Goal: Information Seeking & Learning: Check status

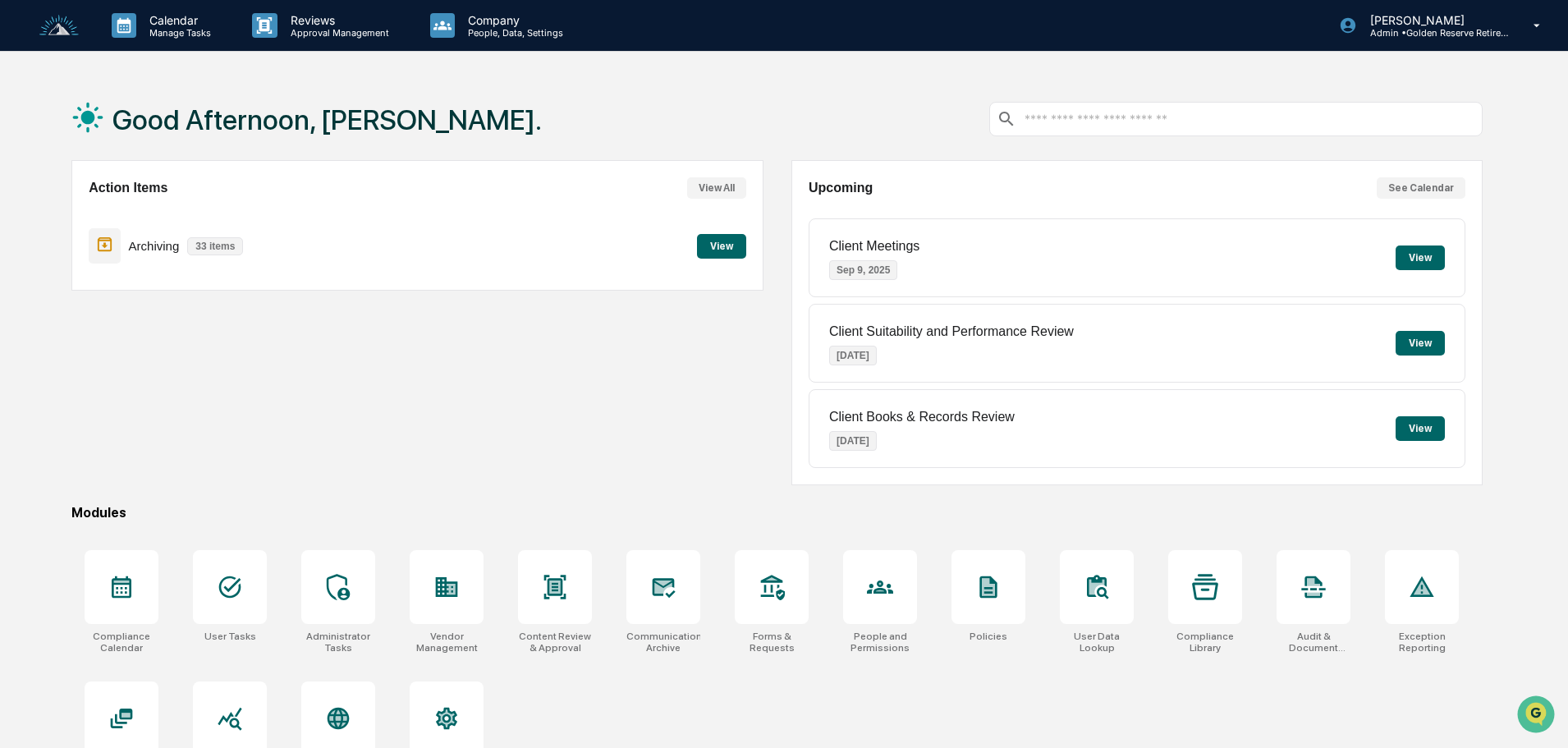
click at [729, 264] on div "Archiving 33 items View" at bounding box center [417, 245] width 657 height 55
click at [725, 245] on button "View" at bounding box center [721, 246] width 49 height 25
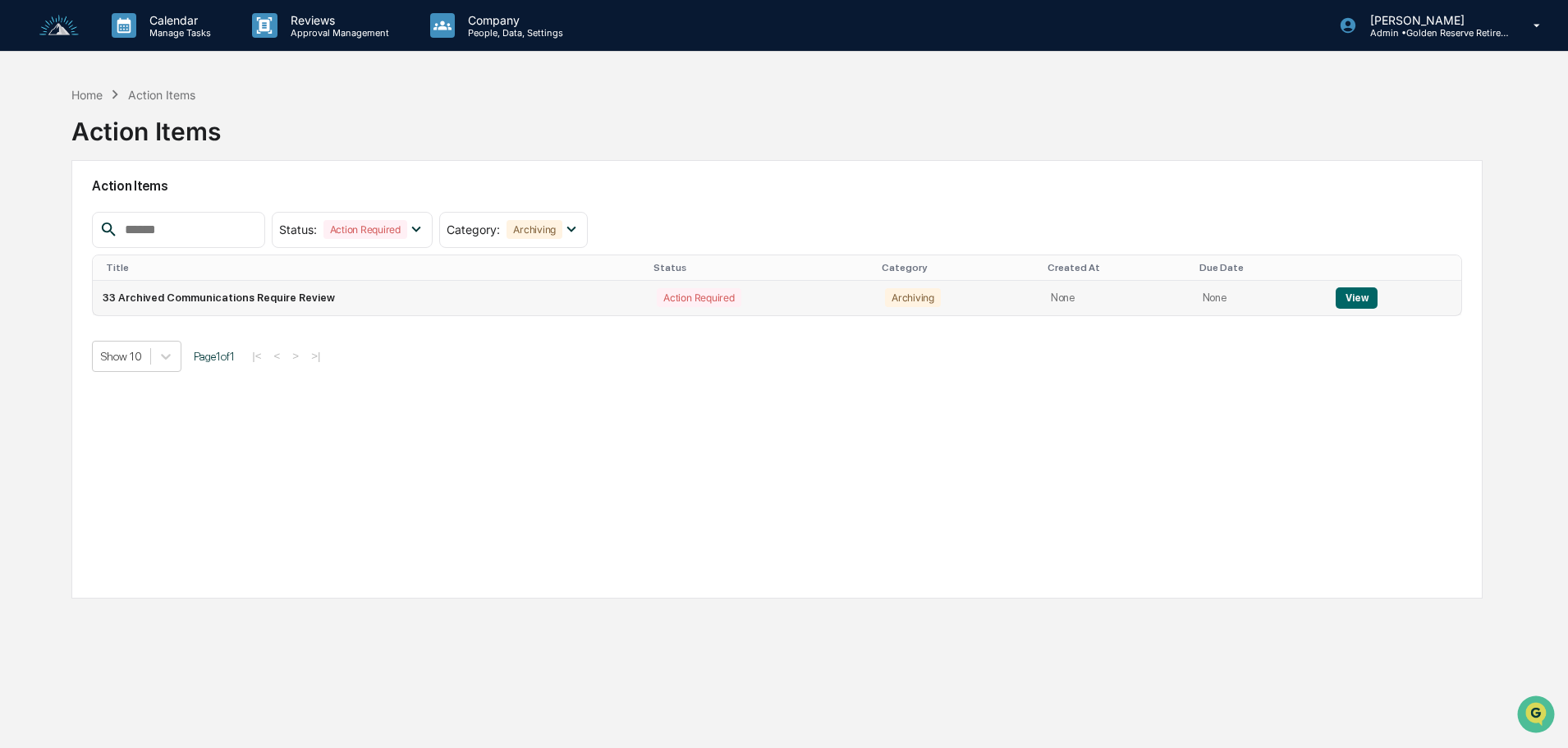
click at [1347, 298] on button "View" at bounding box center [1357, 298] width 42 height 22
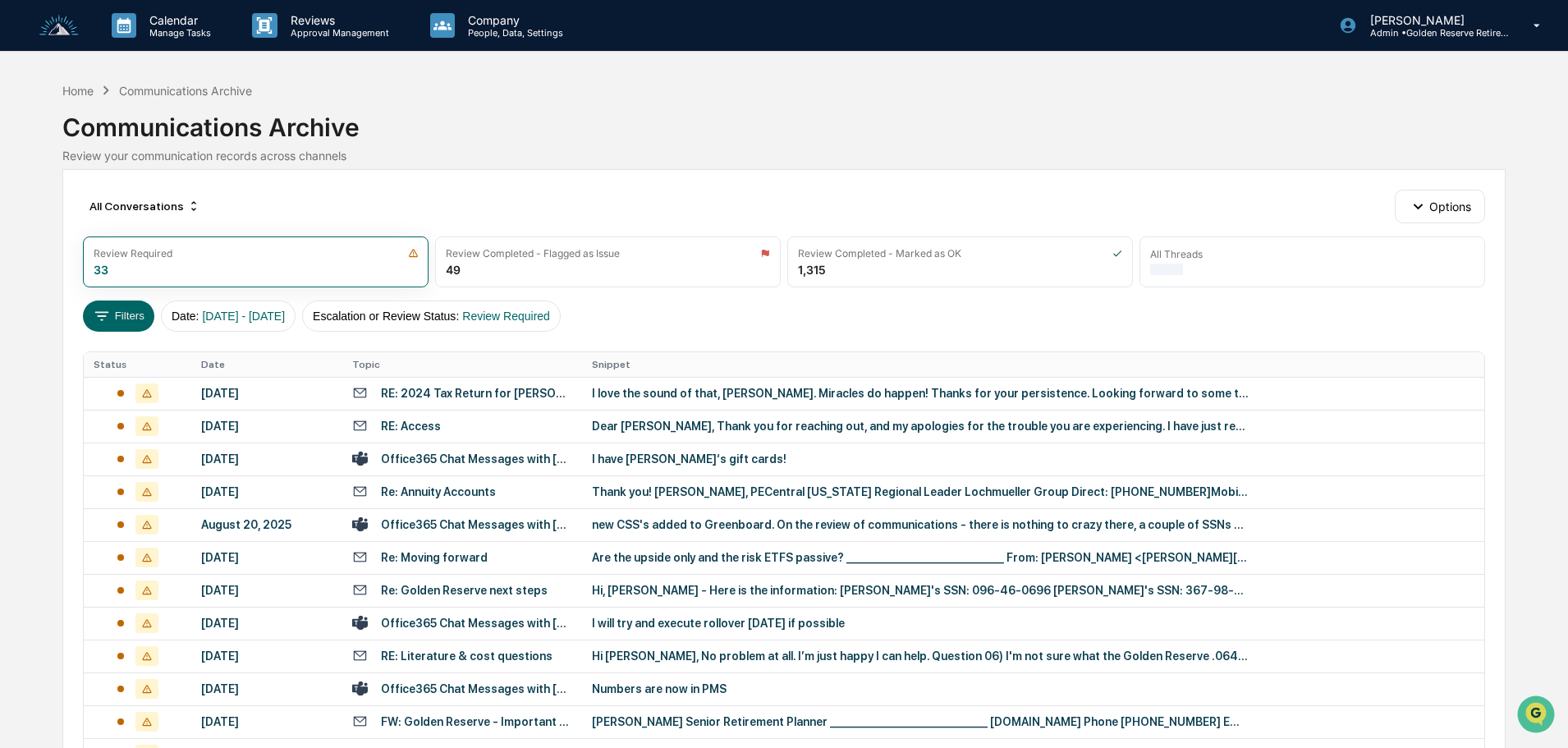
click at [667, 394] on div "I love the sound of that, Daniel. Miracles do happen! Thanks for your persisten…" at bounding box center [920, 394] width 657 height 13
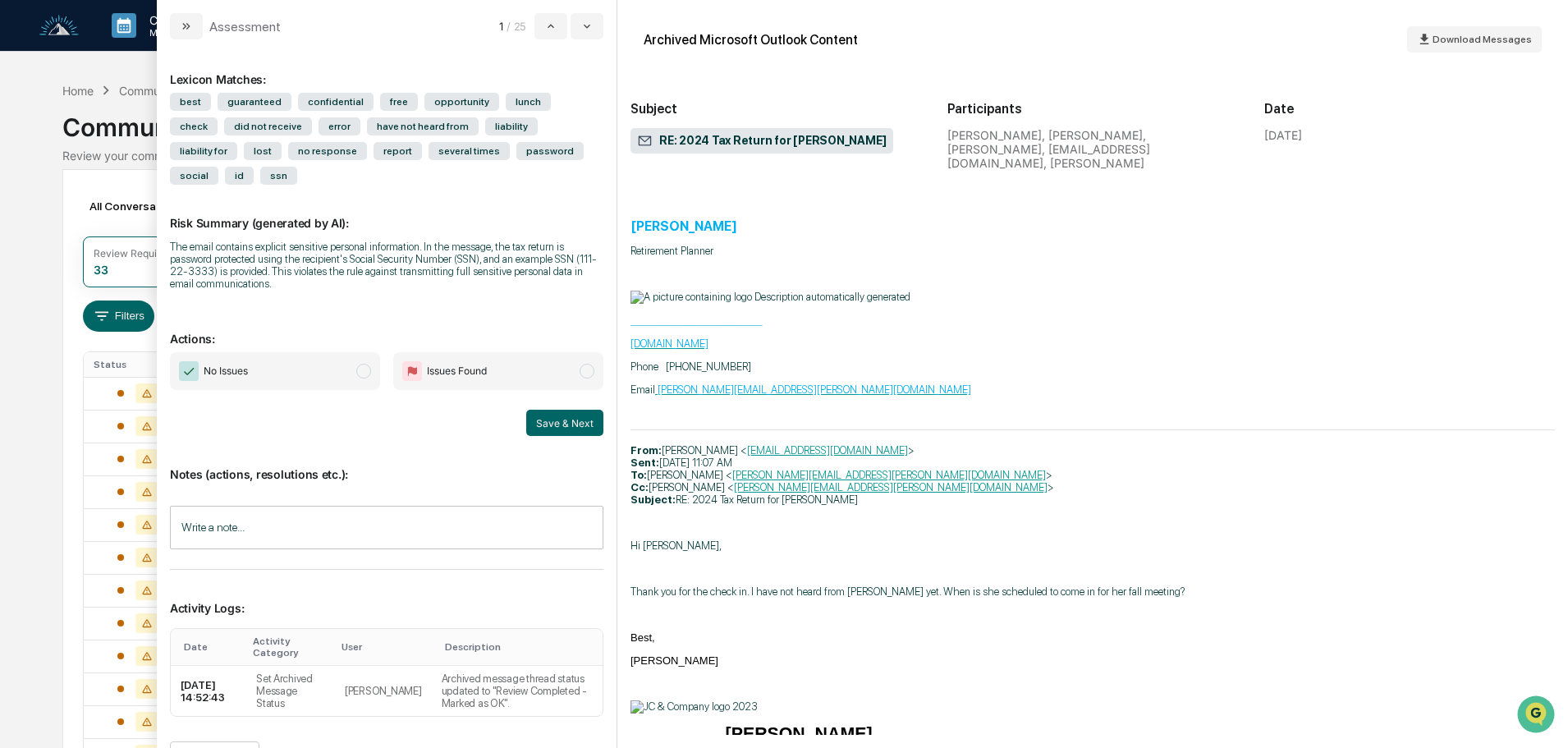
scroll to position [3039, 0]
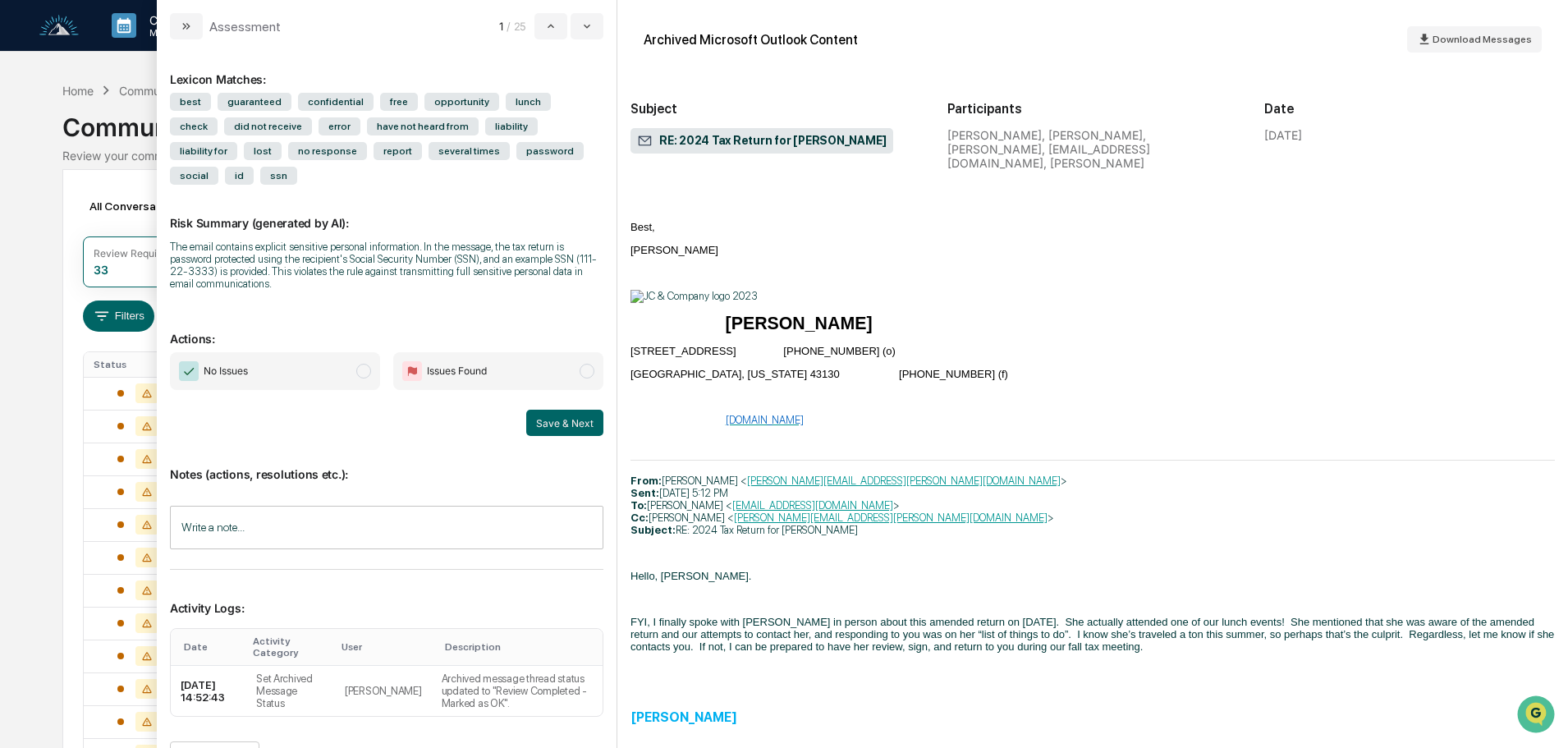
click at [341, 362] on span "No Issues" at bounding box center [274, 372] width 210 height 38
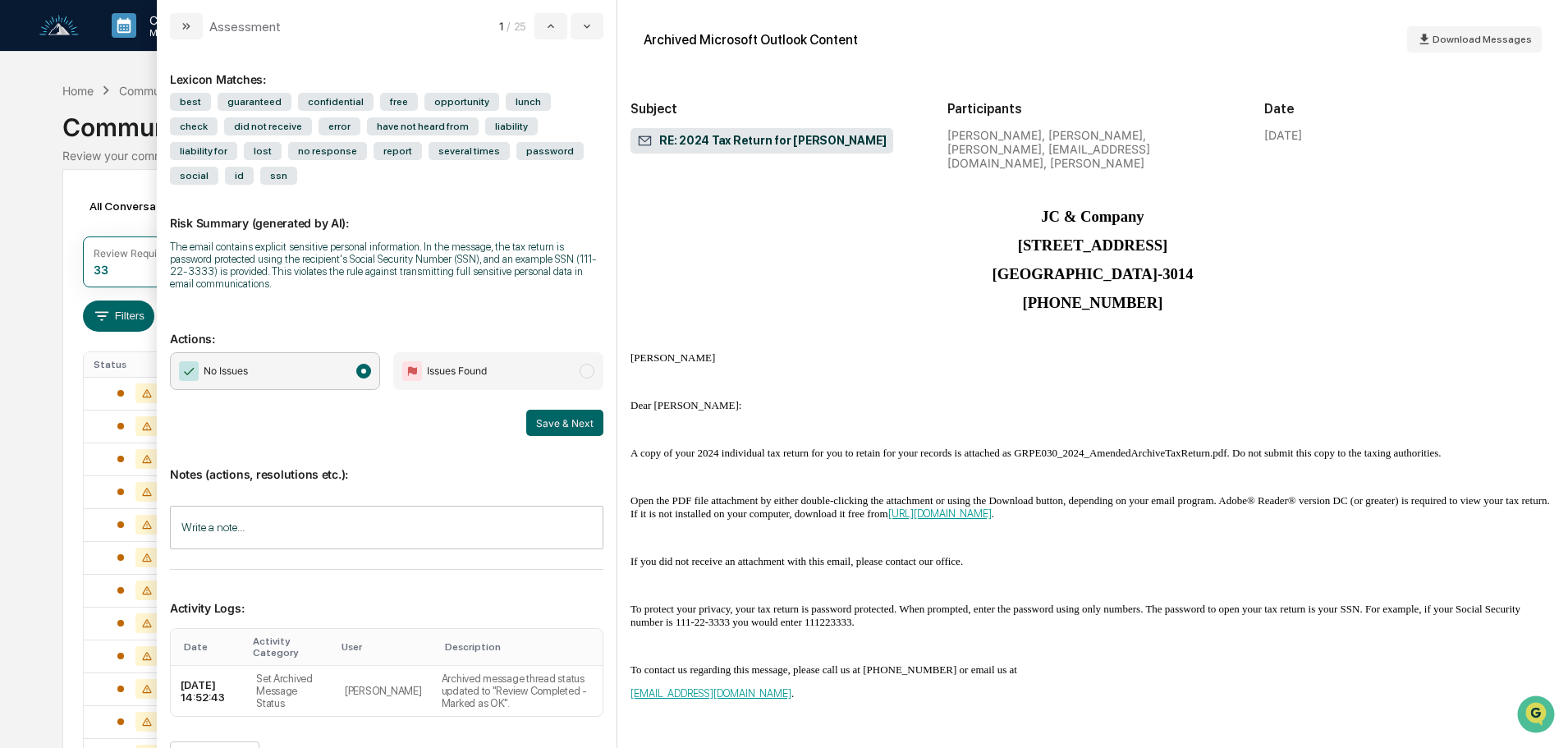
scroll to position [6175, 0]
click at [567, 410] on button "Save & Next" at bounding box center [564, 423] width 77 height 26
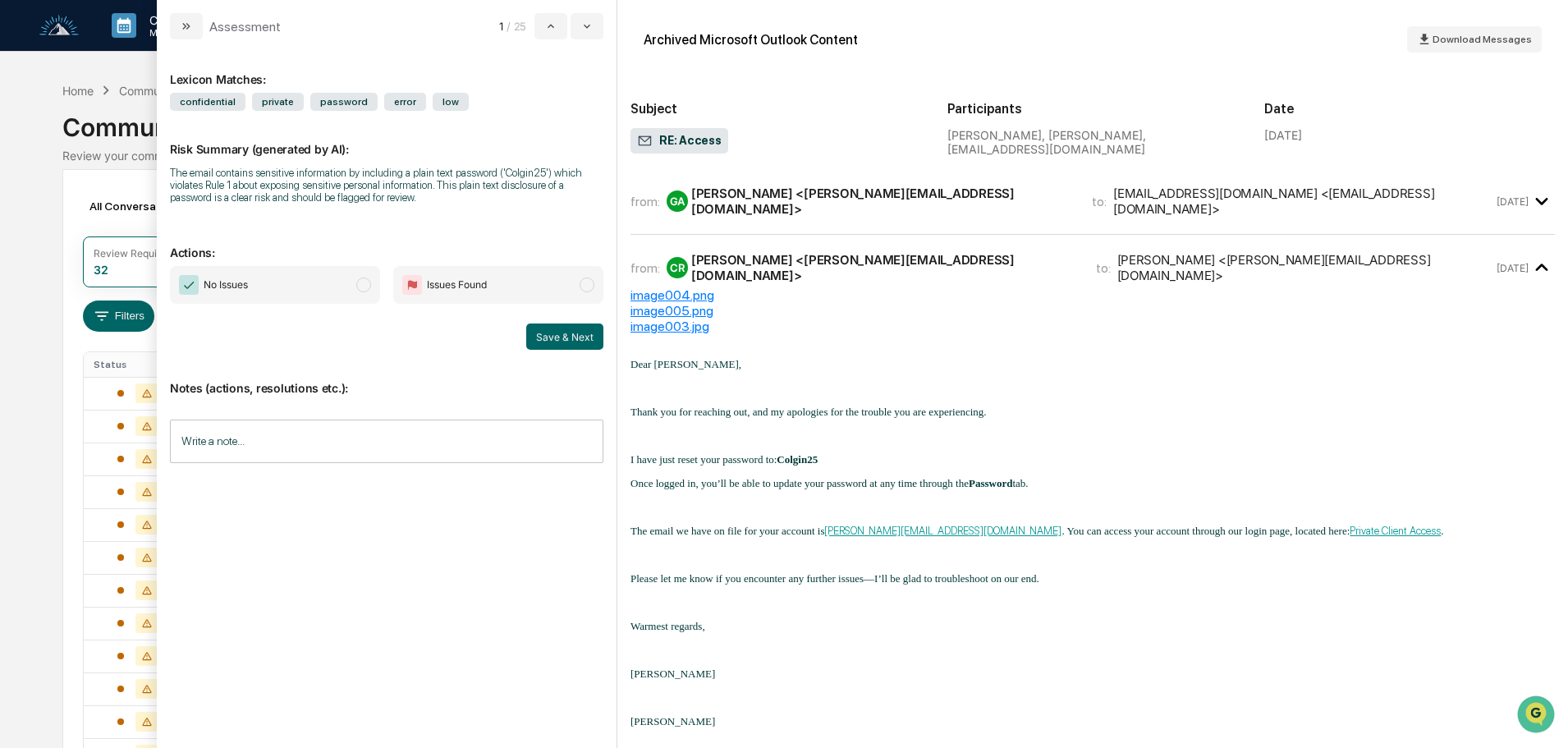
click at [326, 289] on span "No Issues" at bounding box center [274, 285] width 210 height 38
click at [559, 339] on button "Save & Next" at bounding box center [564, 336] width 77 height 26
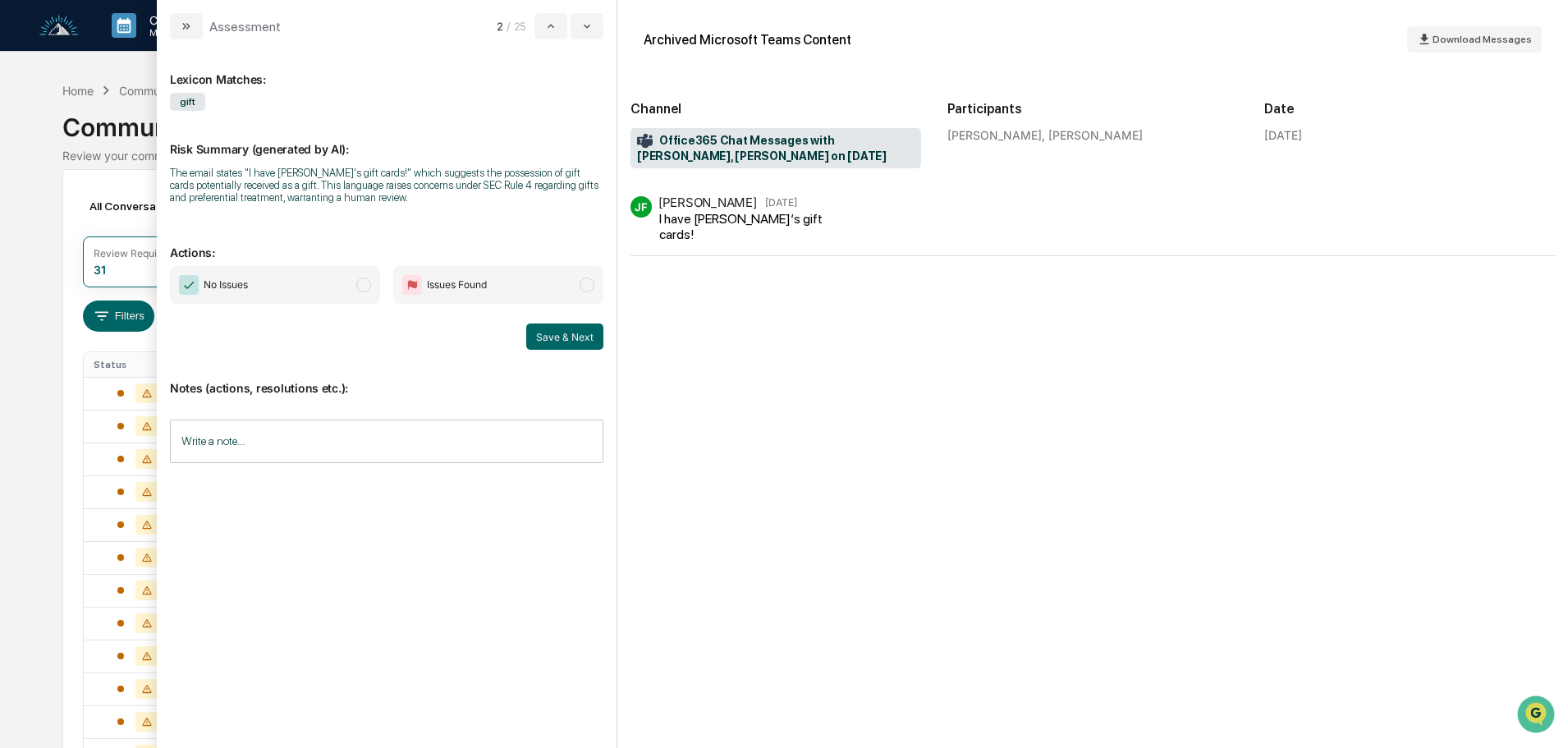
click at [344, 286] on span "No Issues" at bounding box center [274, 285] width 210 height 38
click at [550, 342] on button "Save & Next" at bounding box center [564, 336] width 77 height 26
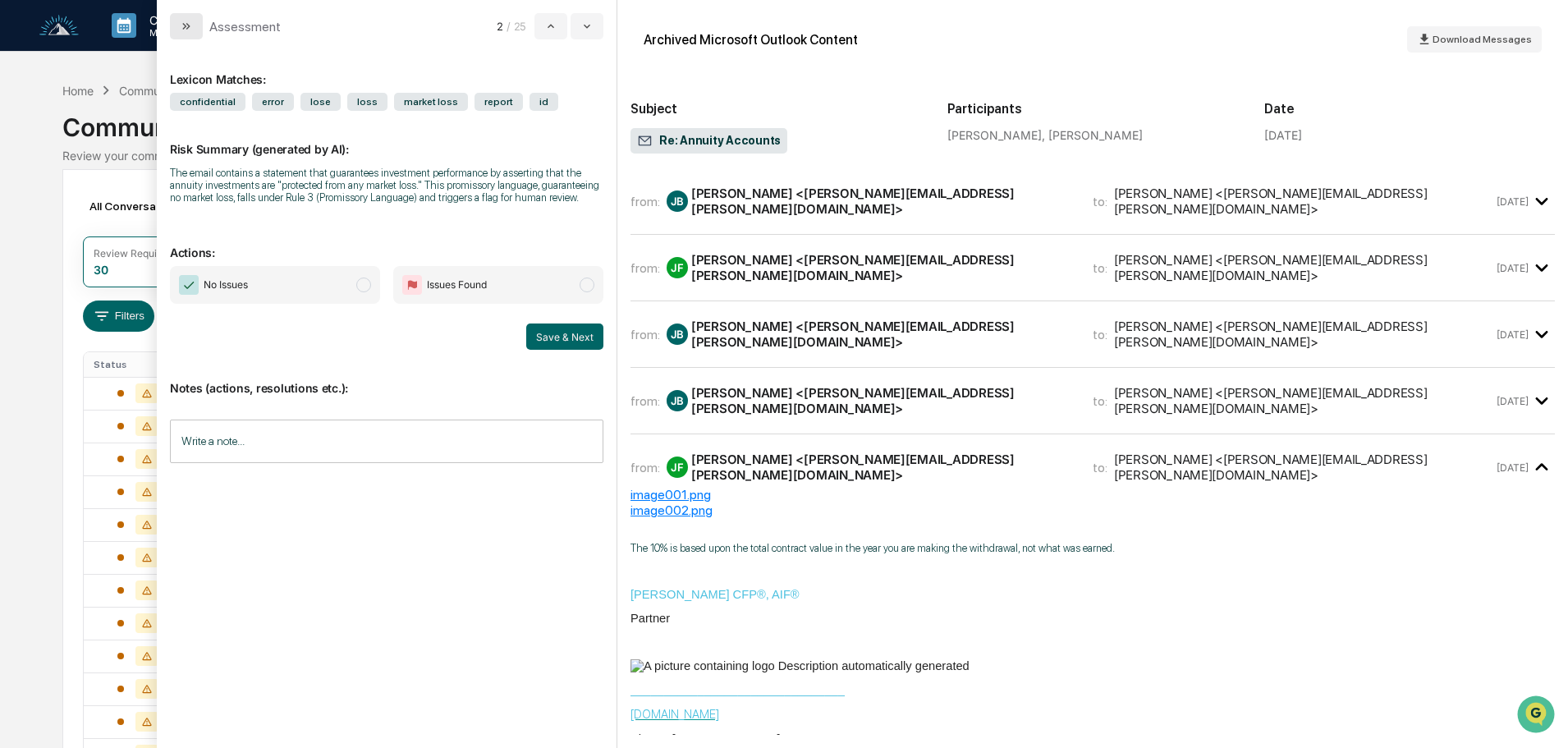
click at [195, 27] on button "modal" at bounding box center [186, 25] width 33 height 26
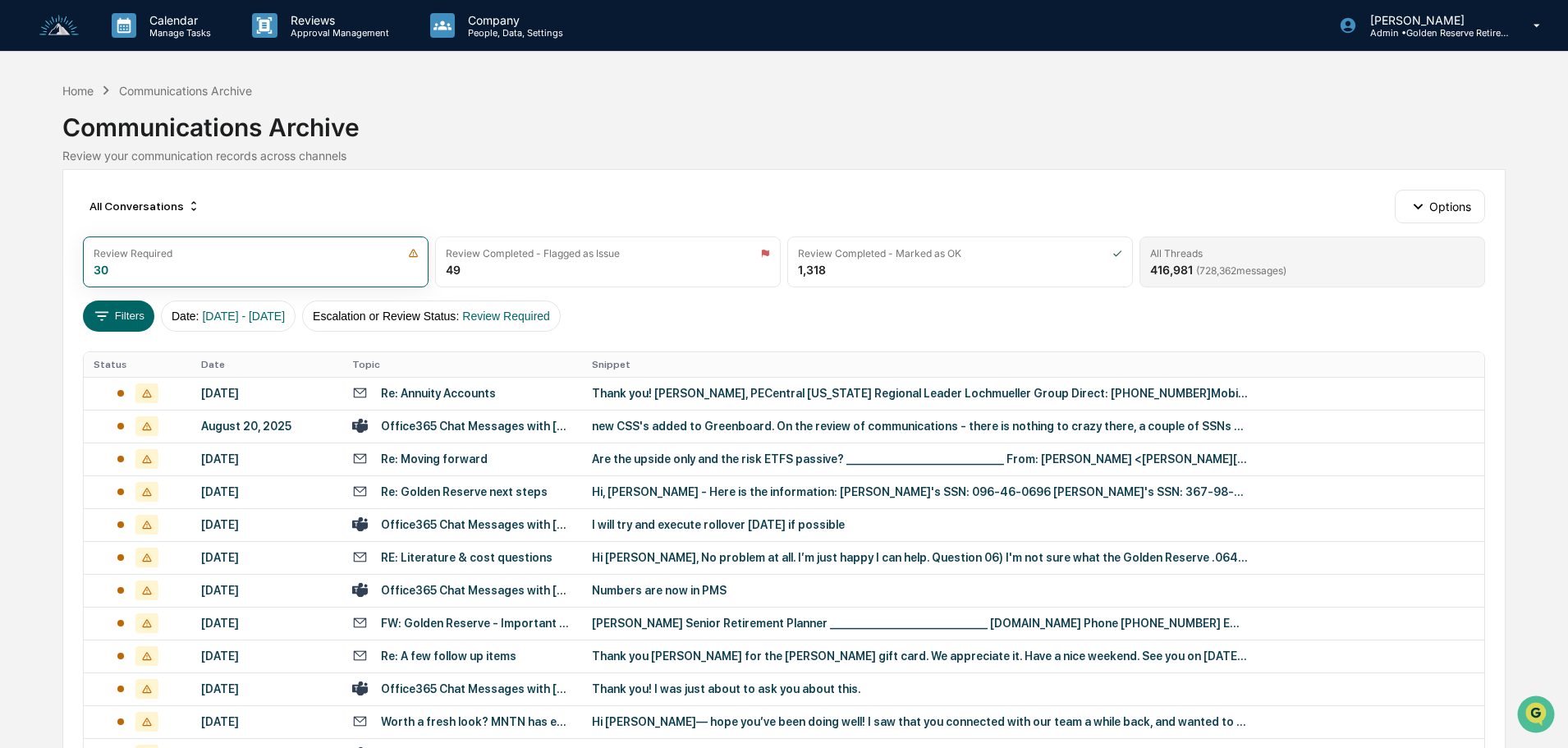
click at [1233, 265] on span "( 728,362 messages)" at bounding box center [1241, 271] width 90 height 13
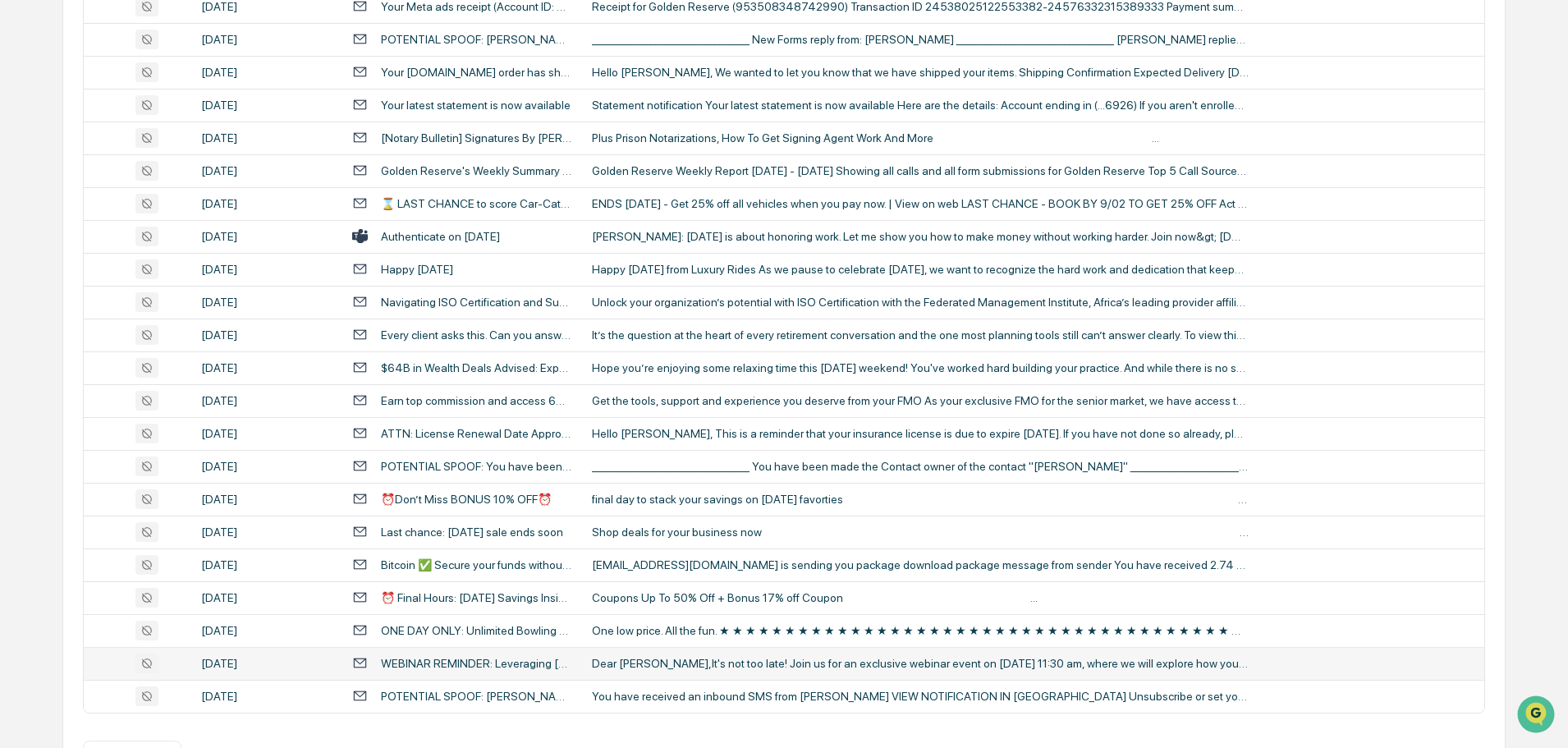
scroll to position [544, 0]
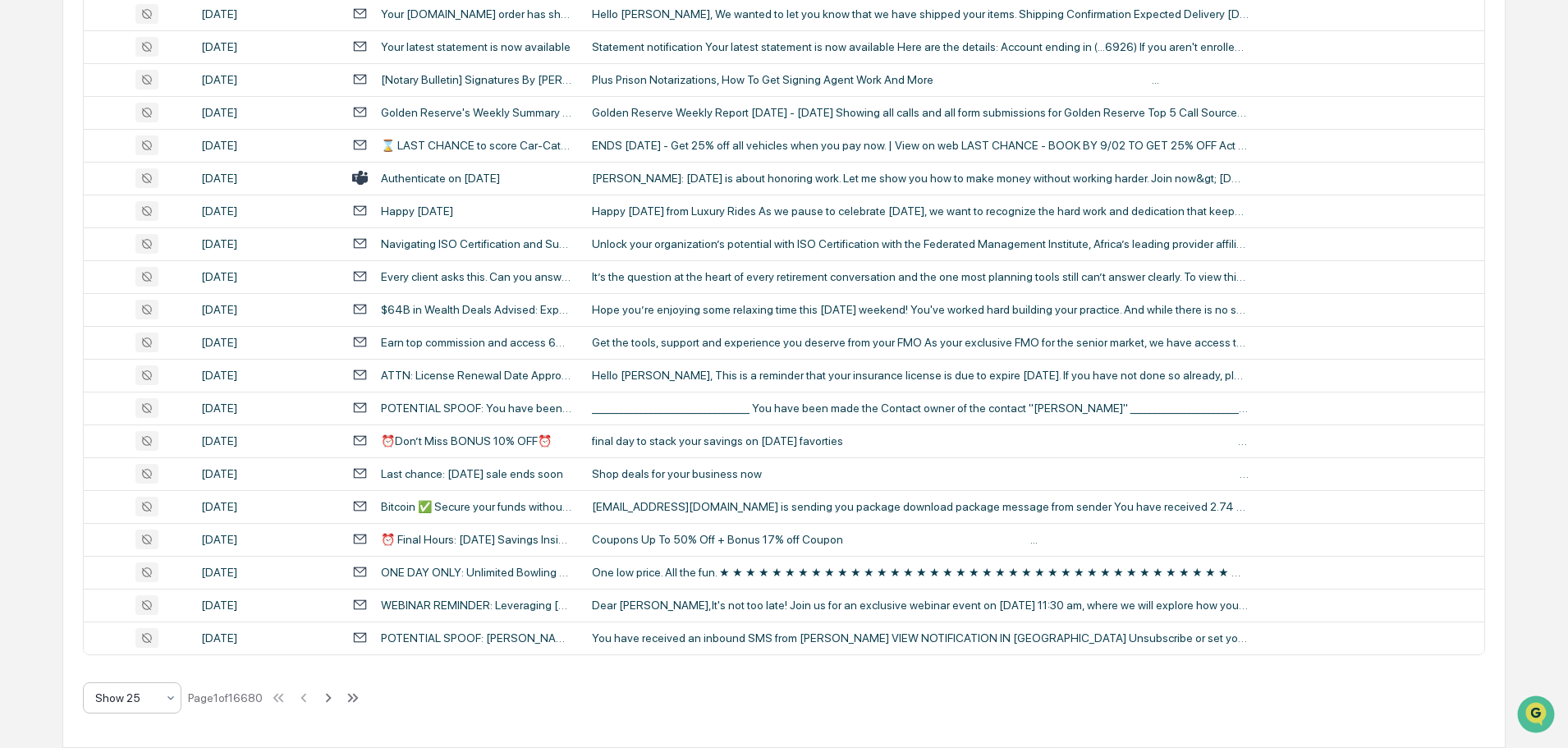
click at [158, 703] on div "Show 25" at bounding box center [125, 698] width 77 height 23
click at [140, 659] on div "Show 100" at bounding box center [132, 655] width 97 height 33
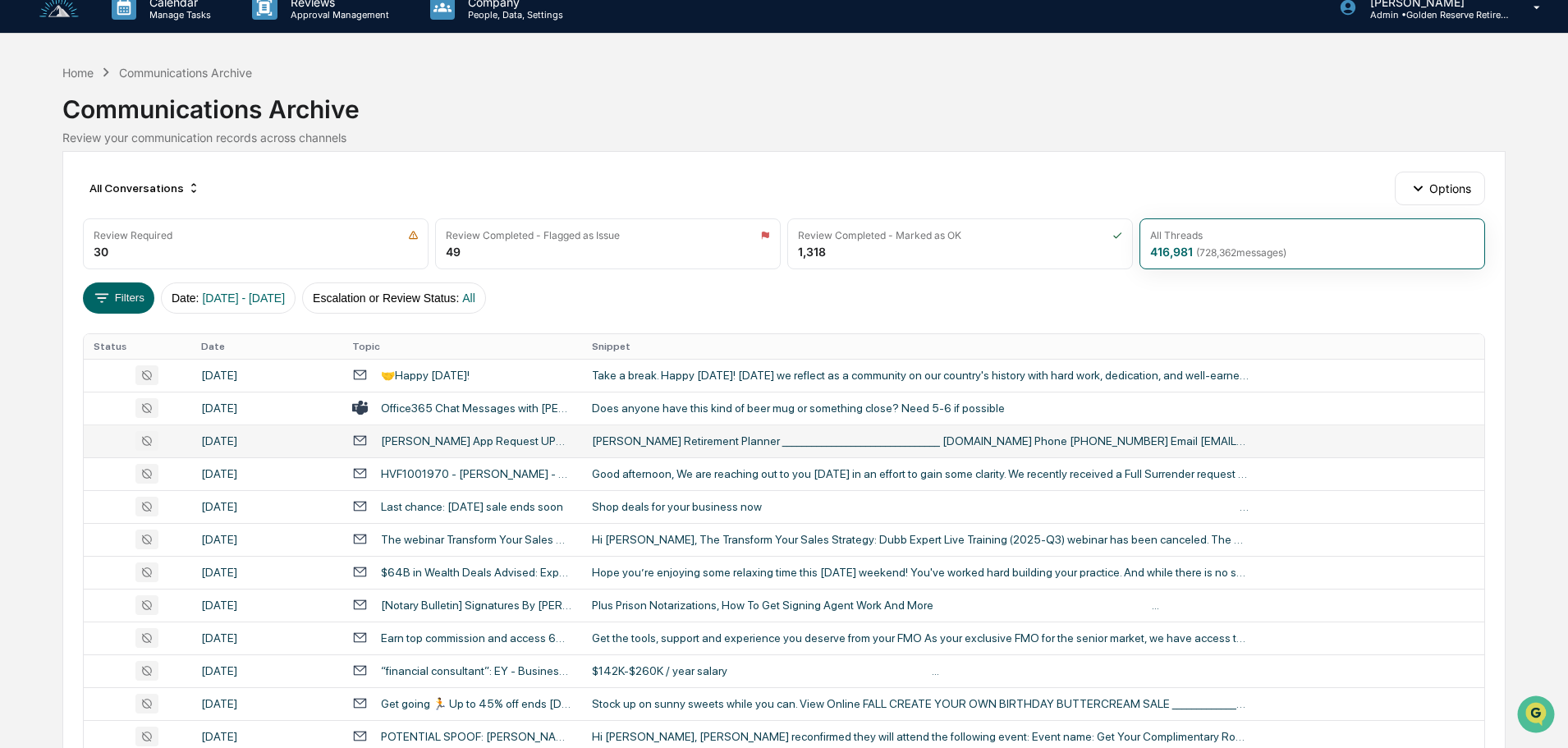
scroll to position [0, 0]
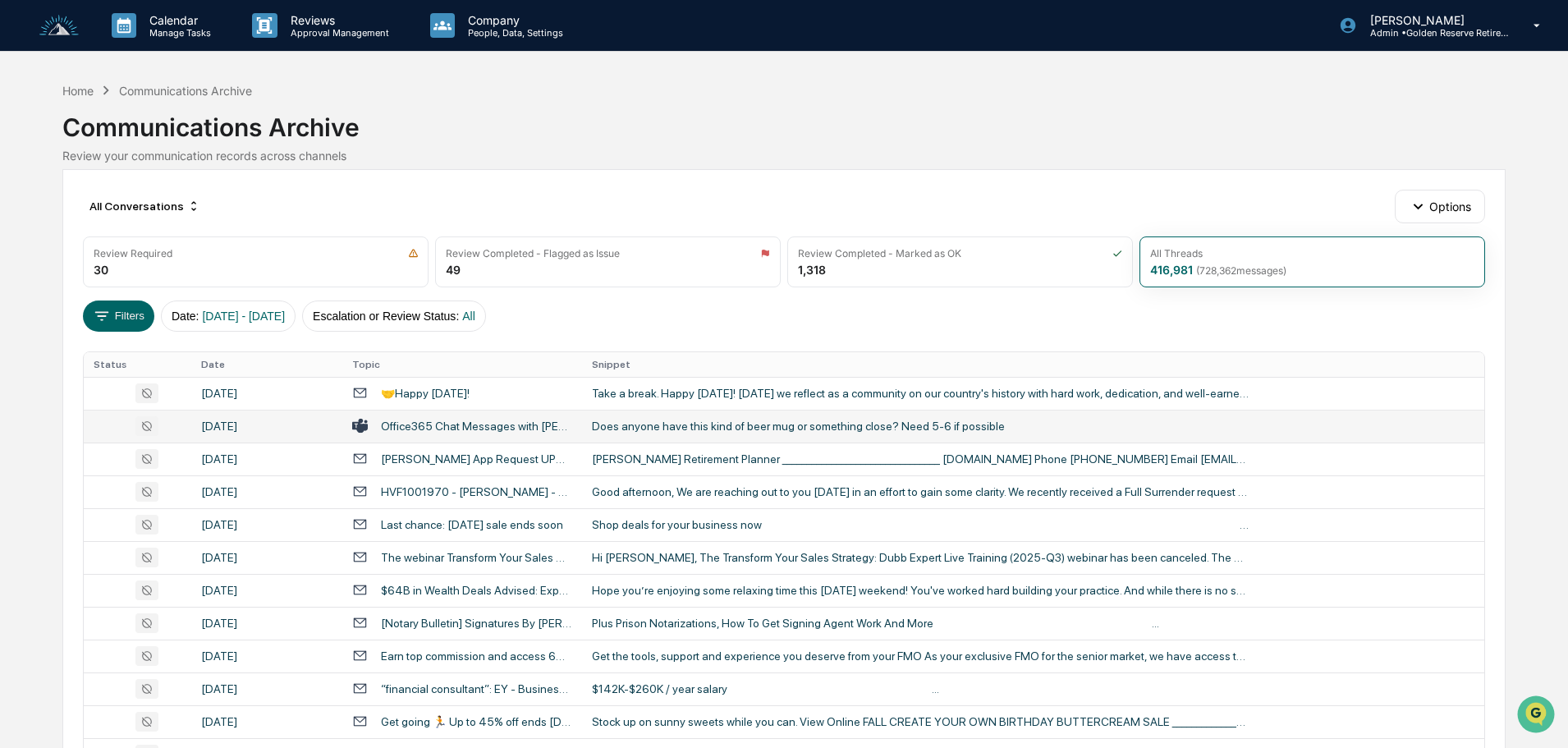
click at [615, 424] on div "Does anyone have this kind of beer mug or something close? Need 5-6 if possible" at bounding box center [920, 426] width 657 height 13
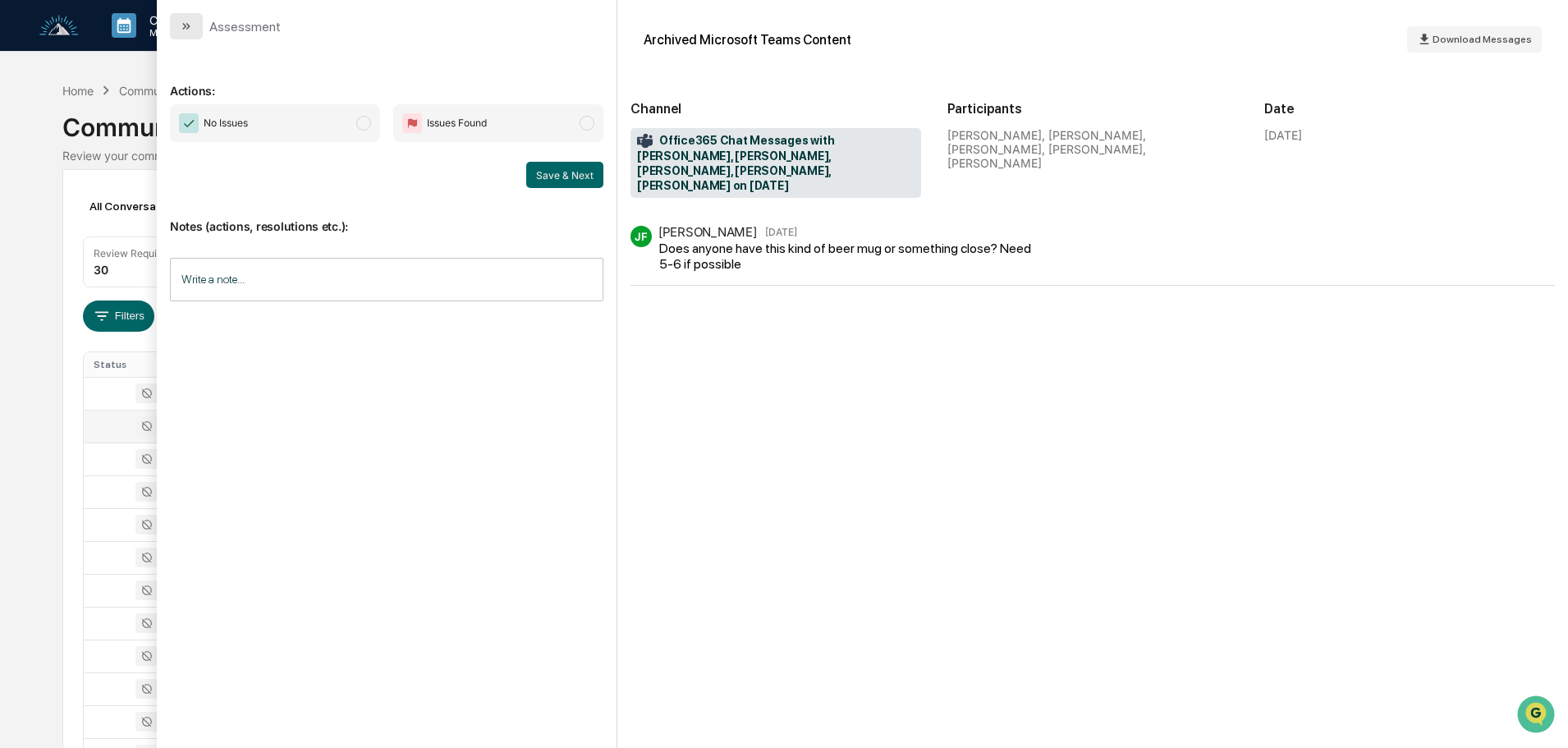
click at [177, 17] on button "modal" at bounding box center [186, 25] width 33 height 26
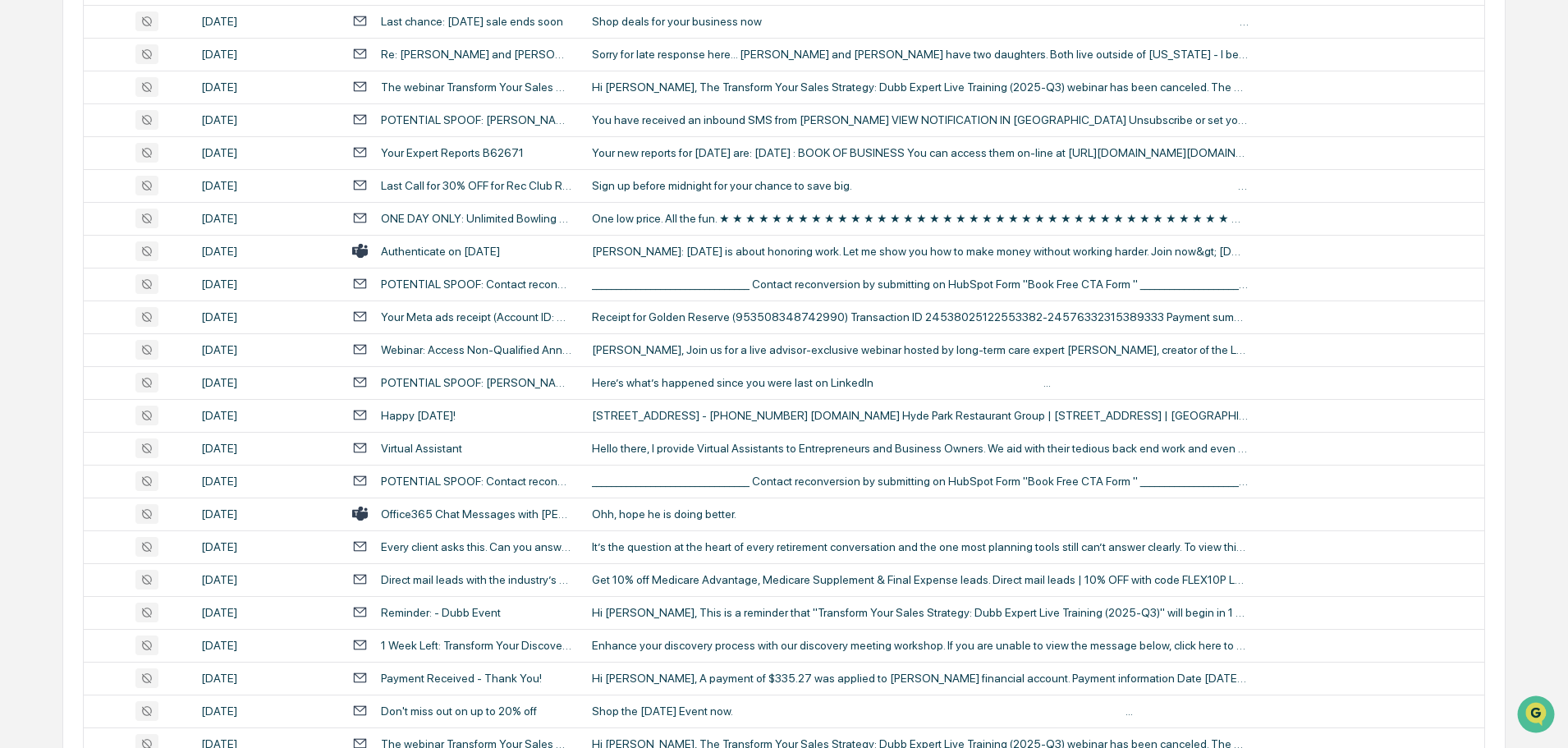
scroll to position [1232, 0]
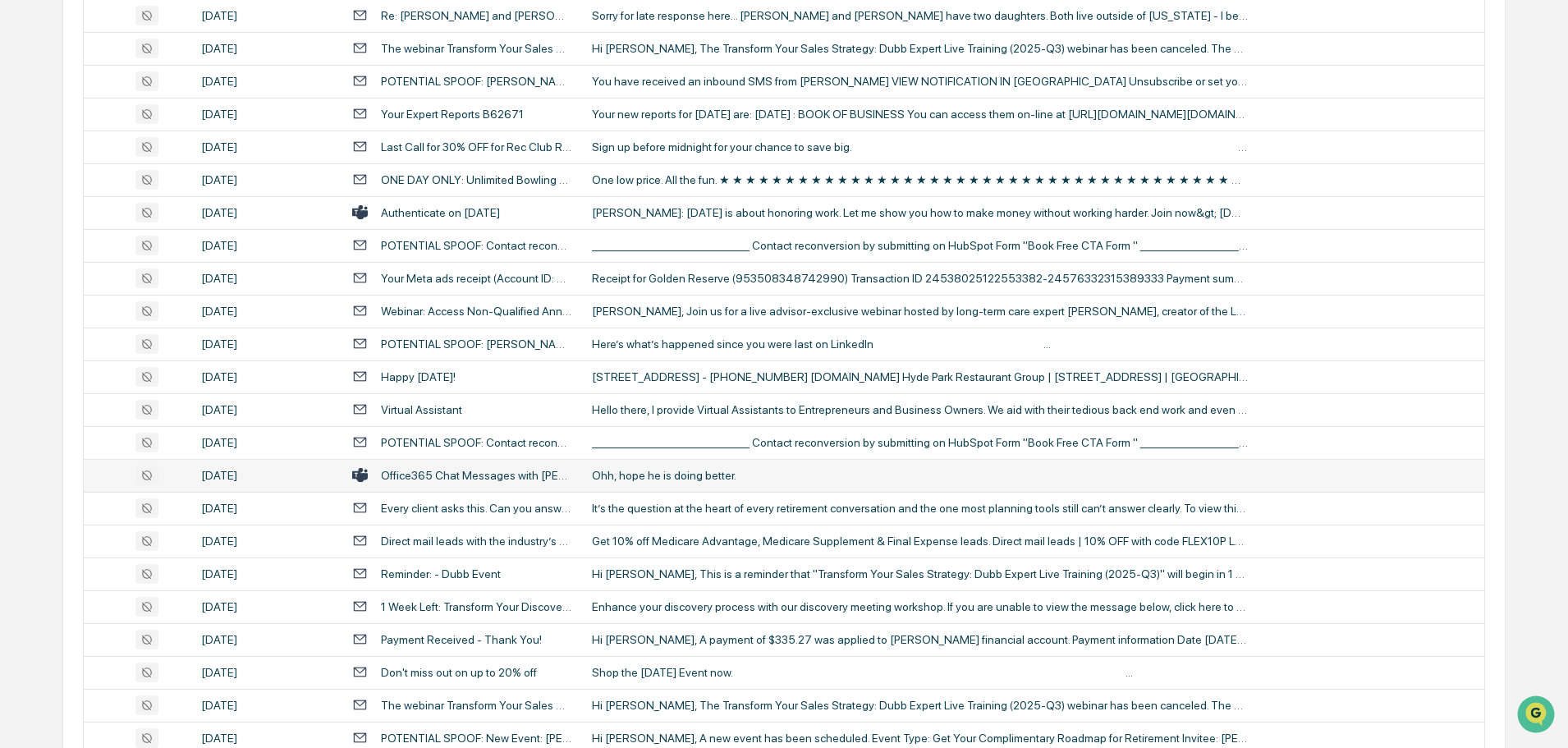
click at [681, 478] on div "Ohh, hope he is doing better." at bounding box center [920, 475] width 657 height 13
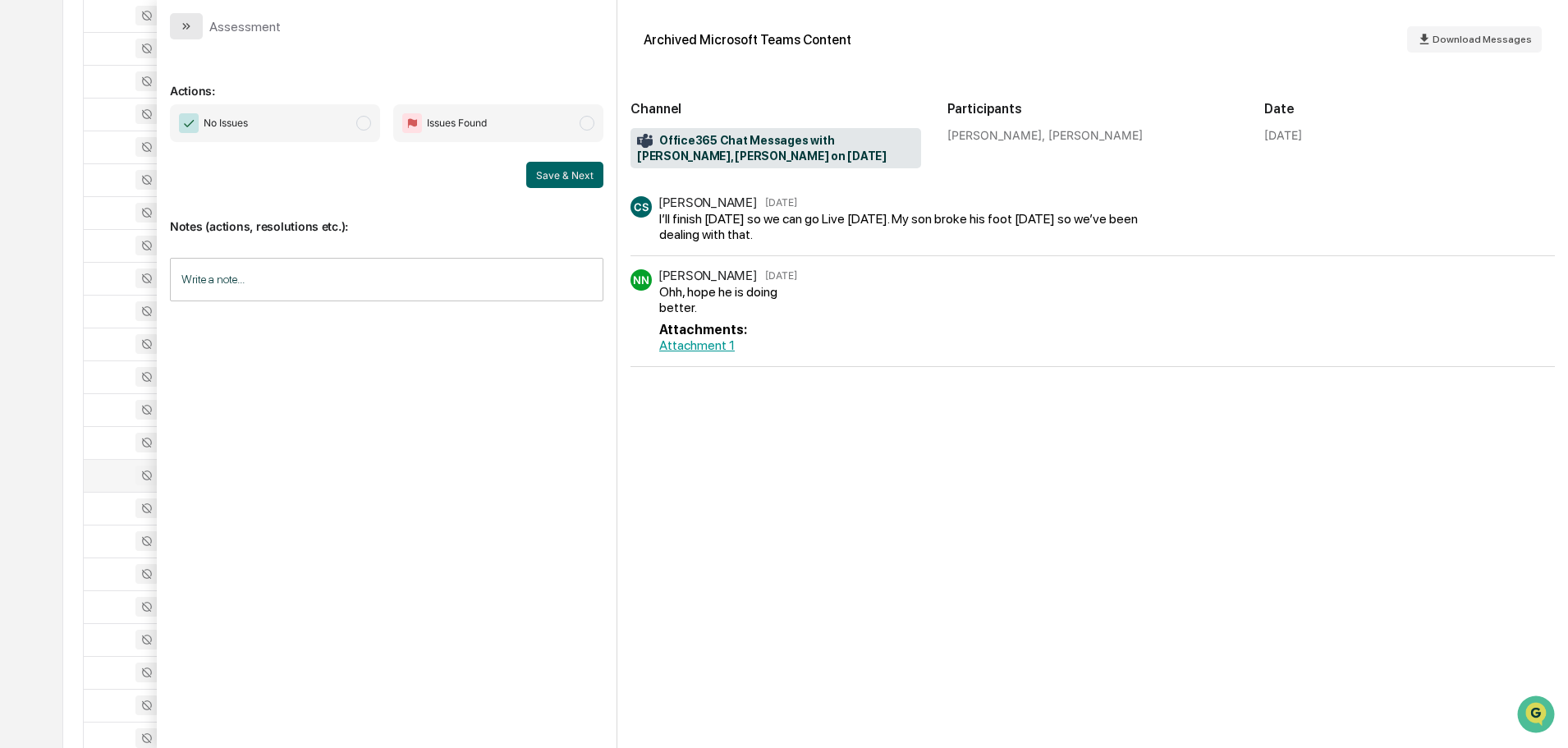
click at [184, 21] on icon "modal" at bounding box center [186, 26] width 13 height 13
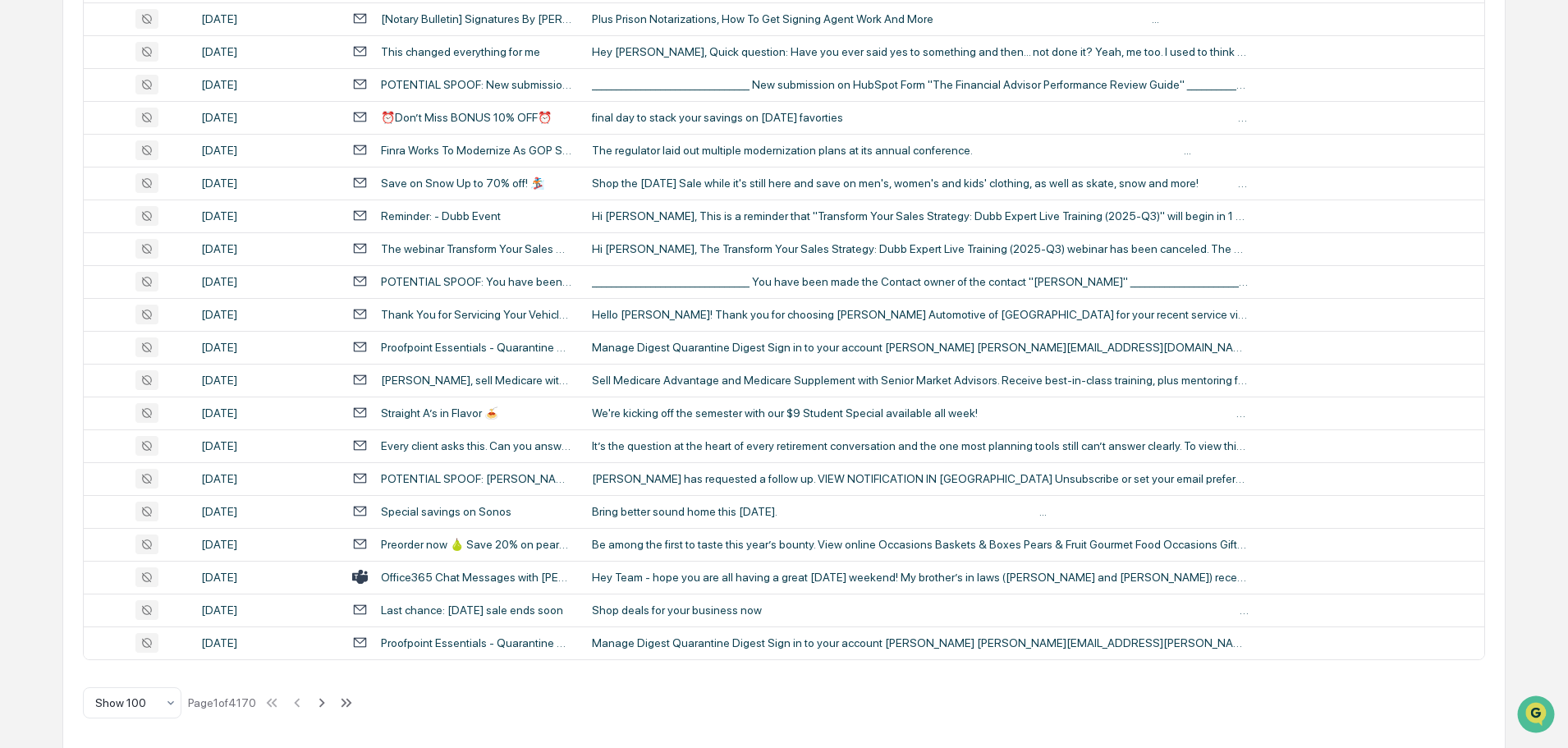
scroll to position [3008, 0]
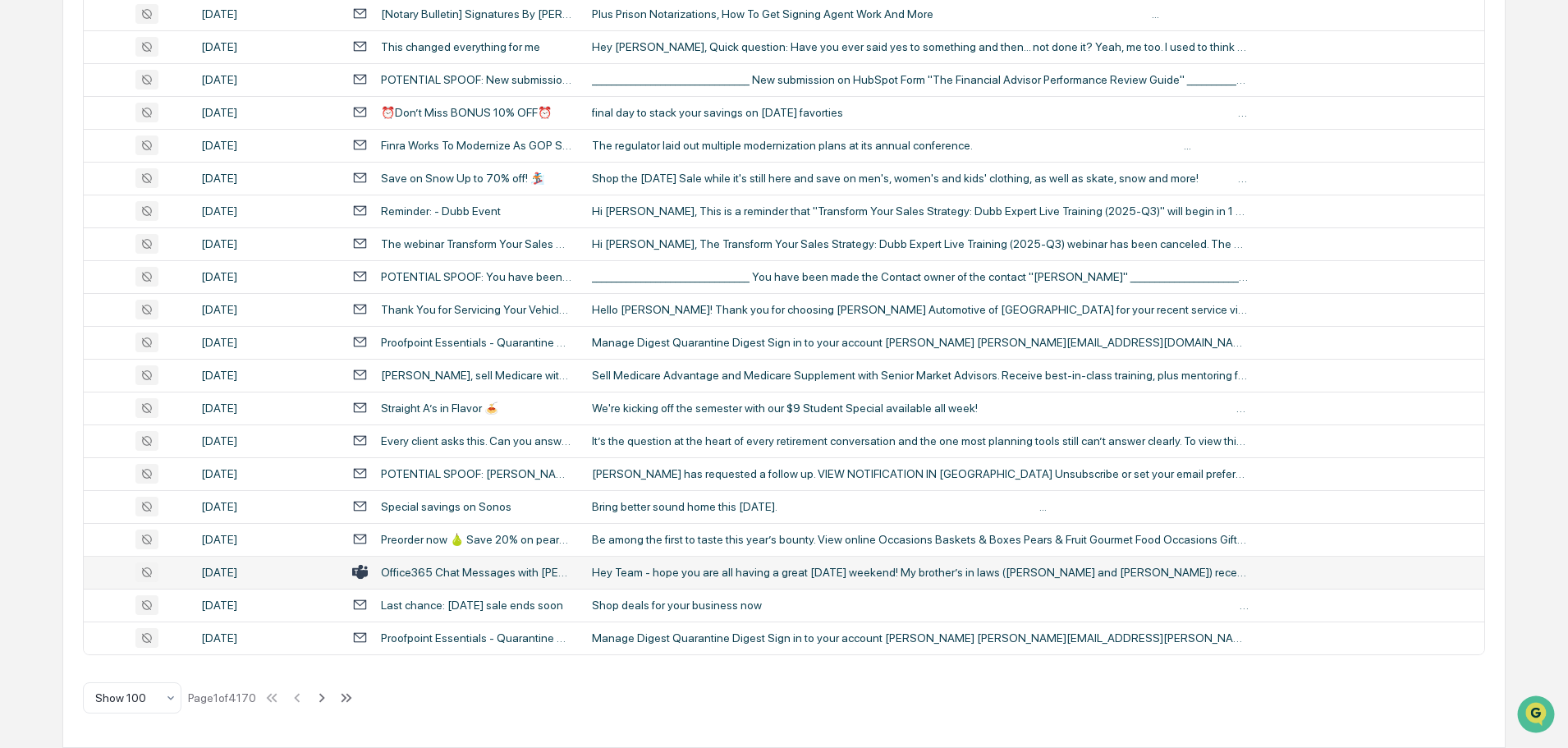
click at [658, 578] on div "Hey Team - hope you are all having a great Labor Day weekend! My brother’s in l…" at bounding box center [920, 573] width 657 height 13
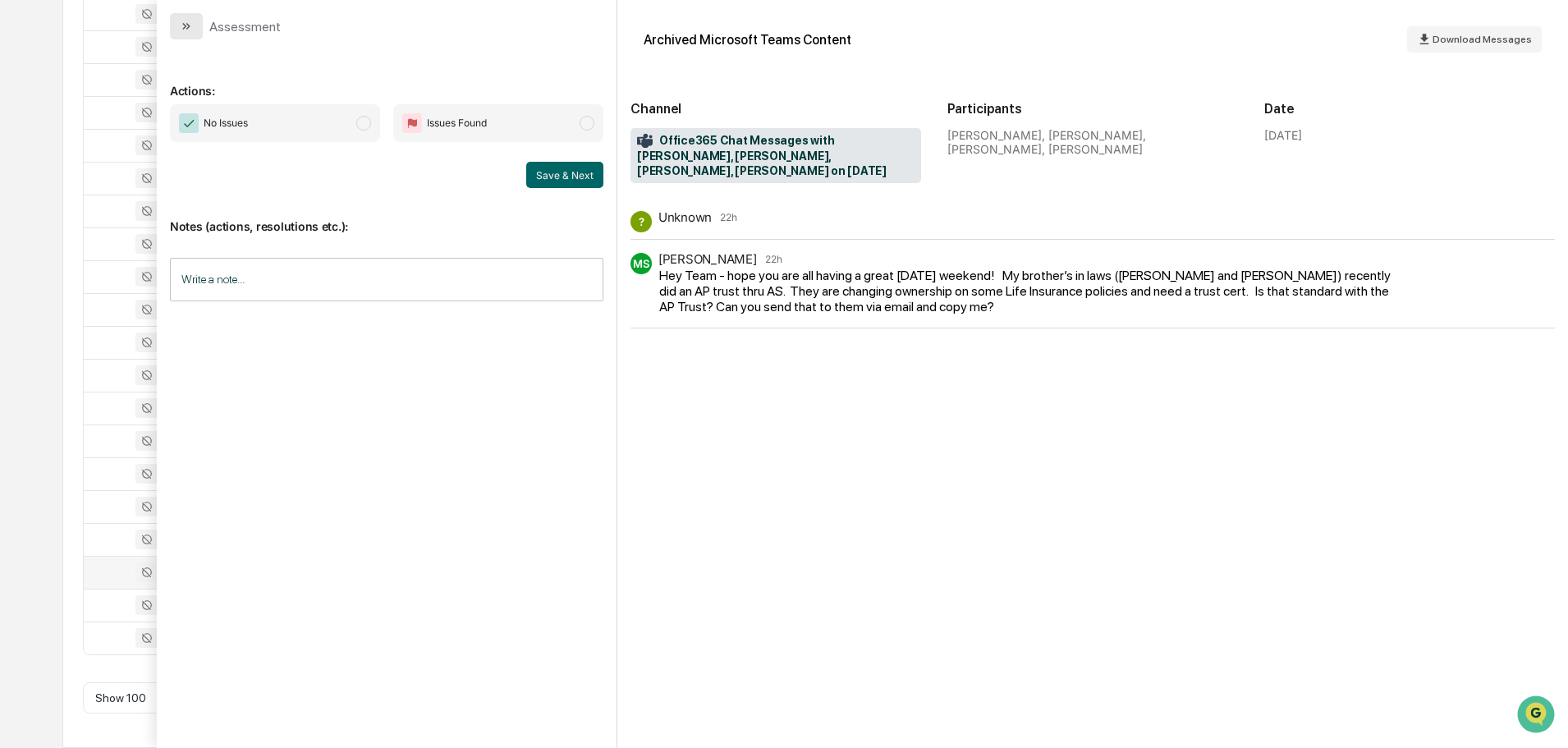
click at [185, 20] on icon "modal" at bounding box center [186, 26] width 13 height 13
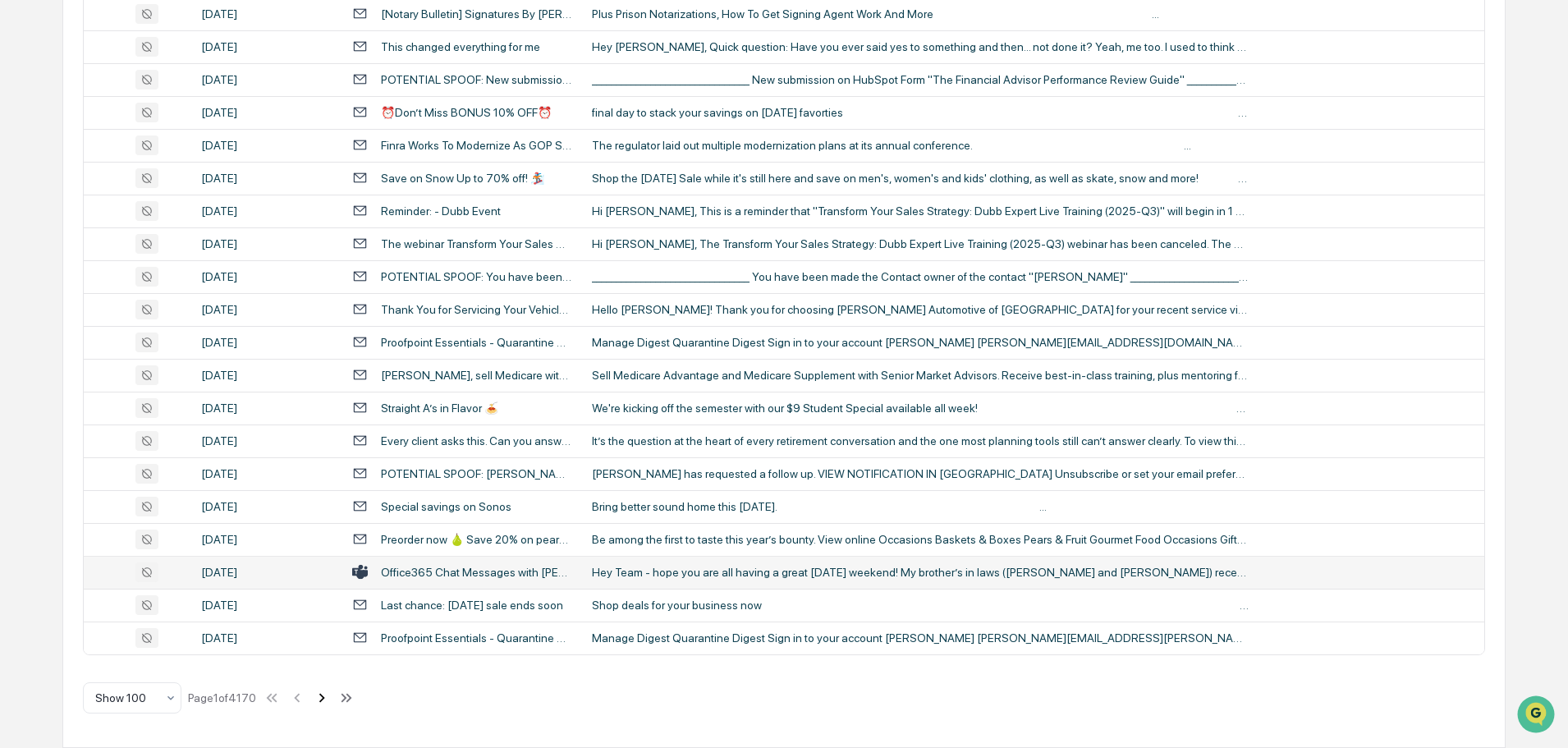
click at [325, 697] on icon at bounding box center [323, 698] width 5 height 9
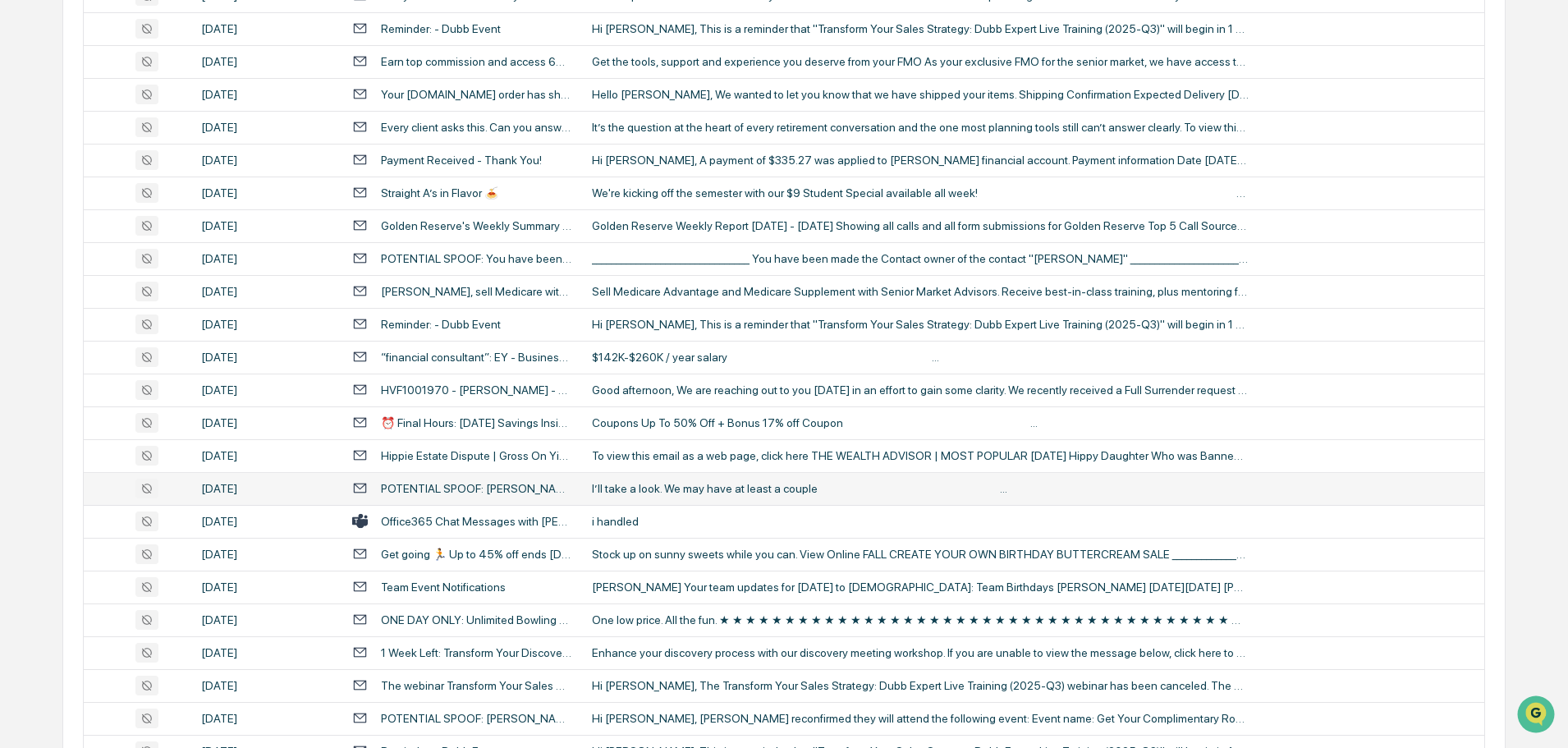
scroll to position [657, 0]
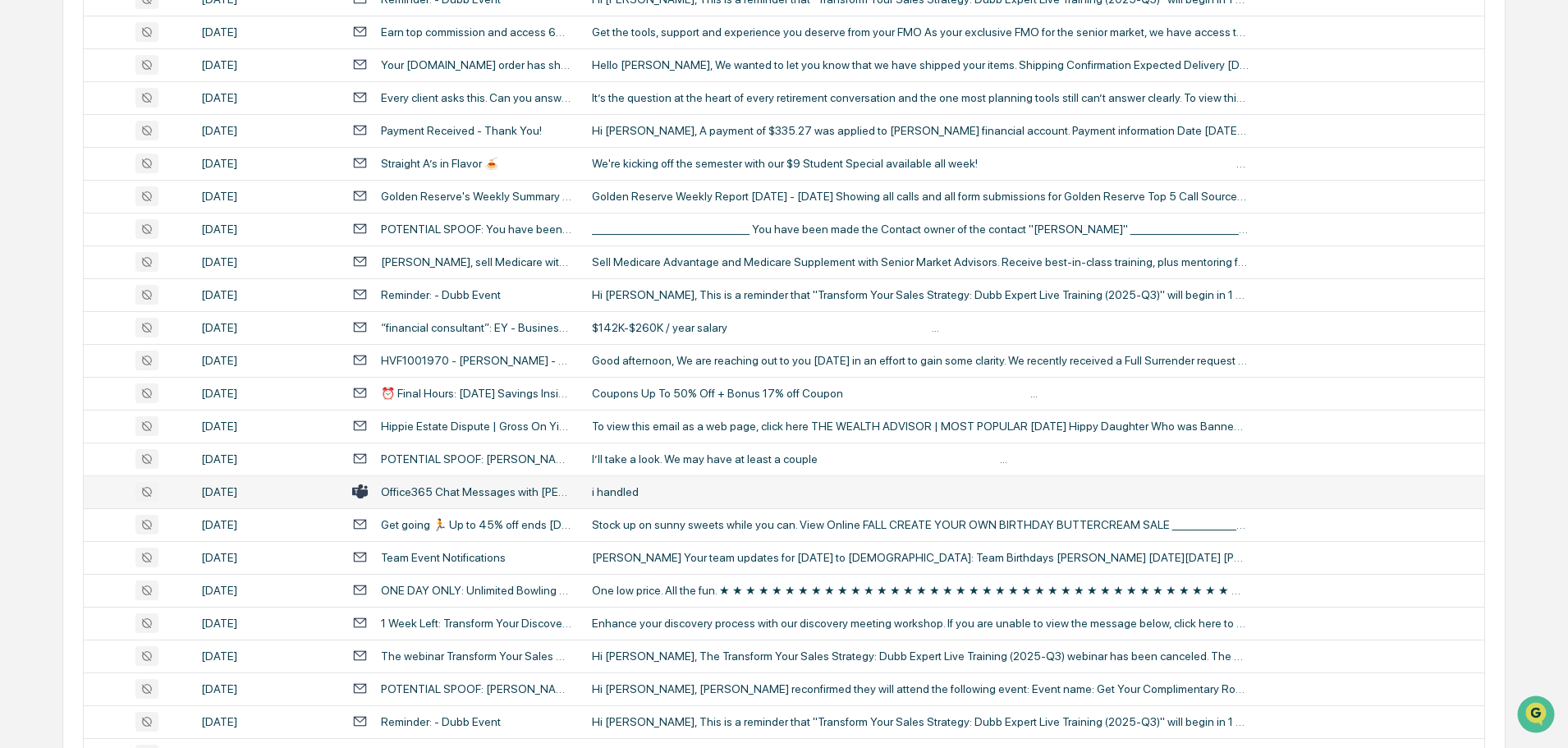
click at [639, 494] on div "i handled" at bounding box center [920, 492] width 657 height 13
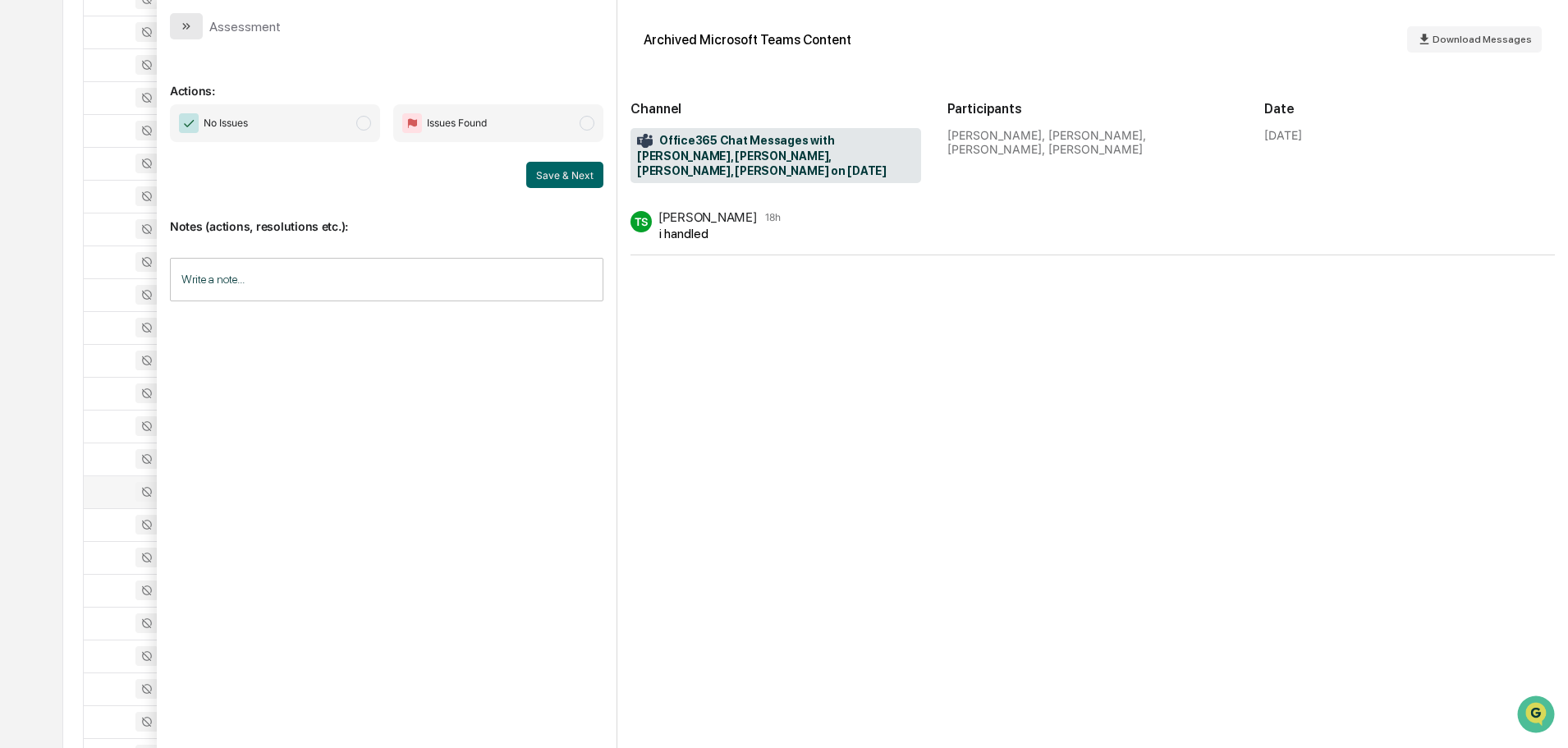
click at [192, 25] on icon "modal" at bounding box center [186, 26] width 13 height 13
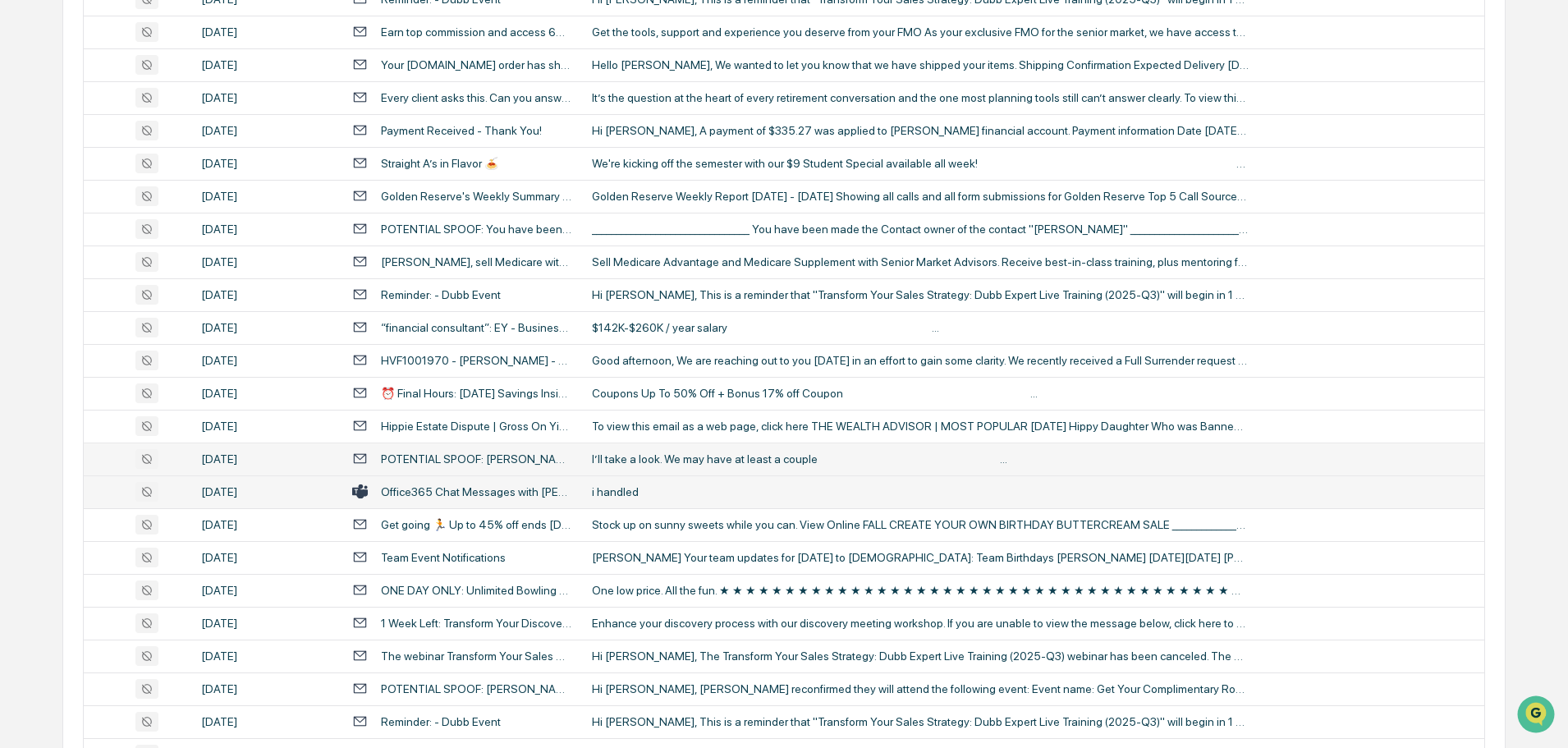
click at [696, 457] on div "I’ll take a look. We may have at least a couple ‌ ‌ ‌ ‌ ‌ ‌ ‌ ‌ ‌ ‌ ‌ ‌ ‌ ‌ ‌ ‌…" at bounding box center [920, 459] width 657 height 13
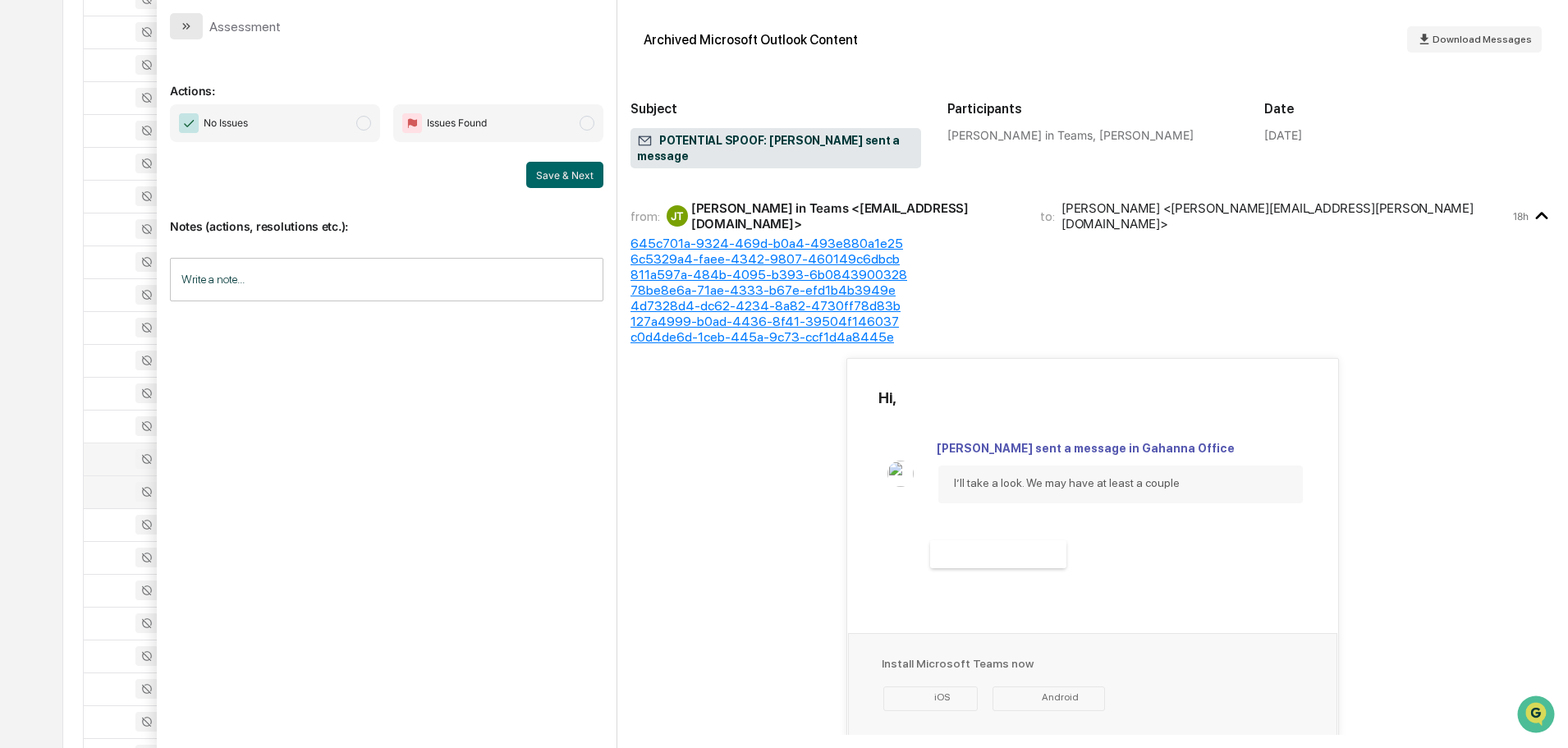
click at [197, 29] on button "modal" at bounding box center [186, 25] width 33 height 26
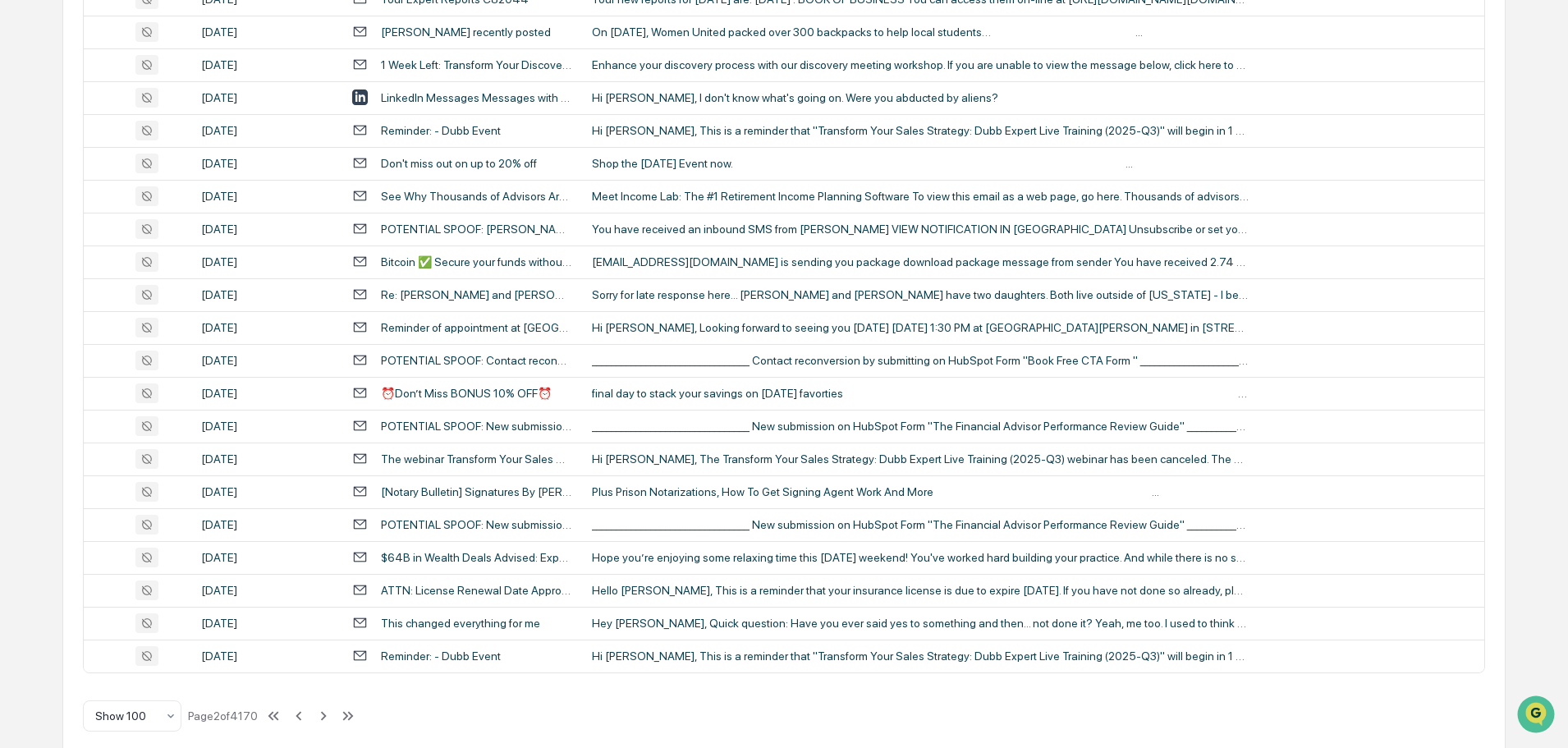
scroll to position [3008, 0]
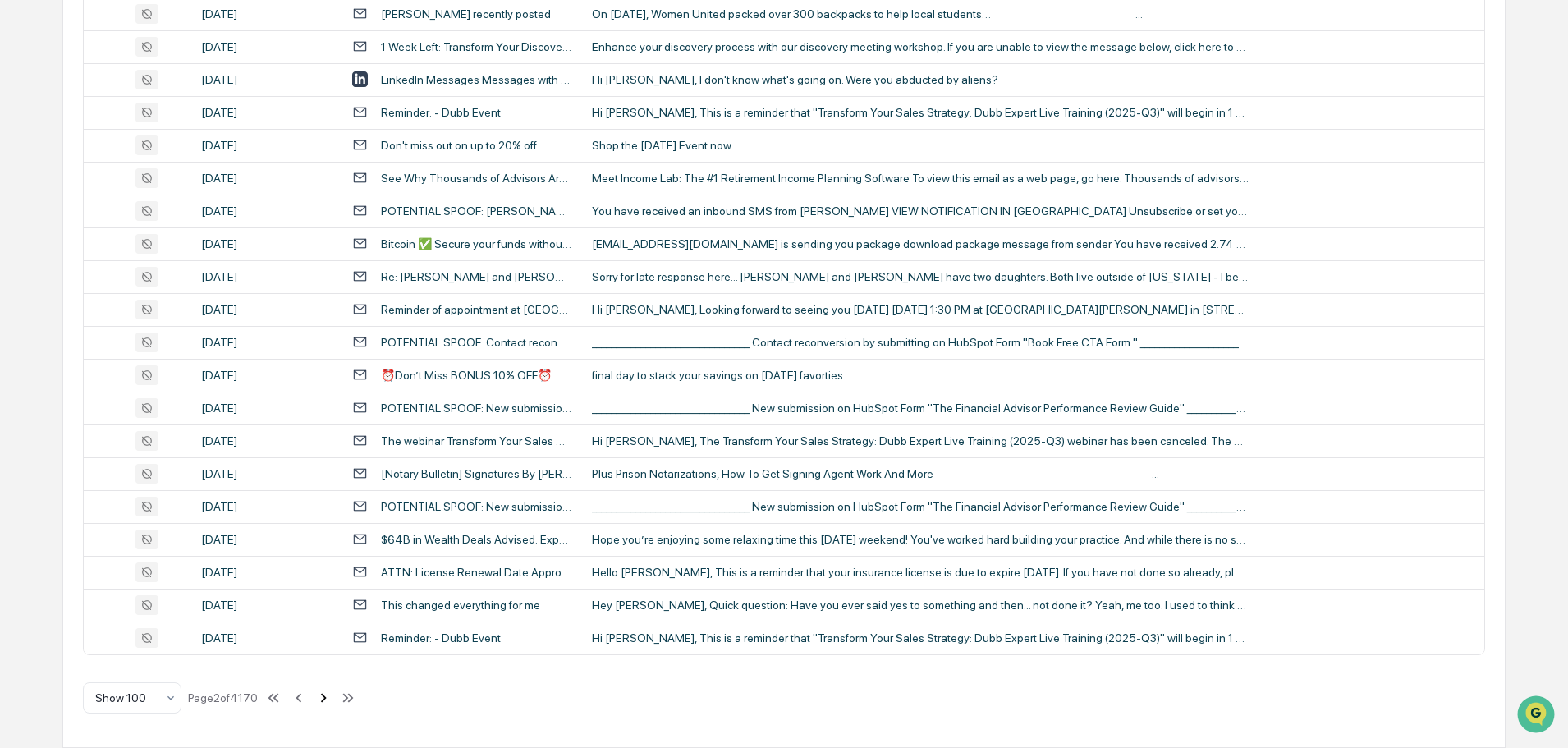
click at [322, 699] on icon at bounding box center [323, 698] width 18 height 18
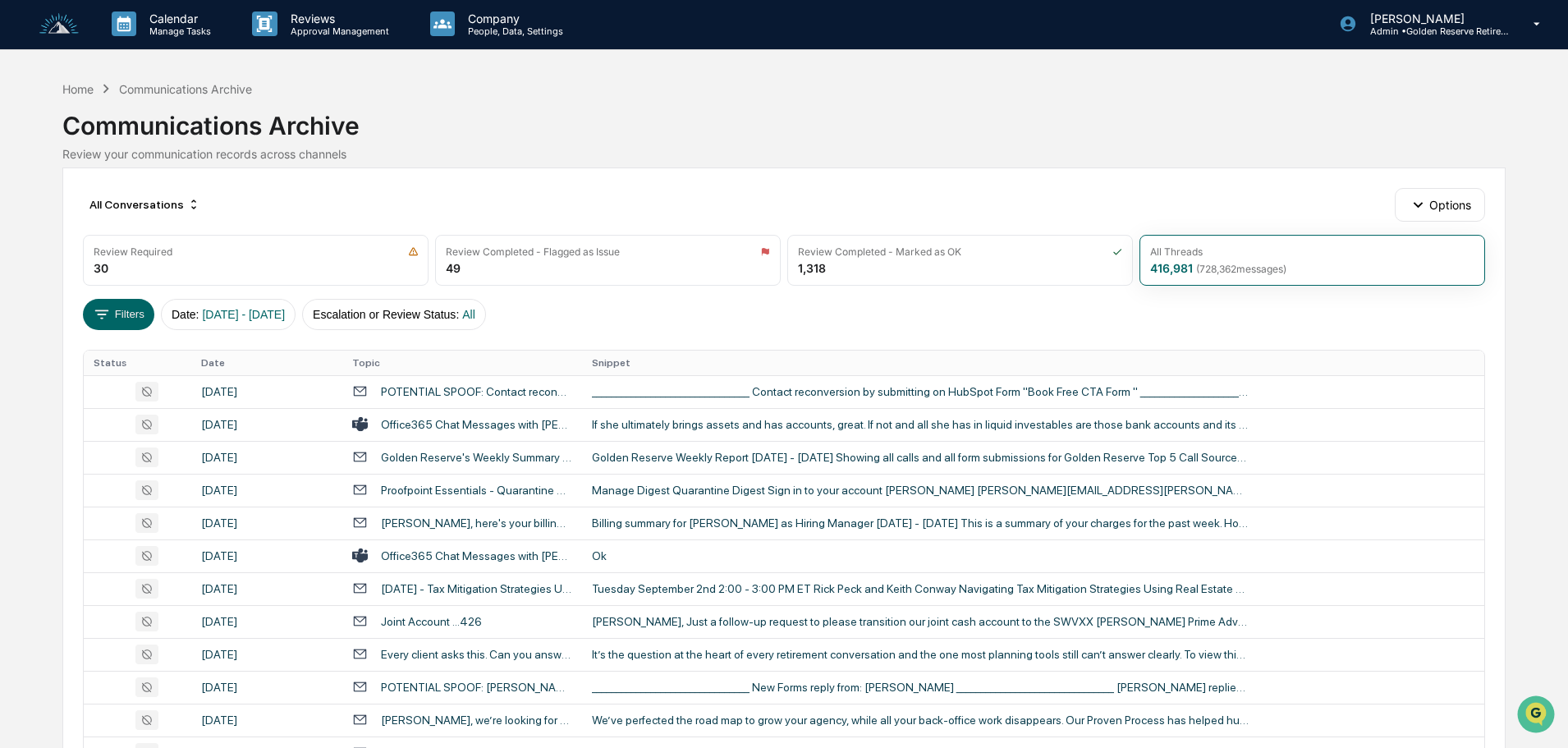
scroll to position [0, 0]
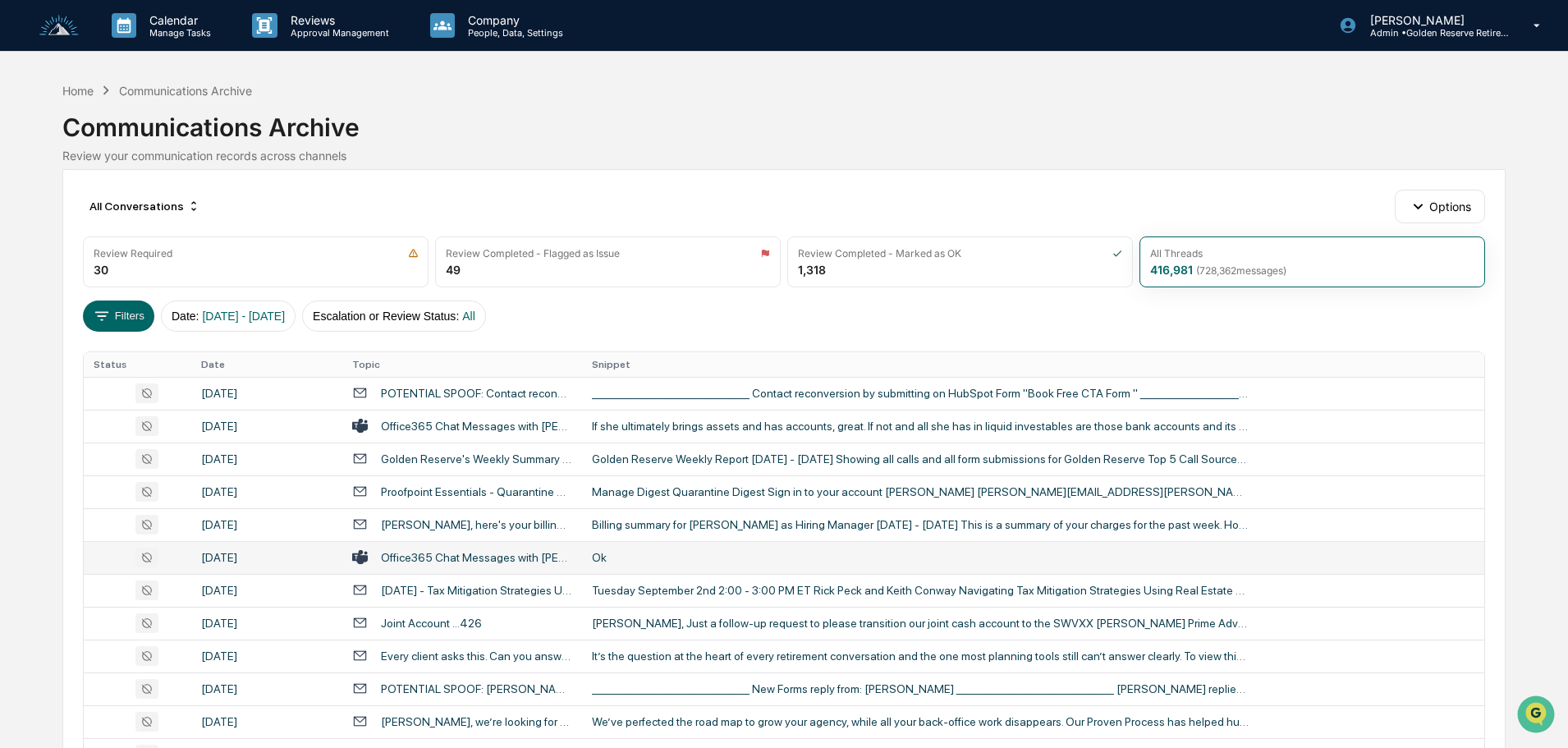
click at [631, 561] on div "Ok" at bounding box center [920, 558] width 657 height 13
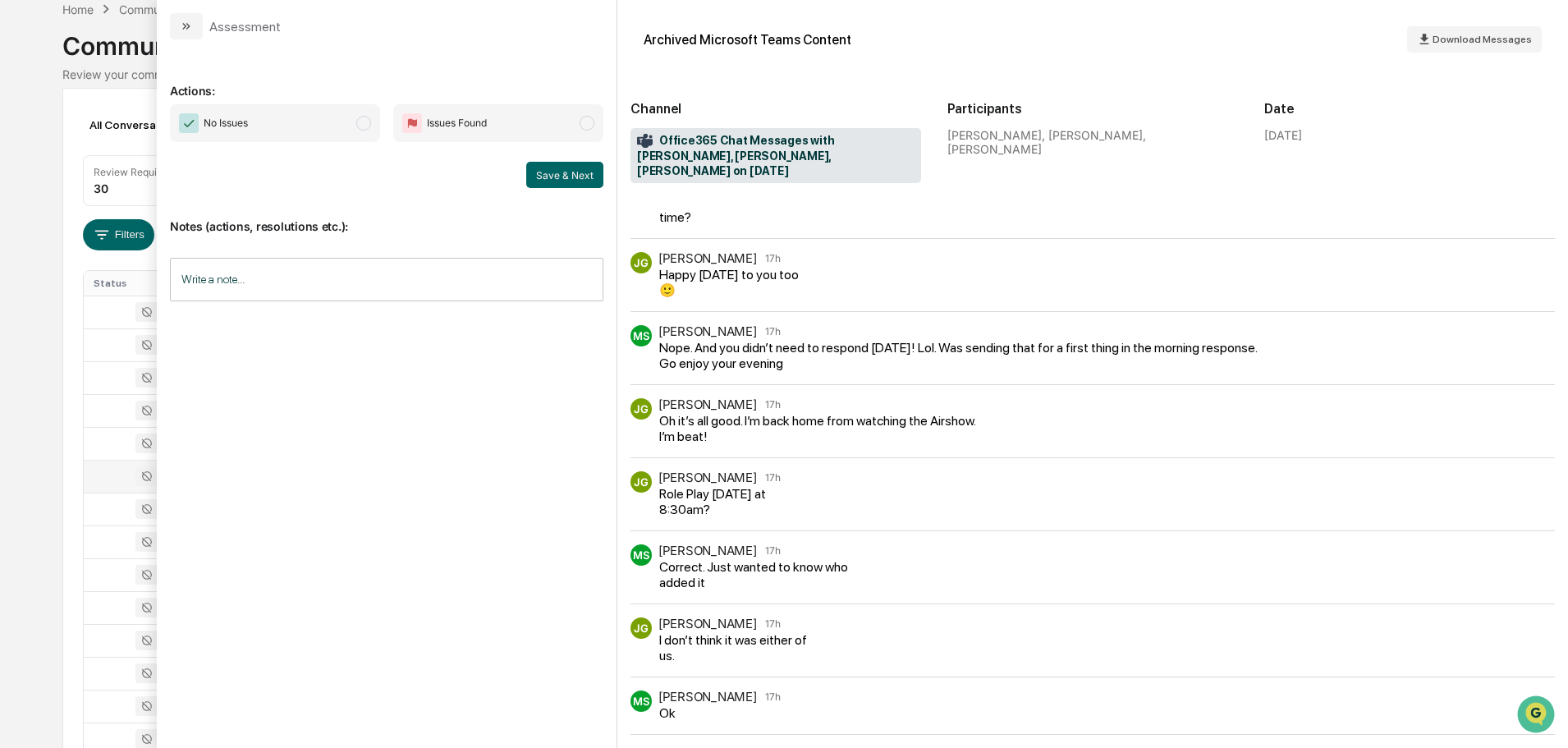
scroll to position [82, 0]
click at [182, 28] on icon "modal" at bounding box center [186, 26] width 13 height 13
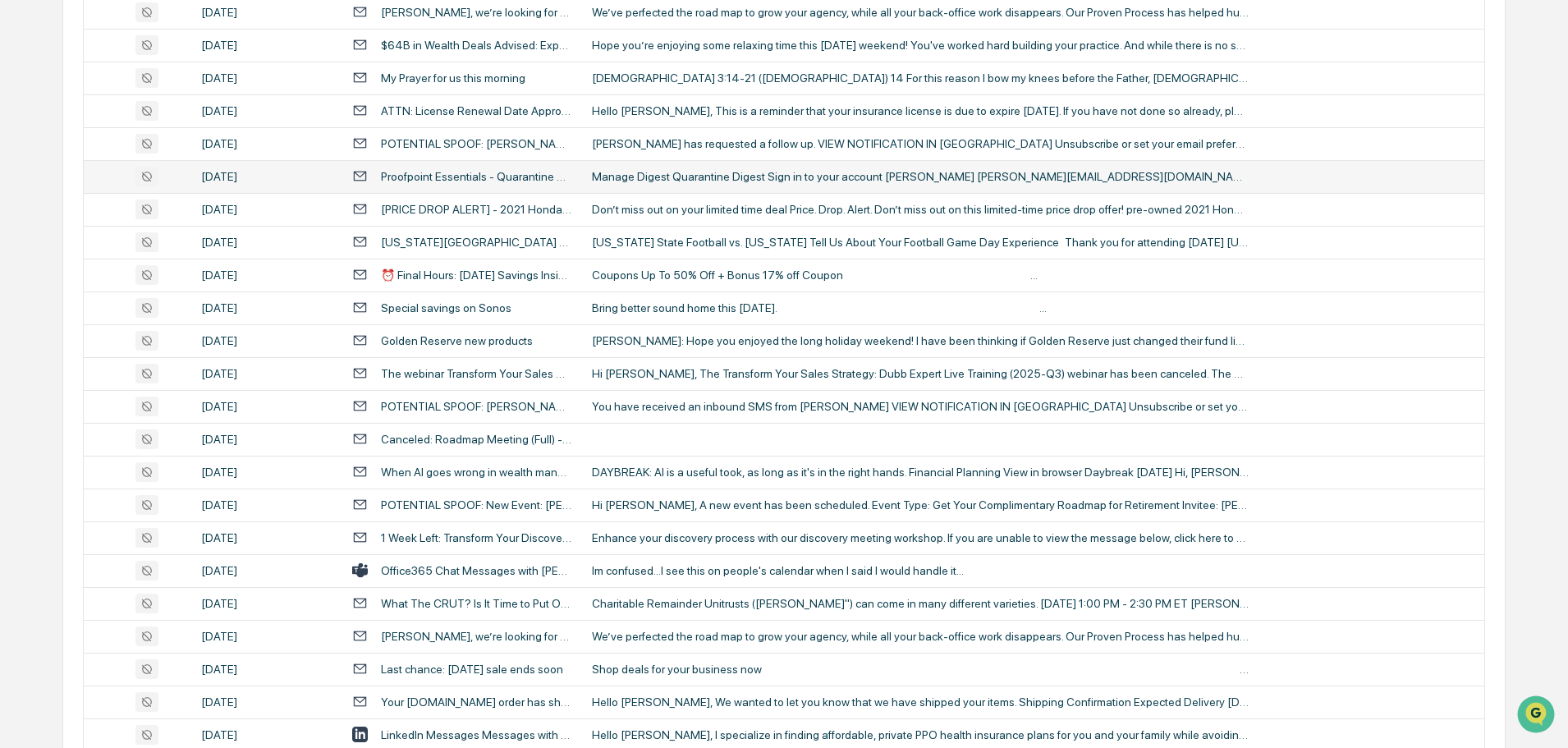
scroll to position [740, 0]
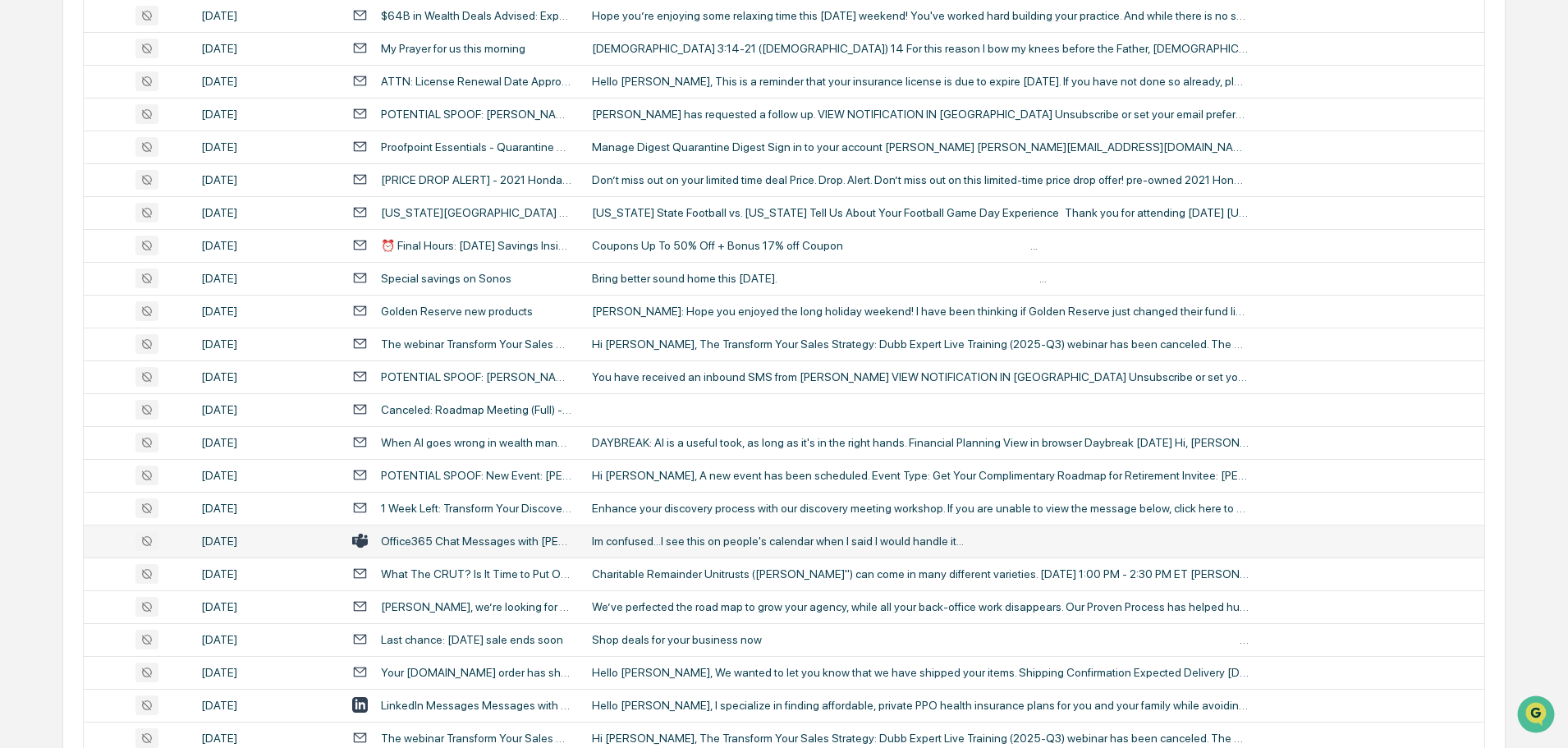
click at [672, 541] on div "Im confused...I see this on people's calendar when I said I would handle it..." at bounding box center [920, 541] width 657 height 13
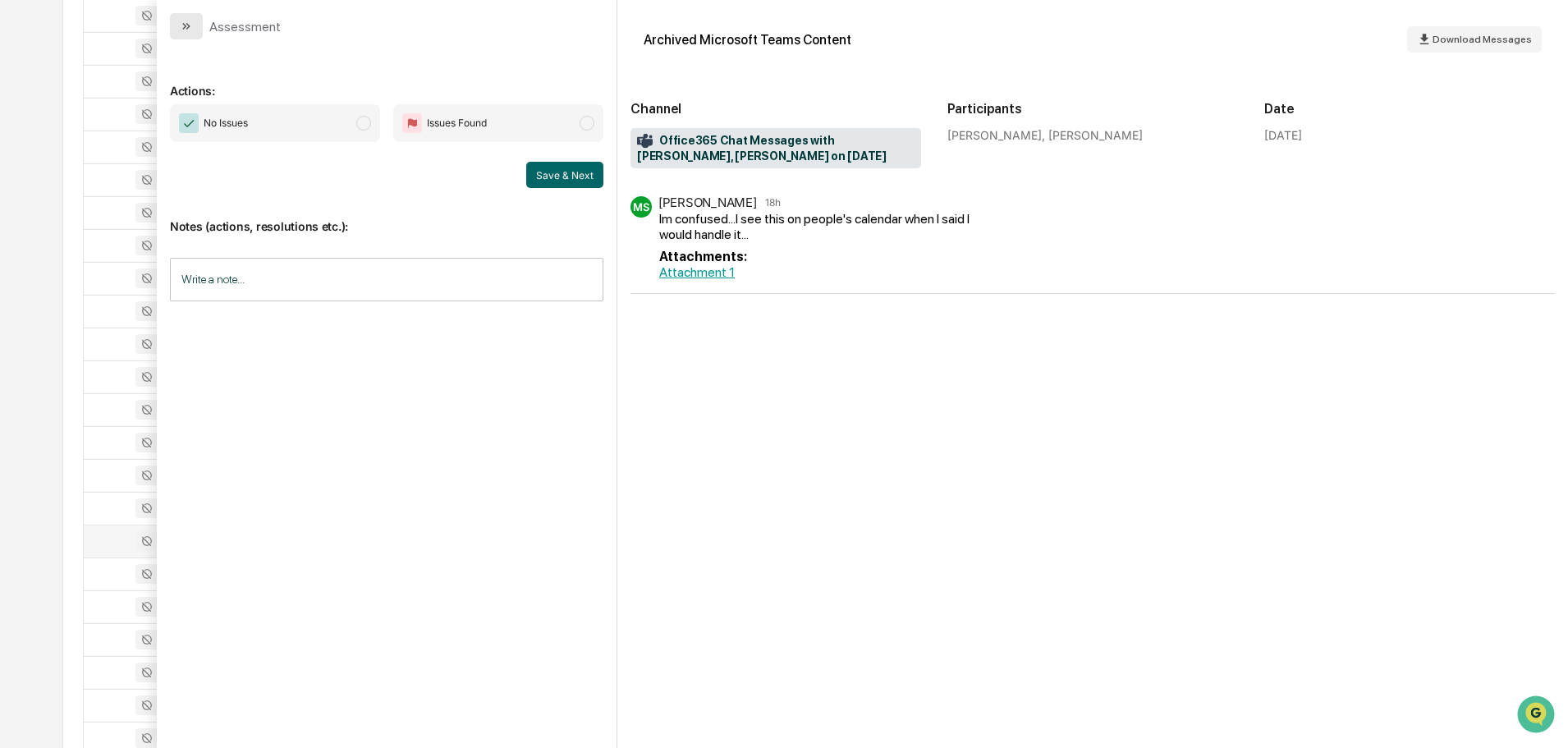
click at [188, 24] on icon "modal" at bounding box center [186, 26] width 13 height 13
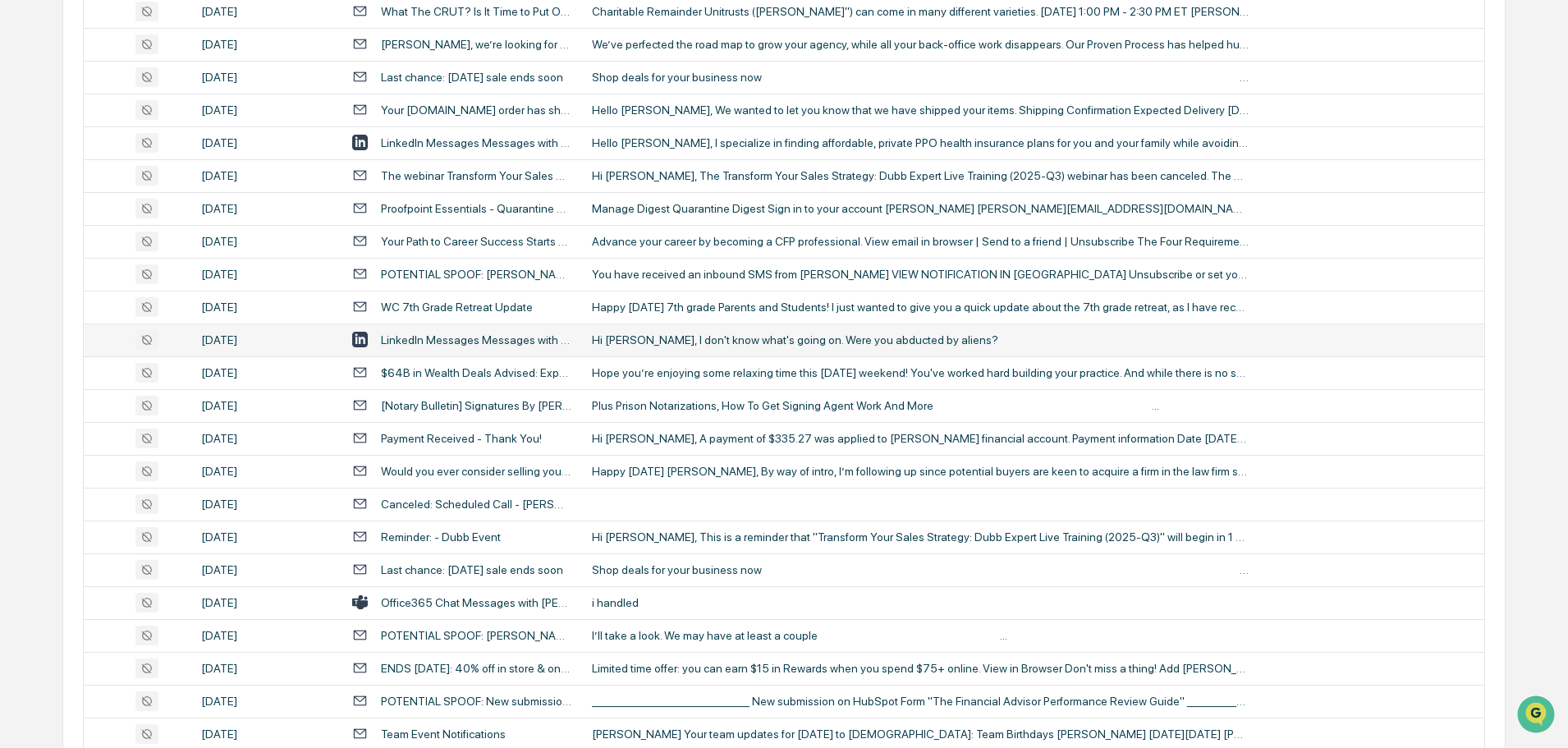
scroll to position [1314, 0]
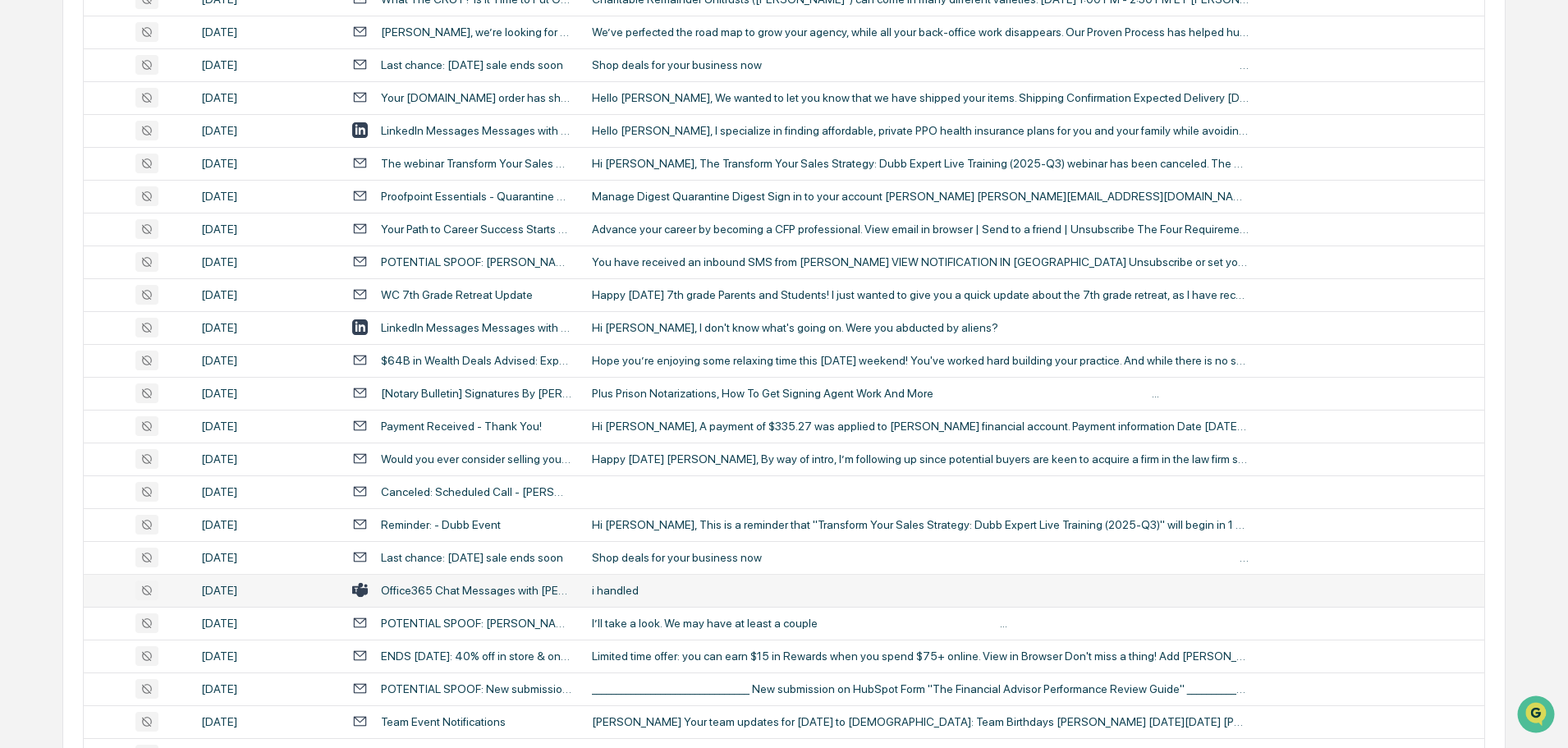
click at [638, 593] on div "i handled" at bounding box center [920, 591] width 657 height 13
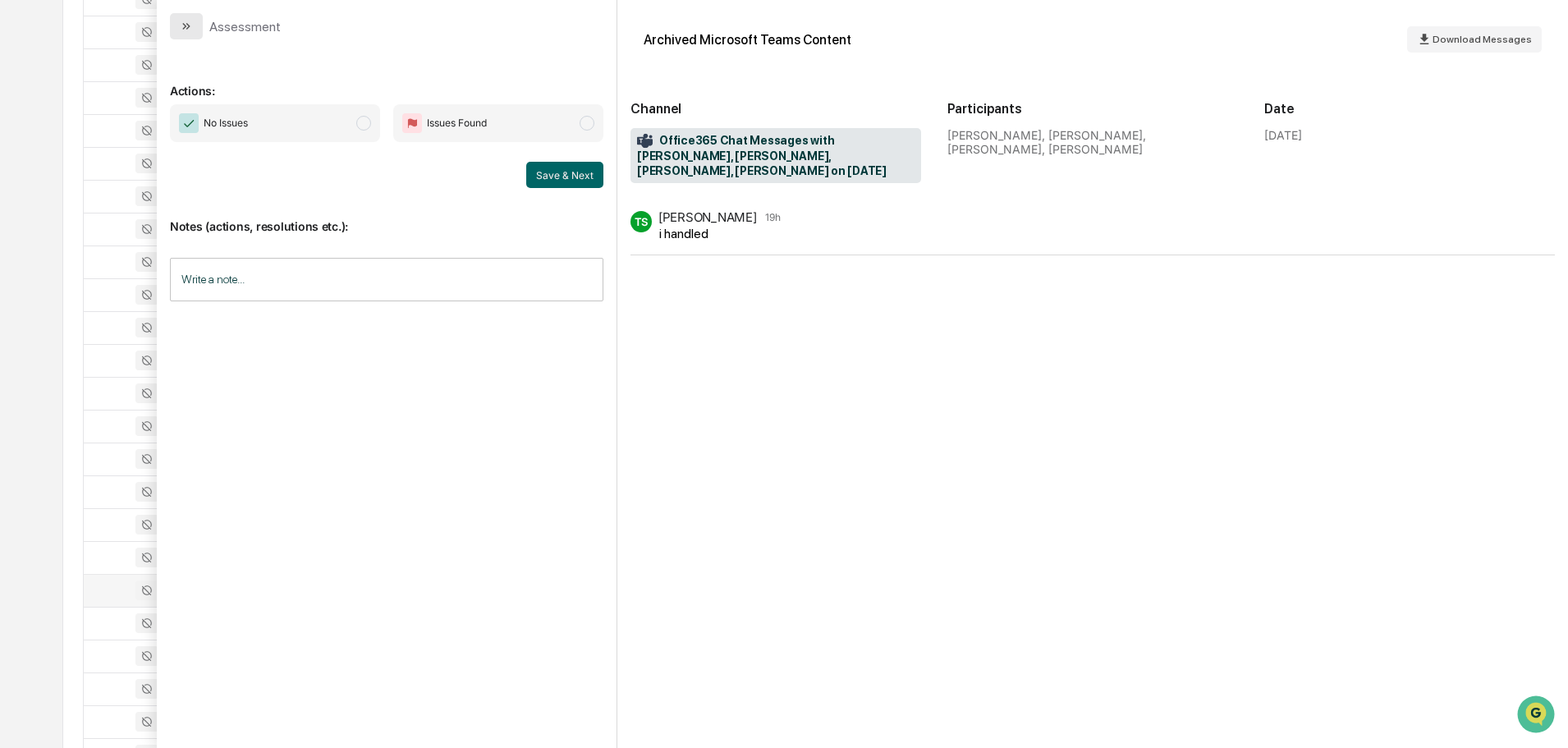
click at [184, 27] on icon "modal" at bounding box center [184, 25] width 5 height 6
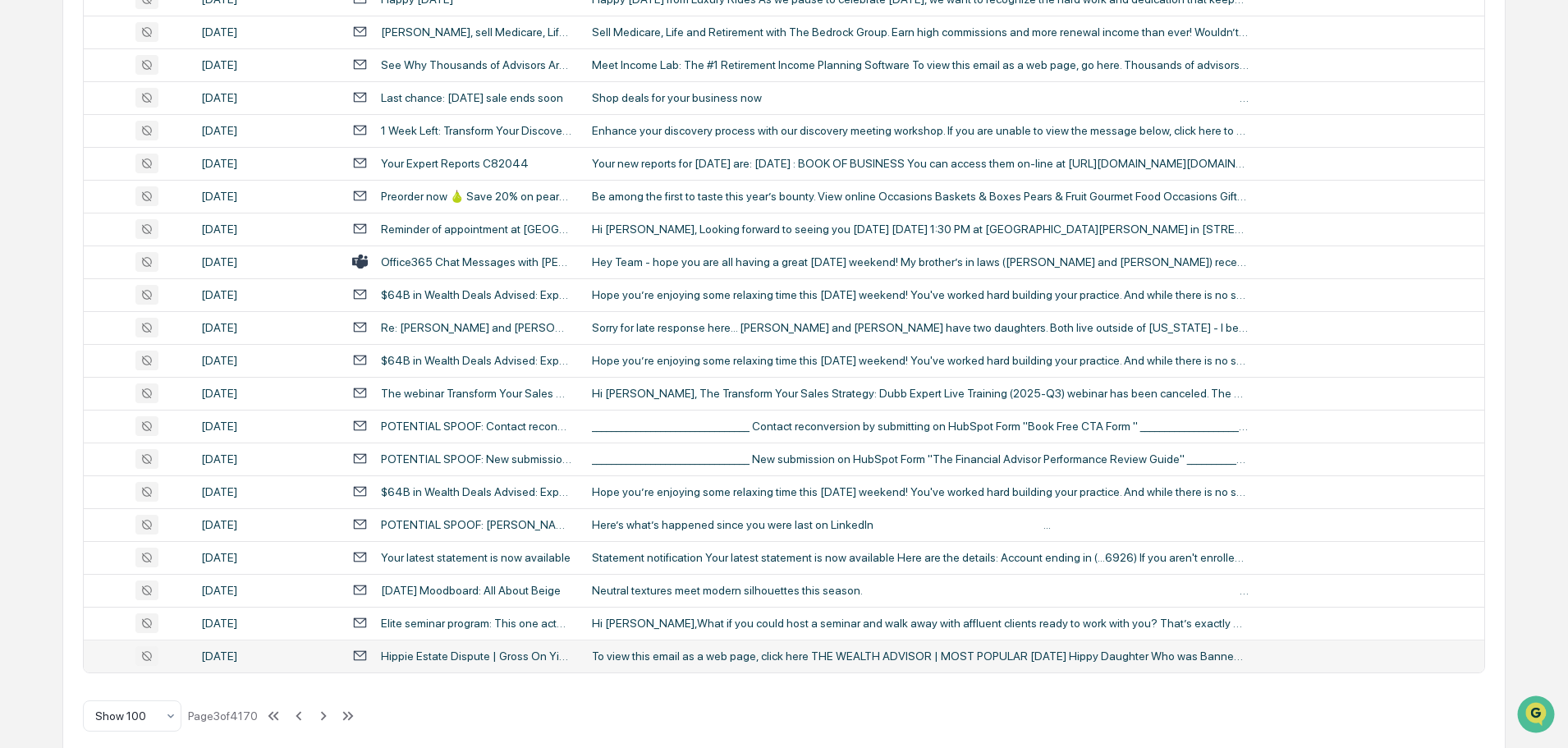
scroll to position [3008, 0]
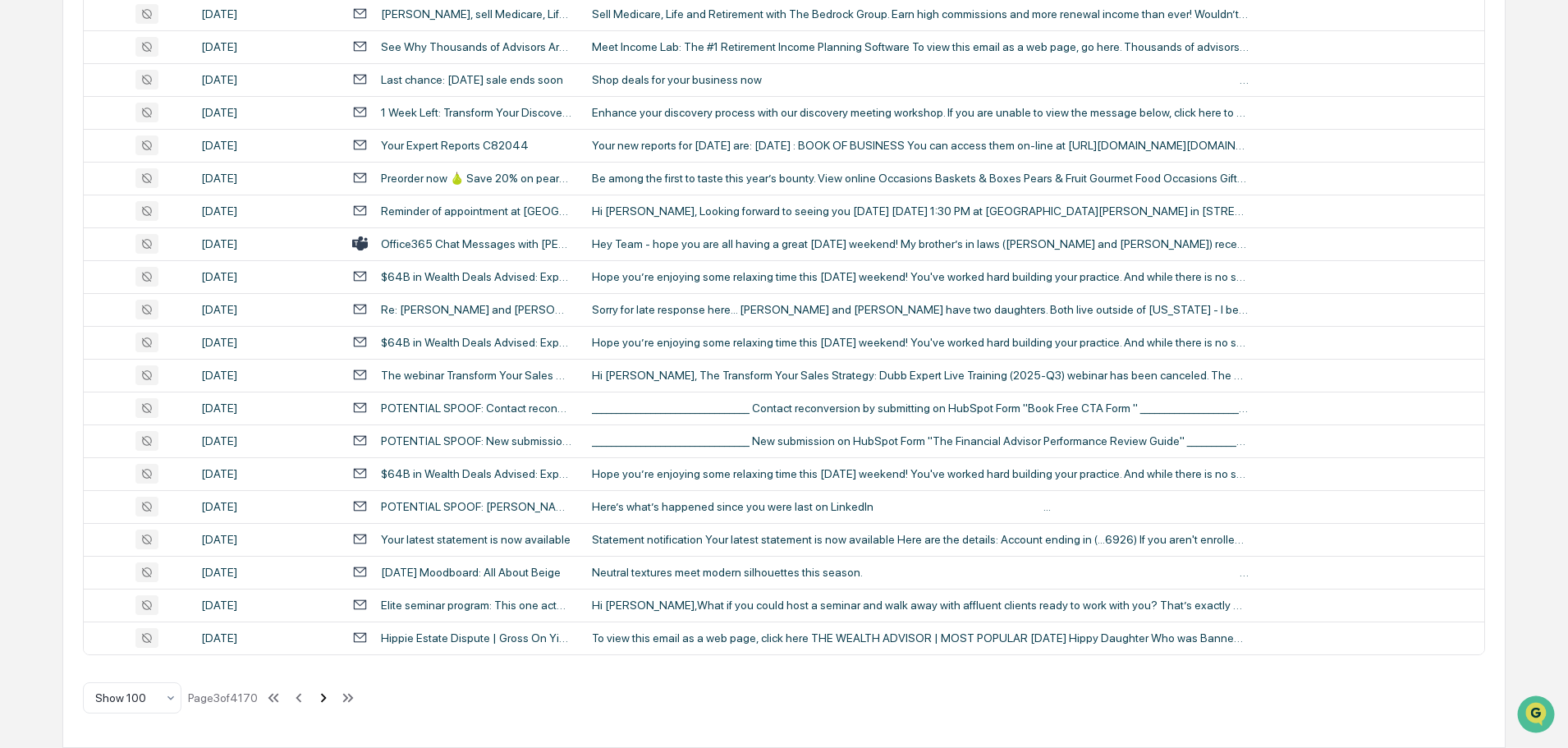
click at [326, 703] on icon at bounding box center [323, 698] width 18 height 18
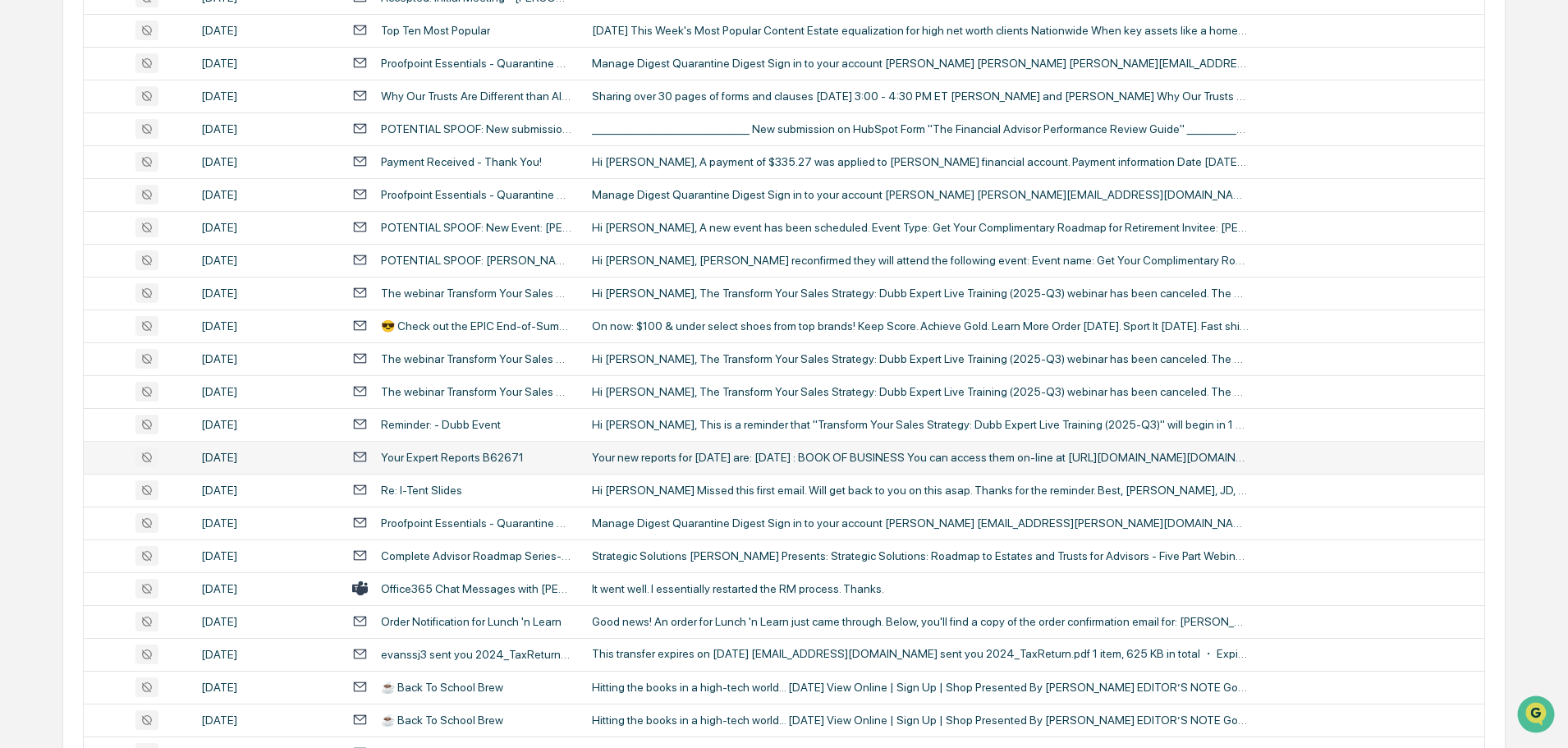
scroll to position [708, 0]
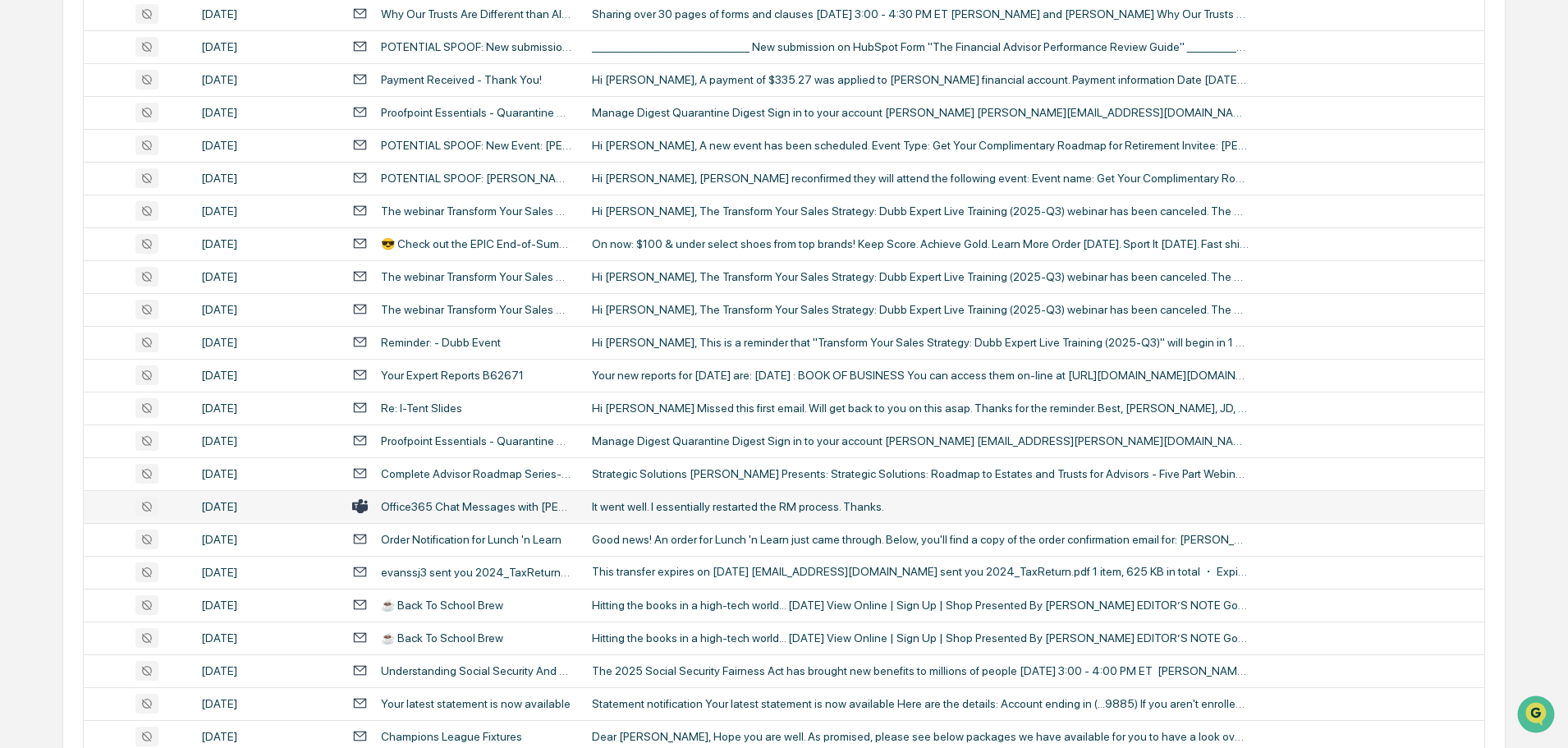
click at [669, 514] on td "It went well. I essentially restarted the RM process. Thanks." at bounding box center [1033, 507] width 902 height 33
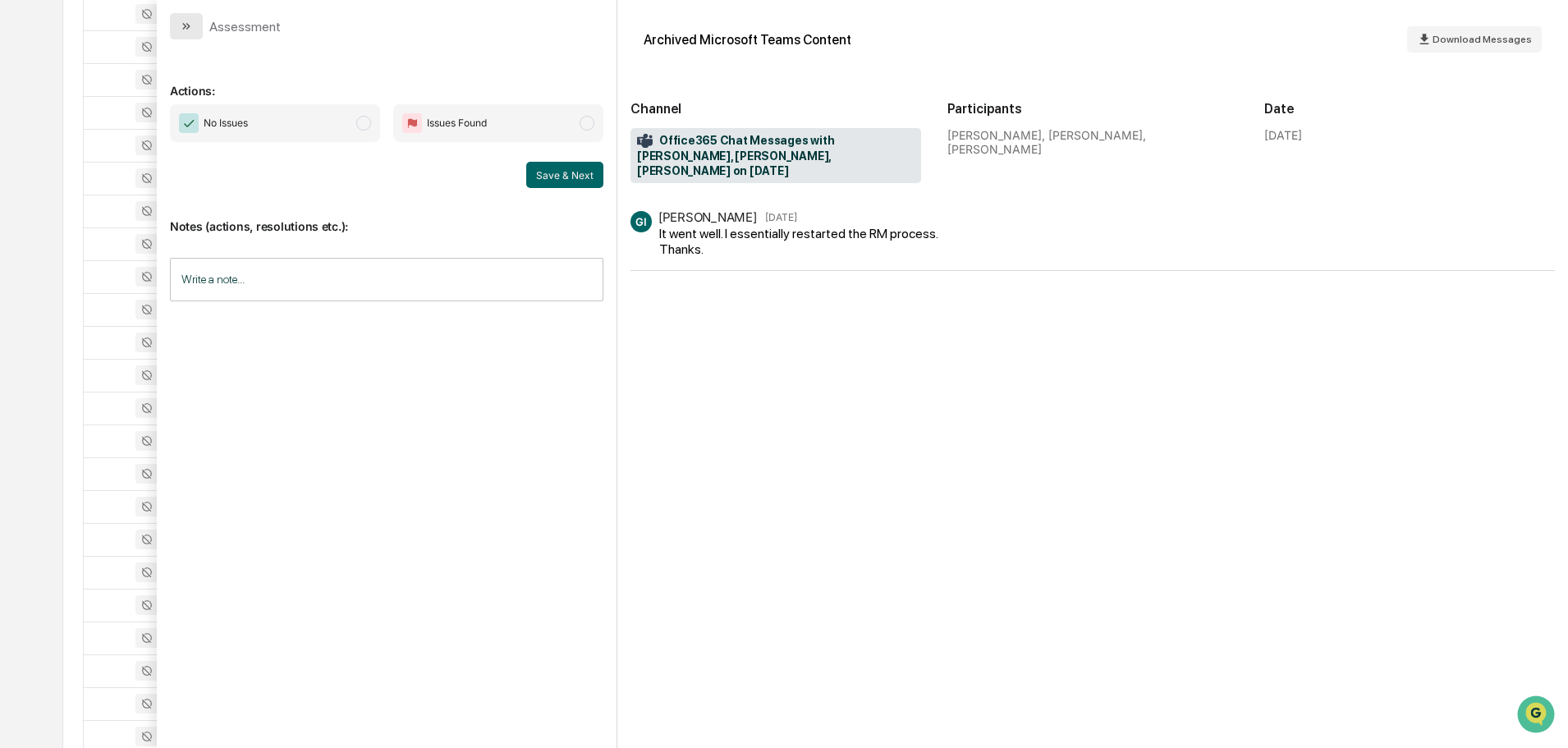
click at [195, 29] on button "modal" at bounding box center [186, 25] width 33 height 26
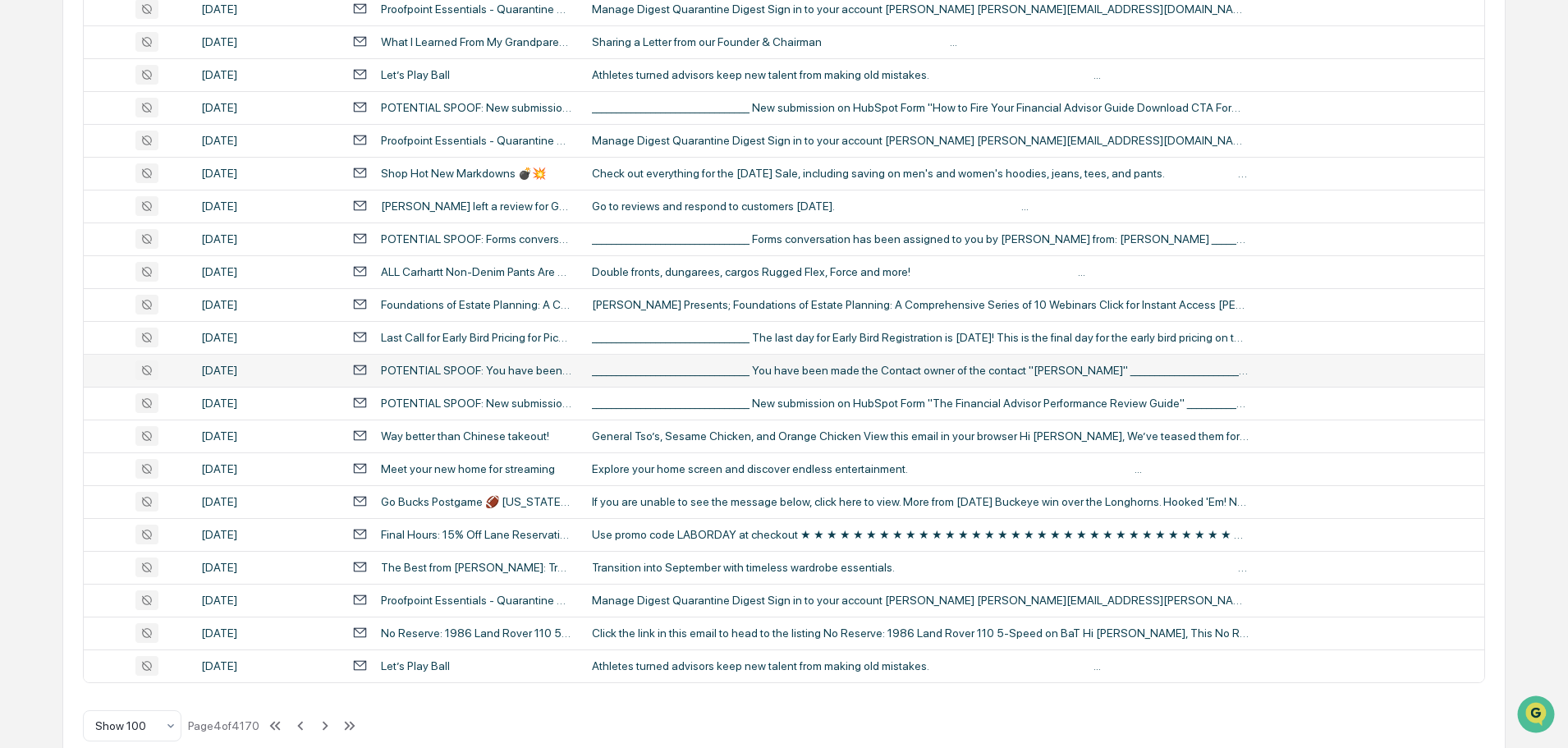
scroll to position [3008, 0]
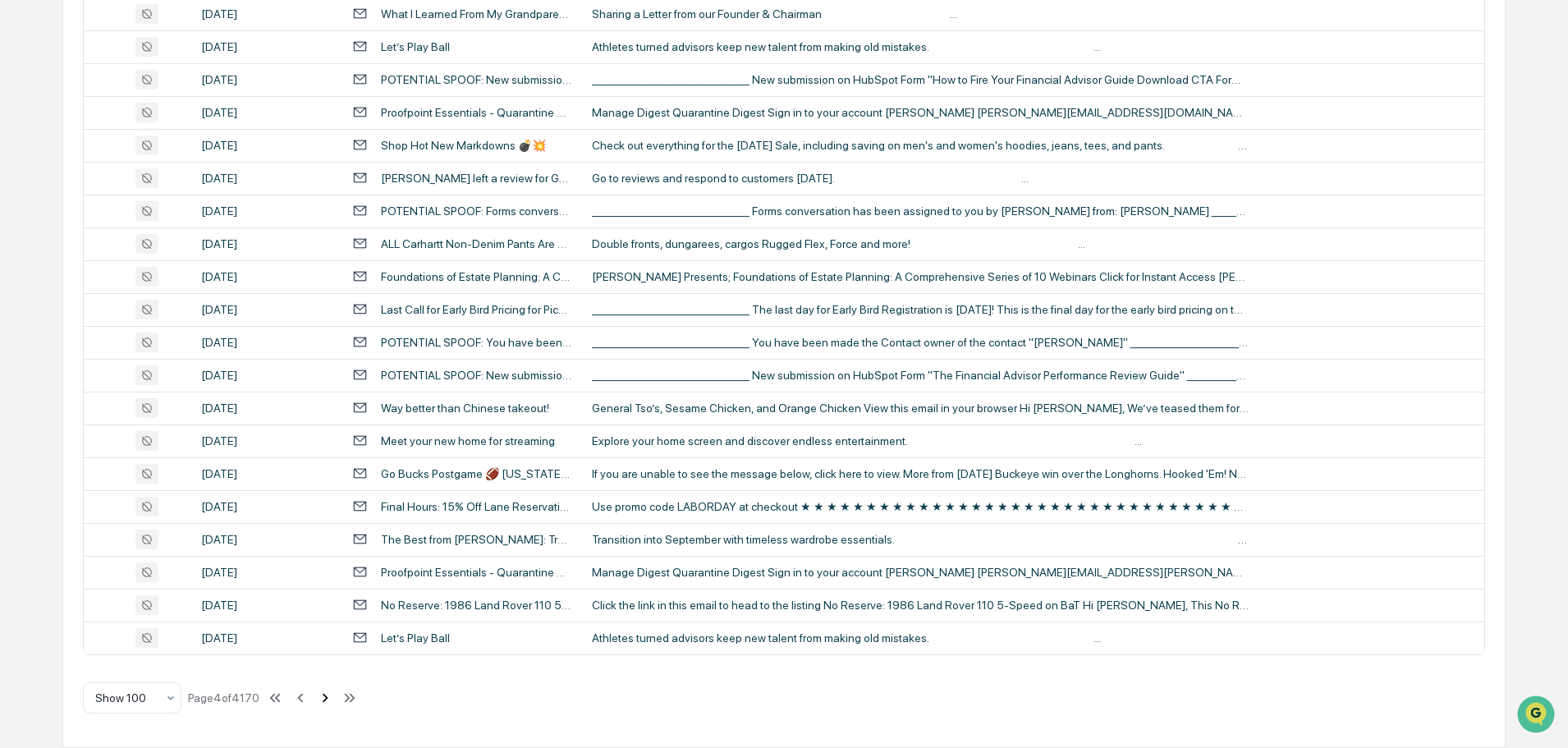
click at [326, 695] on icon at bounding box center [325, 698] width 5 height 9
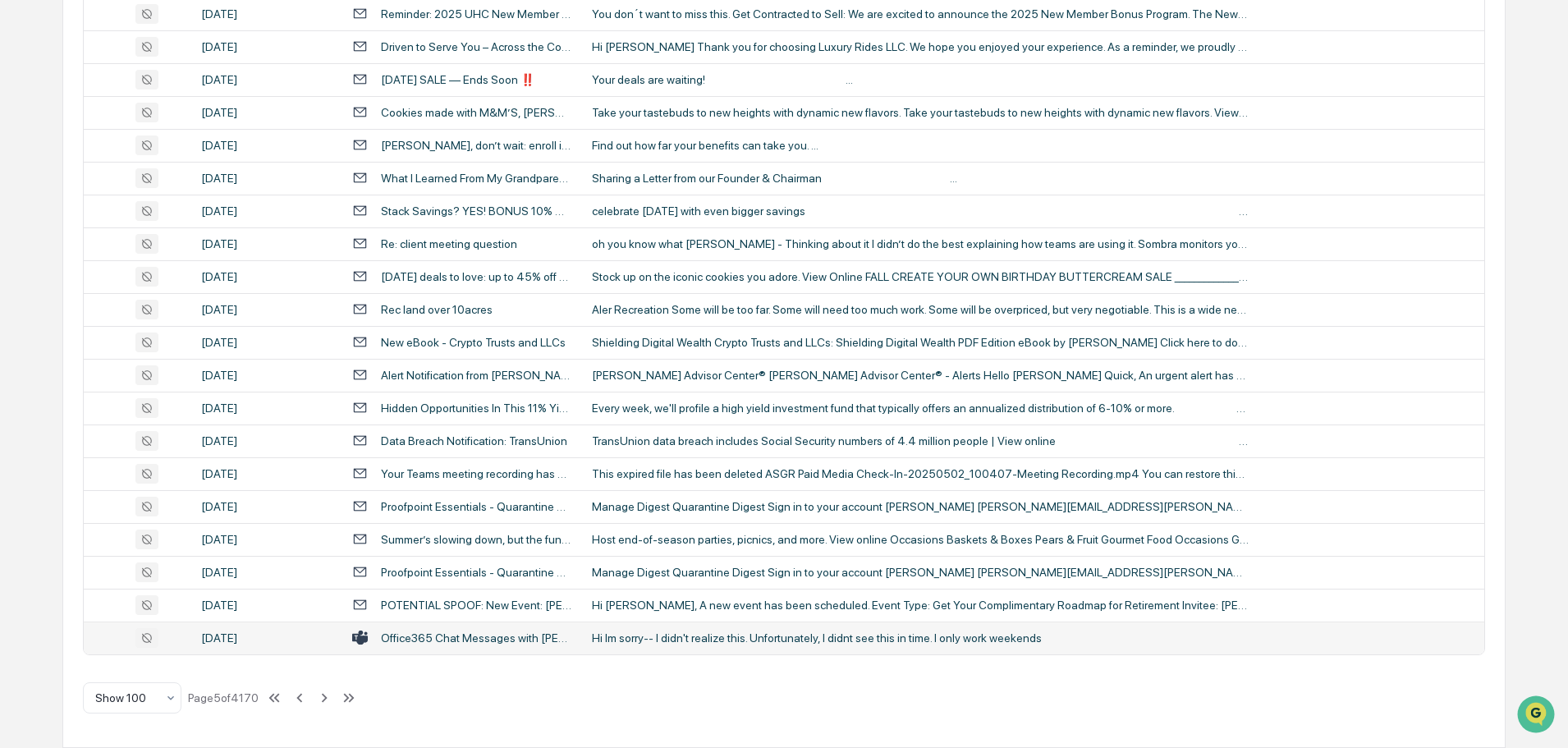
click at [686, 640] on div "Hi Im sorry-- I didn't realize this. Unfortunately, I didnt see this in time. I…" at bounding box center [920, 638] width 657 height 13
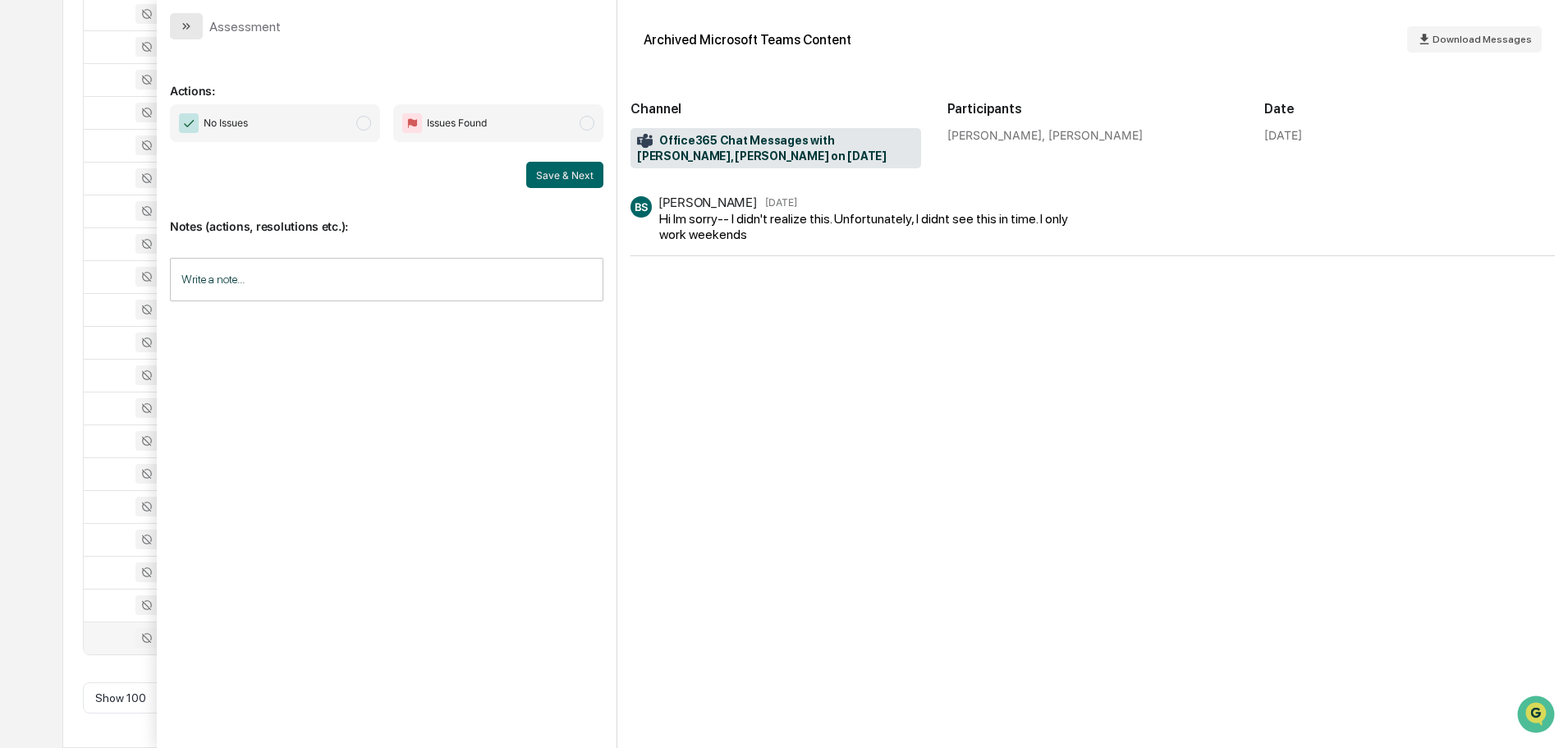
click at [190, 23] on icon "modal" at bounding box center [186, 26] width 13 height 13
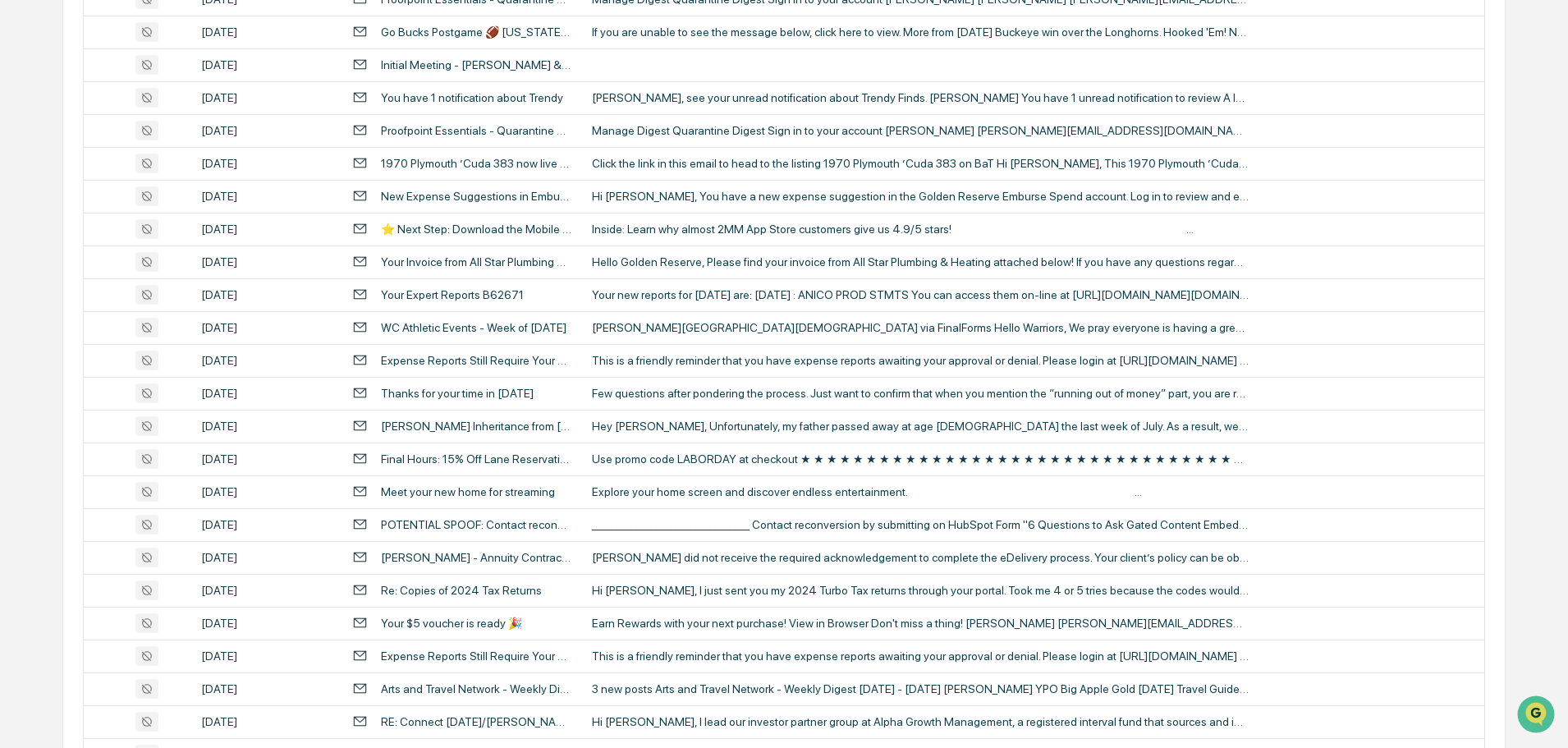
scroll to position [2219, 0]
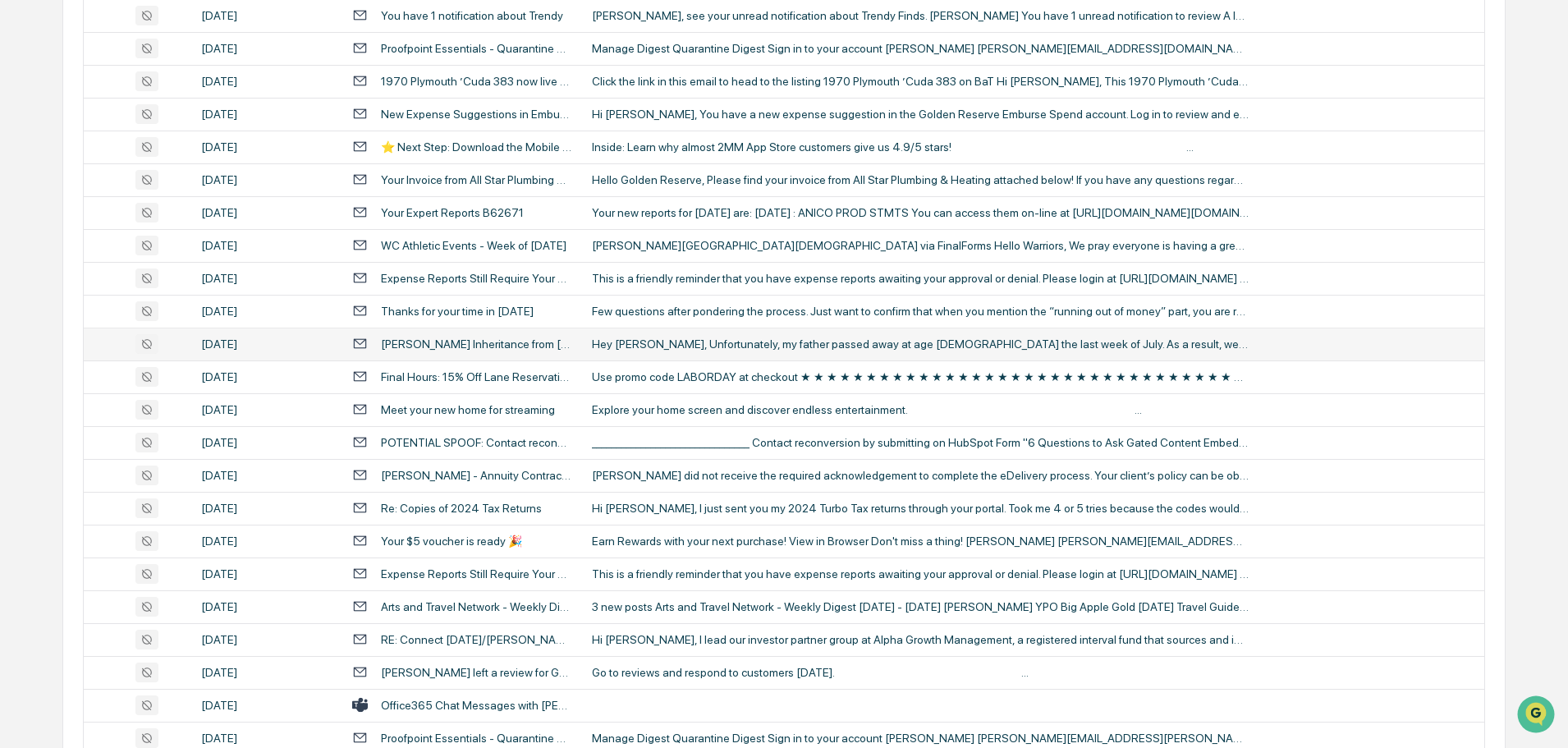
click at [709, 343] on div "Hey Phil, Unfortunately, my father passed away at age 96 the last week of July.…" at bounding box center [920, 344] width 657 height 13
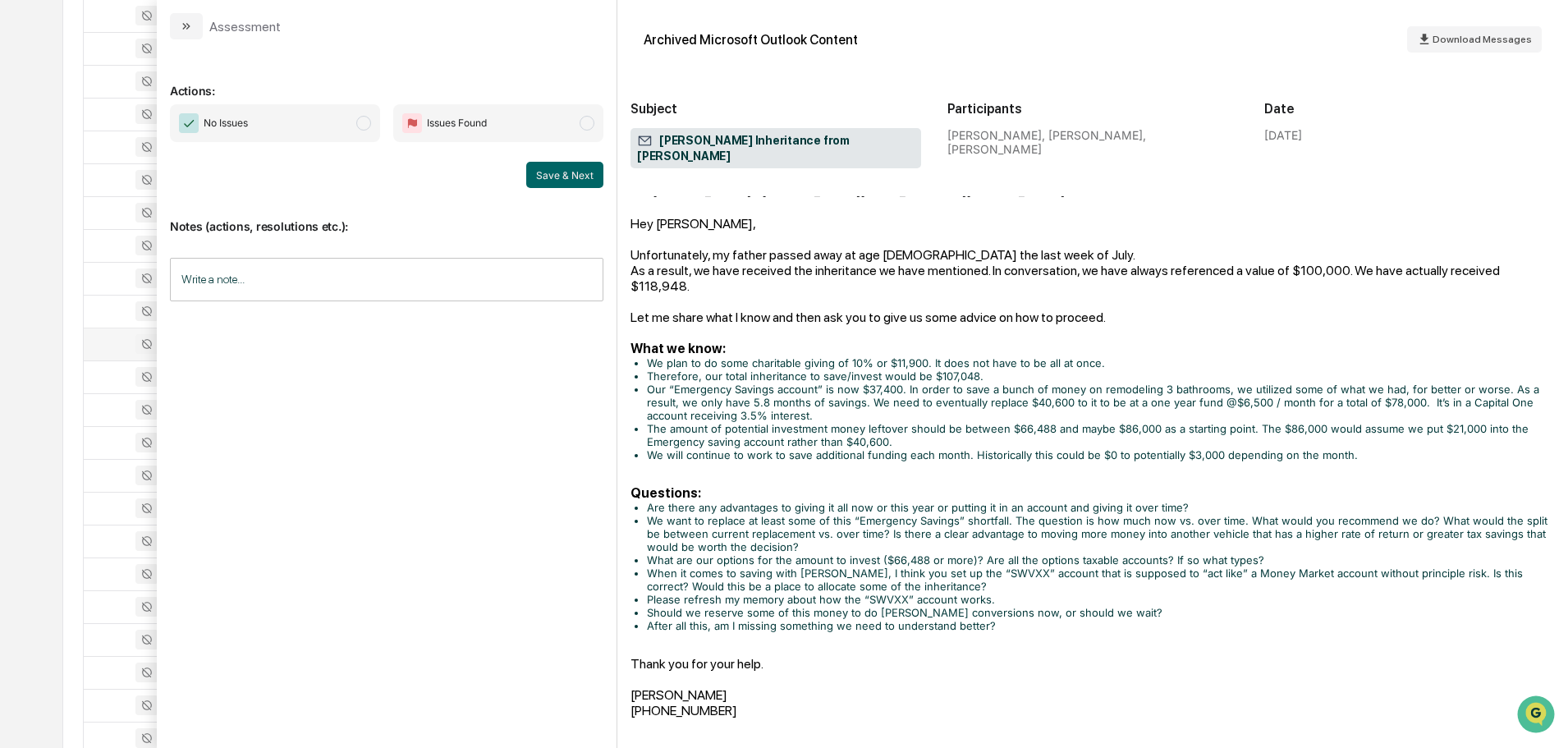
scroll to position [82, 0]
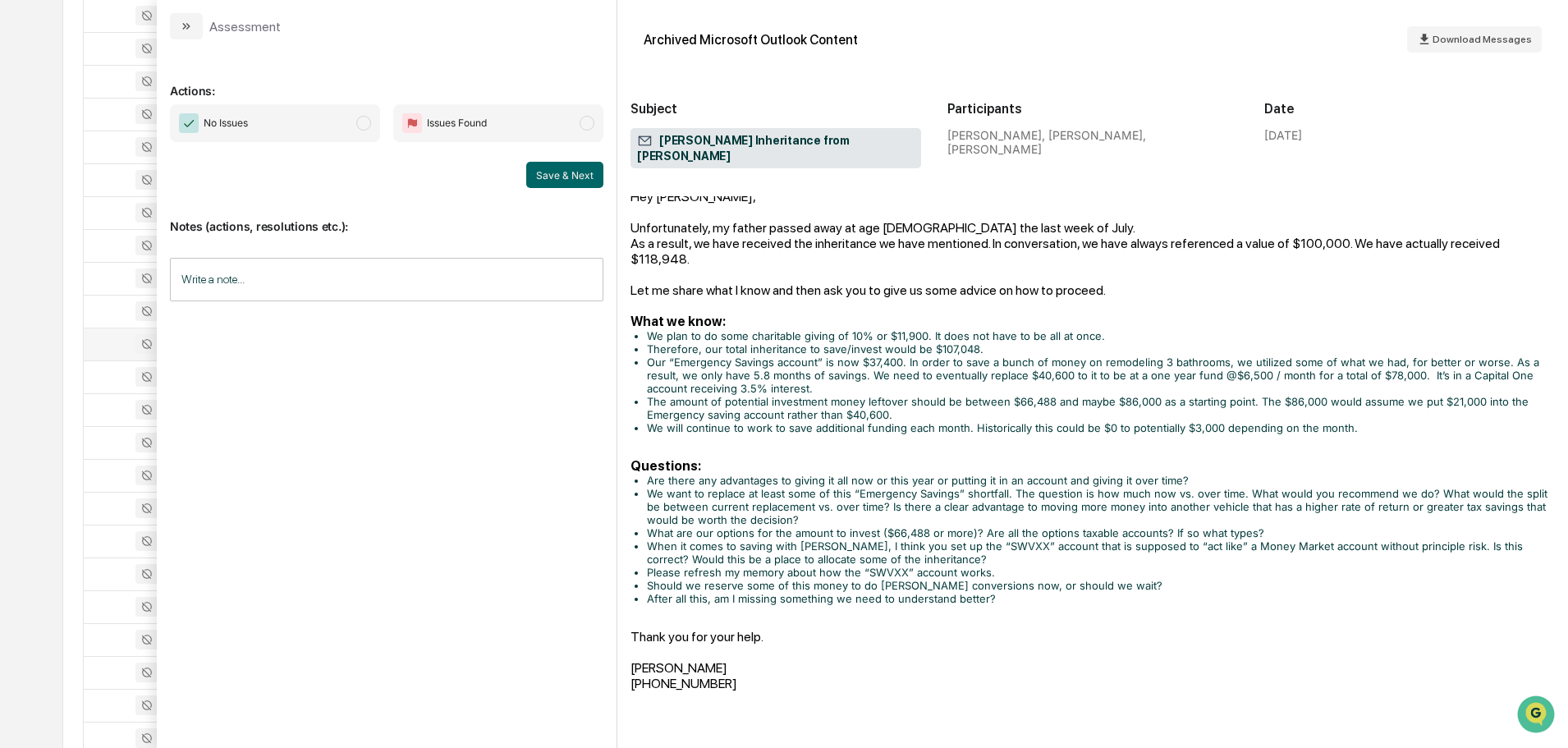
click at [178, 31] on button "modal" at bounding box center [186, 25] width 33 height 26
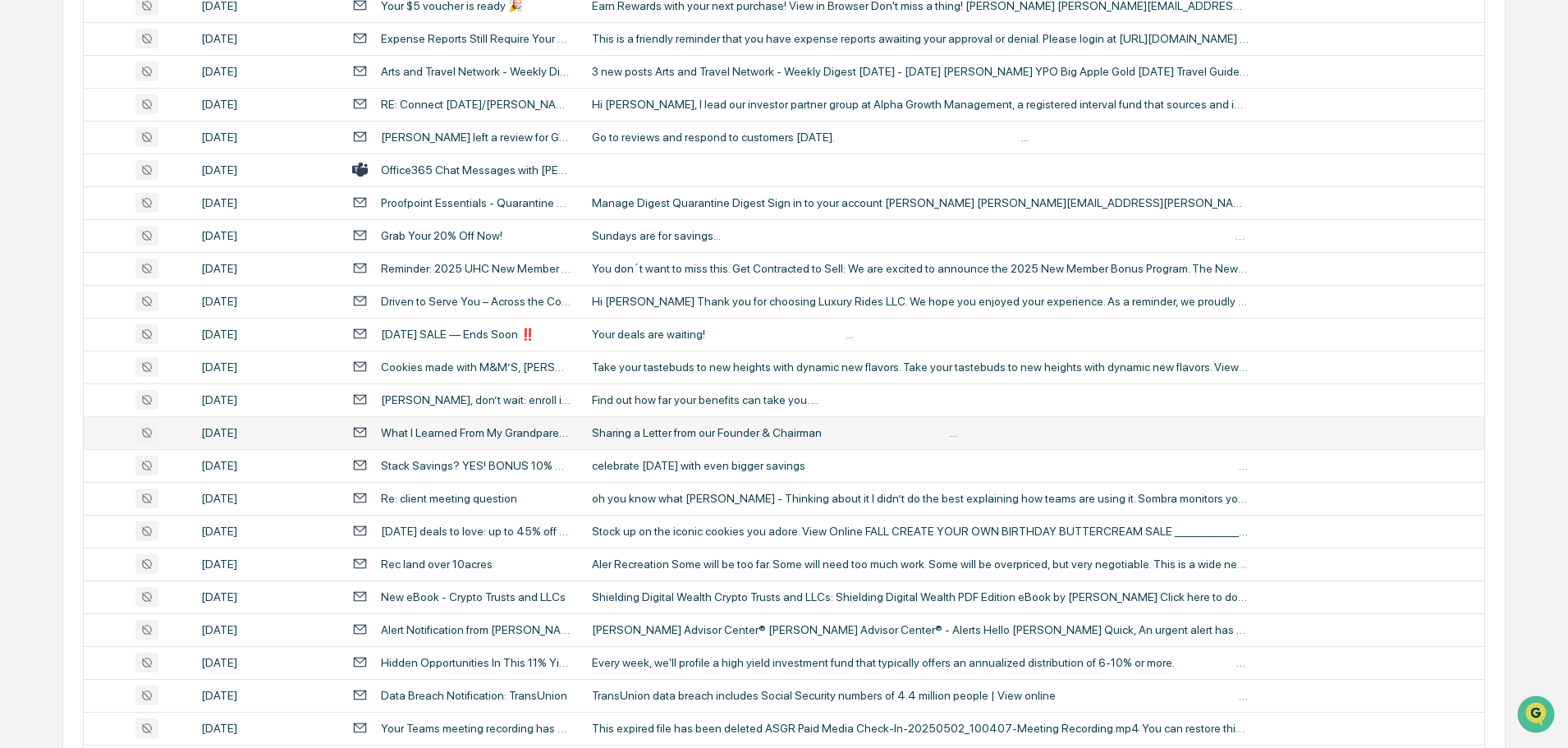
scroll to position [2793, 0]
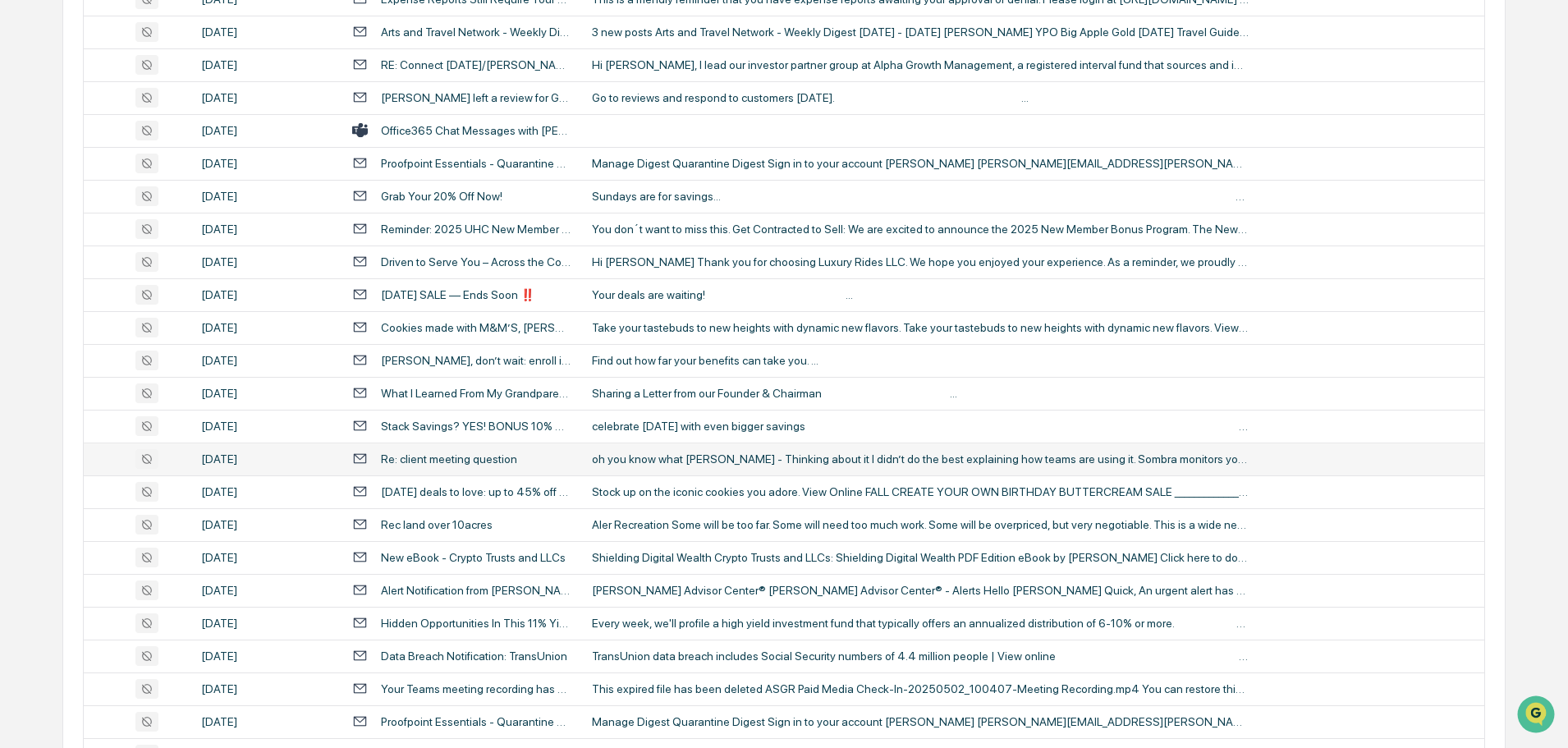
click at [674, 466] on td "oh you know what John R. - Thinking about it I didn’t do the best explaining ho…" at bounding box center [1033, 459] width 902 height 33
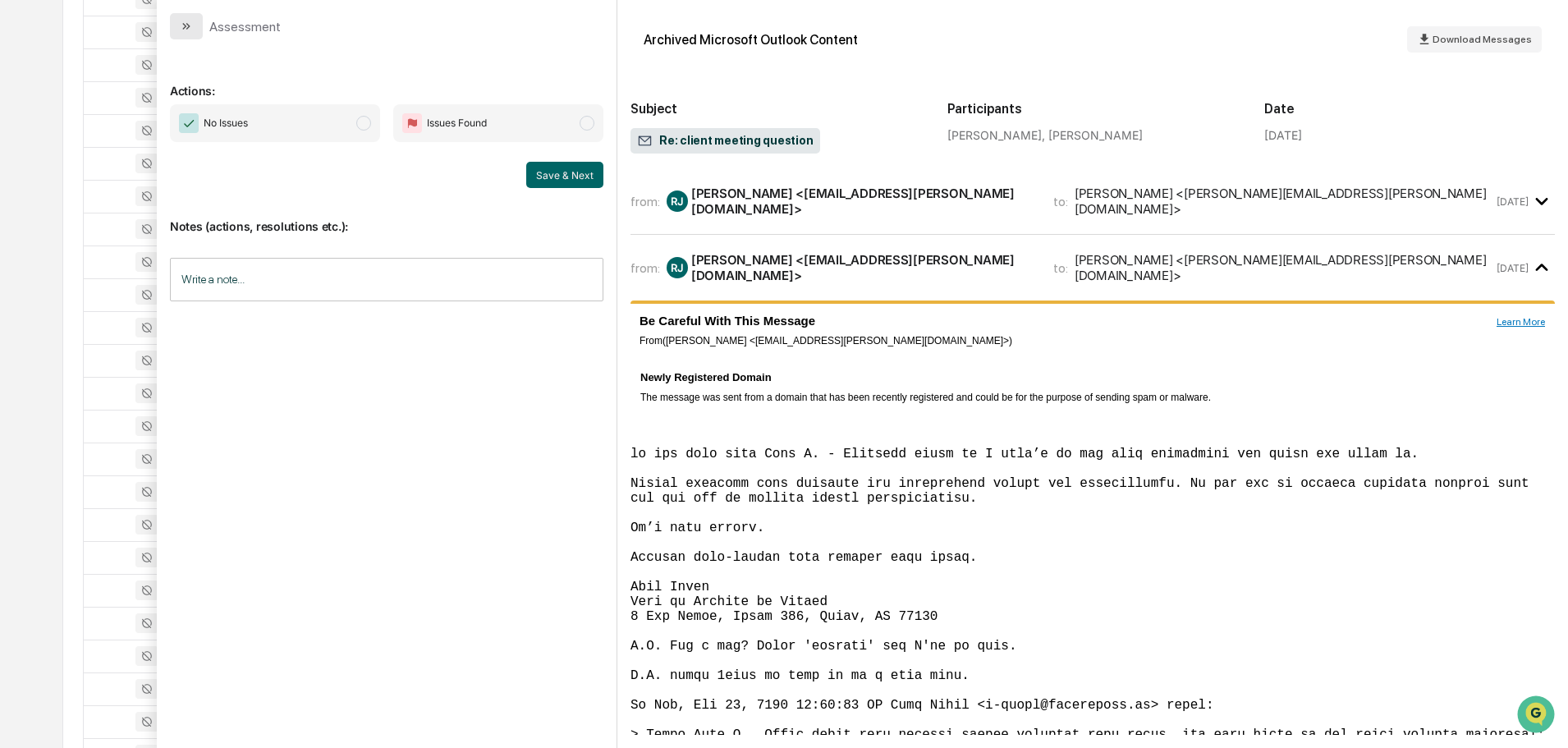
click at [198, 25] on button "modal" at bounding box center [186, 25] width 33 height 26
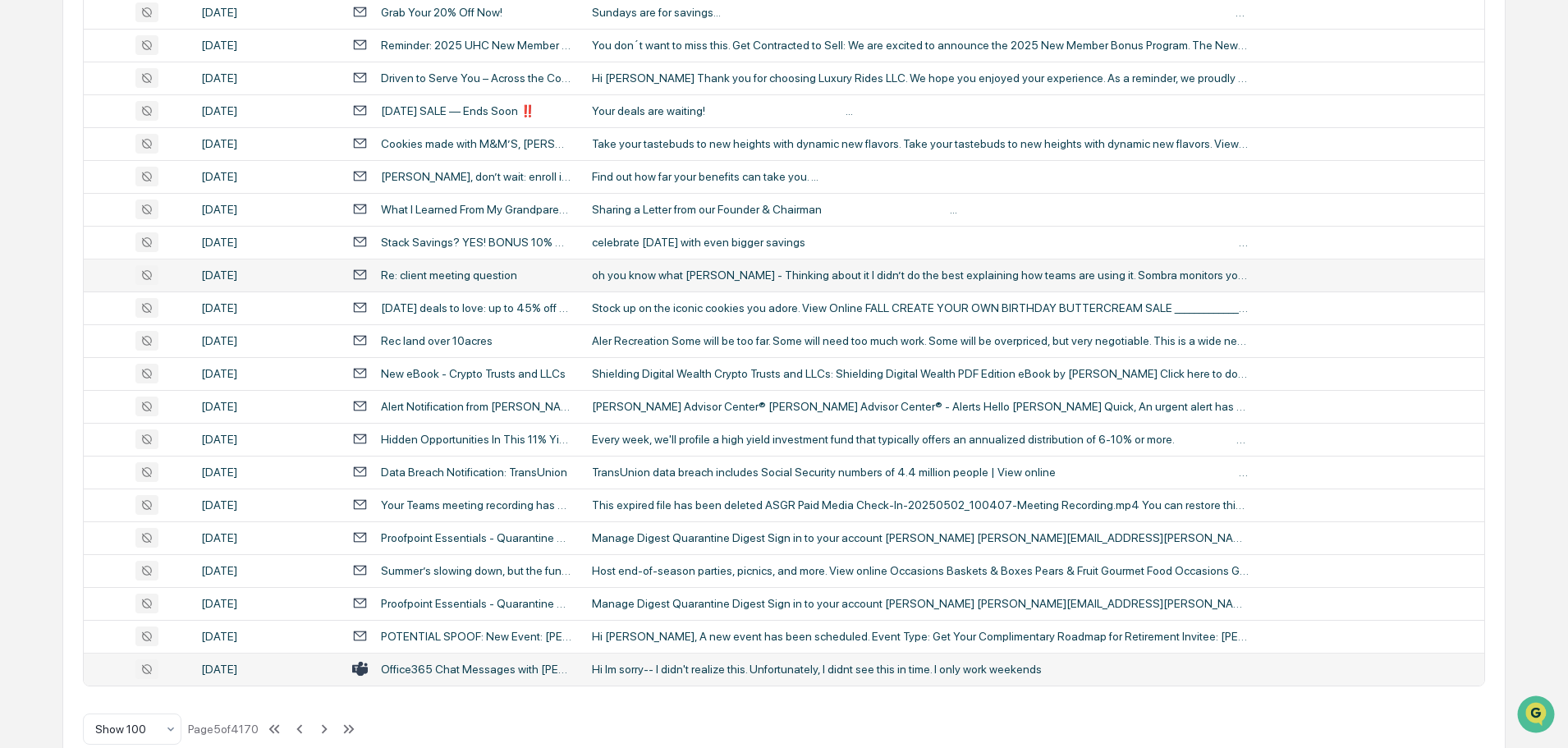
scroll to position [3008, 0]
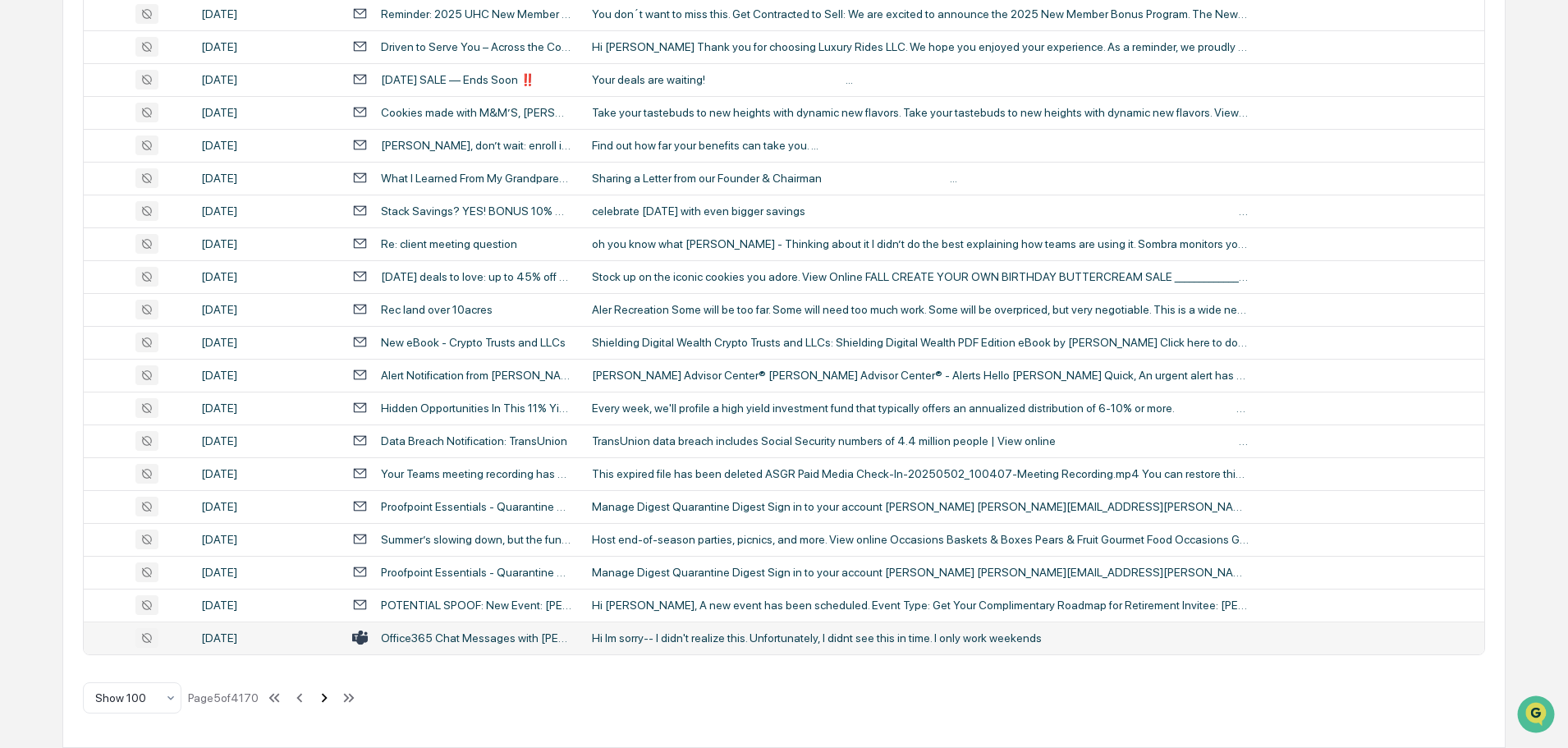
click at [323, 701] on icon at bounding box center [324, 698] width 18 height 18
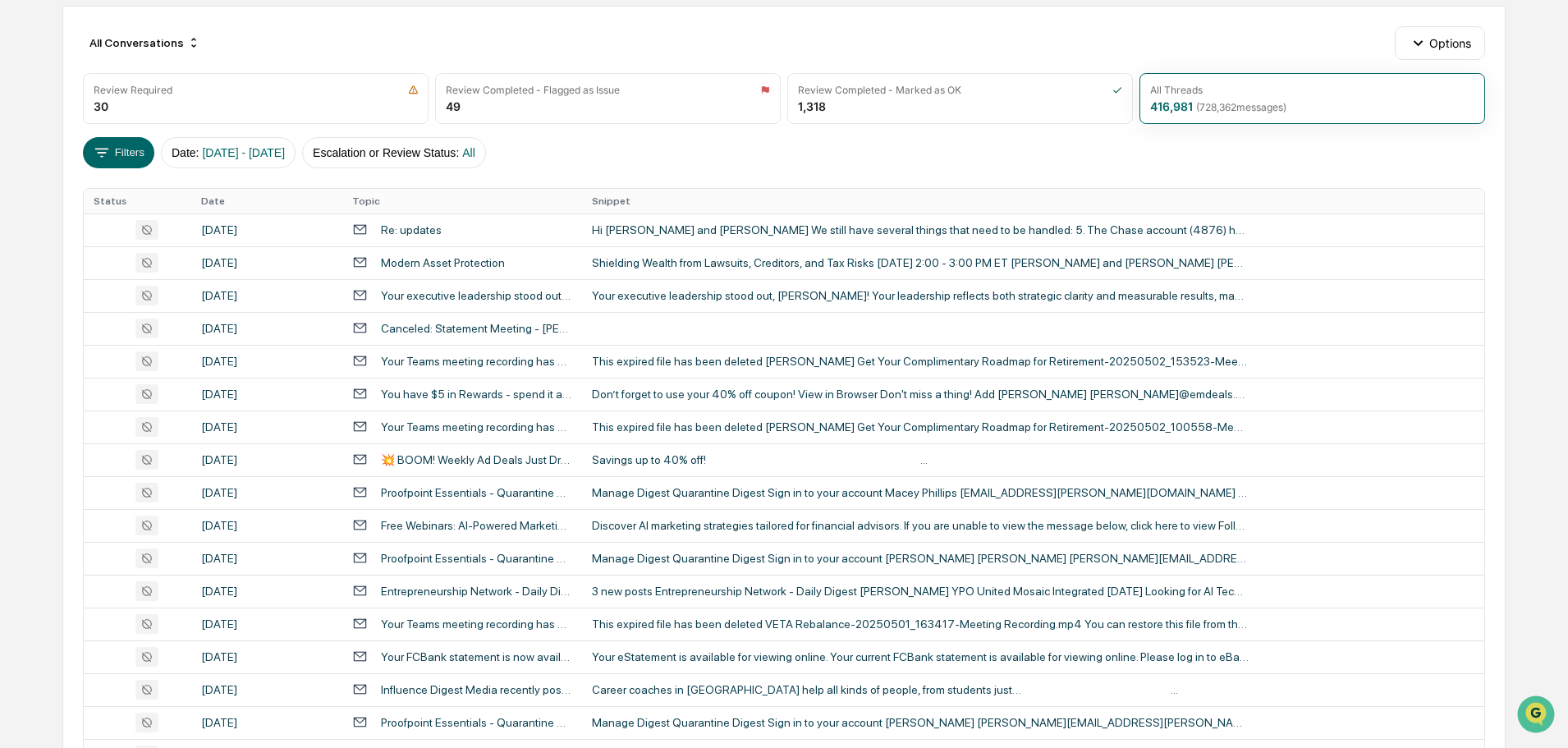
scroll to position [165, 0]
click at [783, 224] on div "Hi Evan and Dustin We still have several things that need to be handled: 5. The…" at bounding box center [920, 229] width 657 height 13
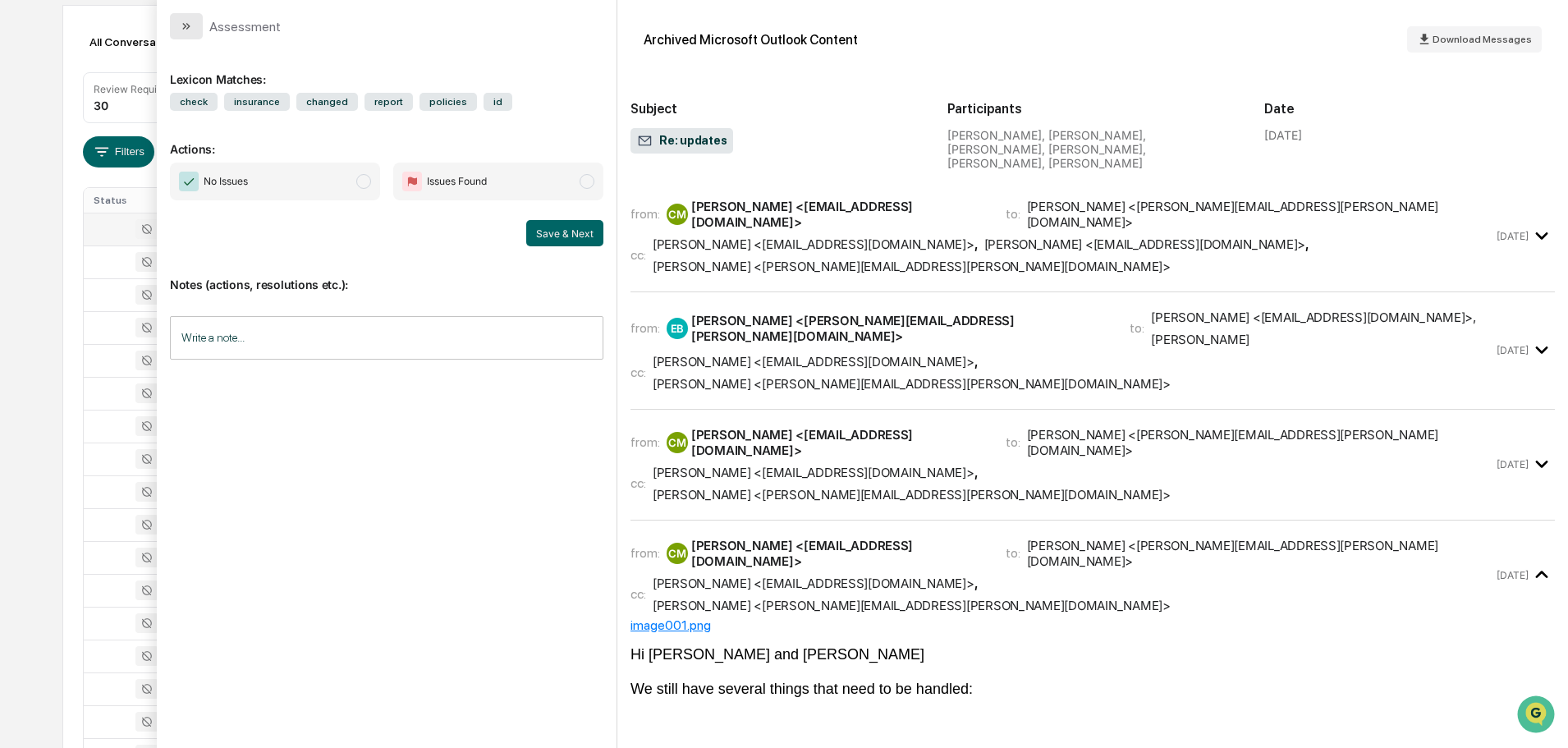
click at [190, 29] on icon "modal" at bounding box center [186, 26] width 13 height 13
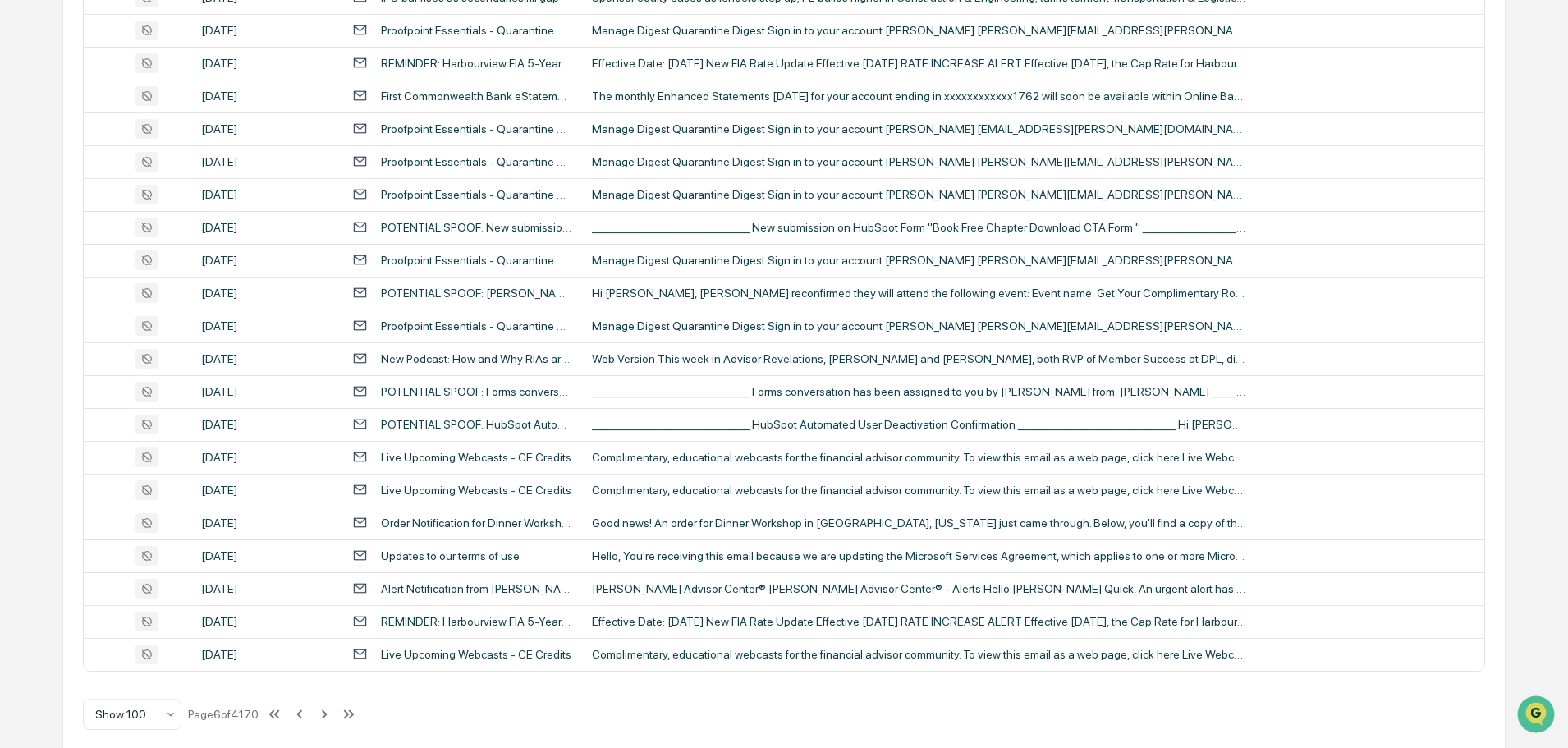
scroll to position [3008, 0]
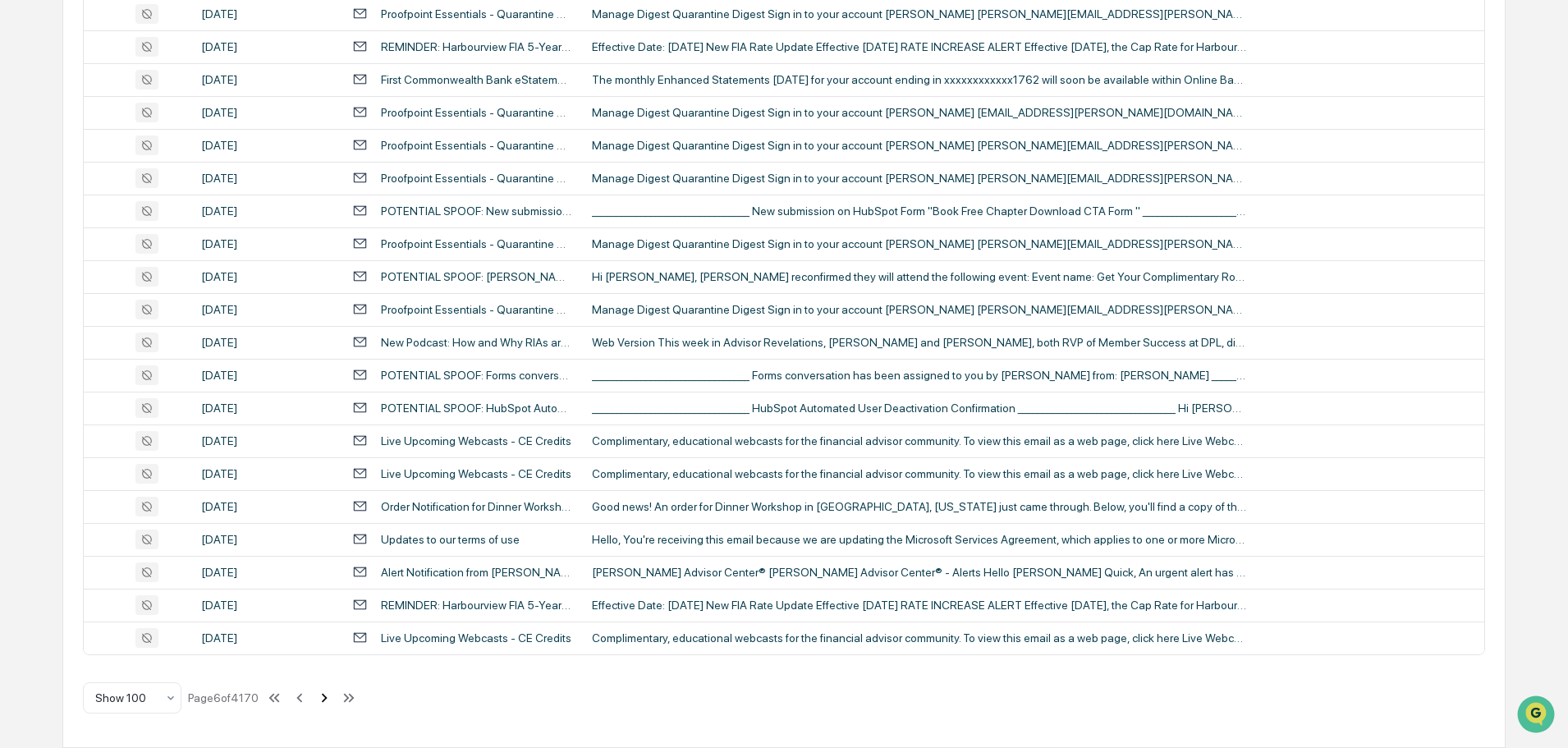
click at [324, 700] on icon at bounding box center [324, 698] width 18 height 18
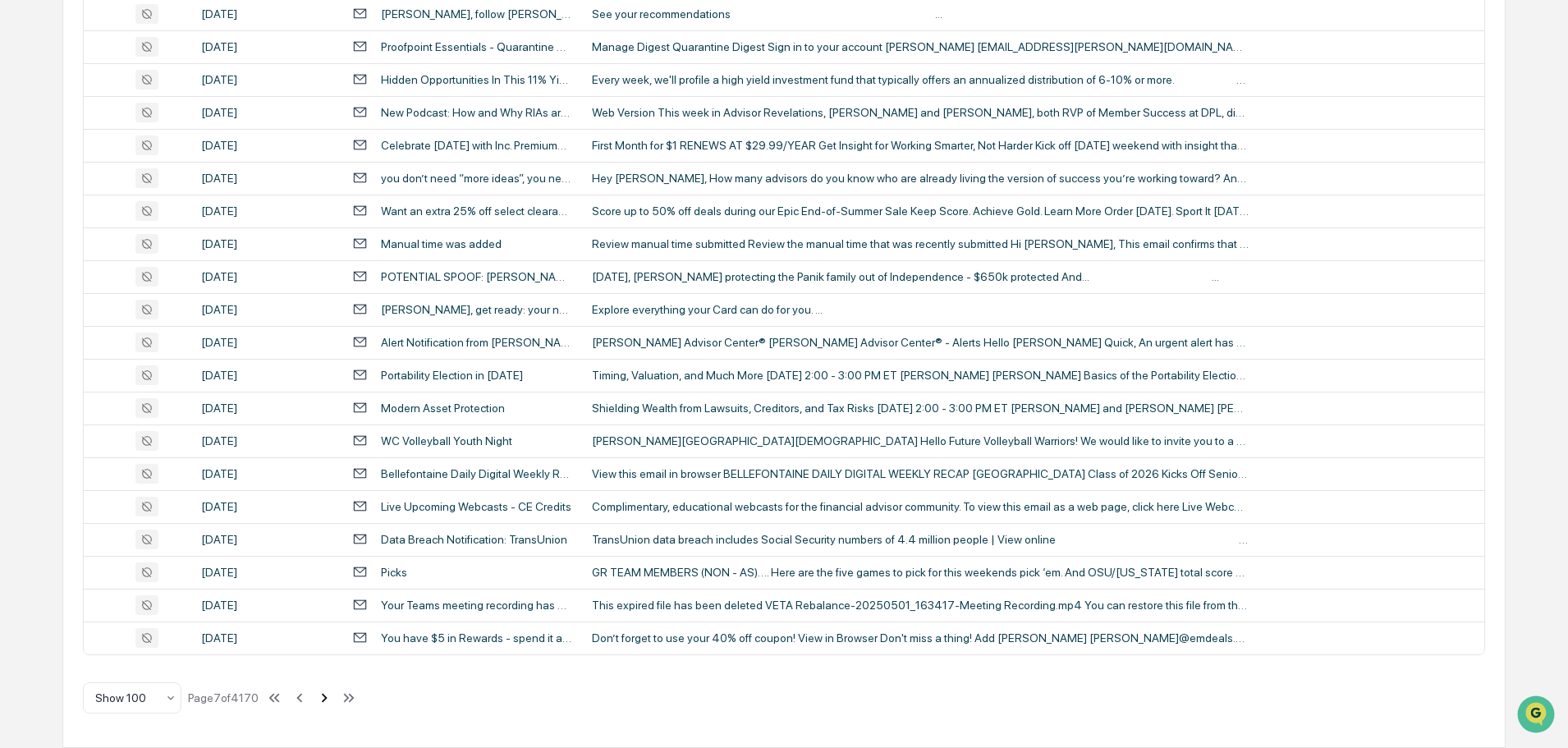
click at [329, 702] on icon at bounding box center [324, 698] width 18 height 18
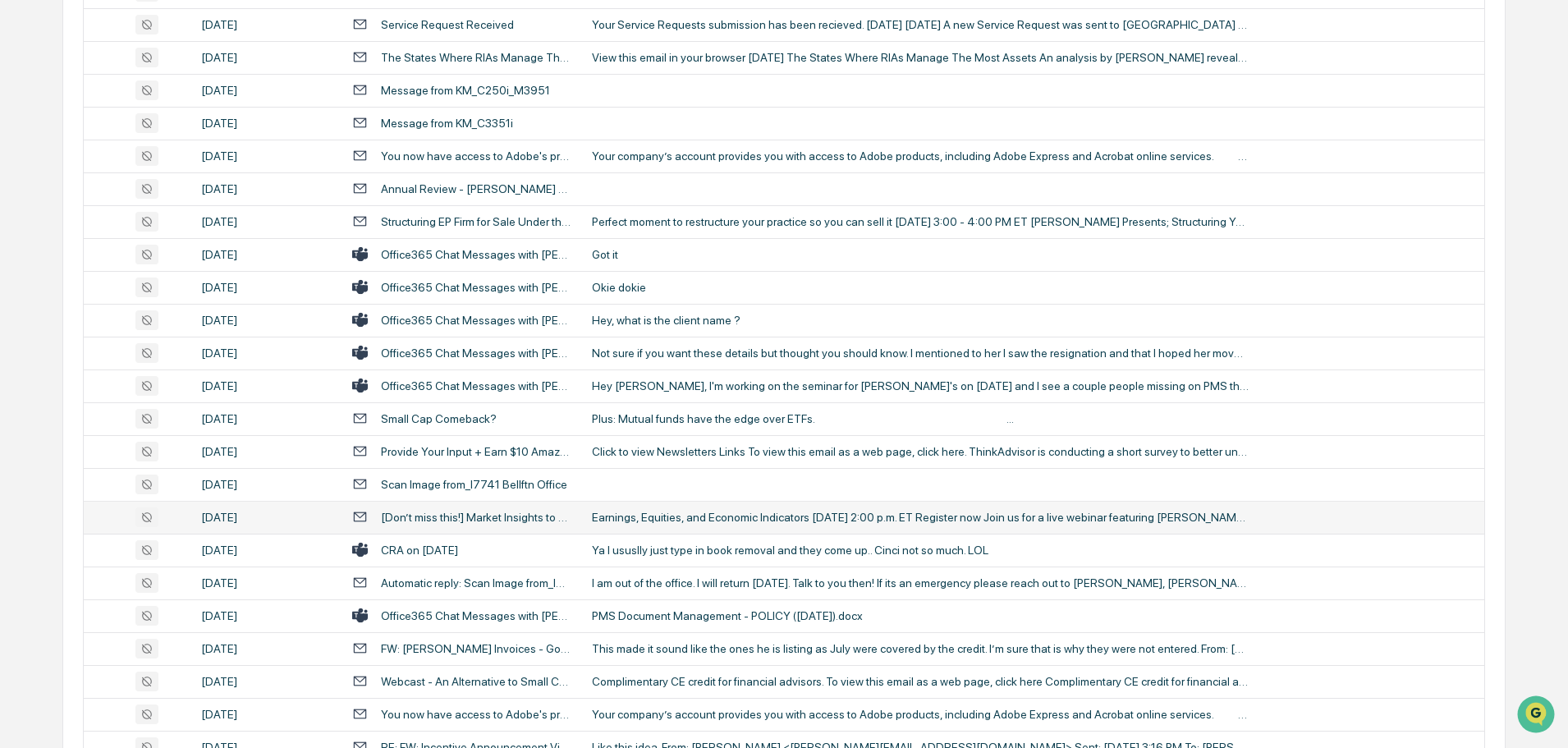
scroll to position [2762, 0]
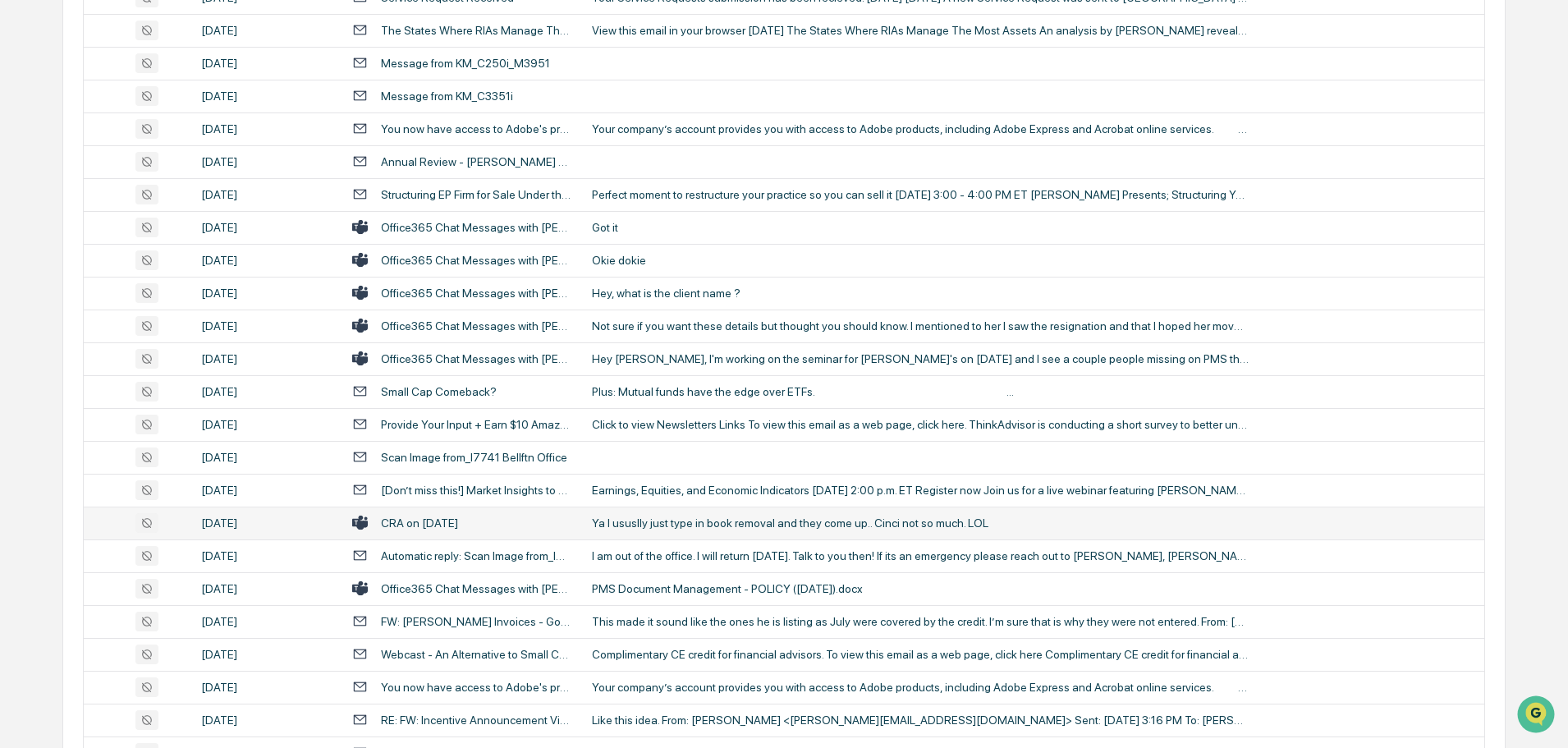
click at [647, 521] on div "Ya I ususlly just type in book removal and they come up.. Cinci not so much. LOL" at bounding box center [920, 524] width 657 height 13
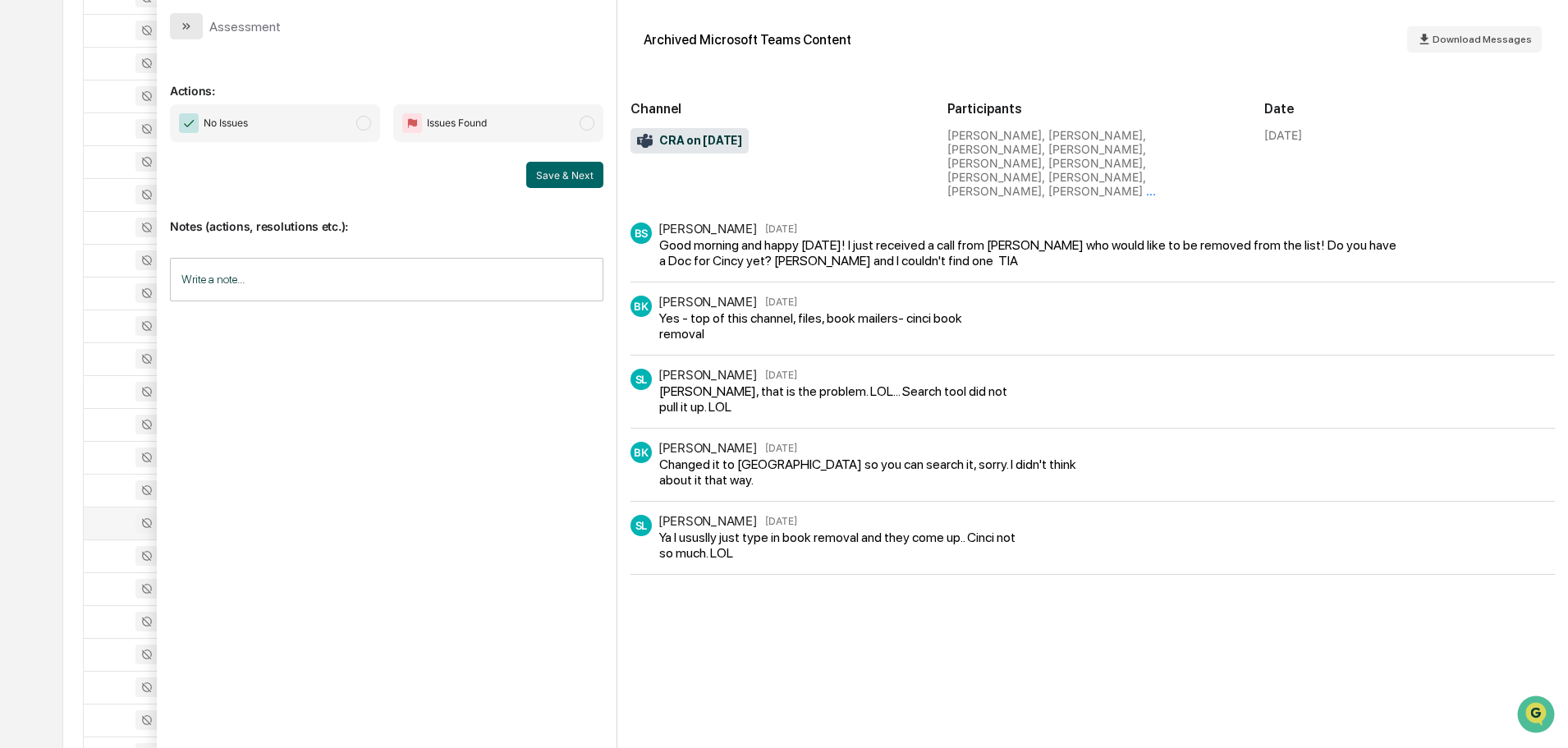
click at [194, 14] on button "modal" at bounding box center [186, 25] width 33 height 26
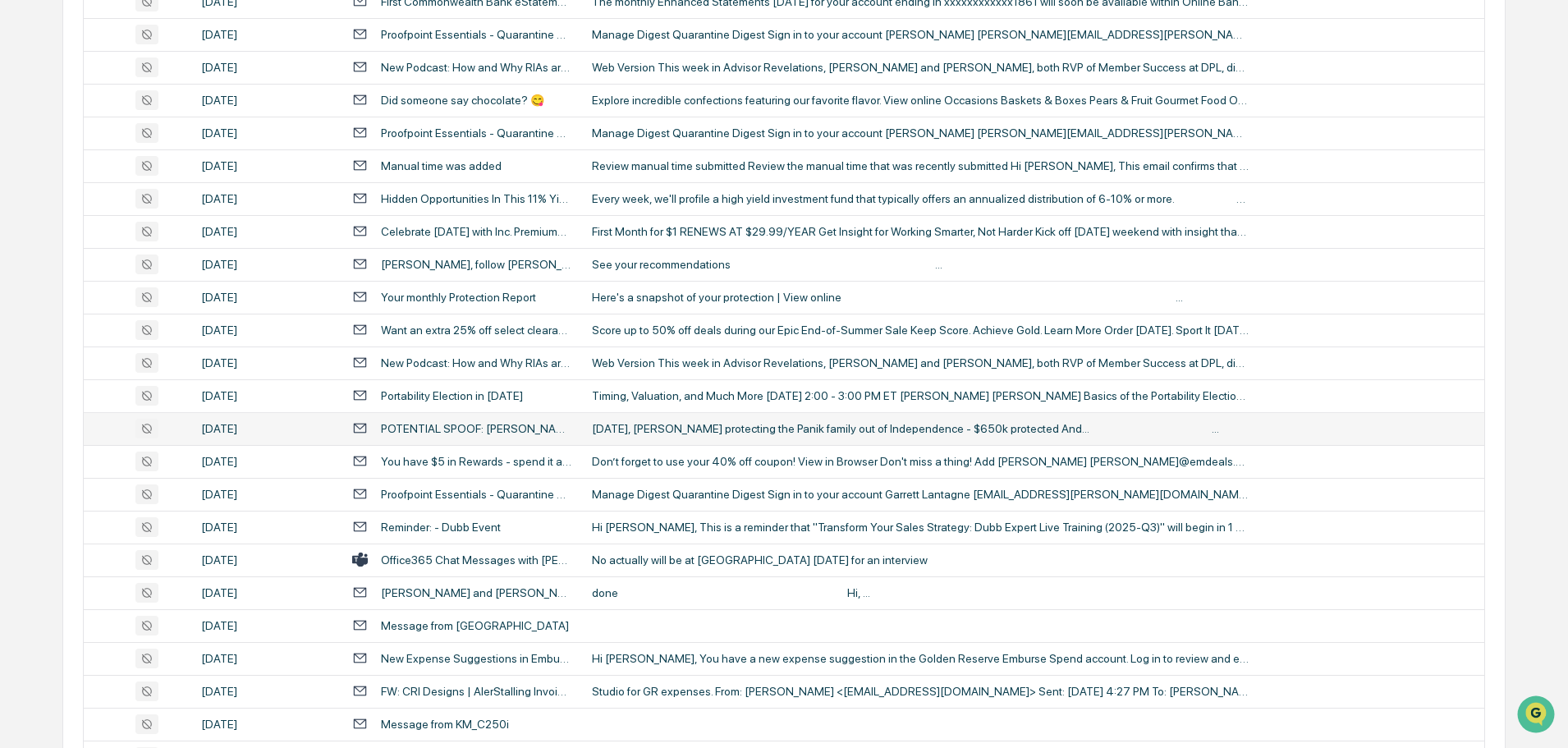
scroll to position [740, 0]
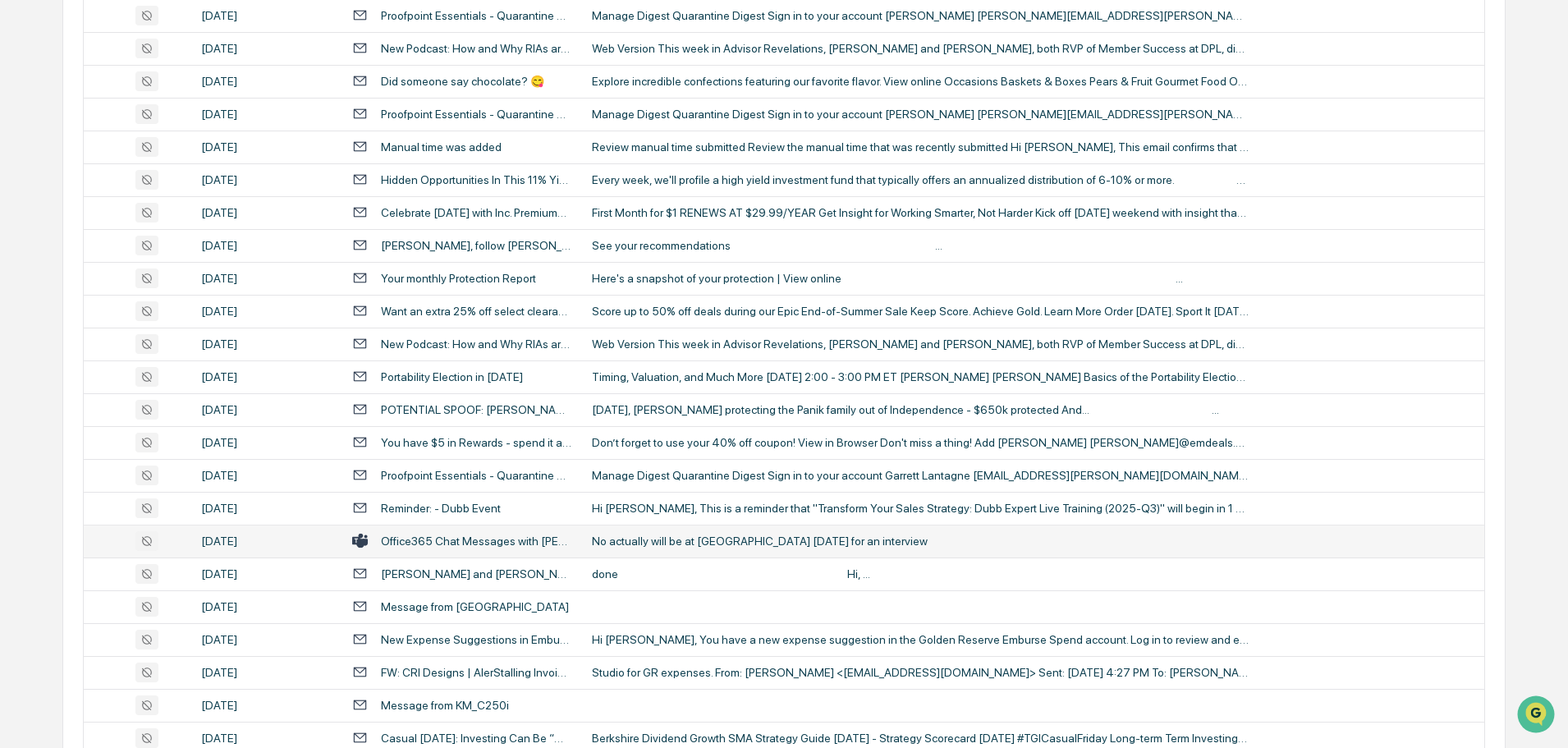
click at [669, 541] on div "No actually will be at [GEOGRAPHIC_DATA] [DATE] for an interview" at bounding box center [920, 541] width 657 height 13
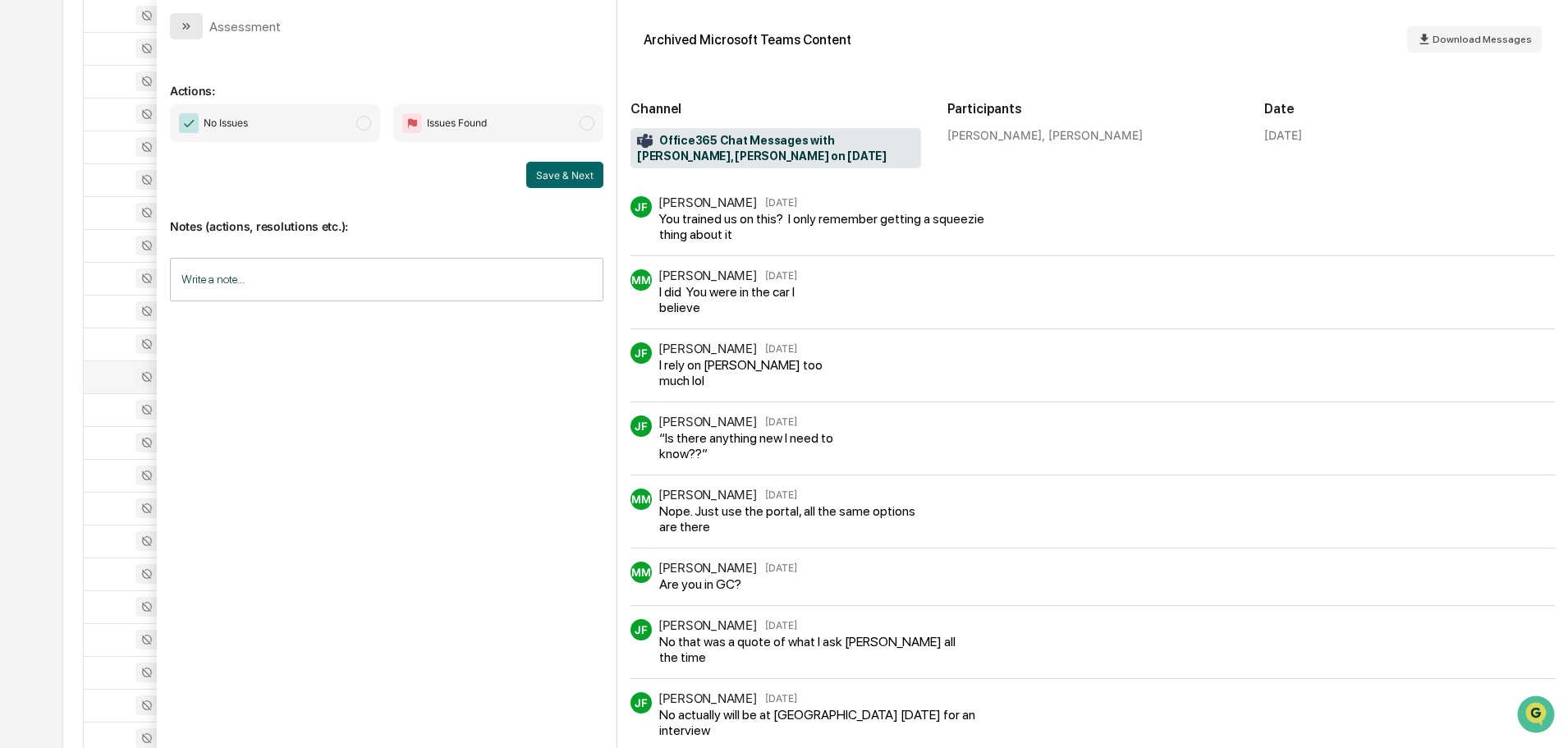
click at [187, 28] on icon "modal" at bounding box center [188, 25] width 5 height 6
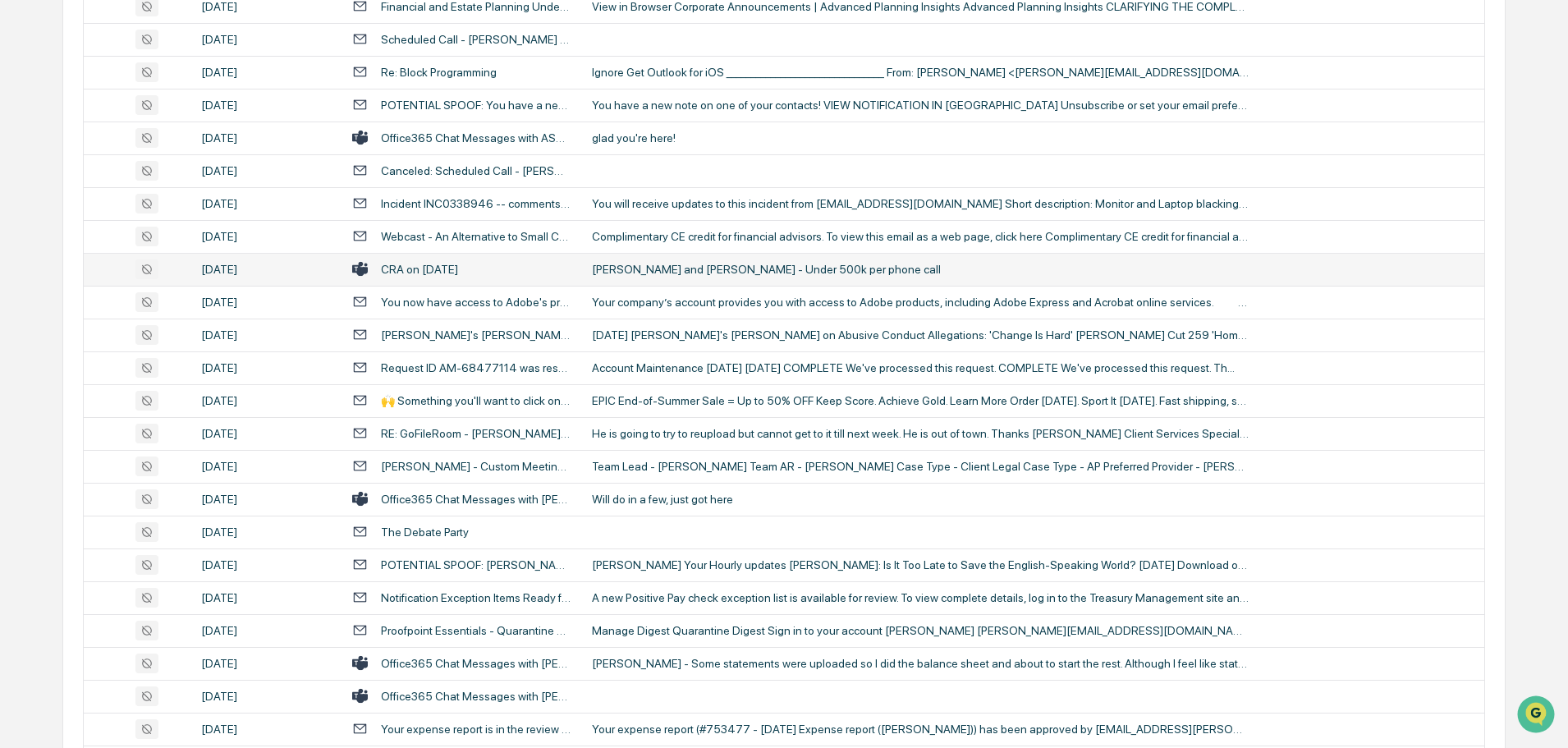
scroll to position [1643, 0]
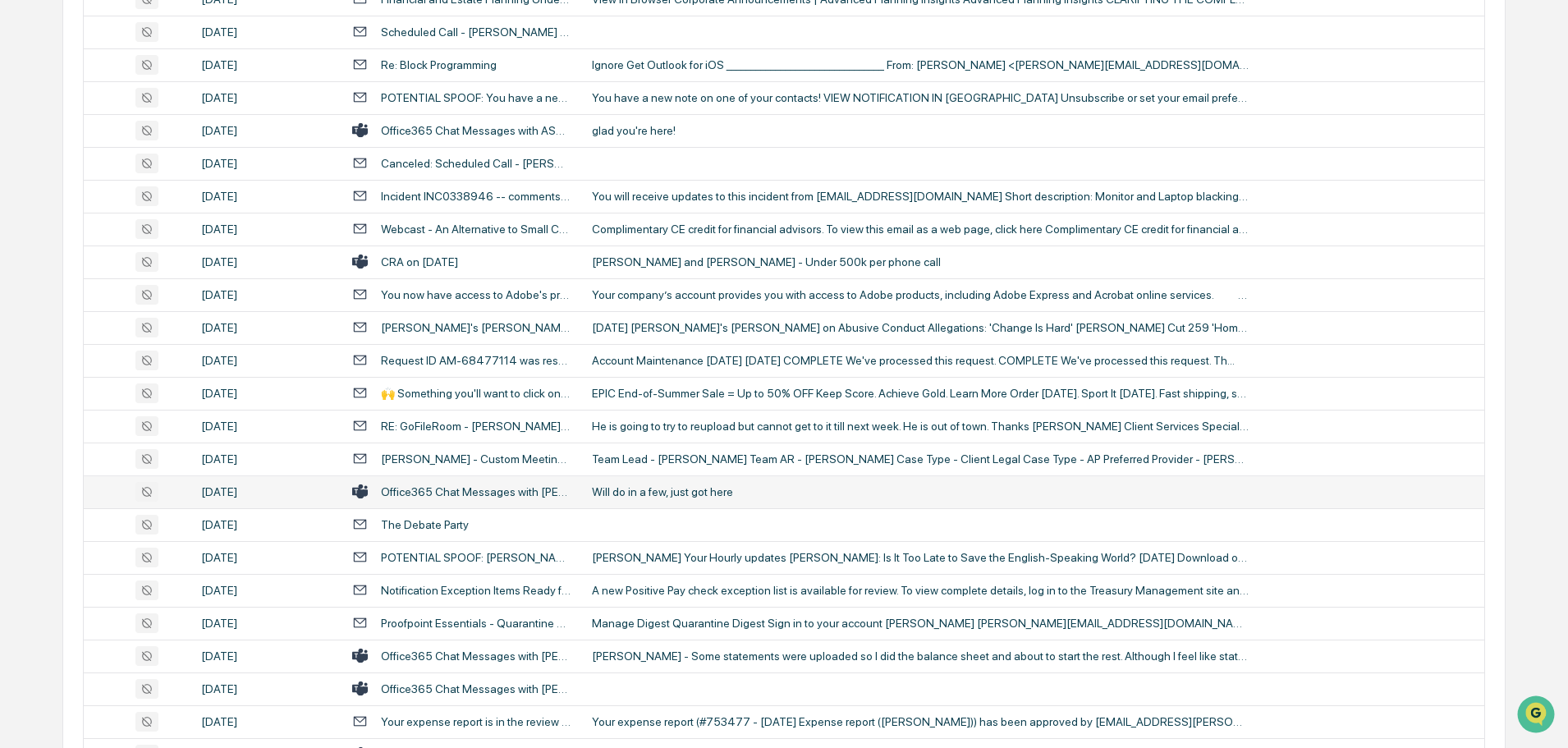
click at [673, 495] on div "Will do in a few, just got here" at bounding box center [920, 492] width 657 height 13
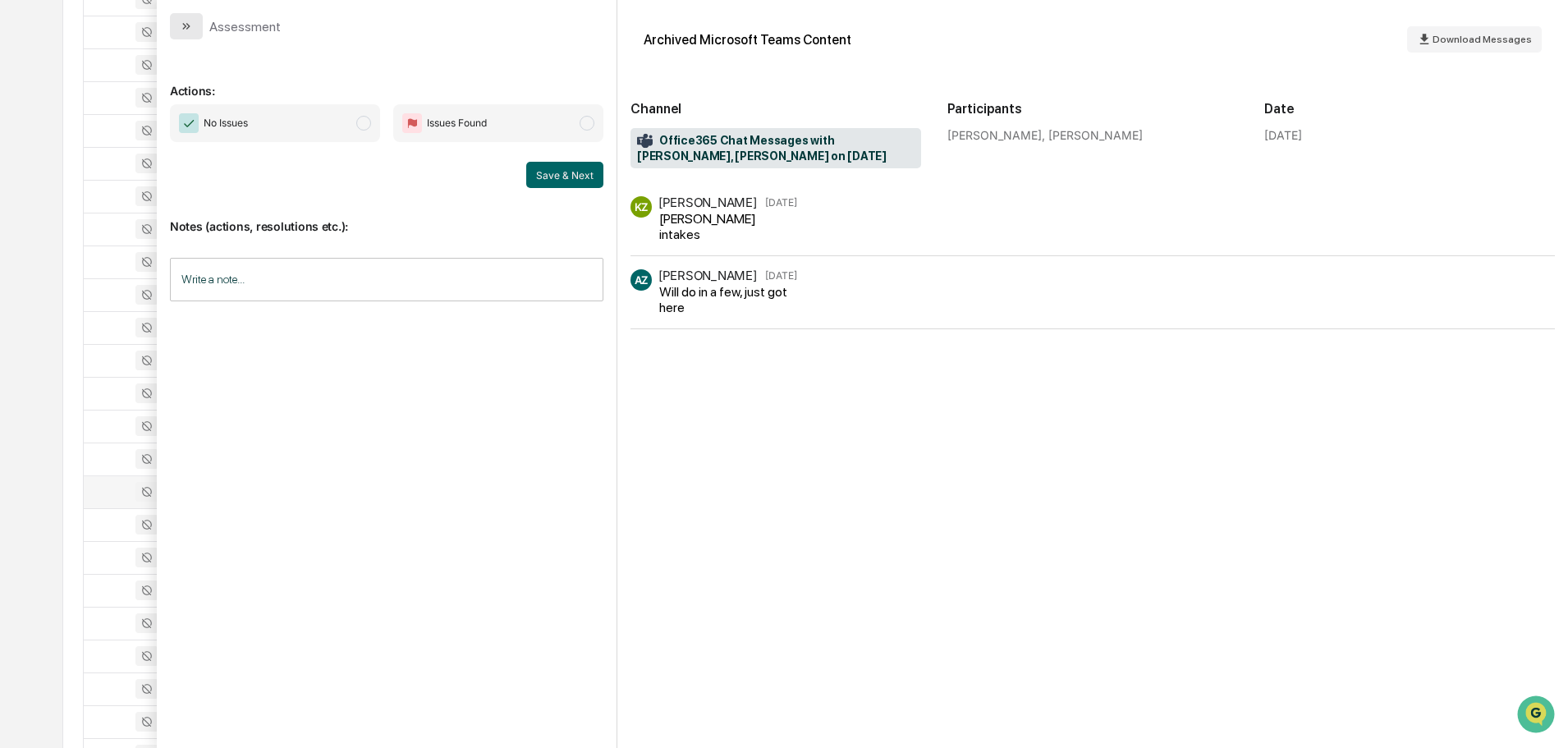
click at [184, 31] on icon "modal" at bounding box center [186, 26] width 13 height 13
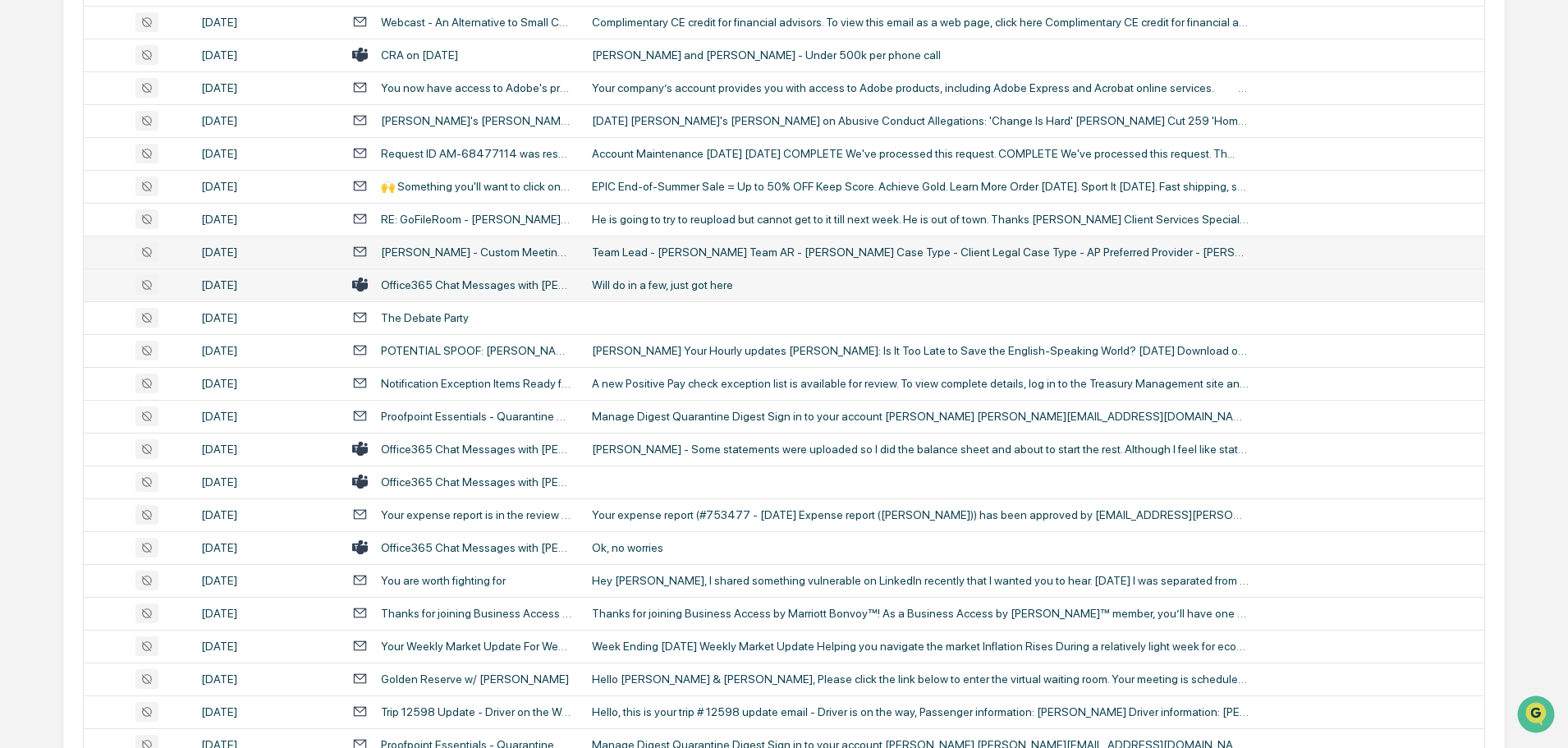
scroll to position [1890, 0]
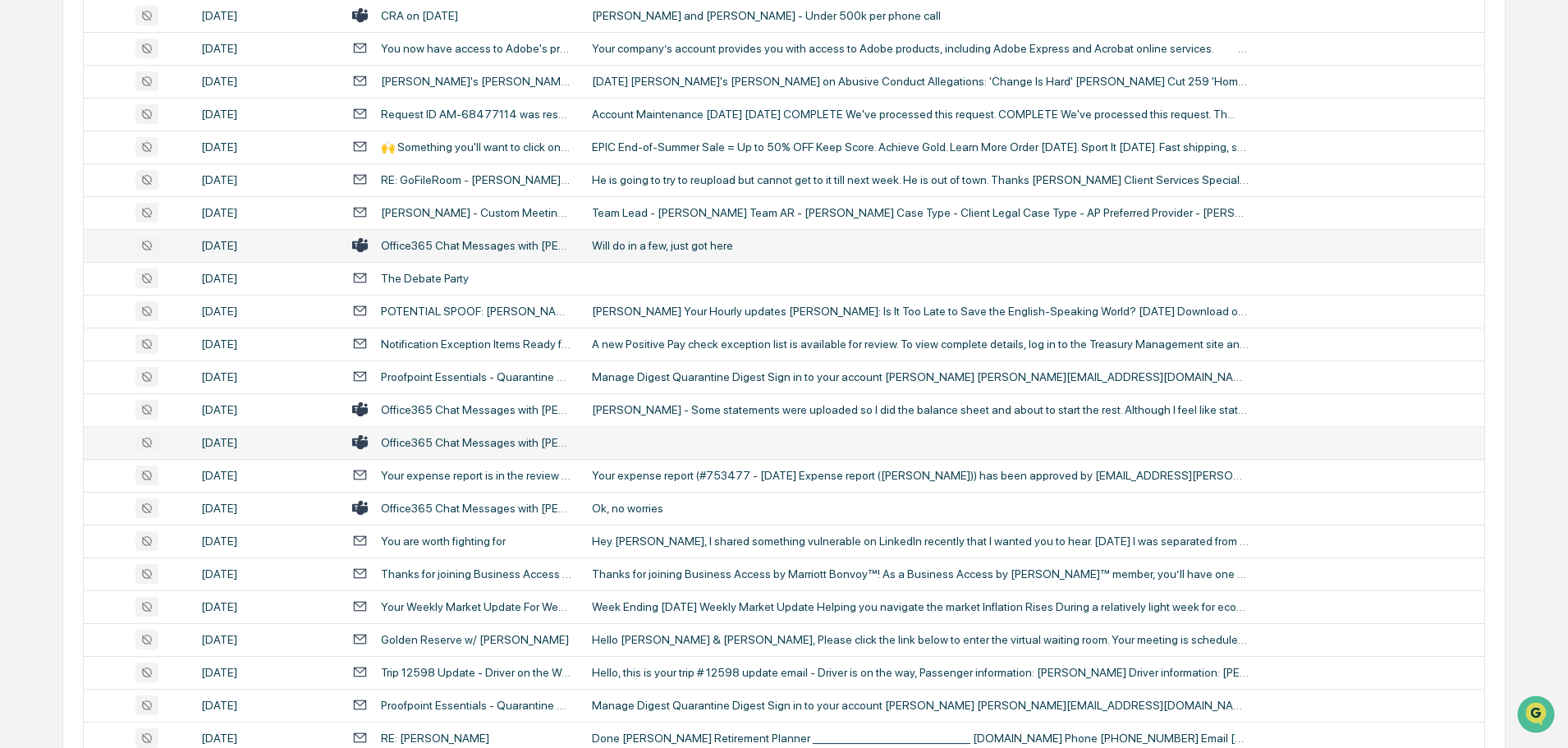
click at [649, 440] on td at bounding box center [1033, 443] width 902 height 33
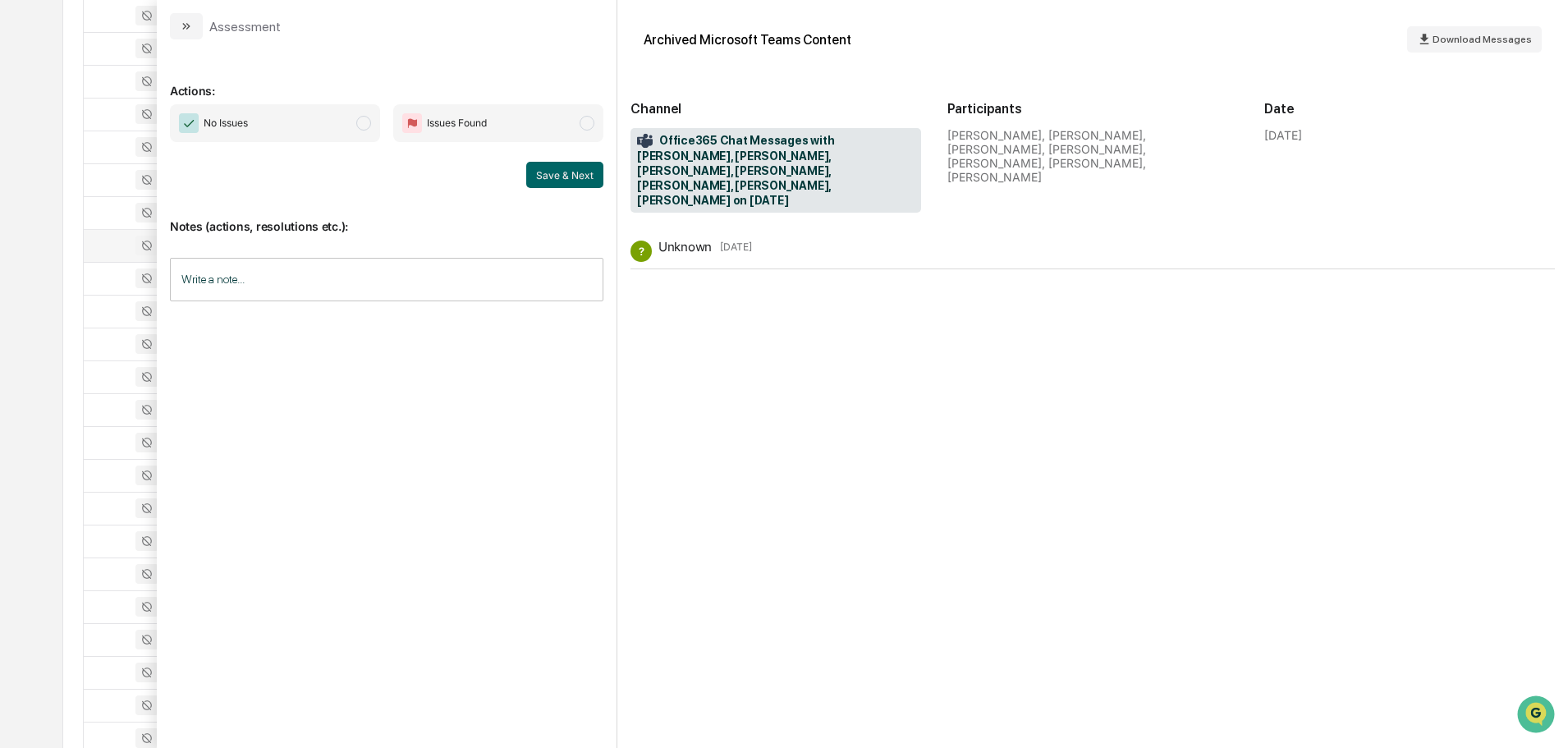
click at [175, 22] on button "modal" at bounding box center [186, 25] width 33 height 26
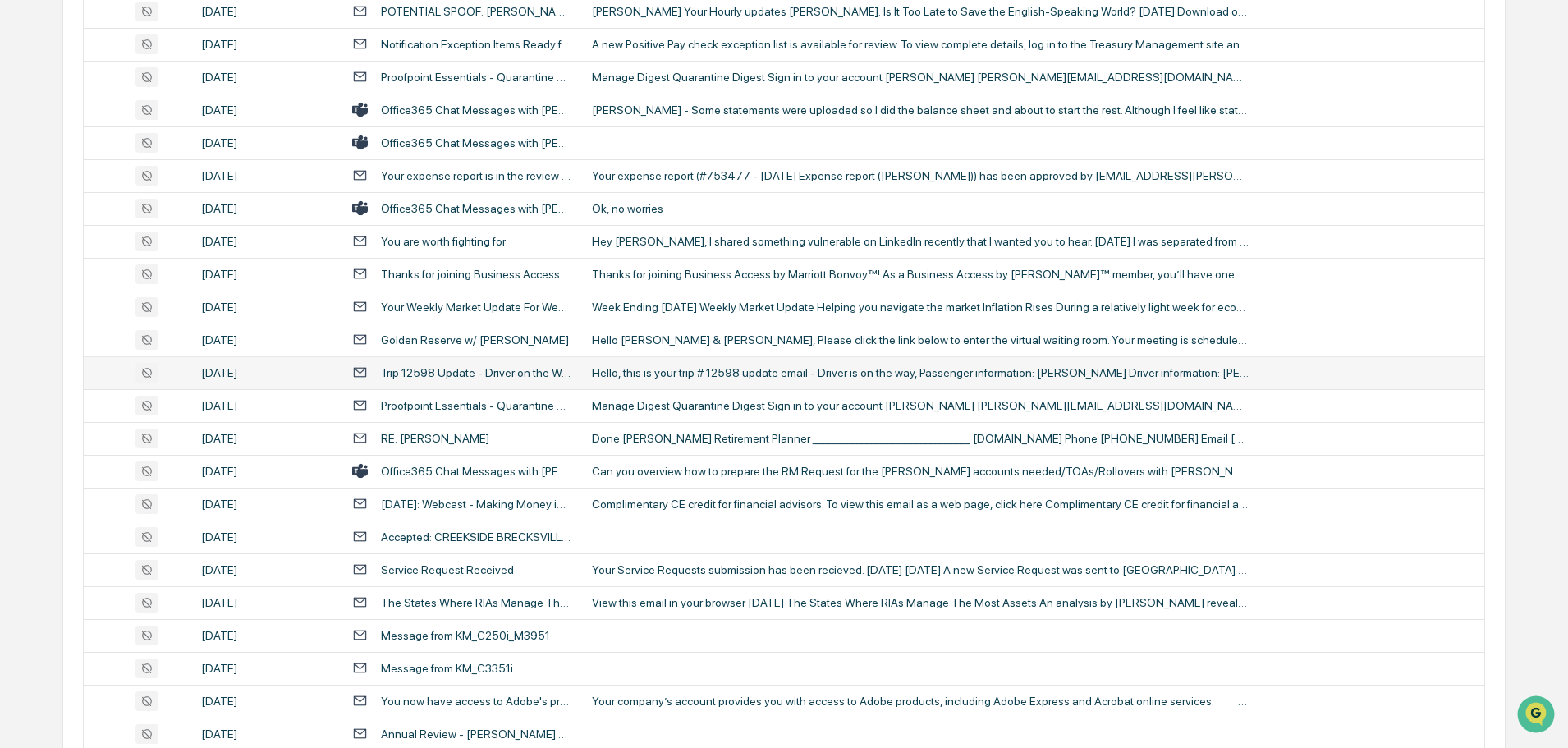
scroll to position [2219, 0]
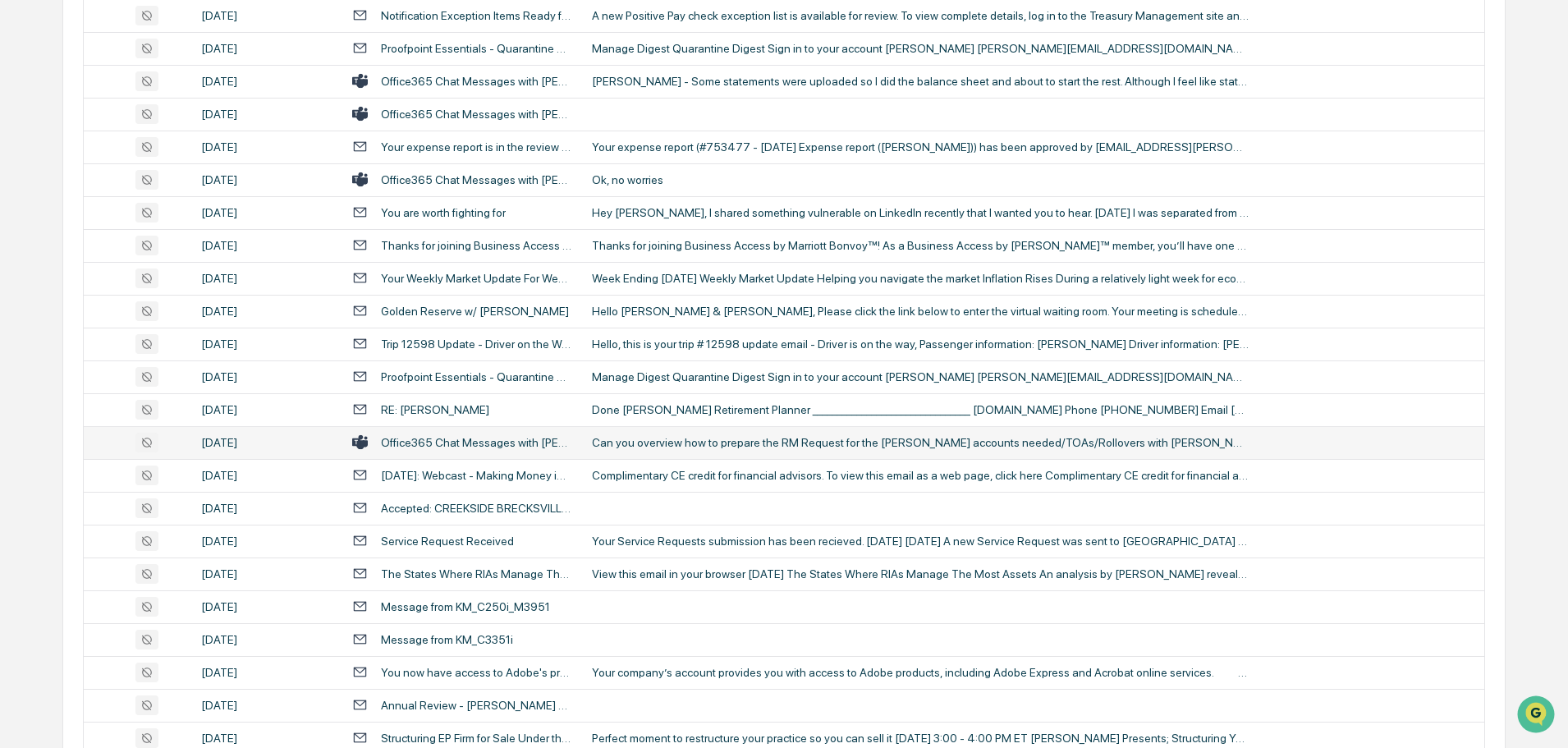
click at [676, 448] on div "Can you overview how to prepare the RM Request for the [PERSON_NAME] accounts n…" at bounding box center [920, 443] width 657 height 13
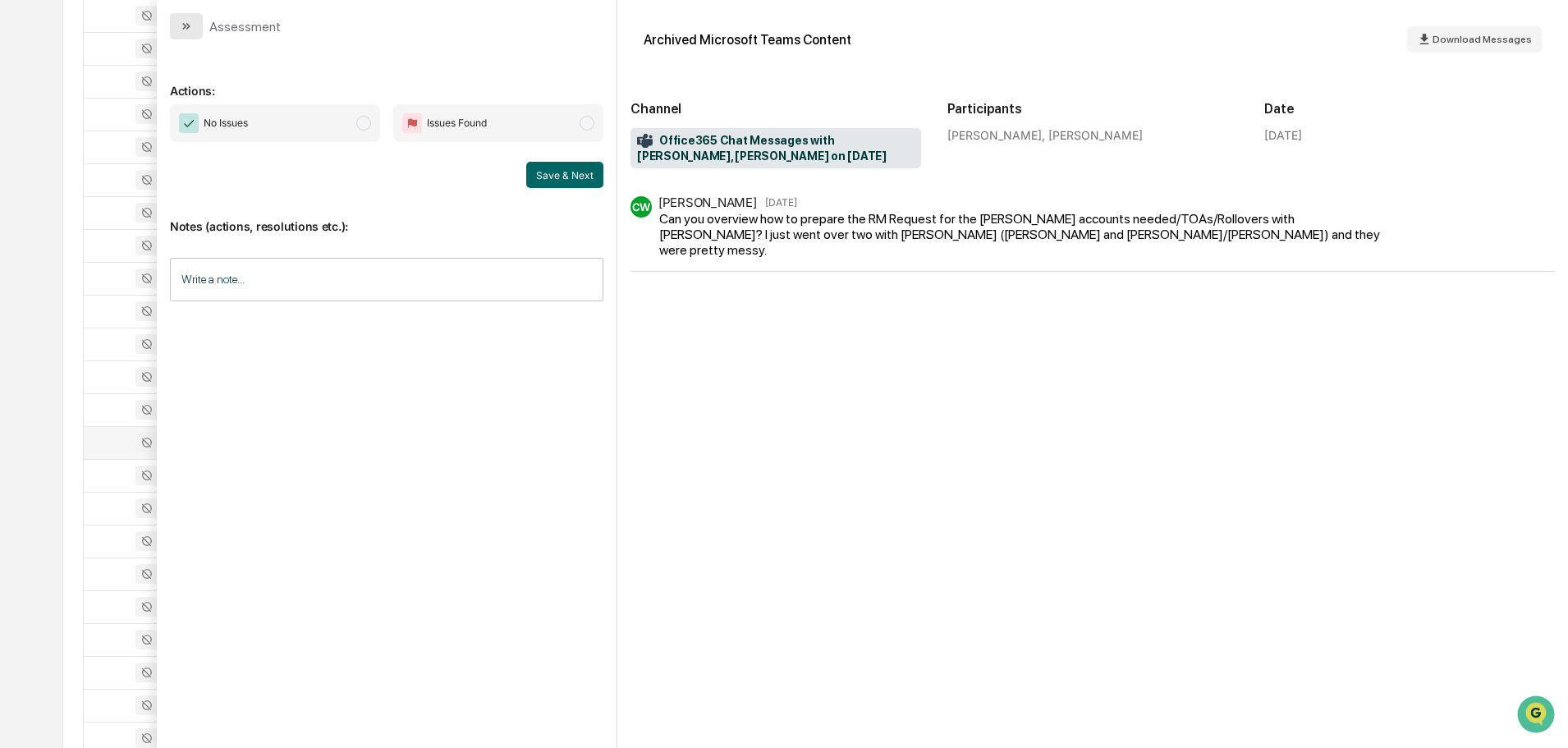
click at [177, 35] on button "modal" at bounding box center [186, 25] width 33 height 26
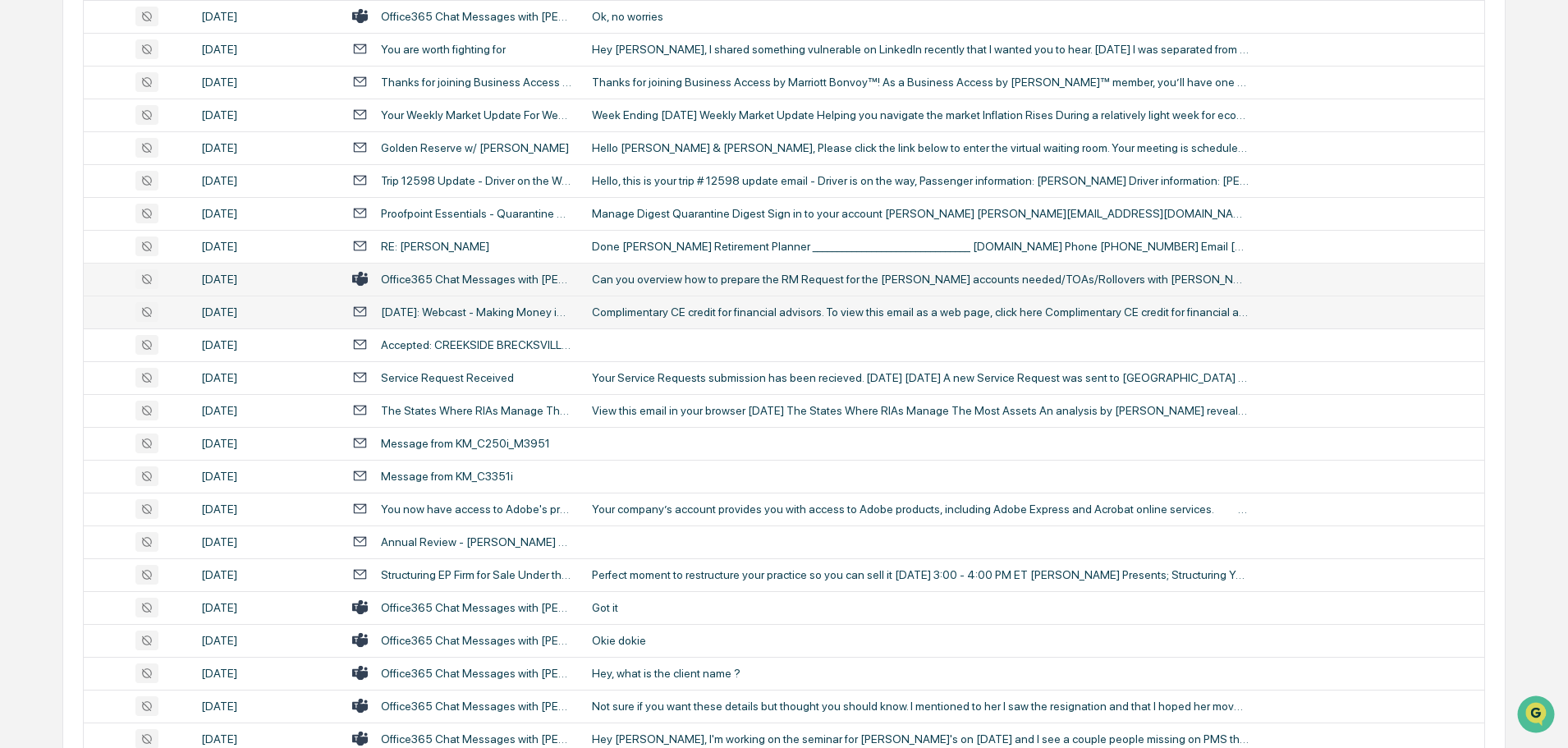
scroll to position [2382, 0]
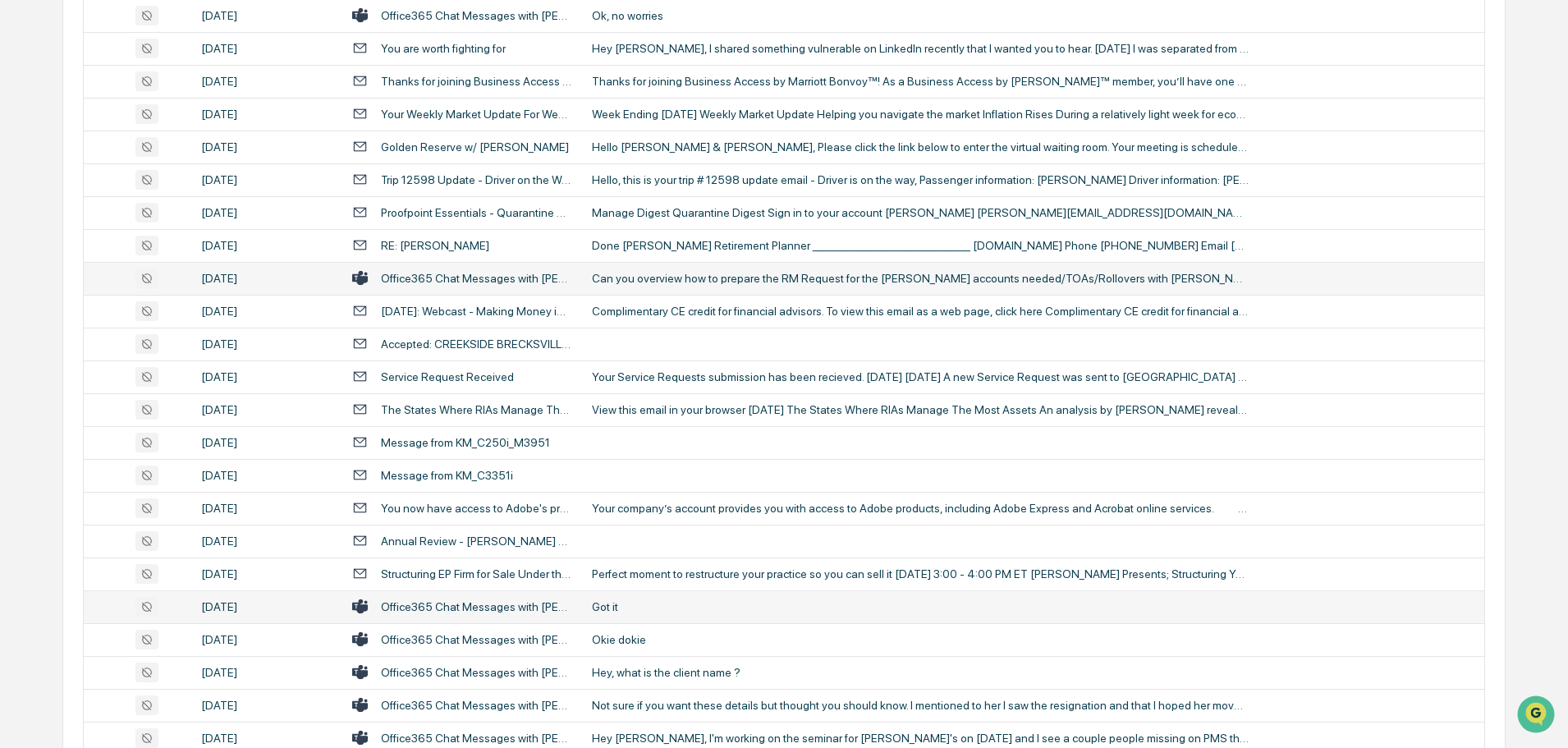
click at [671, 603] on div "Got it" at bounding box center [920, 607] width 657 height 13
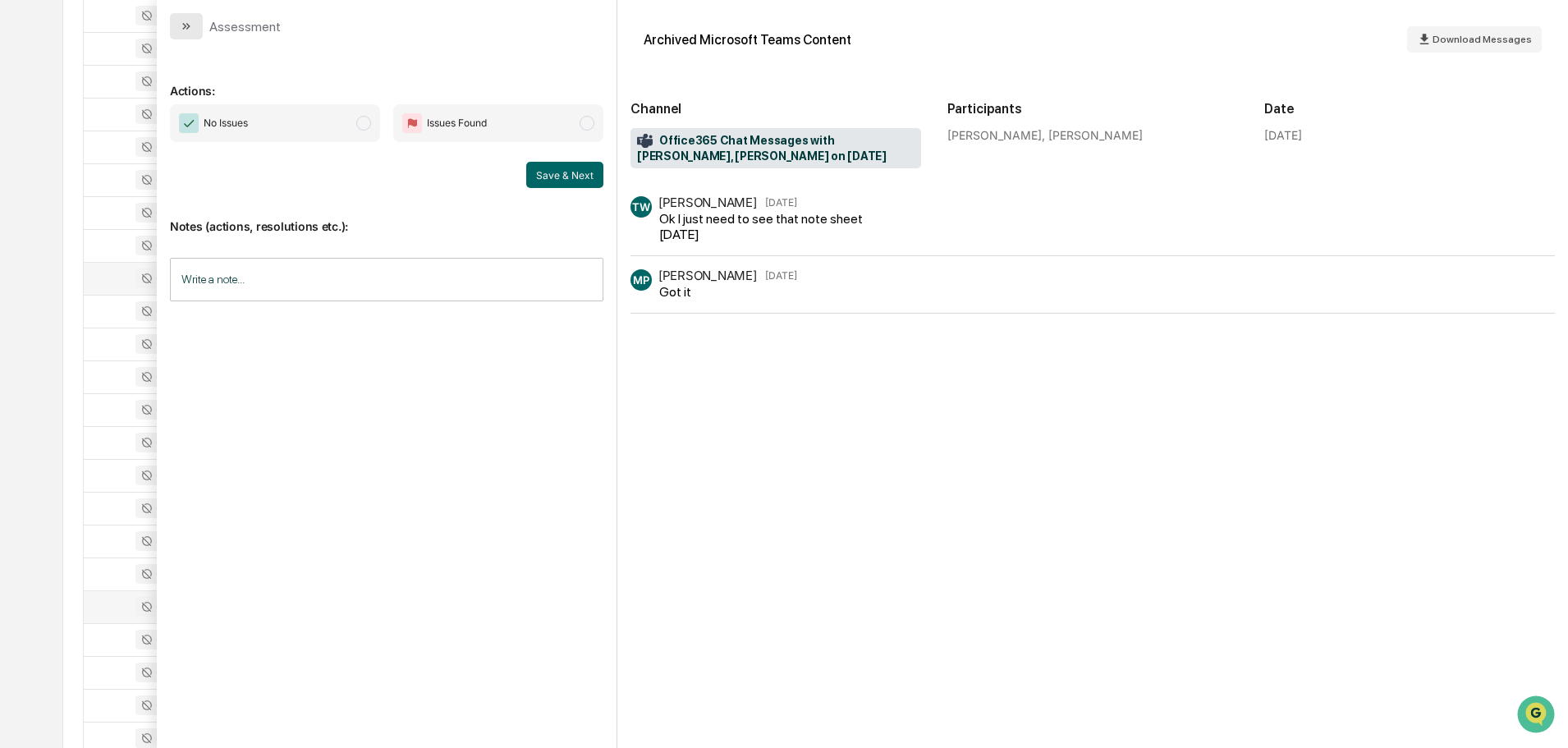
click at [182, 23] on icon "modal" at bounding box center [186, 26] width 13 height 13
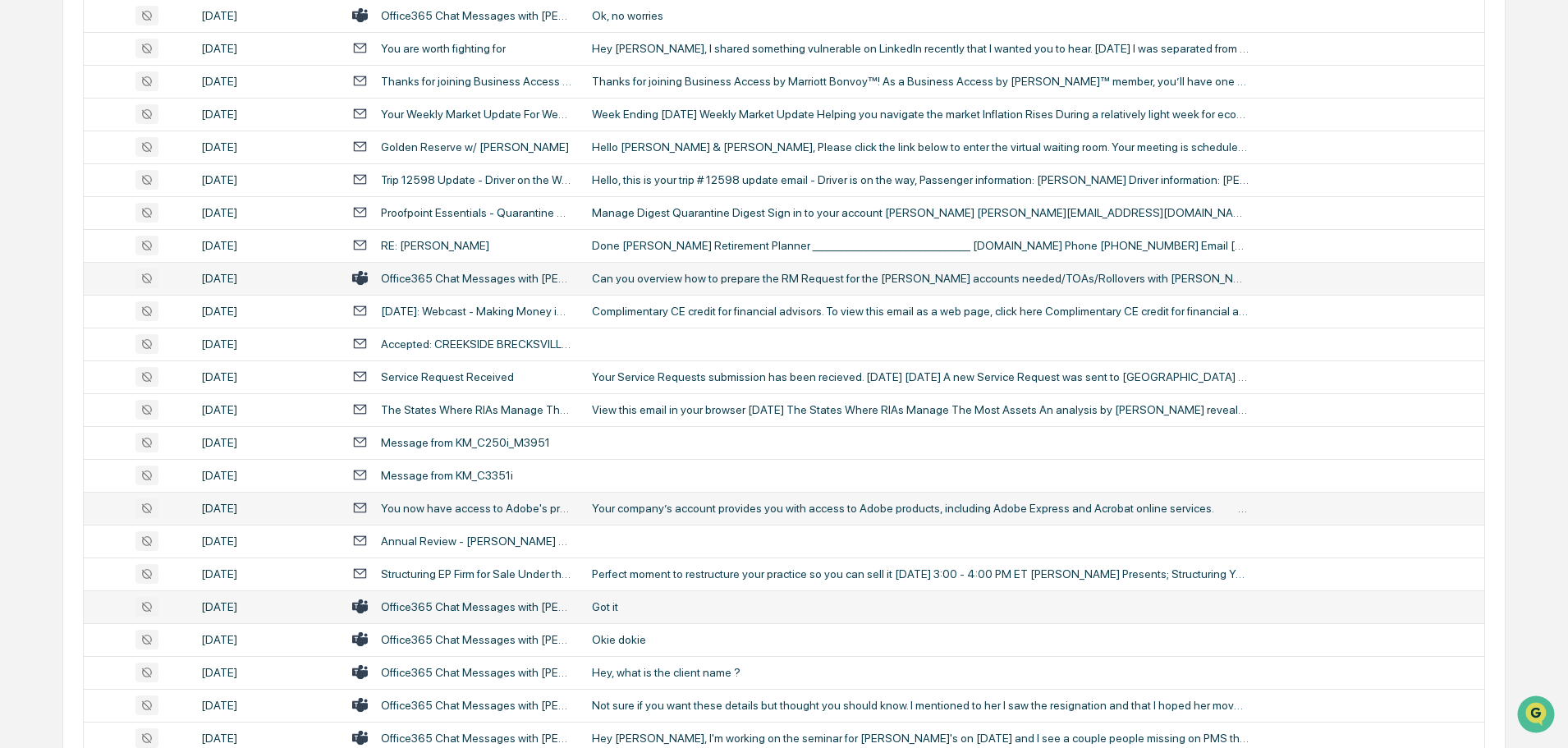
scroll to position [2465, 0]
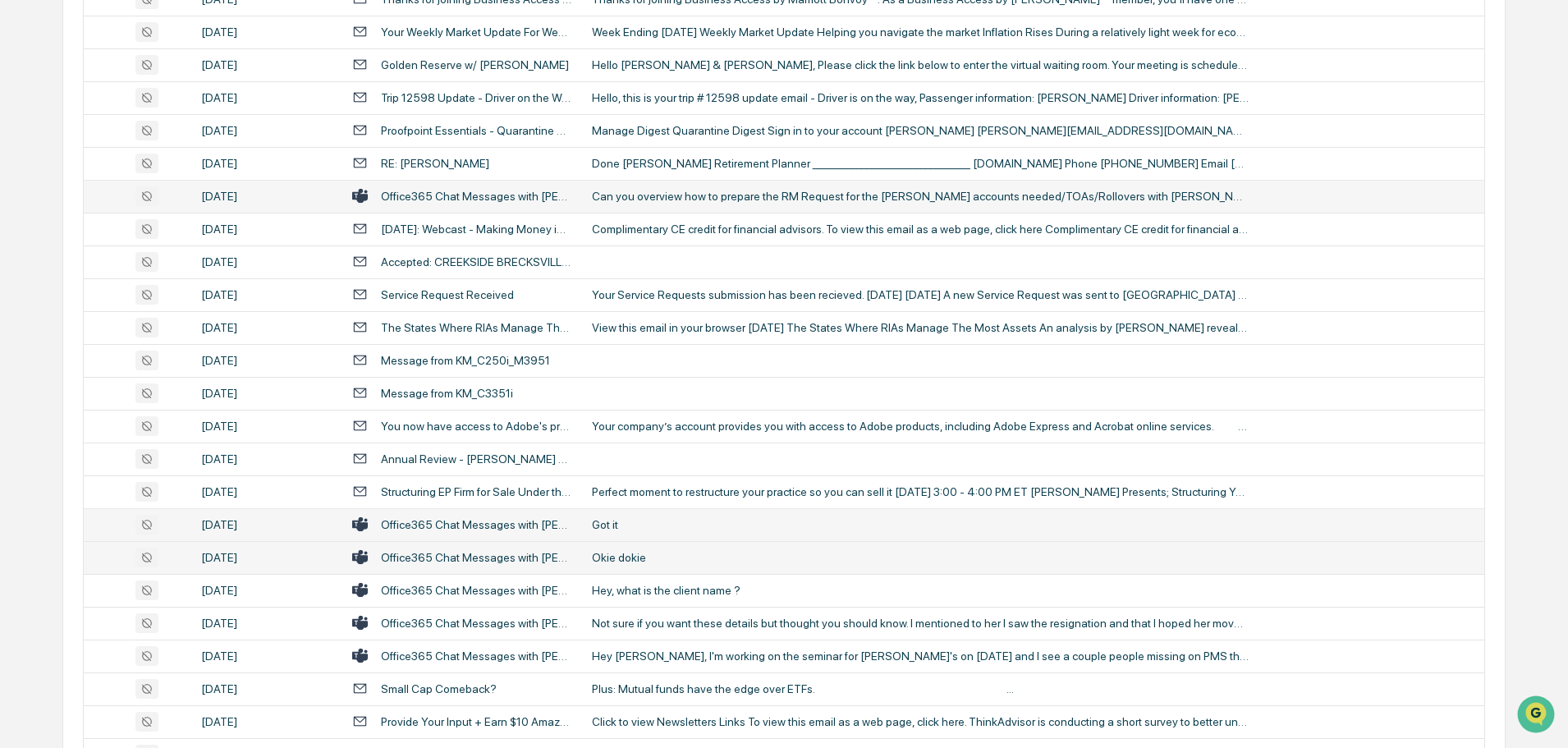
click at [656, 546] on td "Okie dokie" at bounding box center [1033, 558] width 902 height 33
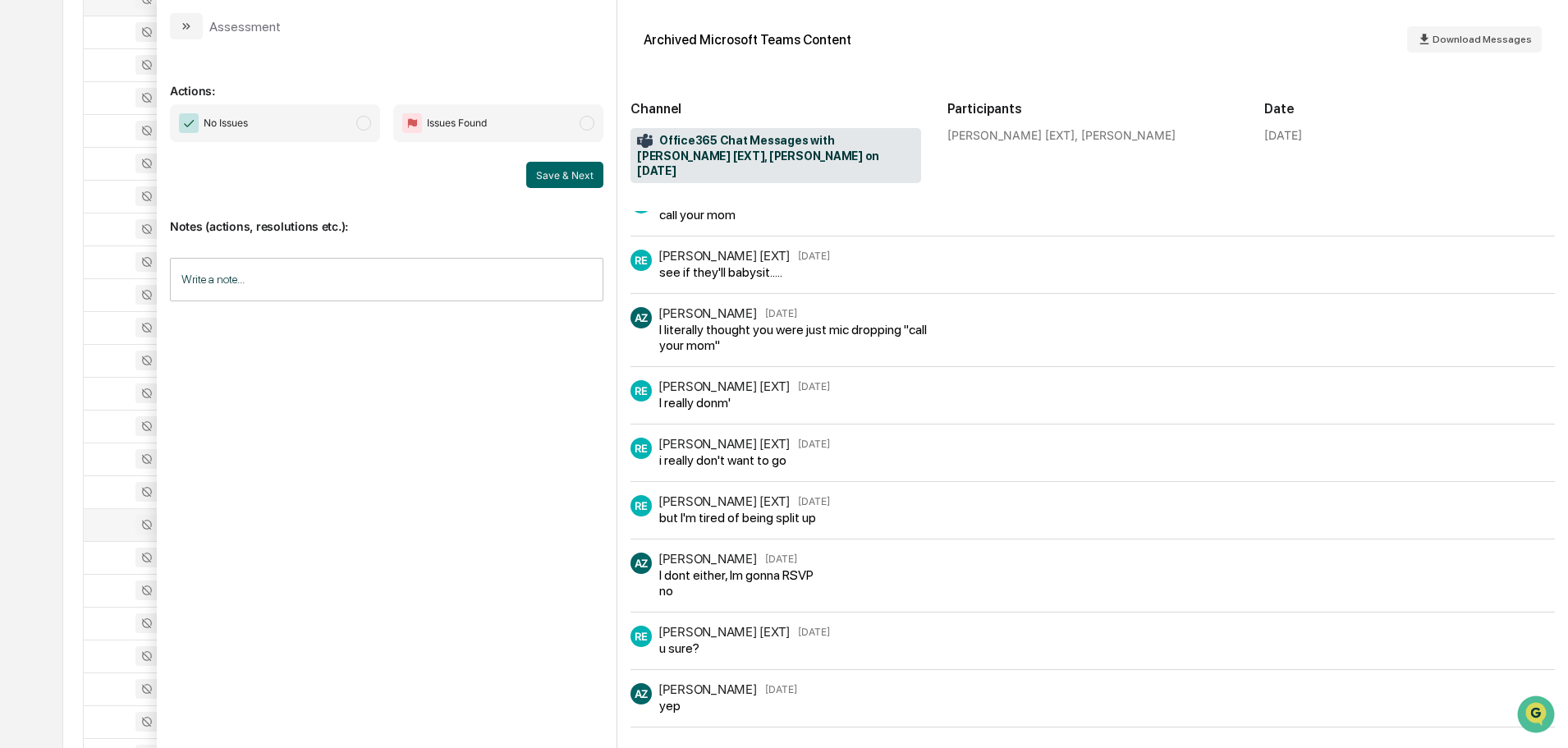
scroll to position [474, 0]
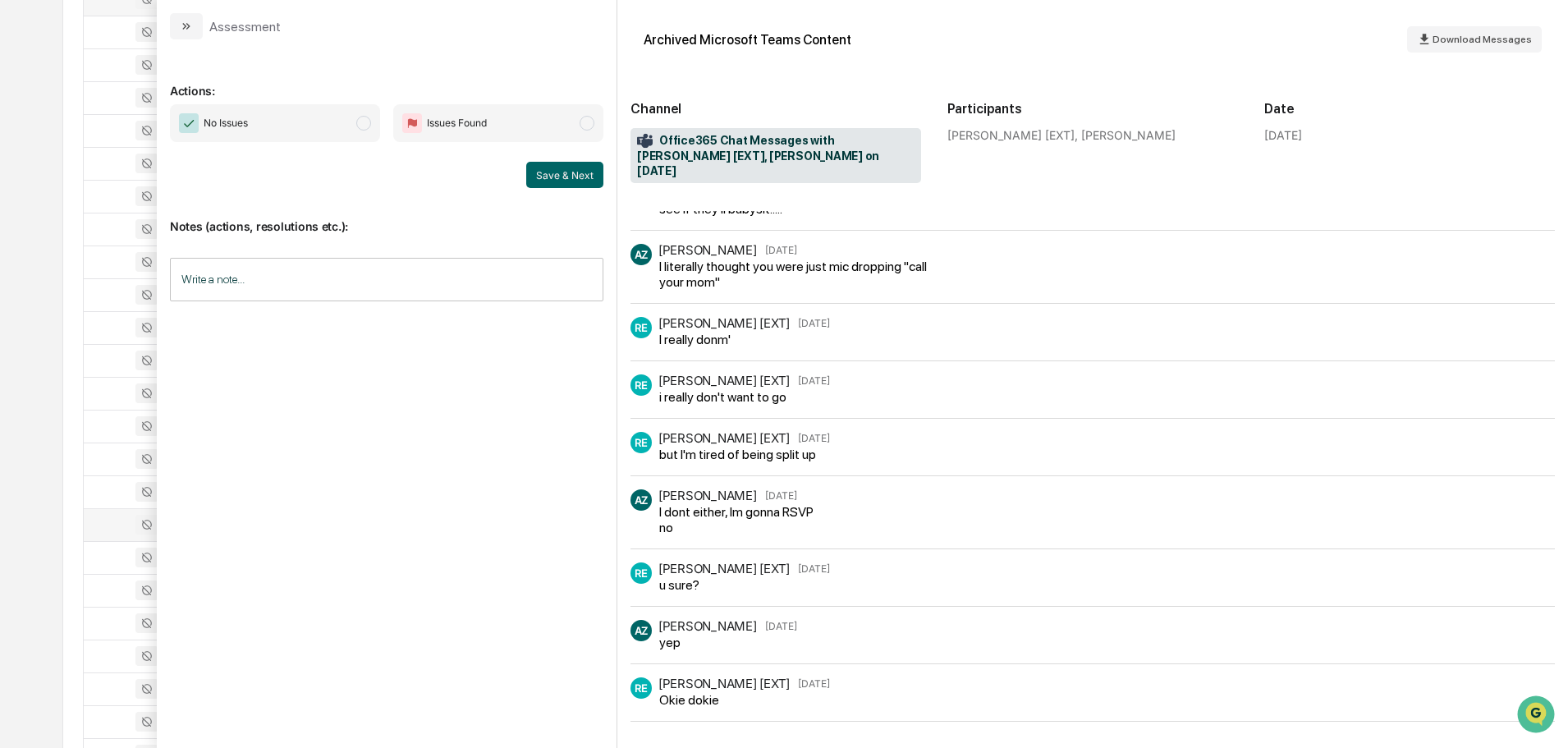
click at [194, 25] on button "modal" at bounding box center [186, 25] width 33 height 26
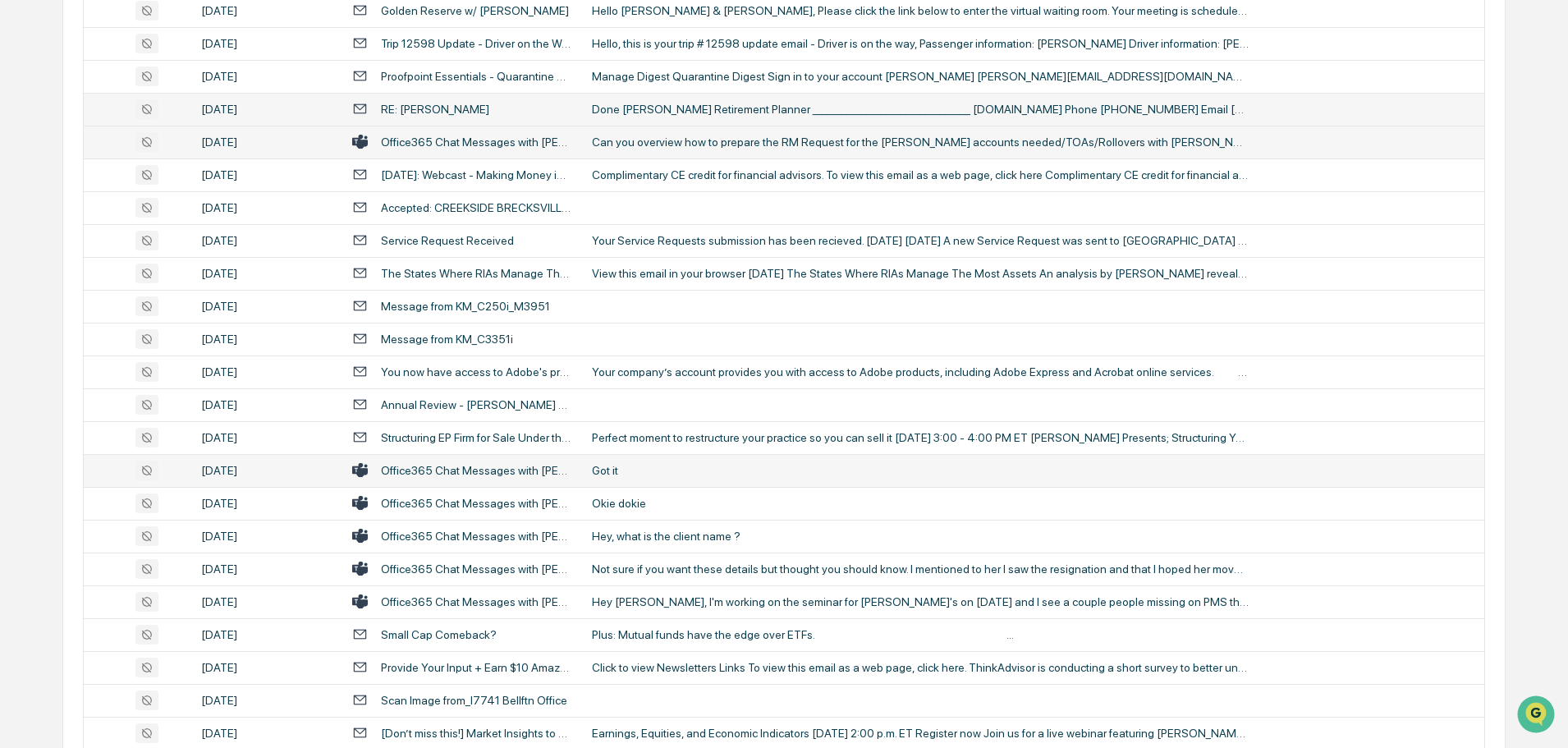
scroll to position [2547, 0]
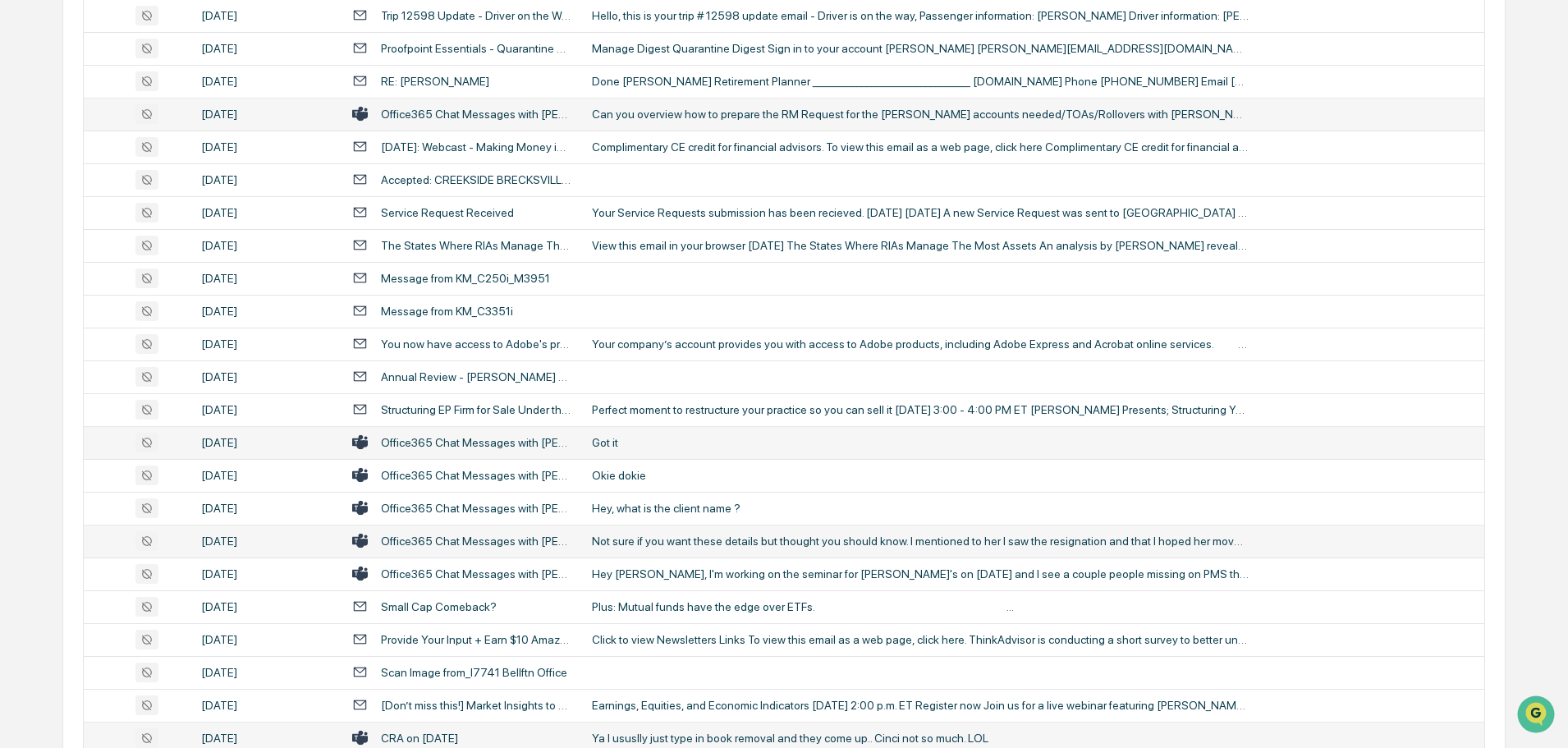
click at [694, 544] on div "Not sure if you want these details but thought you should know. I mentioned to …" at bounding box center [920, 541] width 657 height 13
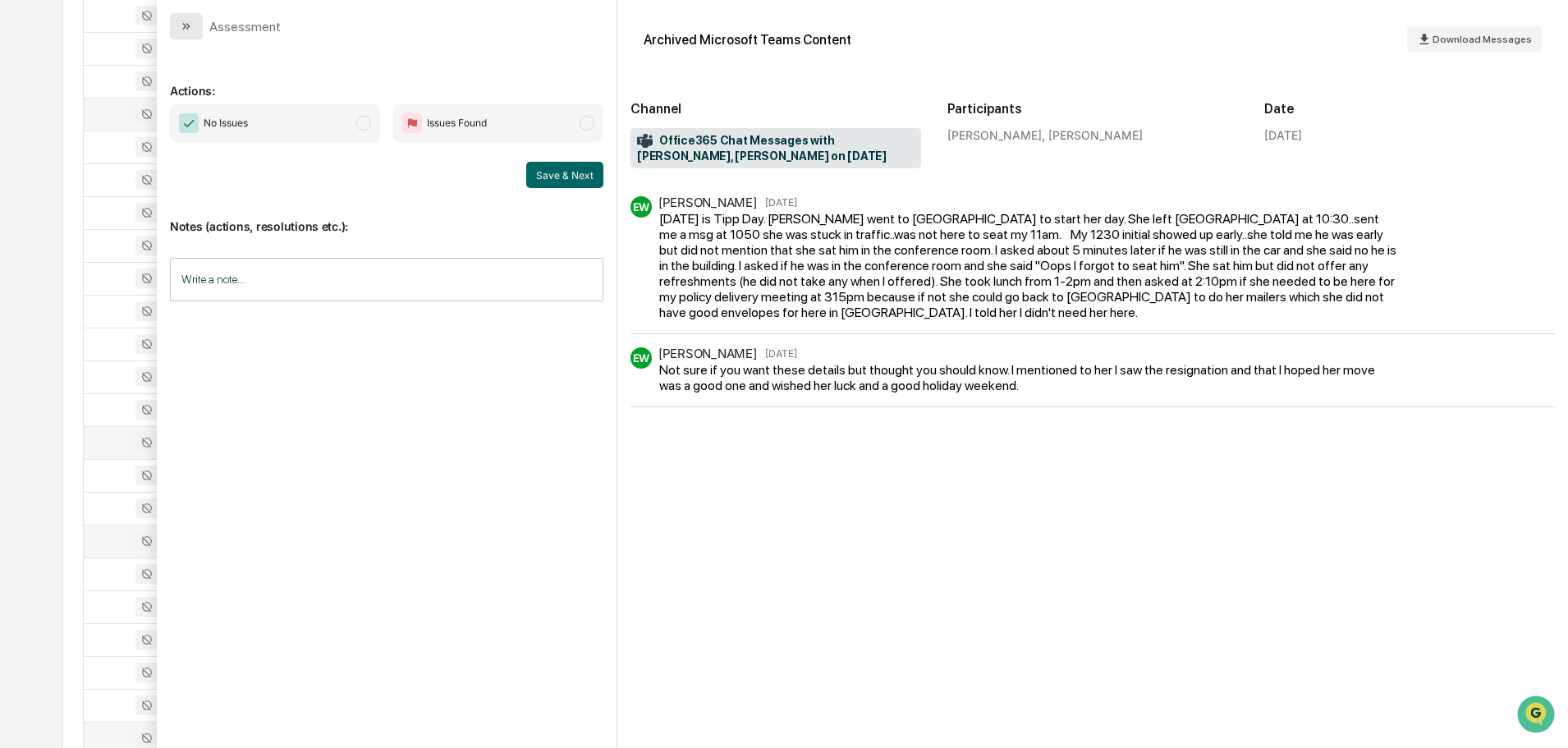
click at [189, 28] on icon "modal" at bounding box center [186, 26] width 13 height 13
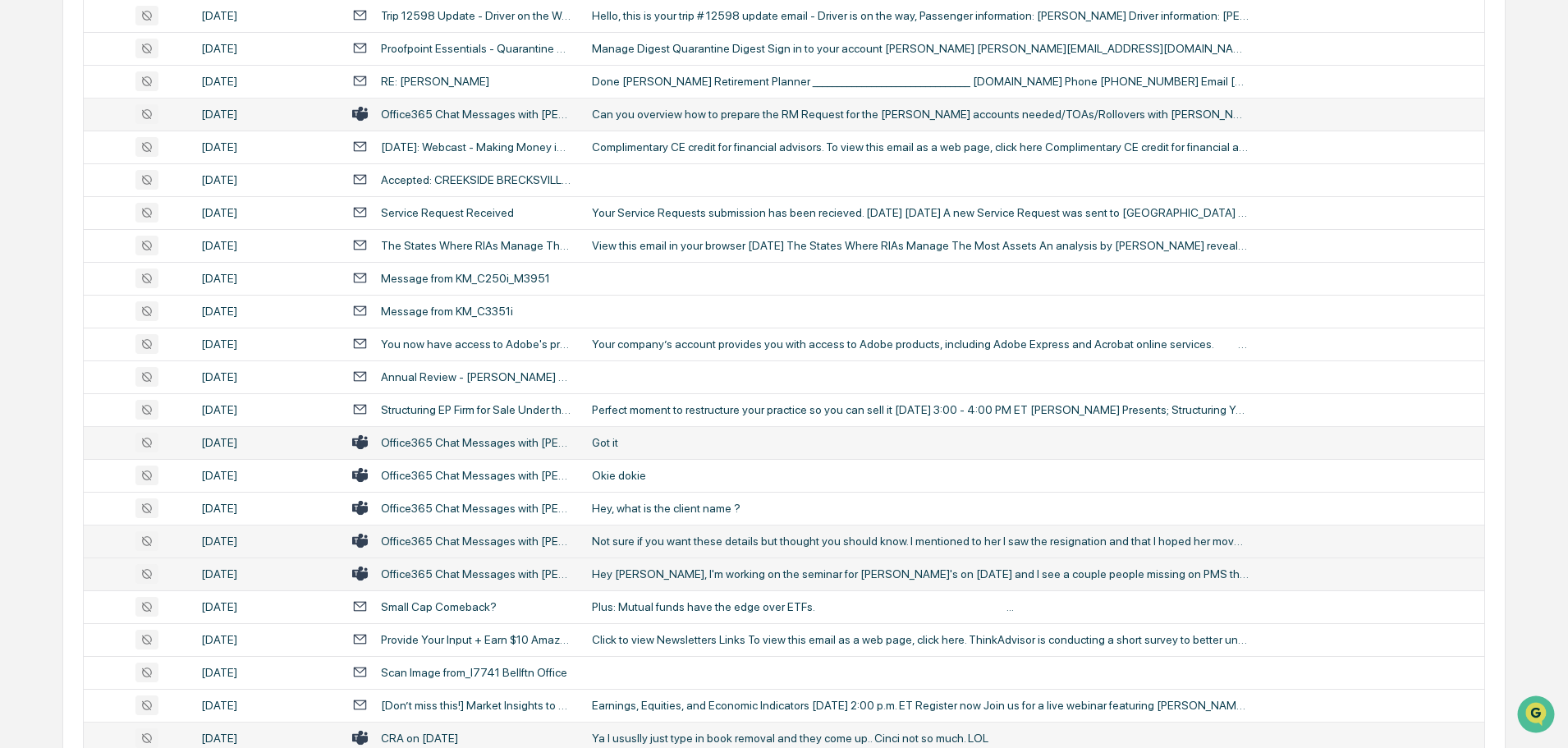
click at [656, 569] on div "Hey [PERSON_NAME], I'm working on the seminar for [PERSON_NAME]'s on [DATE] and…" at bounding box center [920, 574] width 657 height 13
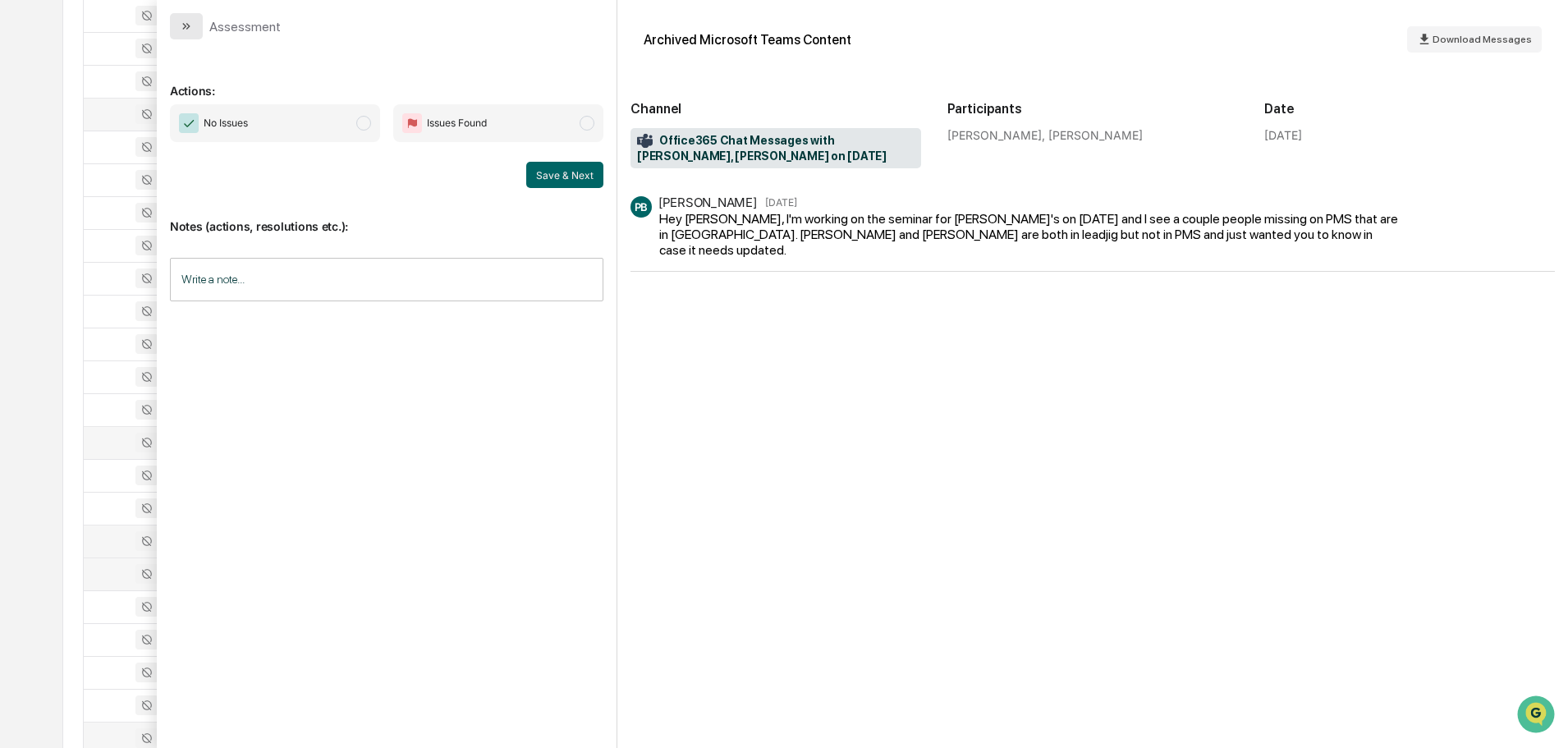
click at [184, 20] on icon "modal" at bounding box center [186, 26] width 13 height 13
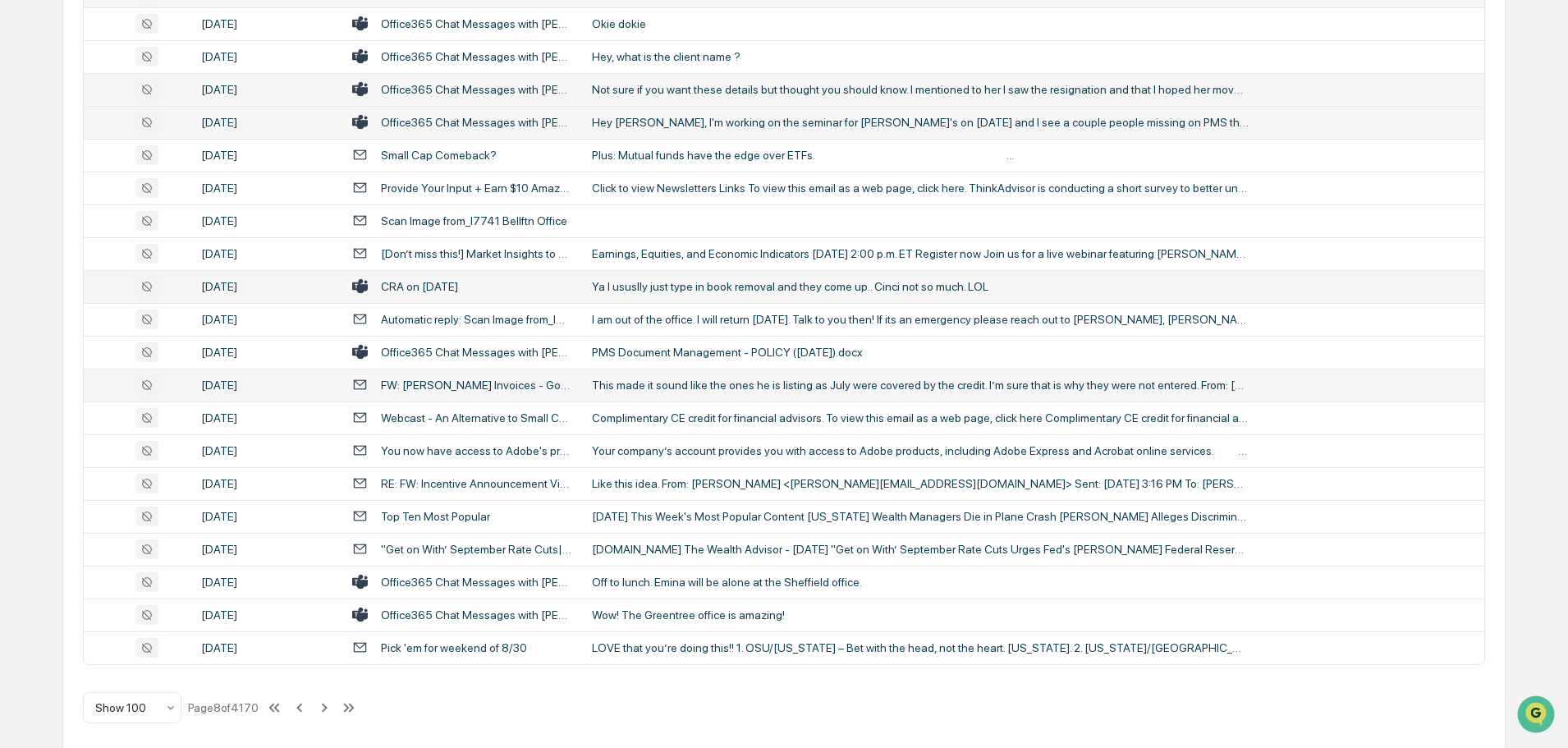
scroll to position [3008, 0]
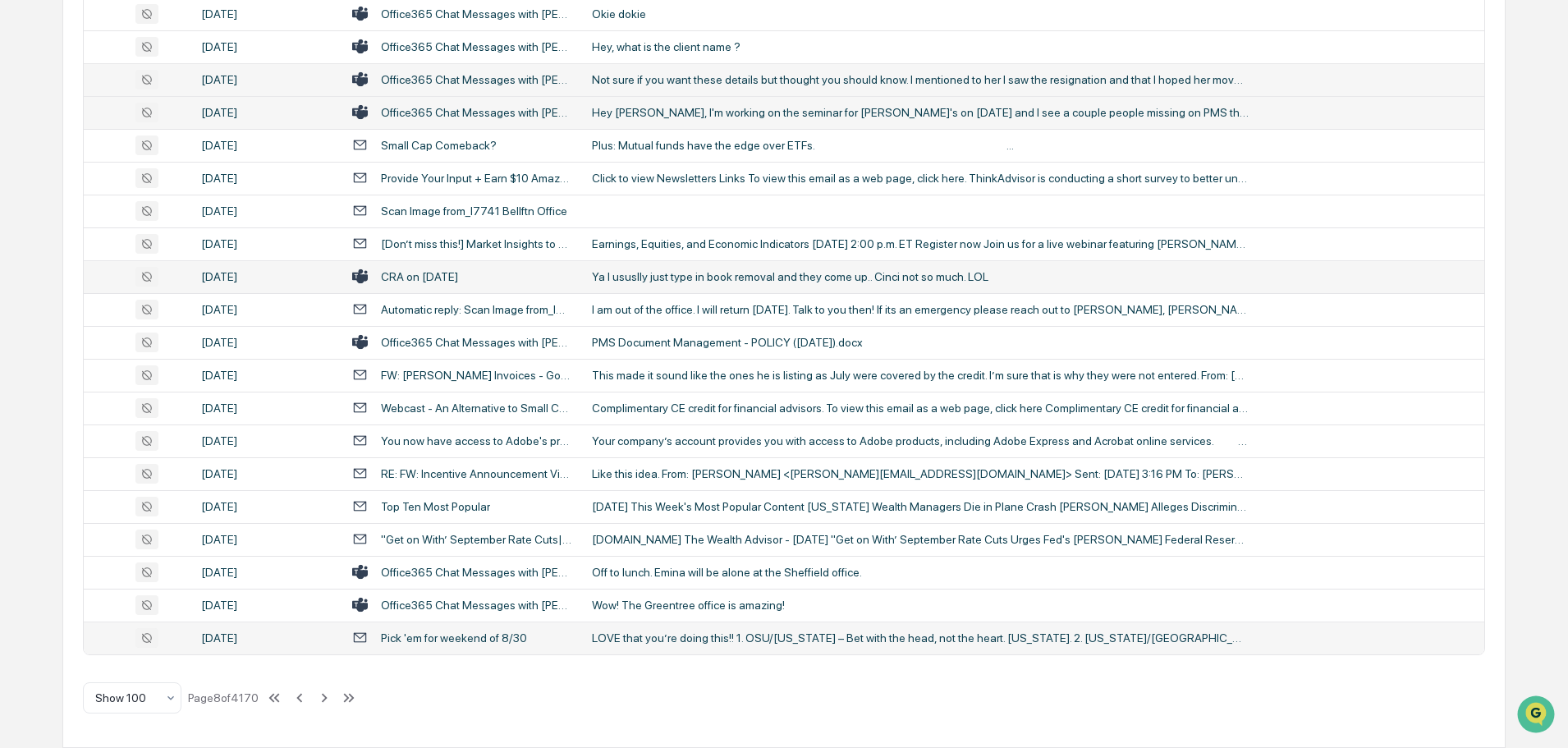
click at [653, 636] on div "LOVE that you’re doing this!! 1. OSU/Texas – Bet with the head, not the heart. …" at bounding box center [920, 638] width 657 height 13
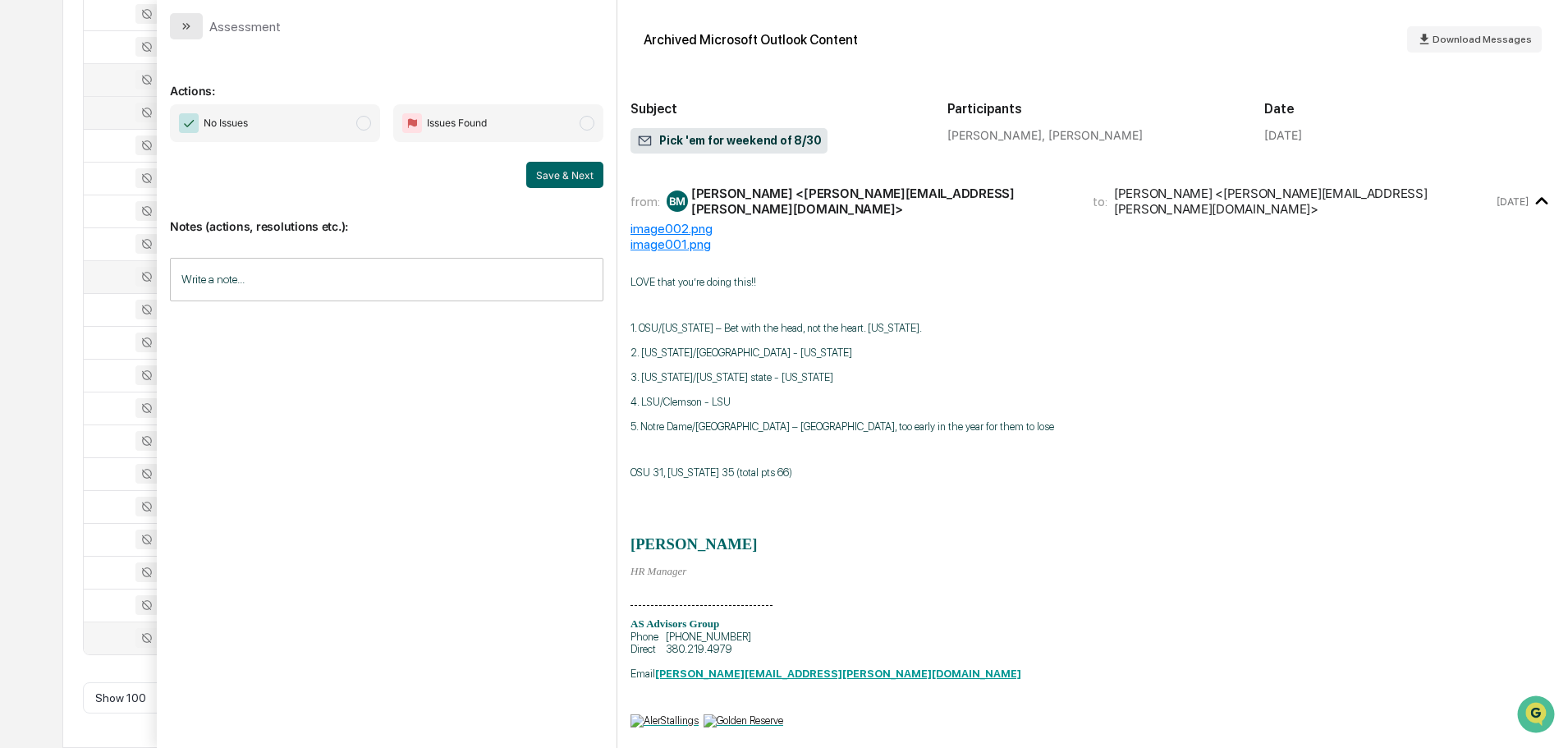
click at [192, 19] on button "modal" at bounding box center [186, 25] width 33 height 26
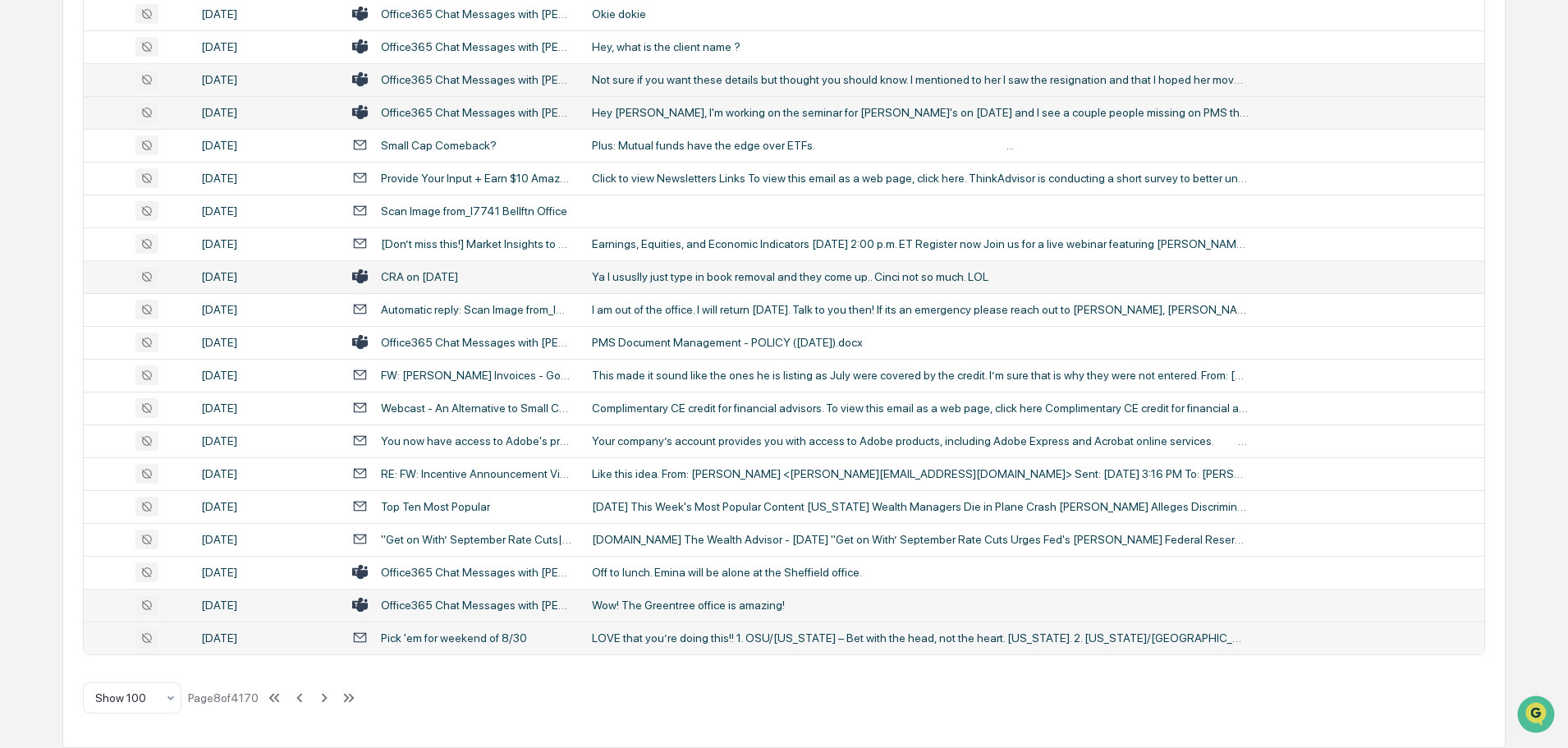
click at [684, 599] on div "Wow! The Greentree office is amazing!" at bounding box center [920, 605] width 657 height 13
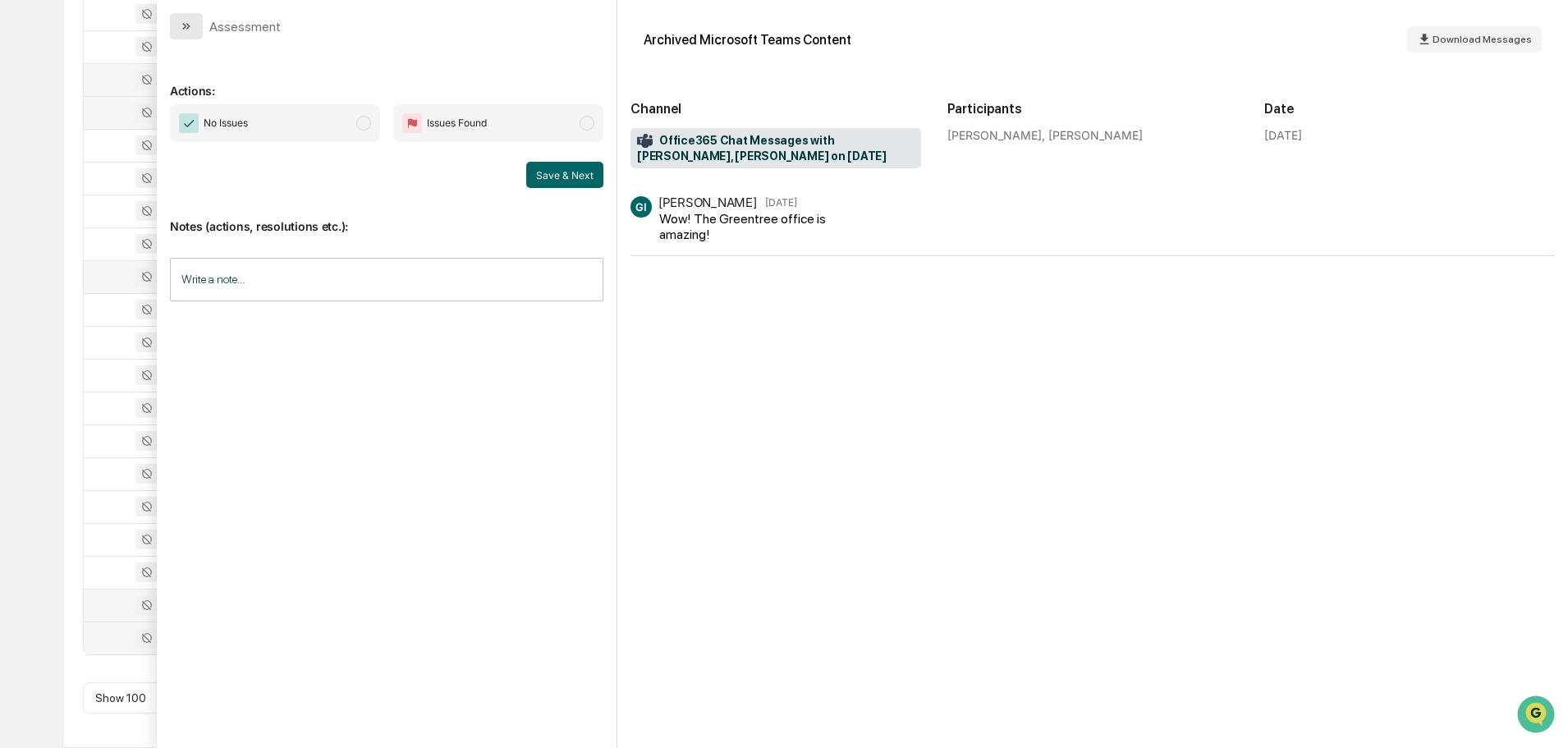
click at [188, 25] on icon "modal" at bounding box center [188, 25] width 5 height 6
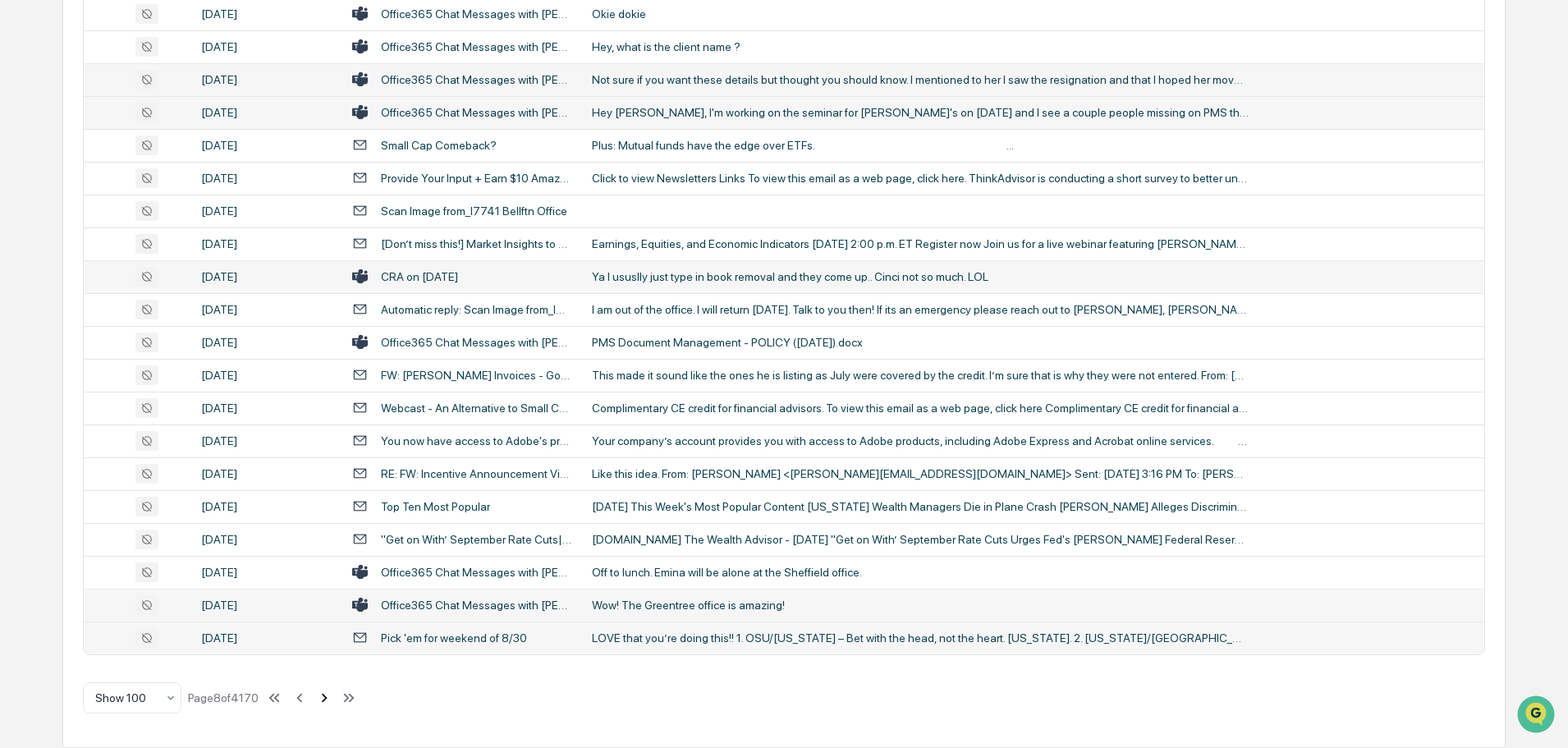
click at [323, 696] on icon at bounding box center [324, 698] width 18 height 18
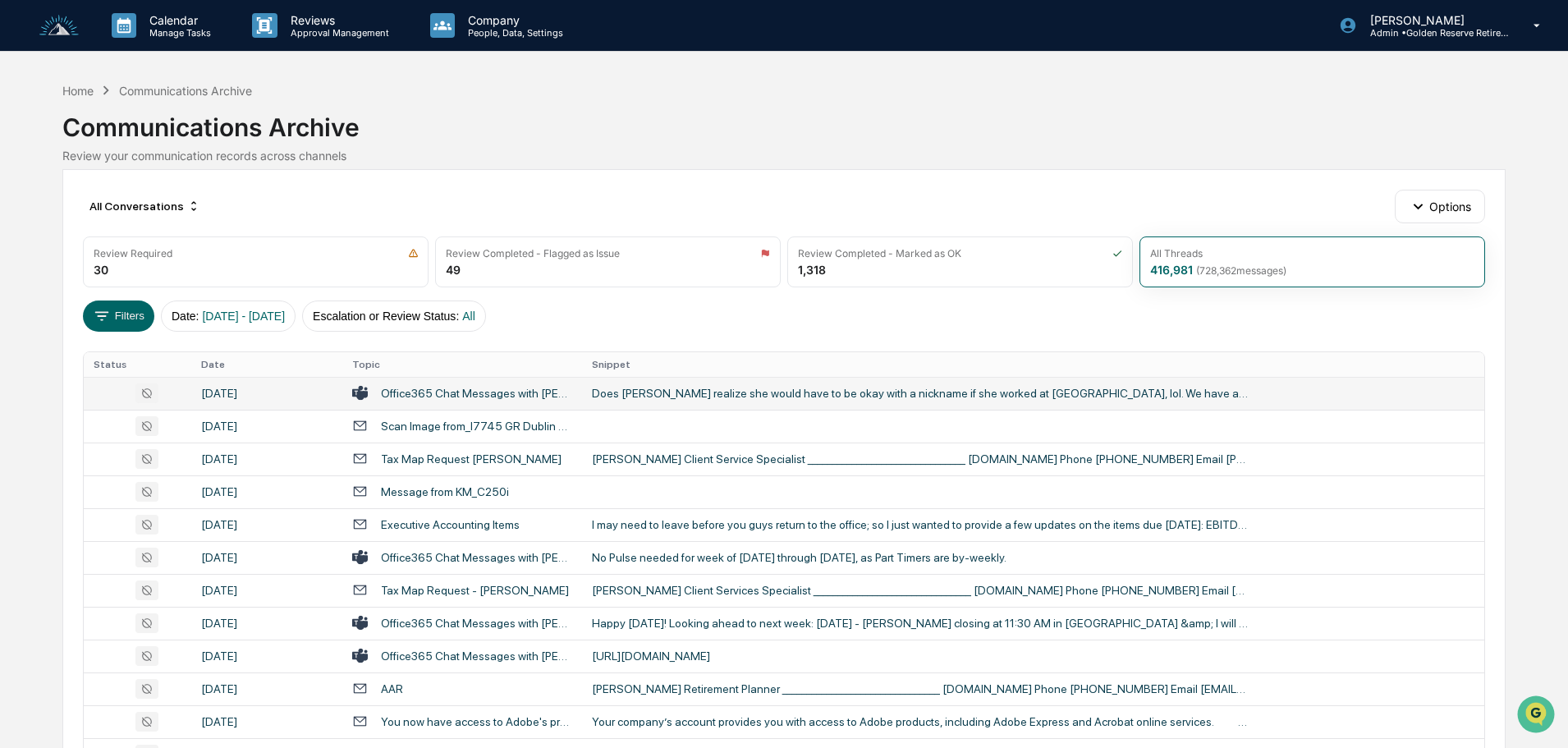
click at [719, 399] on div "Does [PERSON_NAME] realize she would have to be okay with a nickname if she wor…" at bounding box center [920, 394] width 657 height 13
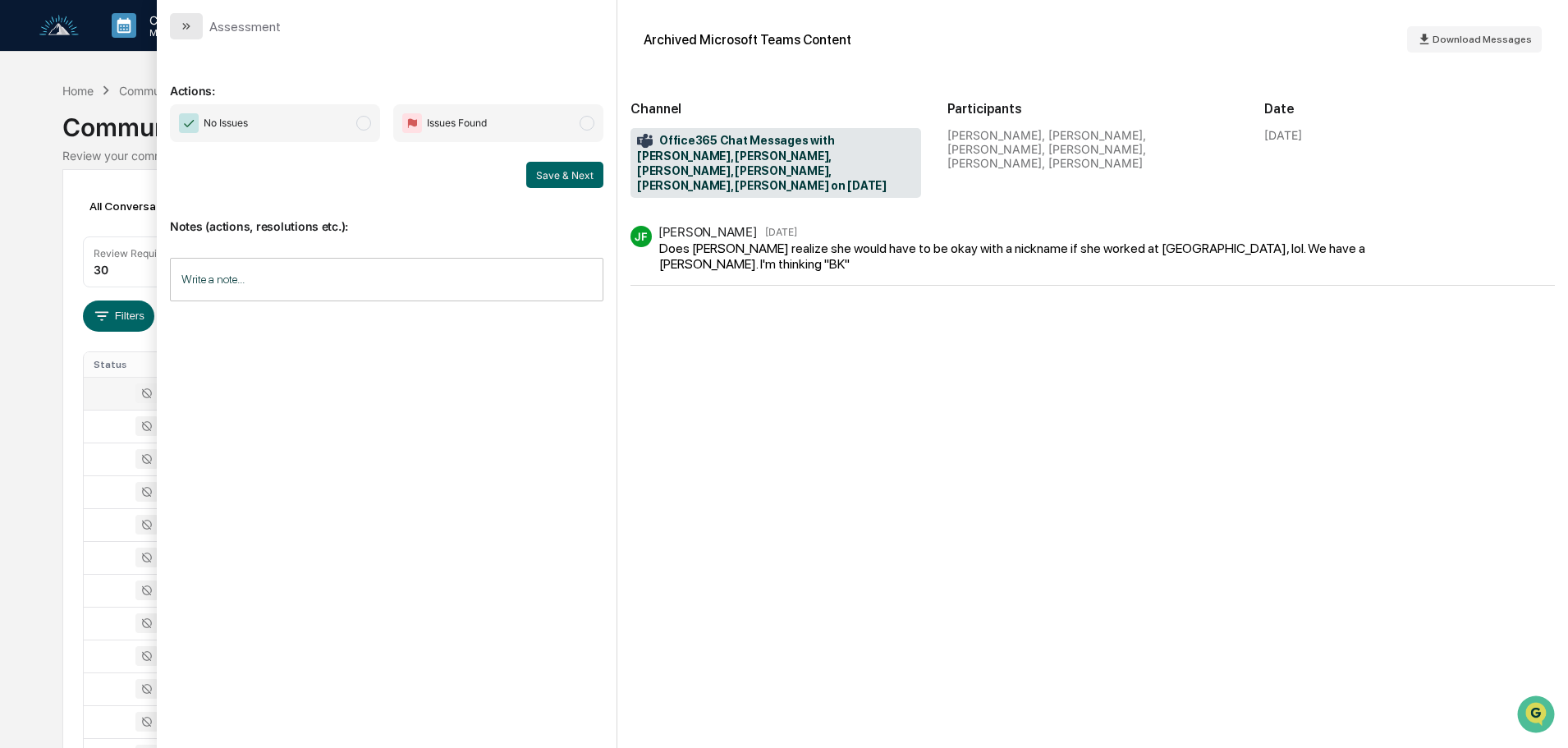
click at [194, 26] on button "modal" at bounding box center [186, 25] width 33 height 26
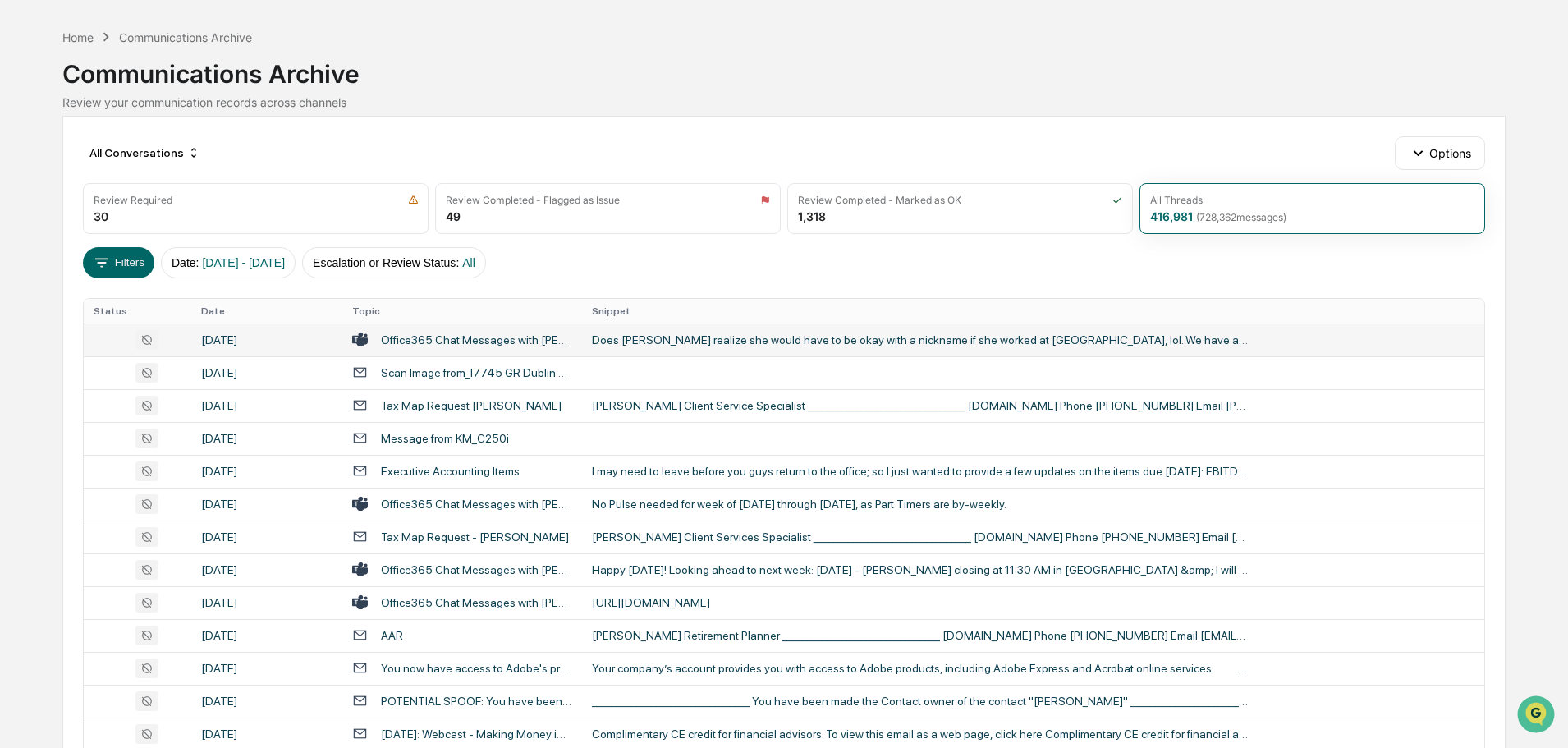
scroll to position [82, 0]
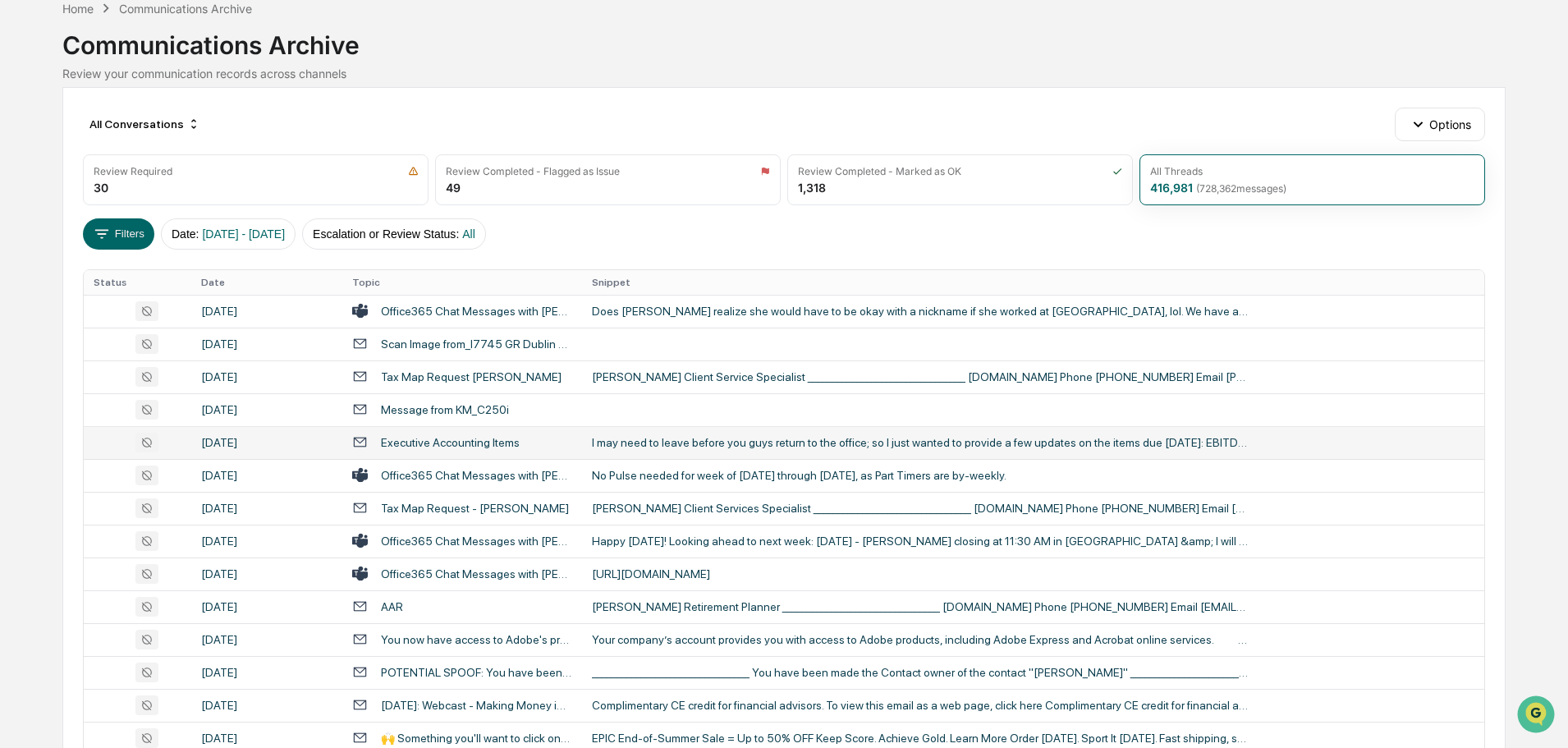
click at [669, 444] on div "I may need to leave before you guys return to the office; so I just wanted to p…" at bounding box center [920, 443] width 657 height 13
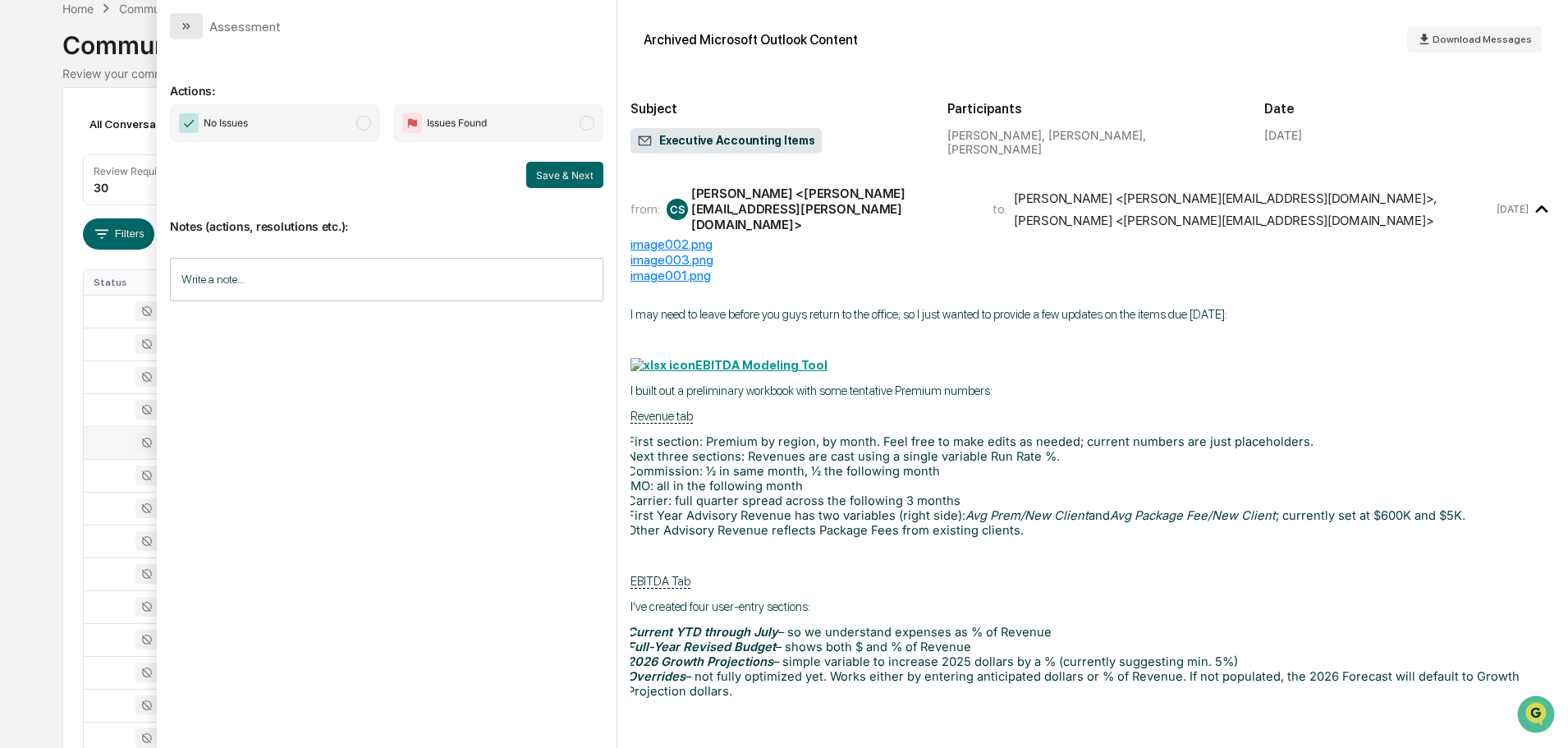
click at [191, 29] on icon "modal" at bounding box center [186, 26] width 13 height 13
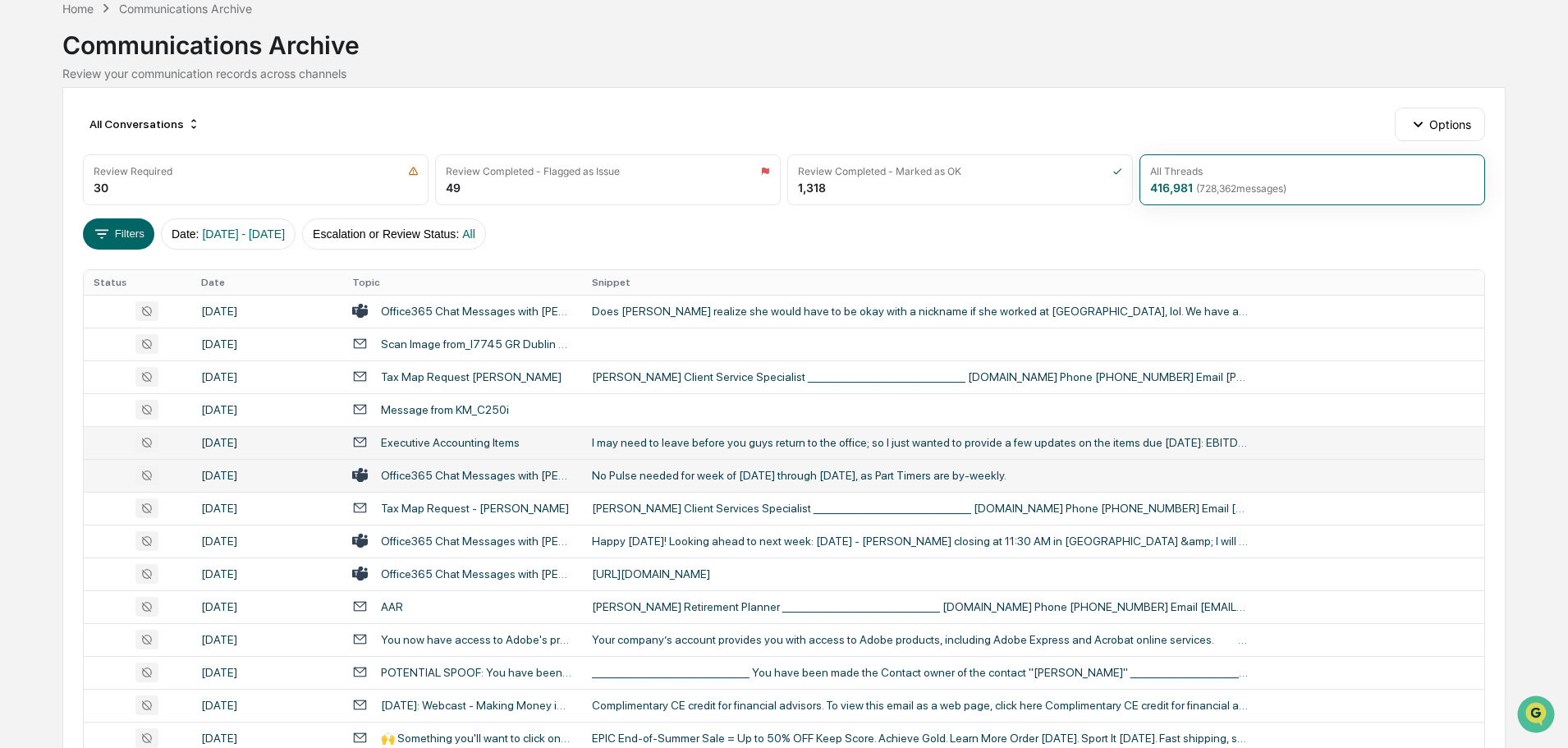
click at [615, 474] on div "No Pulse needed for week of [DATE] through [DATE], as Part Timers are by-weekly." at bounding box center [920, 475] width 657 height 13
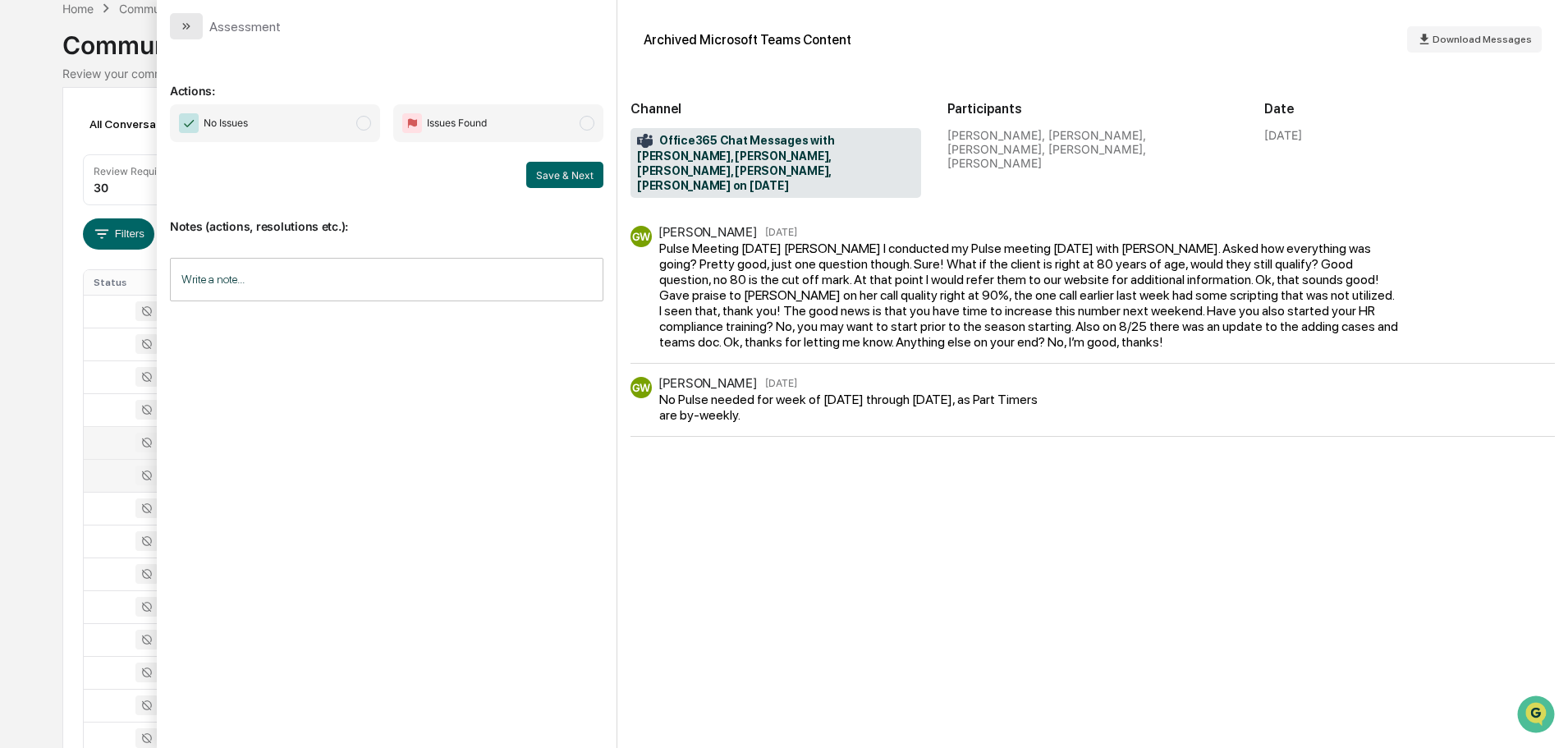
click at [198, 32] on button "modal" at bounding box center [186, 25] width 33 height 26
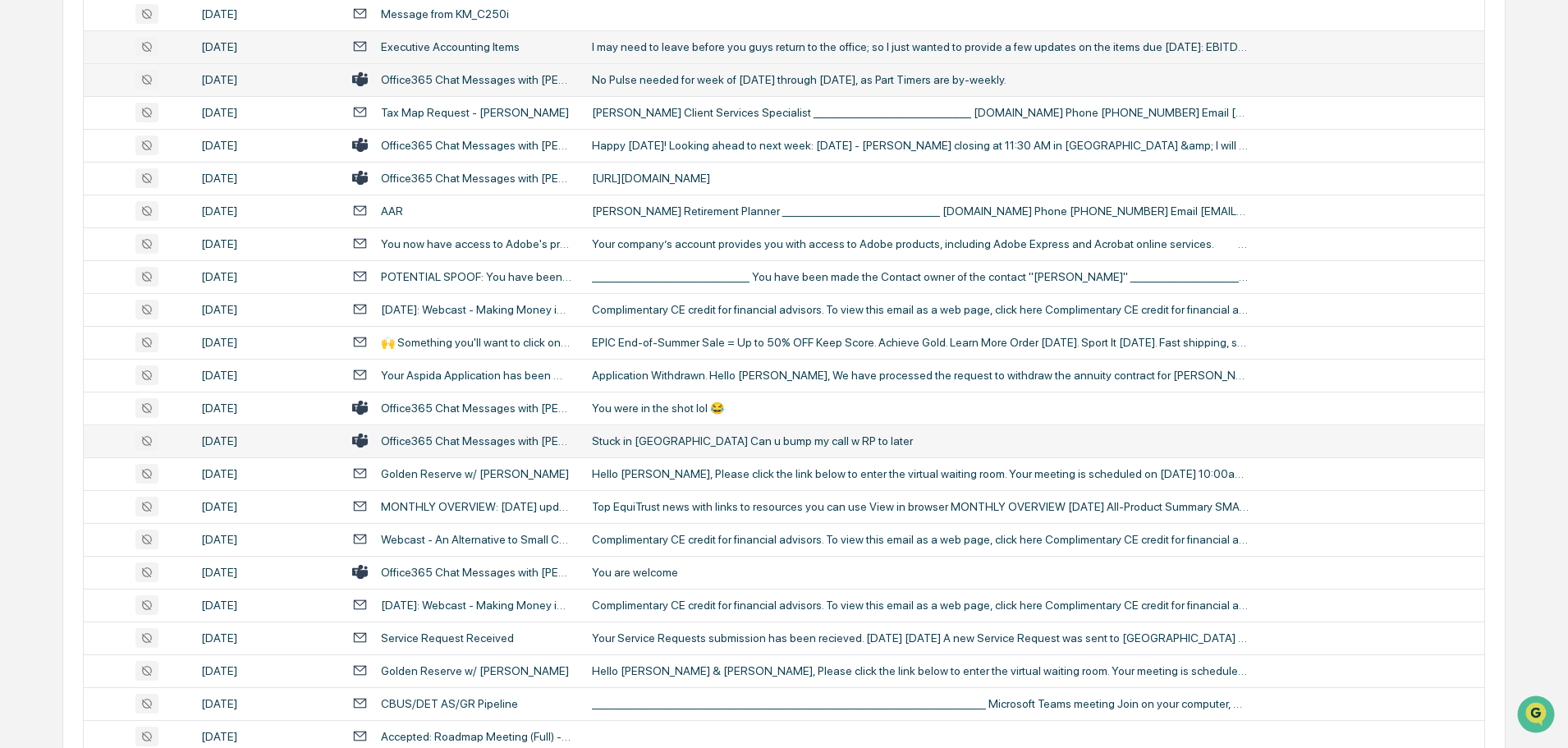
scroll to position [493, 0]
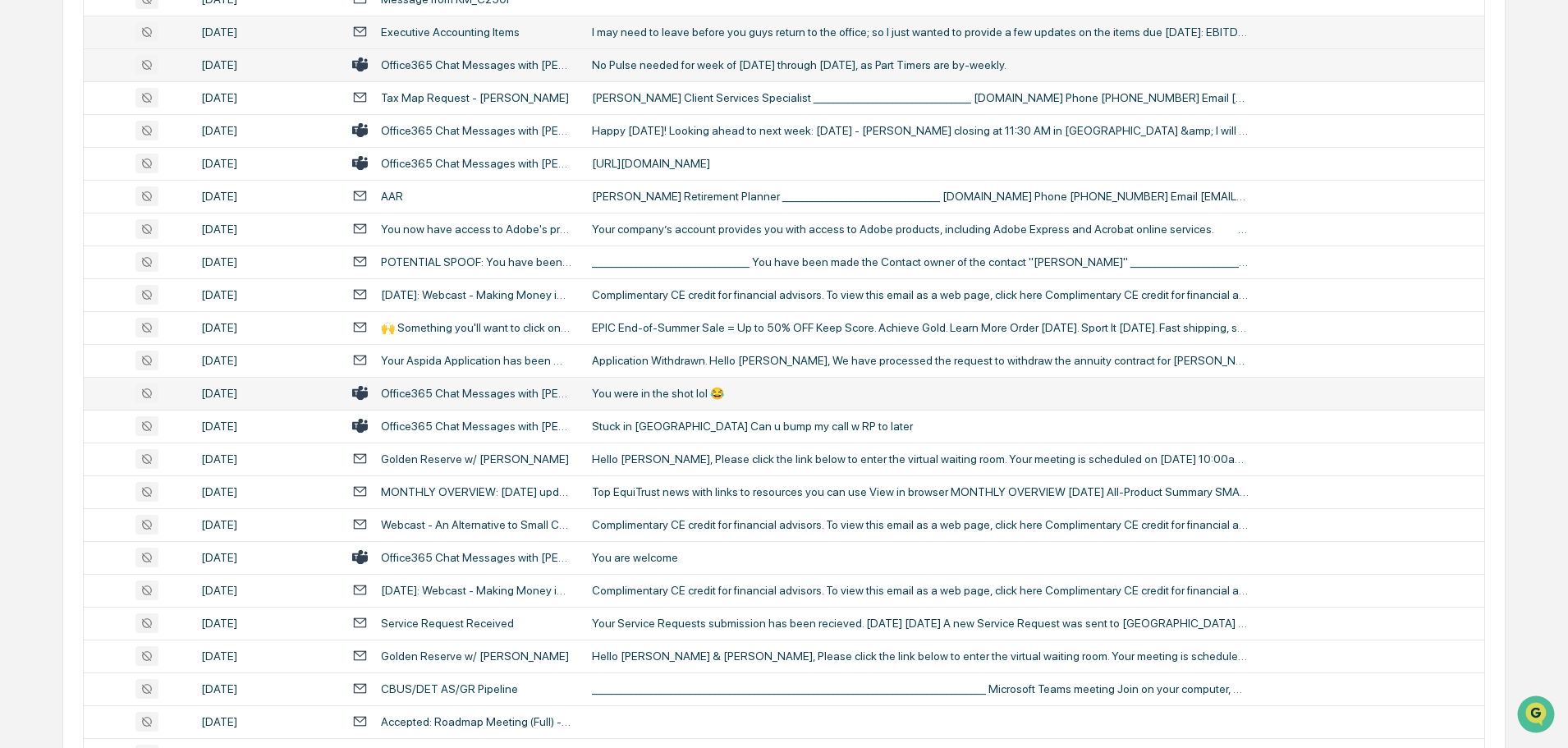
click at [660, 396] on div "You were in the shot lol 😂" at bounding box center [920, 394] width 657 height 13
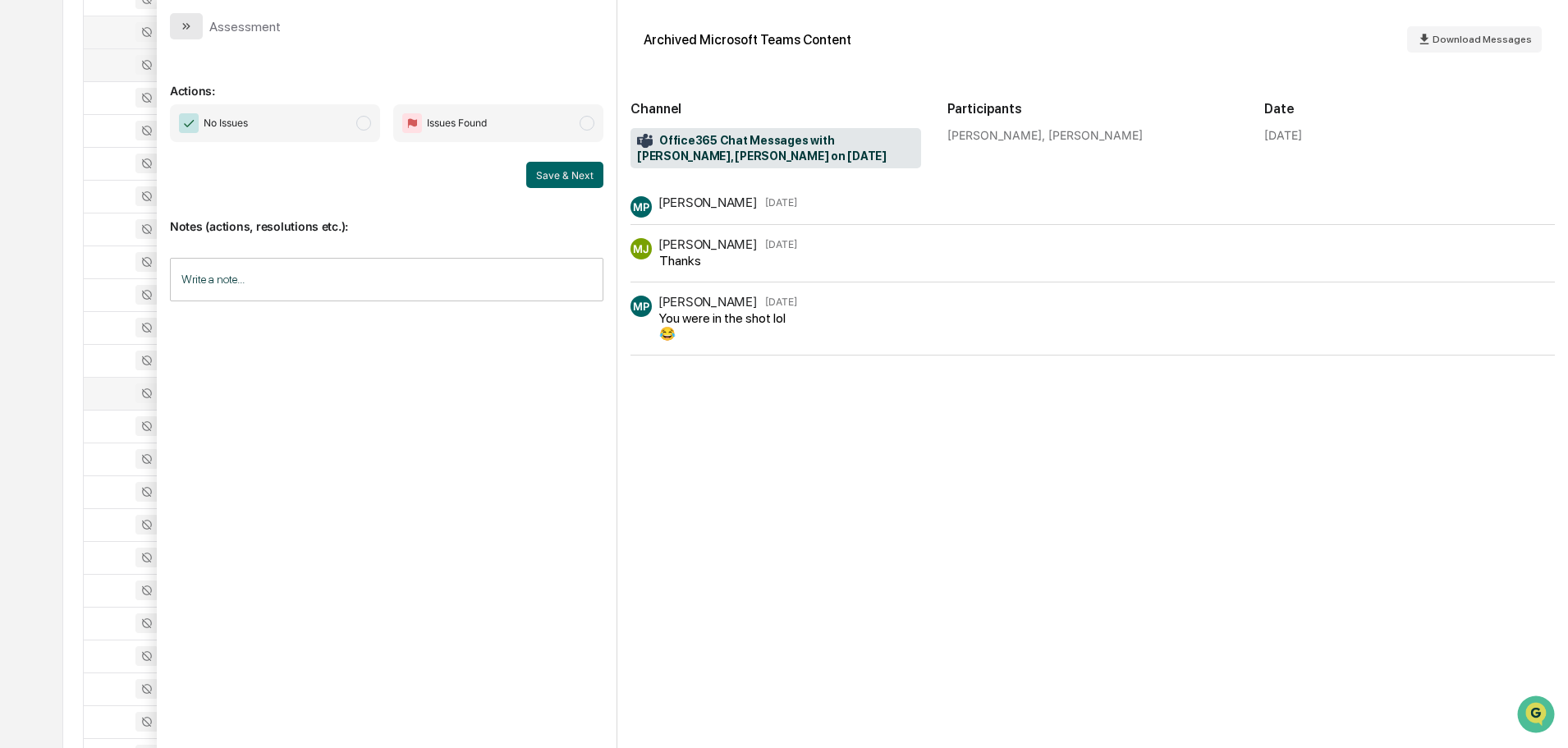
click at [191, 26] on icon "modal" at bounding box center [186, 26] width 13 height 13
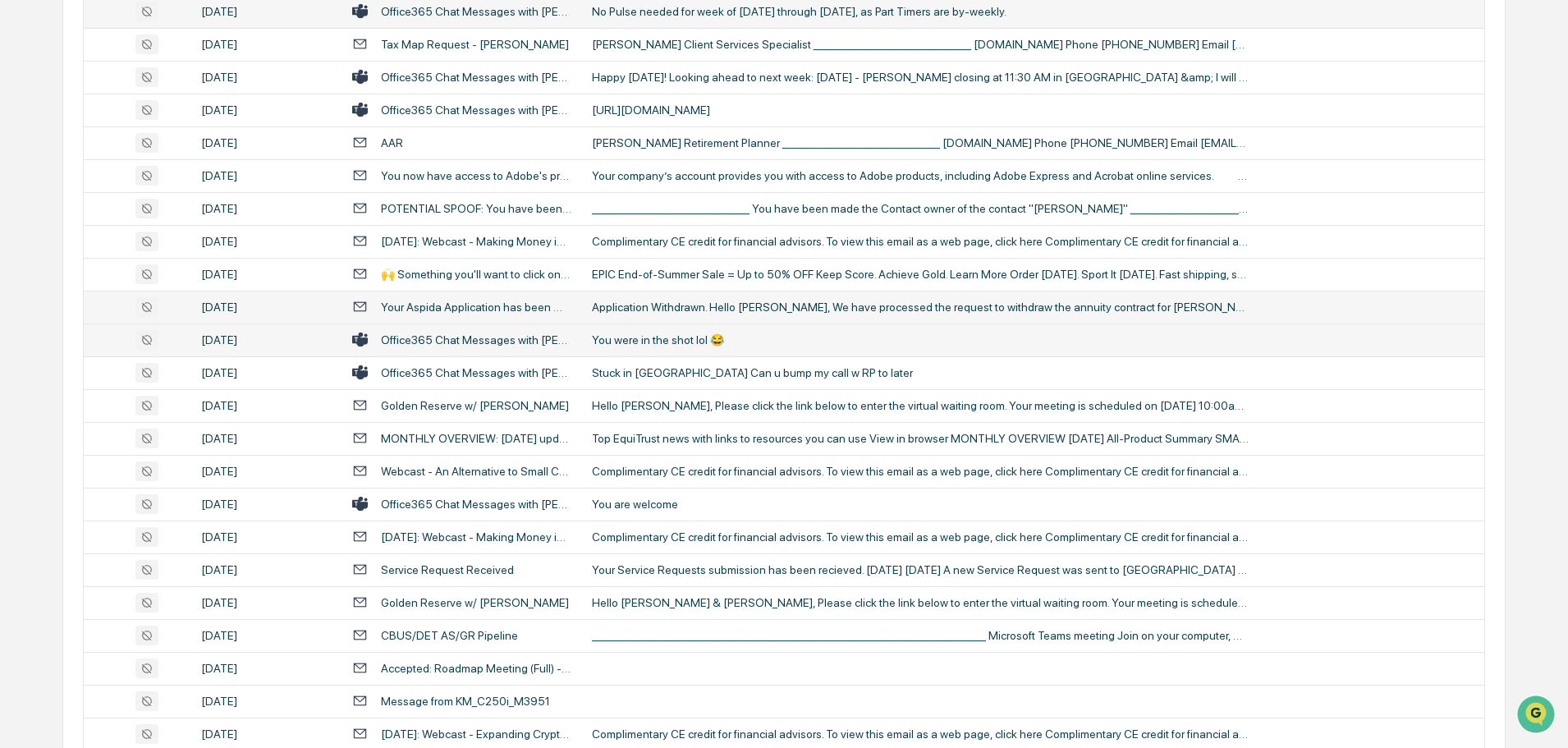
scroll to position [575, 0]
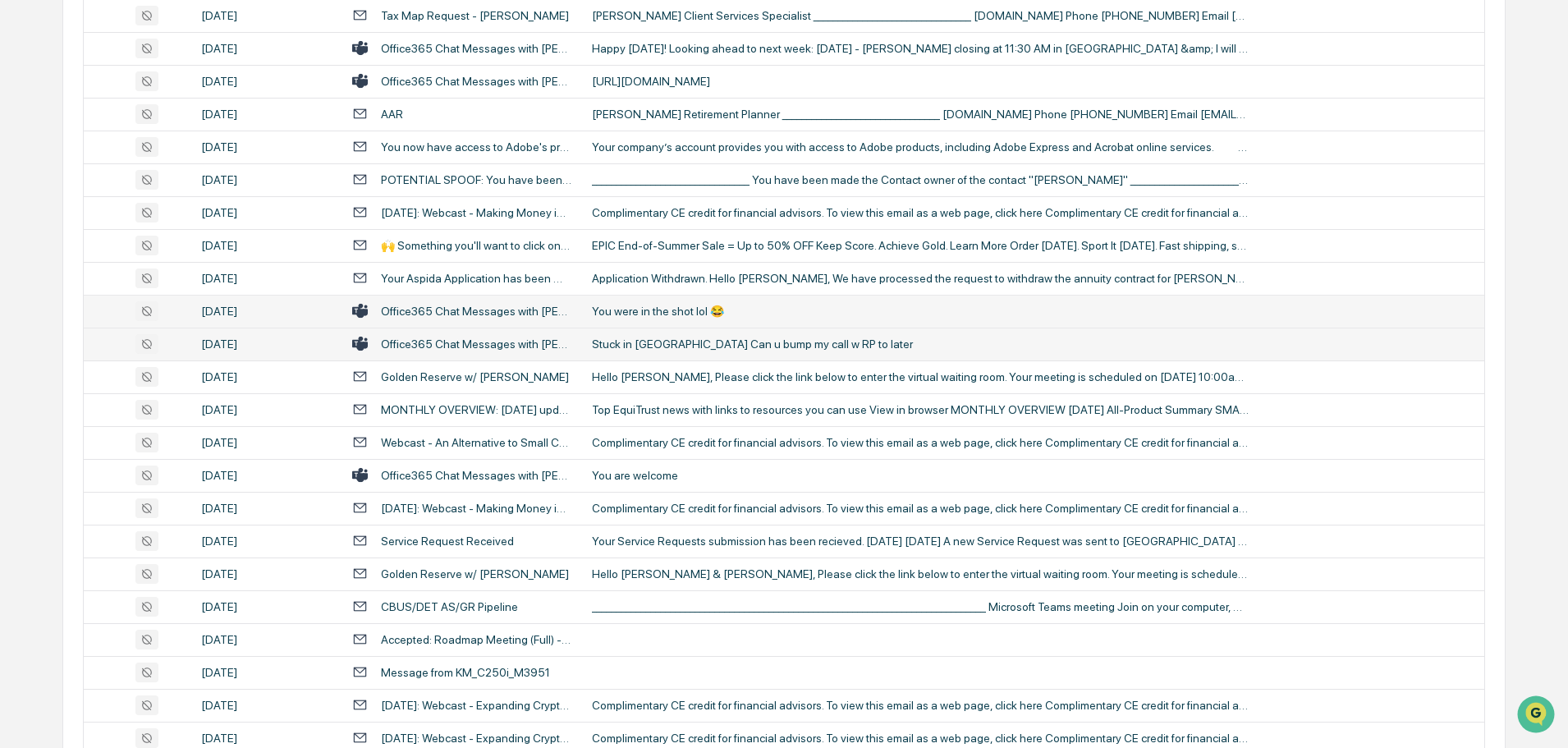
click at [707, 345] on div "Stuck in [GEOGRAPHIC_DATA] Can u bump my call w RP to later" at bounding box center [920, 344] width 657 height 13
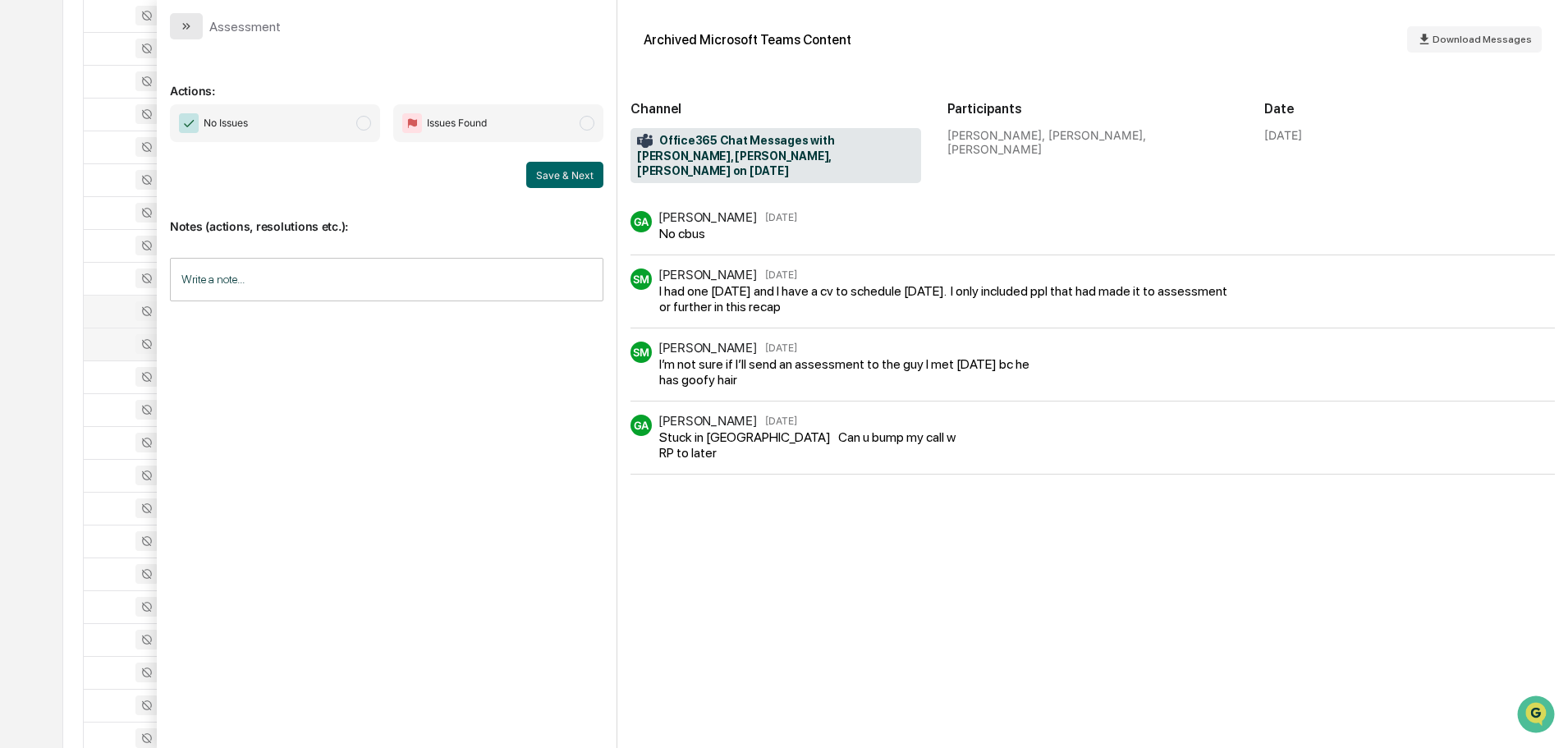
click at [184, 25] on icon "modal" at bounding box center [186, 26] width 13 height 13
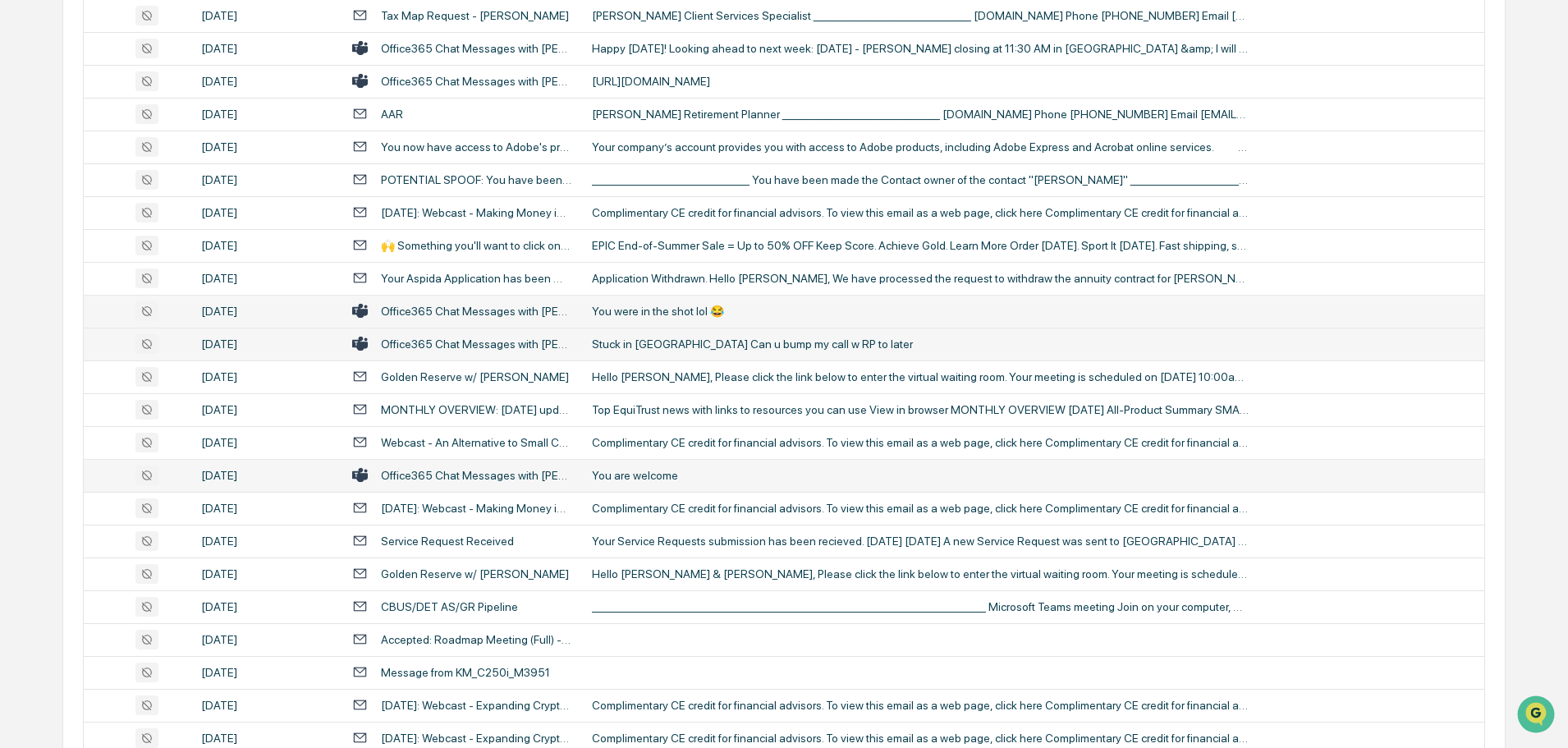
click at [640, 472] on div "You are welcome" at bounding box center [920, 475] width 657 height 13
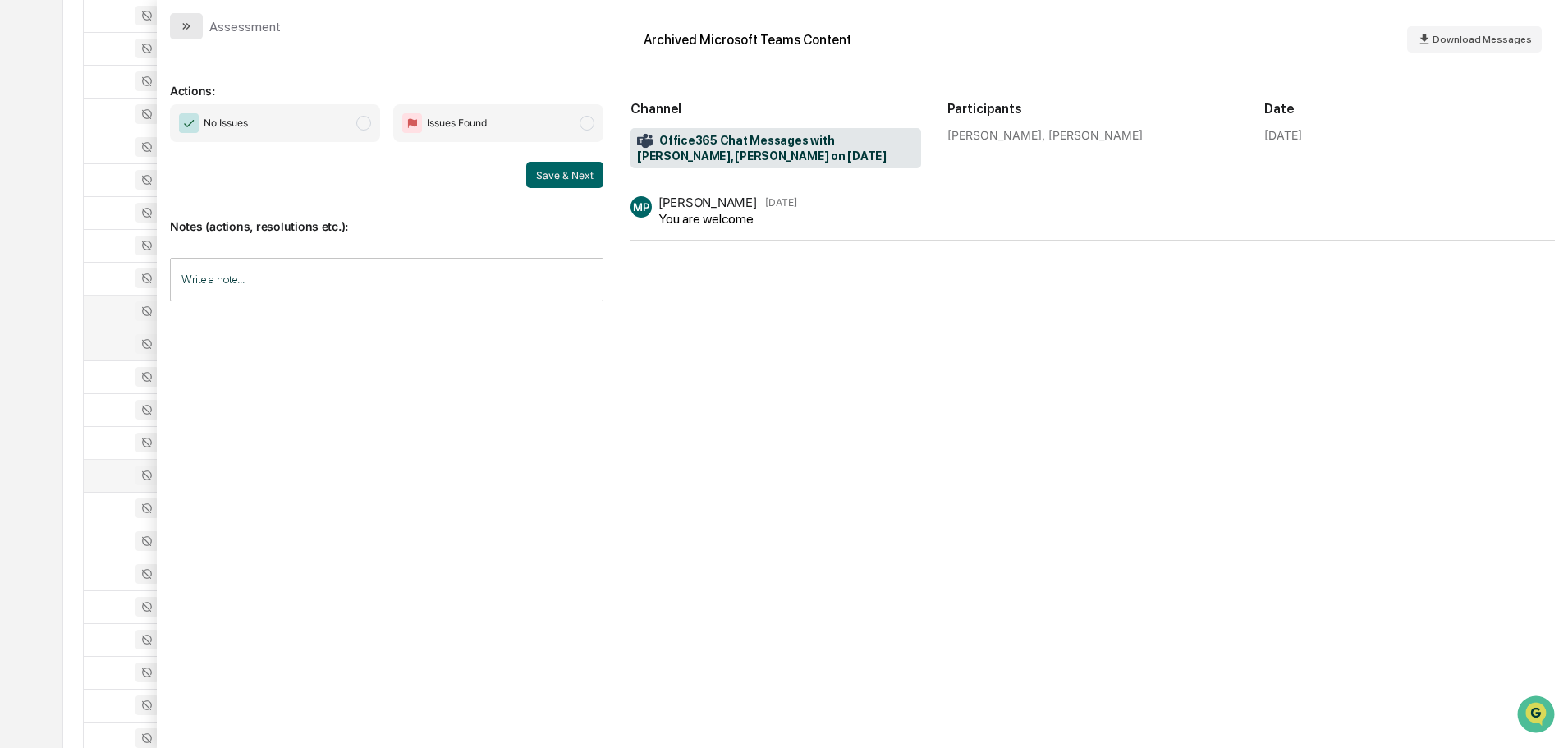
click at [188, 33] on button "modal" at bounding box center [186, 25] width 33 height 26
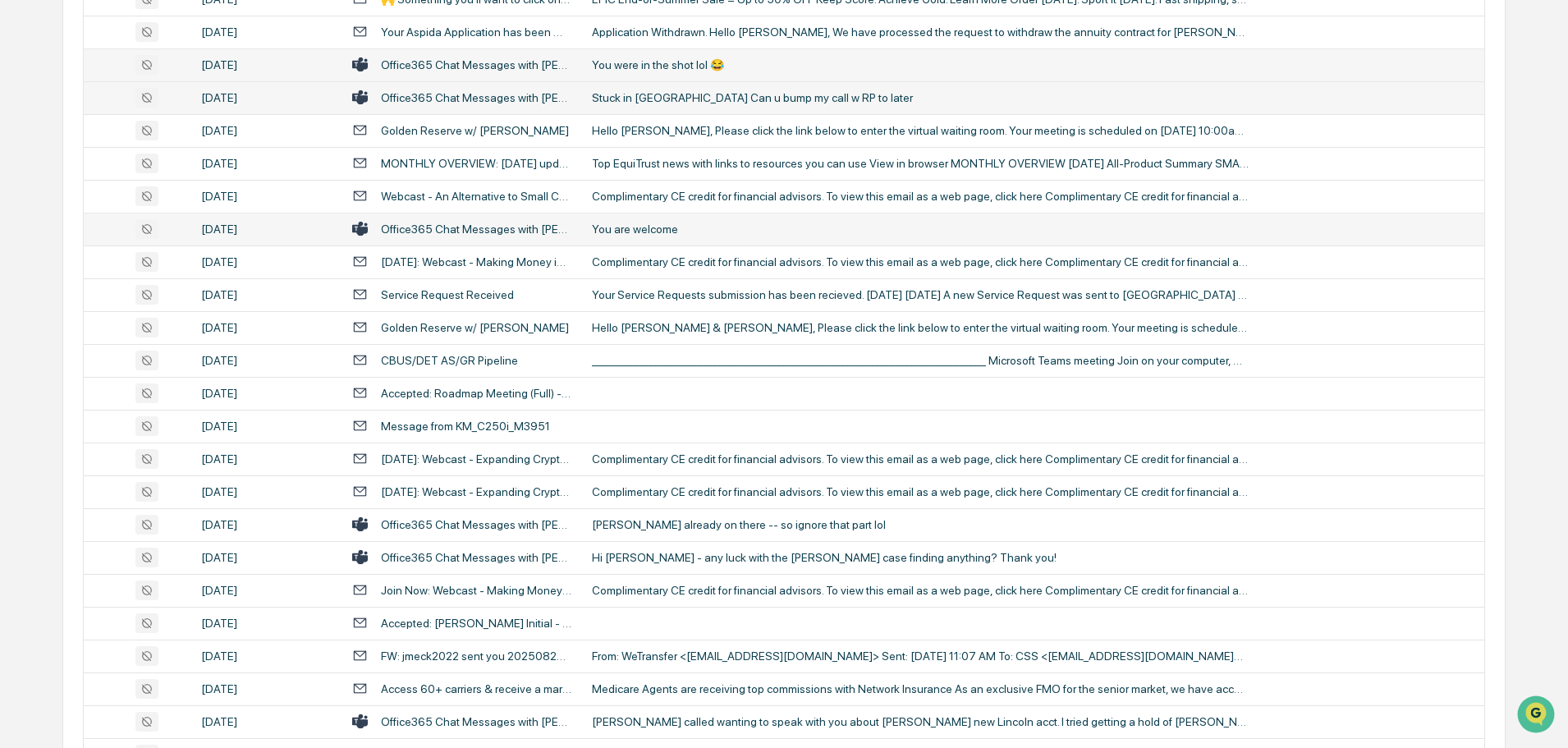
scroll to position [903, 0]
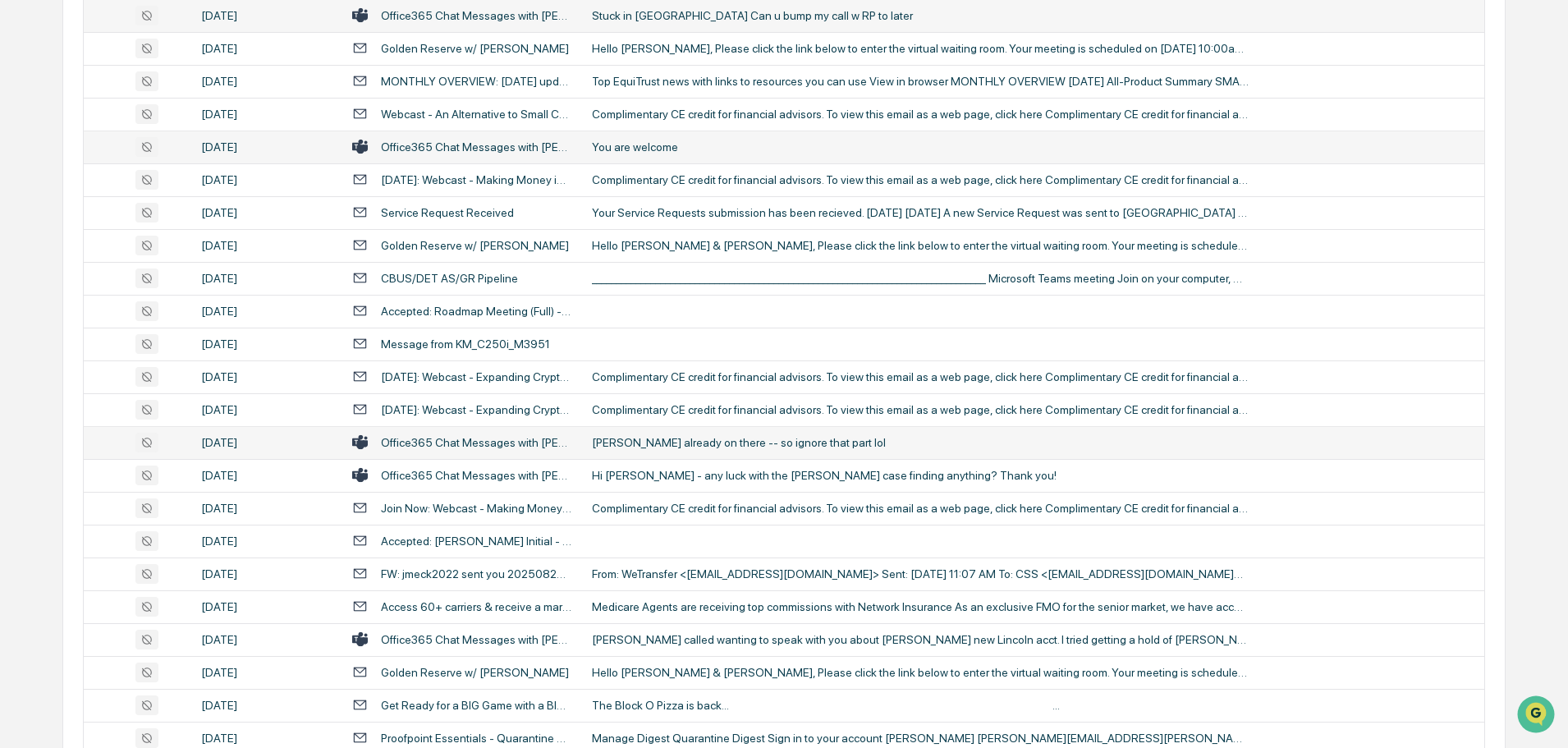
click at [662, 438] on div "[PERSON_NAME] already on there -- so ignore that part lol" at bounding box center [920, 443] width 657 height 13
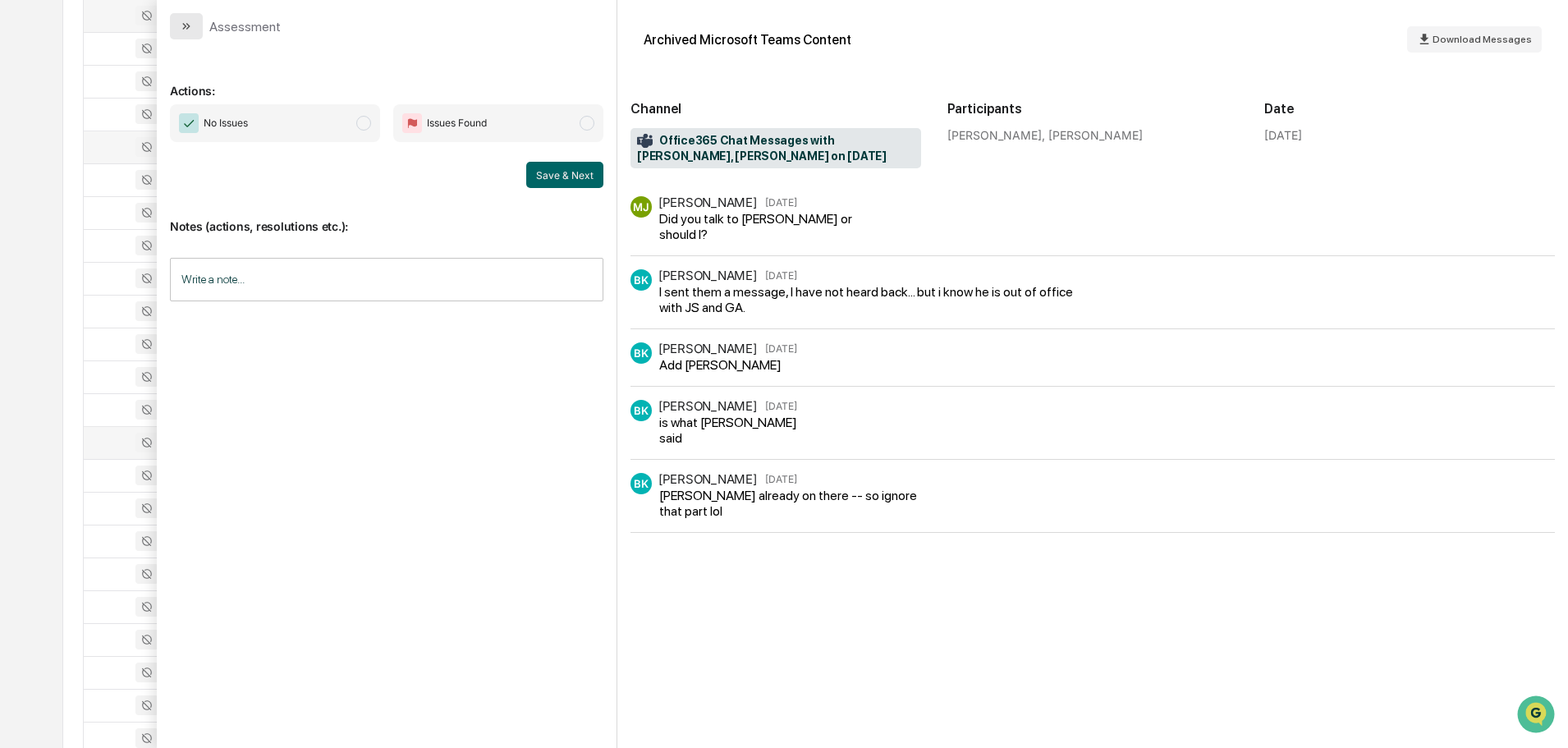
click at [188, 31] on icon "modal" at bounding box center [186, 26] width 13 height 13
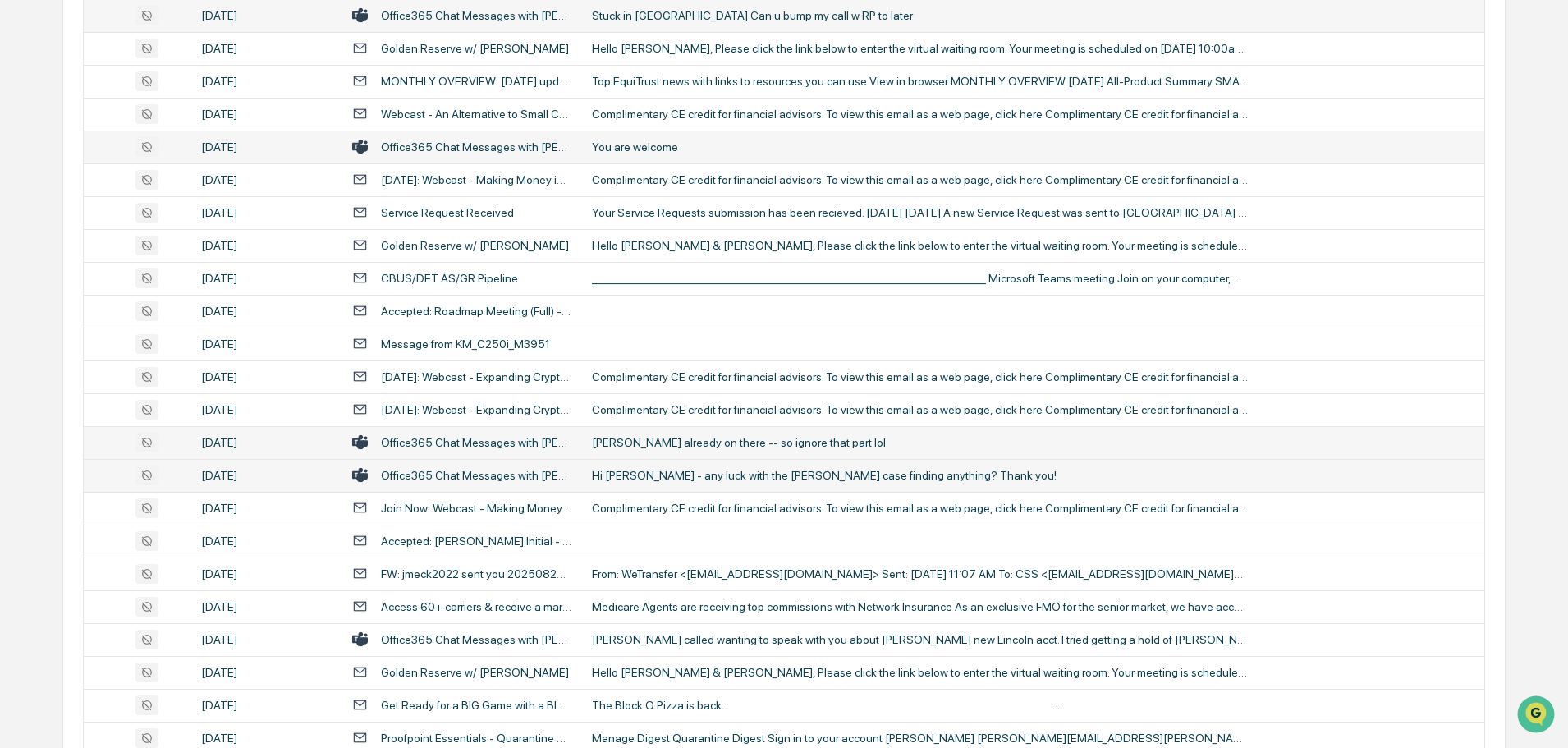
click at [654, 473] on div "Hi [PERSON_NAME] - any luck with the [PERSON_NAME] case finding anything? Thank…" at bounding box center [920, 475] width 657 height 13
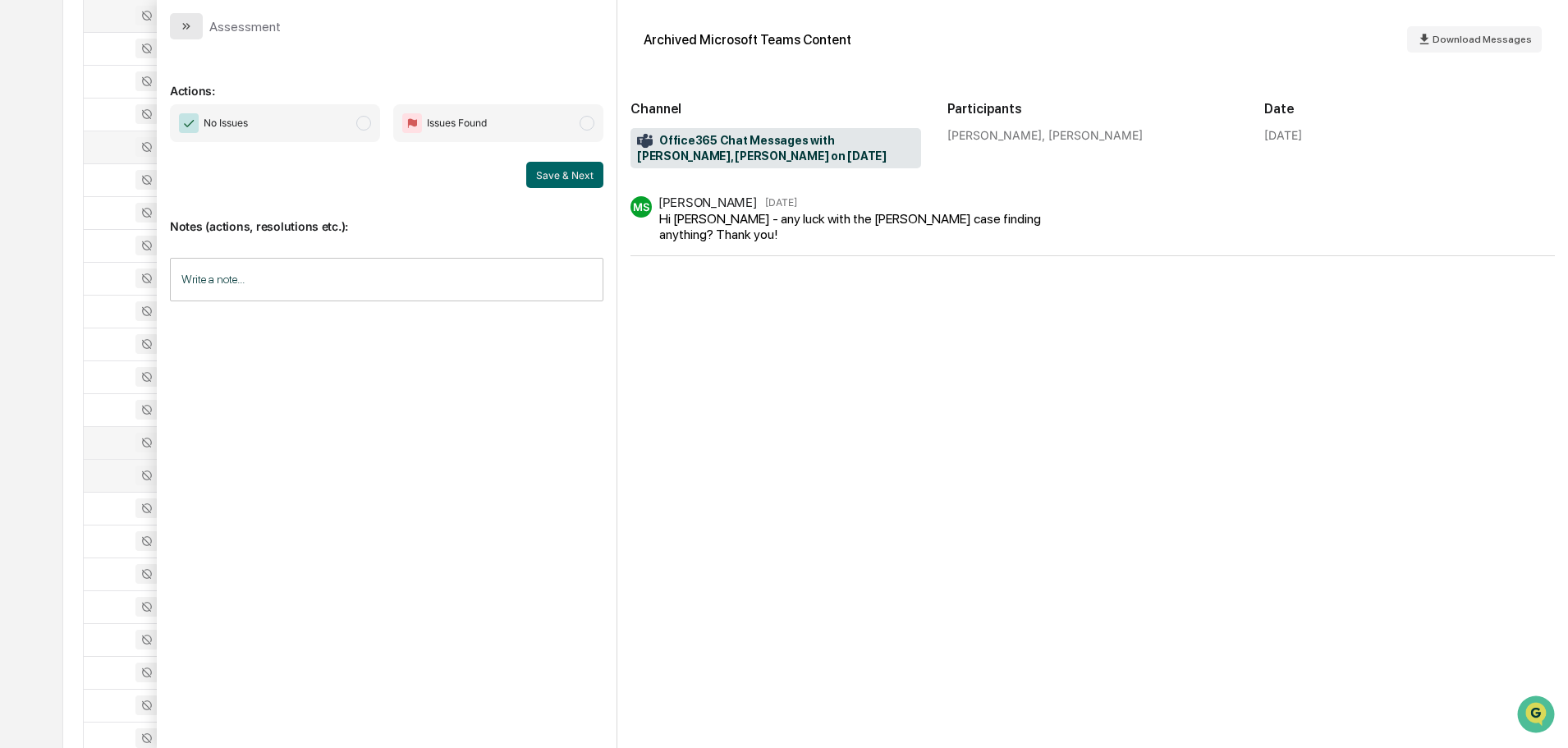
click at [183, 25] on icon "modal" at bounding box center [186, 26] width 13 height 13
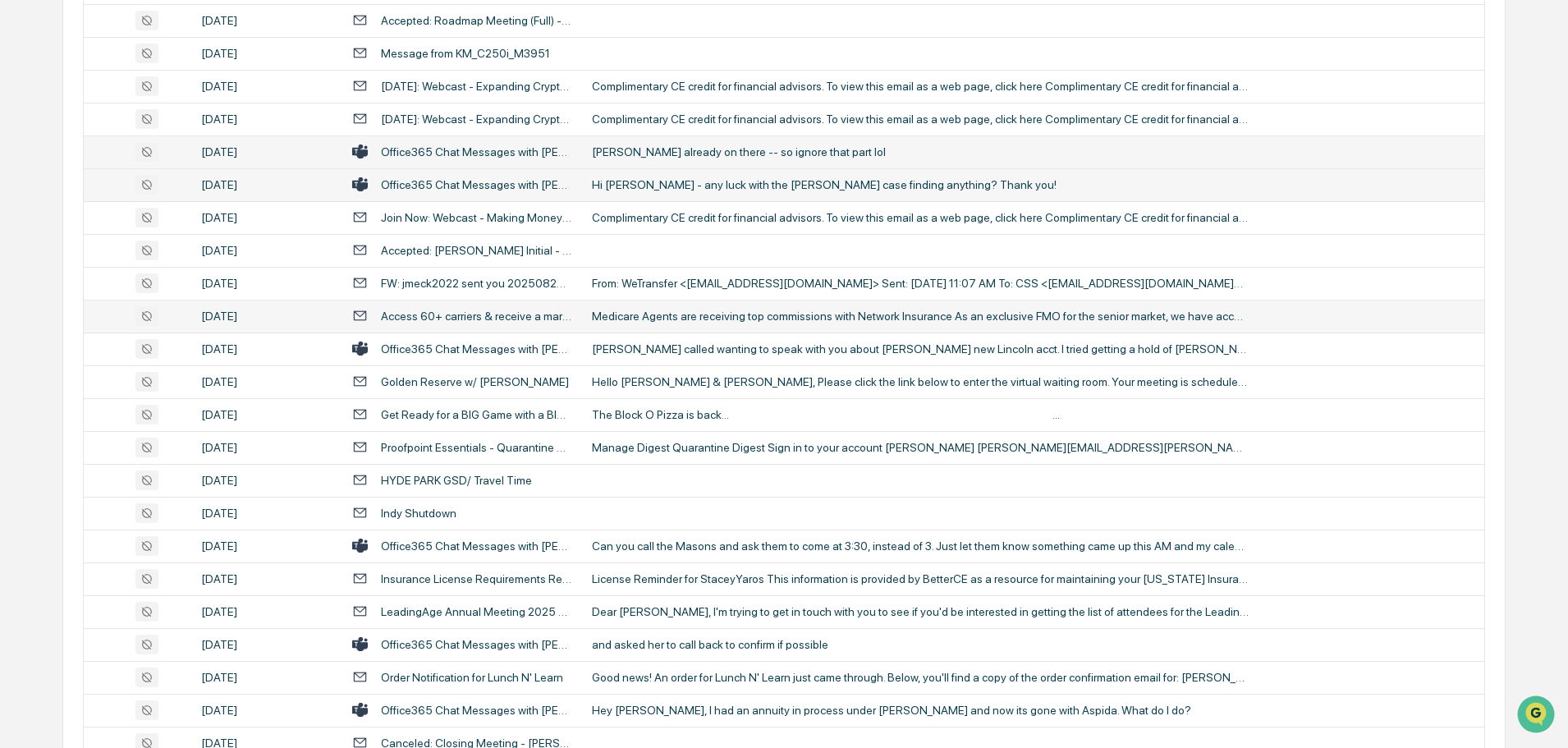
scroll to position [1232, 0]
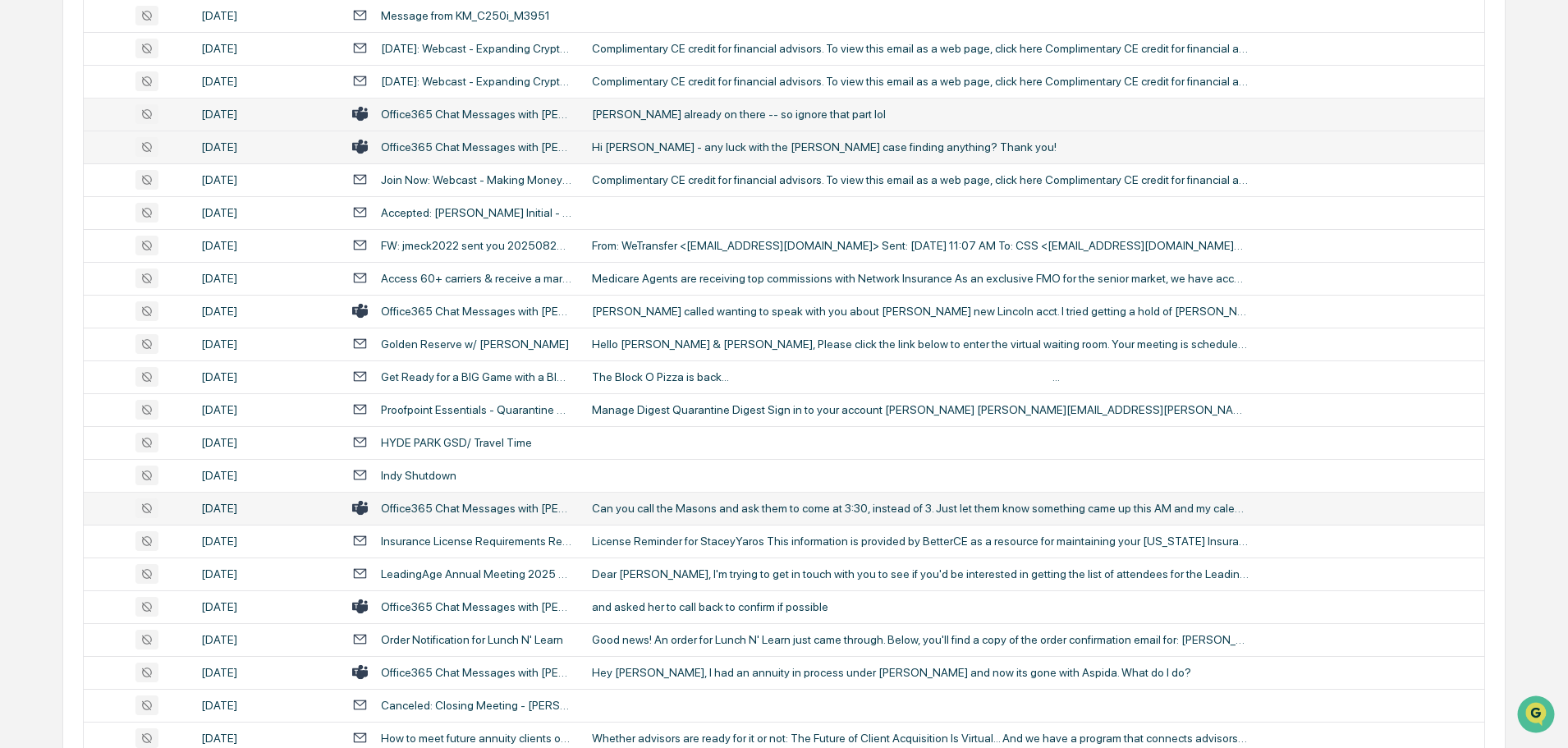
click at [654, 506] on div "Can you call the Masons and ask them to come at 3:30, instead of 3. Just let th…" at bounding box center [920, 508] width 657 height 13
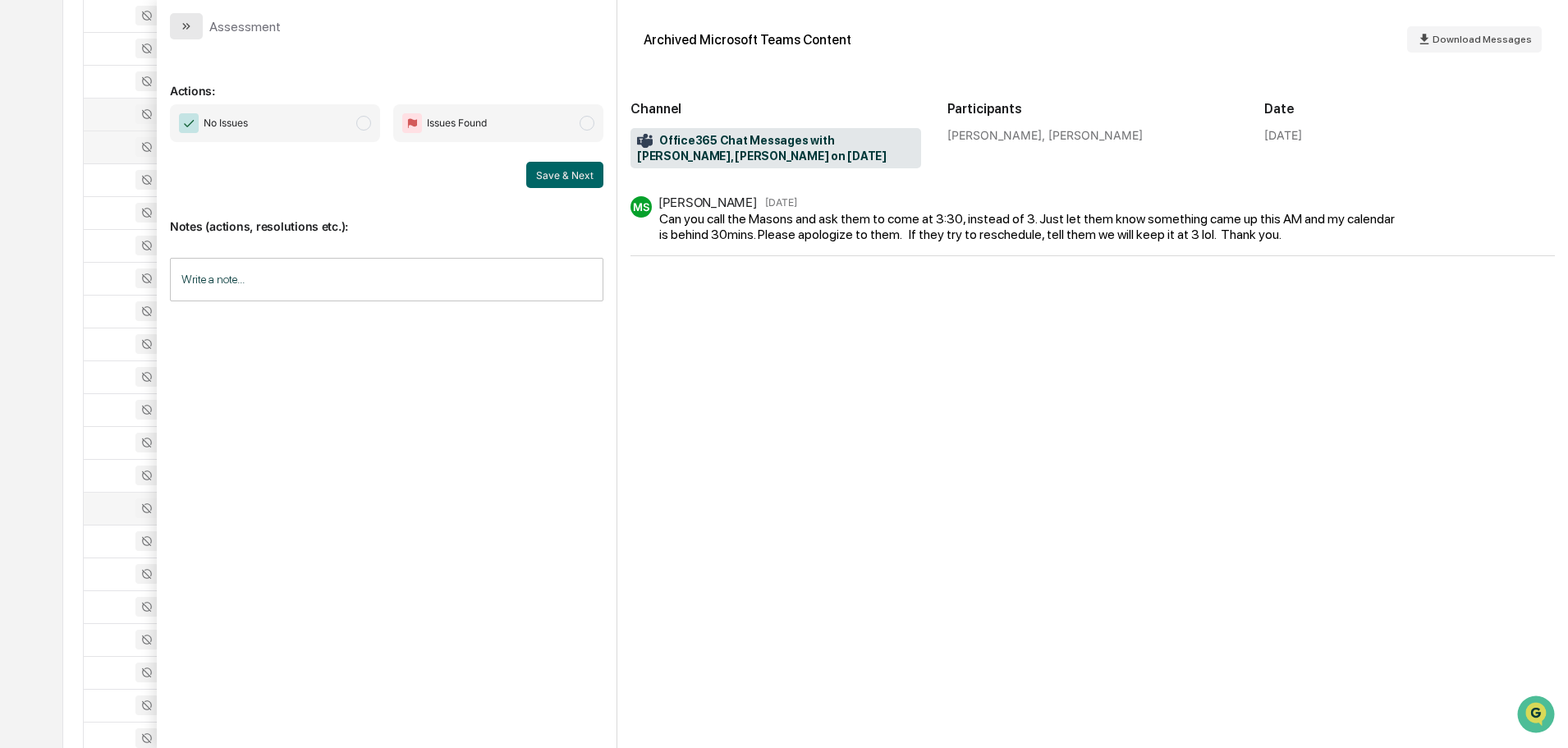
click at [184, 25] on icon "modal" at bounding box center [186, 26] width 13 height 13
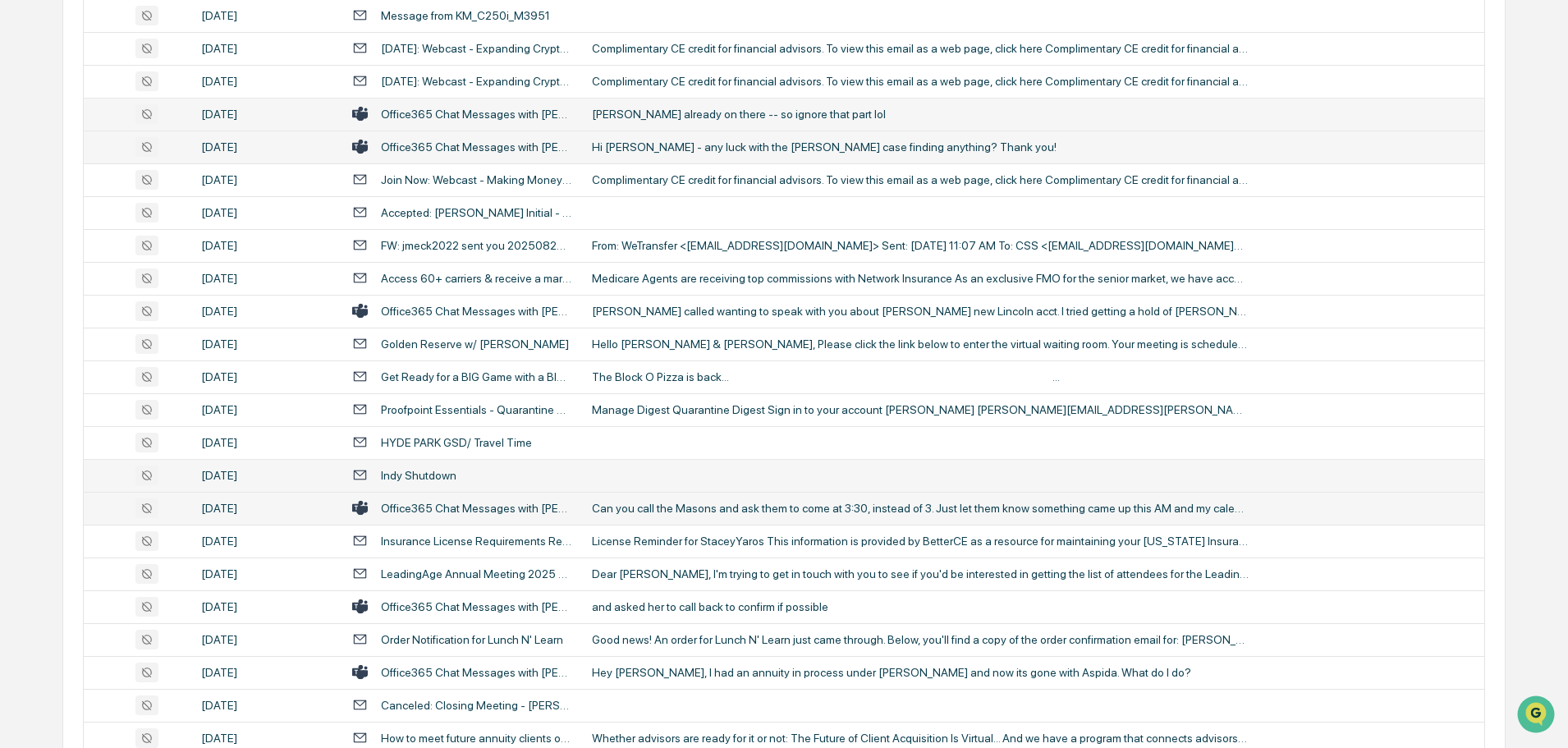
scroll to position [1314, 0]
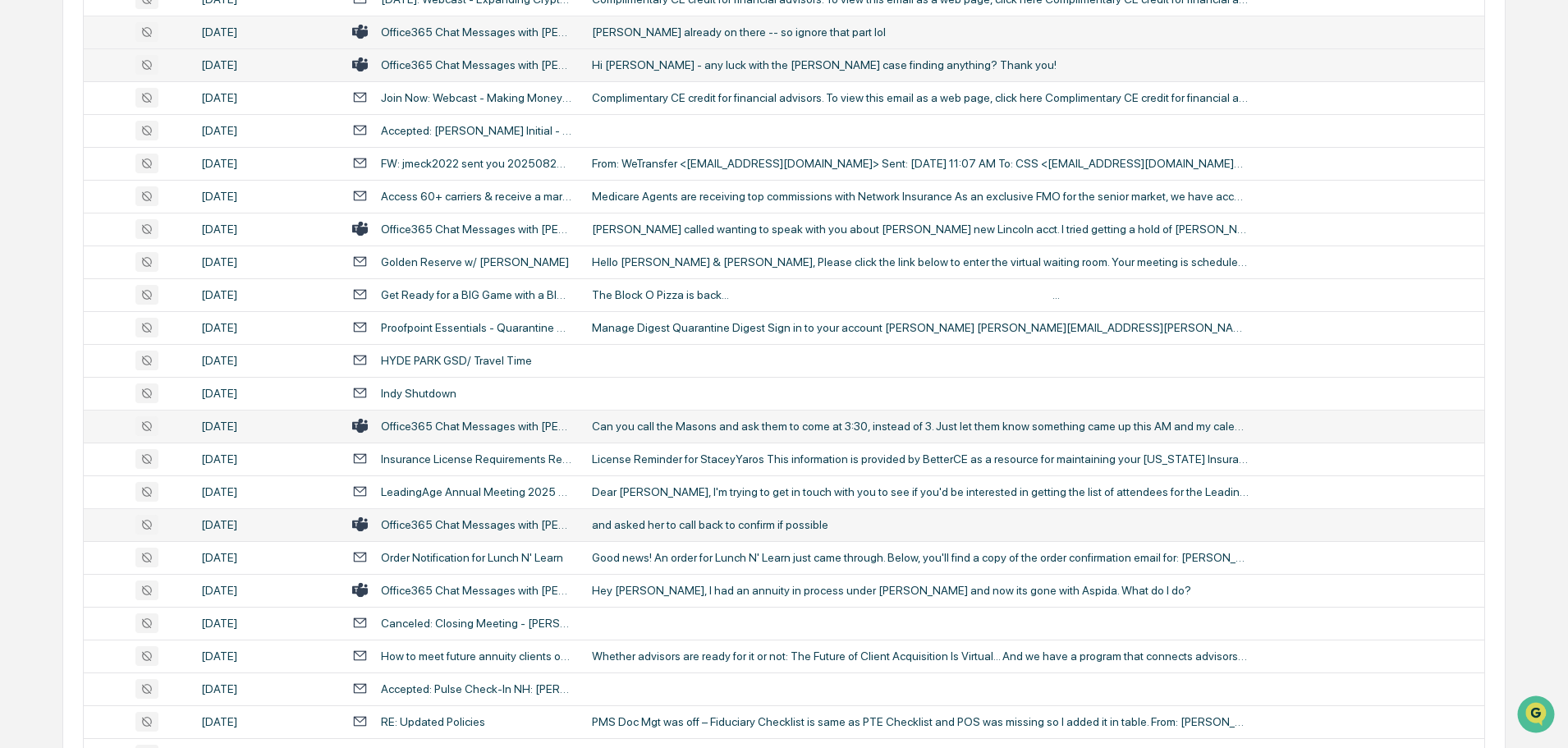
click at [648, 520] on div "and asked her to call back to confirm if possible" at bounding box center [920, 524] width 657 height 13
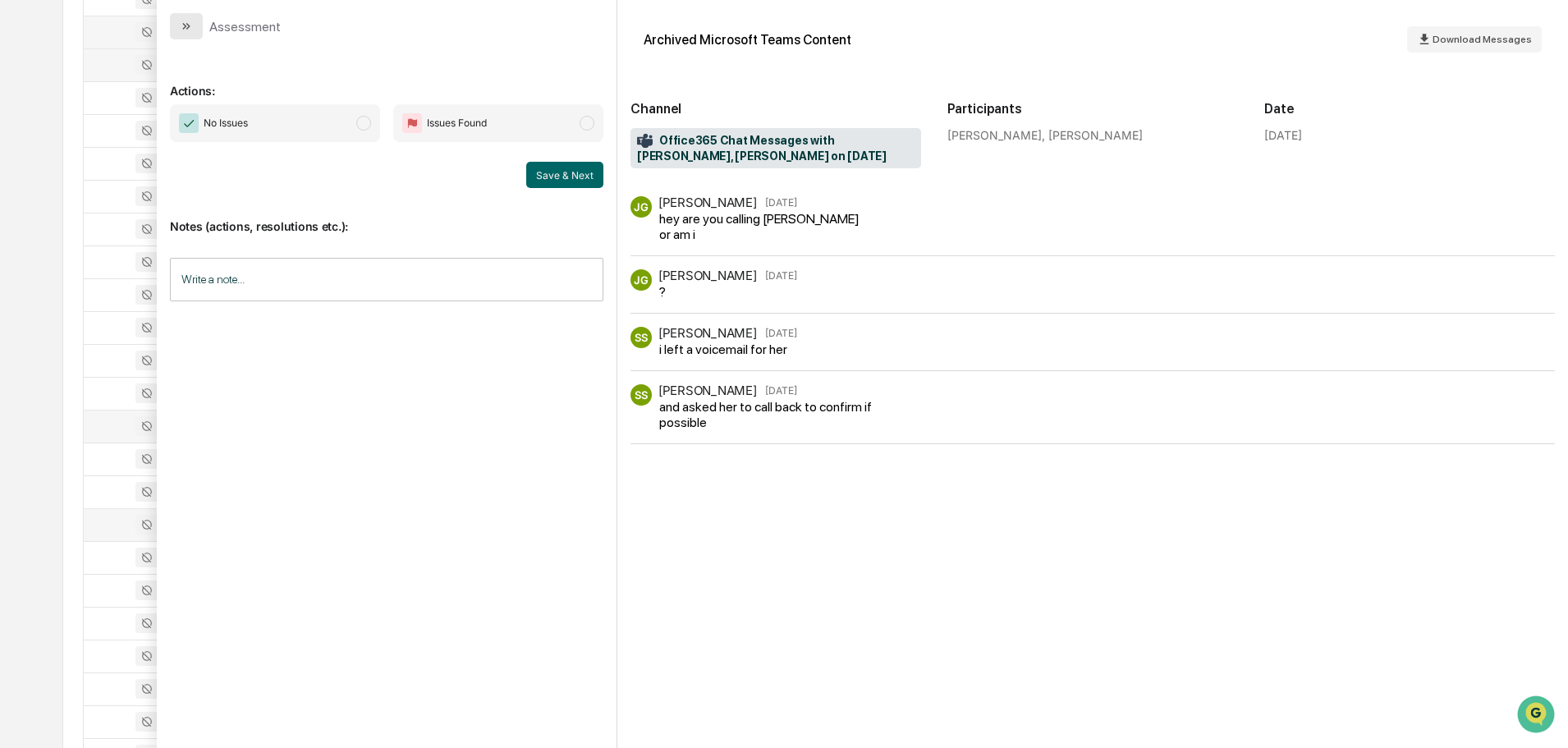
click at [193, 25] on button "modal" at bounding box center [186, 25] width 33 height 26
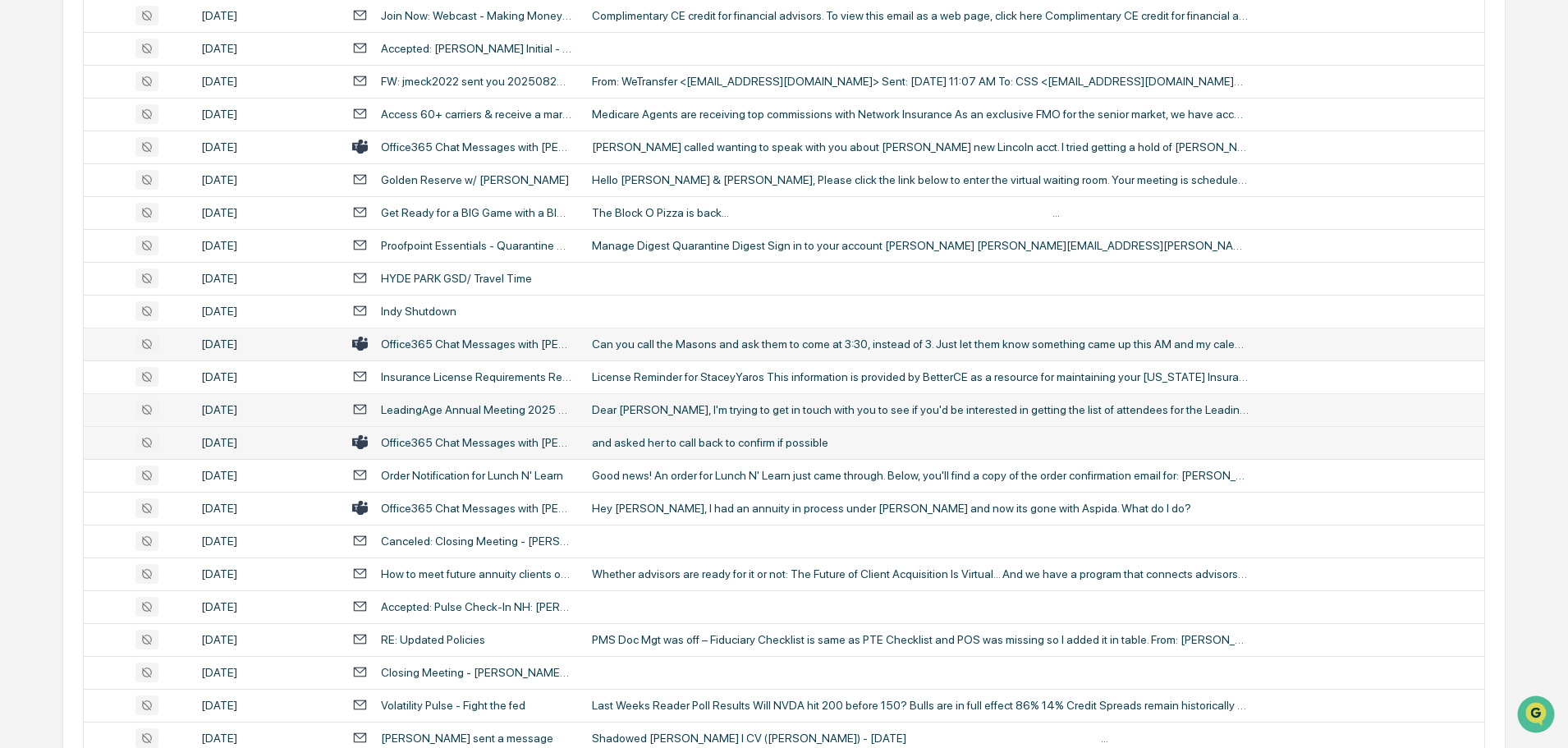
scroll to position [1479, 0]
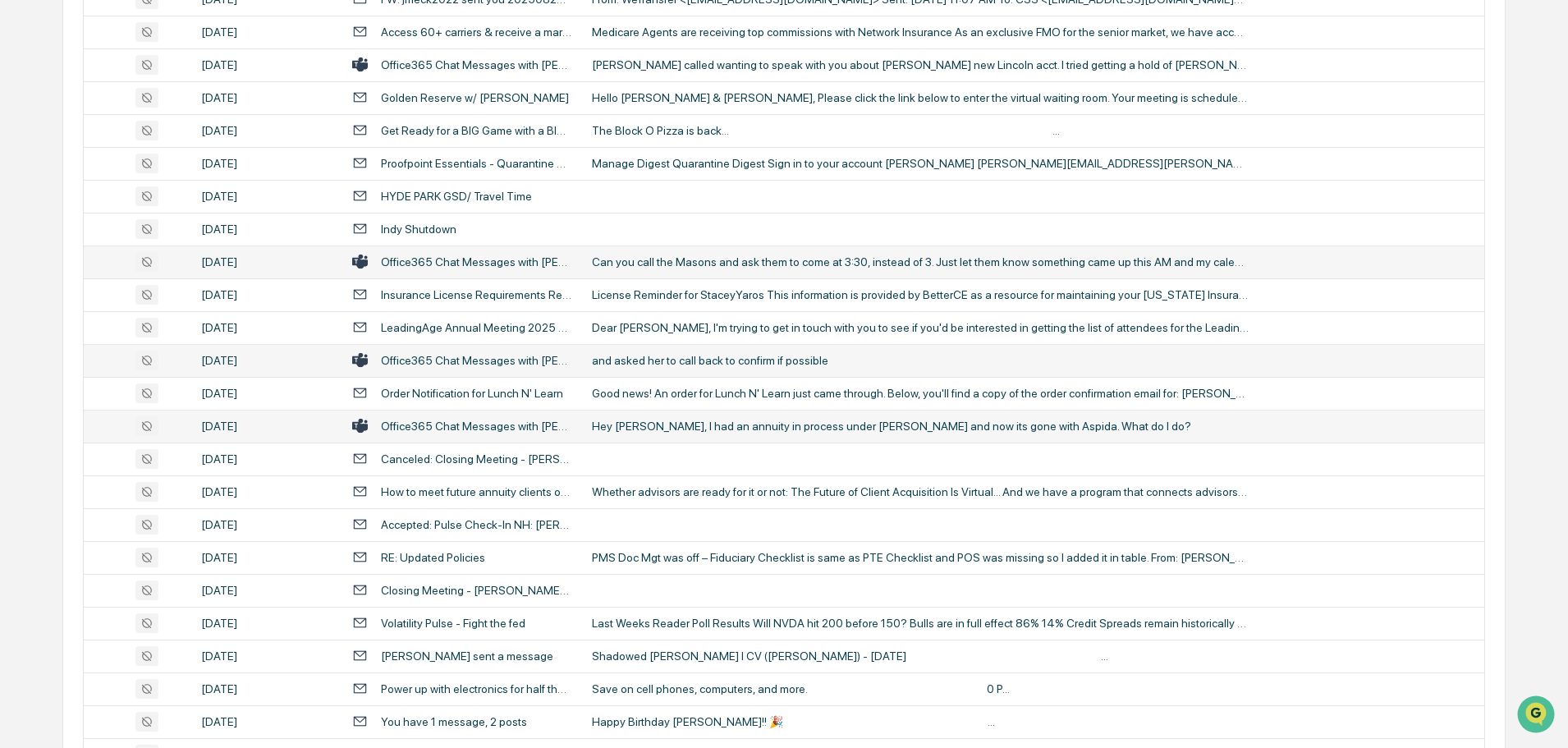
click at [658, 434] on td "Hey [PERSON_NAME], I had an annuity in process under [PERSON_NAME] and now its …" at bounding box center [1033, 426] width 902 height 33
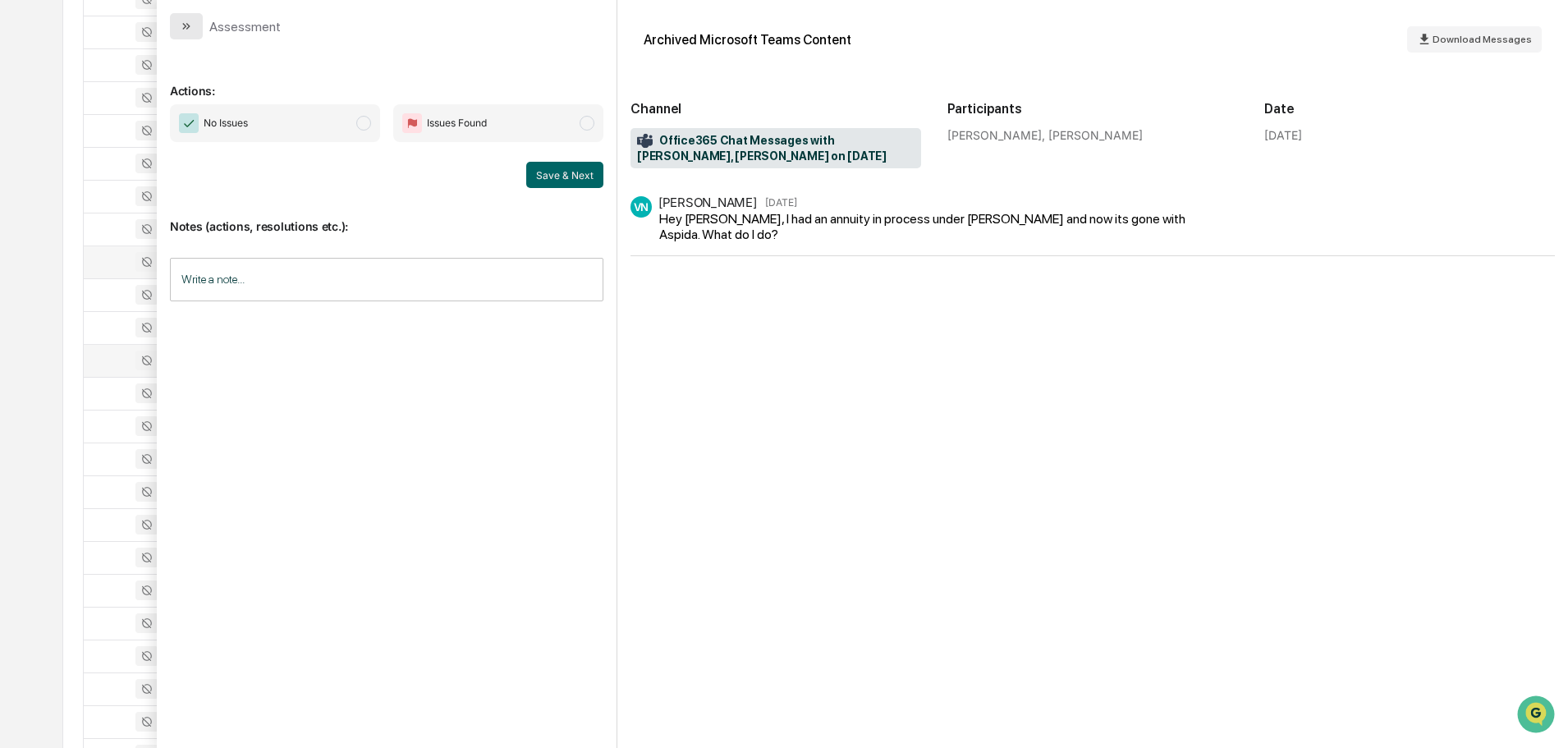
click at [200, 30] on button "modal" at bounding box center [186, 25] width 33 height 26
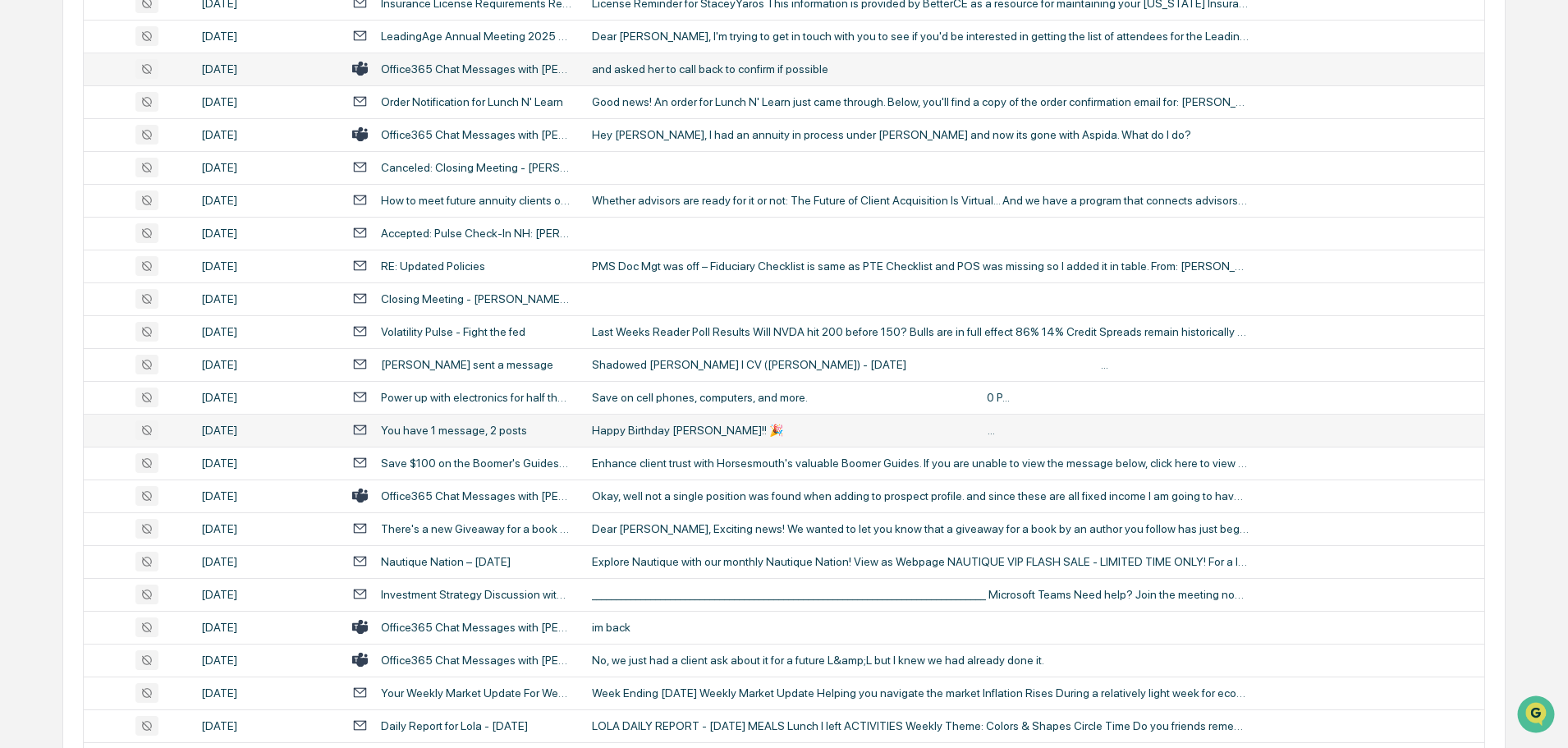
scroll to position [1808, 0]
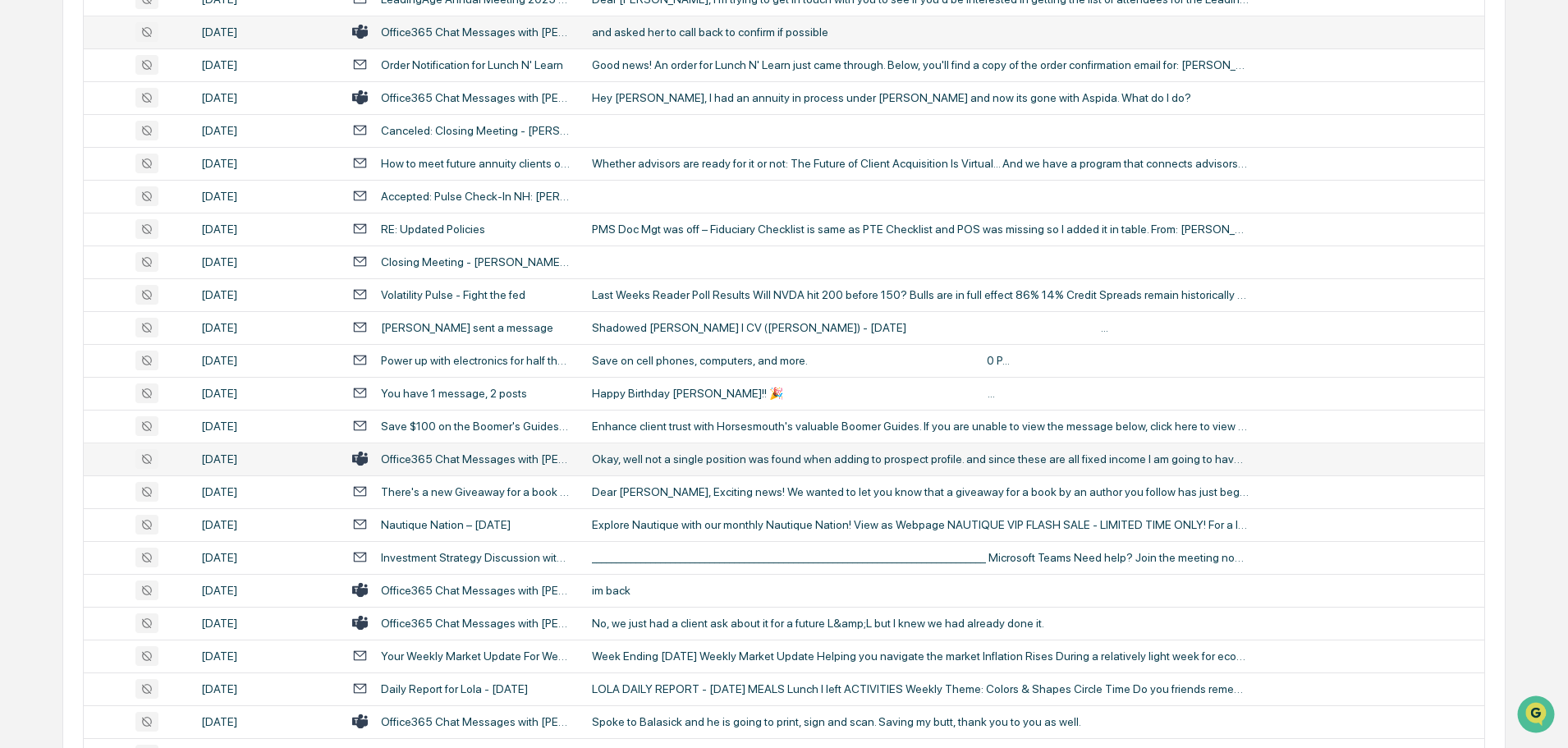
click at [700, 462] on div "Okay, well not a single position was found when adding to prospect profile. and…" at bounding box center [920, 459] width 657 height 13
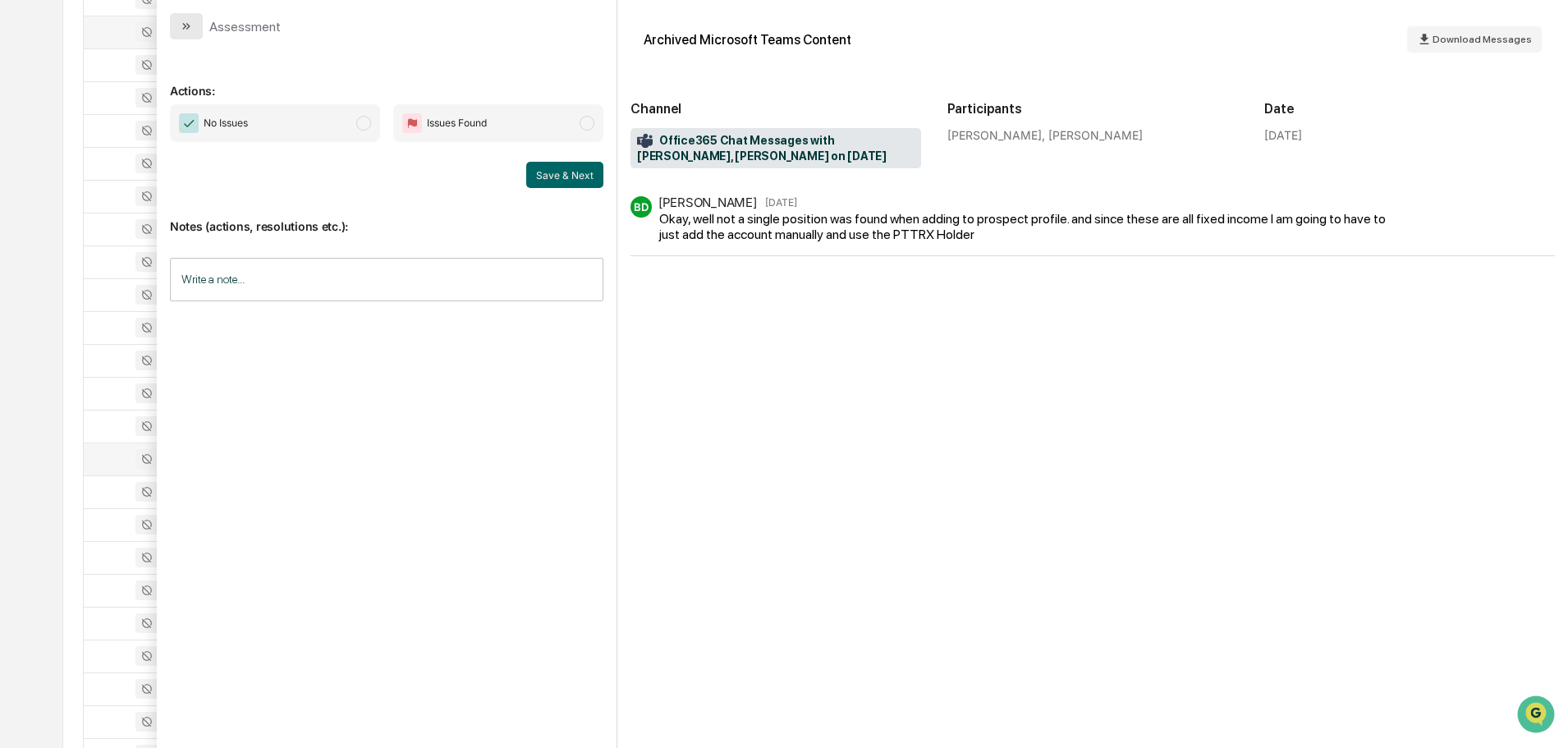
click at [191, 29] on icon "modal" at bounding box center [186, 26] width 13 height 13
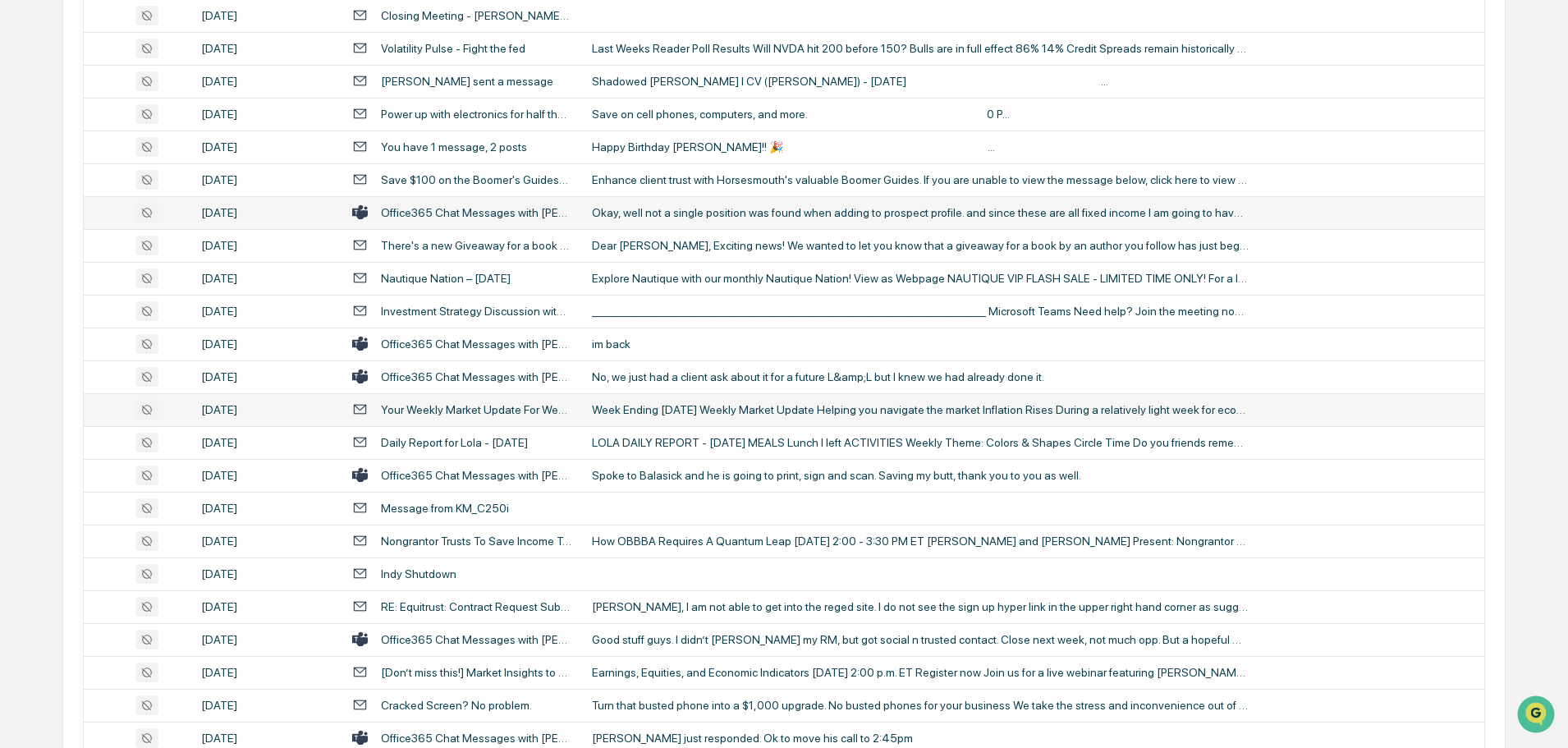
scroll to position [2136, 0]
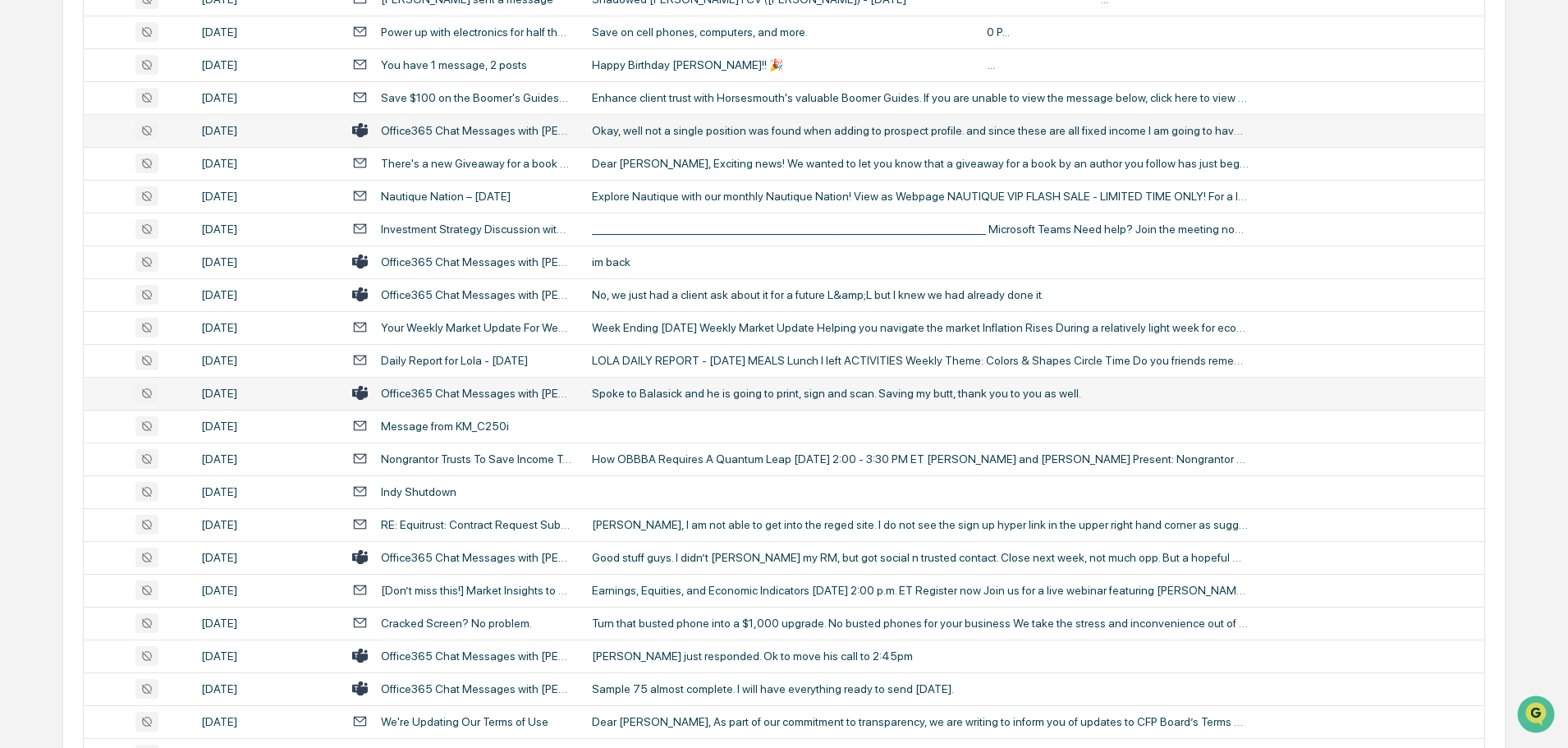
click at [684, 401] on td "Spoke to Balasick and he is going to print, sign and scan. Saving my butt, than…" at bounding box center [1033, 394] width 902 height 33
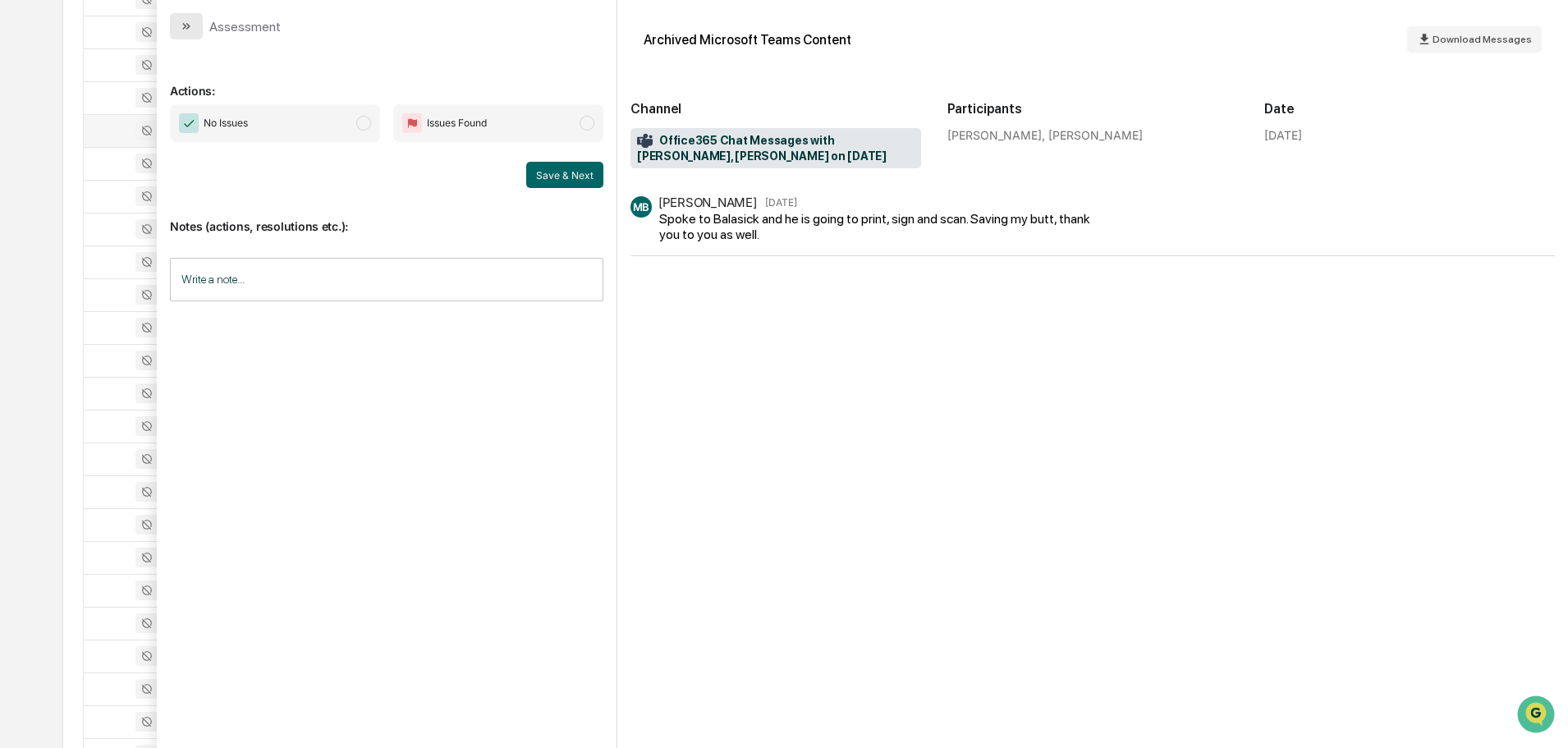
click at [183, 27] on icon "modal" at bounding box center [186, 26] width 13 height 13
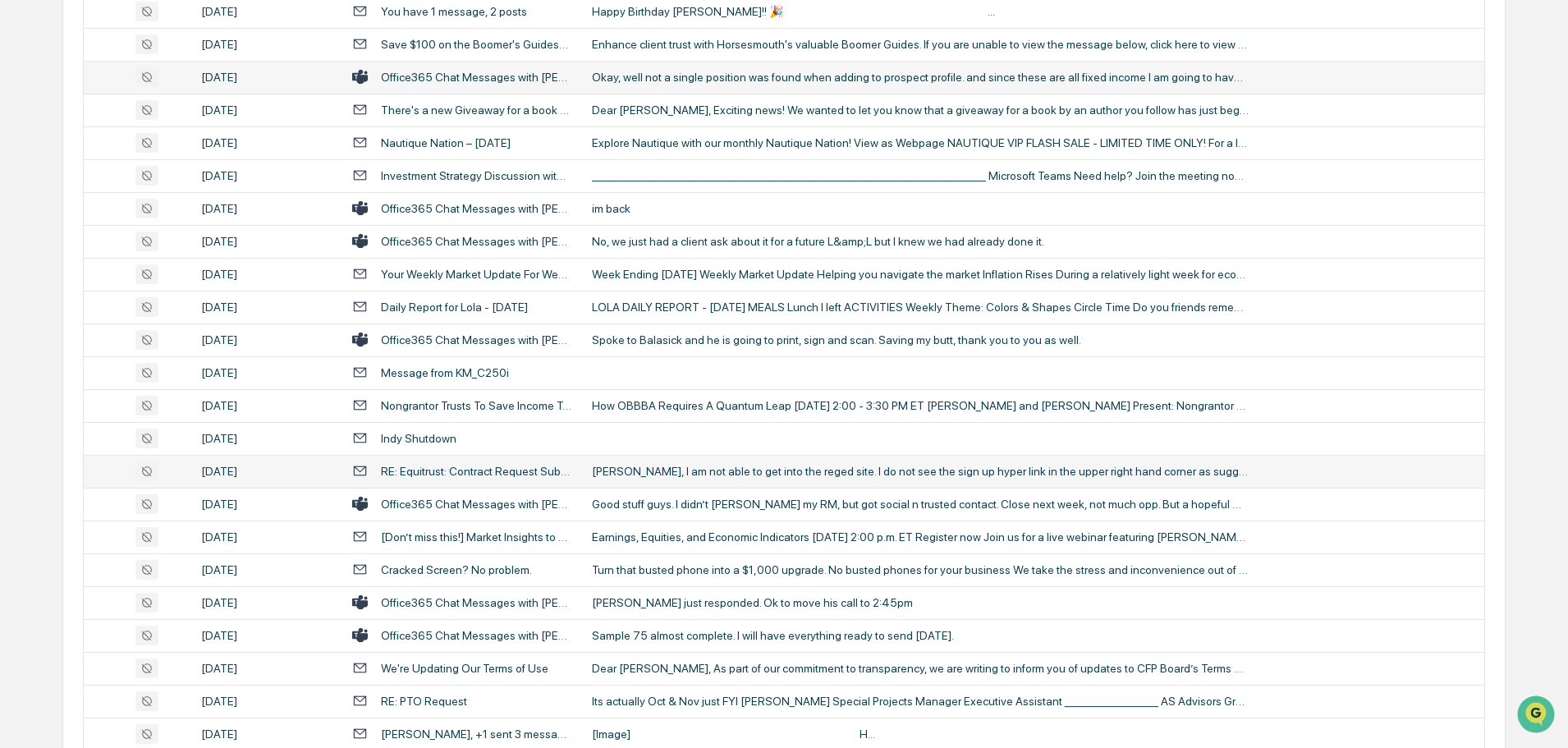
scroll to position [2219, 0]
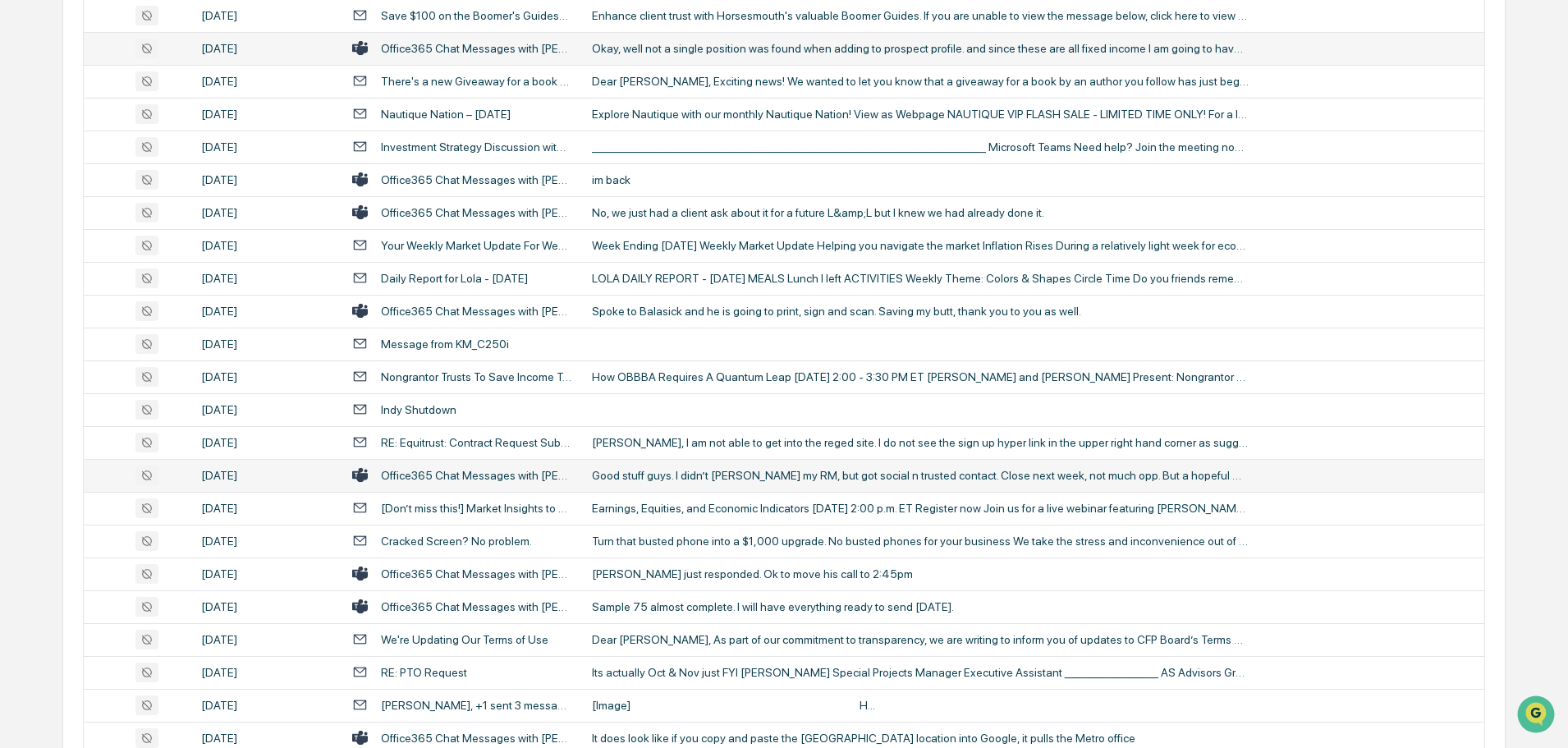
click at [667, 470] on div "Good stuff guys. I didn’t [PERSON_NAME] my RM, but got social n trusted contact…" at bounding box center [920, 475] width 657 height 13
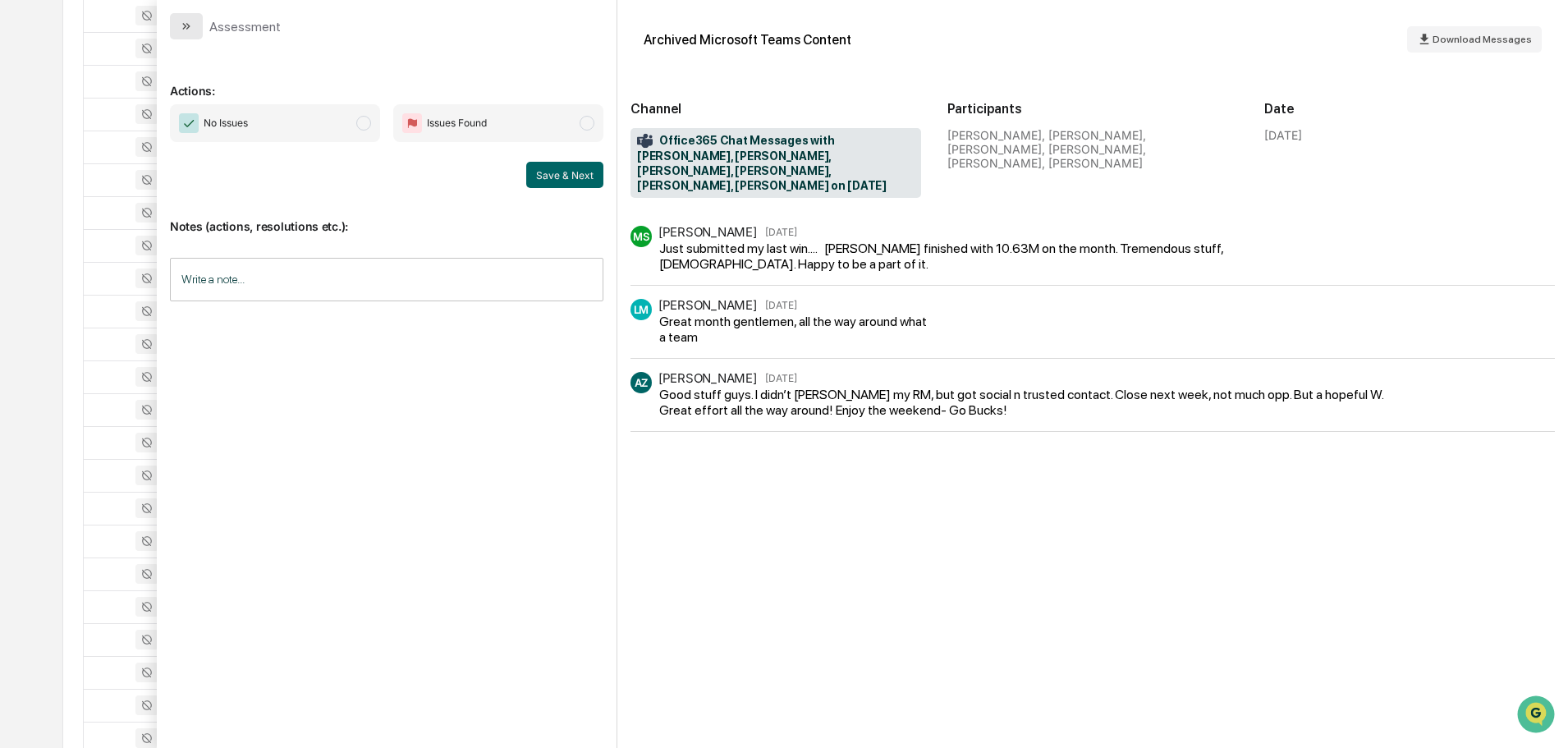
click at [180, 28] on icon "modal" at bounding box center [186, 26] width 13 height 13
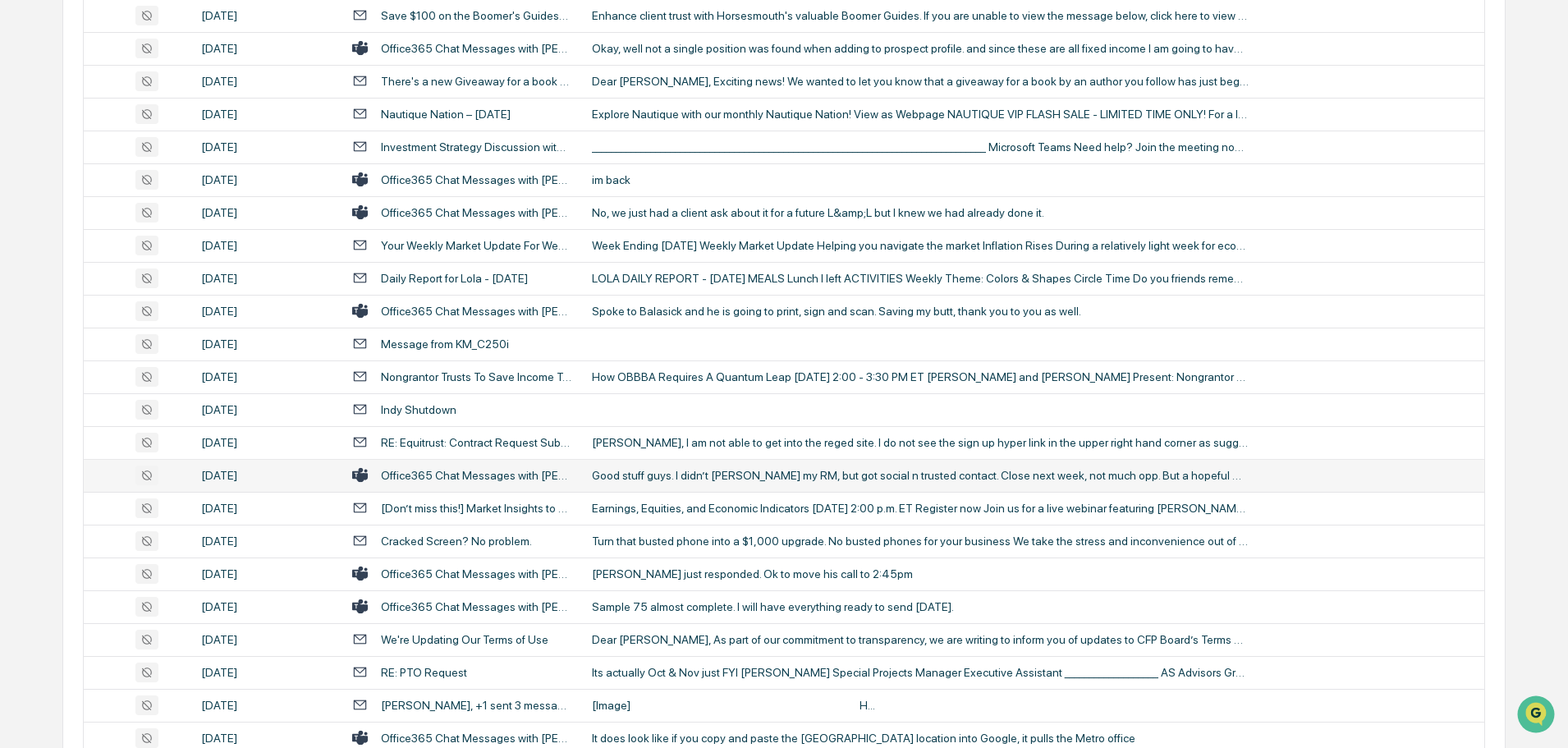
scroll to position [2300, 0]
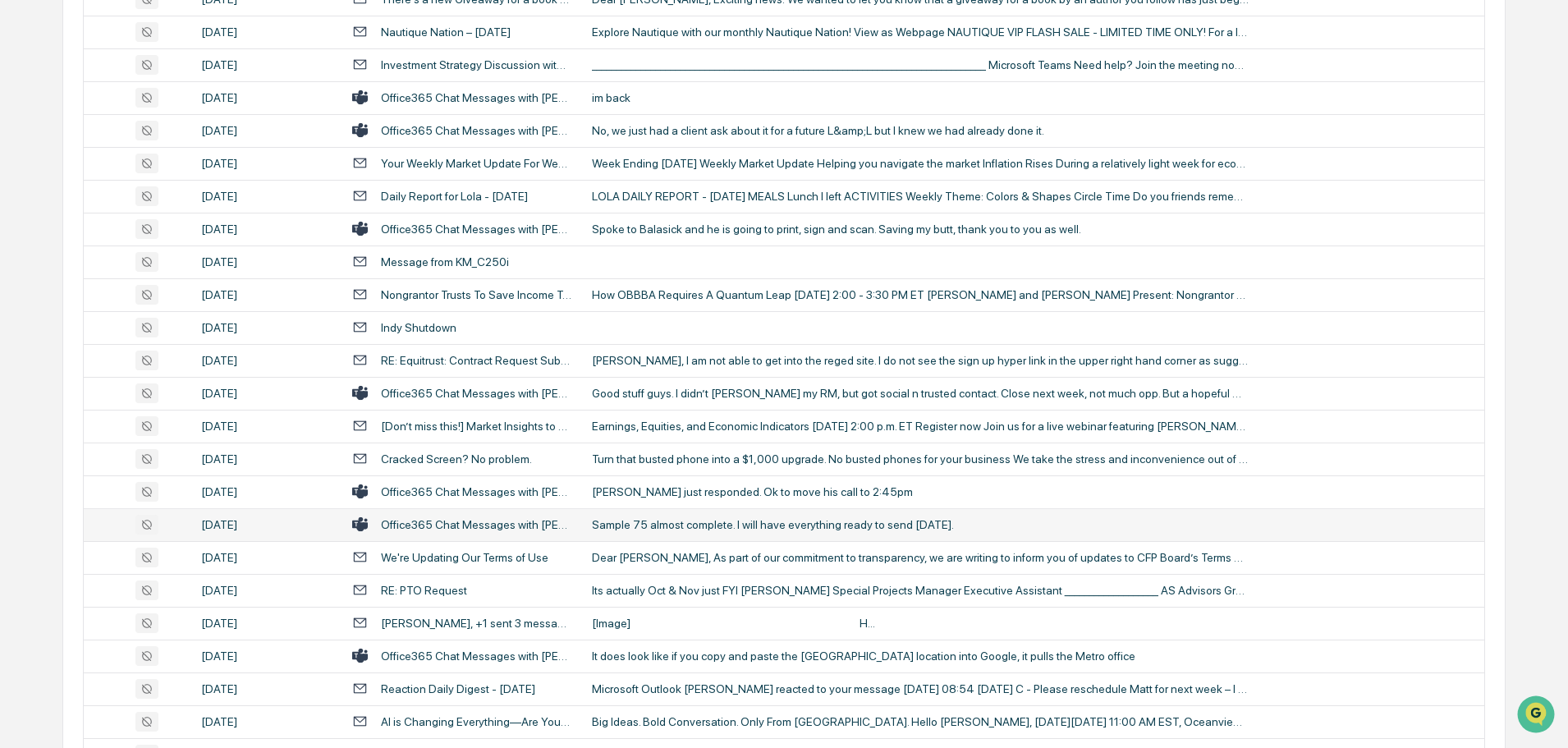
click at [660, 522] on div "Sample 75 almost complete. I will have everything ready to send [DATE]." at bounding box center [920, 524] width 657 height 13
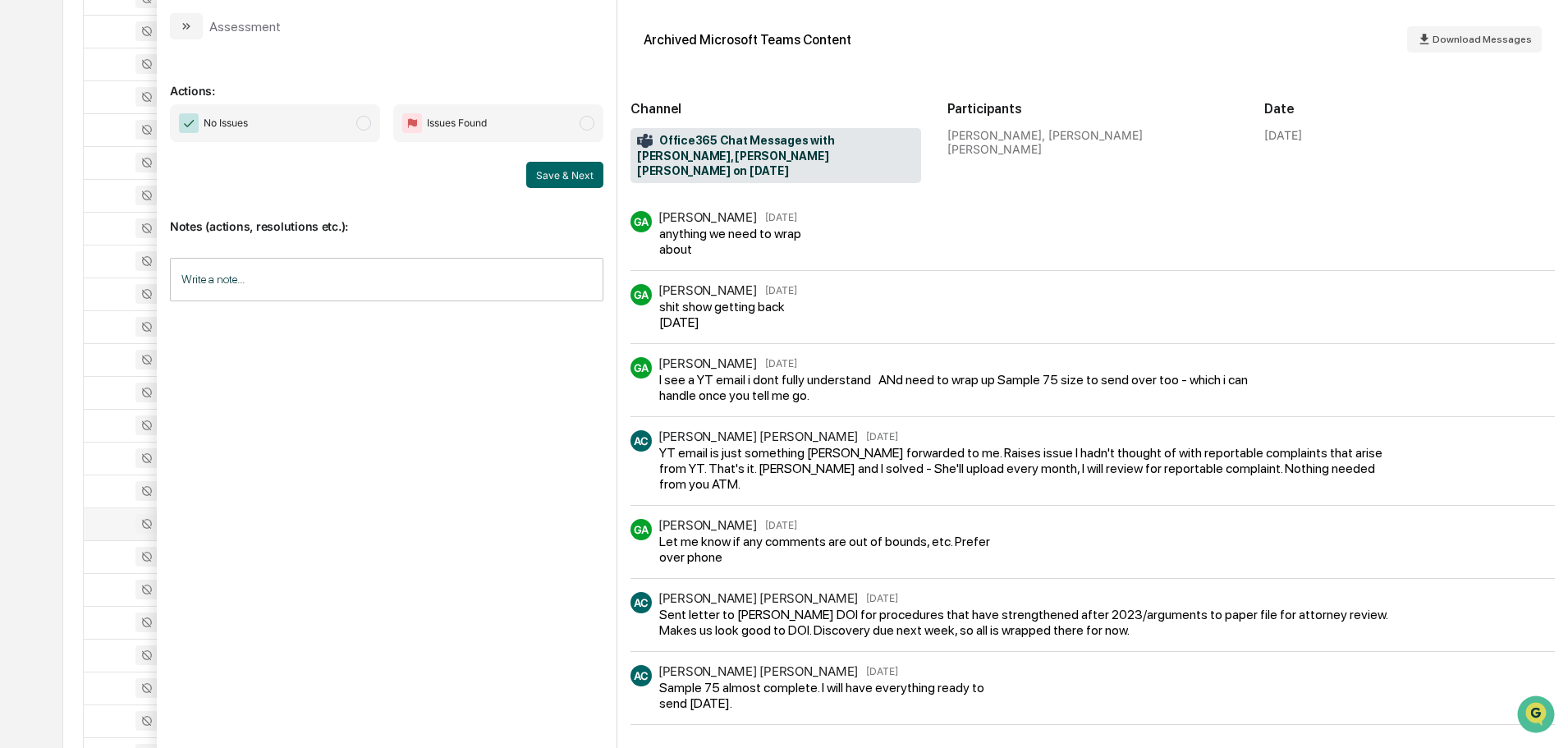
scroll to position [2300, 0]
click at [183, 25] on icon "modal" at bounding box center [186, 26] width 13 height 13
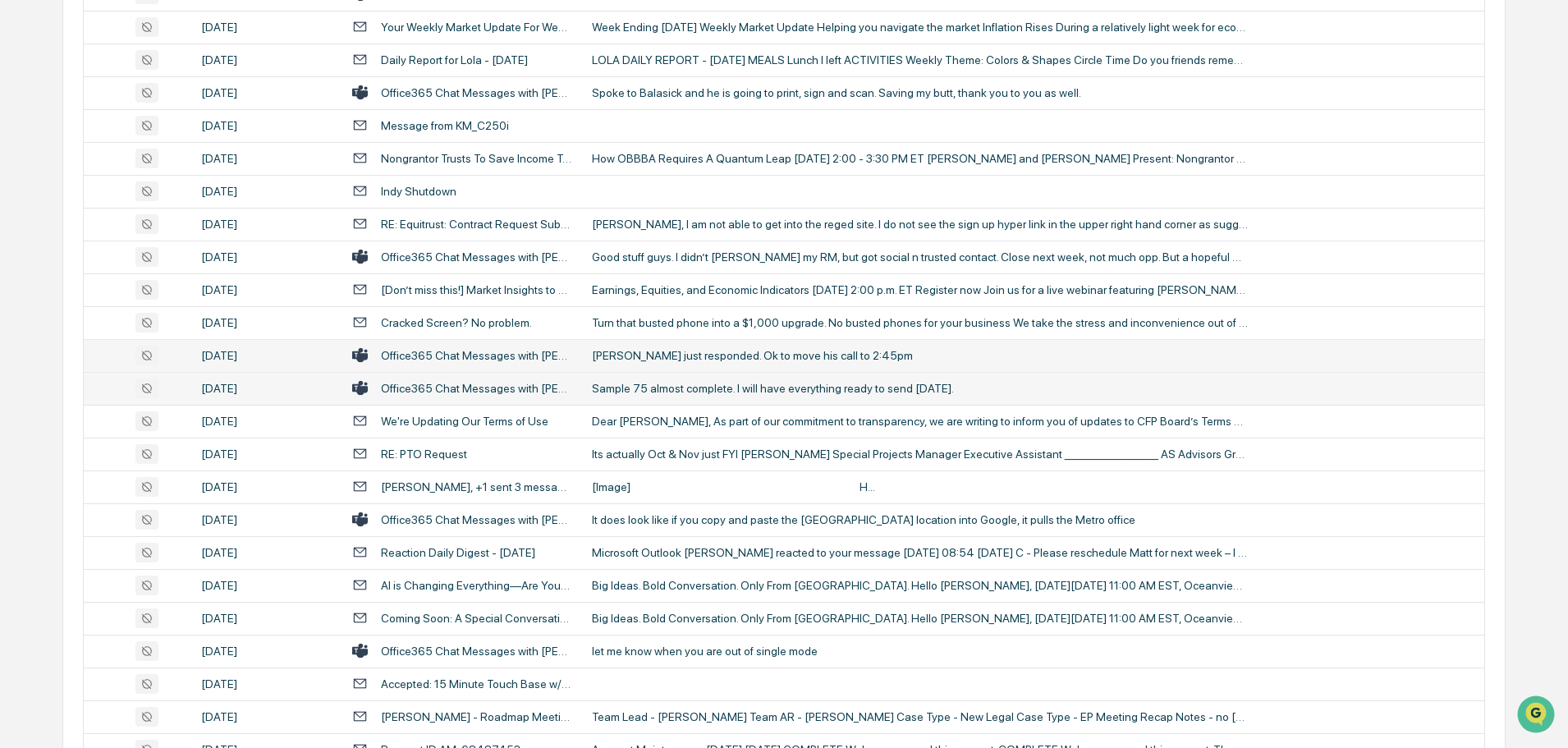
scroll to position [2465, 0]
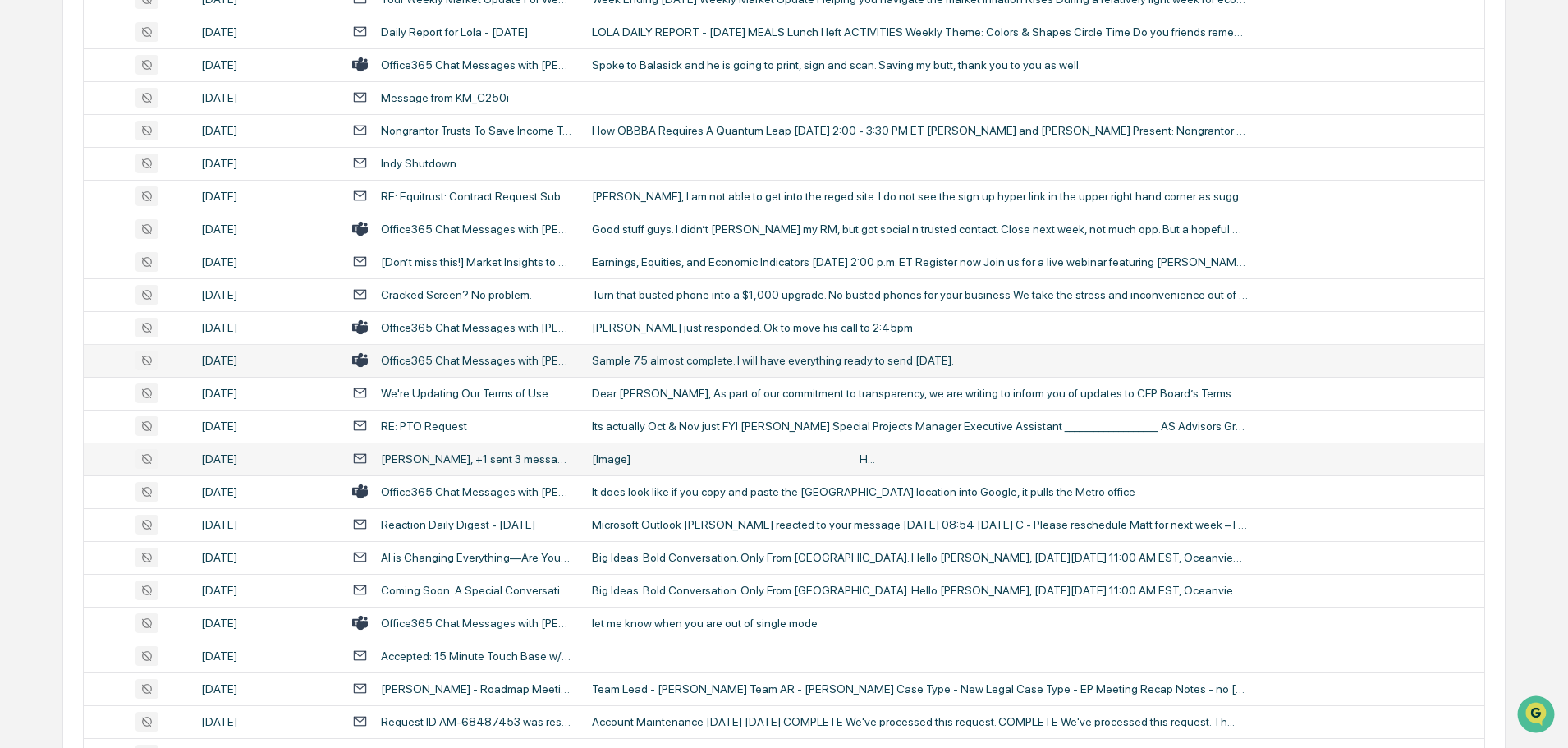
click at [661, 461] on div "[Image] ‌ ‌ ‌ ‌ ‌ ‌ ‌ ‌ ‌ ‌ ‌ ‌ ‌ ‌ ‌ ‌ ‌ ‌ ‌ ‌ ‌ ‌ ‌ ‌ ‌ ‌ ‌ ‌ ‌ ‌ ‌ ‌ ‌ ‌ ‌ ‌…" at bounding box center [920, 459] width 657 height 13
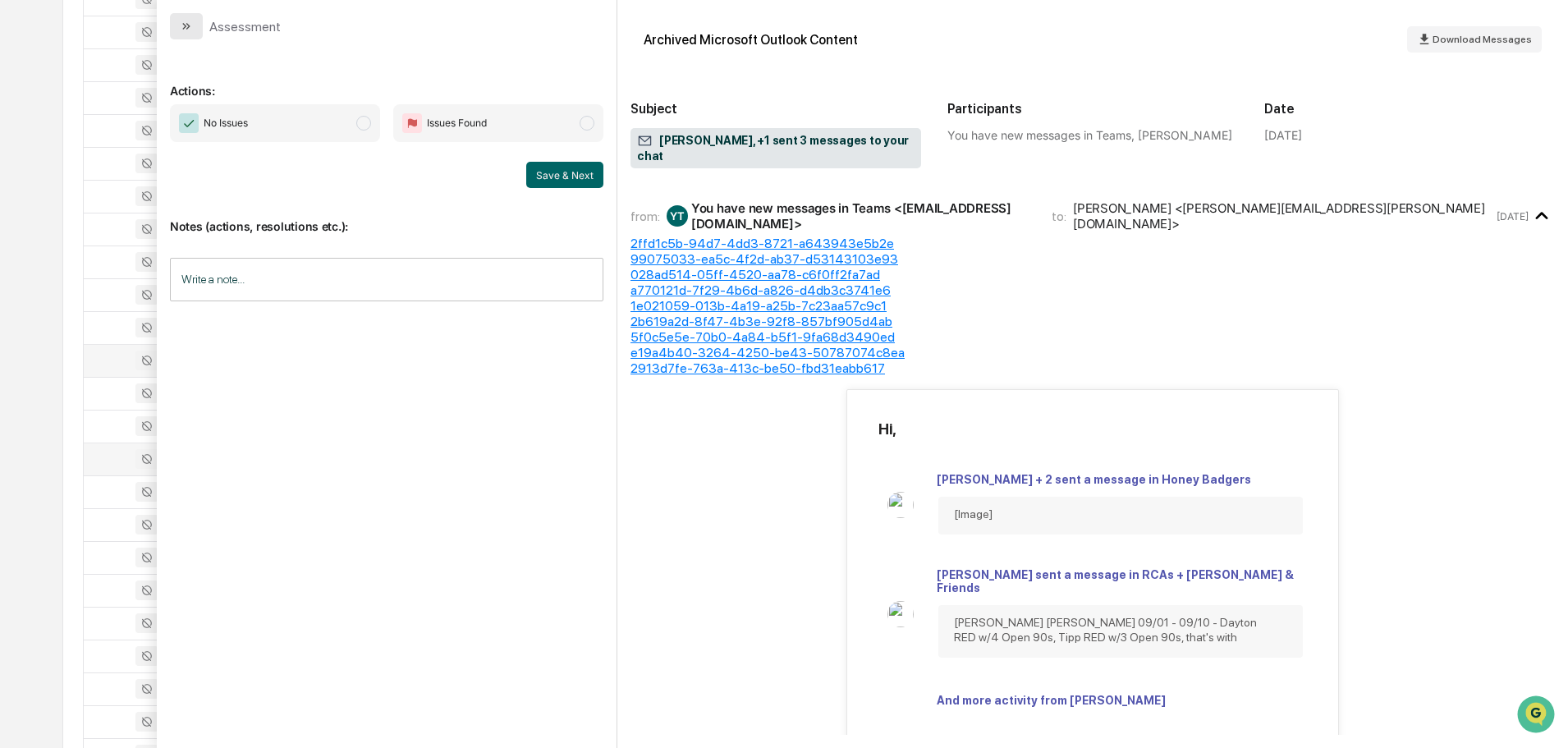
click at [202, 25] on button "modal" at bounding box center [186, 25] width 33 height 26
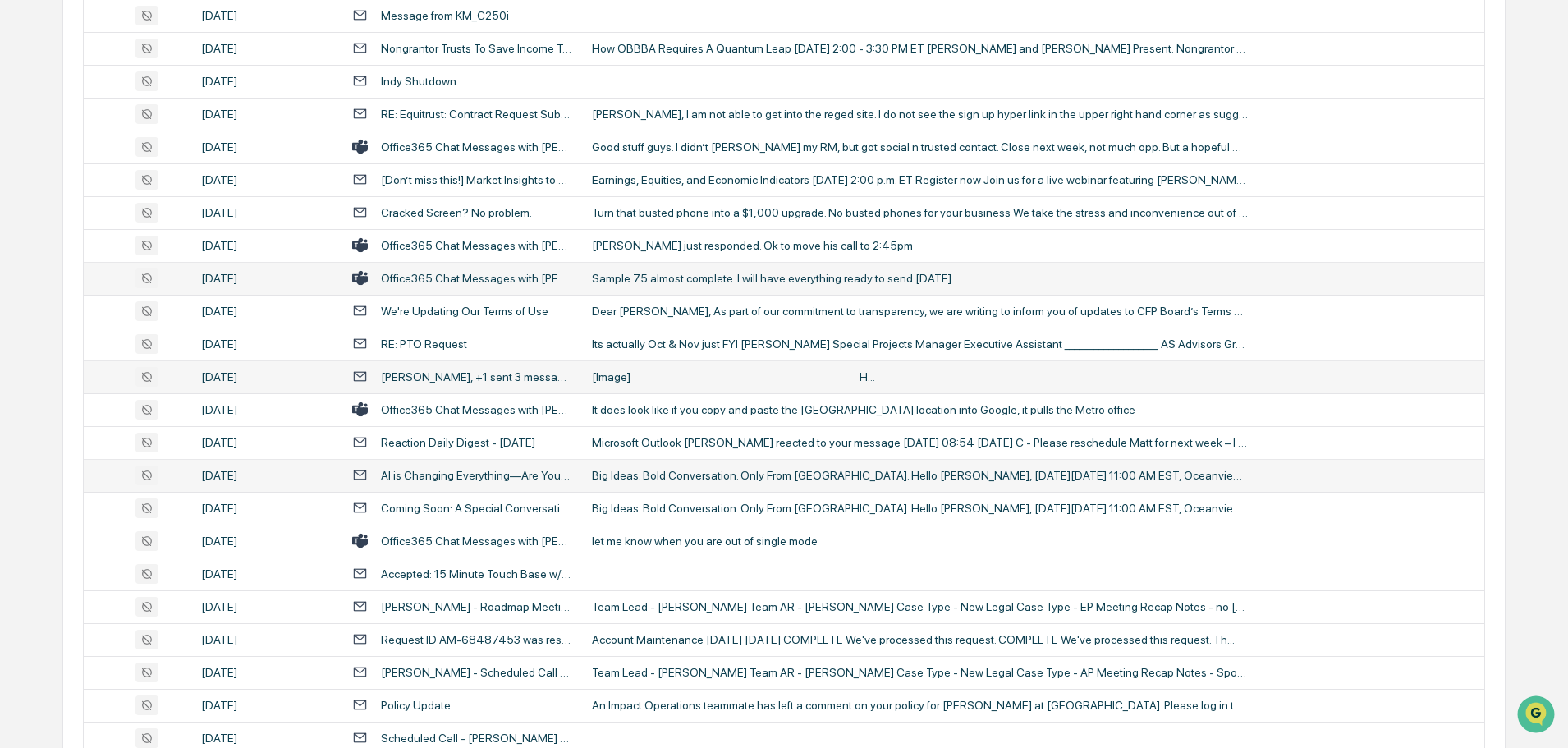
scroll to position [2628, 0]
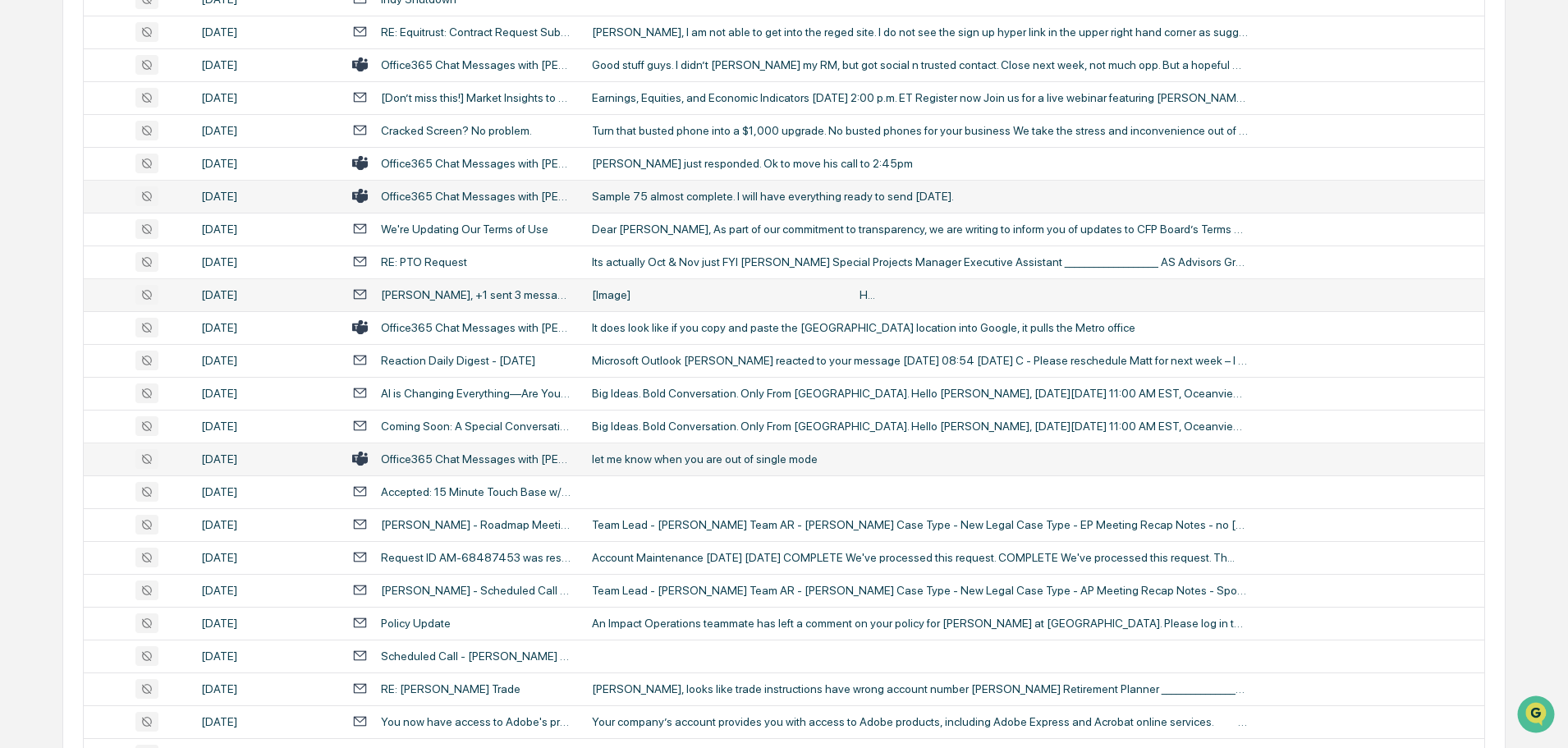
click at [685, 463] on div "let me know when you are out of single mode" at bounding box center [920, 459] width 657 height 13
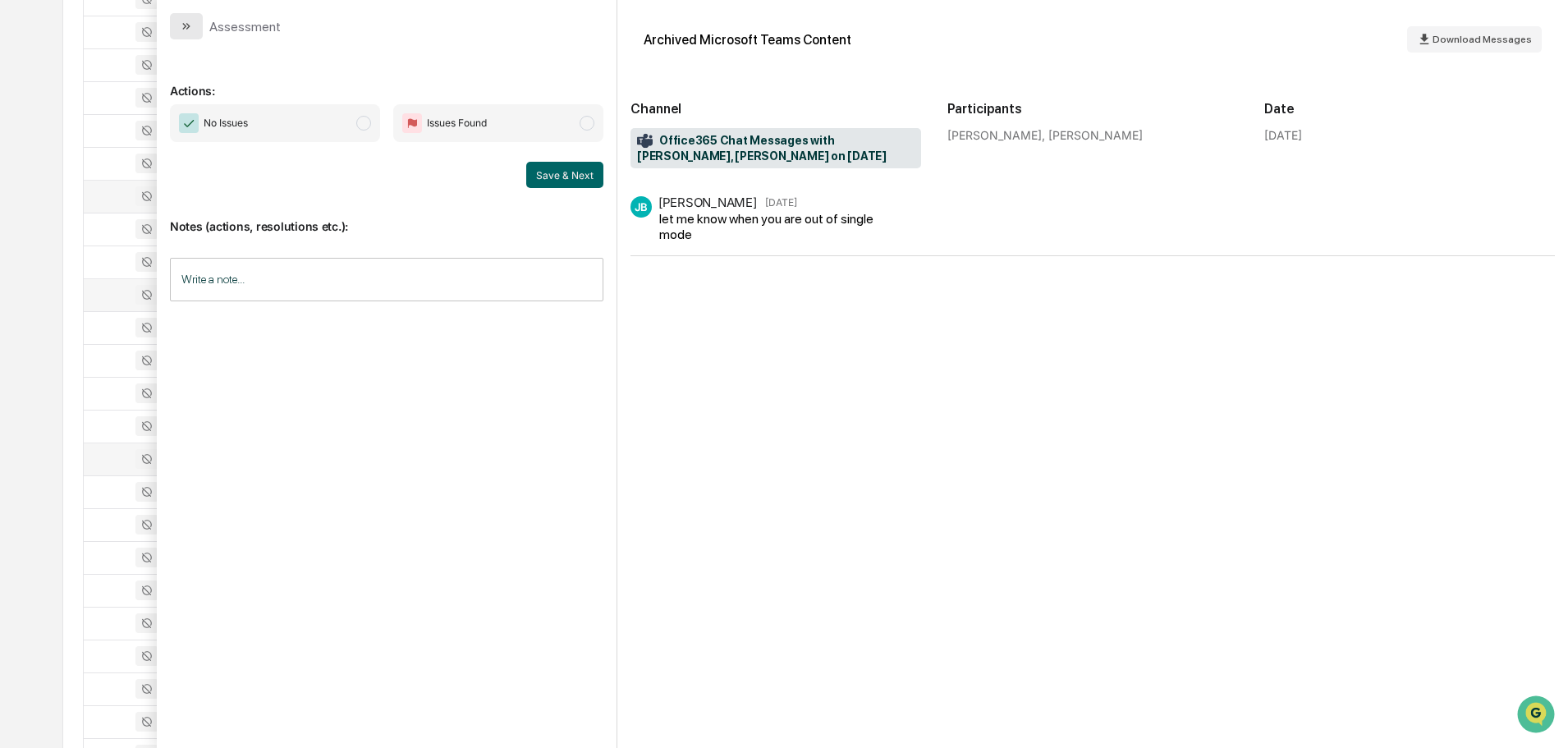
click at [188, 25] on icon "modal" at bounding box center [188, 25] width 5 height 6
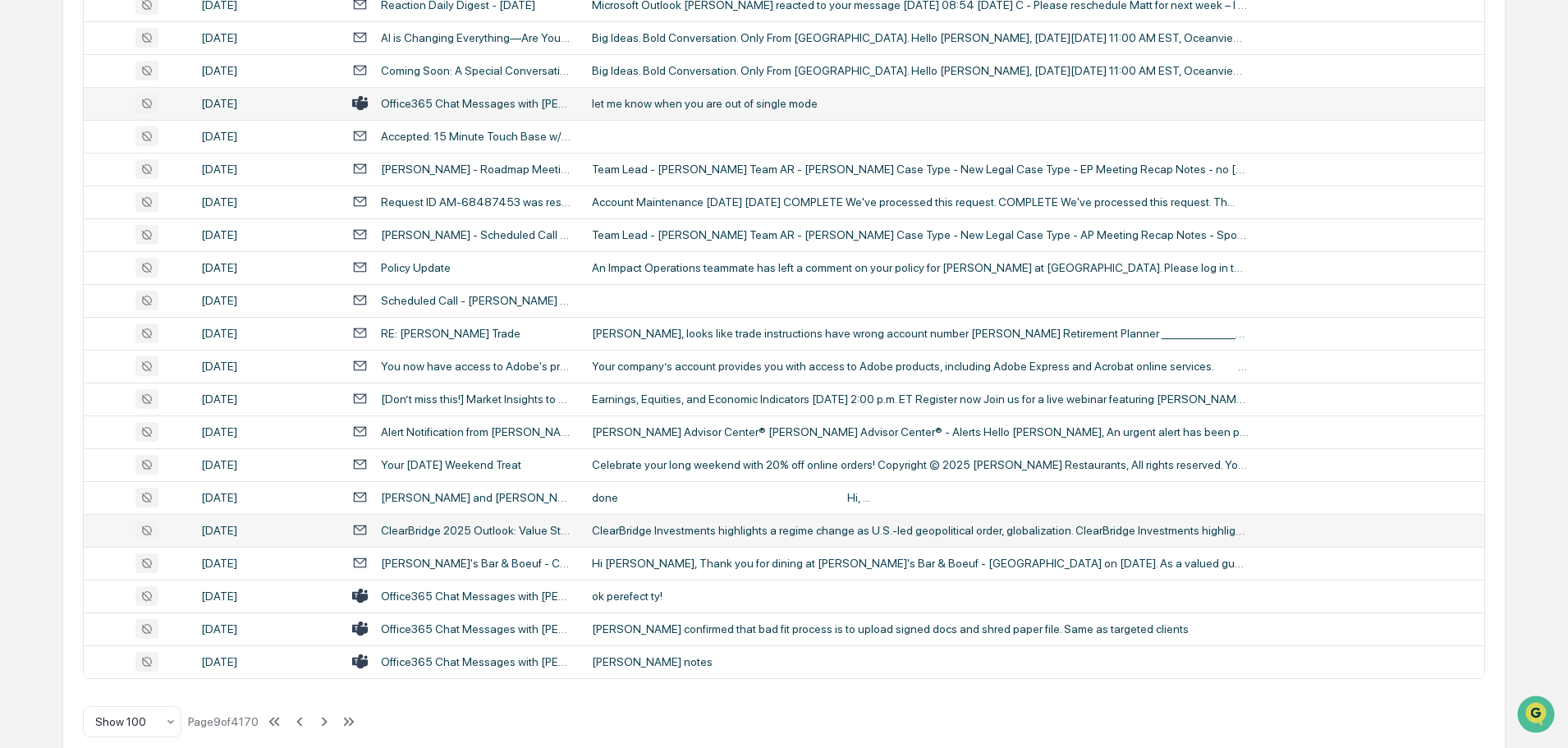
scroll to position [3008, 0]
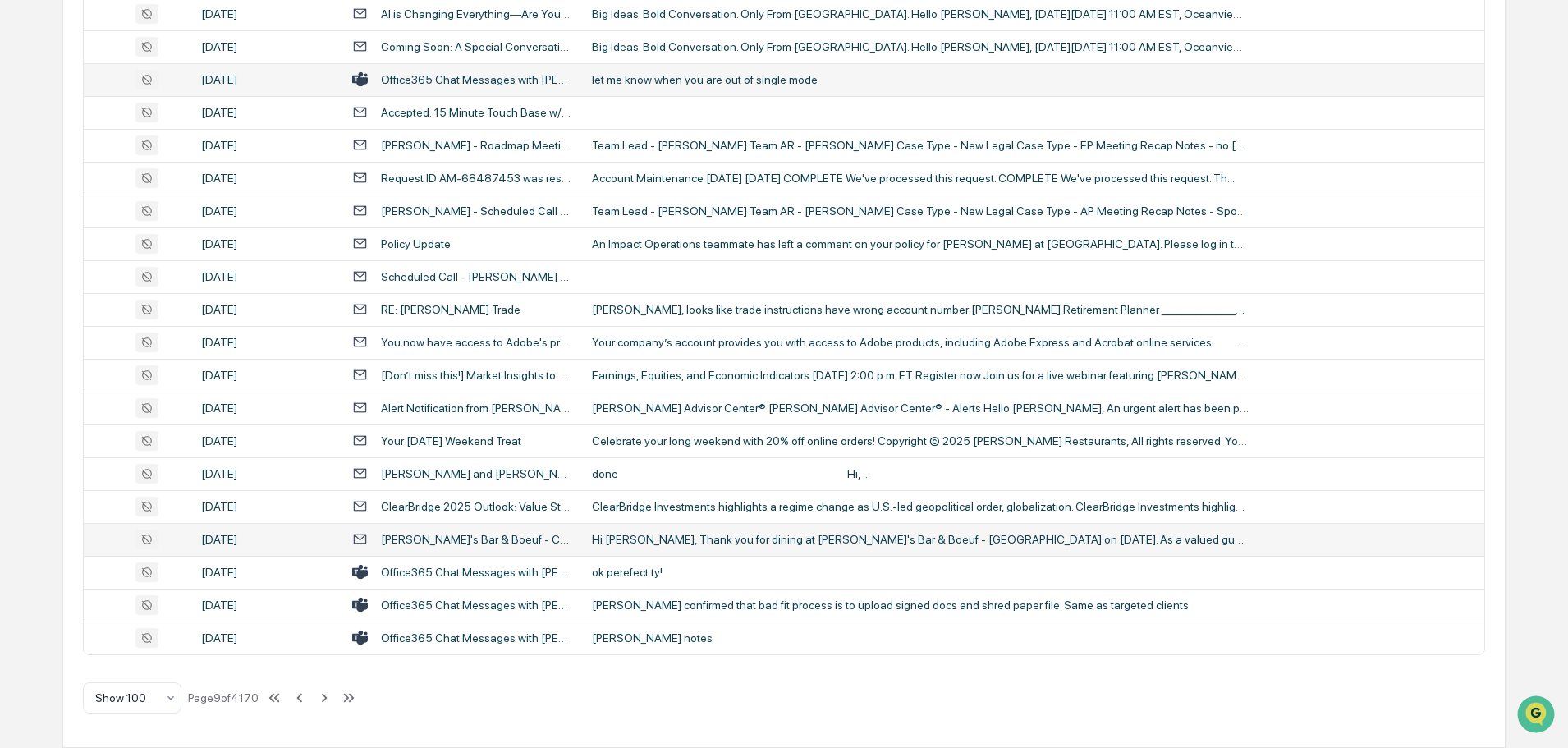
click at [657, 541] on div "Hi [PERSON_NAME], Thank you for dining at [PERSON_NAME]'s Bar & Boeuf - [GEOGRA…" at bounding box center [920, 540] width 657 height 13
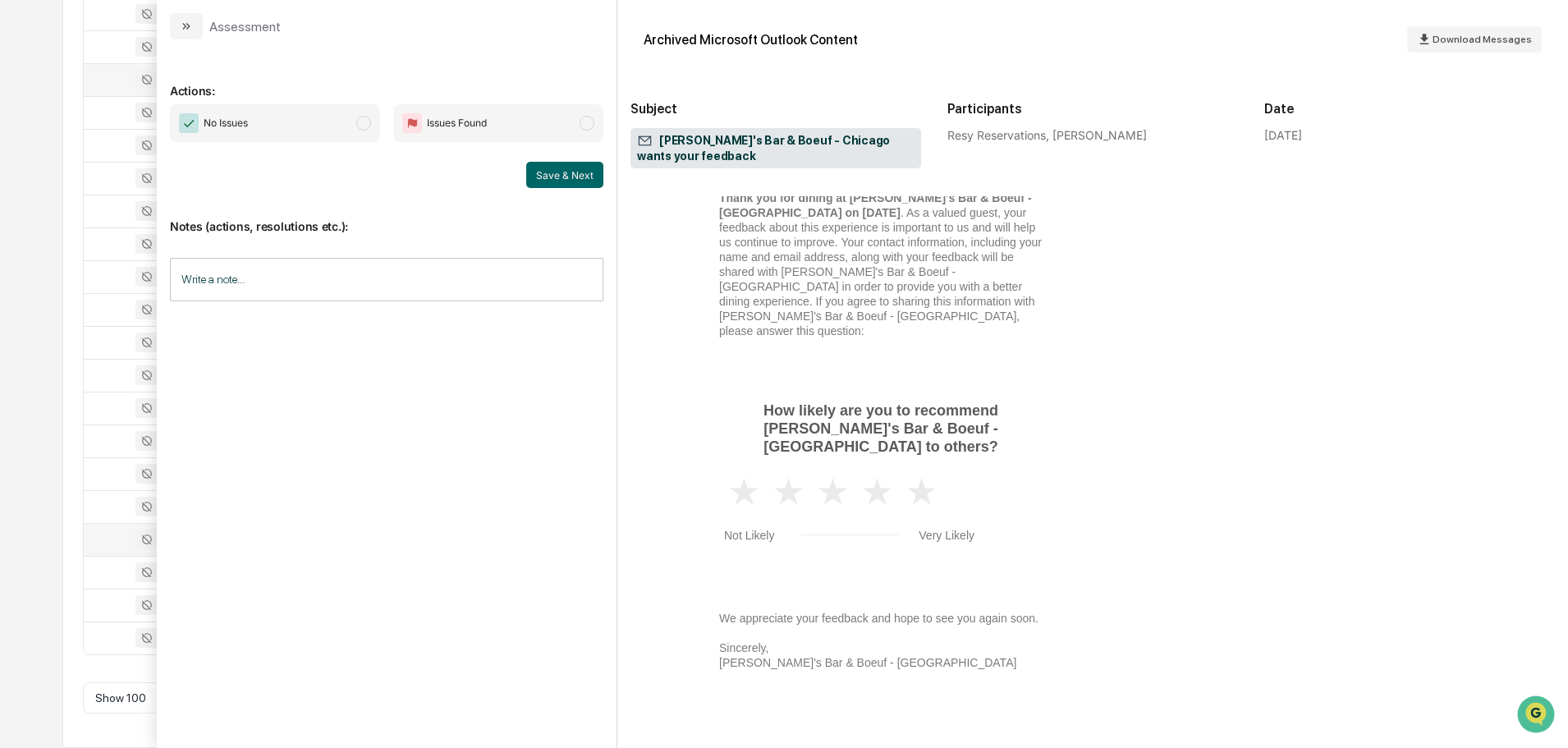
scroll to position [246, 0]
click at [191, 17] on button "modal" at bounding box center [186, 25] width 33 height 26
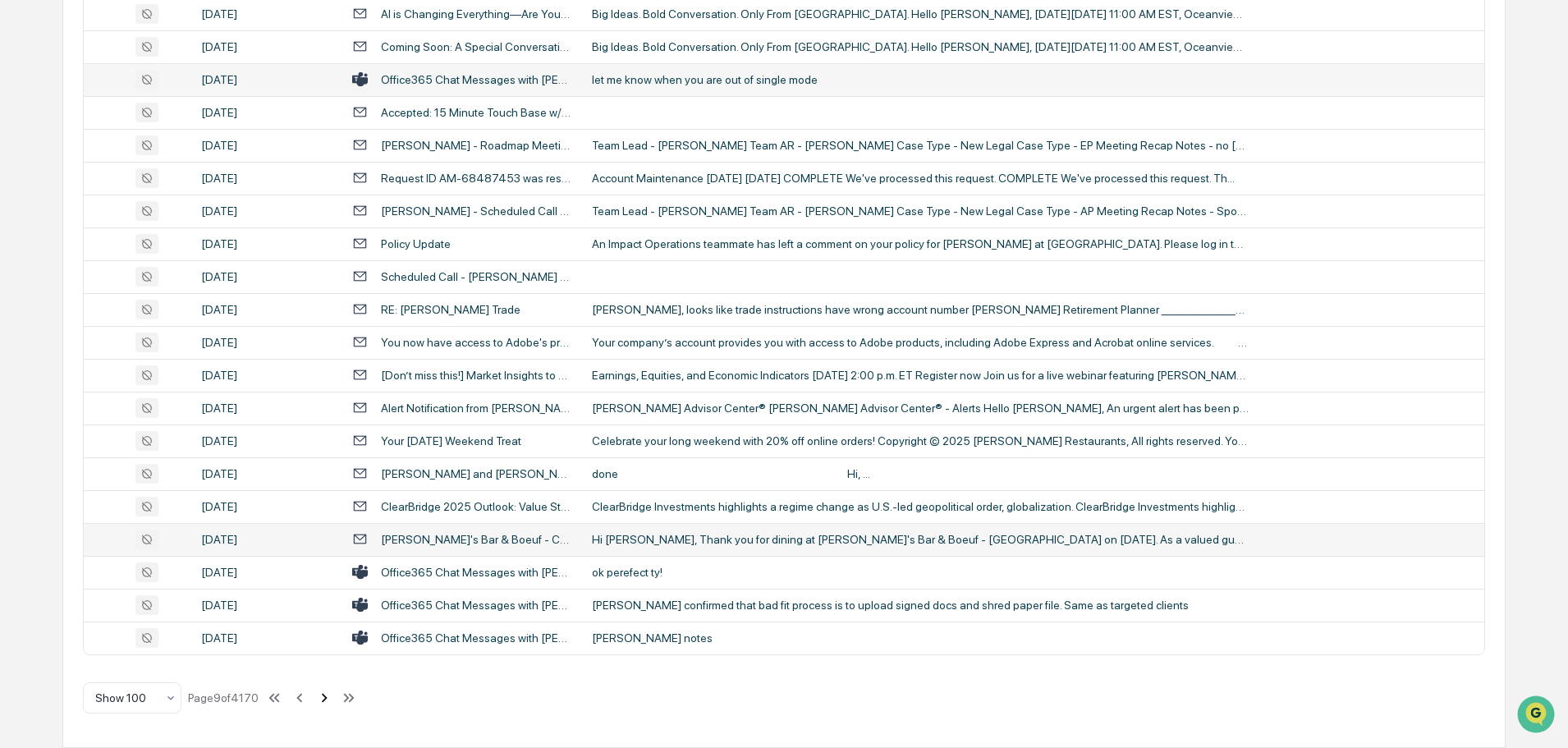
click at [326, 702] on icon at bounding box center [324, 698] width 5 height 9
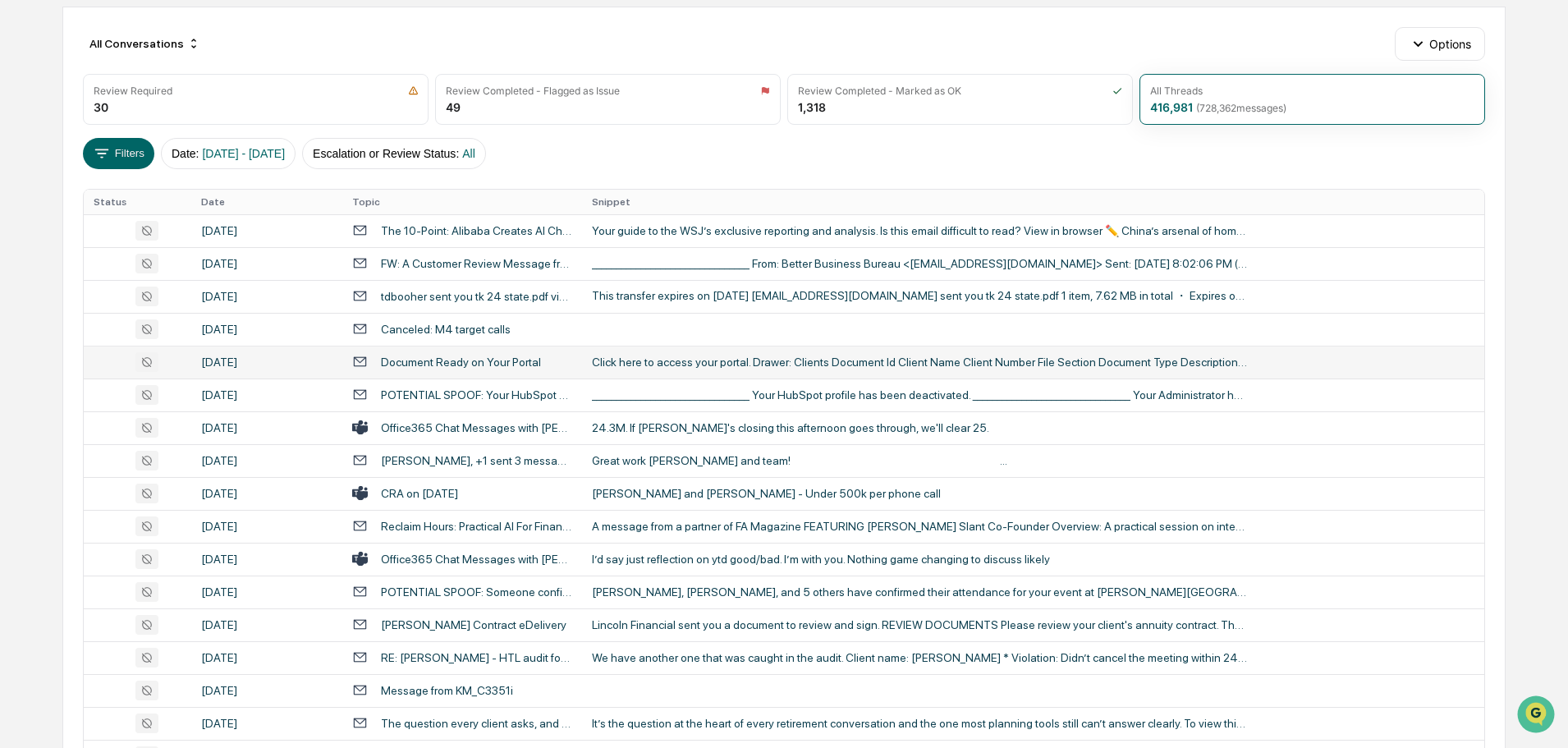
scroll to position [165, 0]
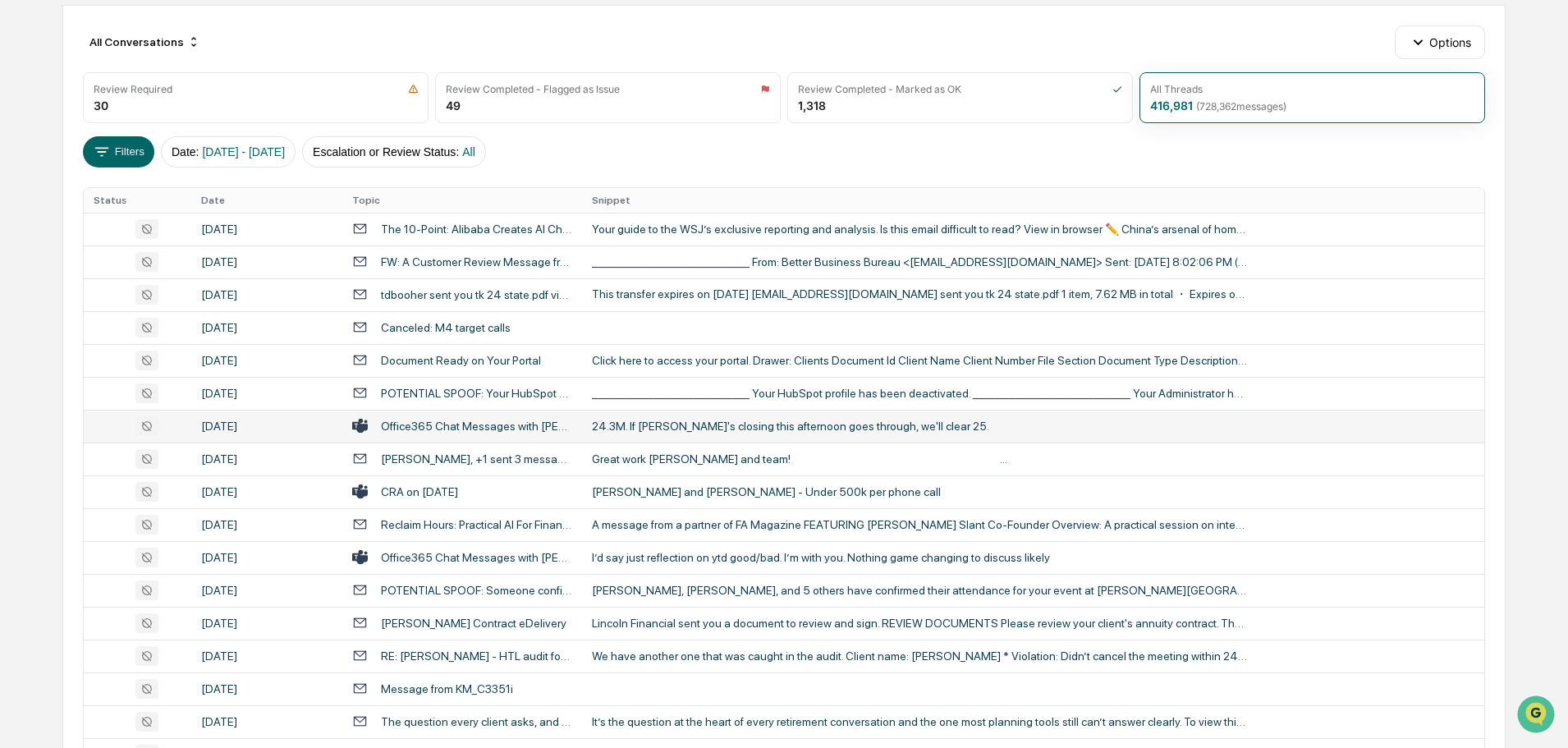
click at [635, 426] on div "24.3M. If [PERSON_NAME]'s closing this afternoon goes through, we'll clear 25." at bounding box center [920, 426] width 657 height 13
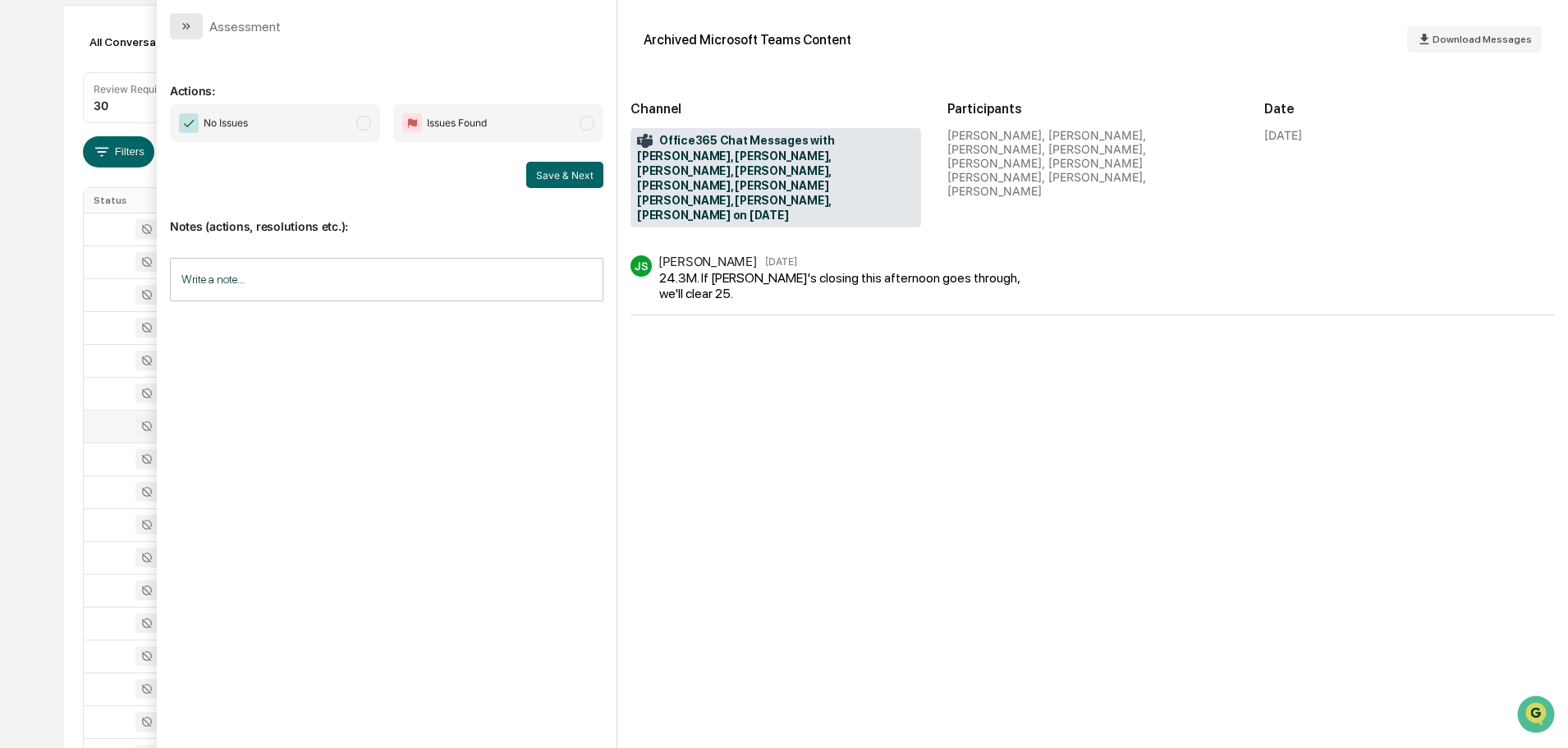
click at [193, 20] on button "modal" at bounding box center [186, 25] width 33 height 26
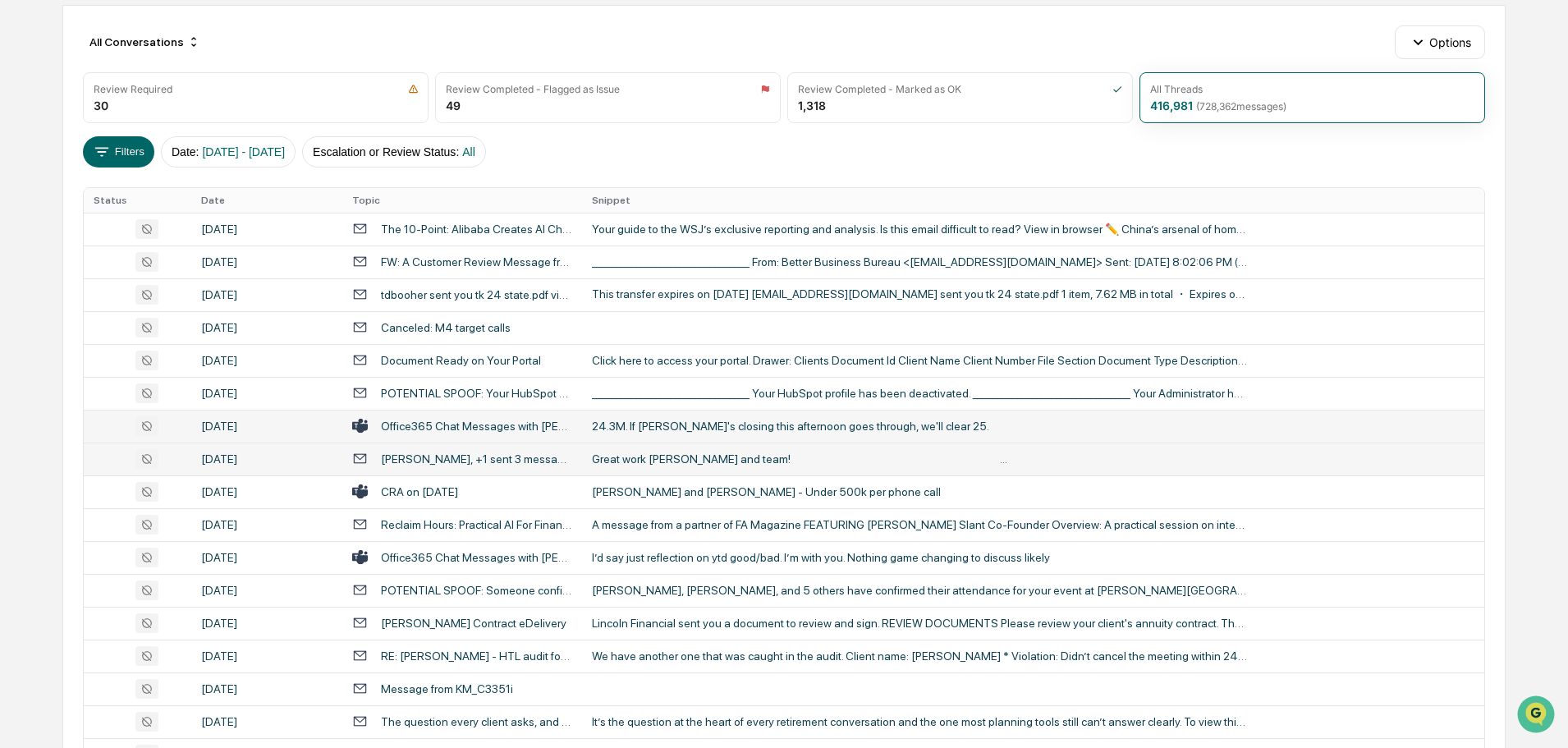
scroll to position [246, 0]
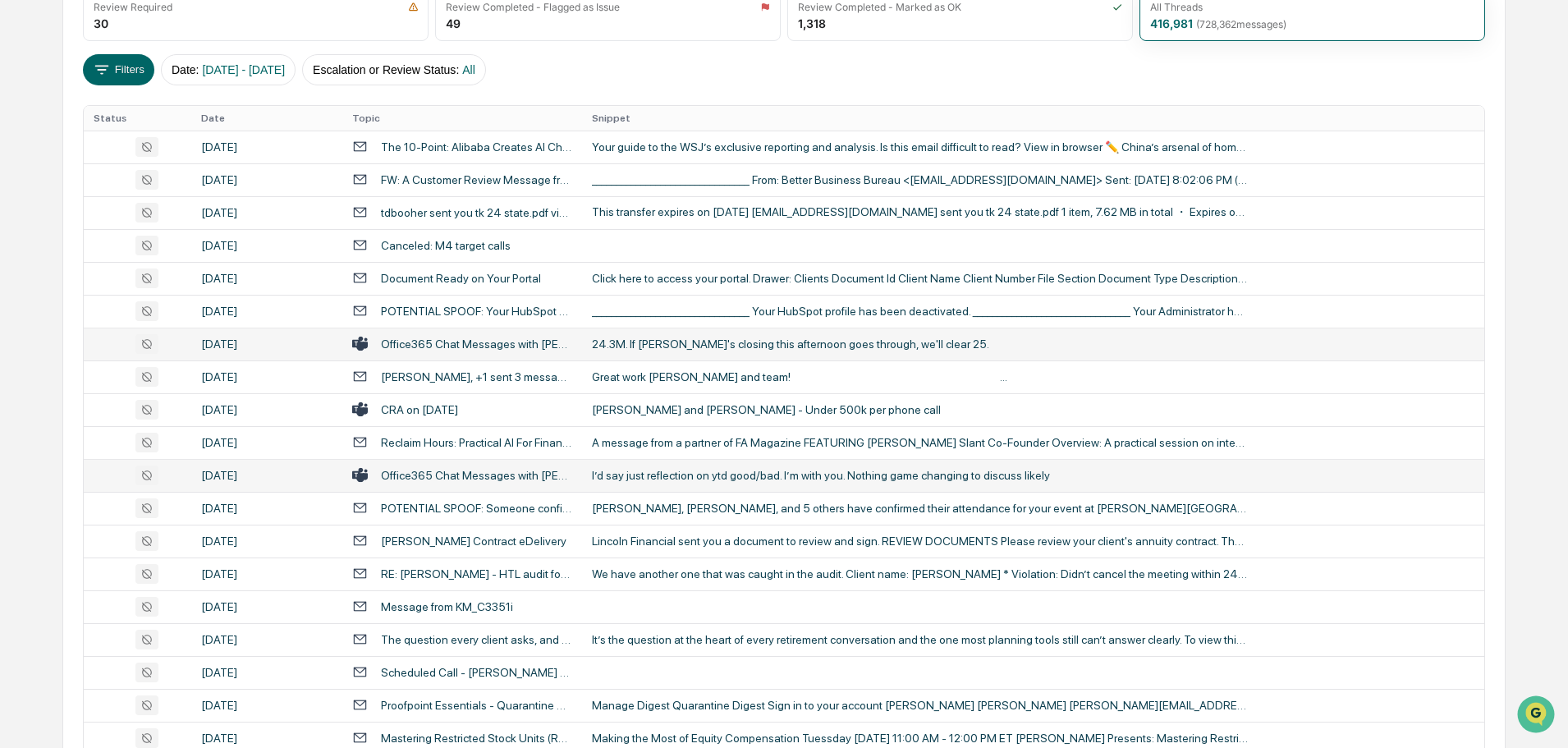
click at [654, 483] on td "I’d say just reflection on ytd good/bad. I’m with you. Nothing game changing to…" at bounding box center [1033, 475] width 902 height 33
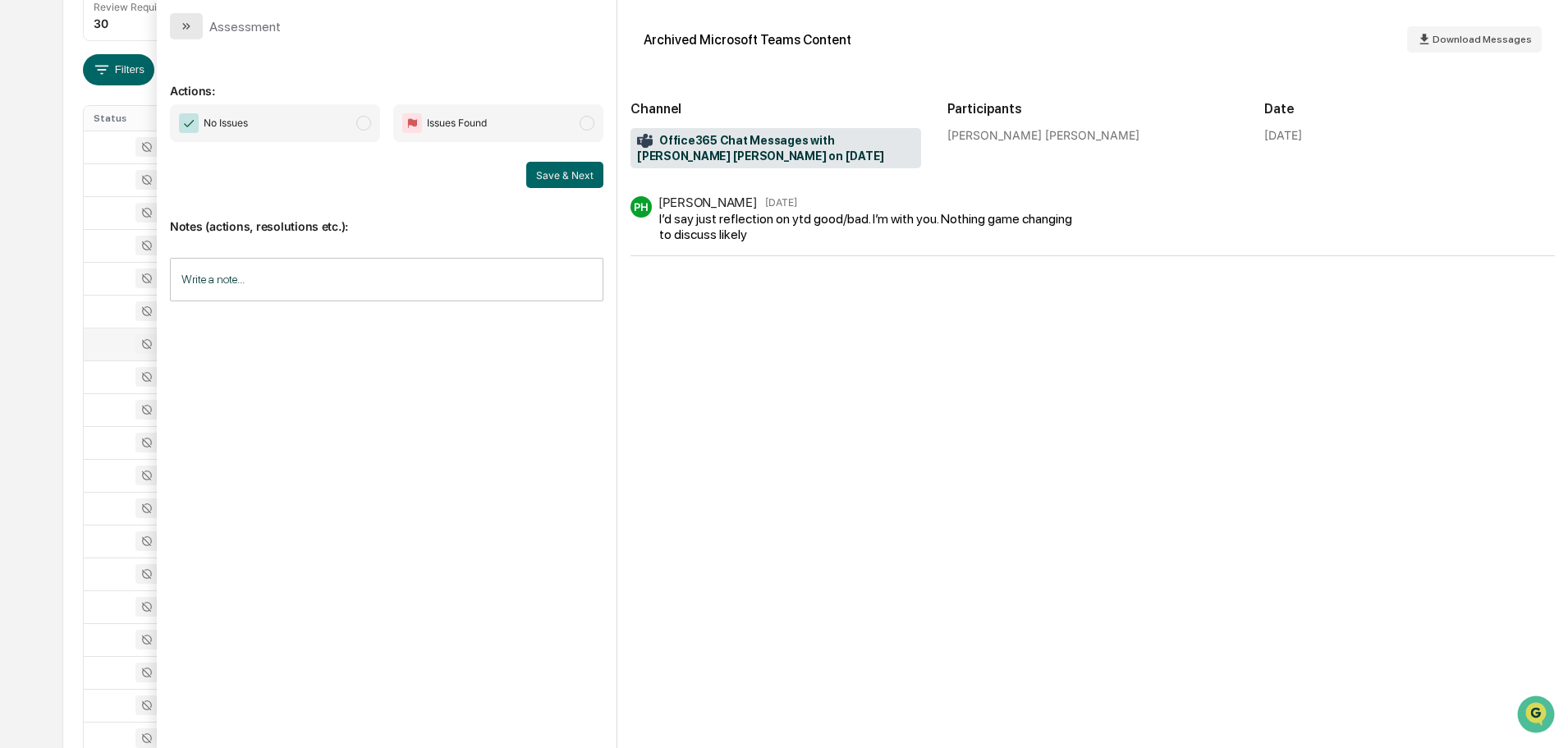
click at [181, 20] on icon "modal" at bounding box center [186, 26] width 13 height 13
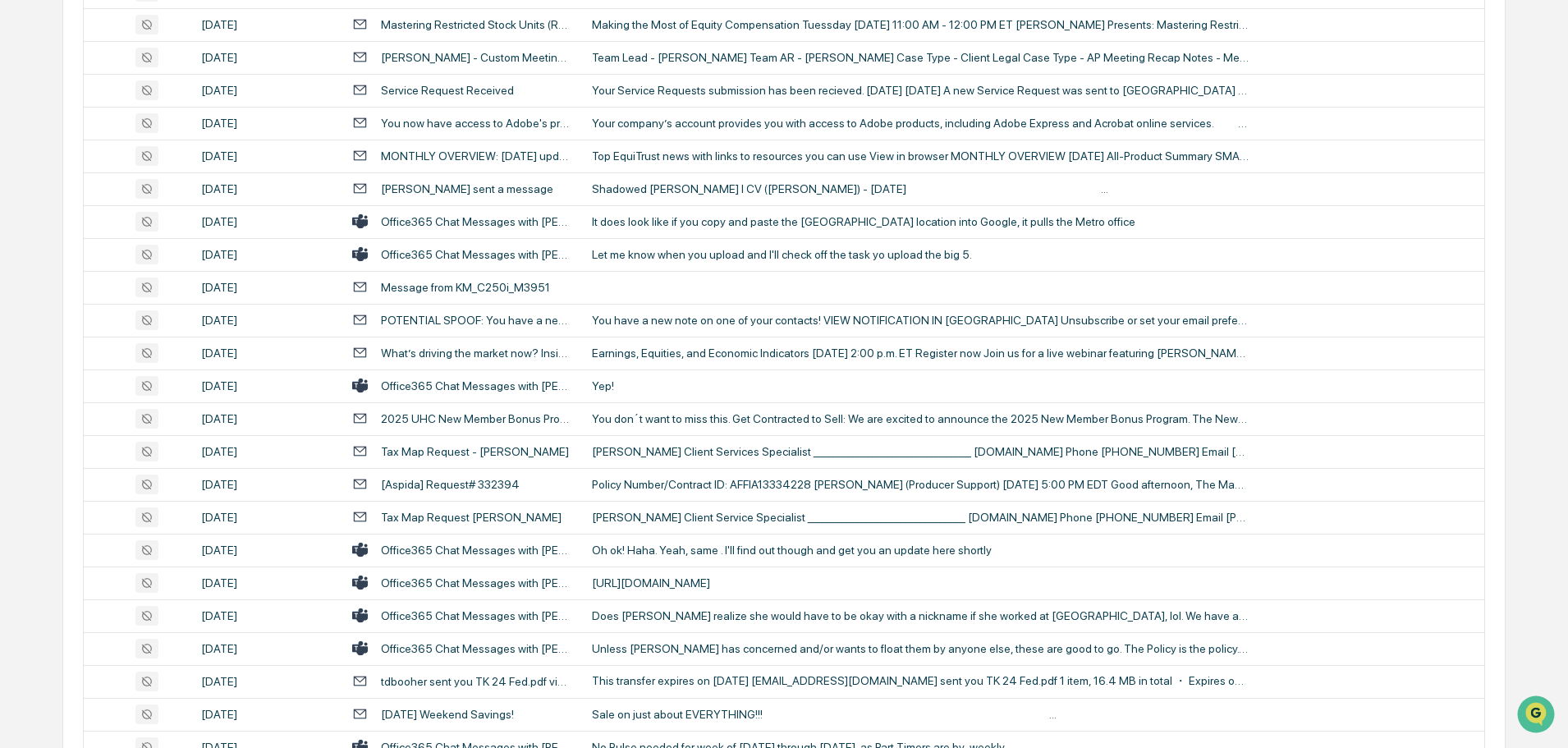
scroll to position [986, 0]
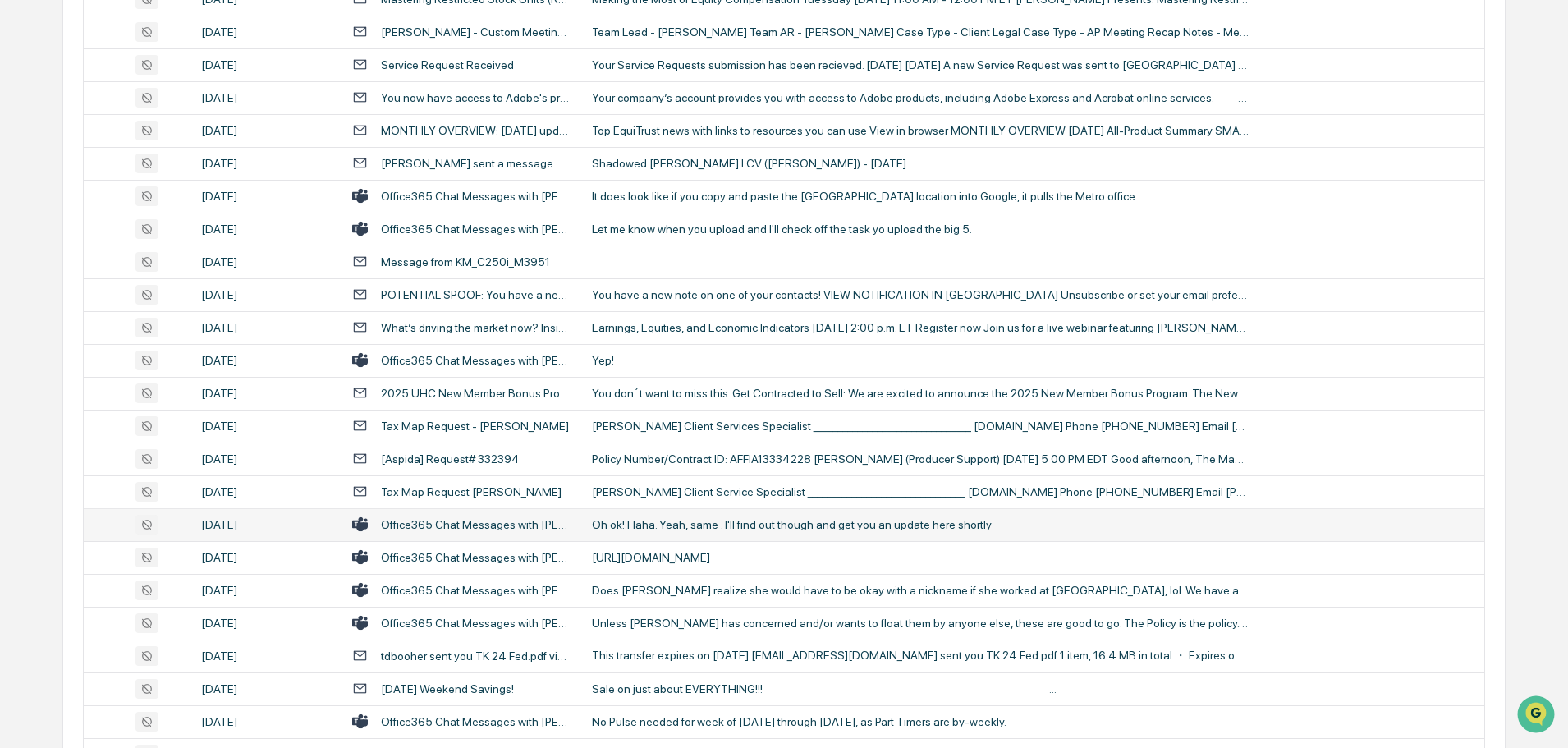
click at [688, 528] on div "Oh ok! Haha. Yeah, same . I'll find out though and get you an update here short…" at bounding box center [920, 524] width 657 height 13
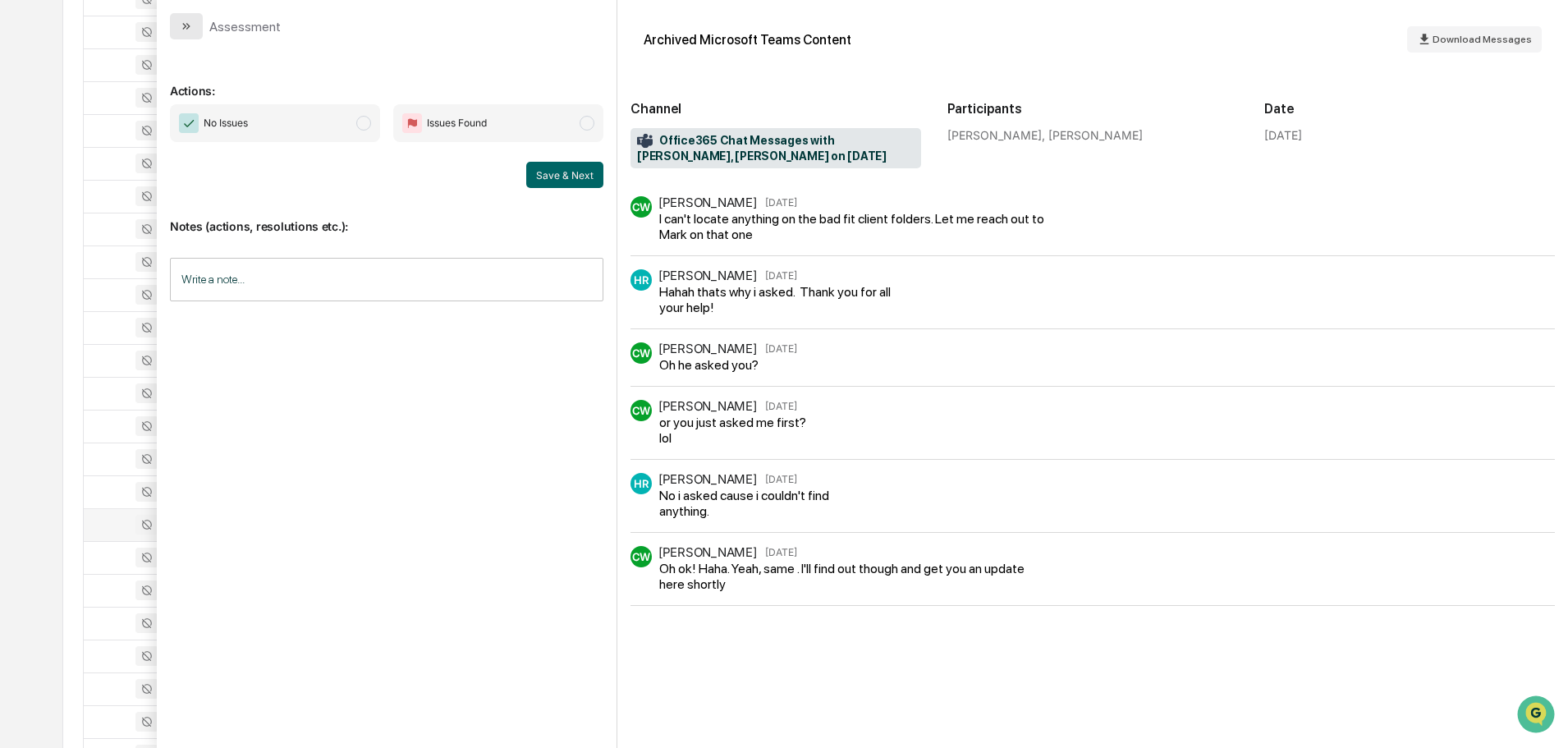
click at [197, 24] on button "modal" at bounding box center [186, 25] width 33 height 26
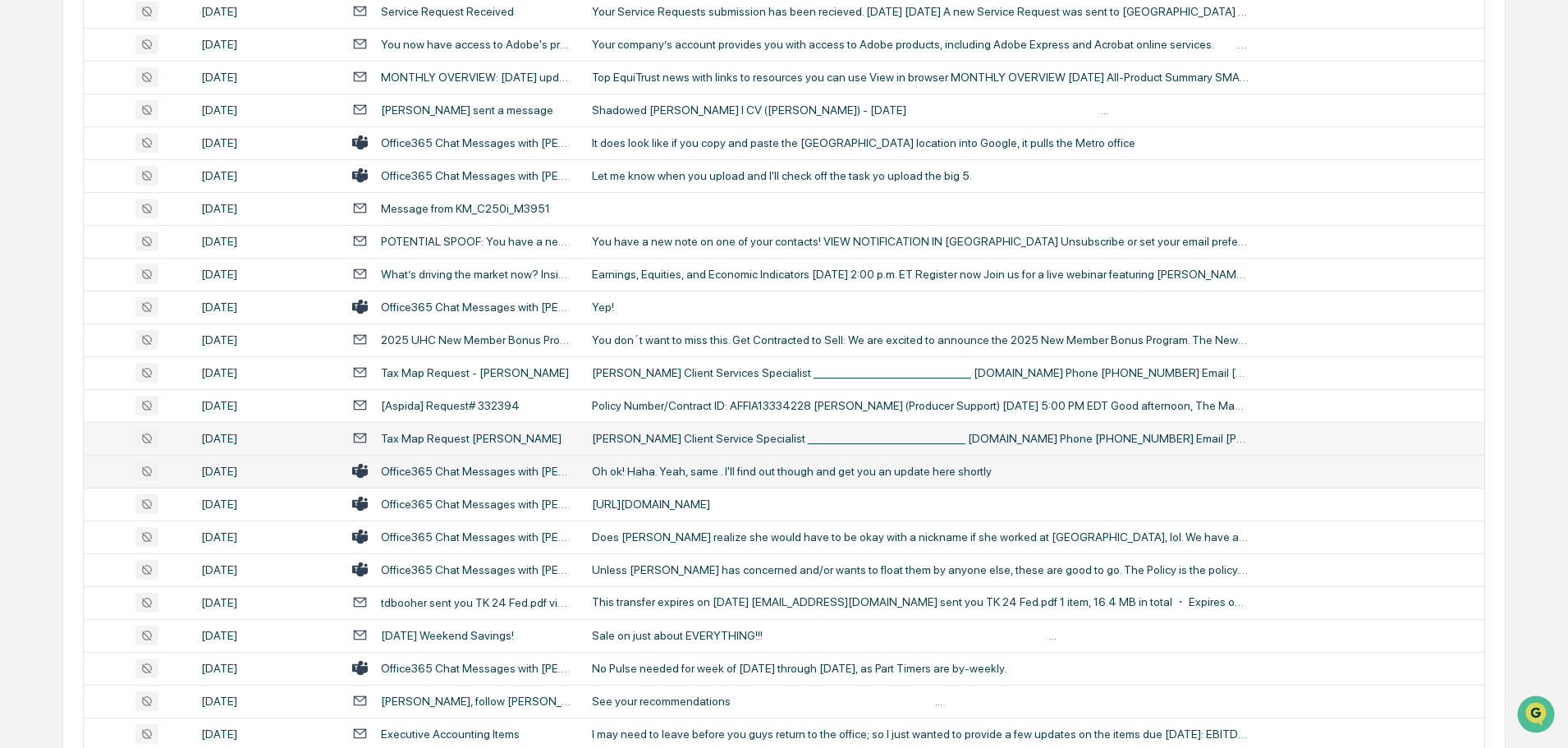
scroll to position [1068, 0]
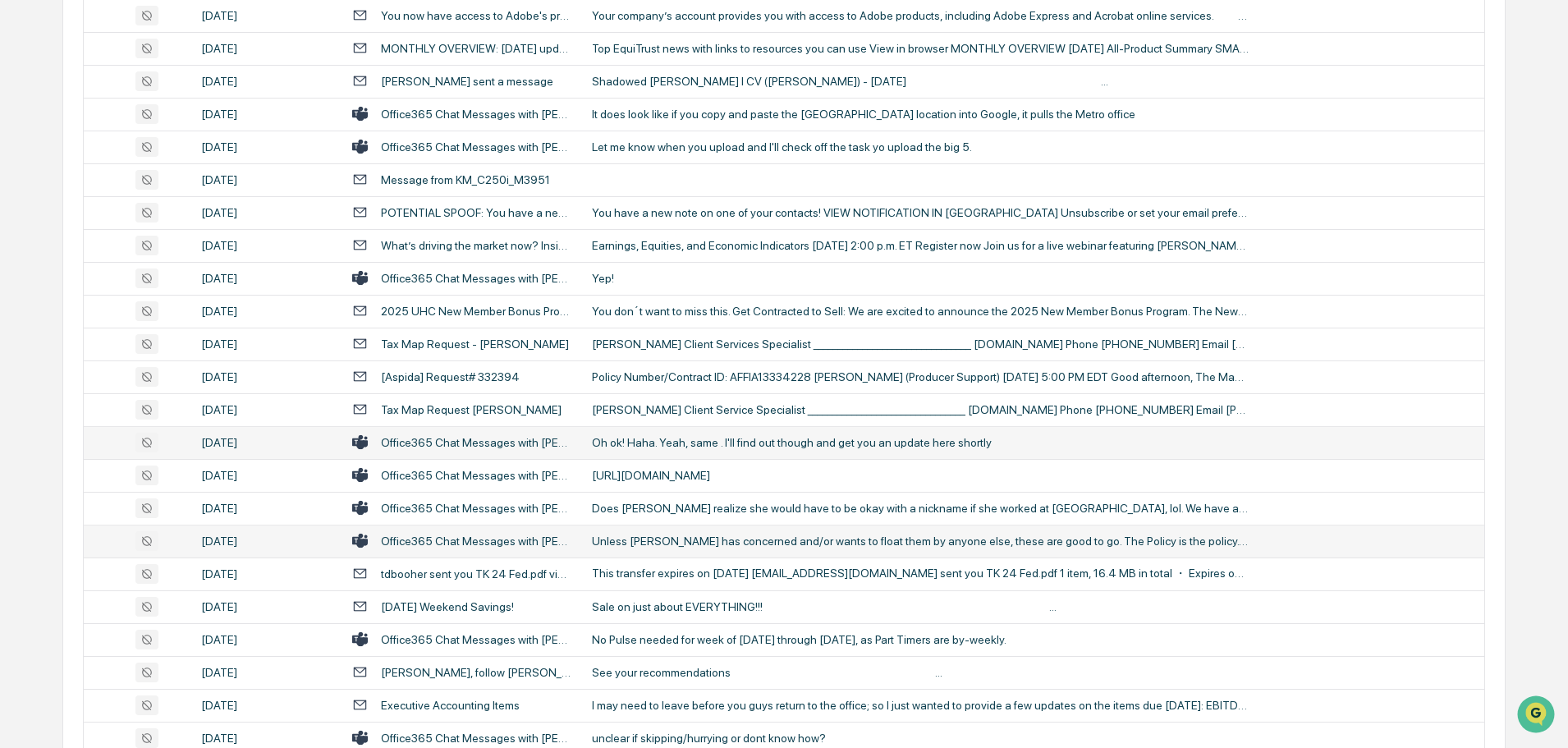
click at [673, 535] on div "Unless [PERSON_NAME] has concerned and/or wants to float them by anyone else, t…" at bounding box center [920, 541] width 657 height 13
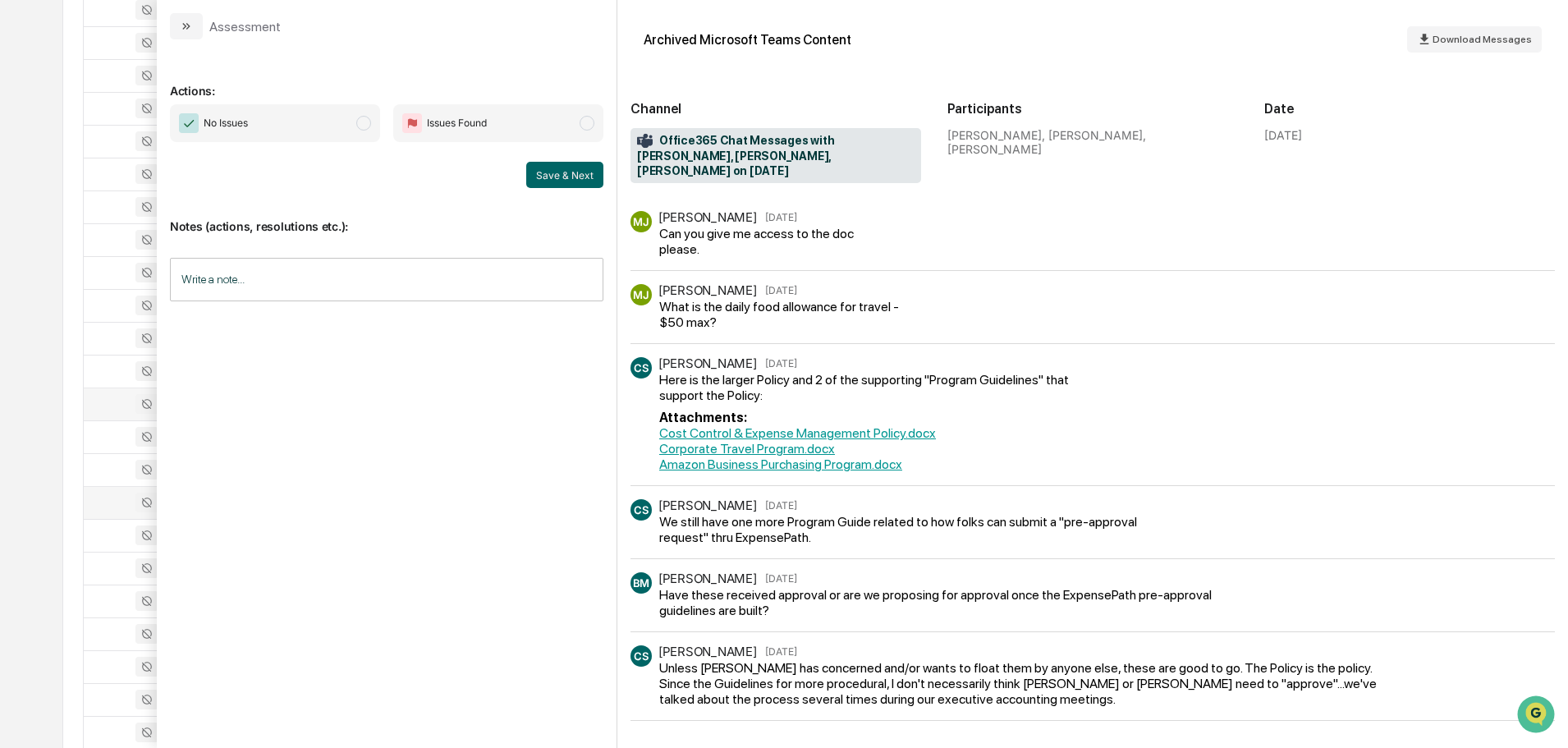
scroll to position [1068, 0]
click at [193, 26] on button "modal" at bounding box center [186, 25] width 33 height 26
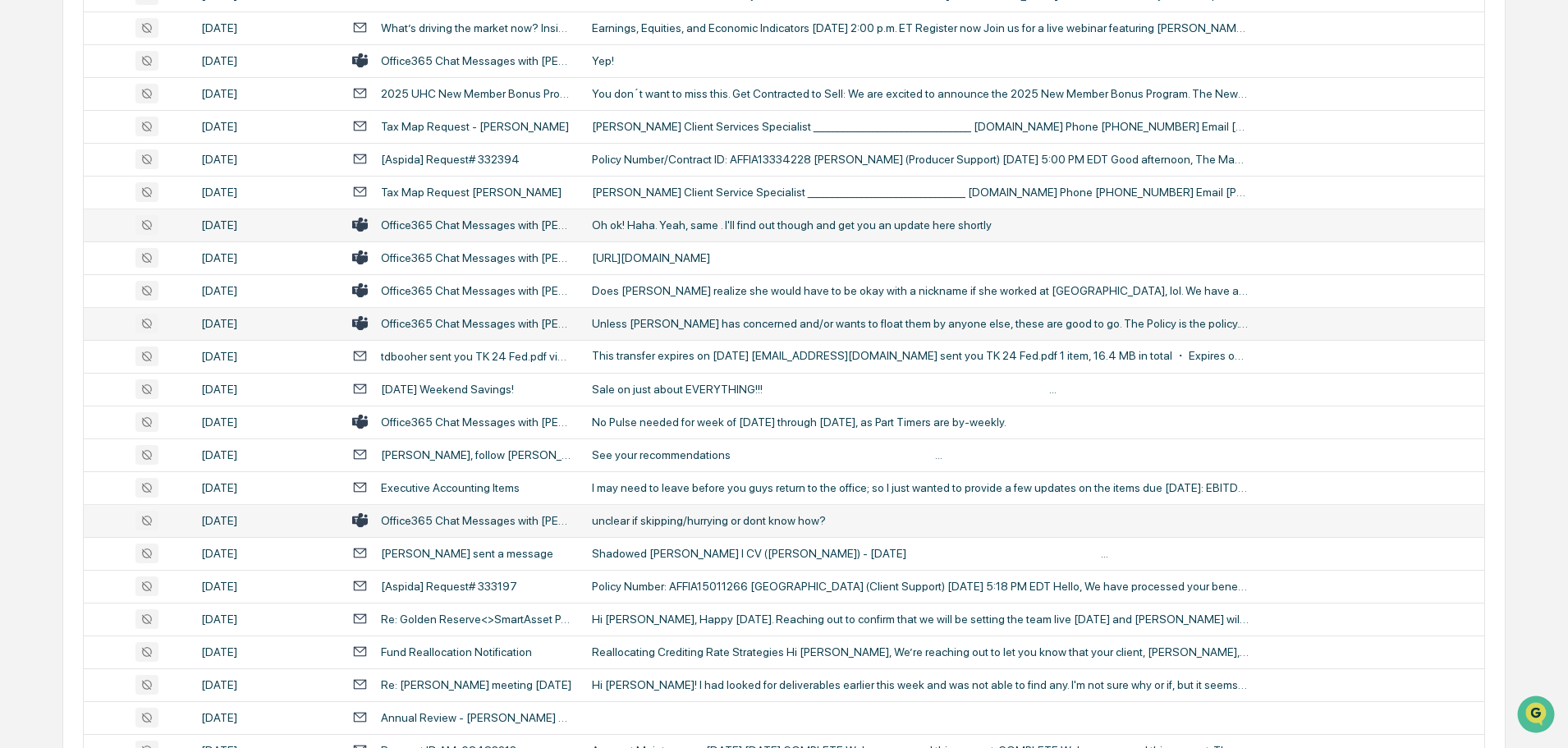
scroll to position [1314, 0]
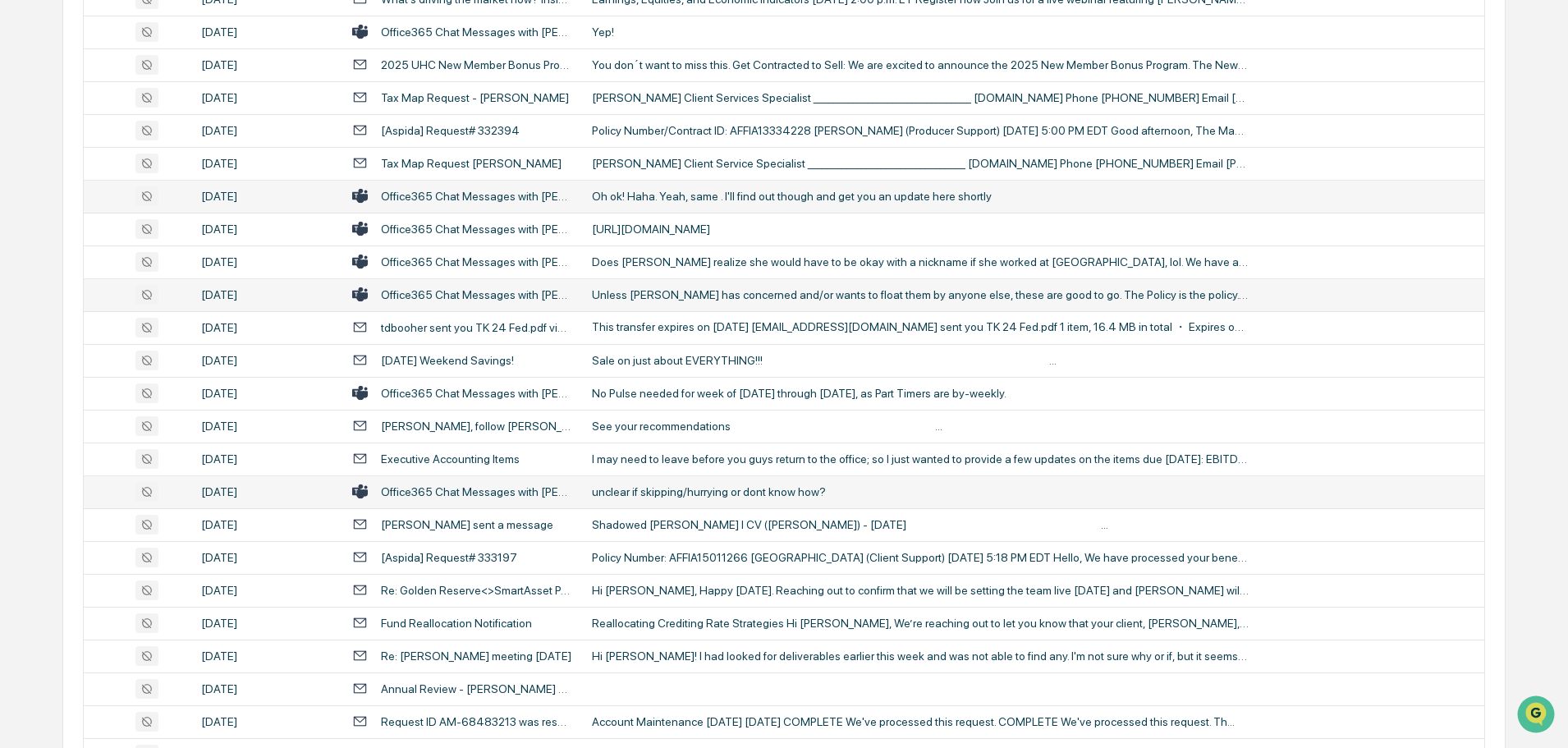
click at [664, 496] on div "unclear if skipping/hurrying or dont know how?" at bounding box center [920, 492] width 657 height 13
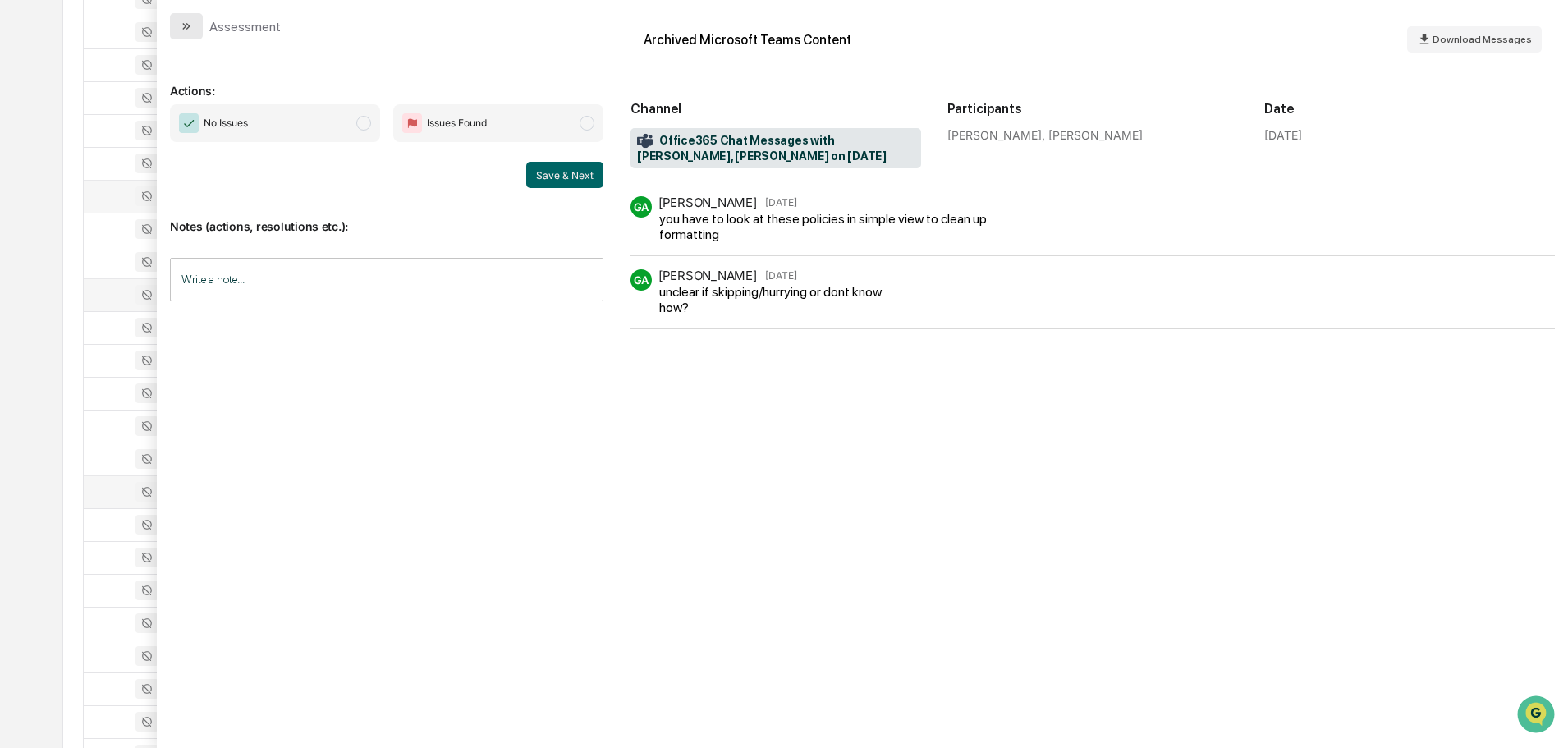
click at [194, 24] on button "modal" at bounding box center [186, 25] width 33 height 26
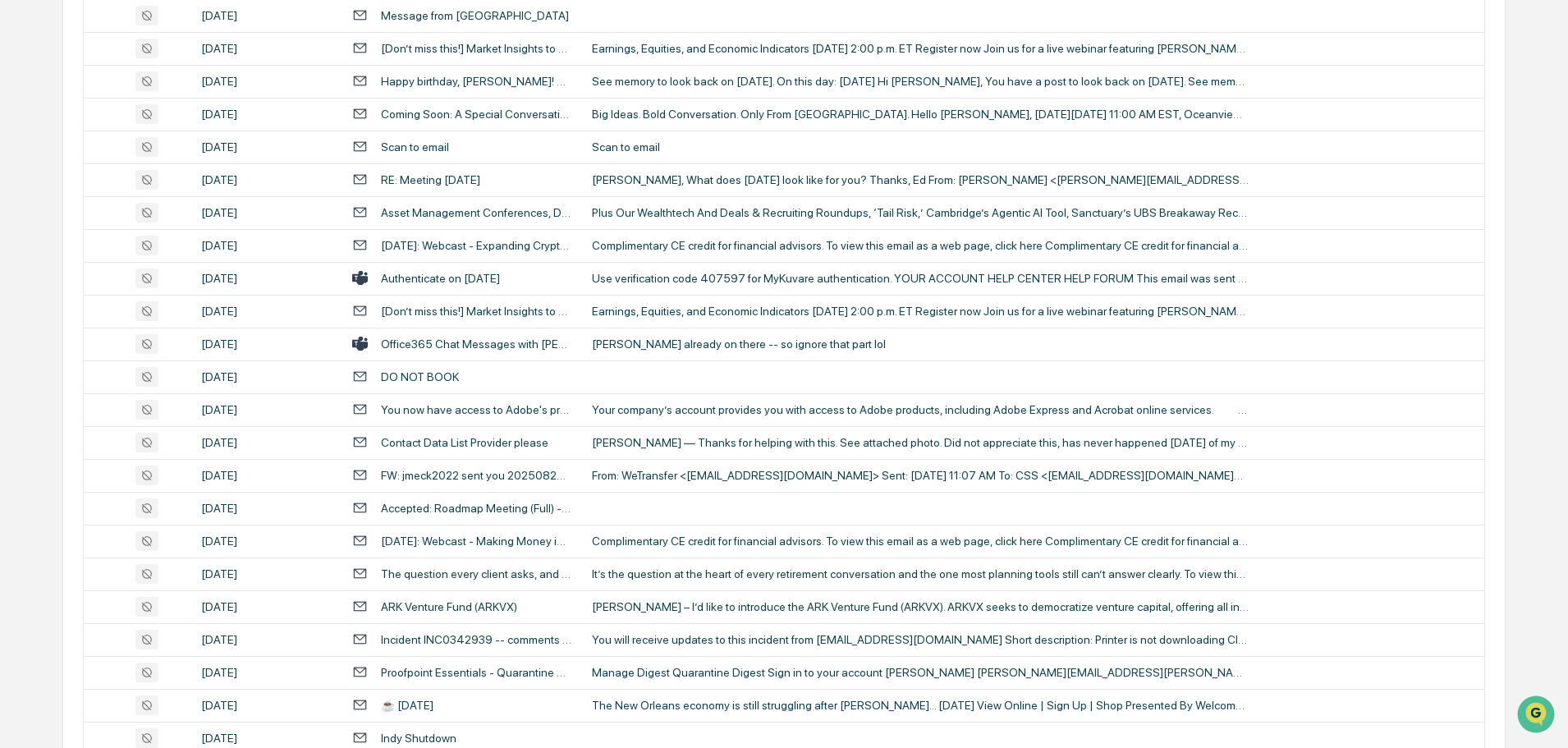
scroll to position [2628, 0]
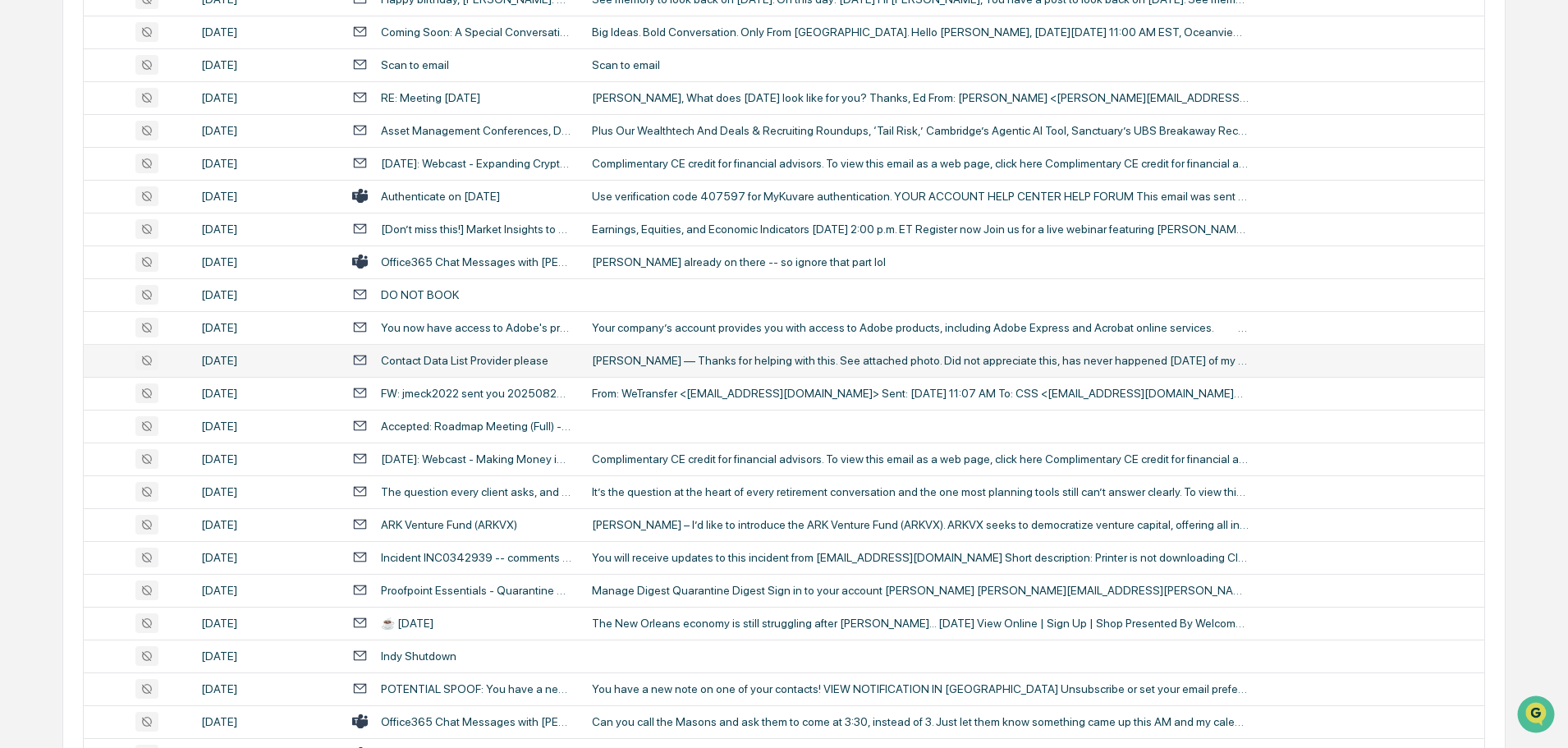
click at [656, 369] on td "[PERSON_NAME] — Thanks for helping with this. See attached photo. Did not appre…" at bounding box center [1033, 361] width 902 height 33
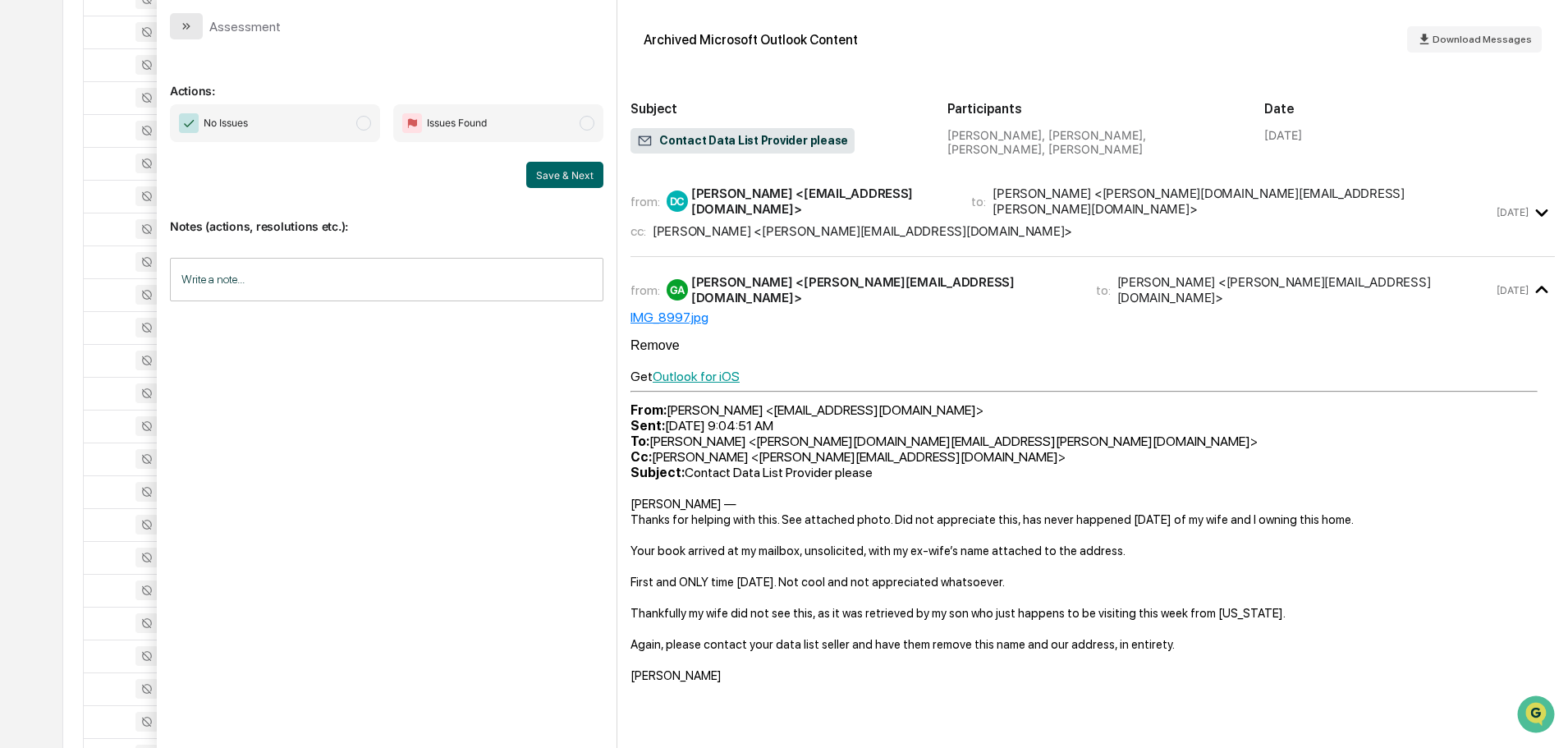
click at [195, 16] on button "modal" at bounding box center [186, 25] width 33 height 26
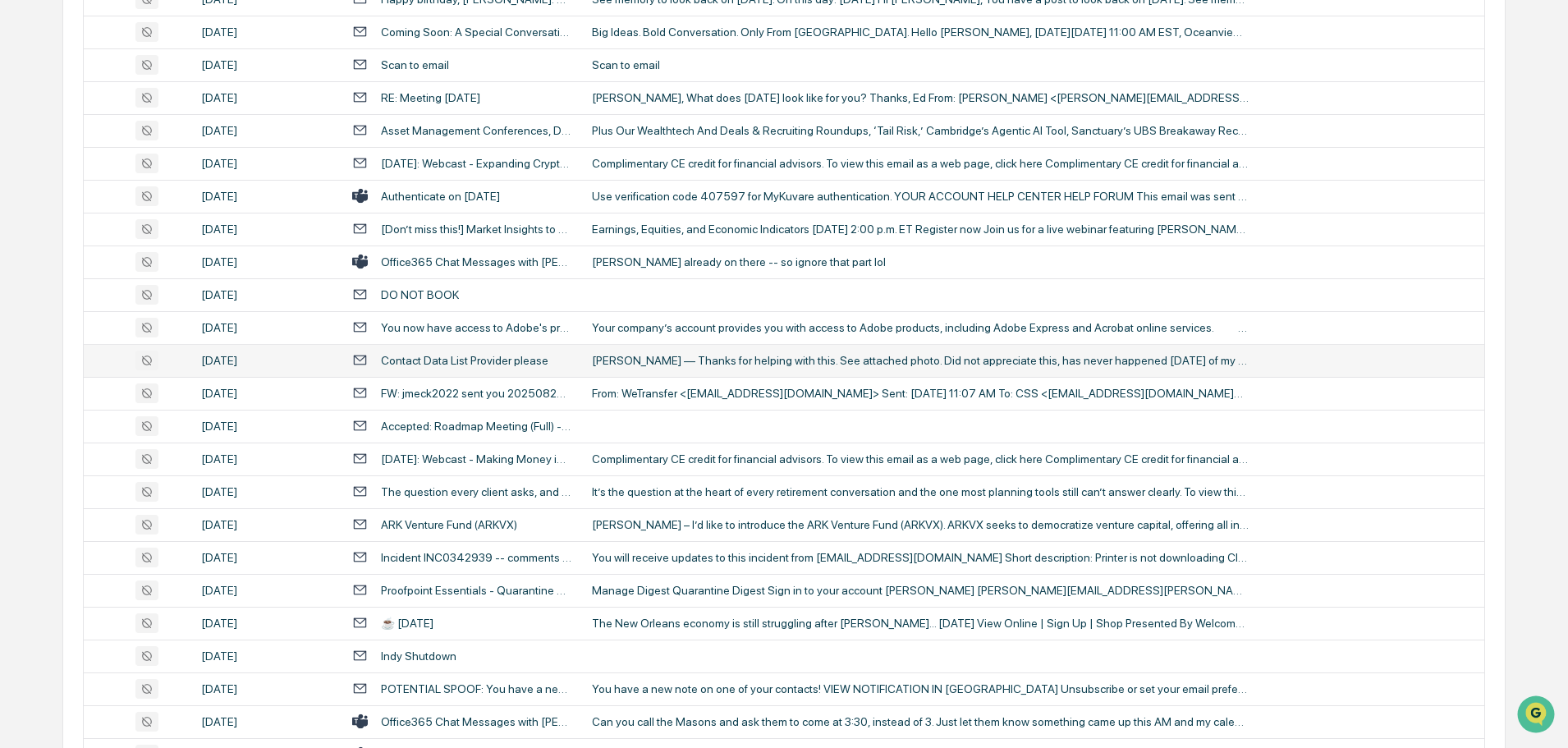
click at [697, 354] on div "[PERSON_NAME] — Thanks for helping with this. See attached photo. Did not appre…" at bounding box center [920, 361] width 657 height 13
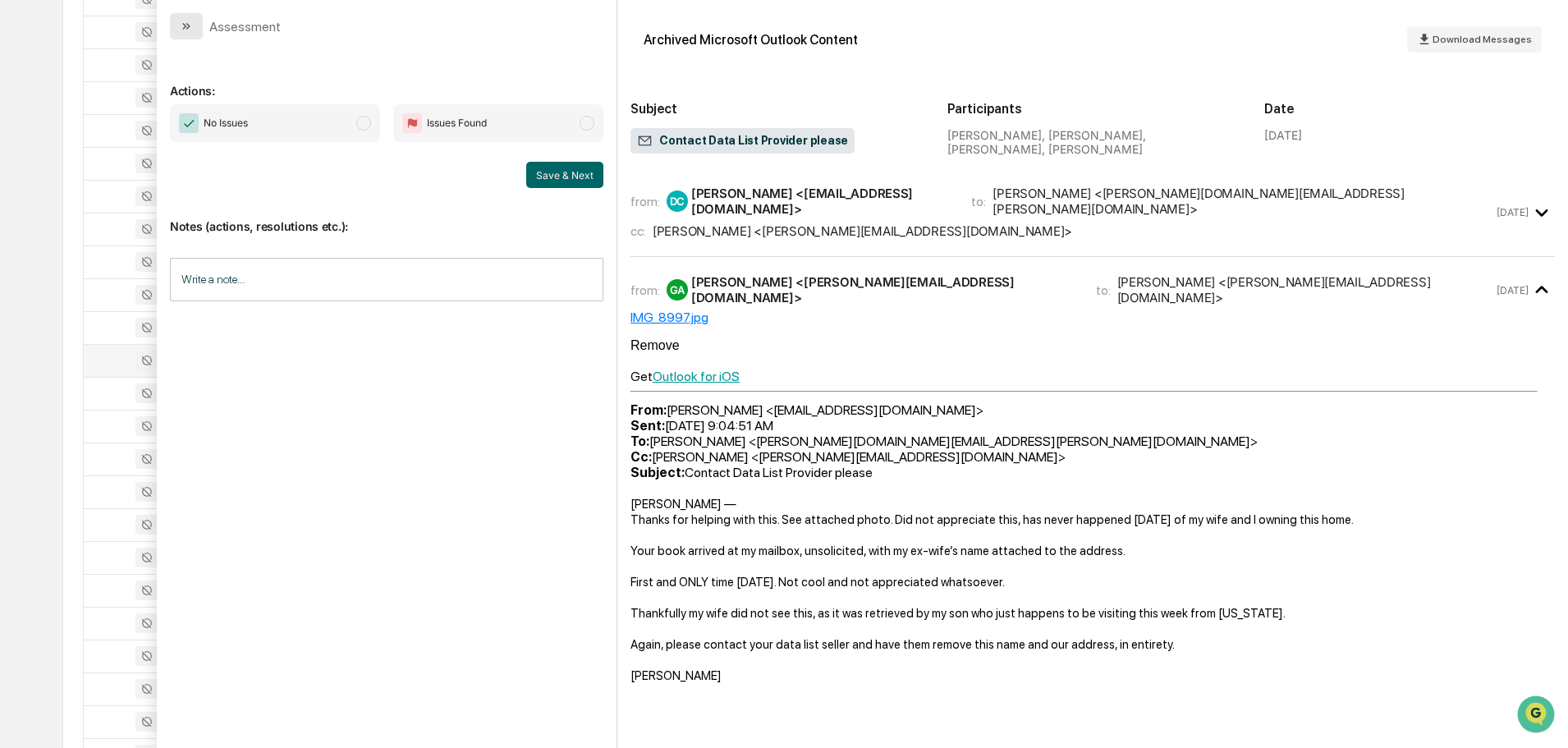
click at [185, 24] on icon "modal" at bounding box center [186, 26] width 13 height 13
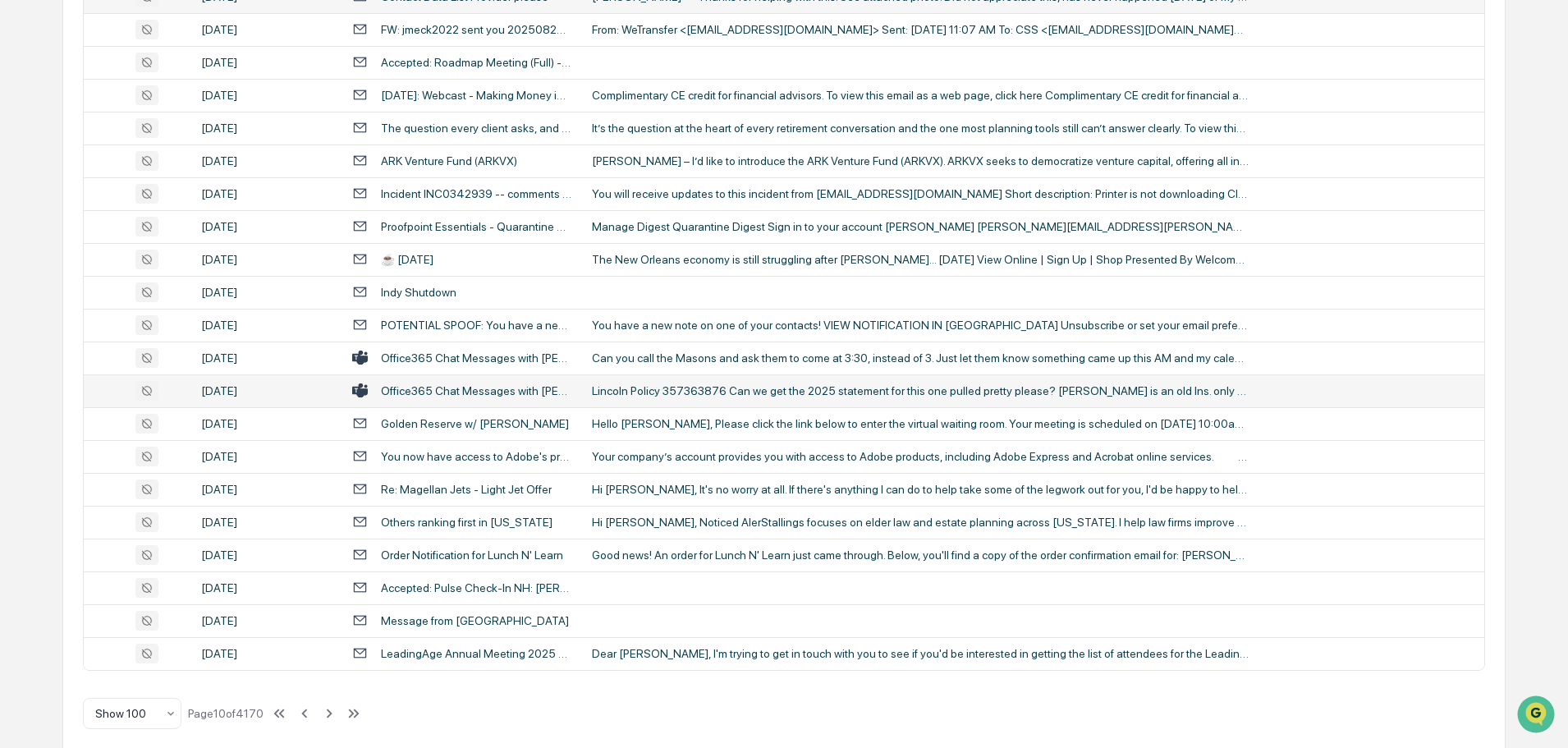
scroll to position [3008, 0]
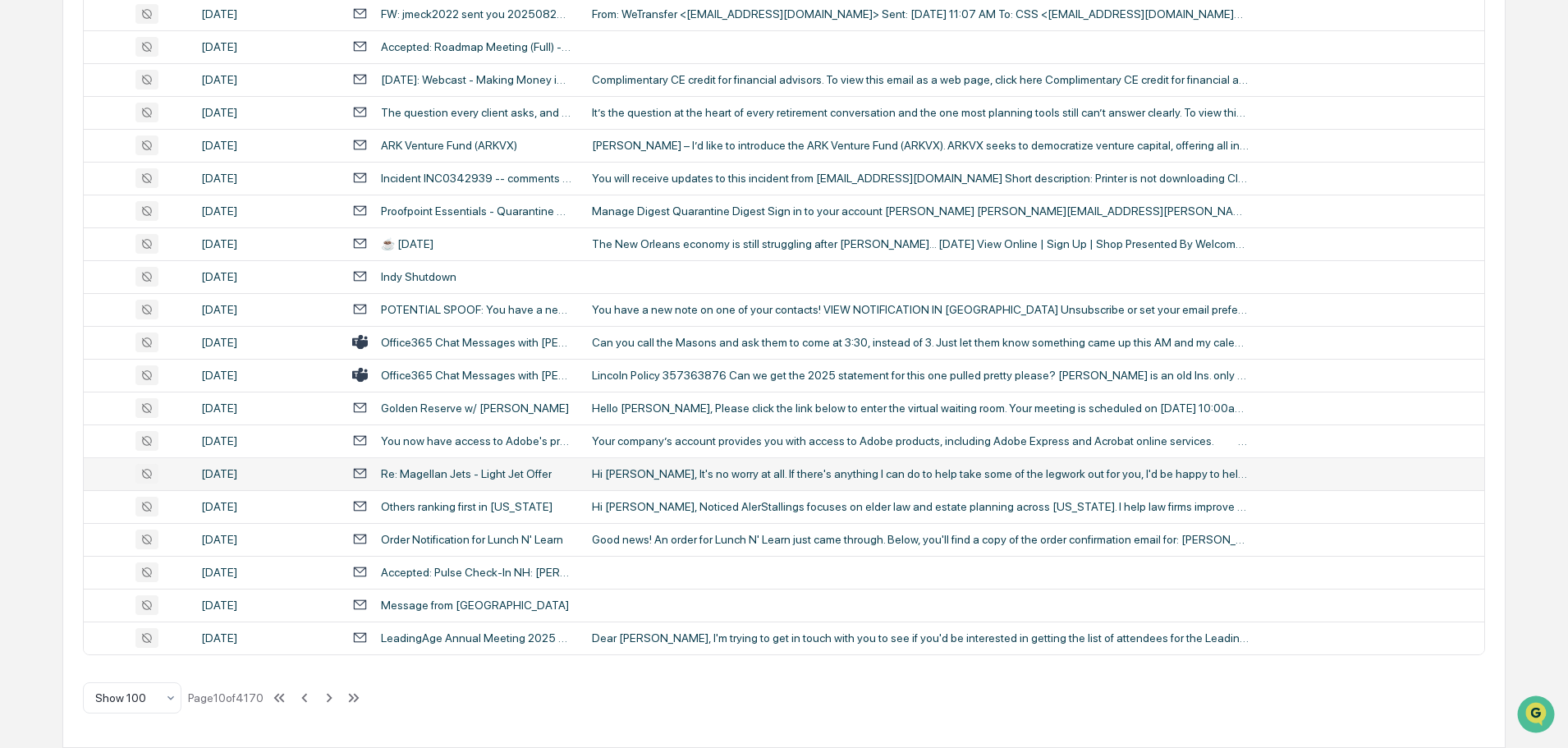
click at [693, 470] on div "Hi [PERSON_NAME], It's no worry at all. If there's anything I can do to help ta…" at bounding box center [920, 474] width 657 height 13
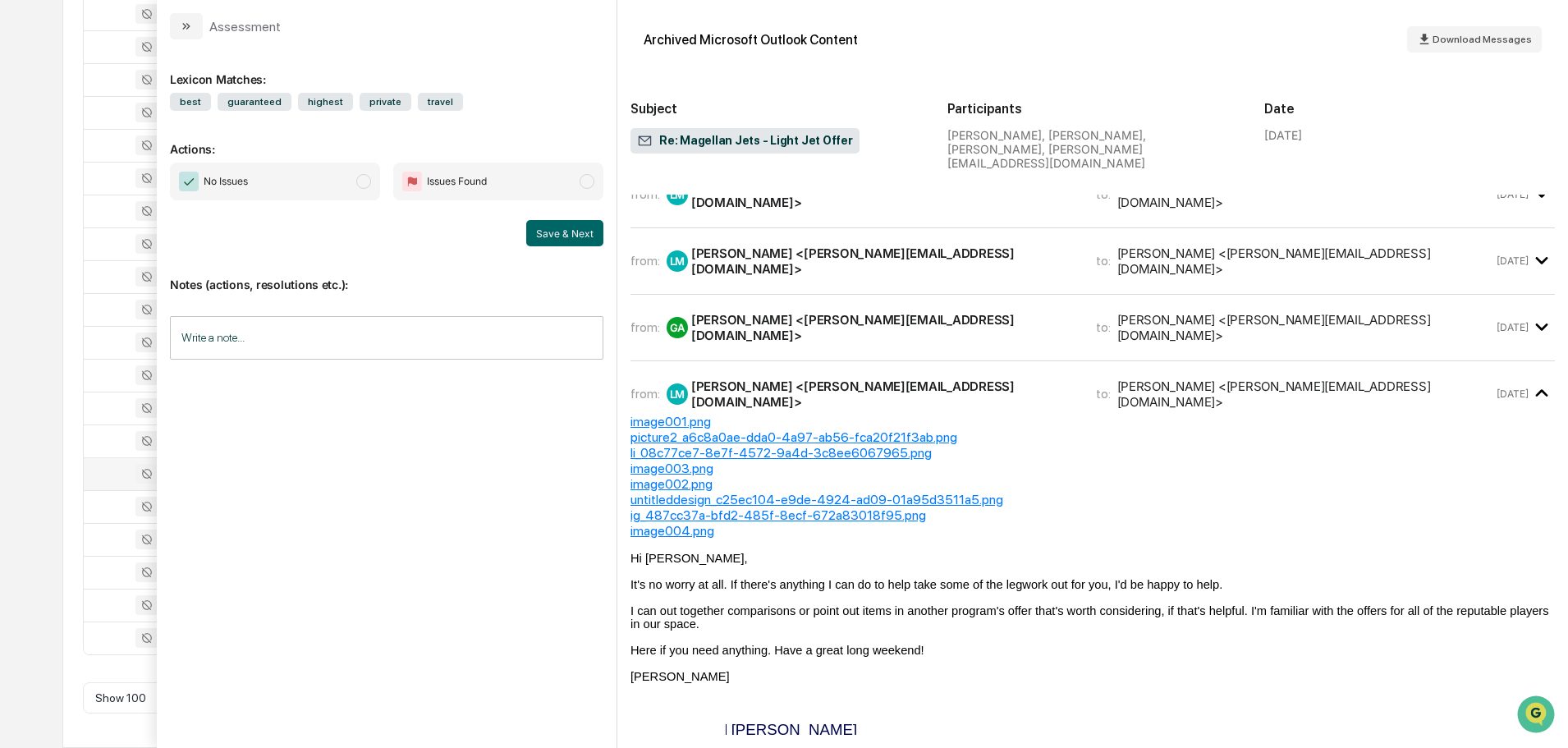
scroll to position [205, 0]
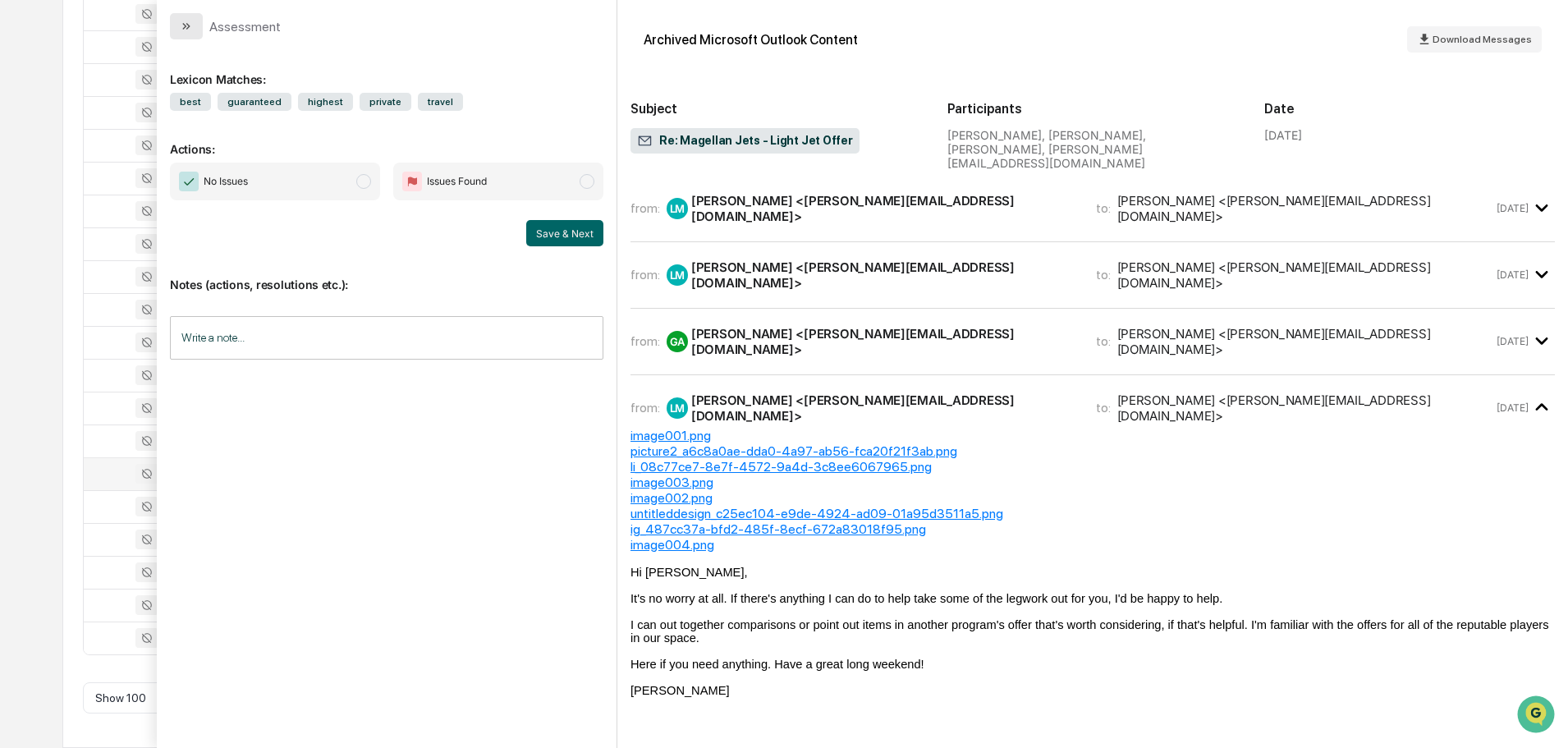
click at [191, 22] on icon "modal" at bounding box center [186, 26] width 13 height 13
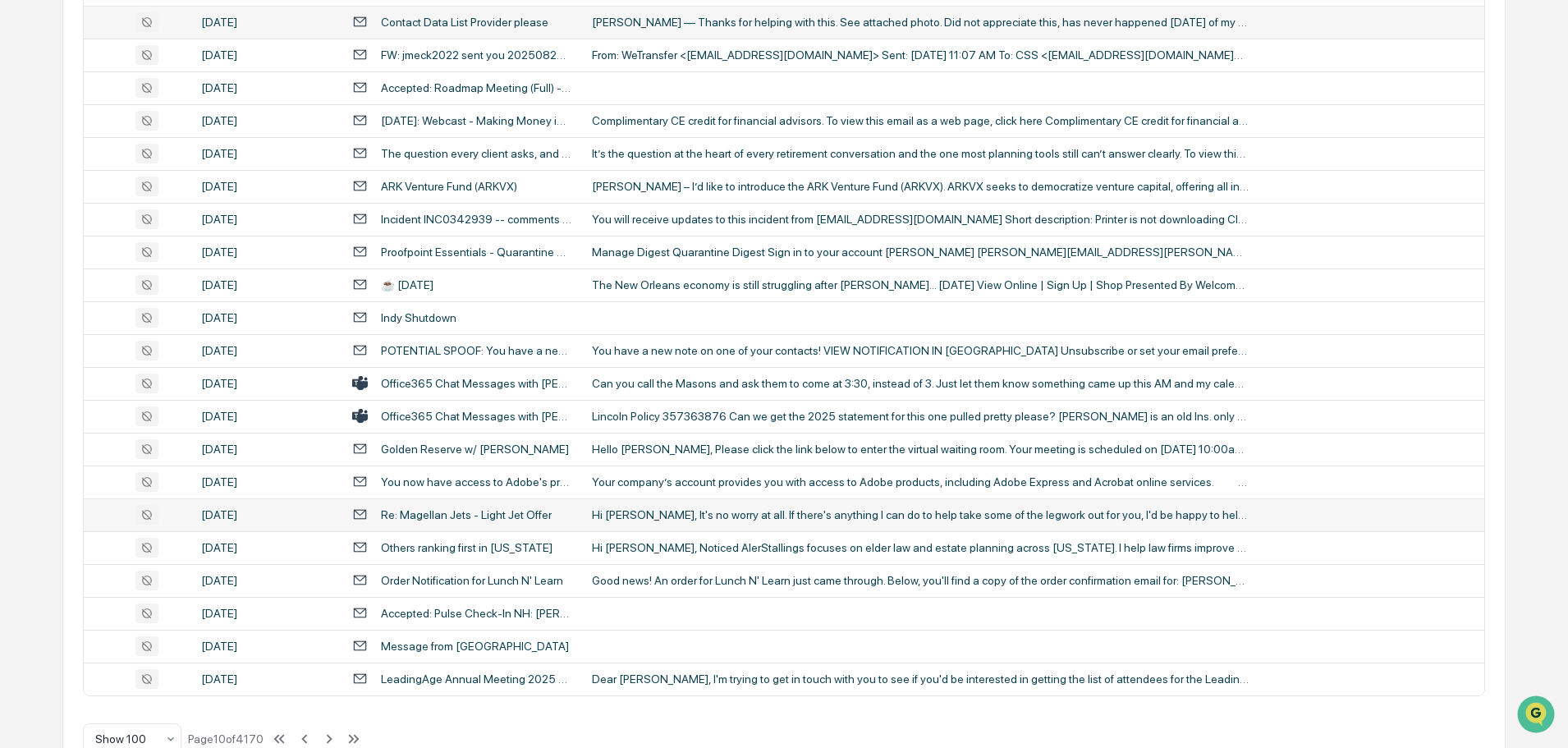
scroll to position [3008, 0]
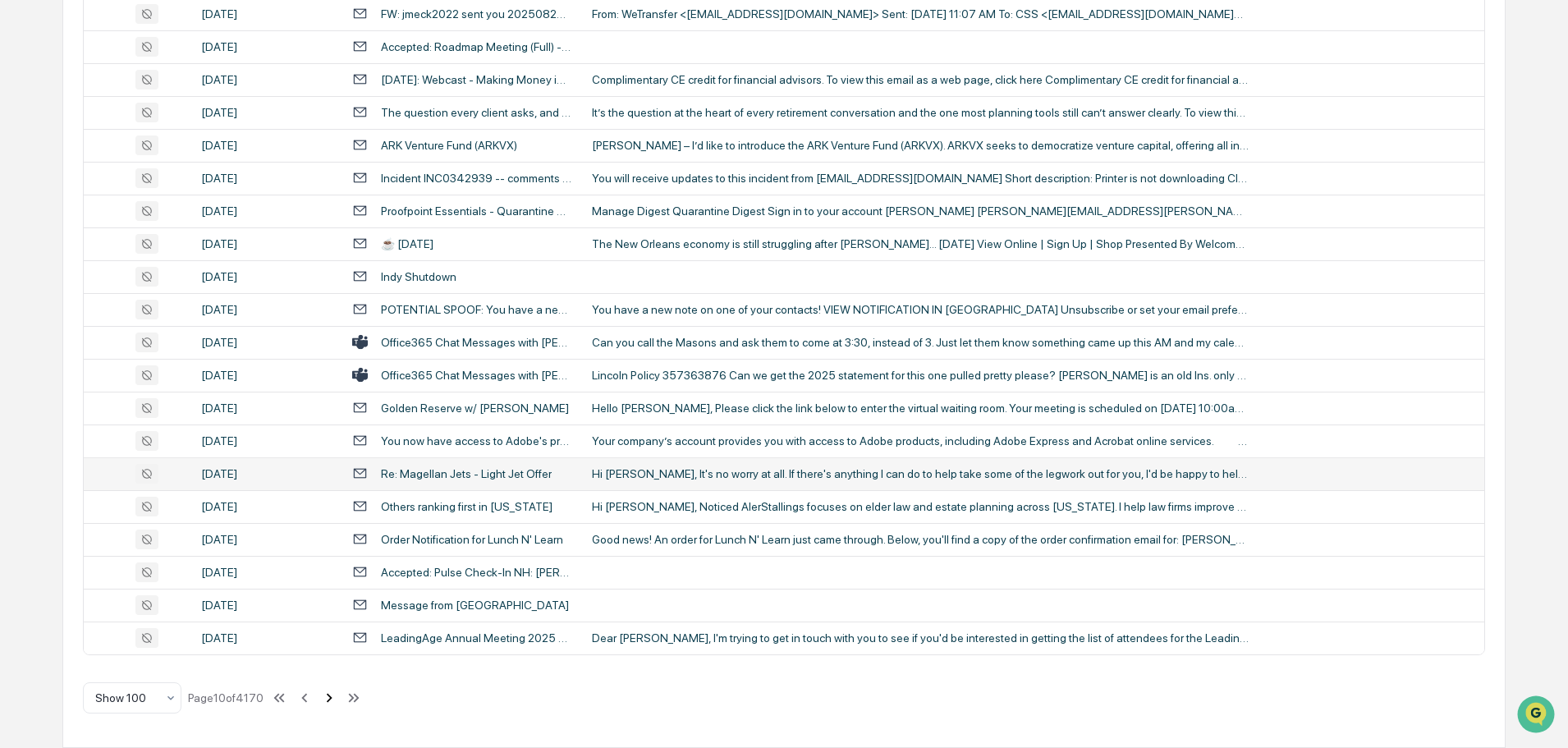
click at [331, 701] on icon at bounding box center [330, 698] width 5 height 9
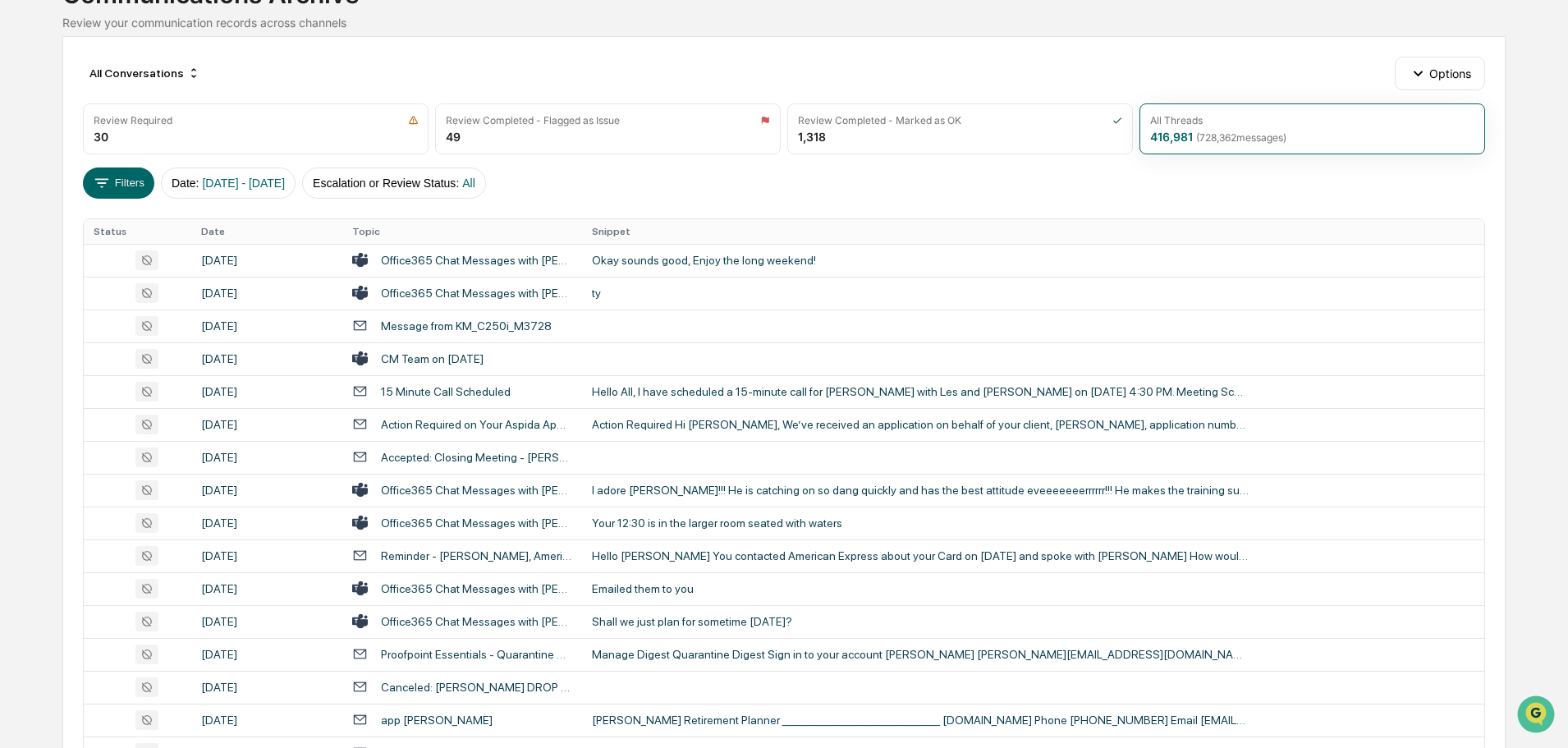
scroll to position [0, 0]
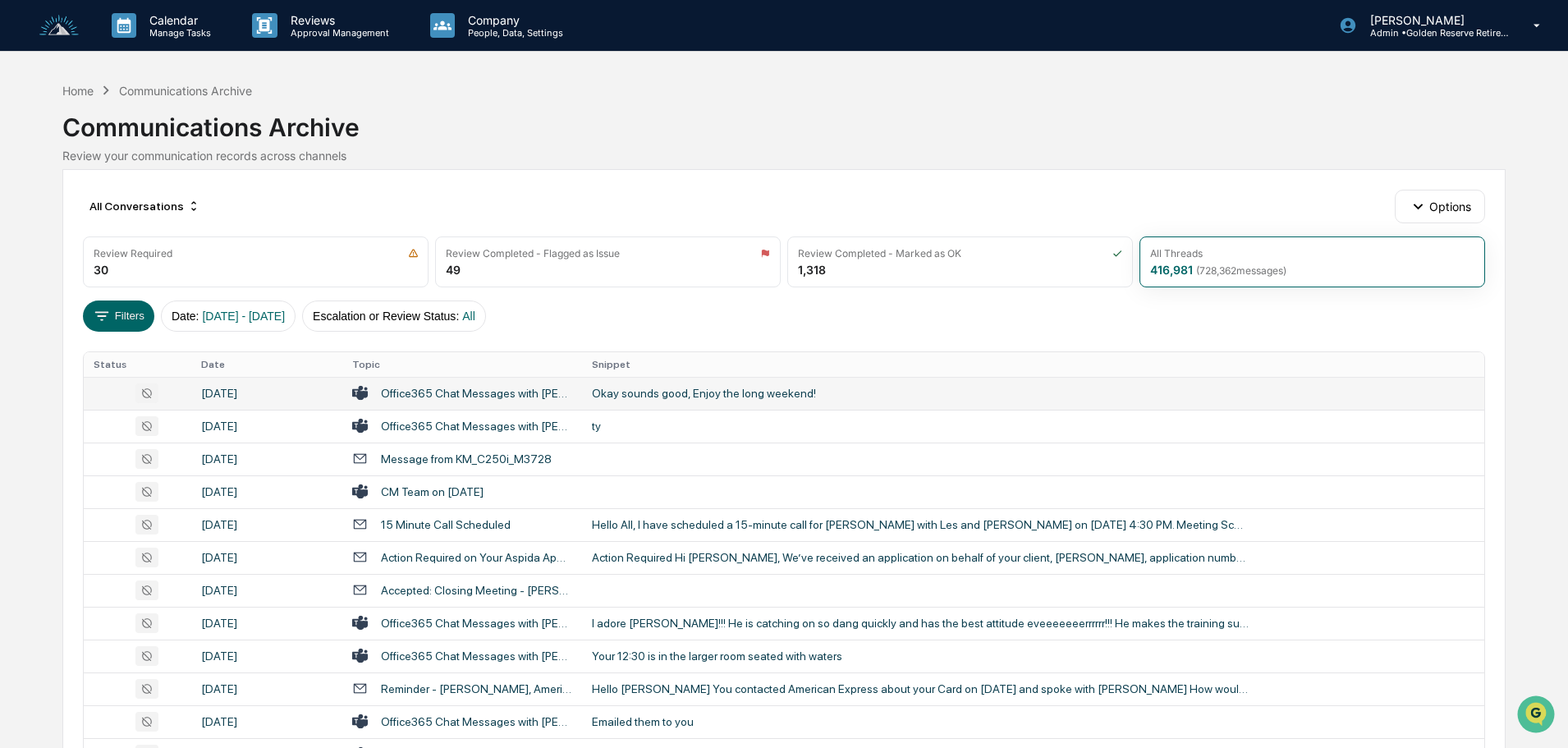
click at [687, 398] on div "Okay sounds good, Enjoy the long weekend!" at bounding box center [920, 394] width 657 height 13
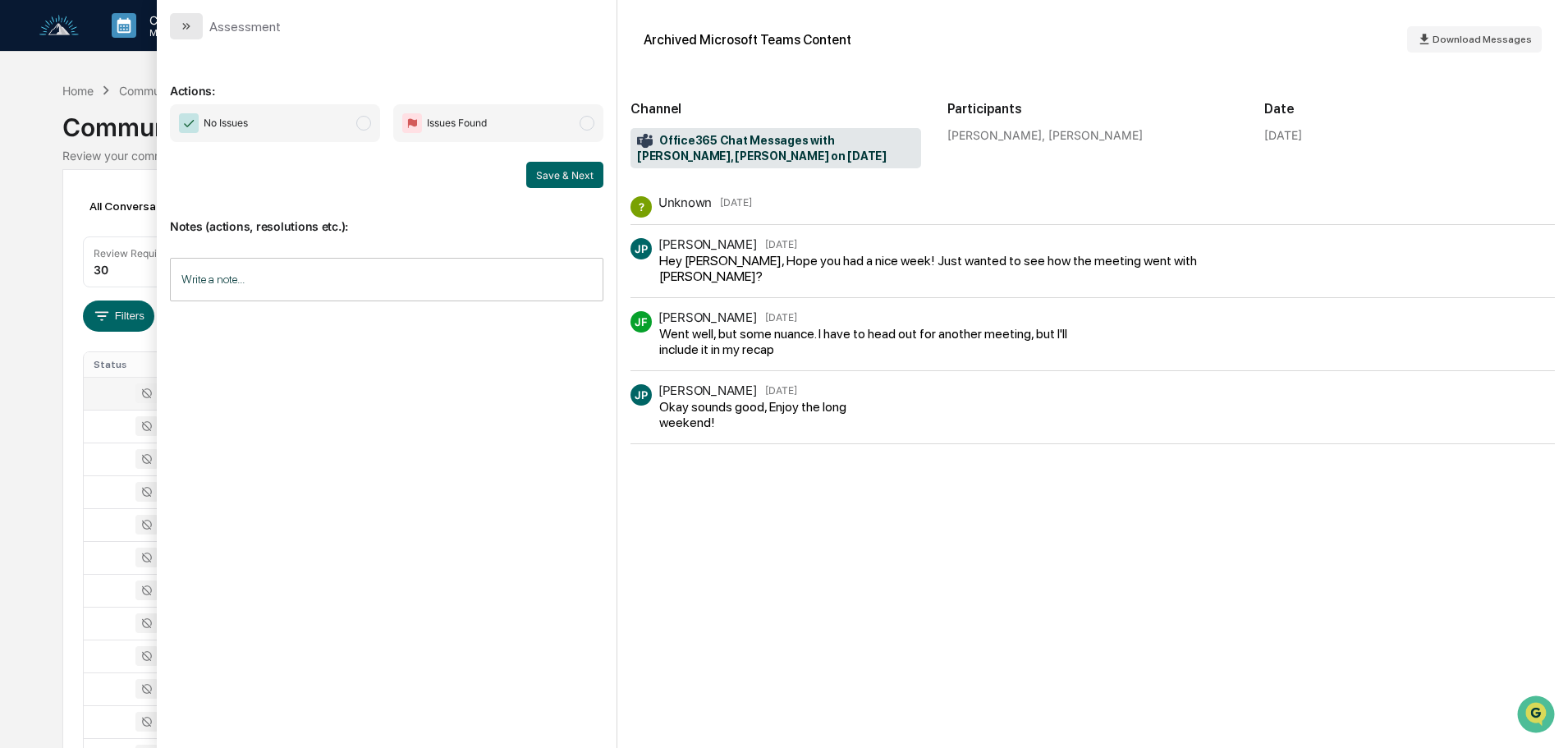
click at [189, 23] on icon "modal" at bounding box center [186, 26] width 13 height 13
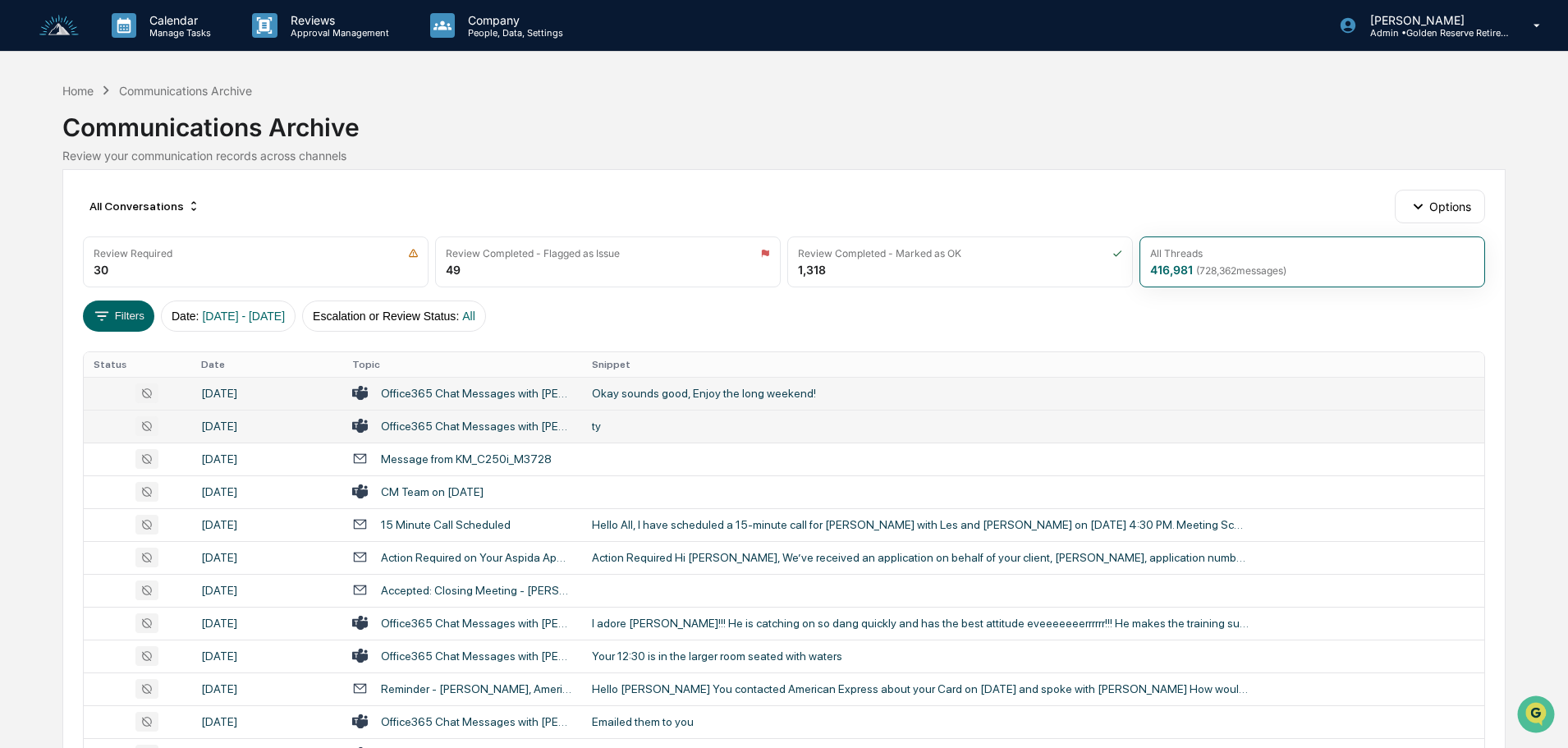
click at [628, 430] on div "ty" at bounding box center [920, 426] width 657 height 13
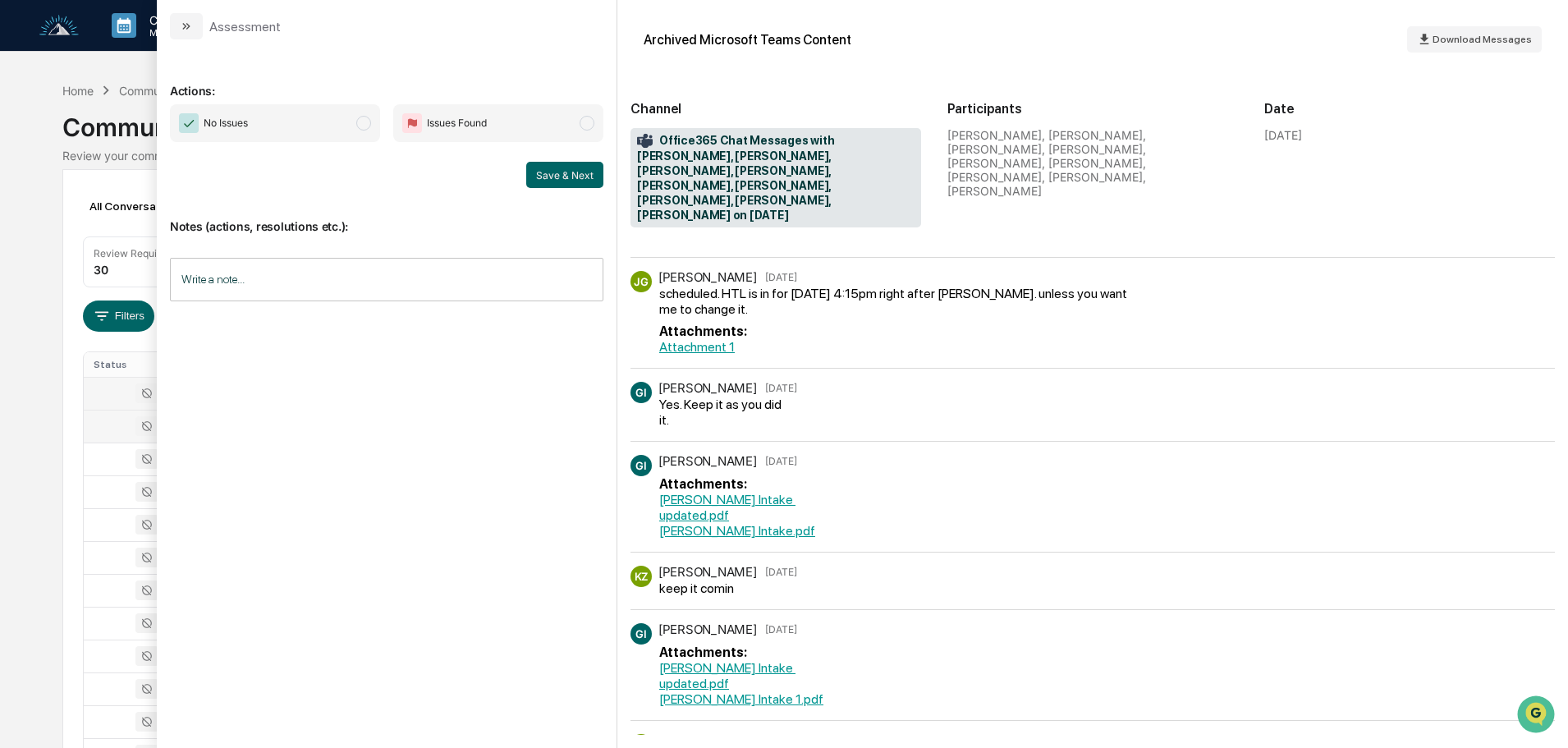
scroll to position [246, 0]
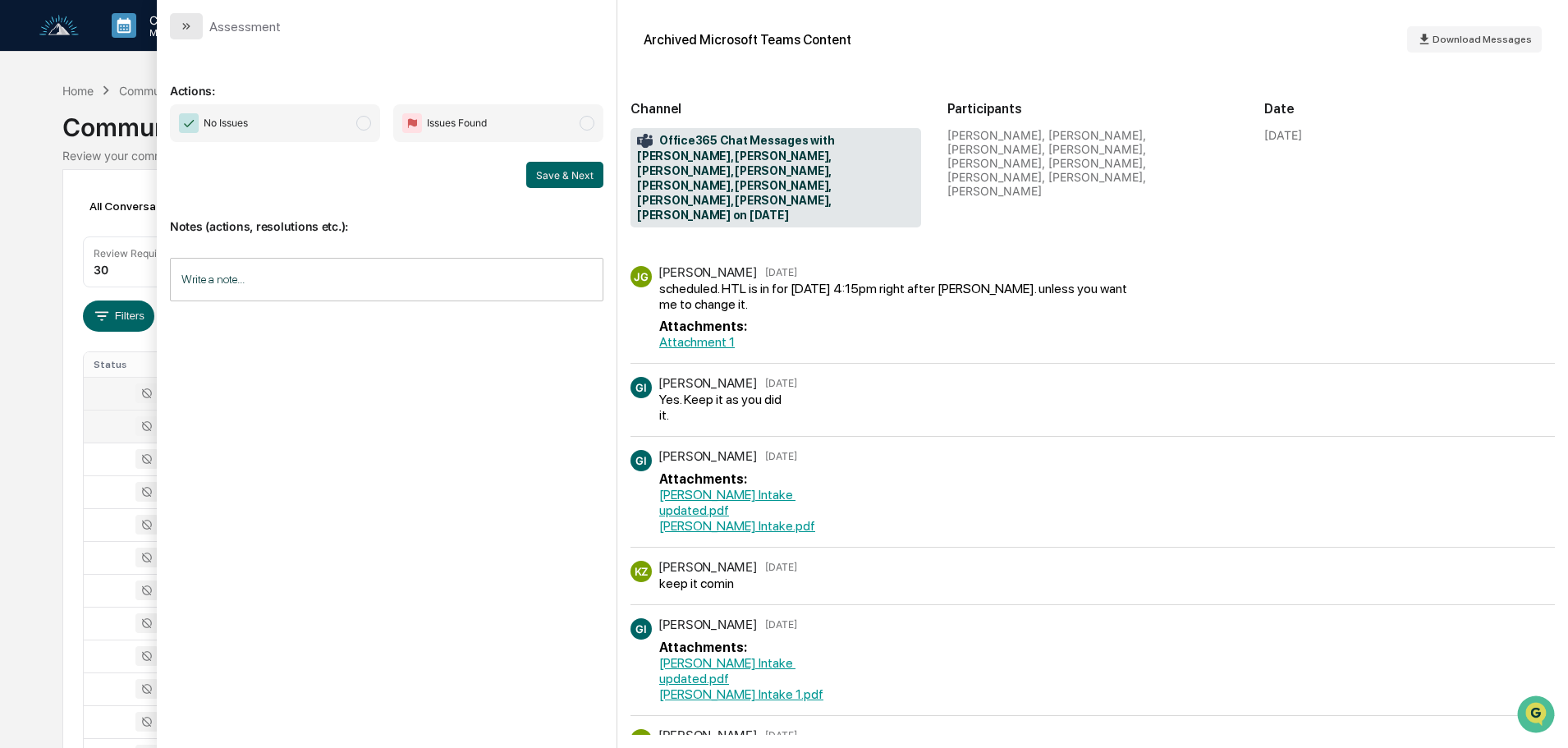
click at [186, 25] on icon "modal" at bounding box center [186, 26] width 13 height 13
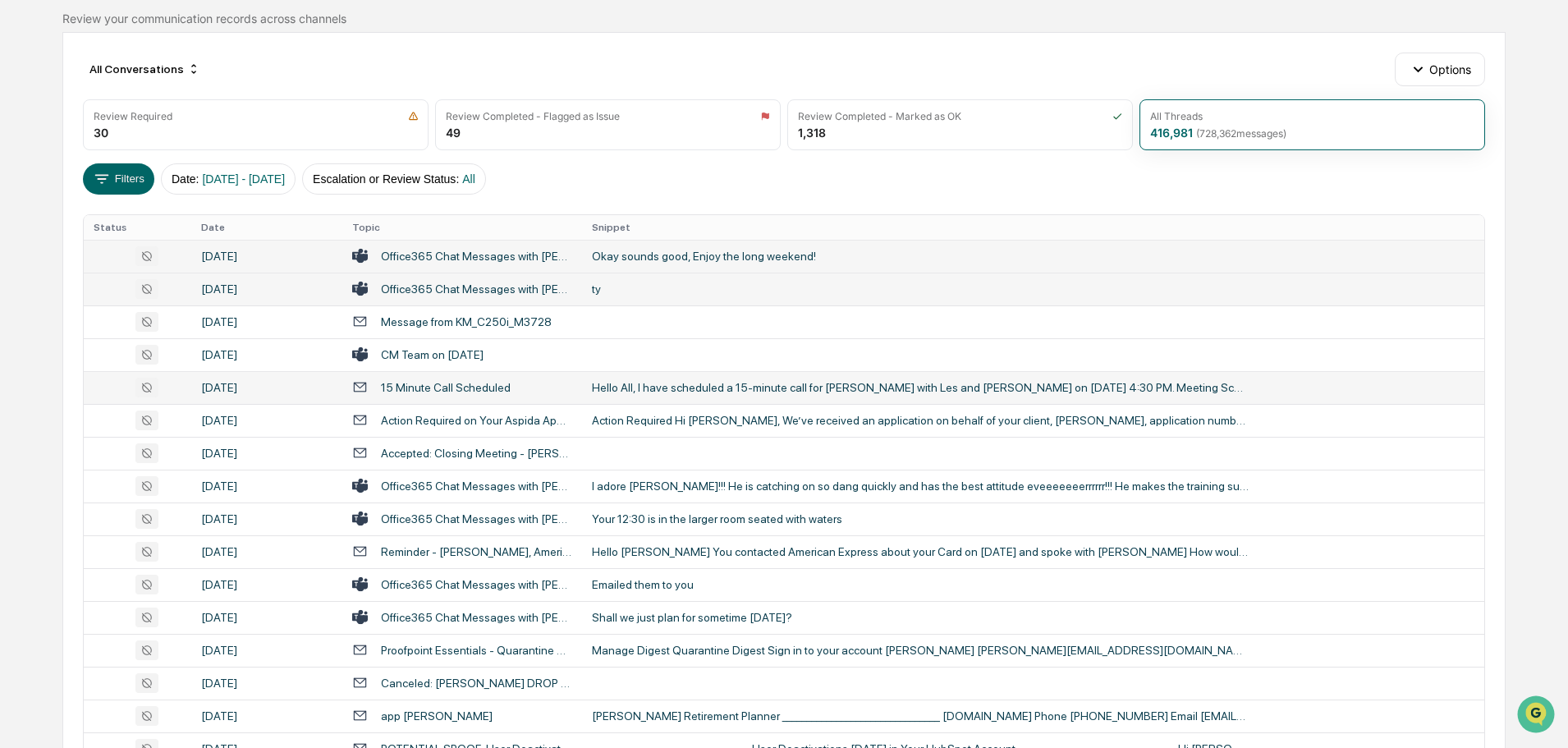
scroll to position [165, 0]
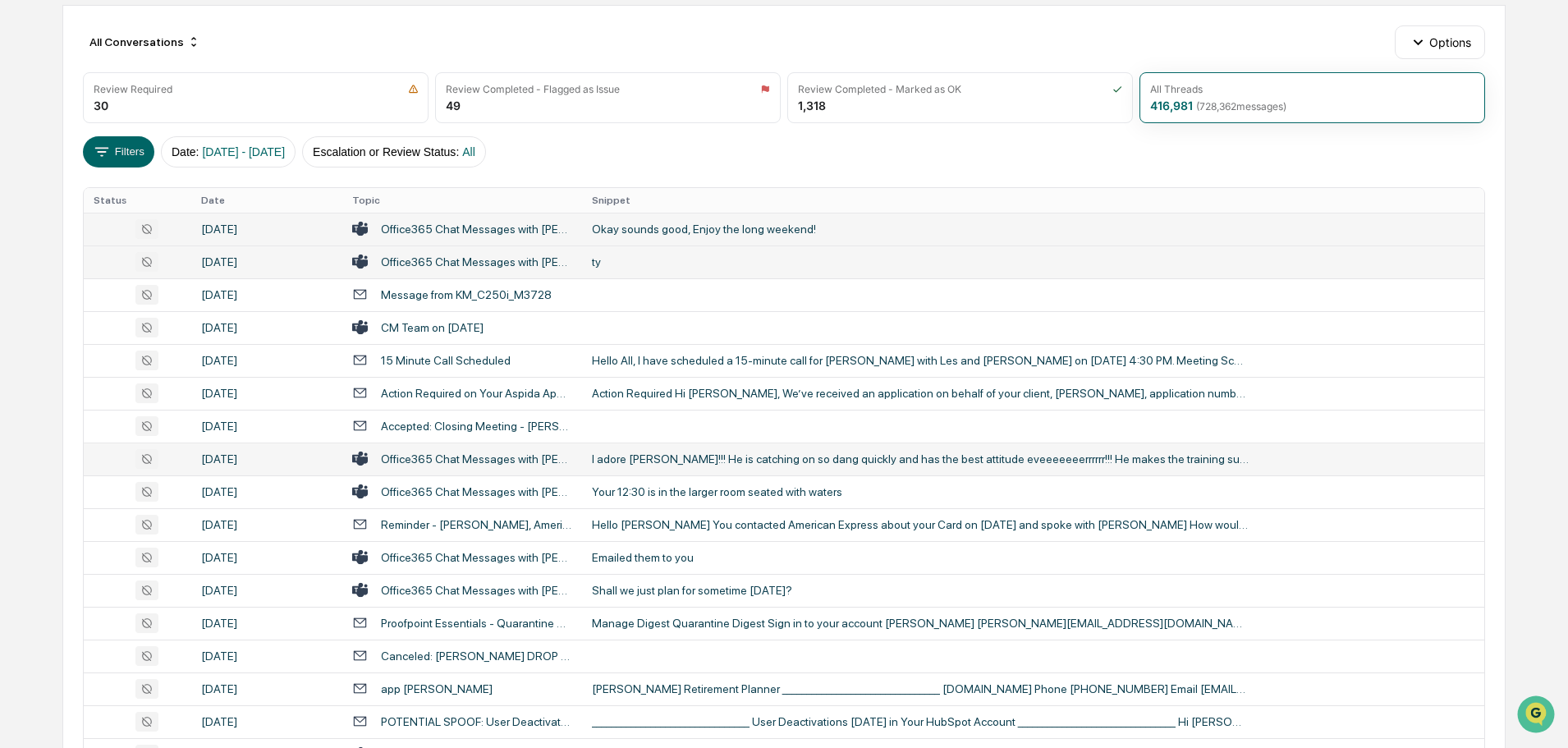
click at [649, 464] on div "I adore [PERSON_NAME]!!! He is catching on so dang quickly and has the best att…" at bounding box center [920, 459] width 657 height 13
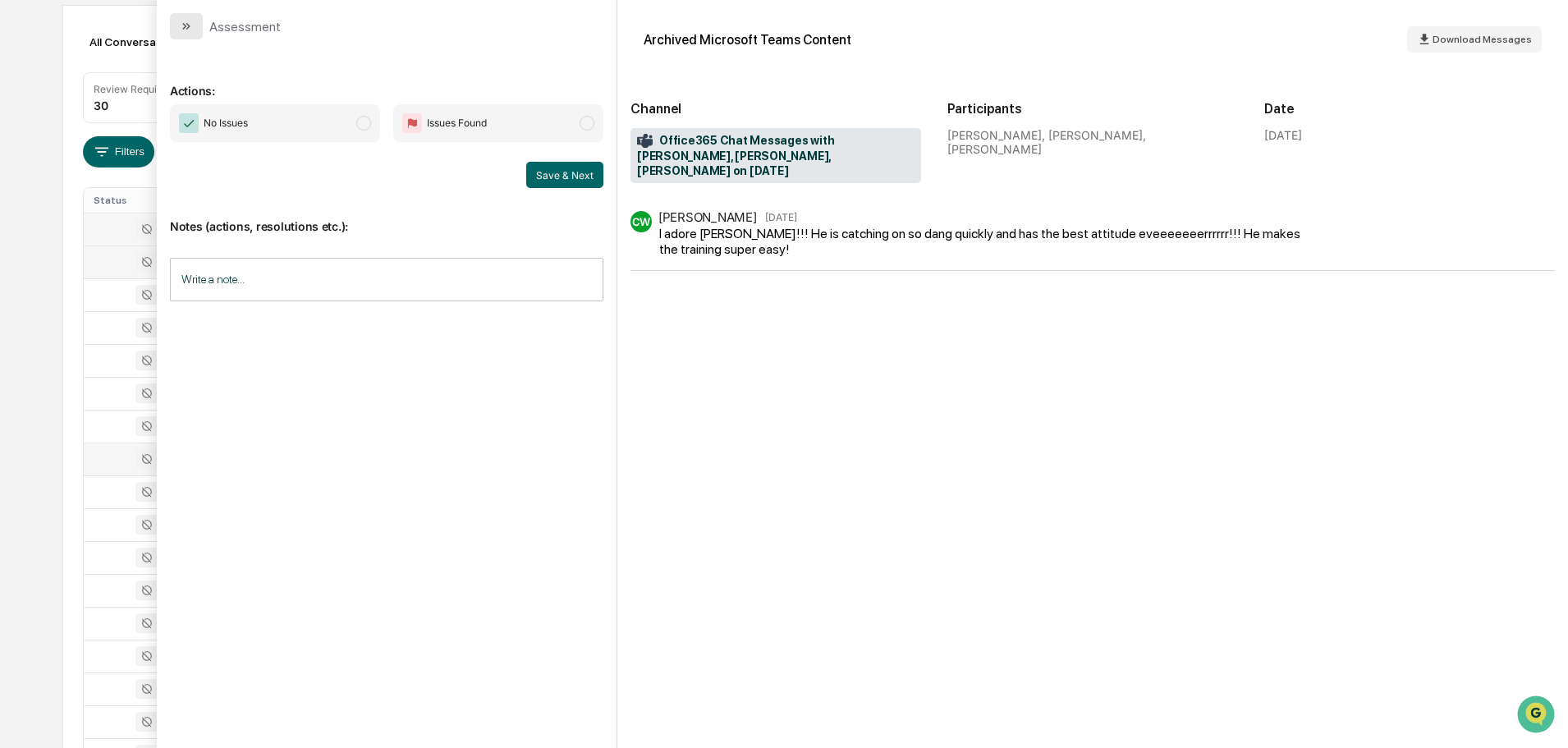
click at [175, 15] on button "modal" at bounding box center [186, 25] width 33 height 26
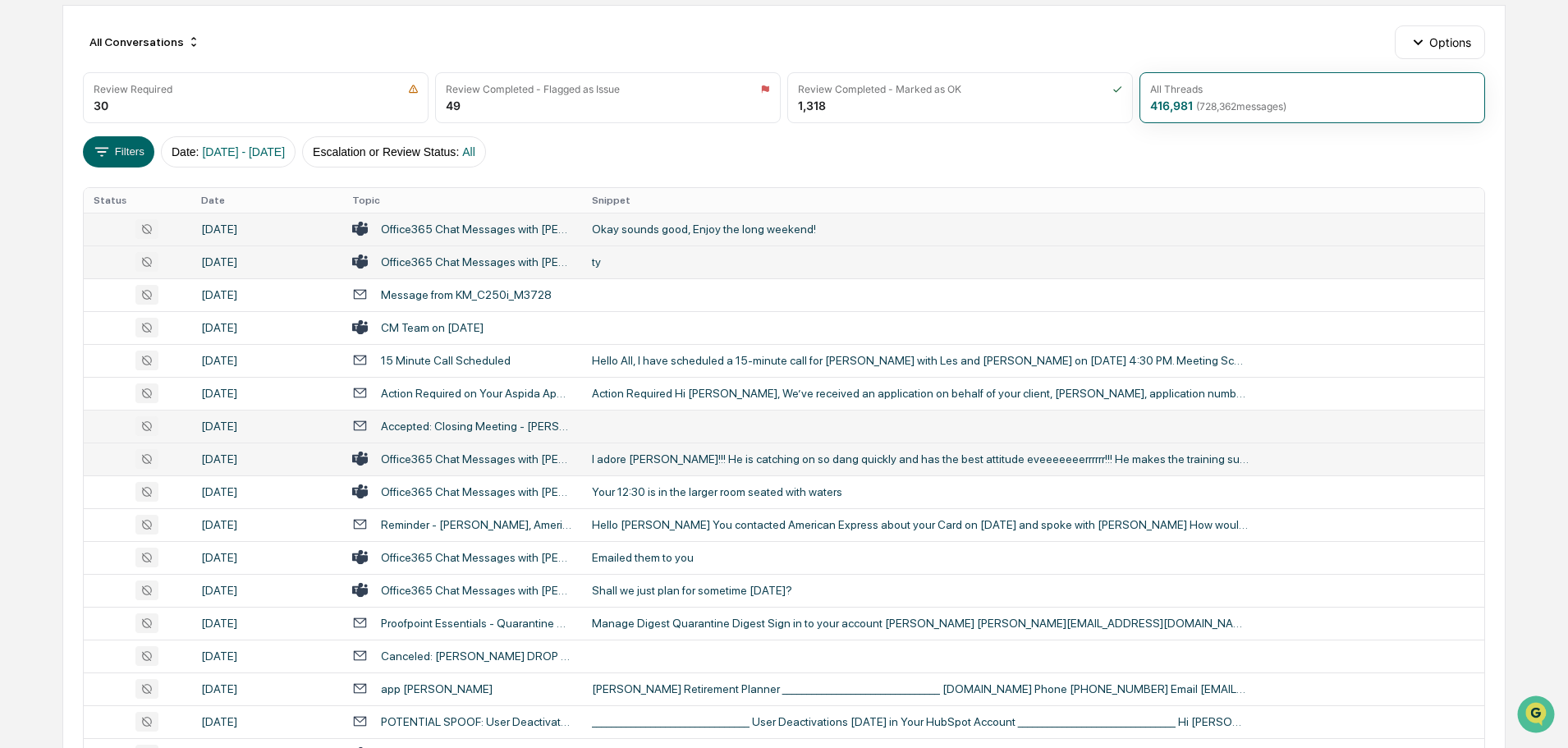
scroll to position [246, 0]
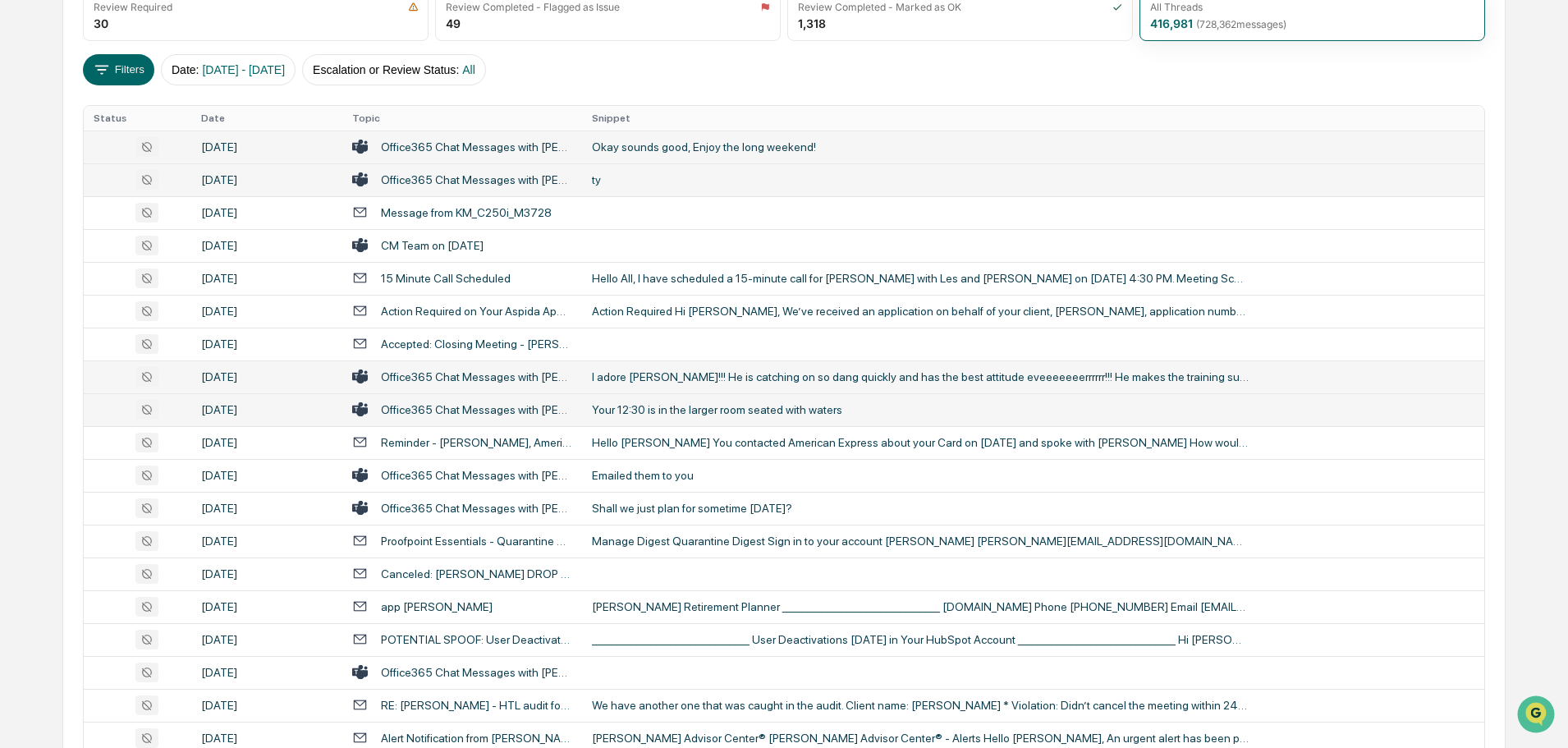
click at [690, 414] on div "Your 12:30 is in the larger room seated with waters" at bounding box center [920, 410] width 657 height 13
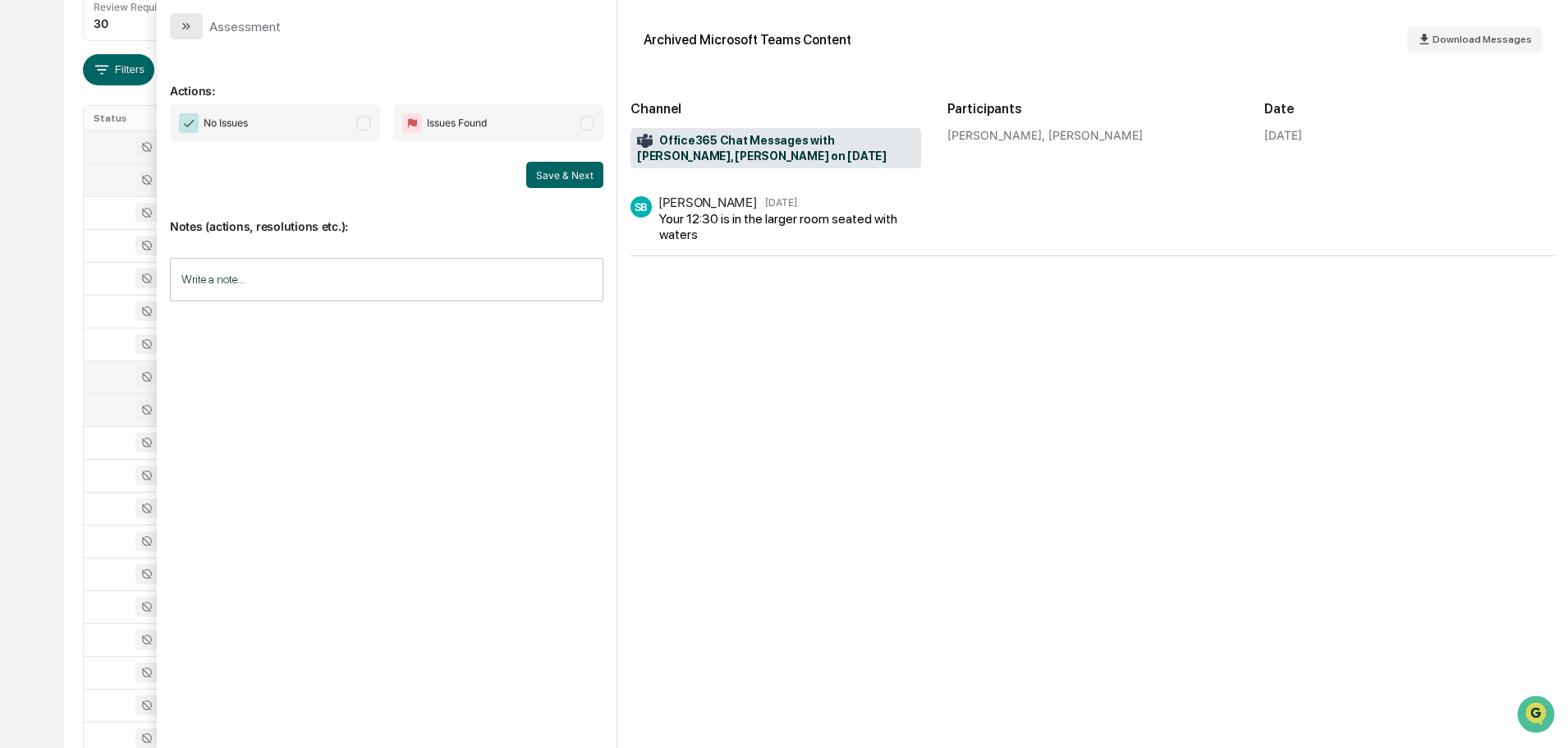
click at [199, 25] on button "modal" at bounding box center [186, 25] width 33 height 26
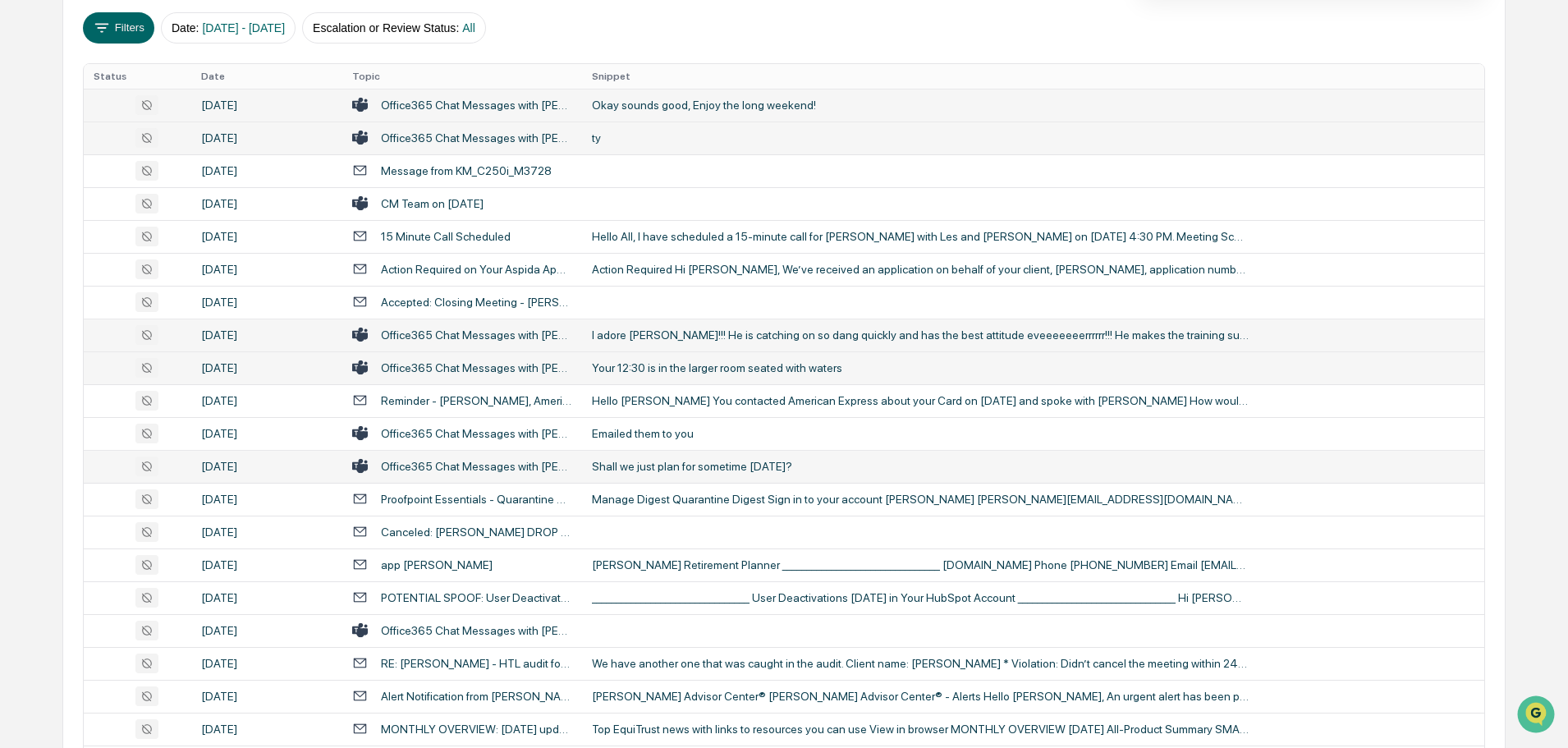
scroll to position [329, 0]
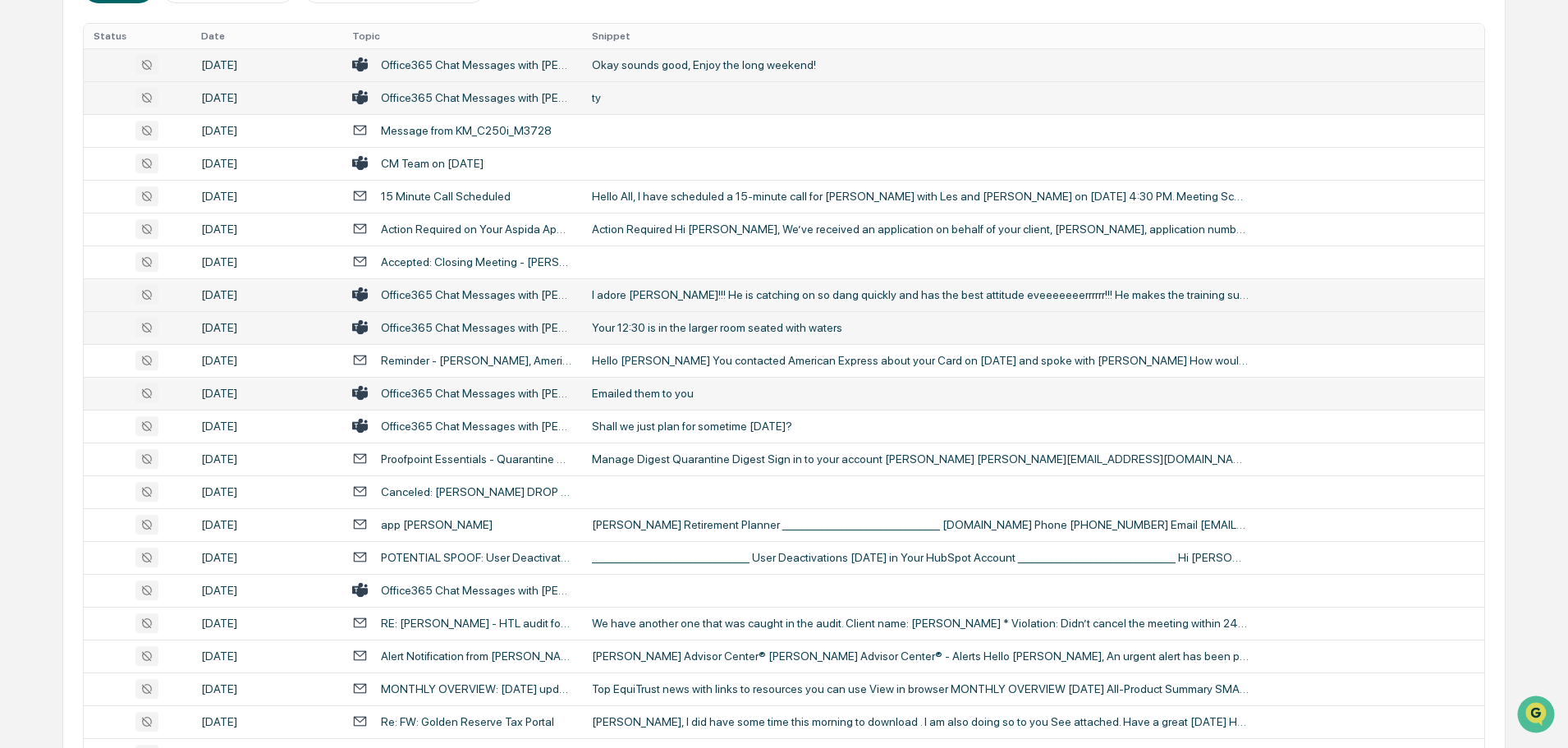
click at [666, 396] on div "Emailed them to you" at bounding box center [920, 394] width 657 height 13
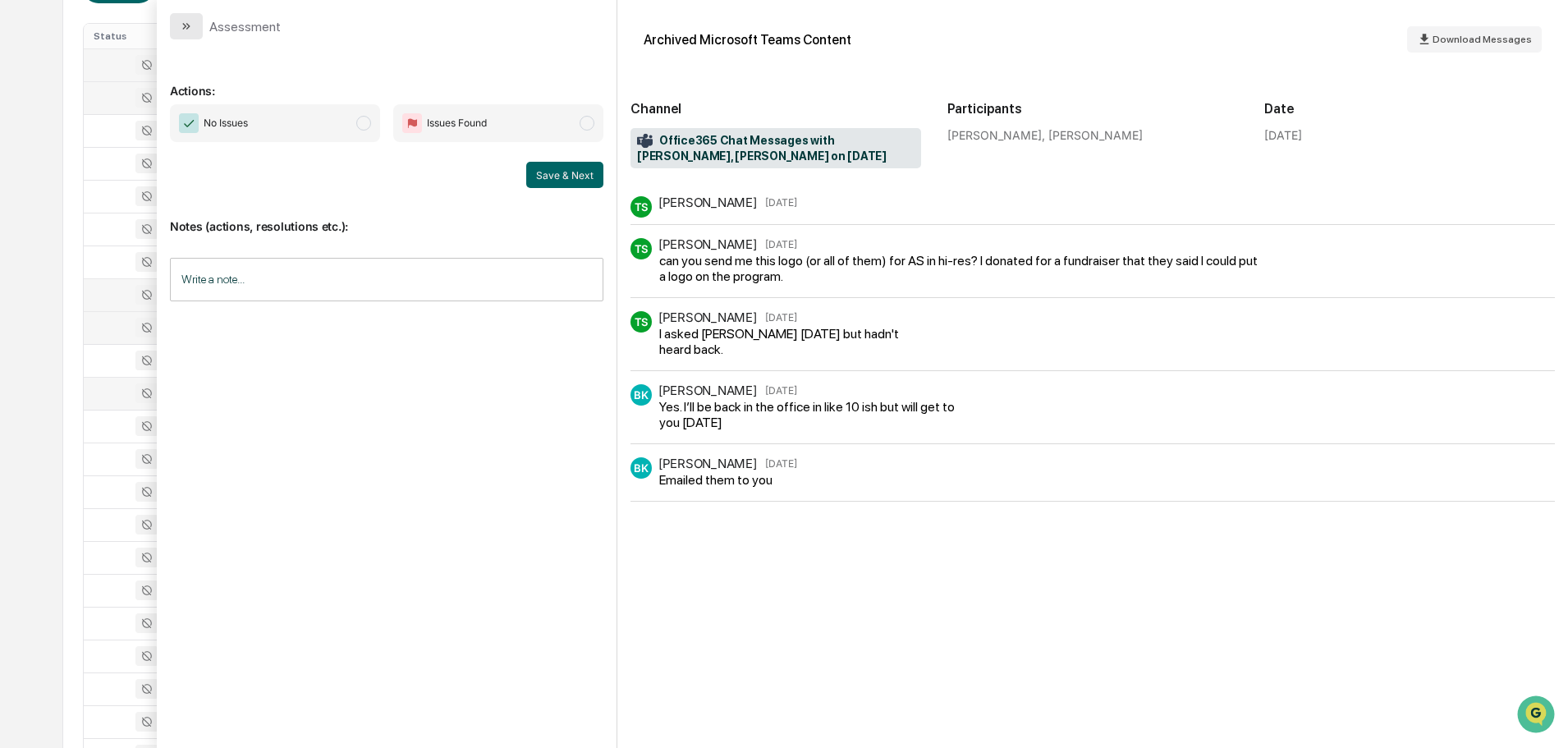
click at [189, 29] on icon "modal" at bounding box center [186, 26] width 13 height 13
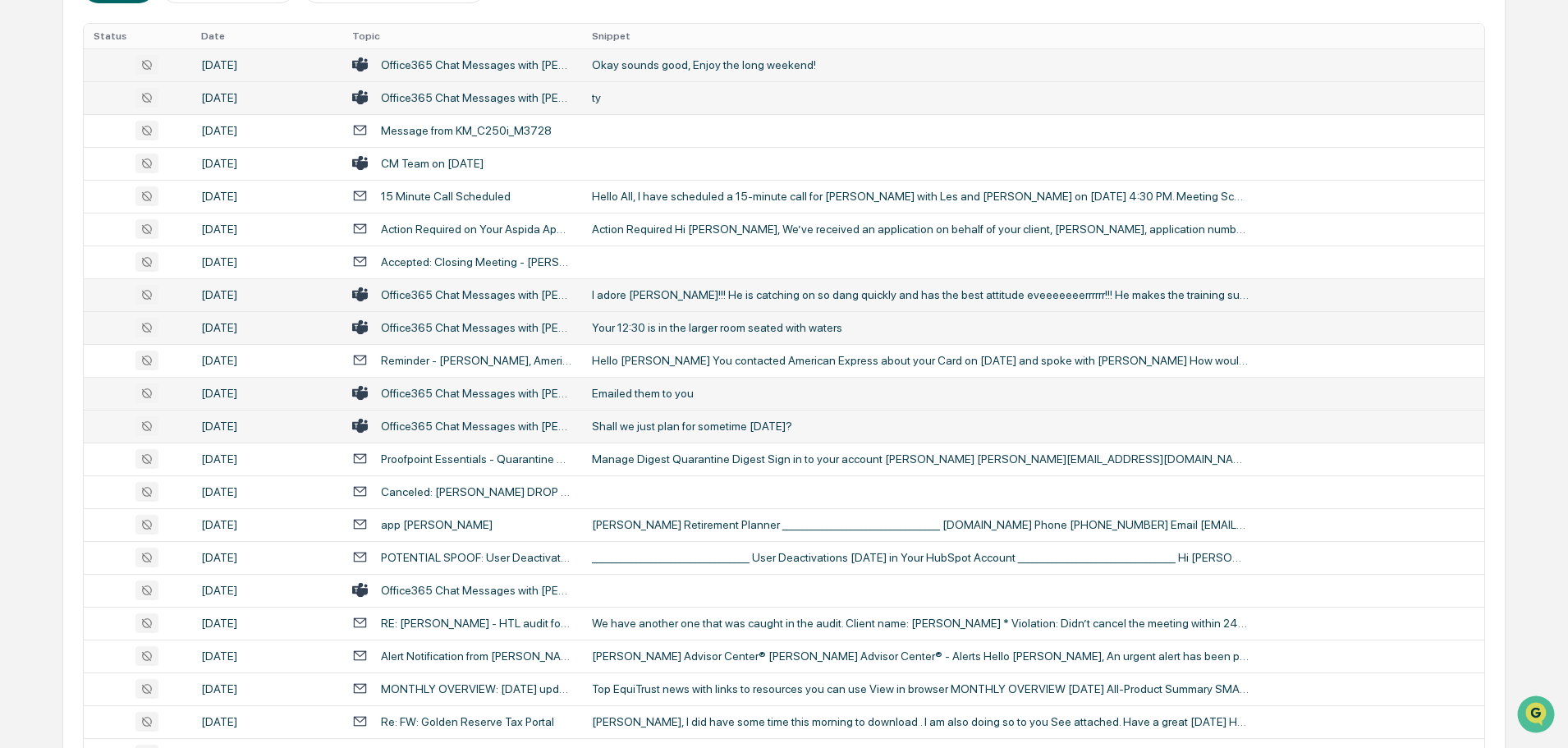
click at [627, 427] on div "Shall we just plan for sometime [DATE]?" at bounding box center [920, 426] width 657 height 13
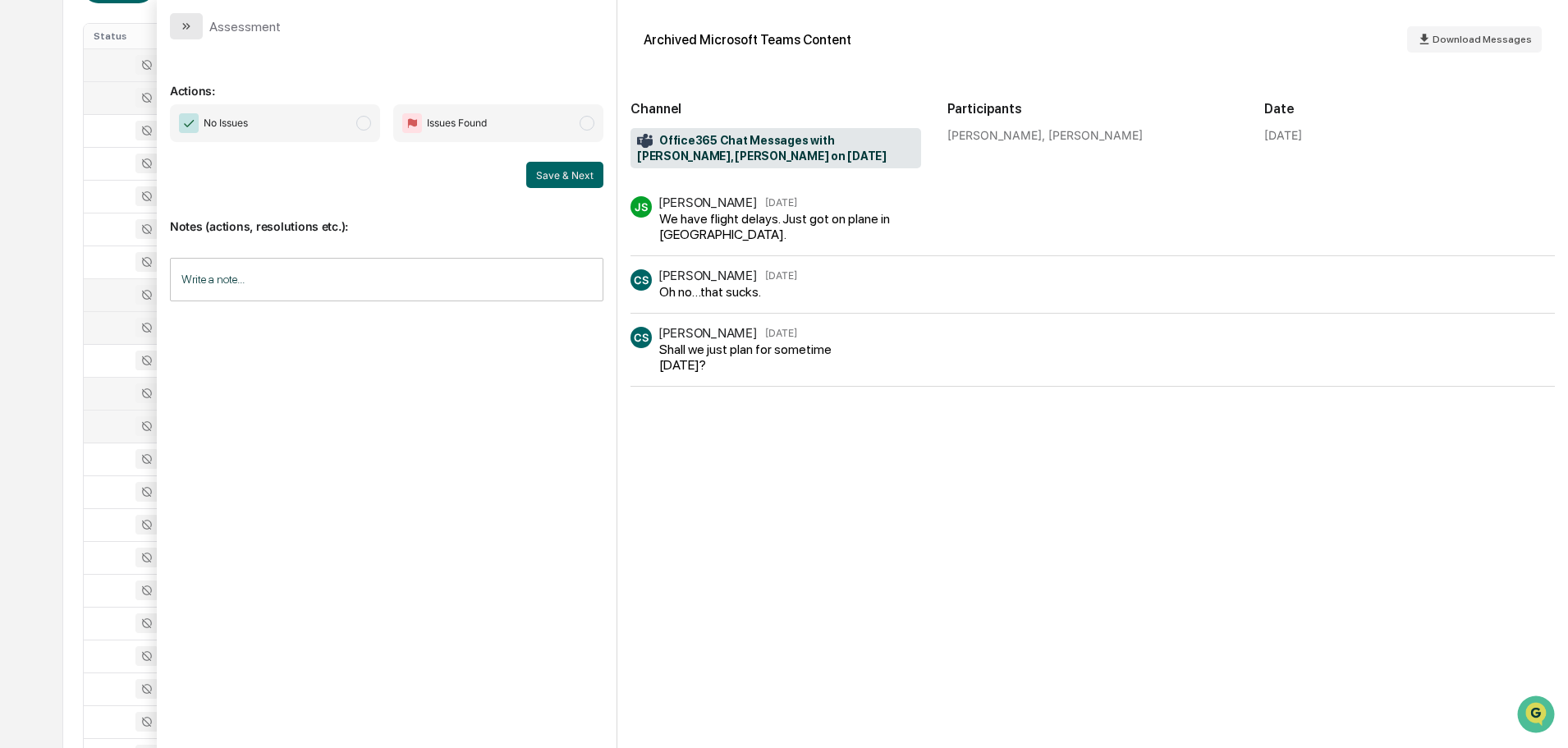
click at [194, 15] on button "modal" at bounding box center [186, 25] width 33 height 26
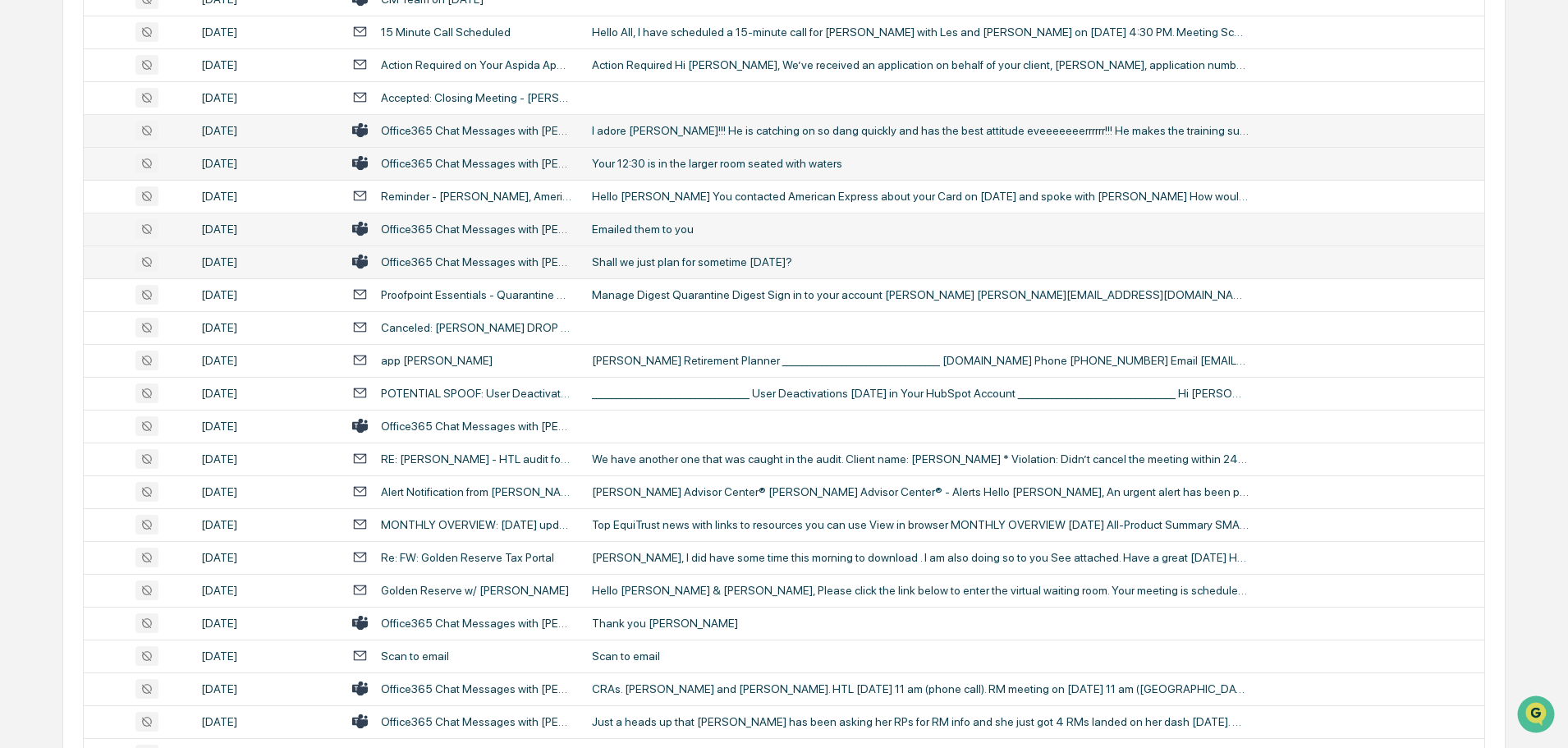
scroll to position [575, 0]
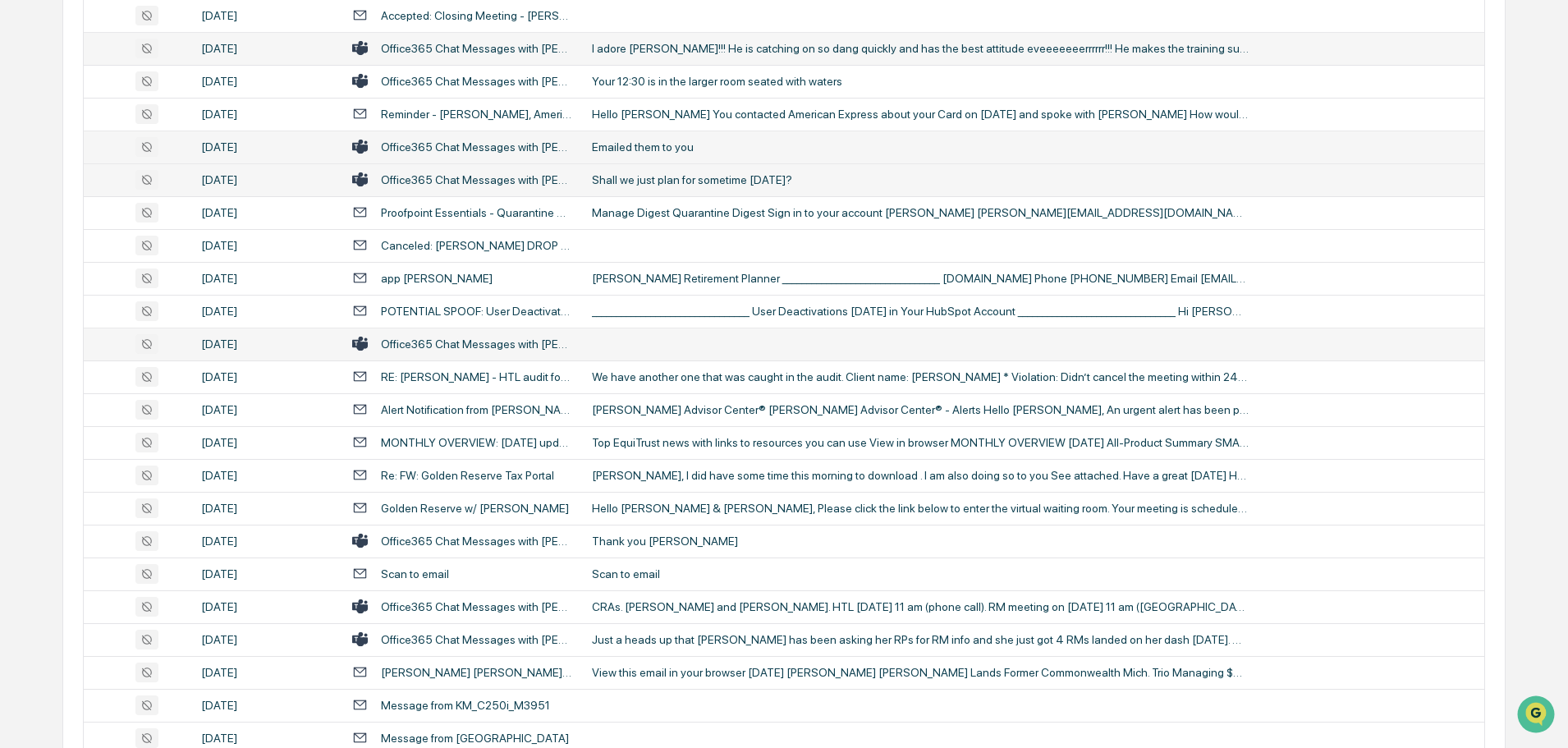
click at [648, 338] on td at bounding box center [1033, 344] width 902 height 33
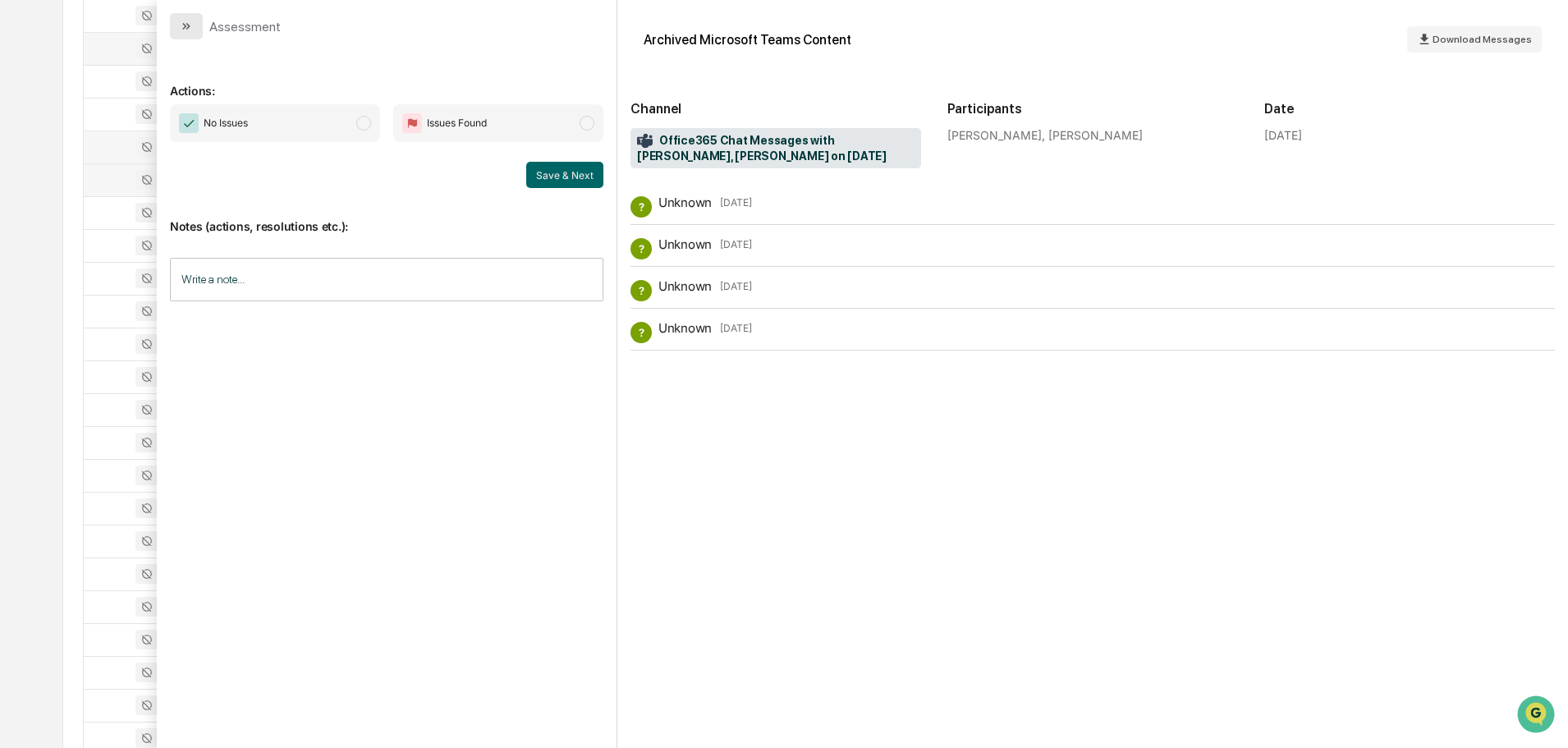
click at [194, 23] on button "modal" at bounding box center [186, 25] width 33 height 26
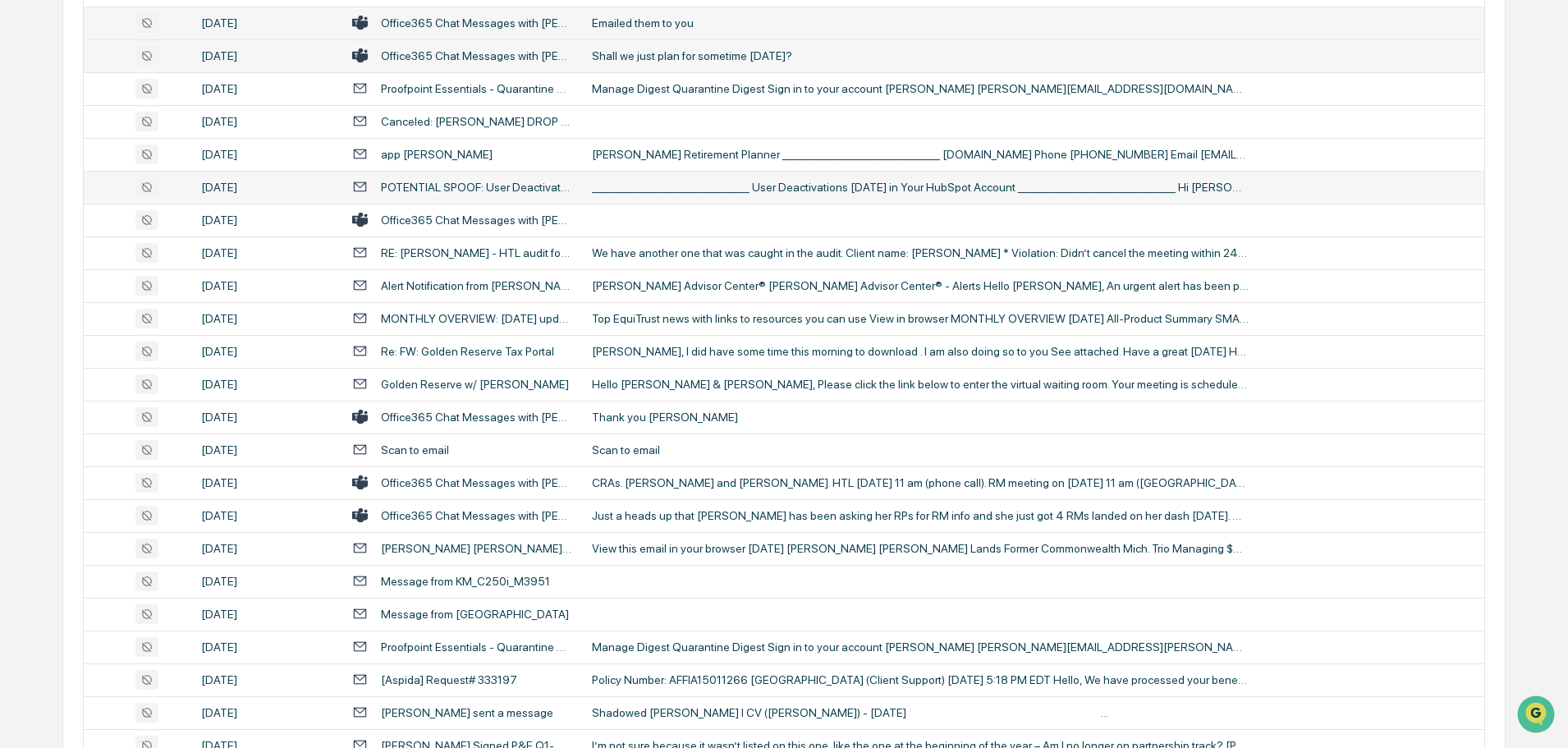
scroll to position [740, 0]
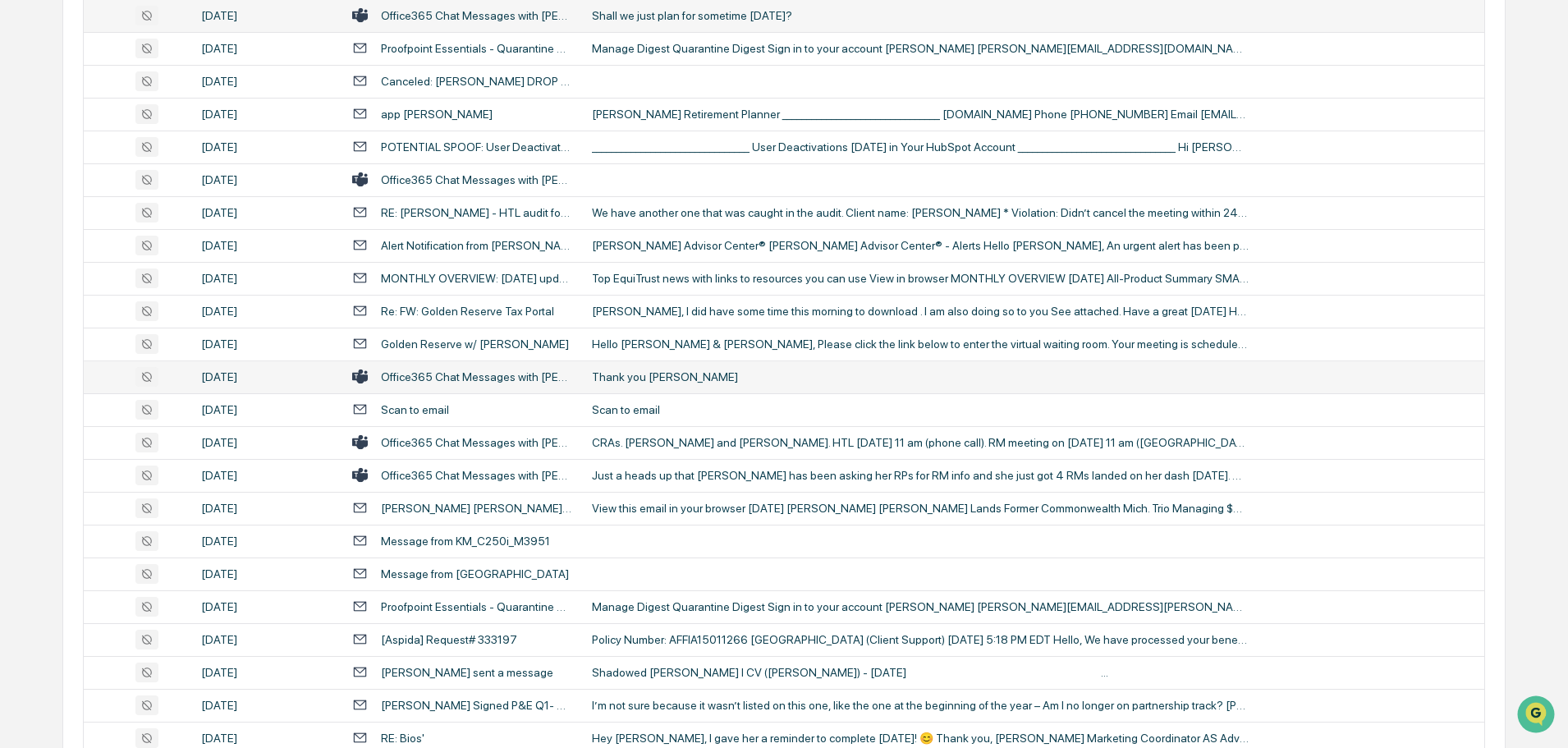
click at [637, 376] on div "Thank you [PERSON_NAME]" at bounding box center [920, 377] width 657 height 13
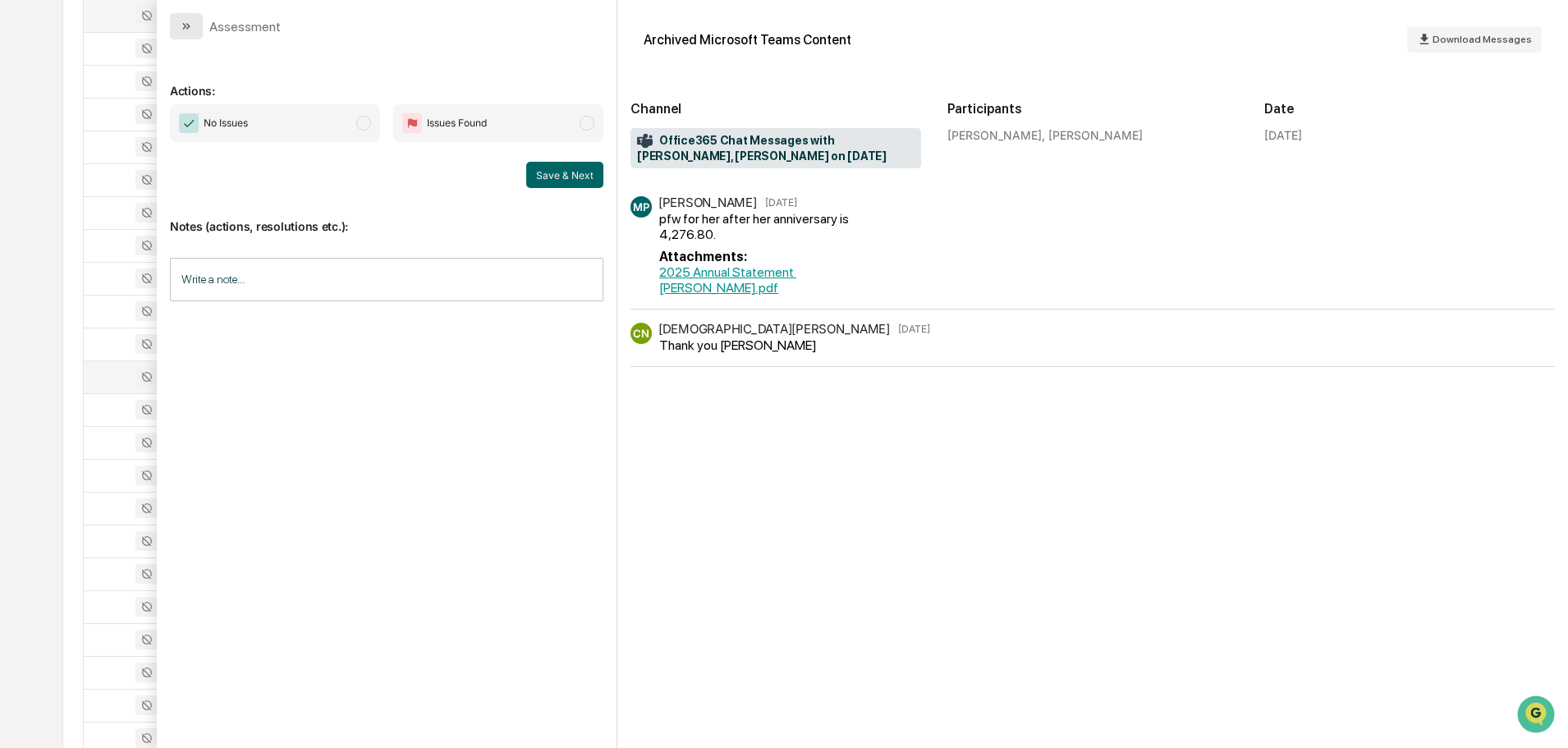
click at [197, 24] on button "modal" at bounding box center [186, 25] width 33 height 26
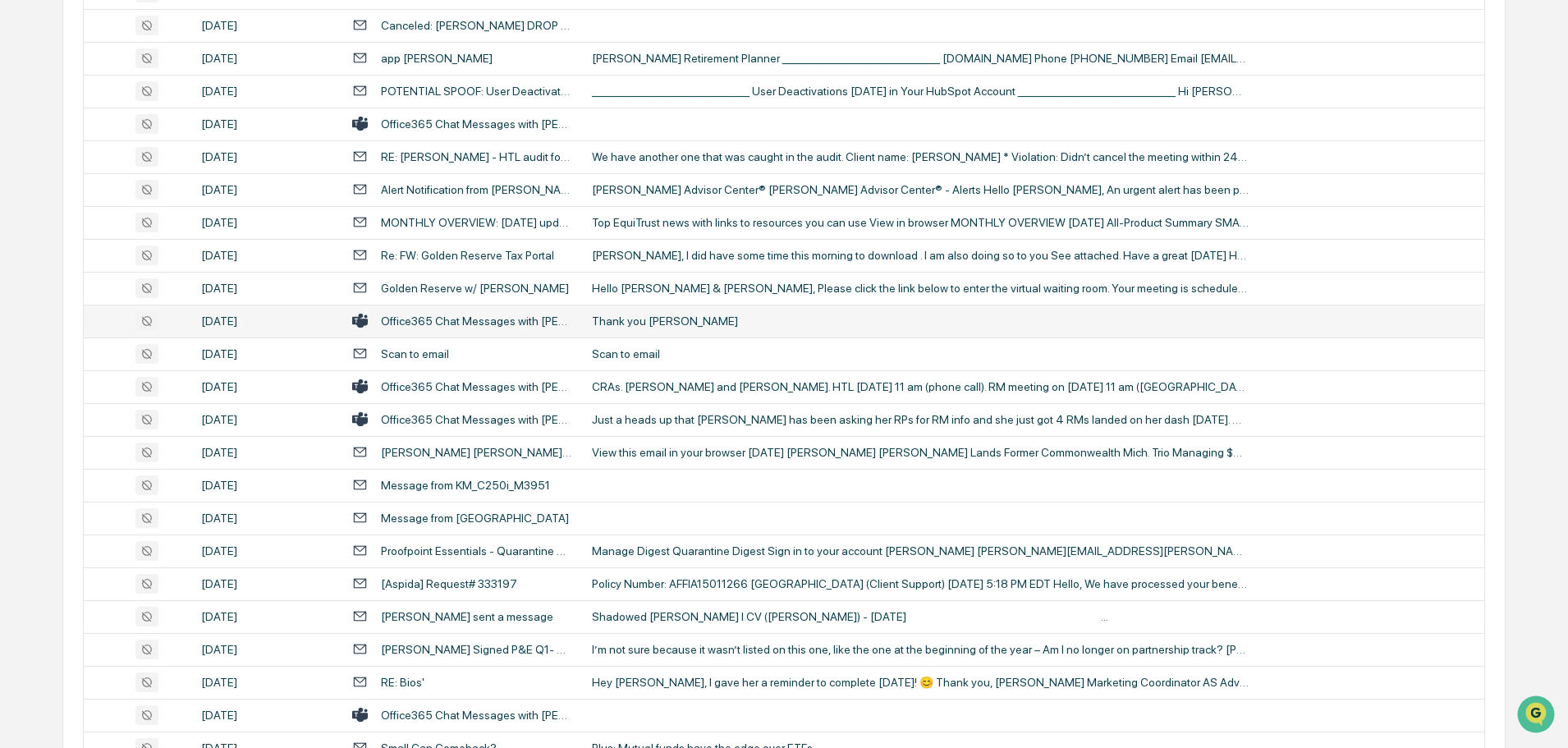
scroll to position [822, 0]
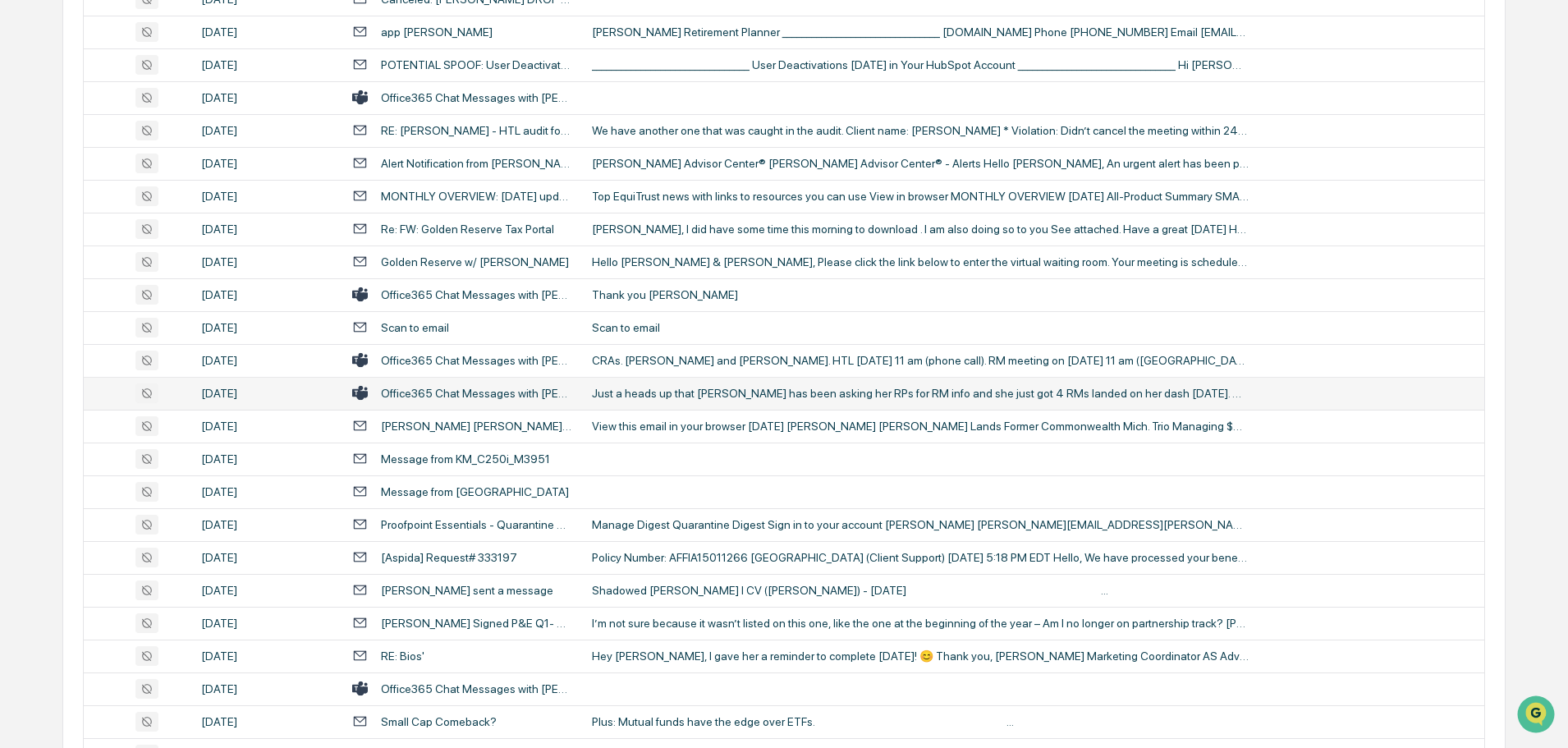
click at [649, 397] on div "Just a heads up that [PERSON_NAME] has been asking her RPs for RM info and she …" at bounding box center [920, 394] width 657 height 13
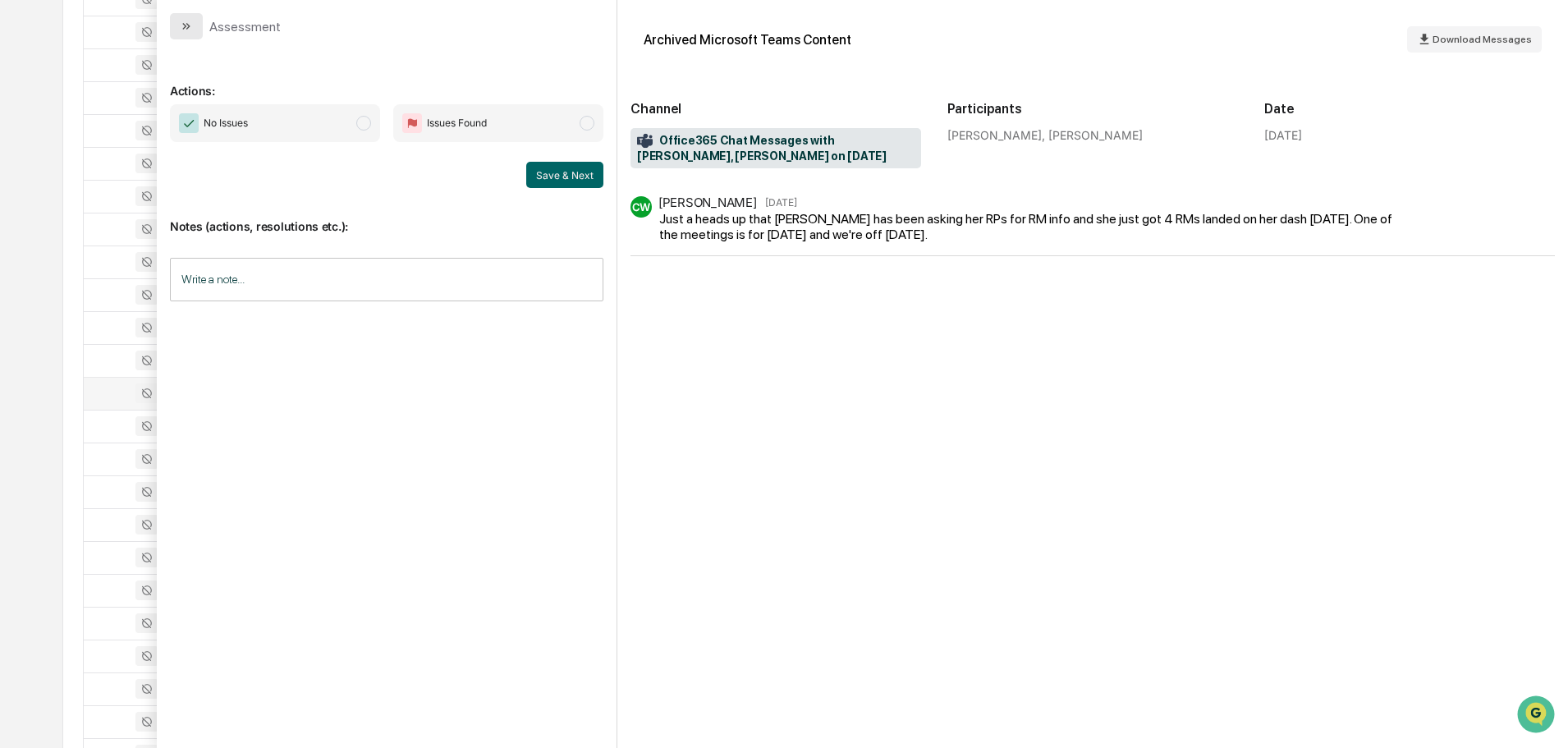
click at [196, 26] on button "modal" at bounding box center [186, 25] width 33 height 26
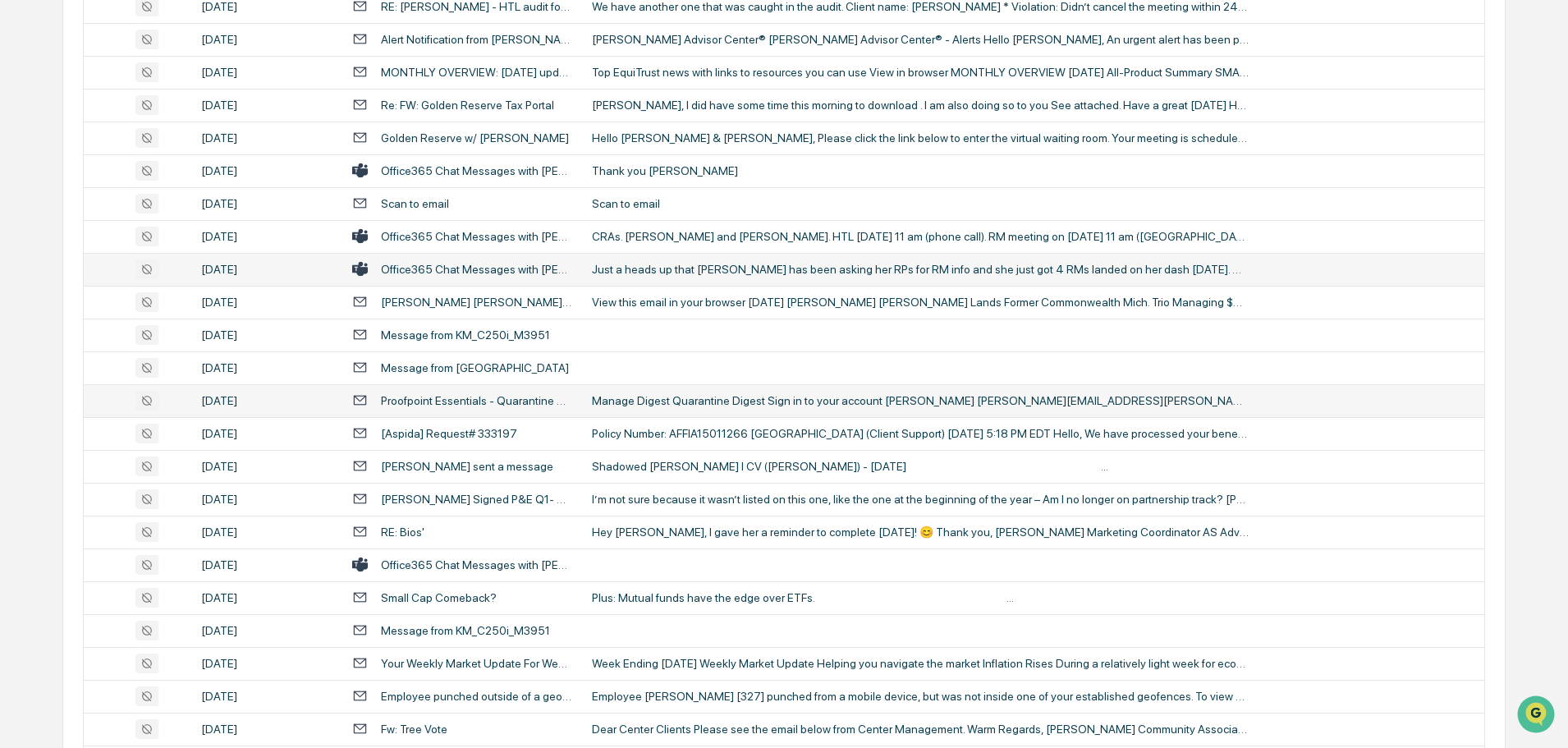
scroll to position [986, 0]
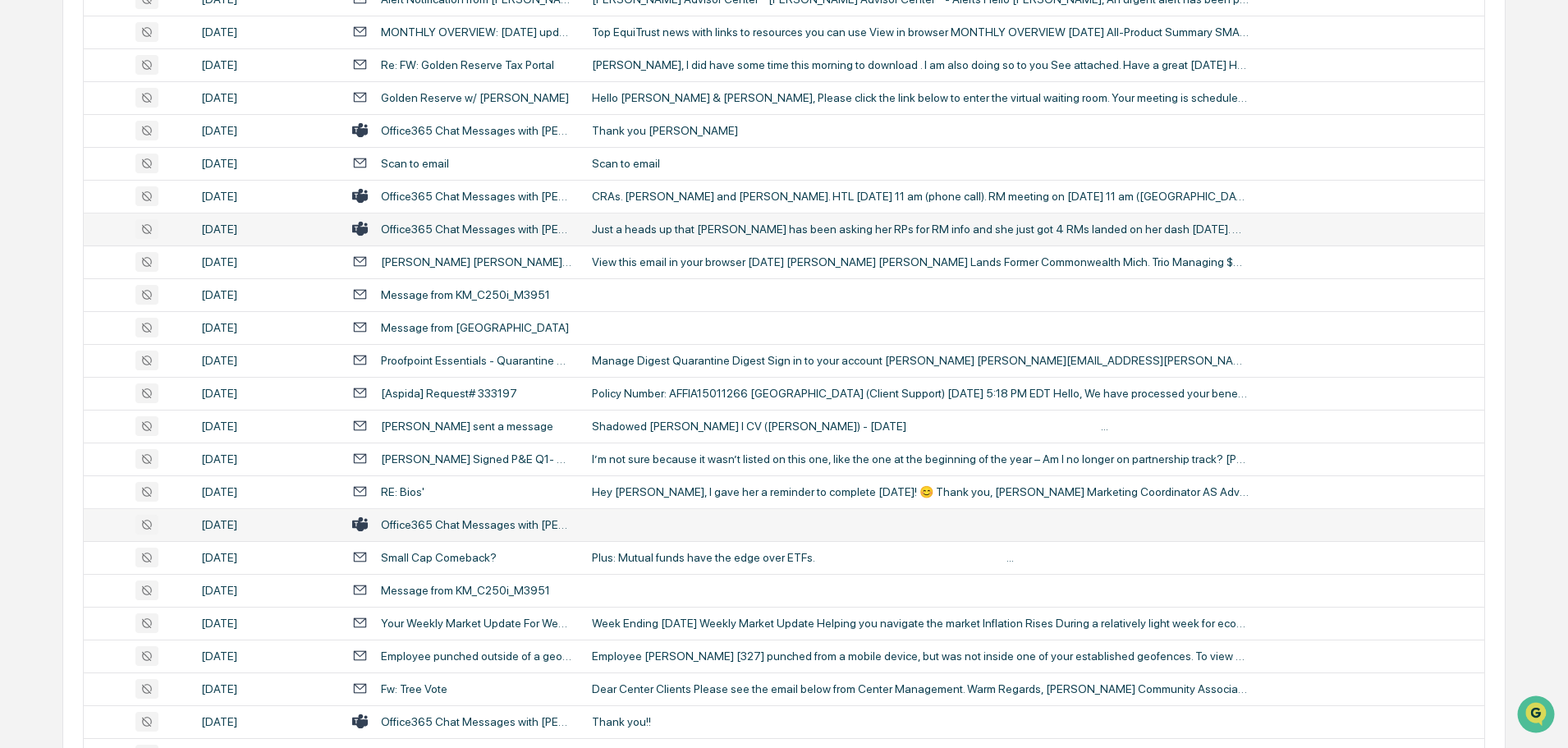
click at [652, 524] on td at bounding box center [1033, 525] width 902 height 33
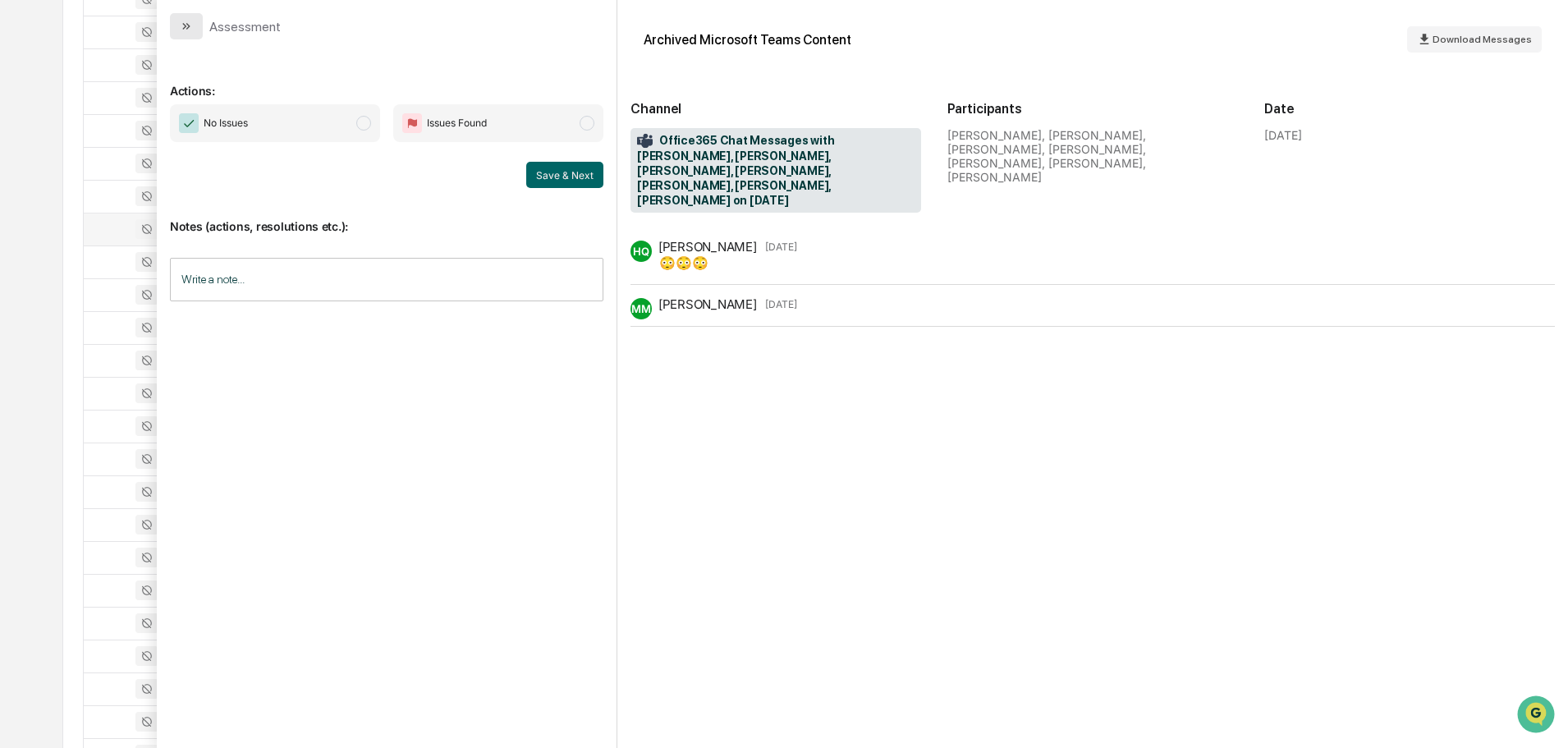
click at [193, 29] on button "modal" at bounding box center [186, 25] width 33 height 26
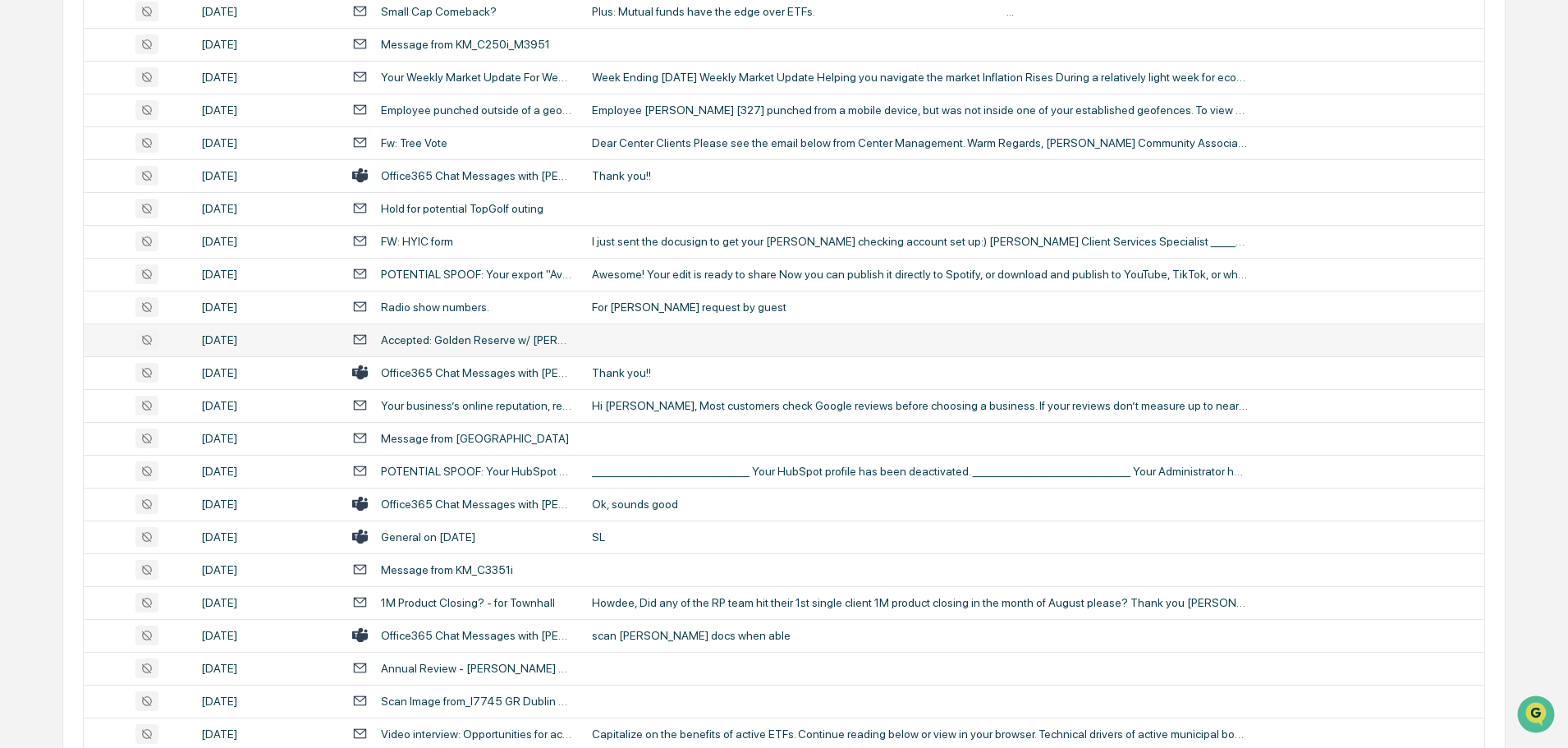
scroll to position [1561, 0]
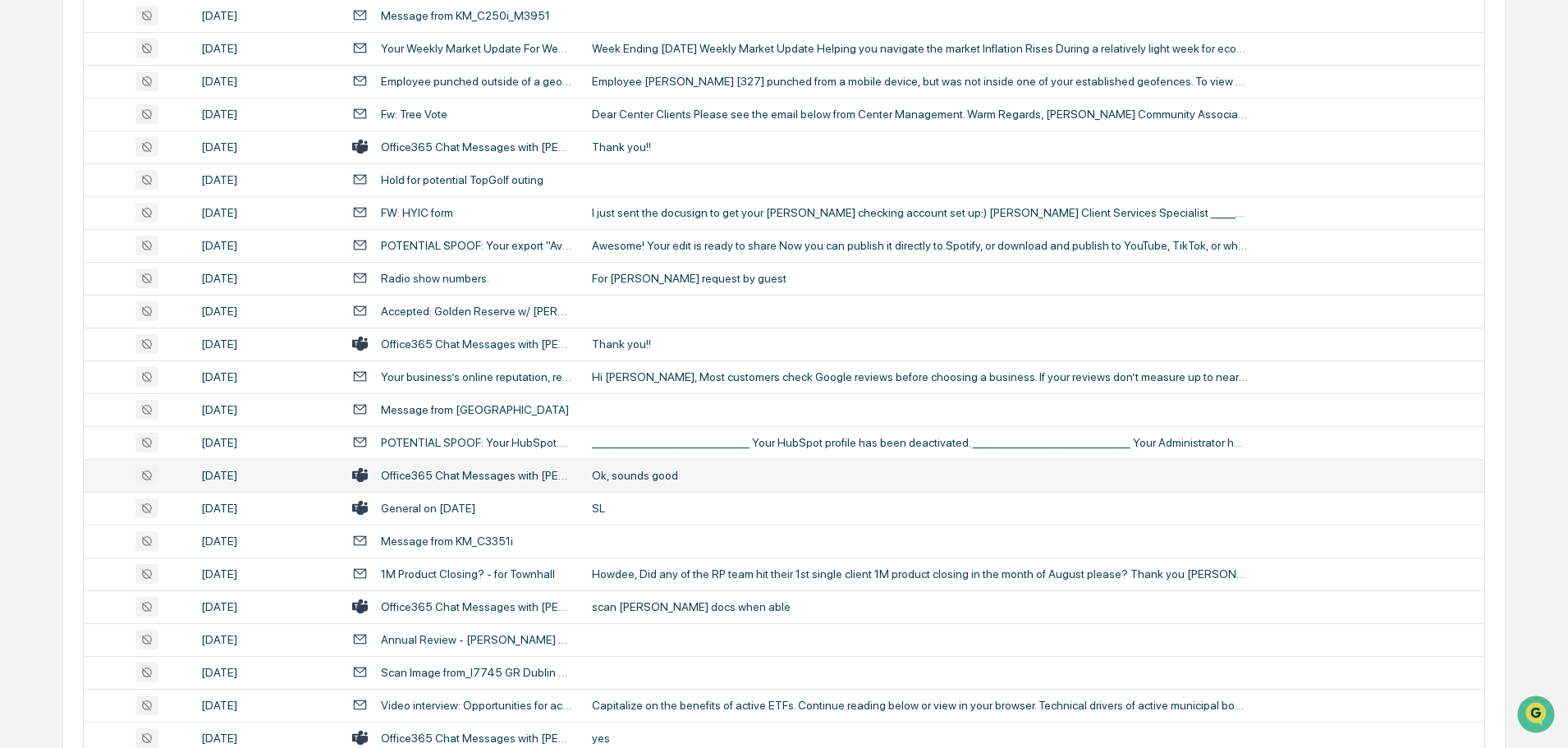
click at [667, 474] on div "Ok, sounds good" at bounding box center [920, 475] width 657 height 13
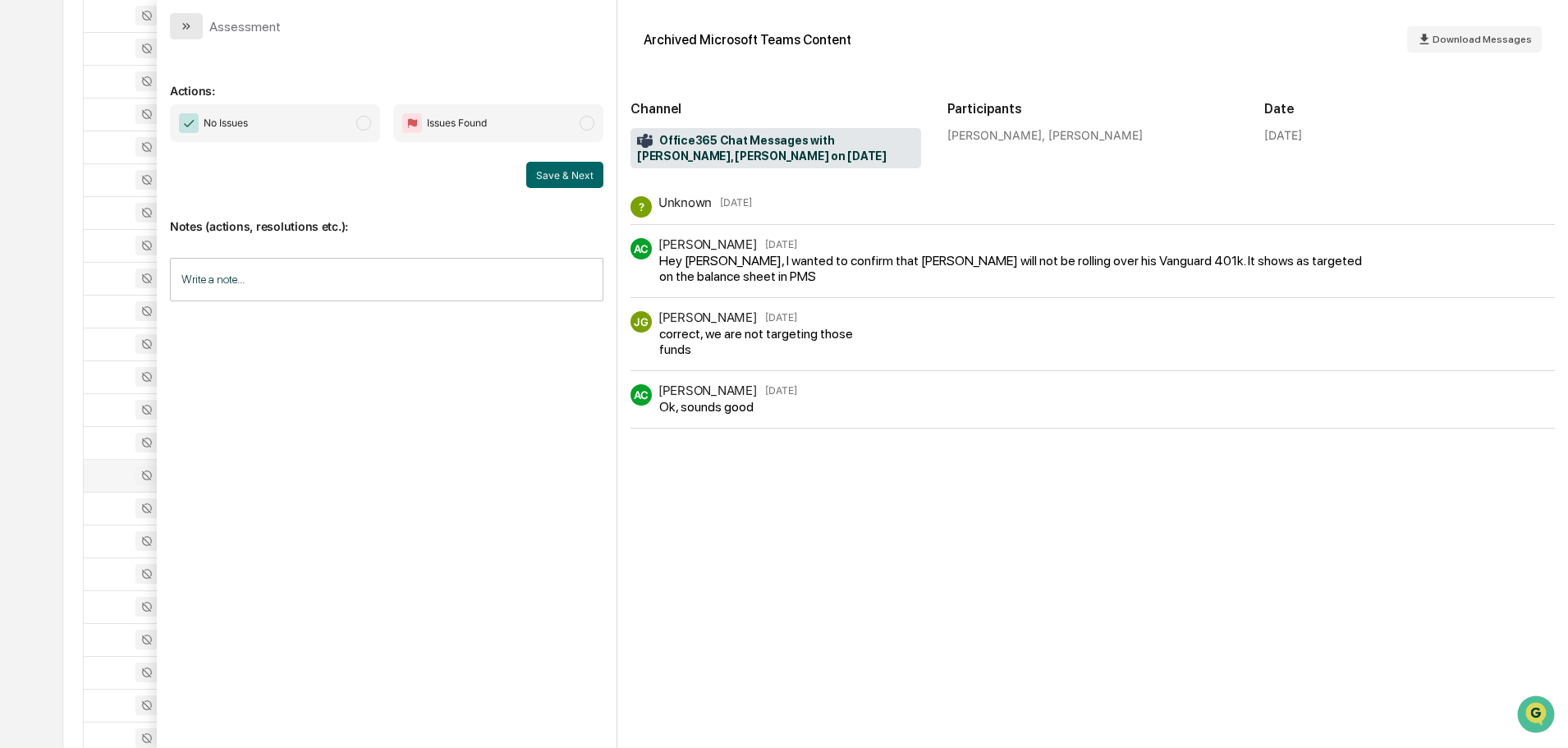
click at [182, 24] on icon "modal" at bounding box center [186, 26] width 13 height 13
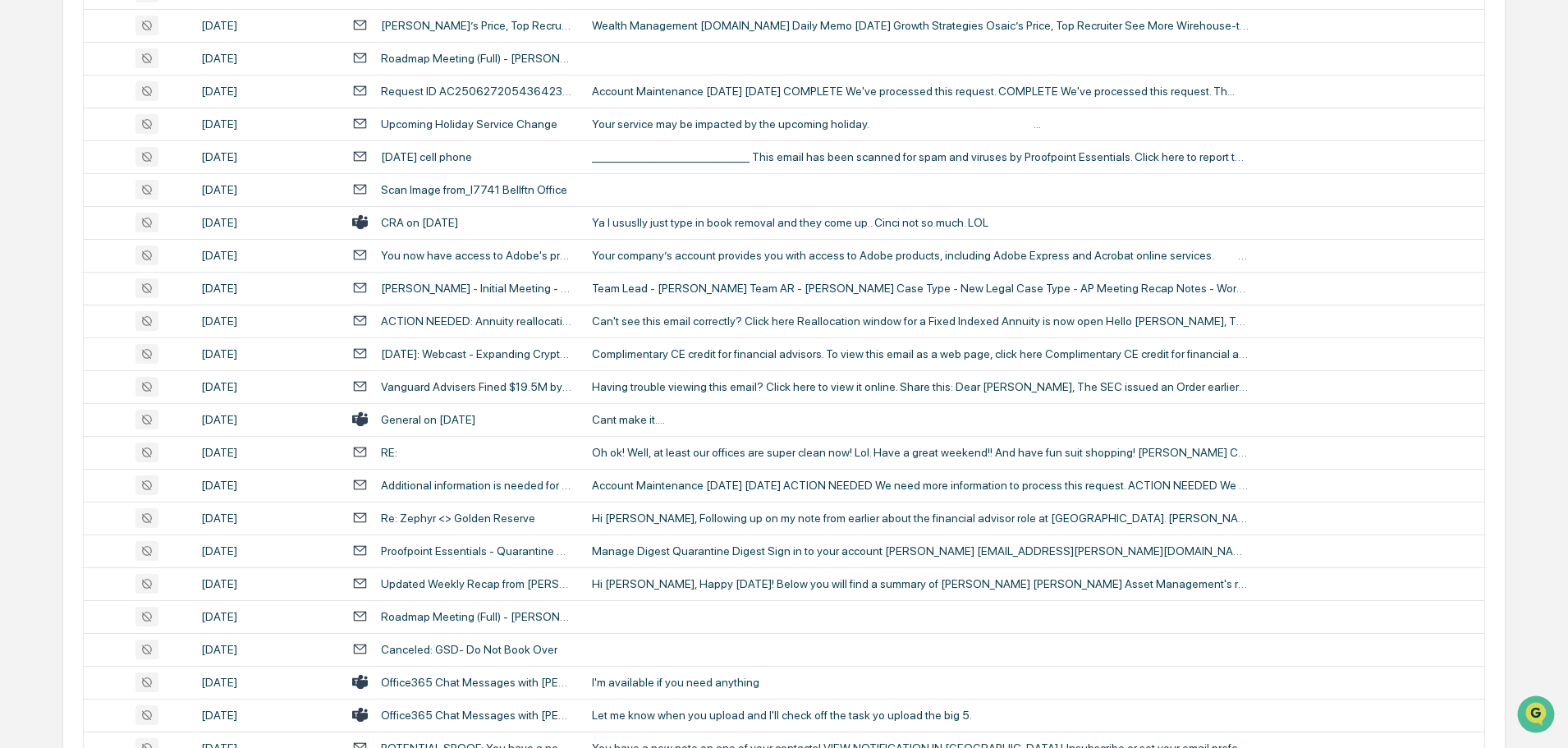
scroll to position [2465, 0]
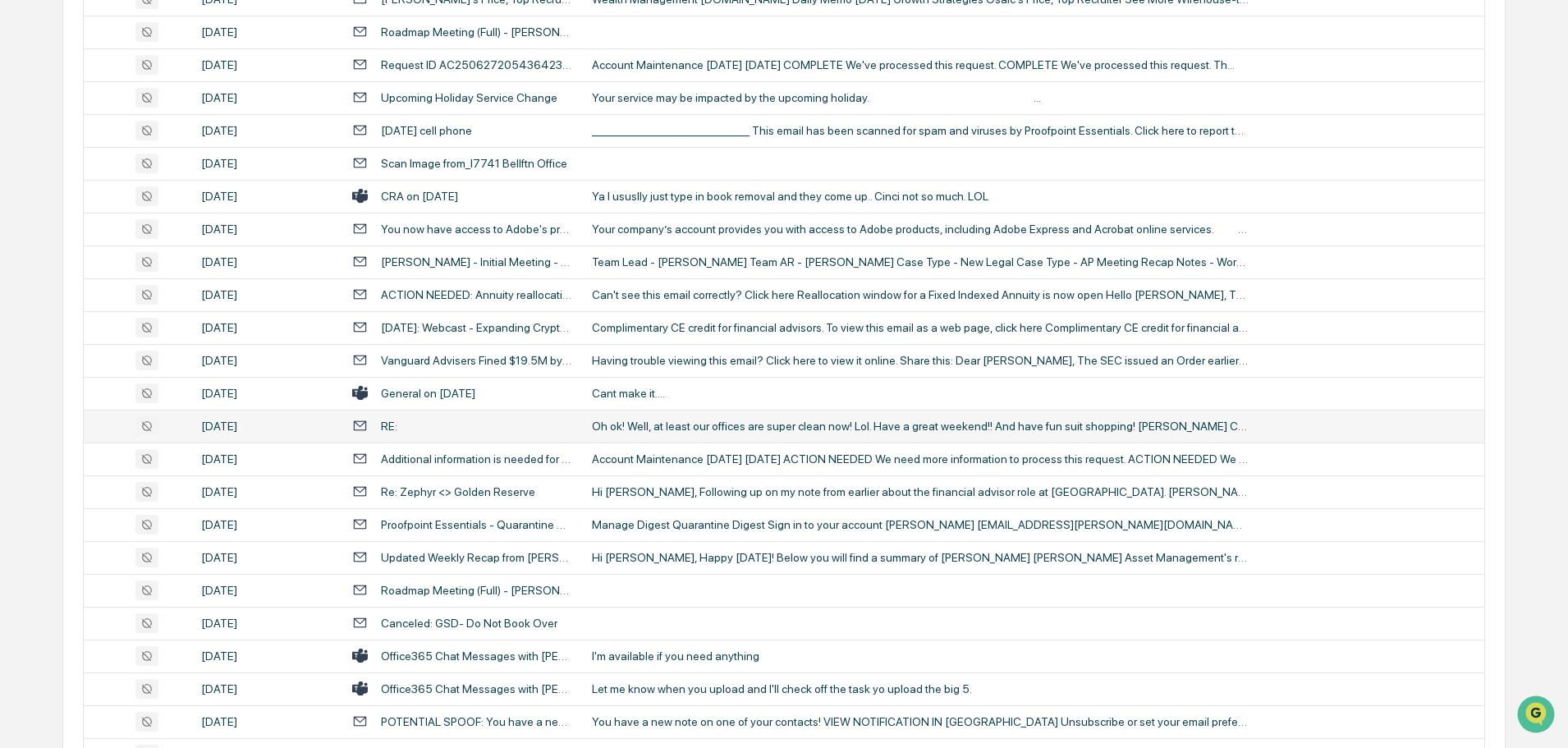
click at [688, 434] on td "Oh ok! Well, at least our offices are super clean now! Lol. Have a great weeken…" at bounding box center [1033, 426] width 902 height 33
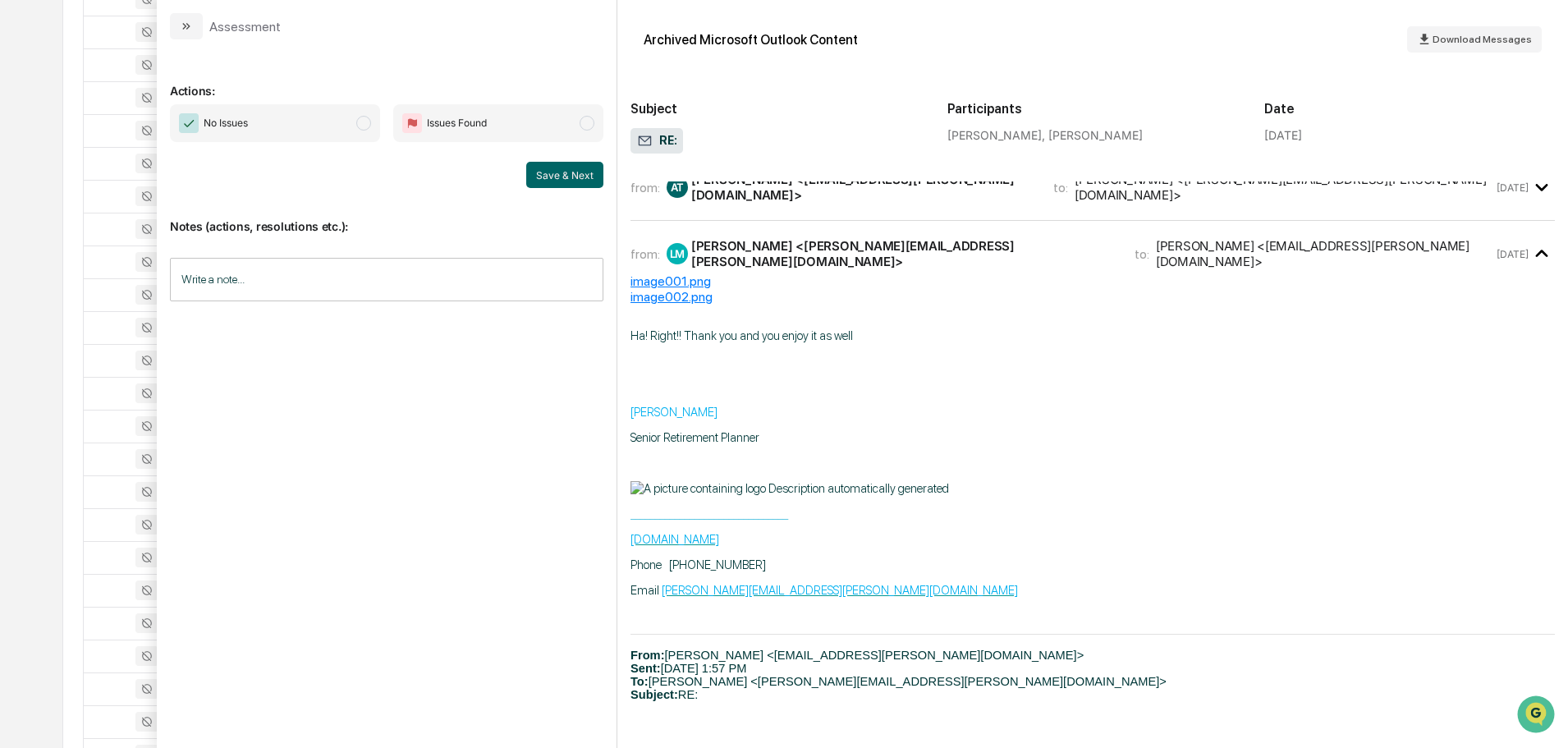
scroll to position [115, 0]
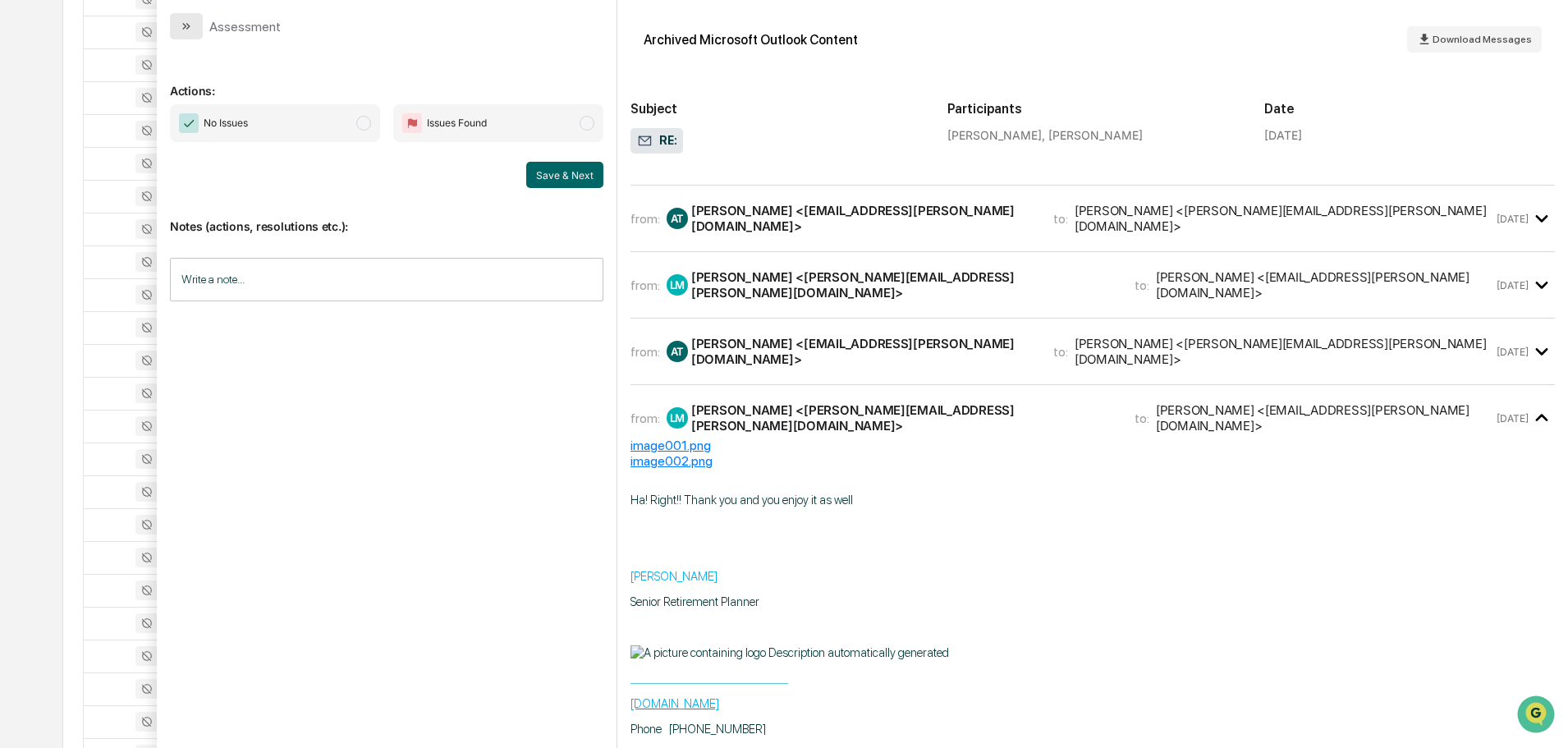
click at [195, 25] on button "modal" at bounding box center [186, 25] width 33 height 26
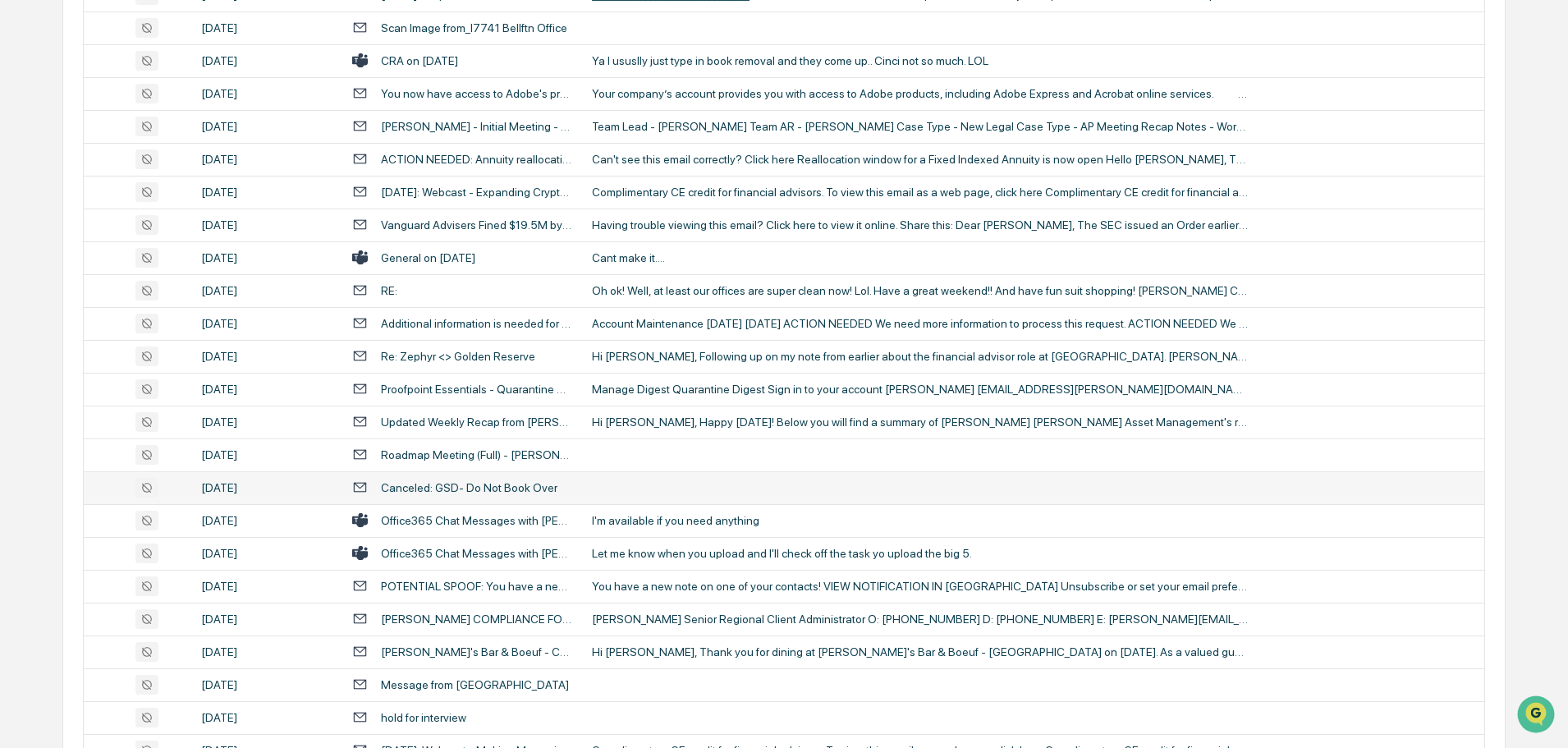
scroll to position [2628, 0]
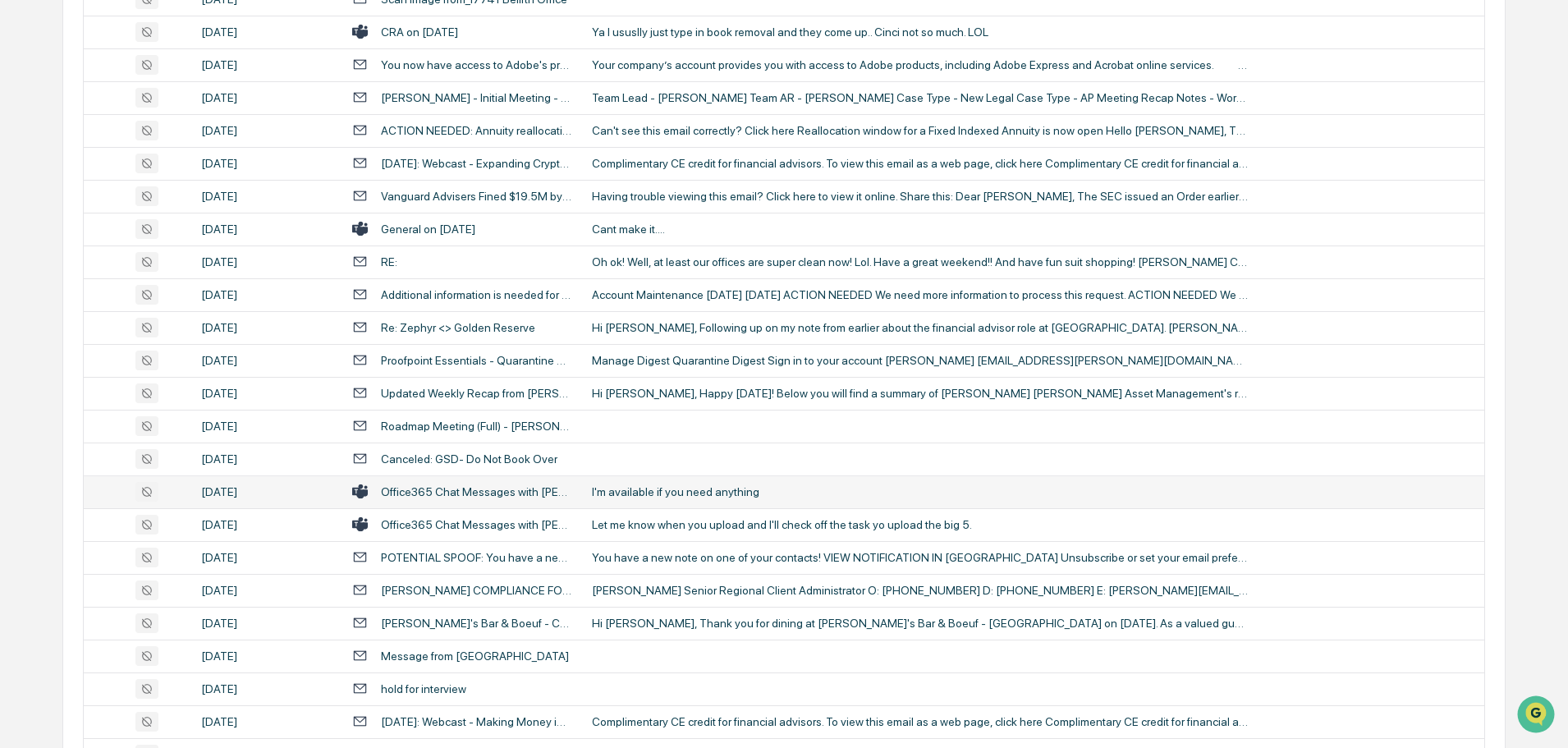
click at [681, 492] on div "I'm available if you need anything" at bounding box center [920, 492] width 657 height 13
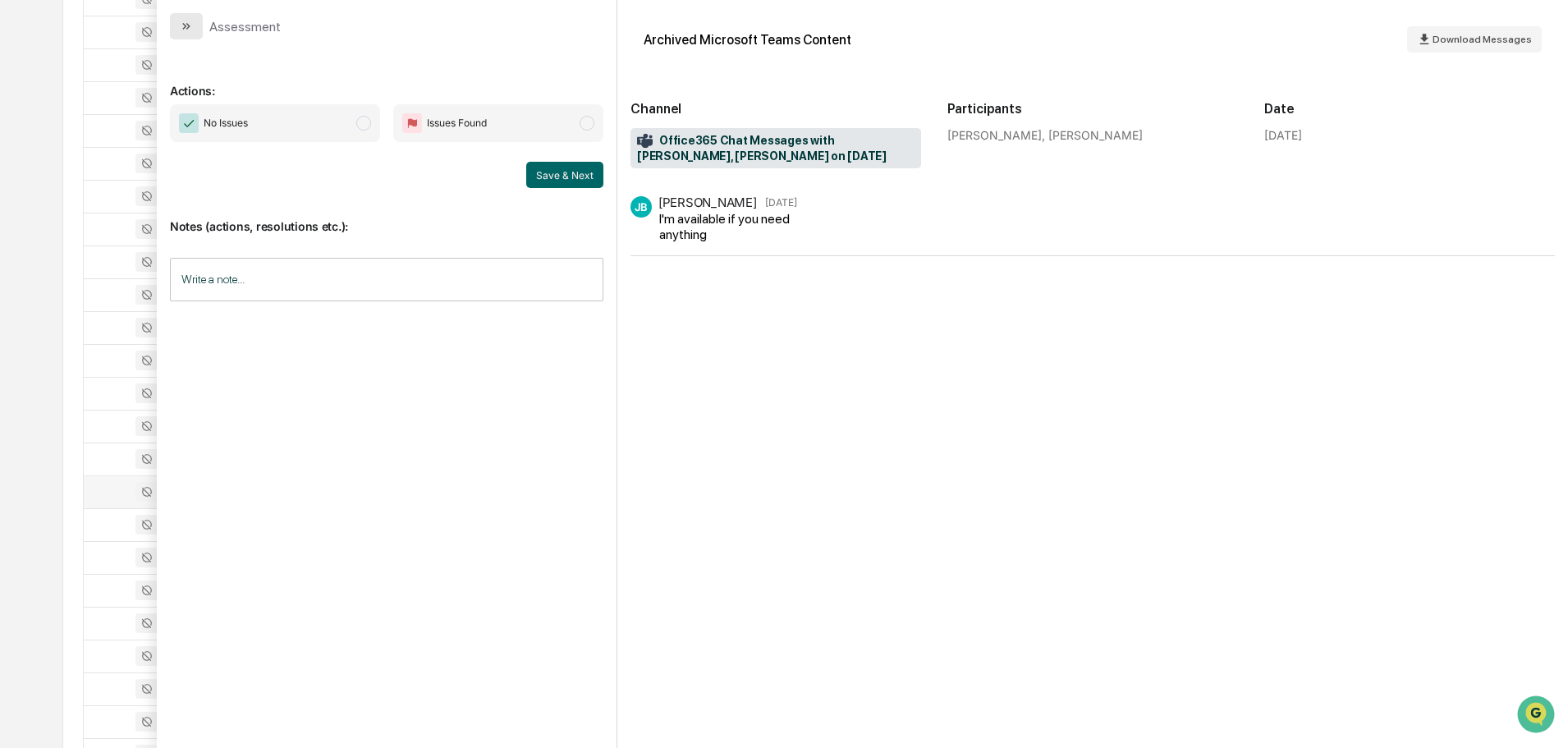
click at [197, 35] on button "modal" at bounding box center [186, 25] width 33 height 26
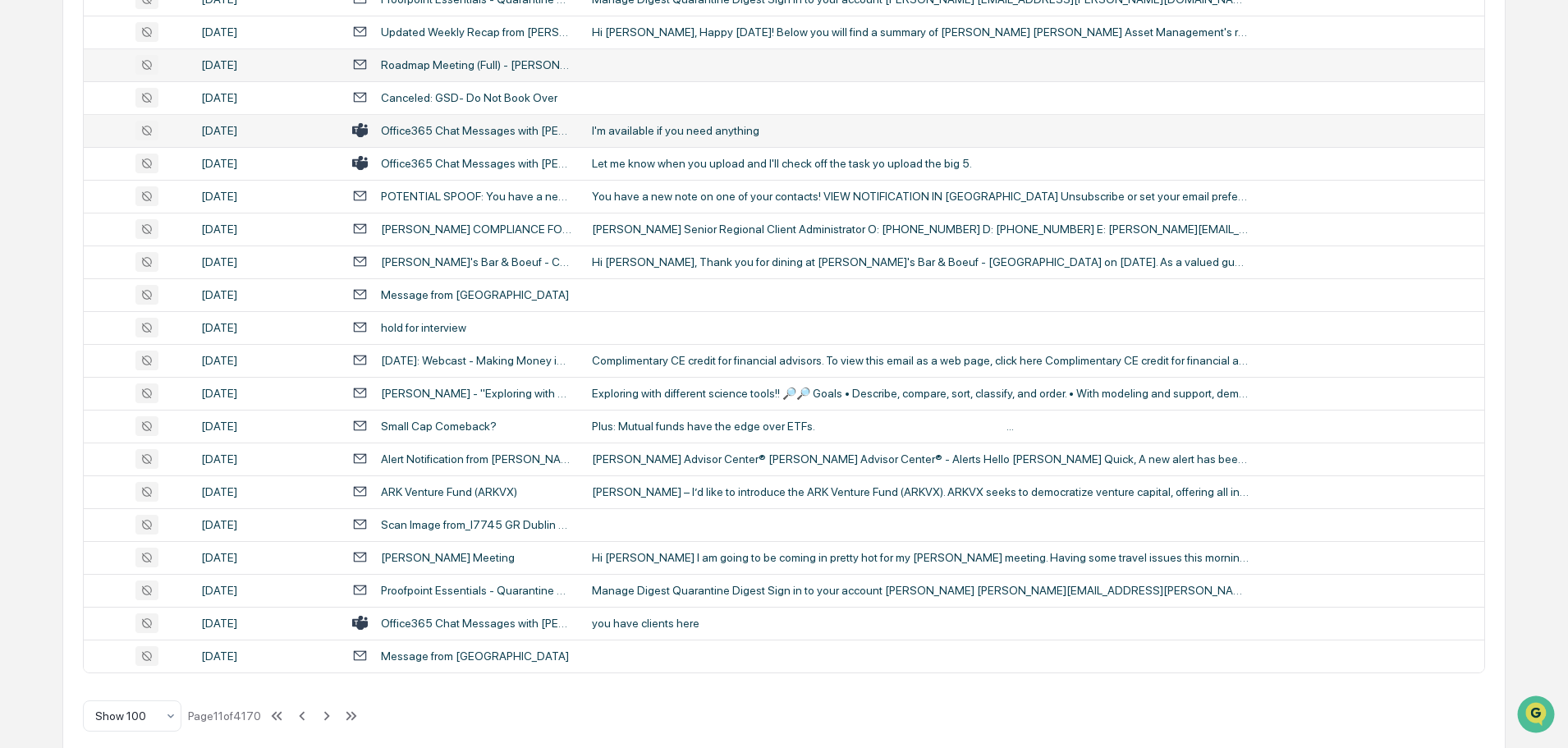
scroll to position [3008, 0]
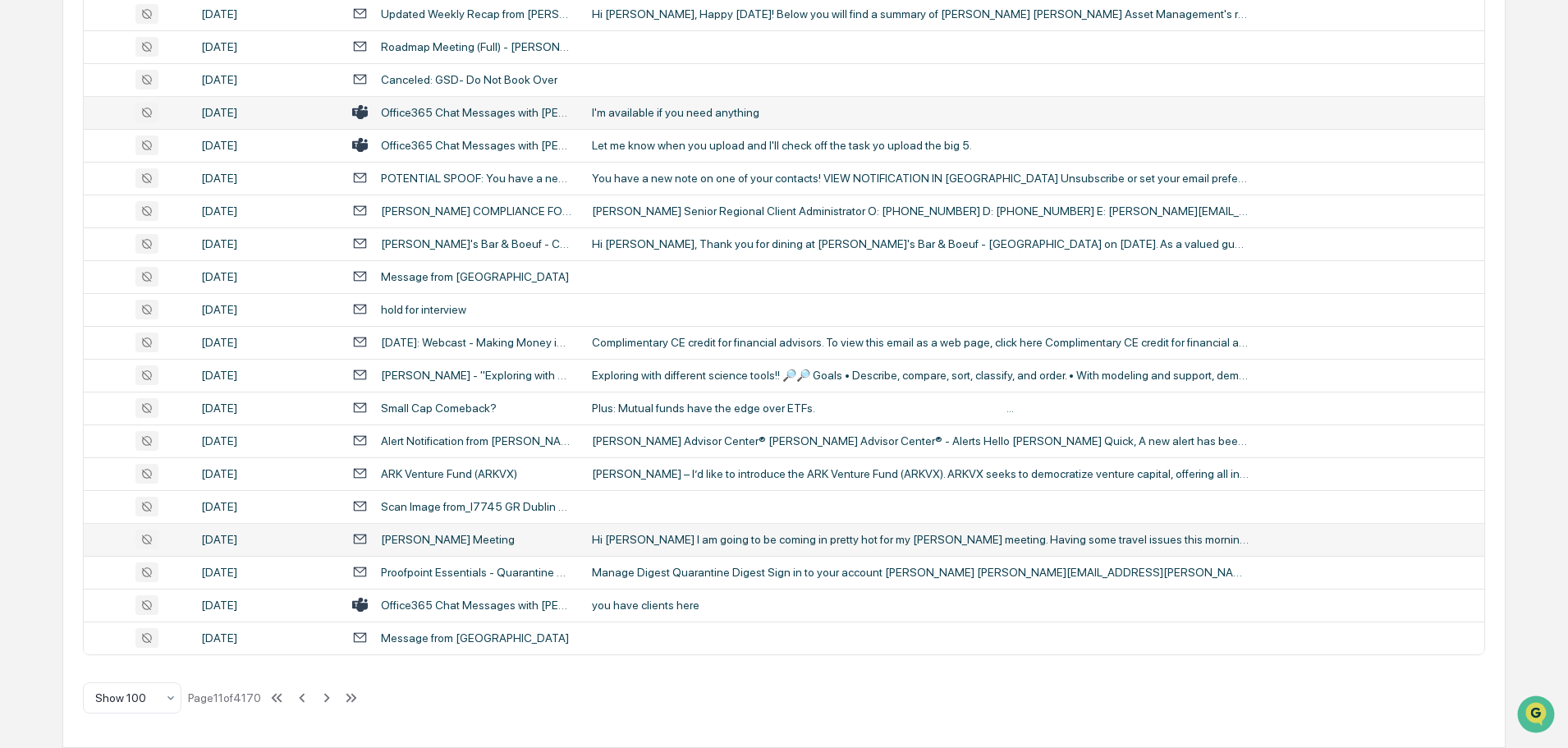
click at [670, 544] on div "Hi [PERSON_NAME] I am going to be coming in pretty hot for my [PERSON_NAME] mee…" at bounding box center [920, 540] width 657 height 13
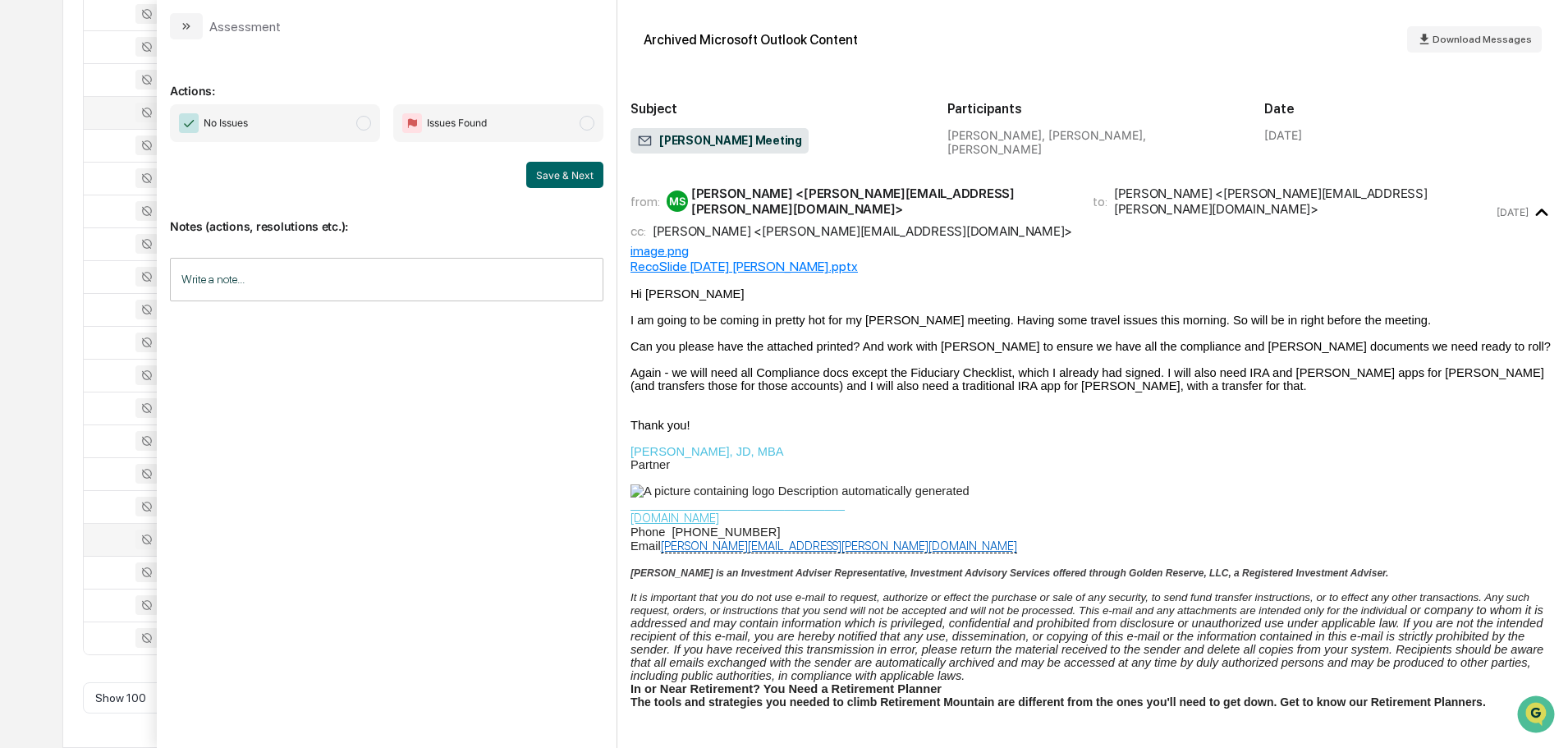
click at [196, 30] on button "modal" at bounding box center [186, 25] width 33 height 26
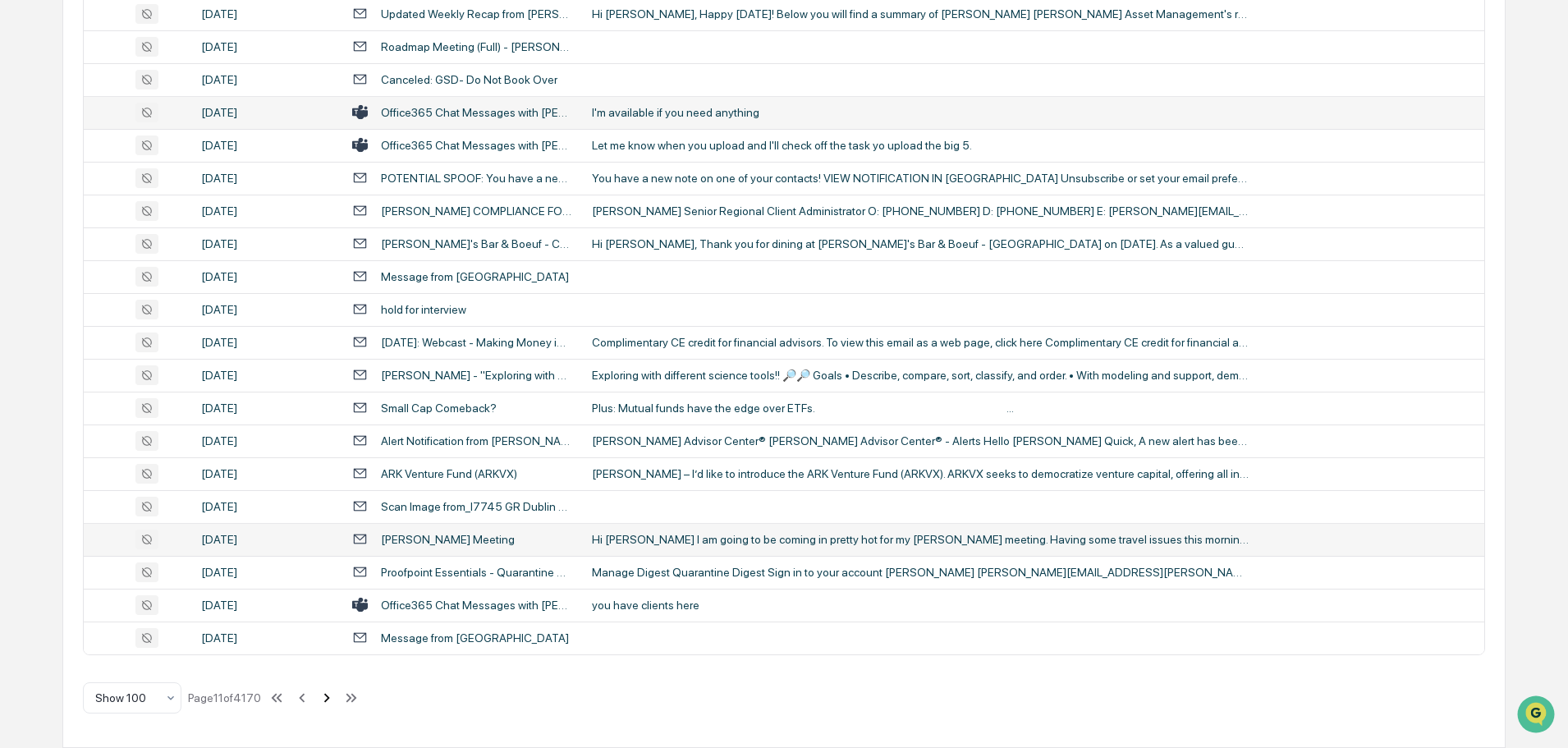
click at [330, 699] on icon at bounding box center [327, 698] width 5 height 9
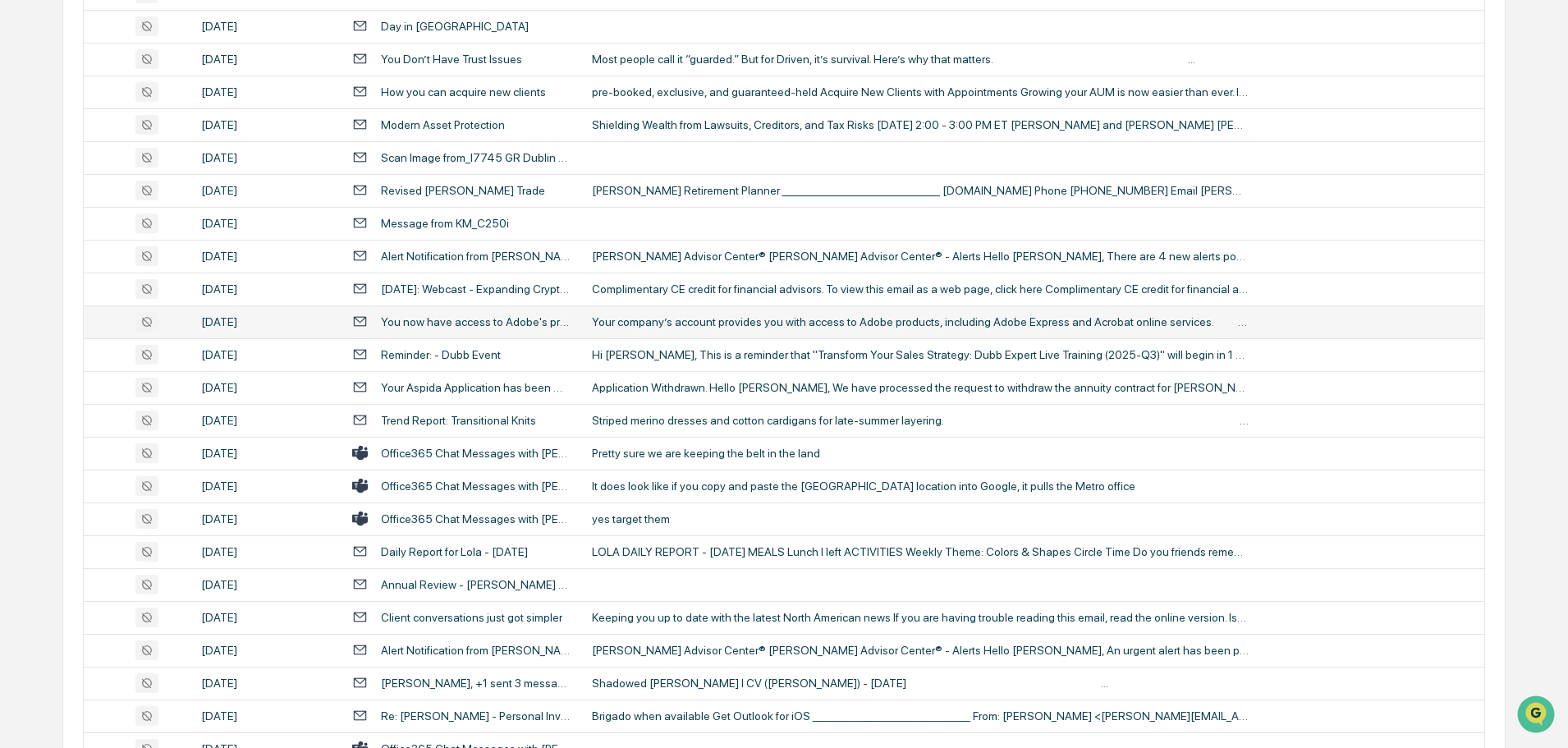
scroll to position [462, 0]
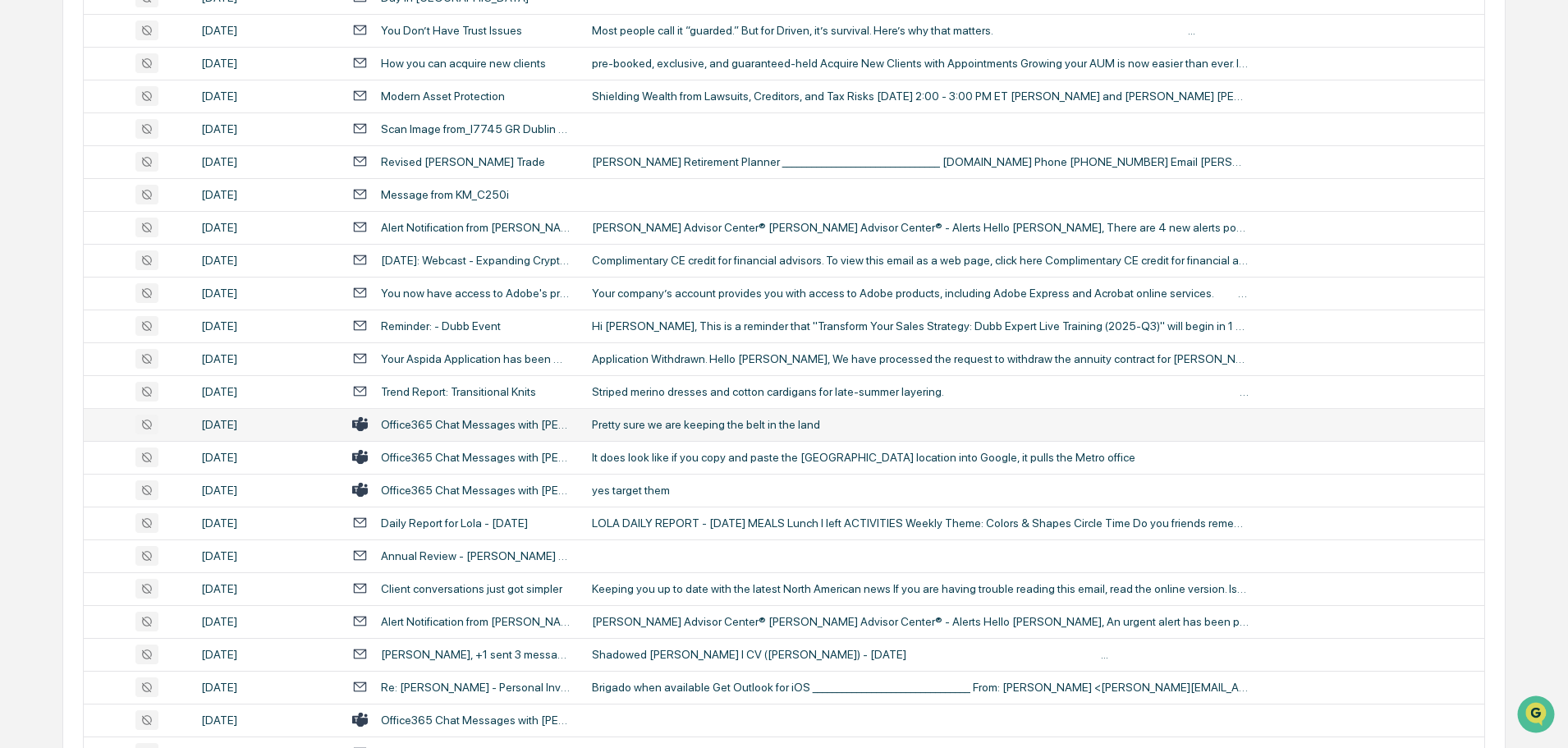
click at [690, 423] on div "Pretty sure we are keeping the belt in the land" at bounding box center [920, 424] width 657 height 13
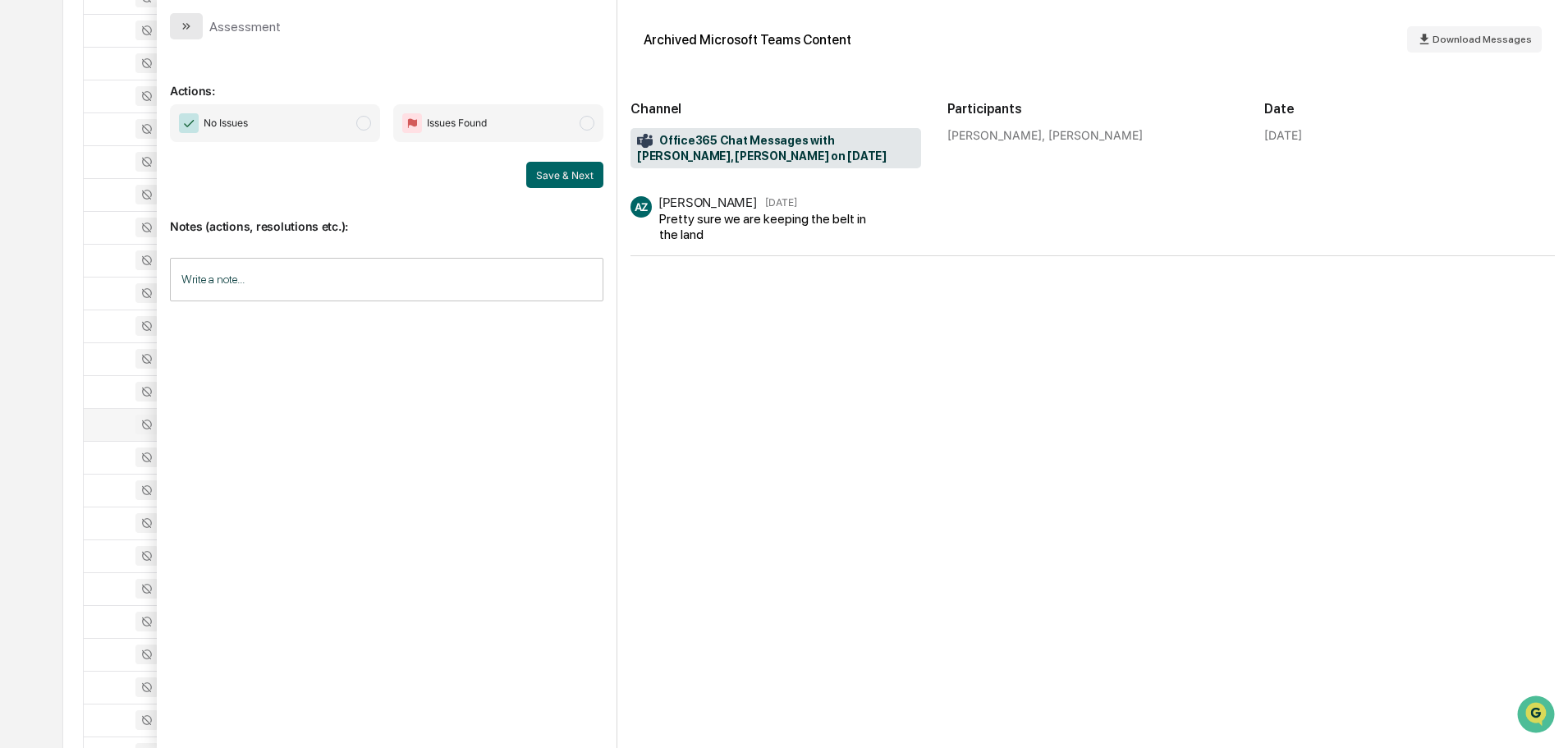
click at [184, 32] on icon "modal" at bounding box center [186, 26] width 13 height 13
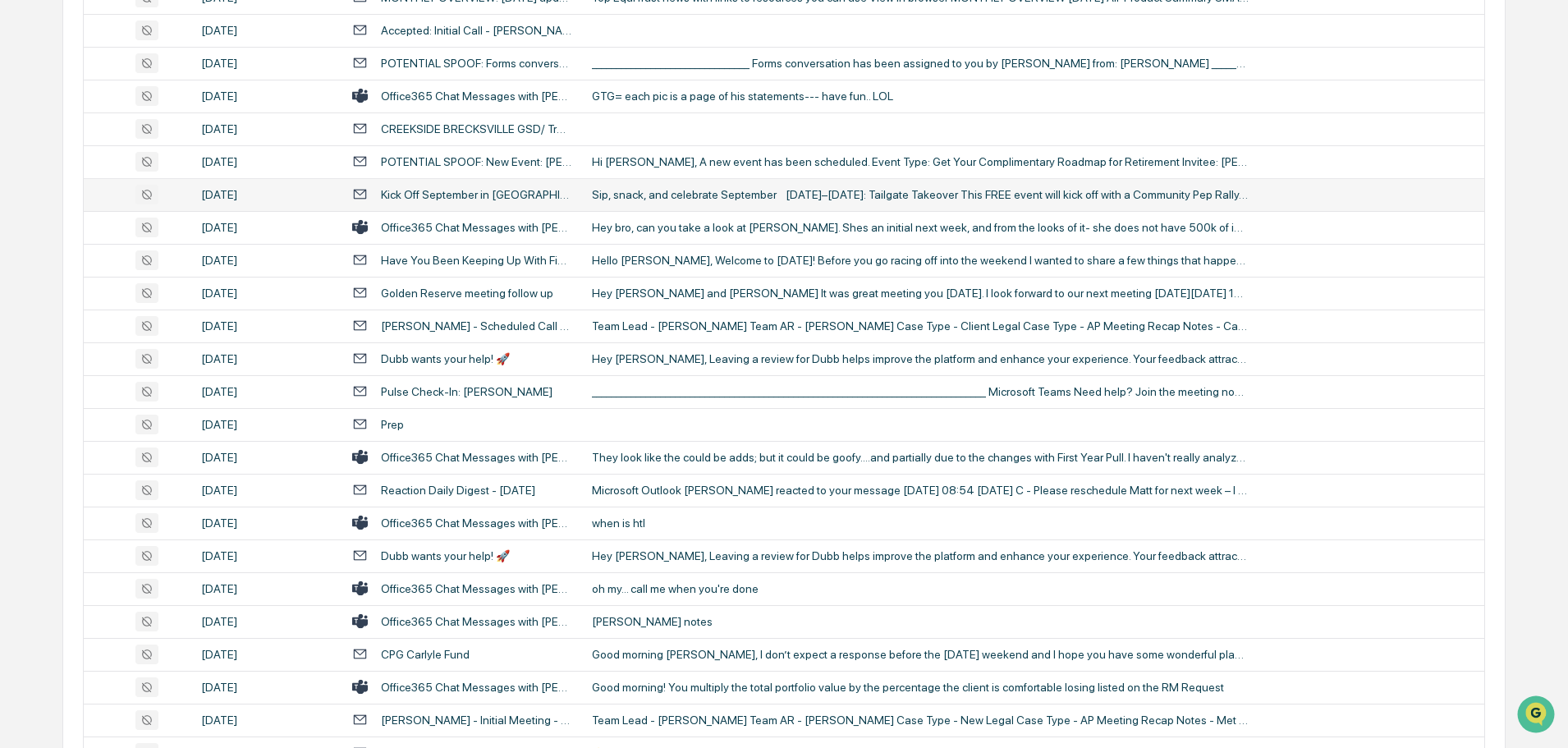
scroll to position [1694, 0]
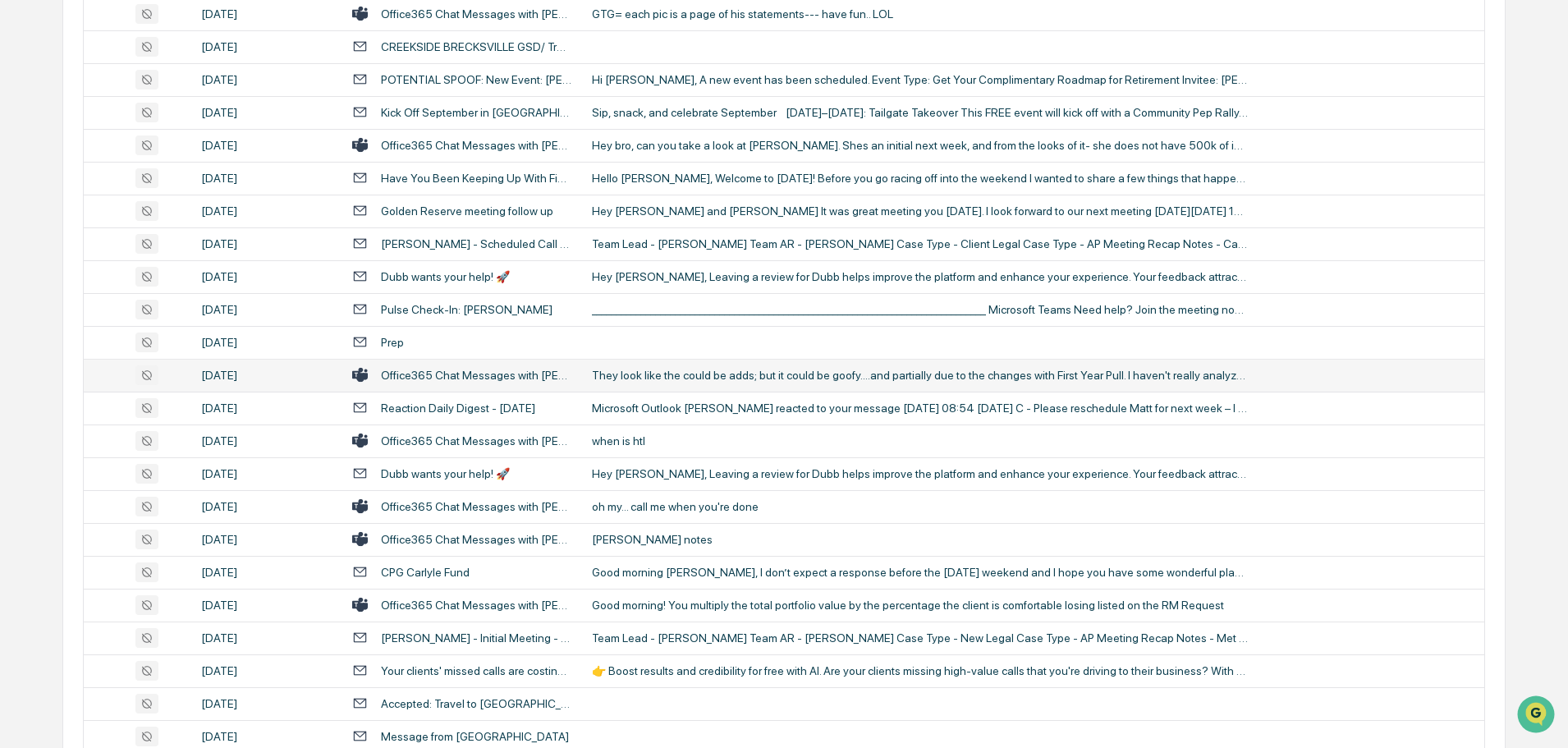
click at [637, 383] on td "They look like the could be adds; but it could be goofy....and partially due to…" at bounding box center [1033, 375] width 902 height 33
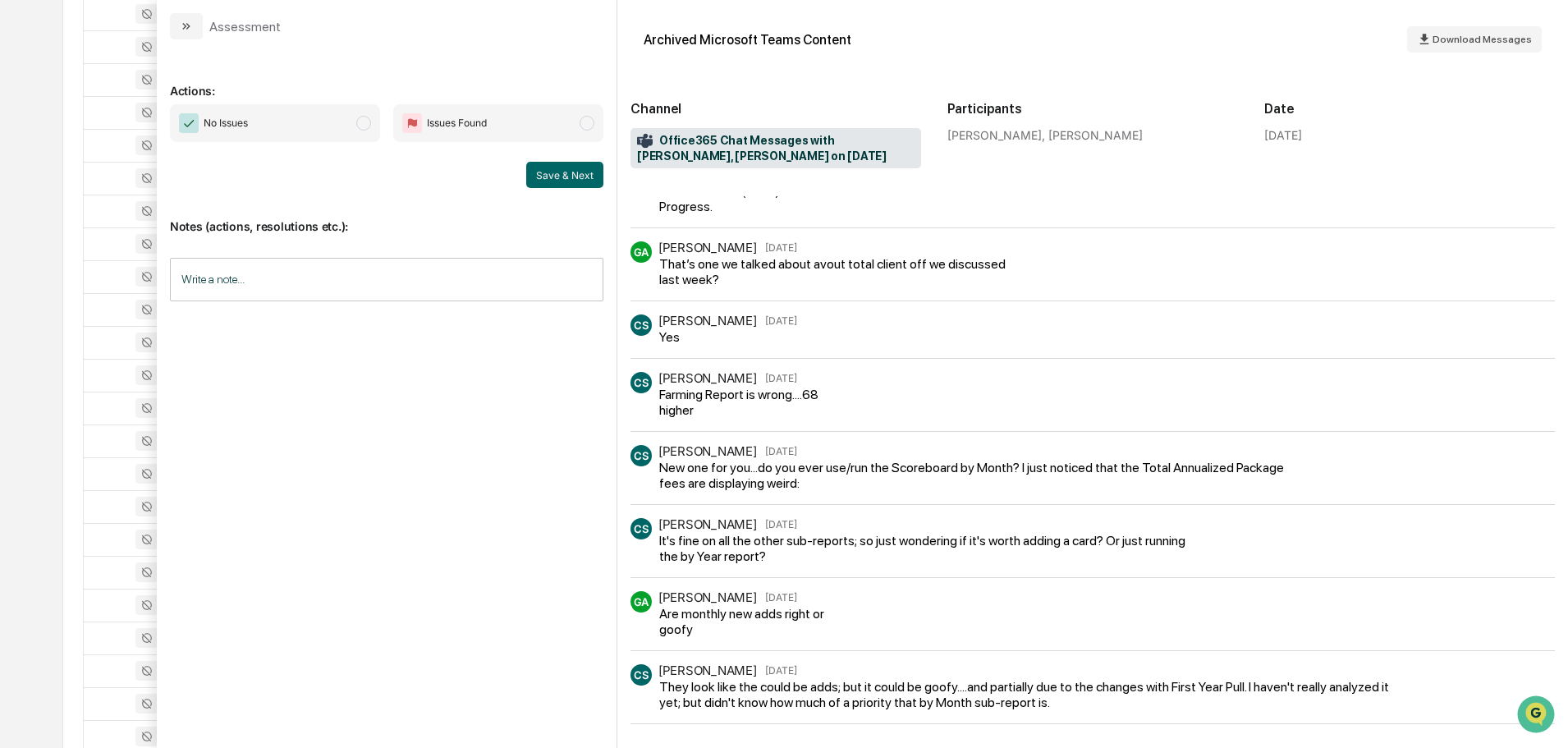
scroll to position [176, 0]
click at [193, 25] on icon "modal" at bounding box center [186, 26] width 13 height 13
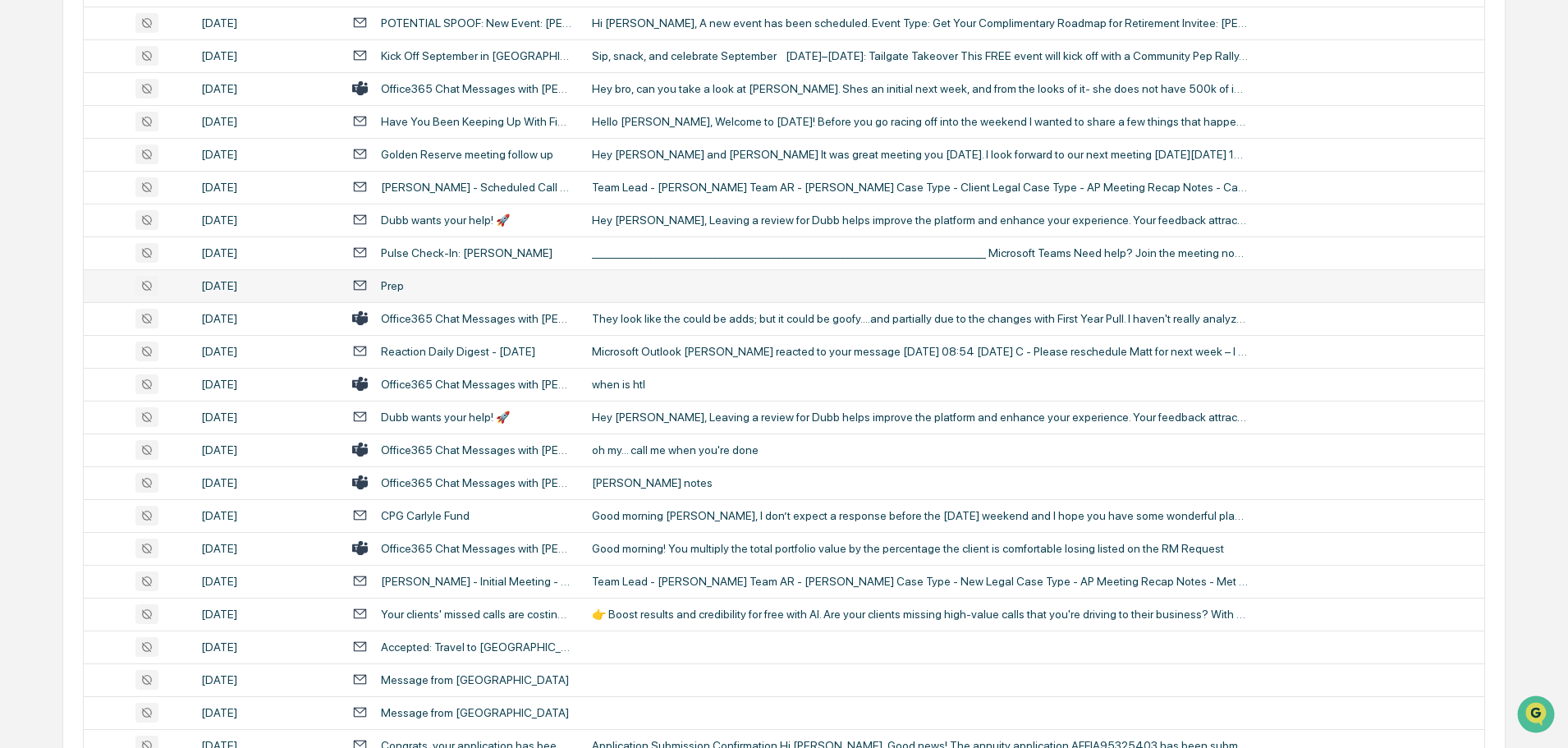
scroll to position [1776, 0]
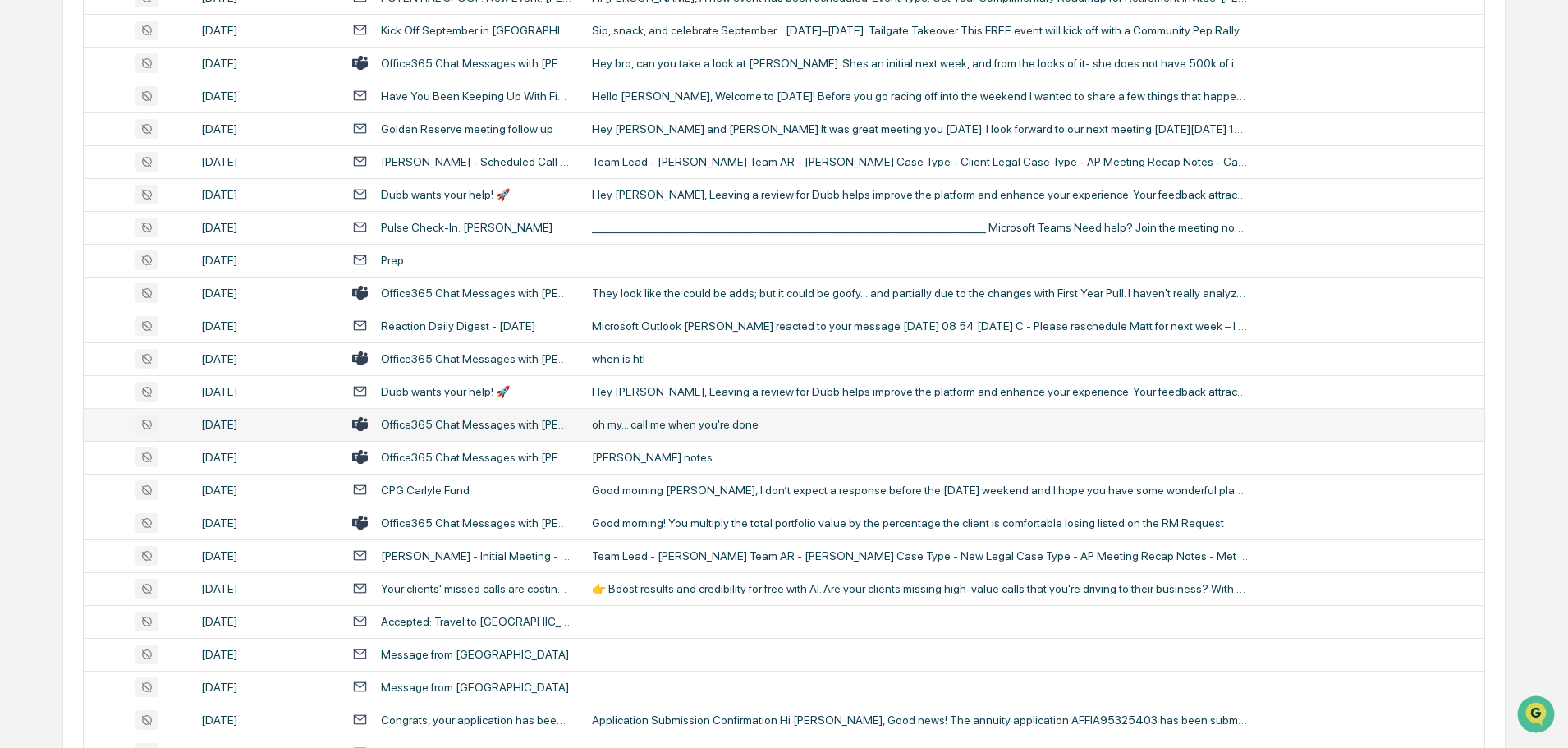
click at [672, 425] on div "oh my... call me when you're done" at bounding box center [920, 424] width 657 height 13
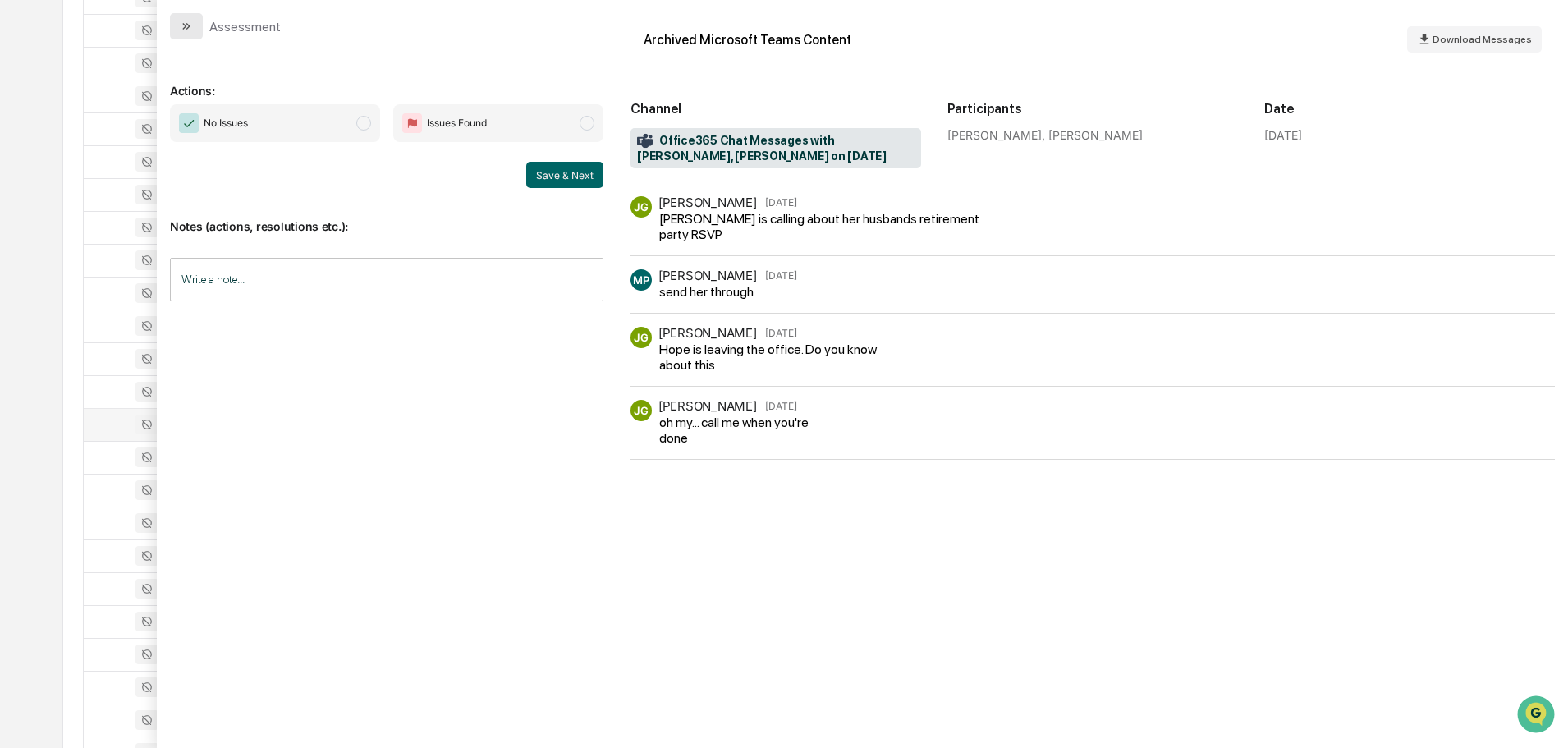
click at [187, 26] on icon "modal" at bounding box center [186, 26] width 13 height 13
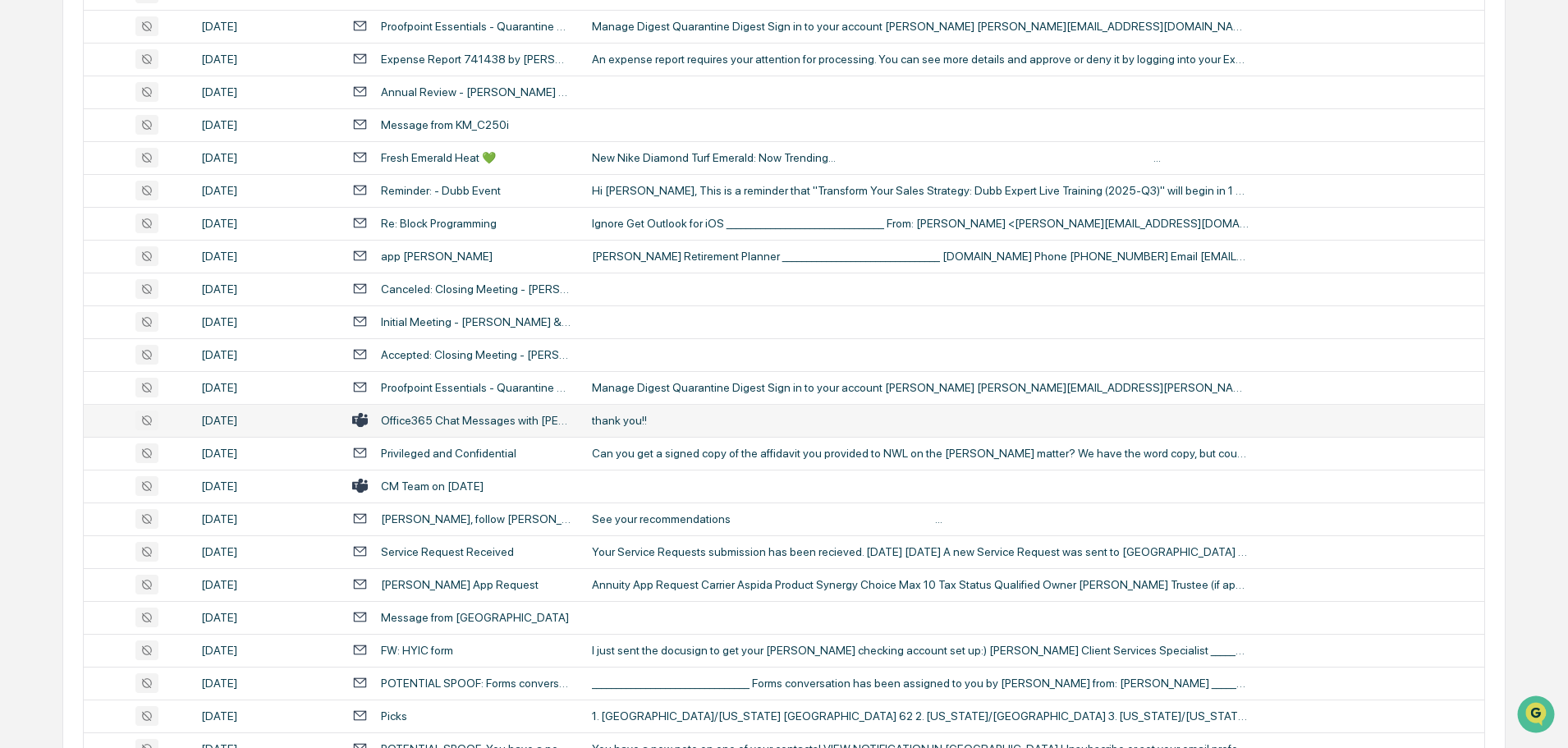
scroll to position [2598, 0]
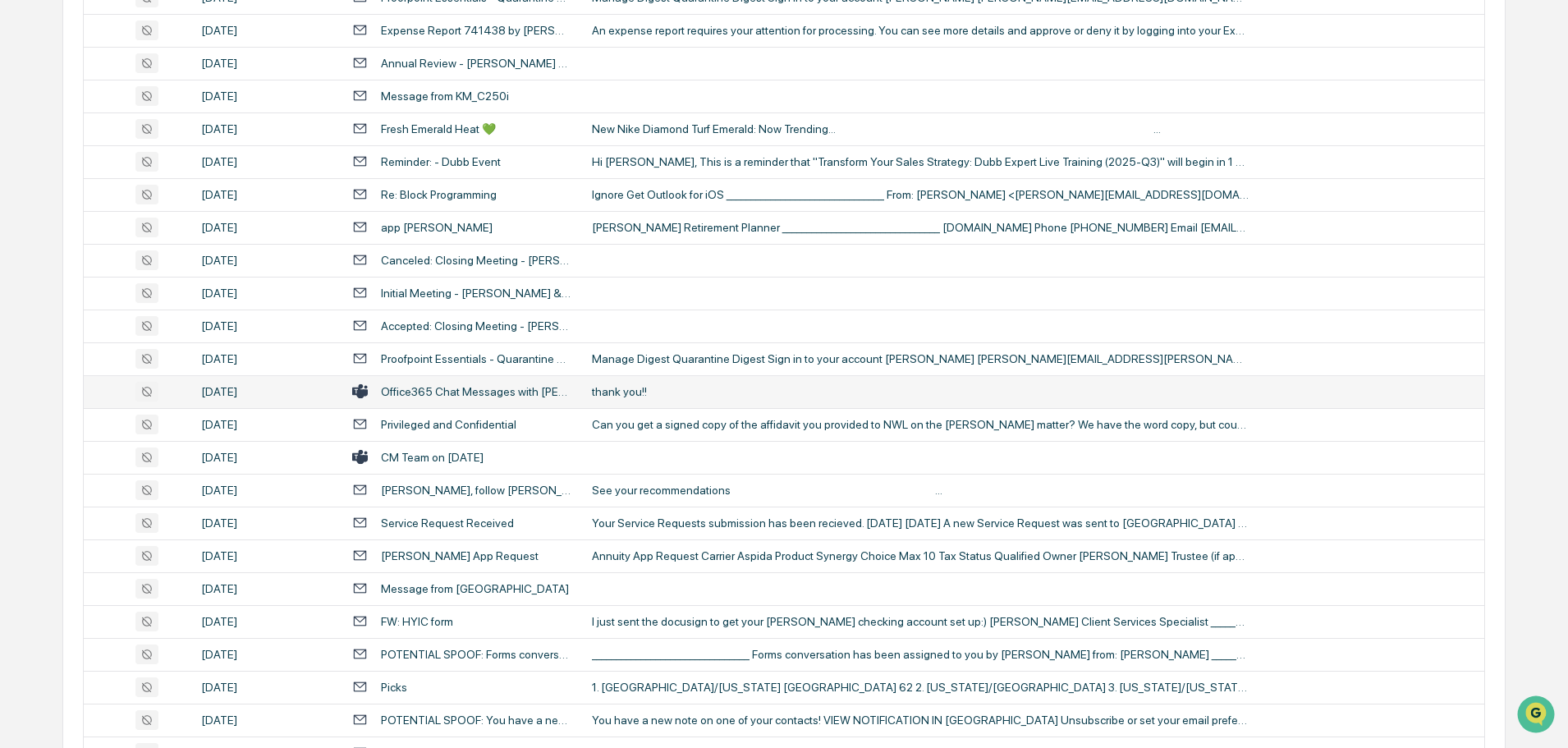
click at [640, 385] on div "thank you!!" at bounding box center [920, 392] width 657 height 13
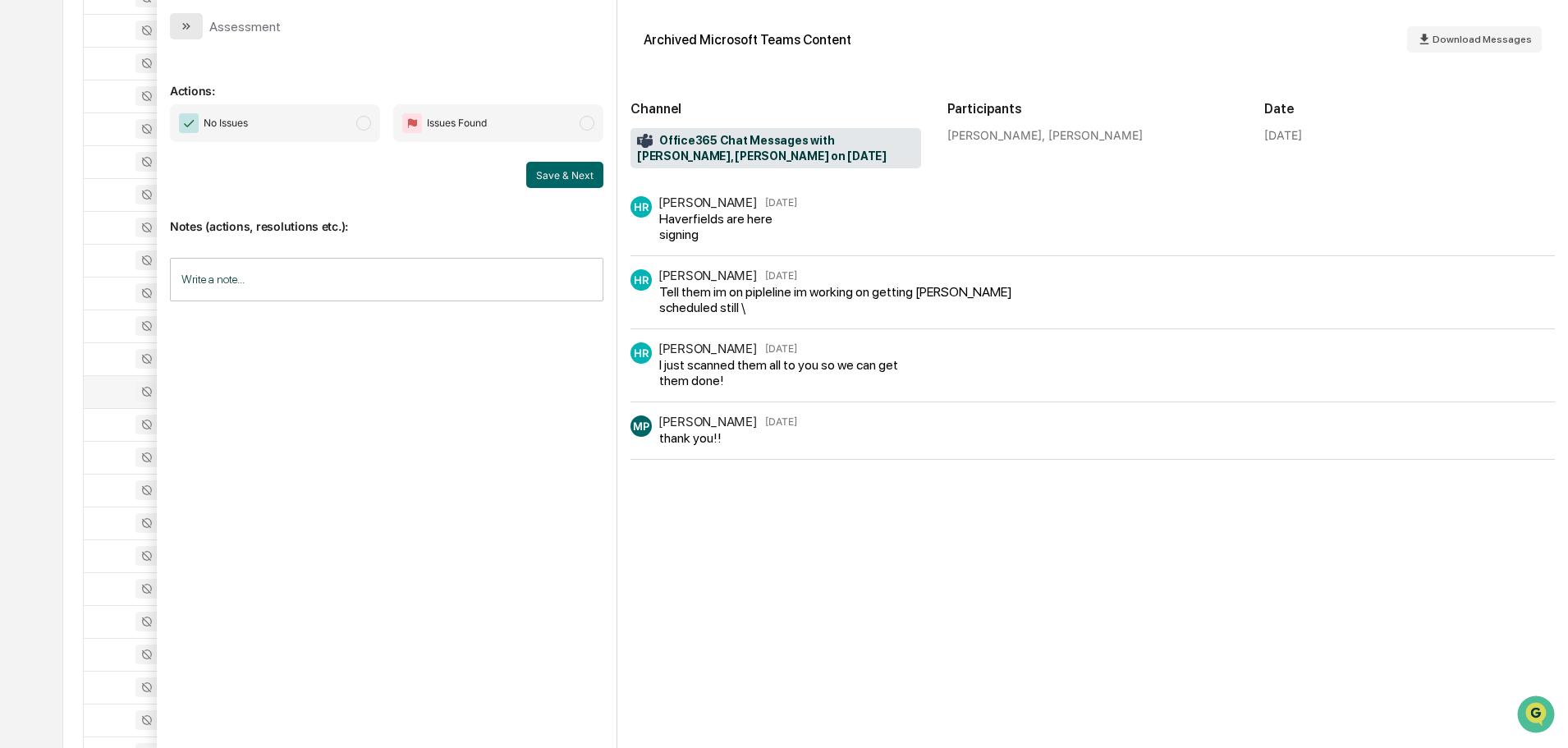
click at [191, 26] on icon "modal" at bounding box center [186, 26] width 13 height 13
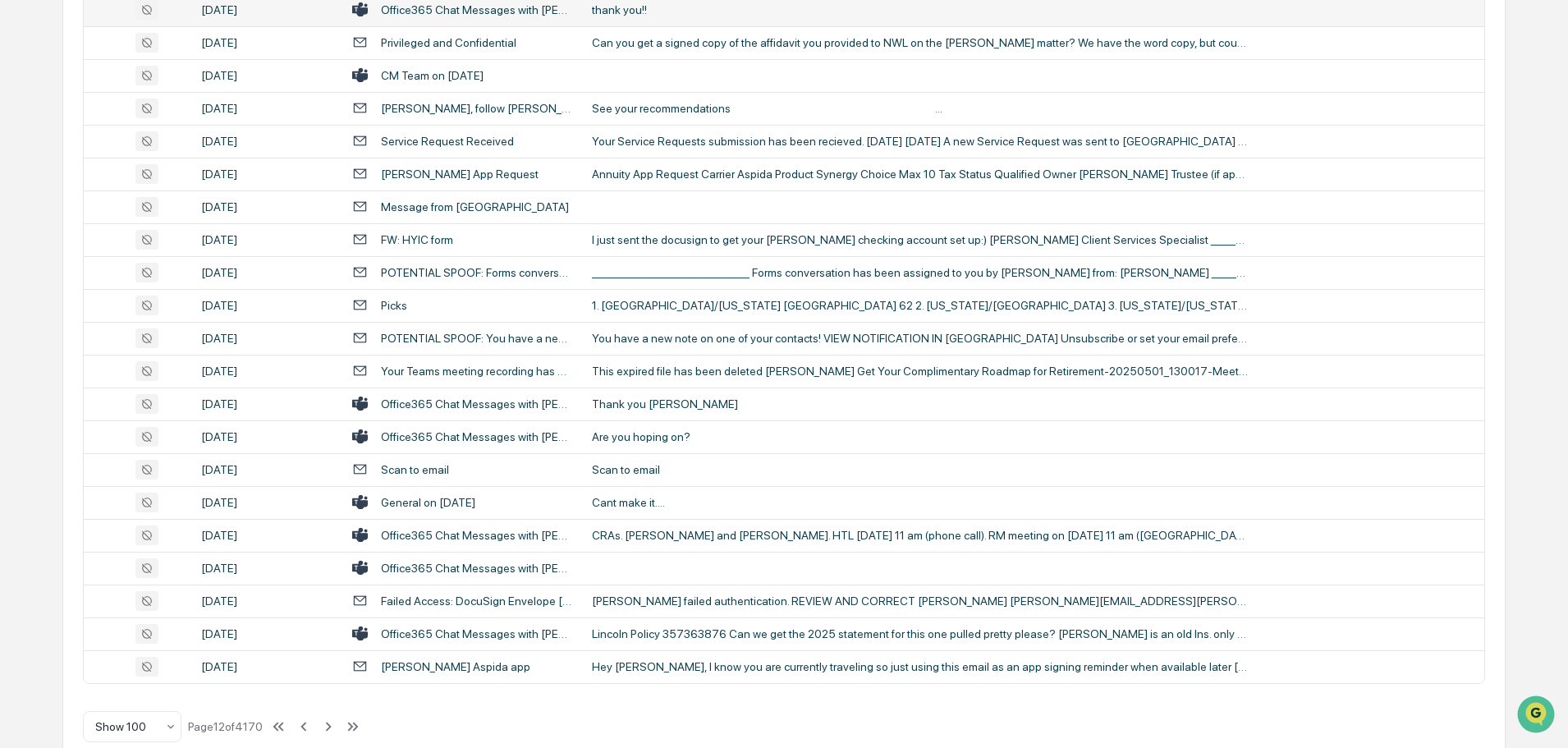
scroll to position [3008, 0]
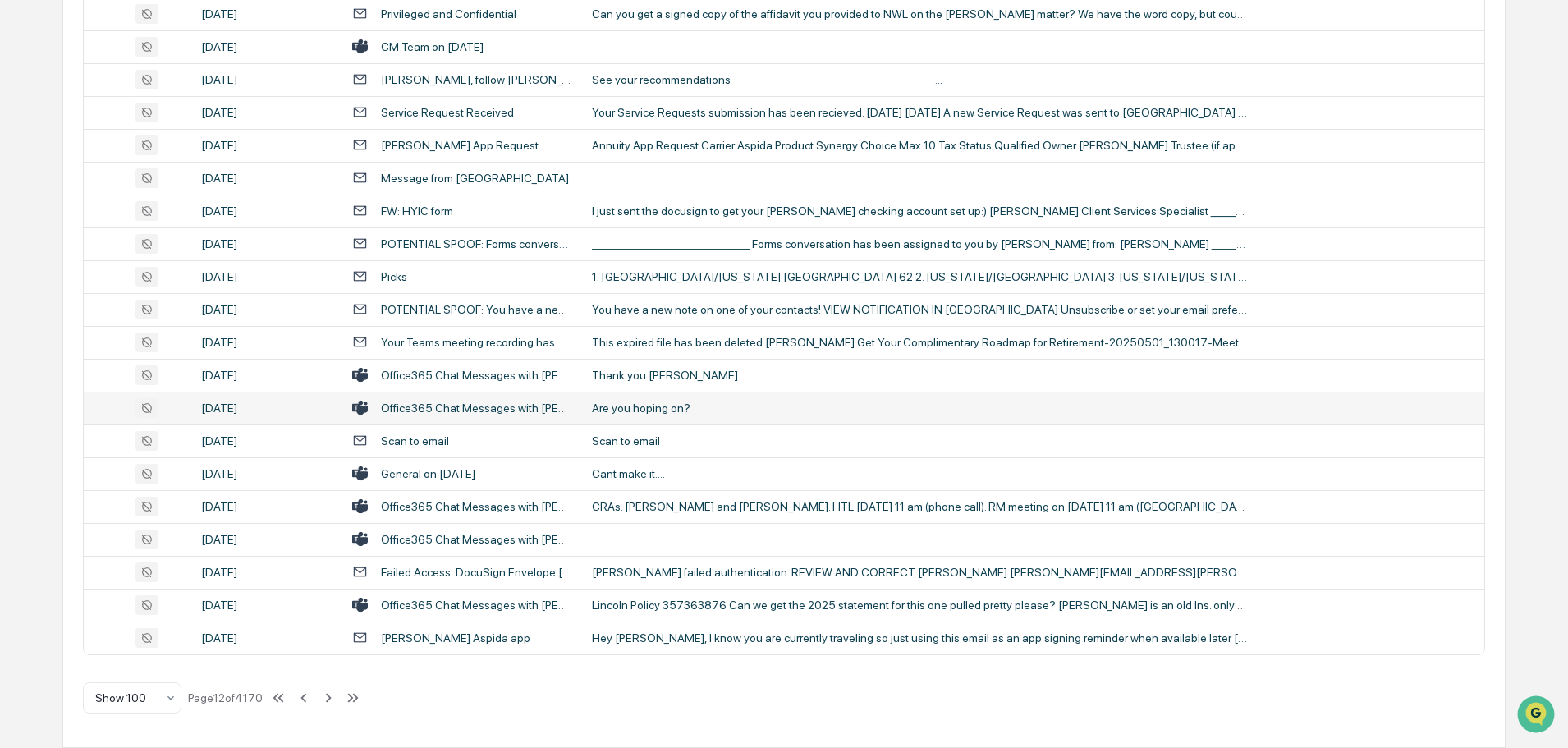
click at [627, 409] on div "Are you hoping on?" at bounding box center [920, 408] width 657 height 13
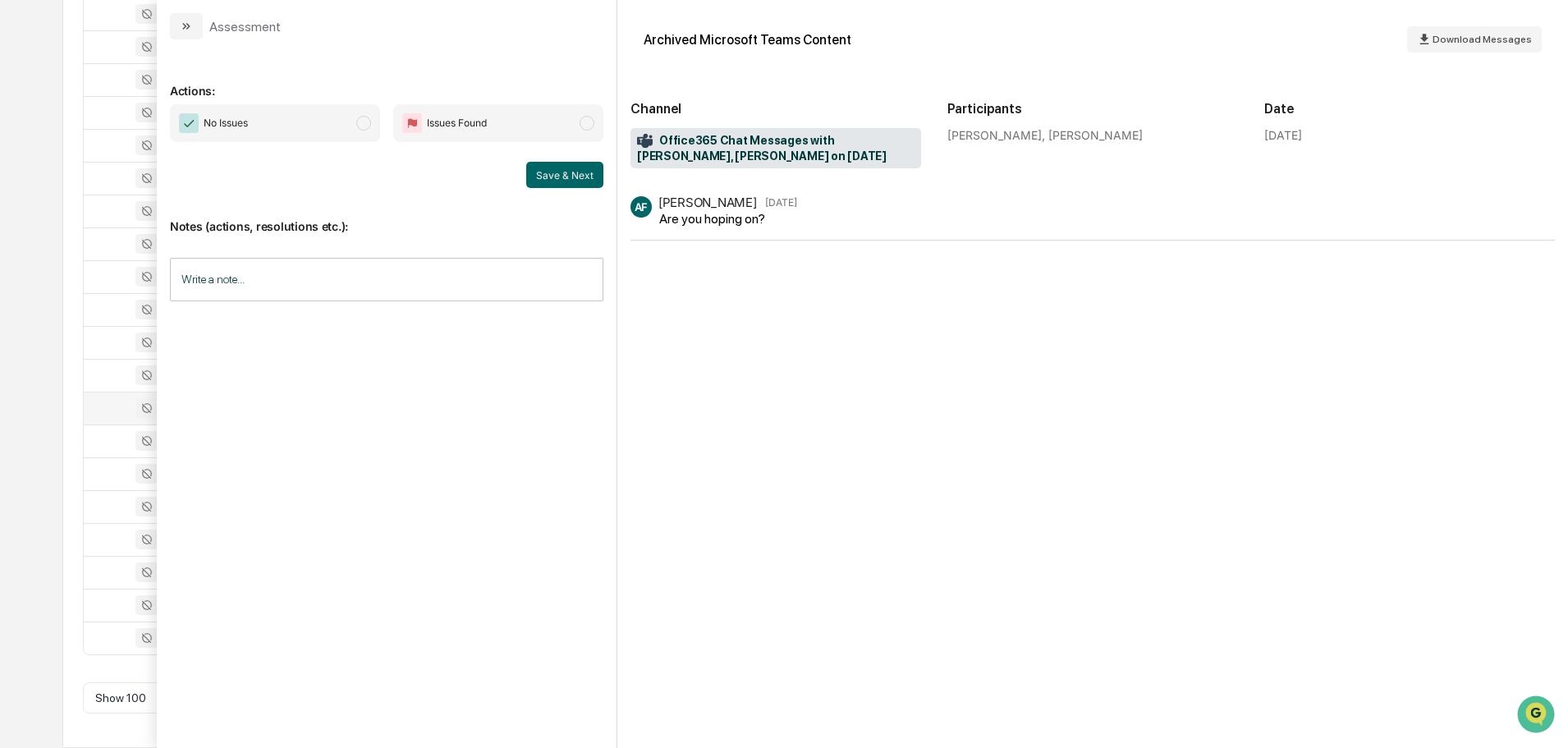
click at [188, 24] on icon "modal" at bounding box center [186, 26] width 13 height 13
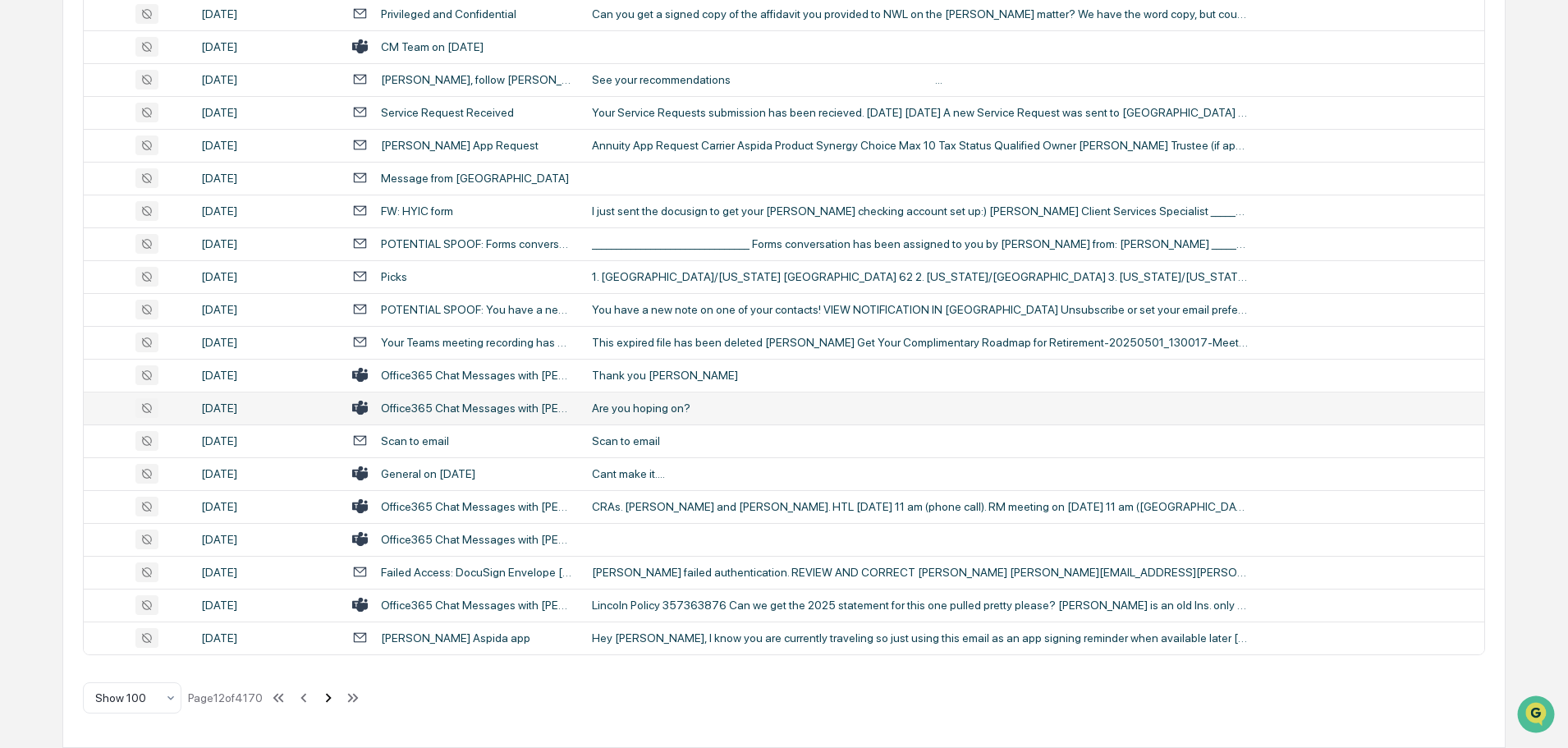
click at [332, 698] on icon at bounding box center [329, 698] width 18 height 18
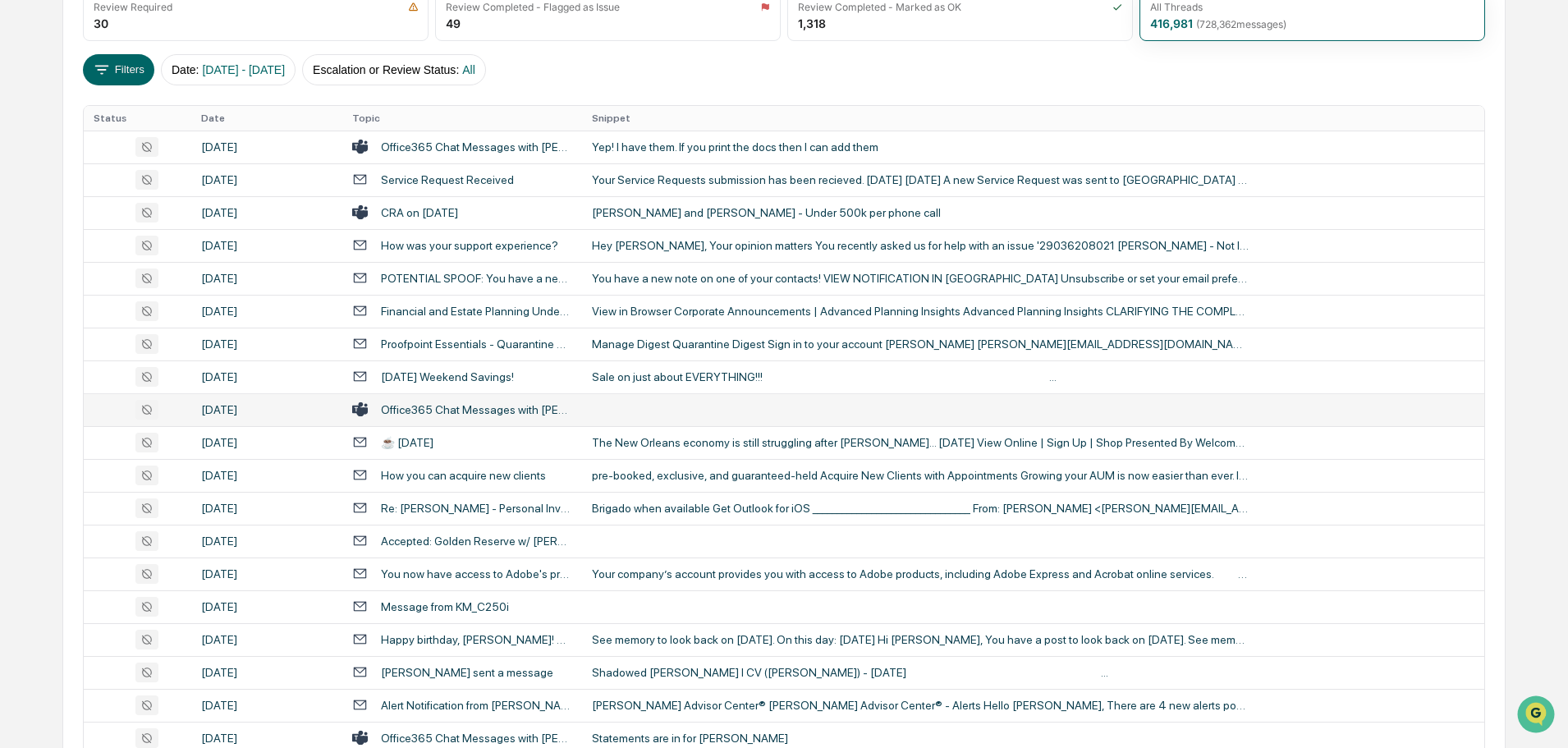
scroll to position [329, 0]
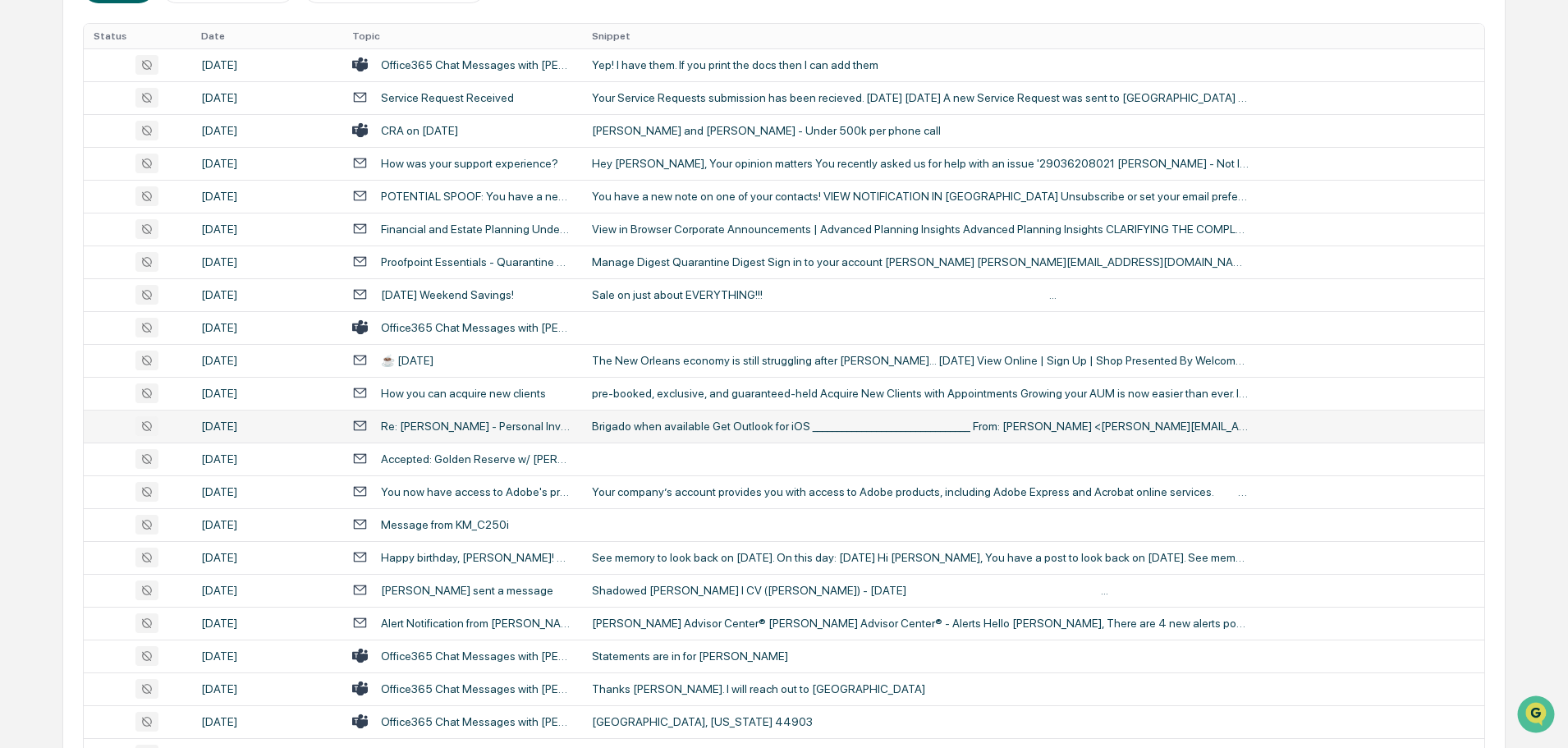
click at [657, 431] on div "Brigado when available Get Outlook for iOS ________________________________ Fro…" at bounding box center [920, 426] width 657 height 13
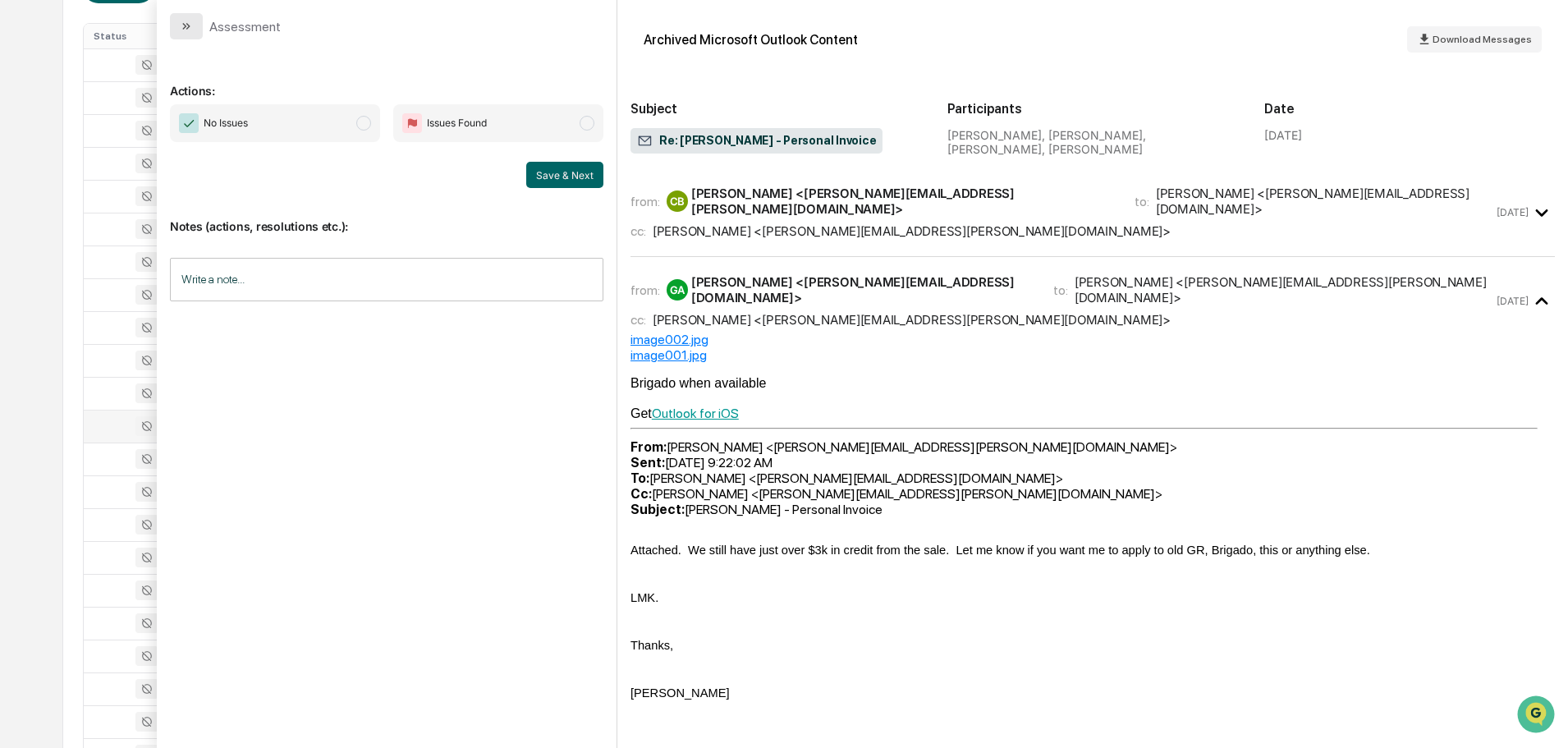
click at [193, 18] on button "modal" at bounding box center [186, 25] width 33 height 26
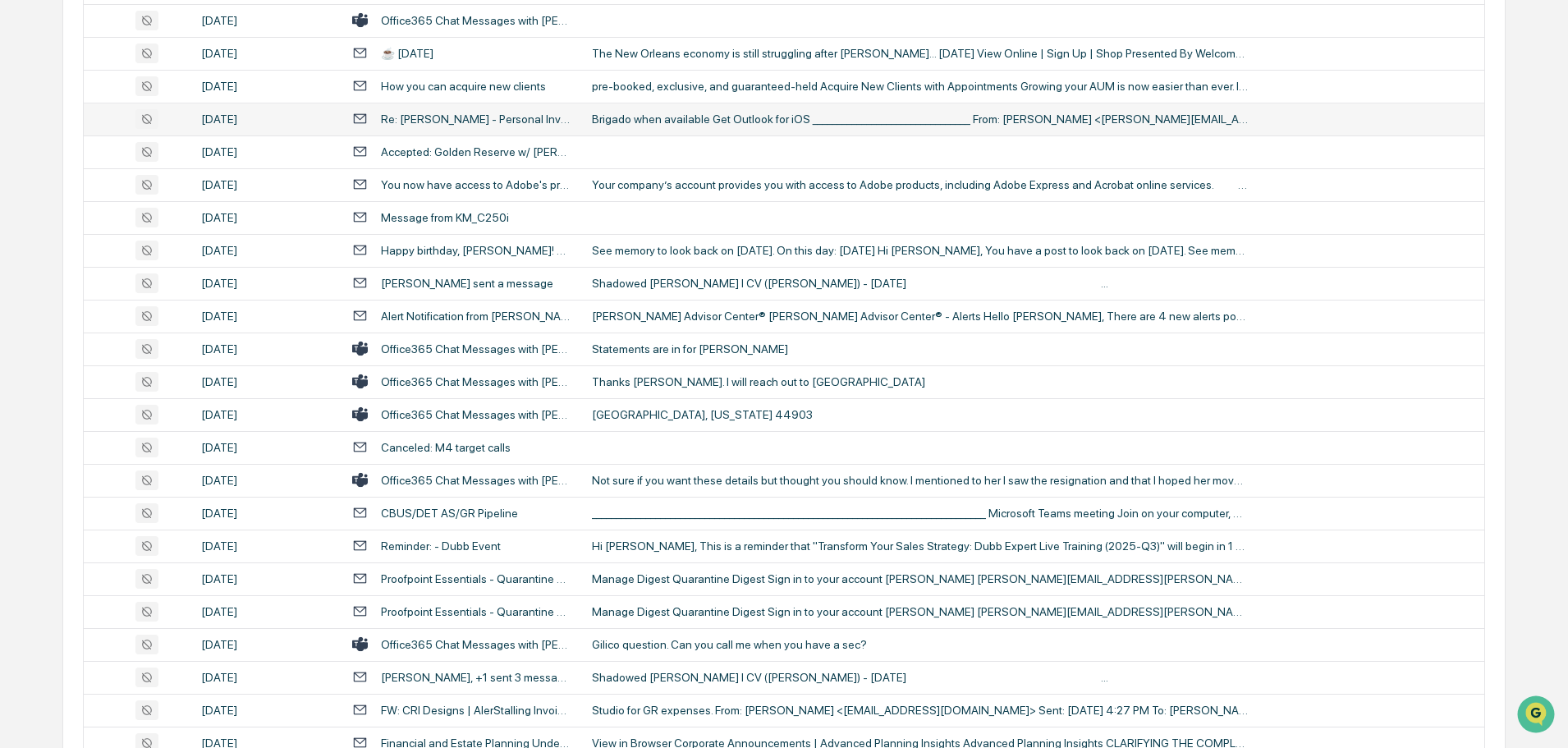
scroll to position [657, 0]
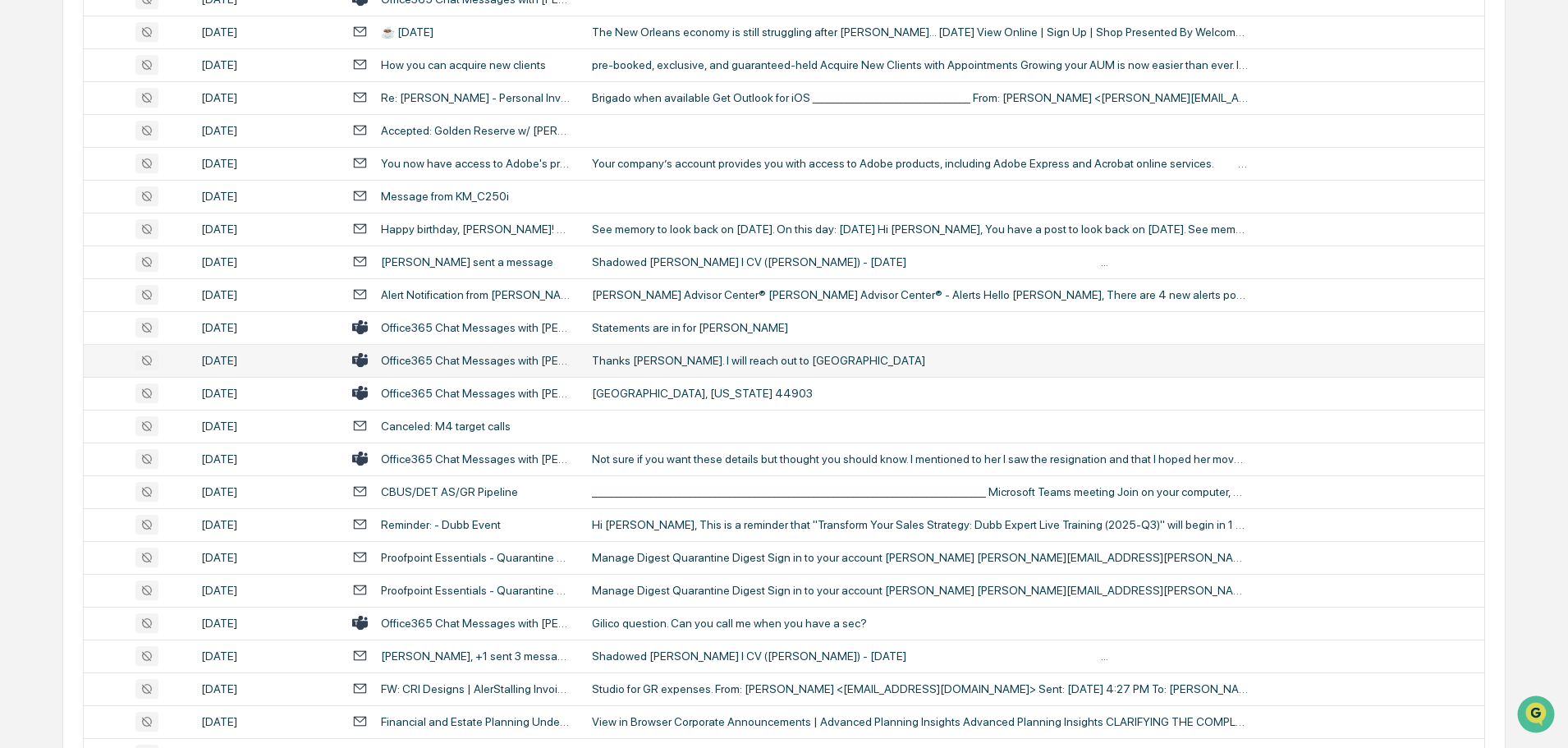
click at [646, 361] on div "Thanks [PERSON_NAME]. I will reach out to [GEOGRAPHIC_DATA]" at bounding box center [920, 361] width 657 height 13
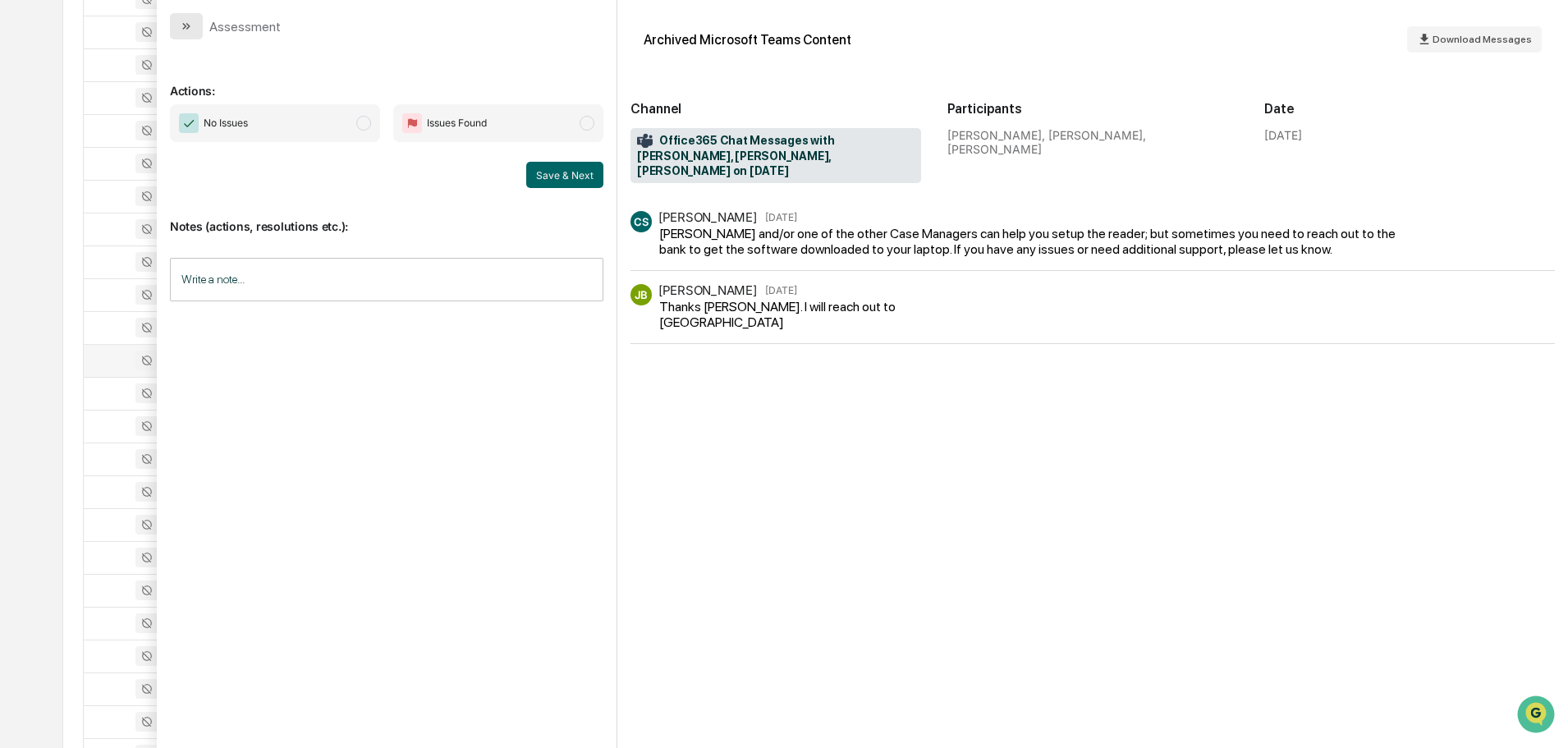
click at [197, 30] on button "modal" at bounding box center [186, 25] width 33 height 26
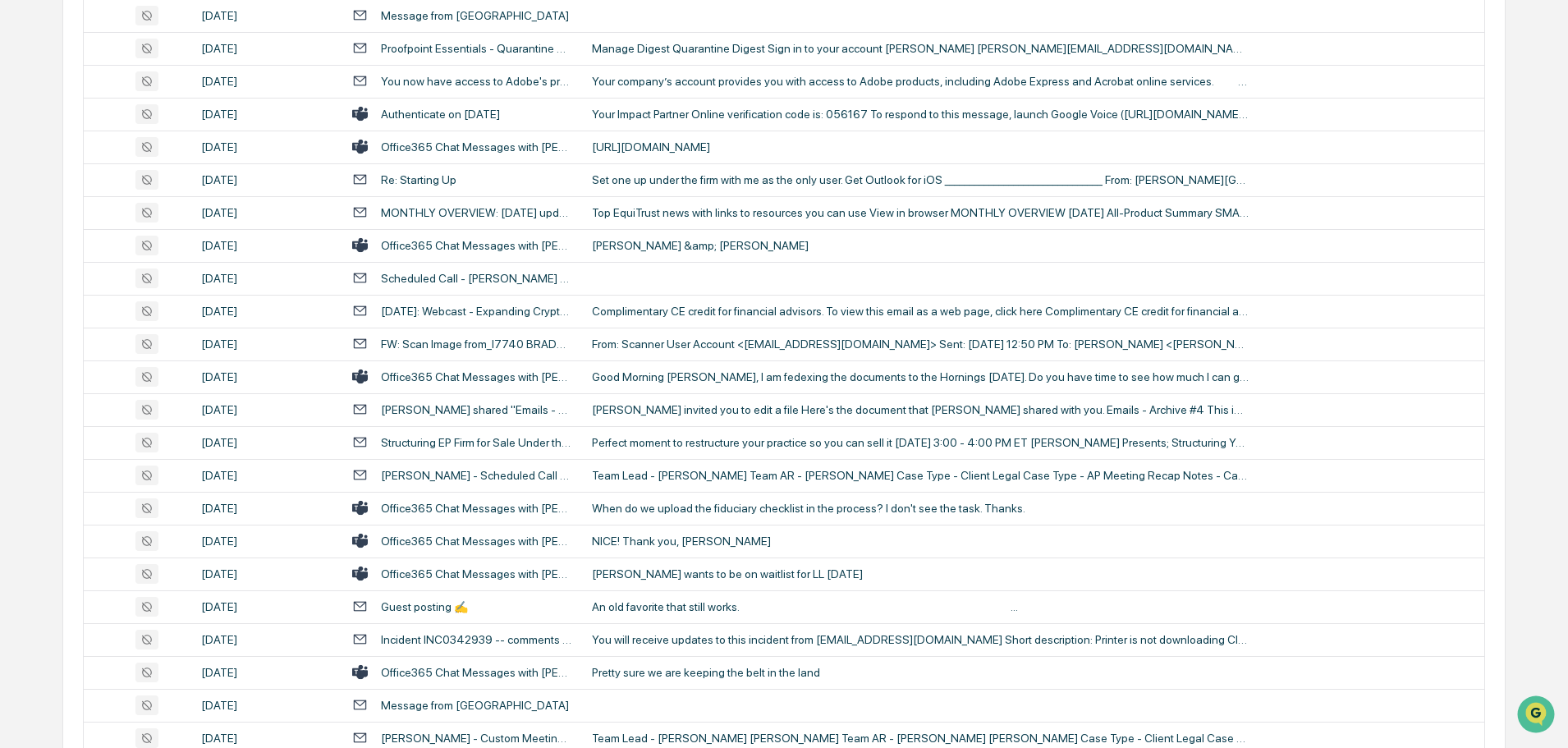
scroll to position [1479, 0]
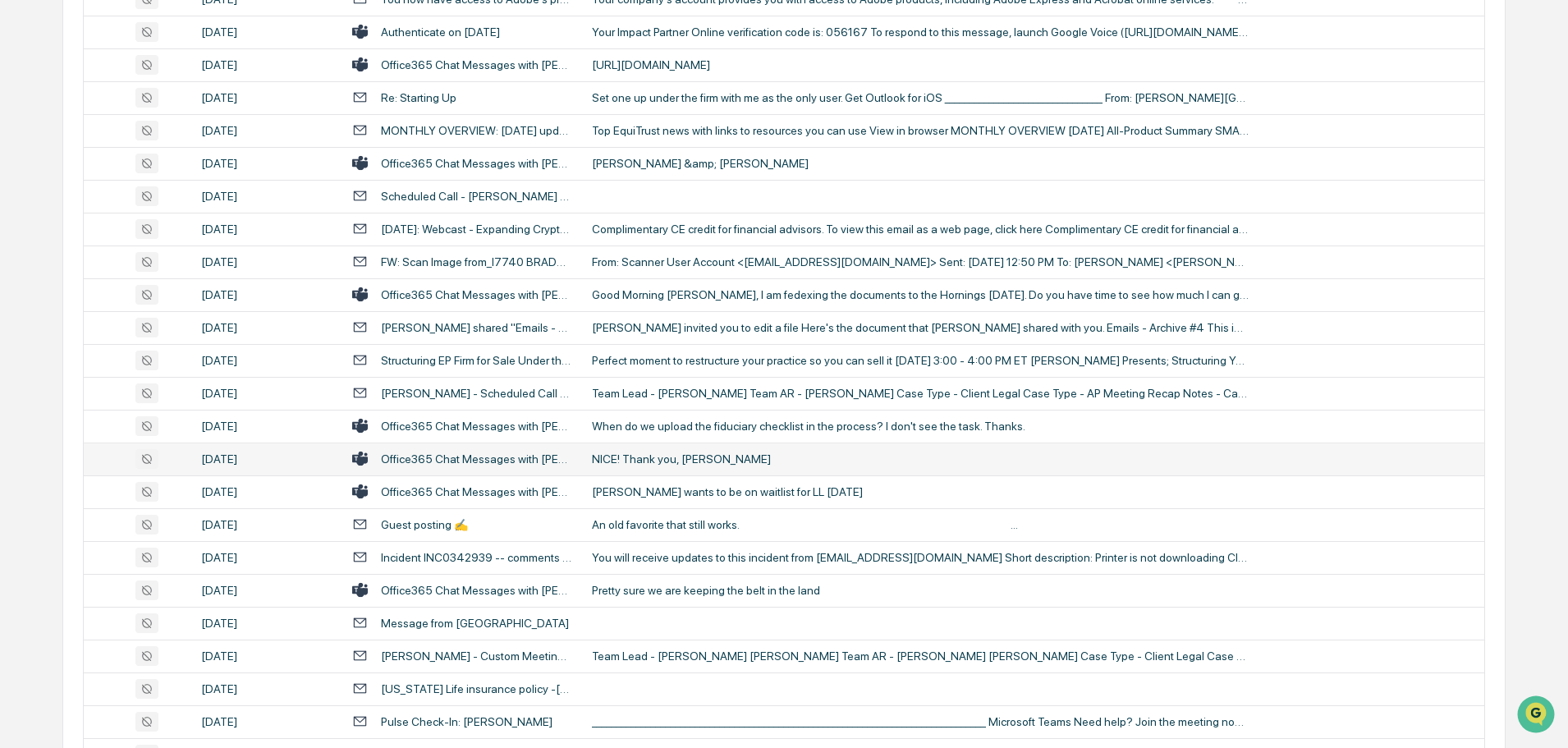
click at [670, 453] on div "NICE! Thank you, [PERSON_NAME]" at bounding box center [920, 459] width 657 height 13
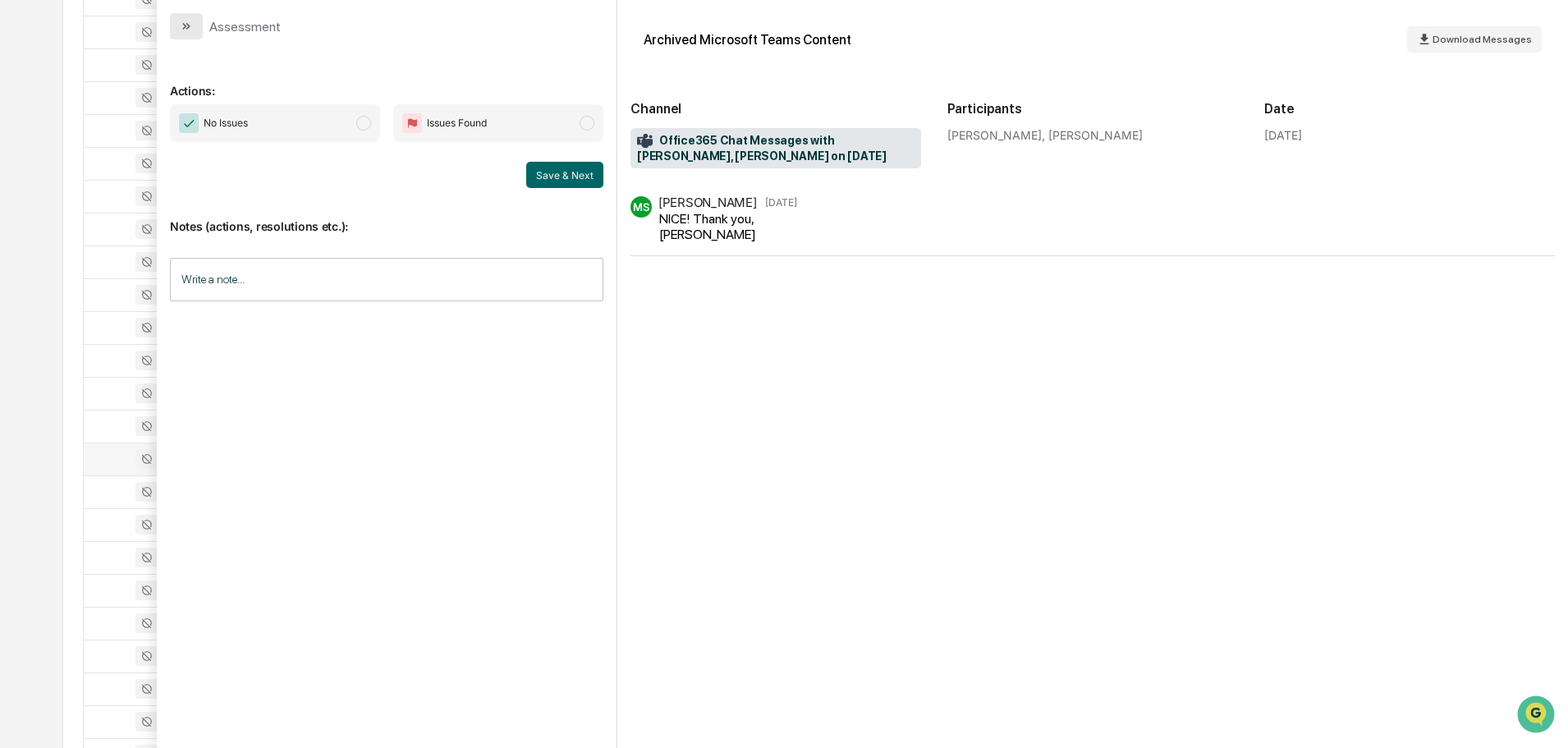
click at [190, 14] on button "modal" at bounding box center [186, 25] width 33 height 26
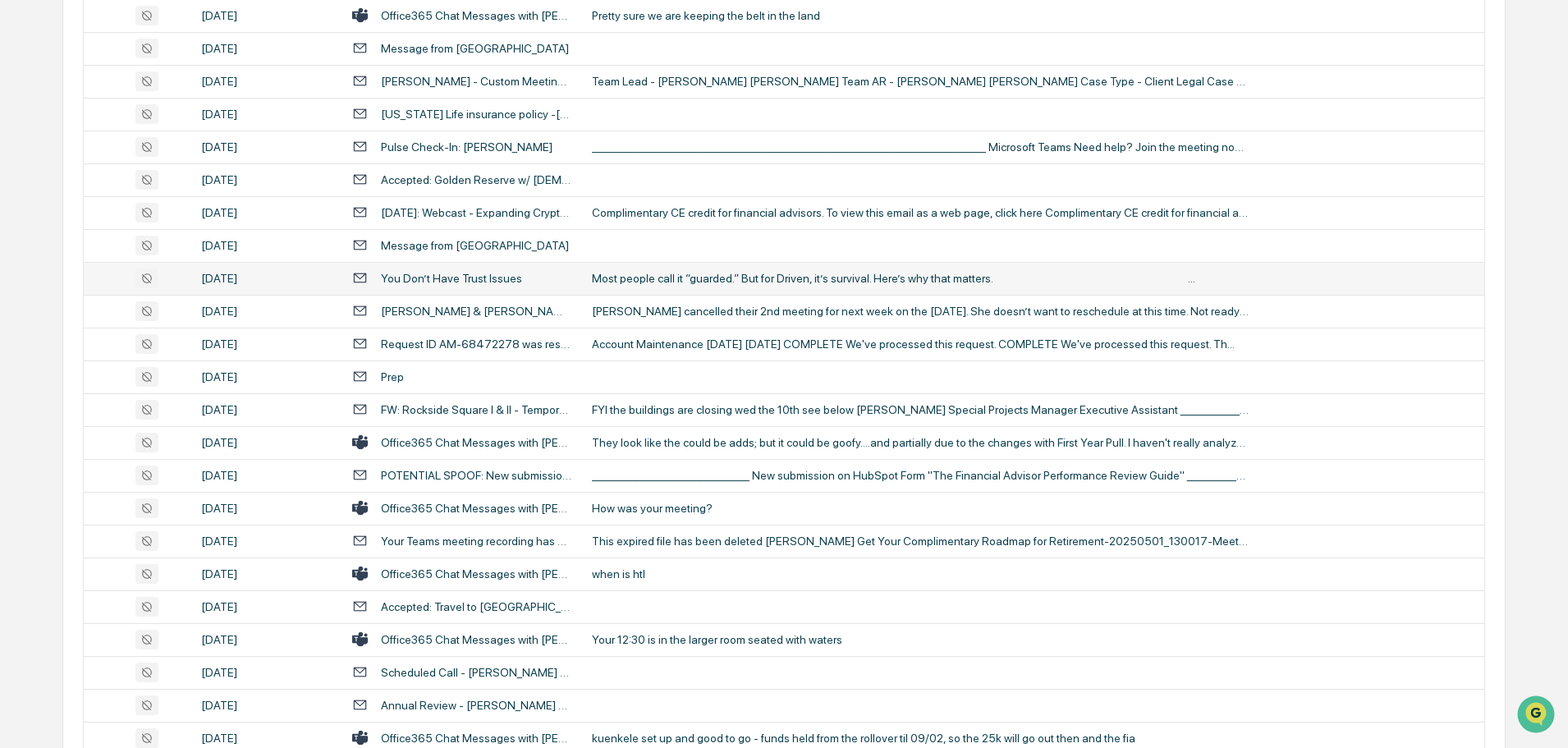
scroll to position [2136, 0]
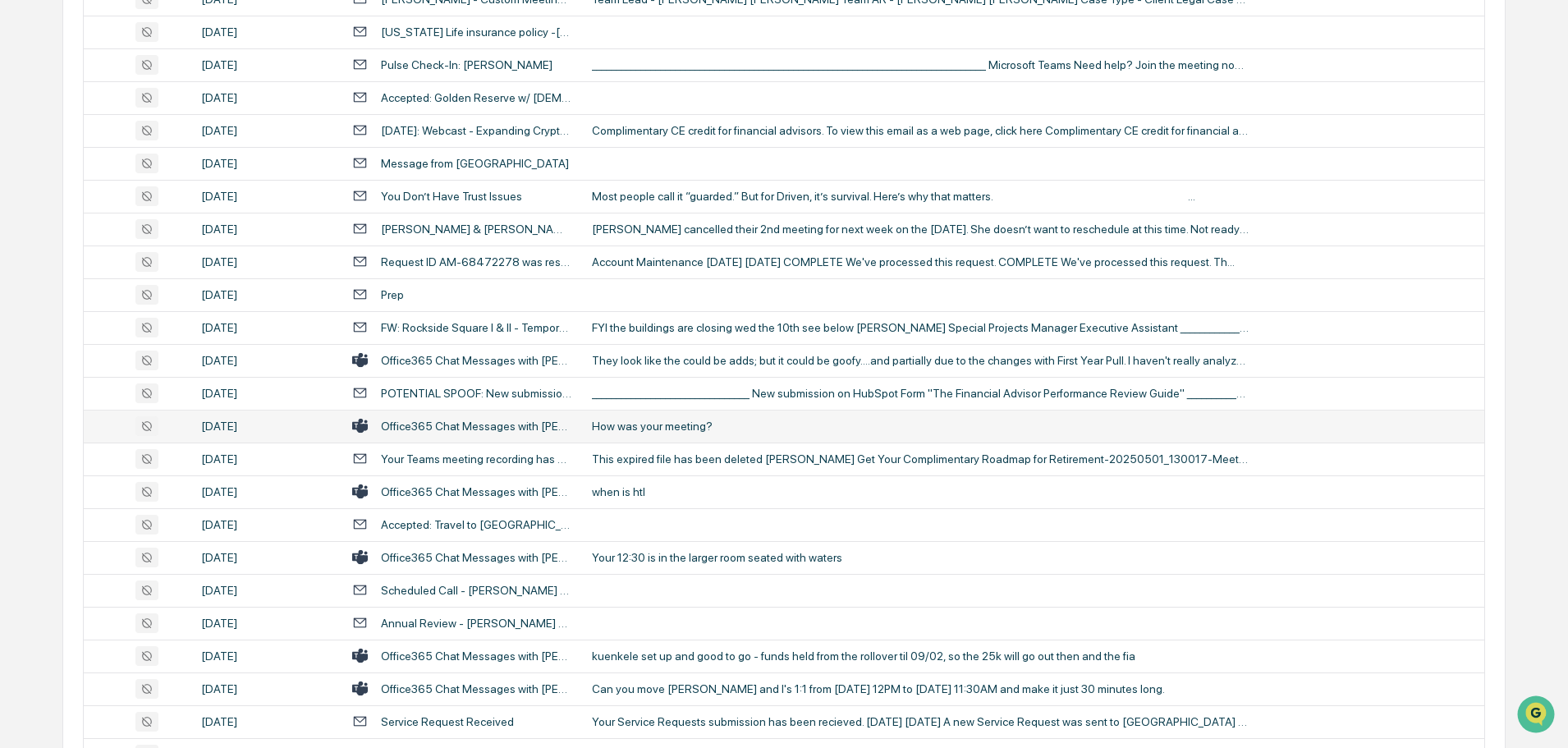
click at [680, 421] on div "How was your meeting?" at bounding box center [920, 426] width 657 height 13
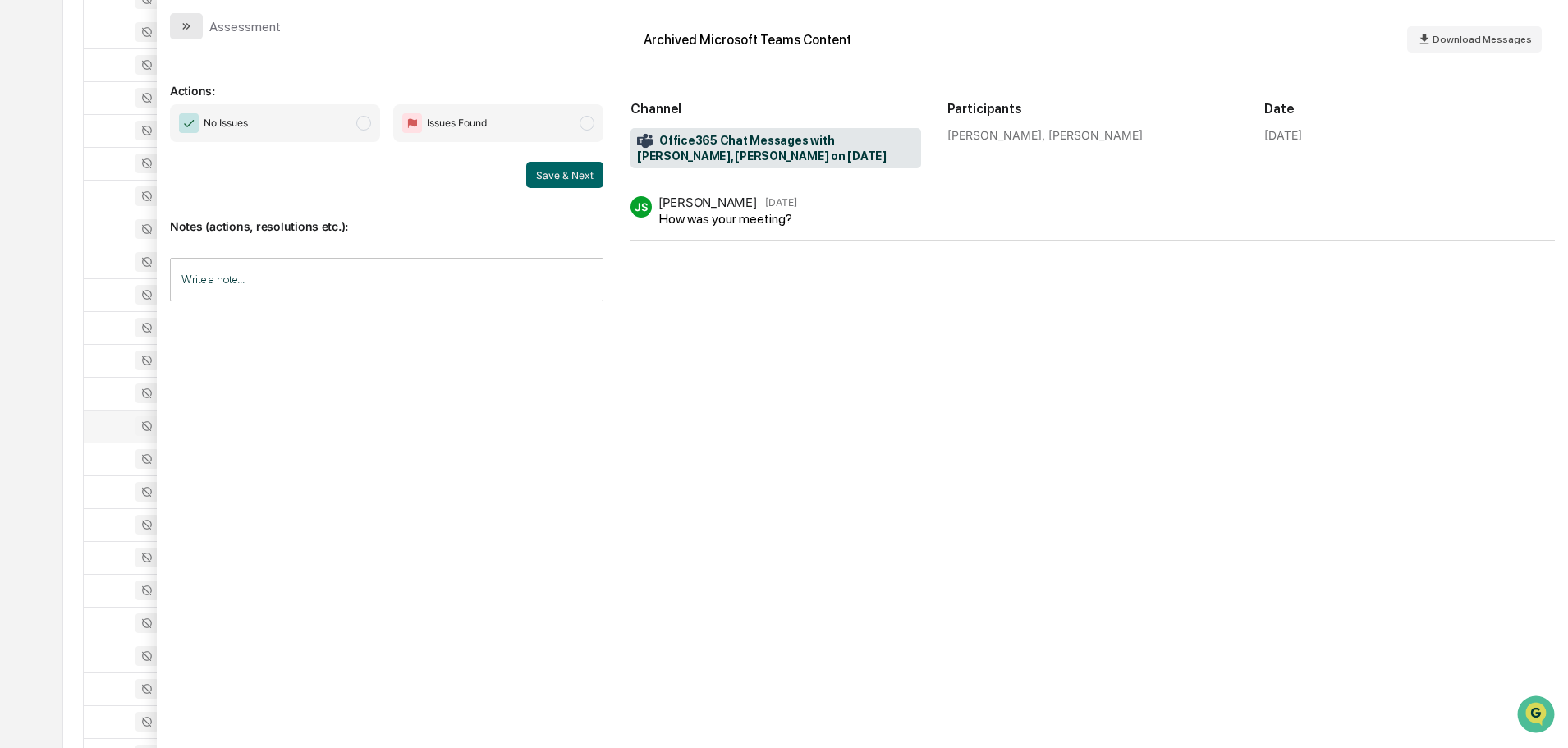
click at [185, 21] on icon "modal" at bounding box center [186, 26] width 13 height 13
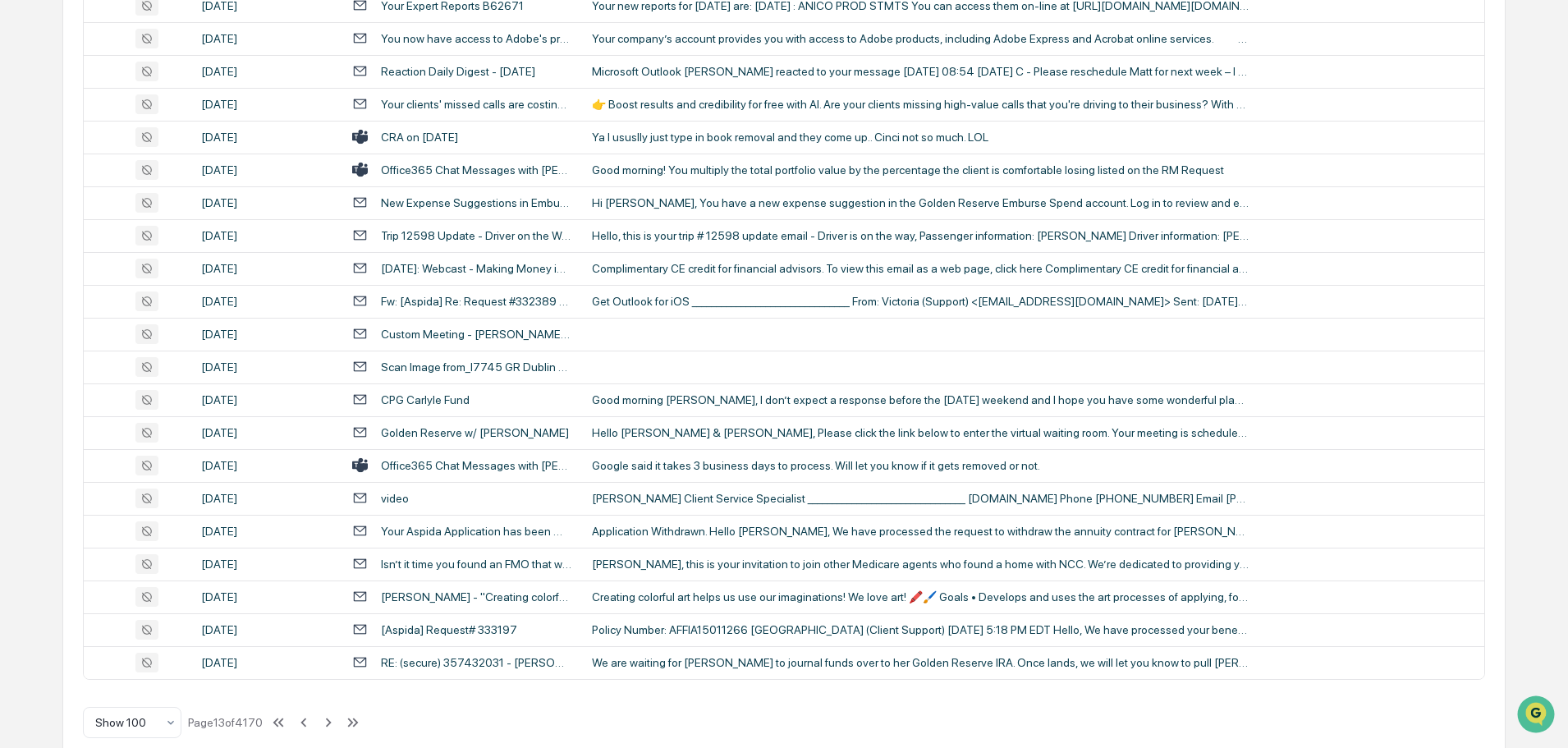
scroll to position [3008, 0]
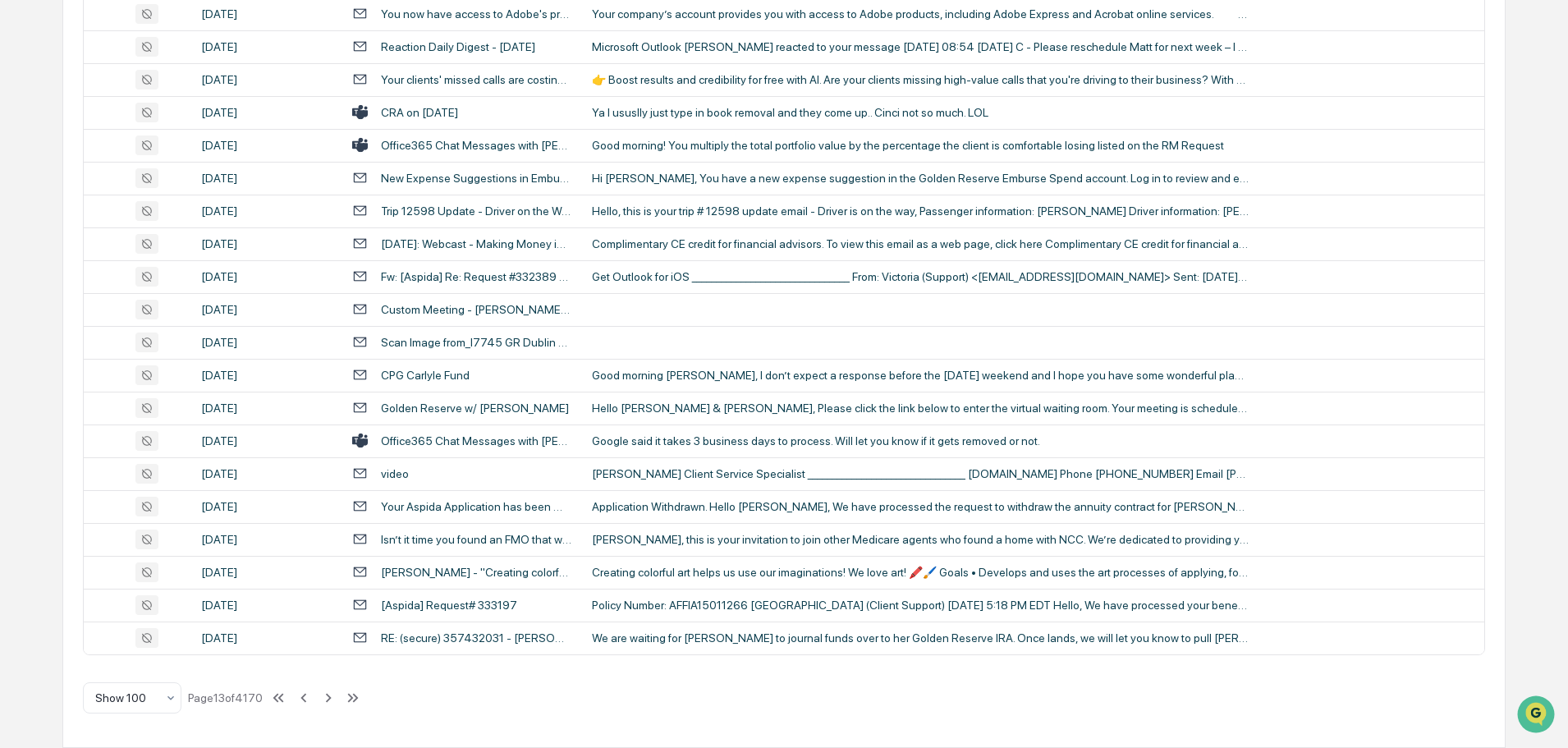
click at [658, 440] on div "Google said it takes 3 business days to process. Will let you know if it gets r…" at bounding box center [920, 441] width 657 height 13
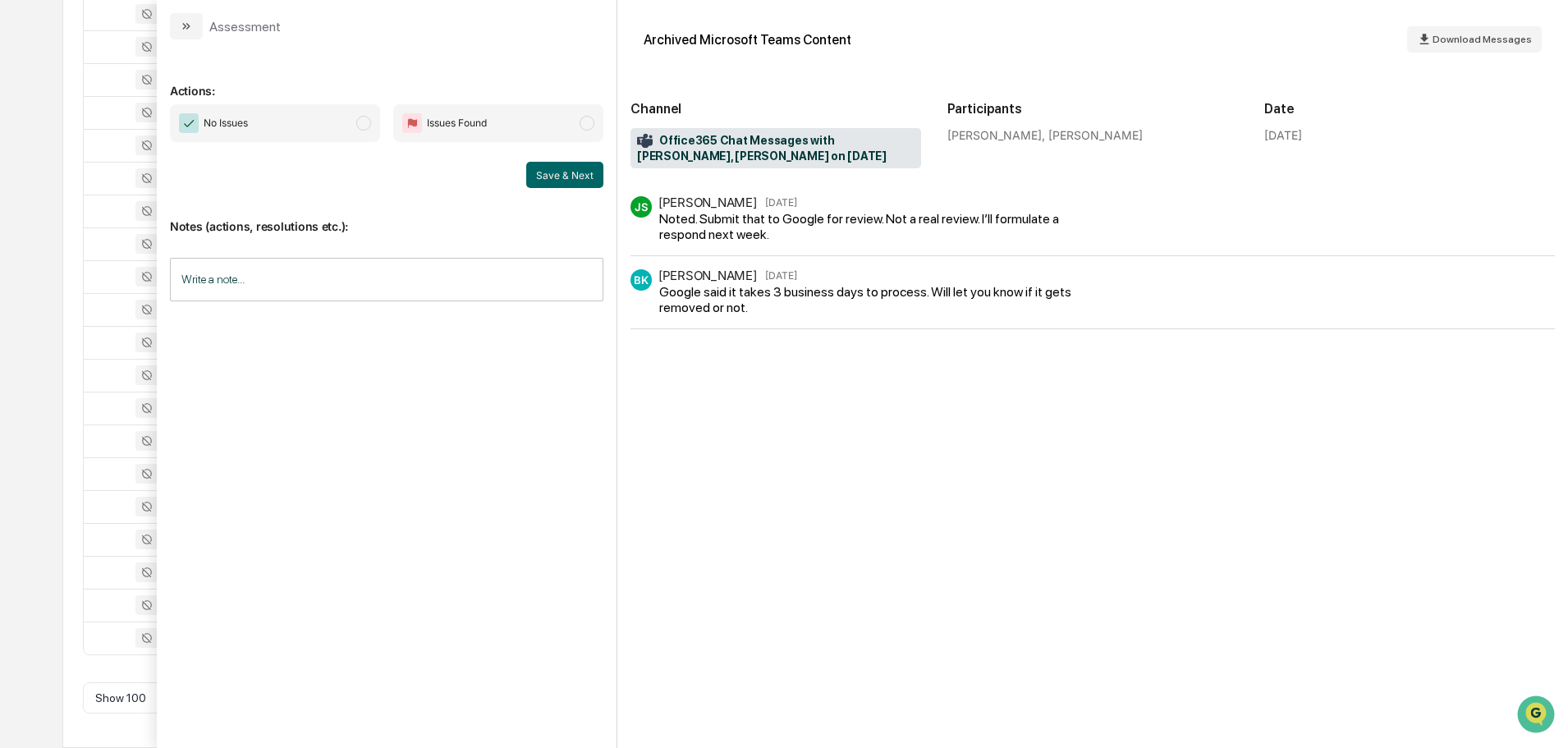
click at [184, 26] on icon "modal" at bounding box center [186, 26] width 13 height 13
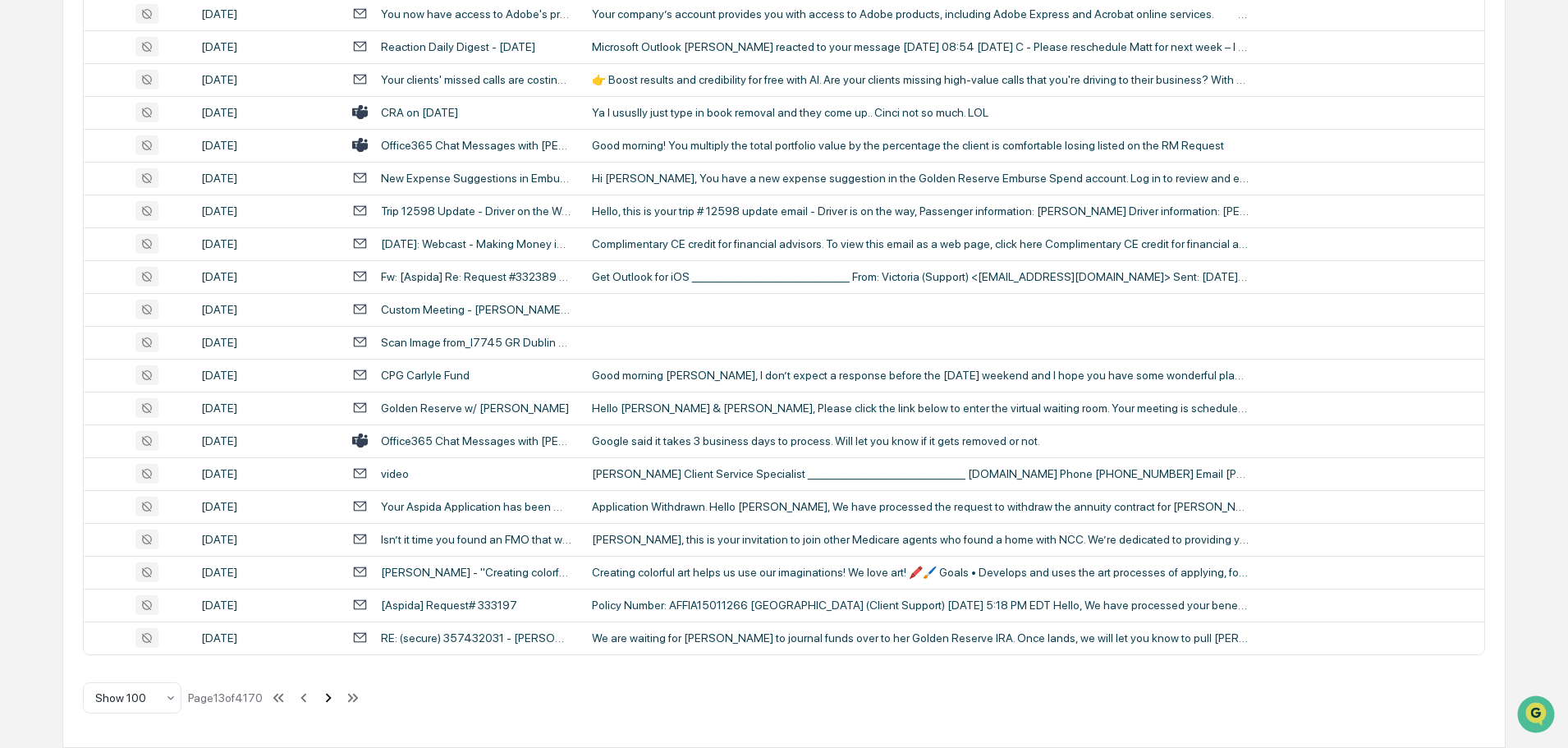
click at [333, 695] on icon at bounding box center [329, 698] width 18 height 18
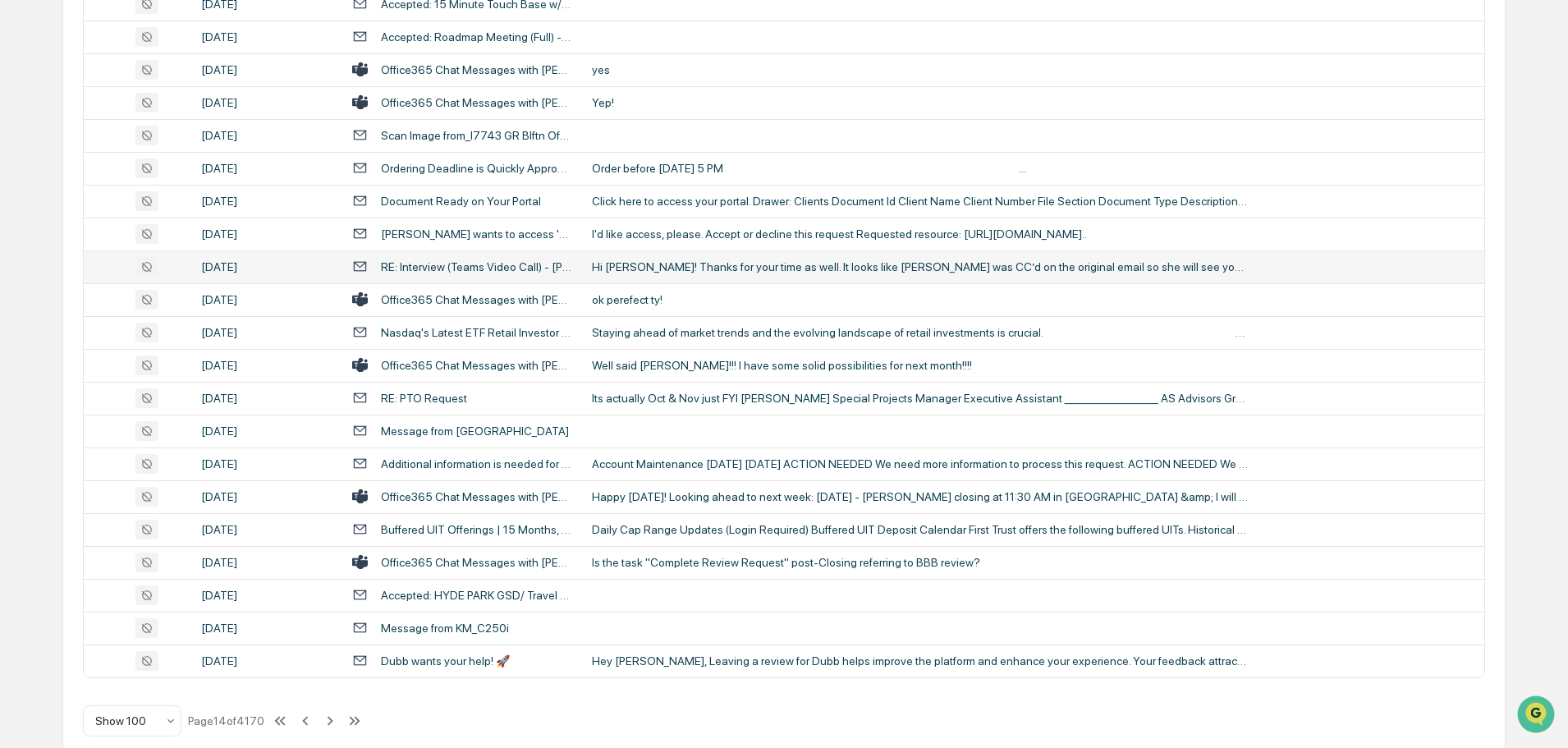
scroll to position [3008, 0]
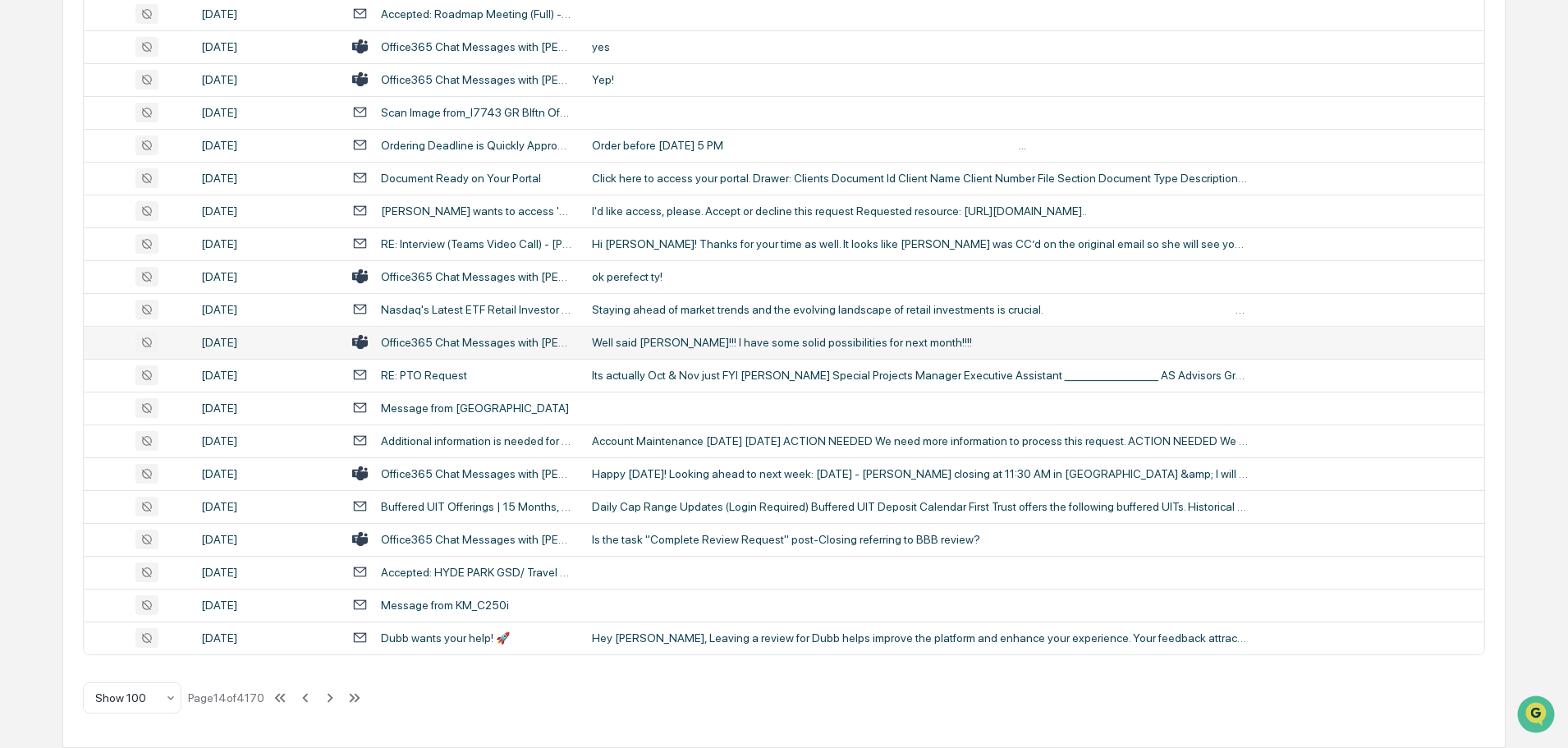
click at [682, 334] on td "Well said [PERSON_NAME]!!! I have some solid possibilities for next month!!!!" at bounding box center [1033, 343] width 902 height 33
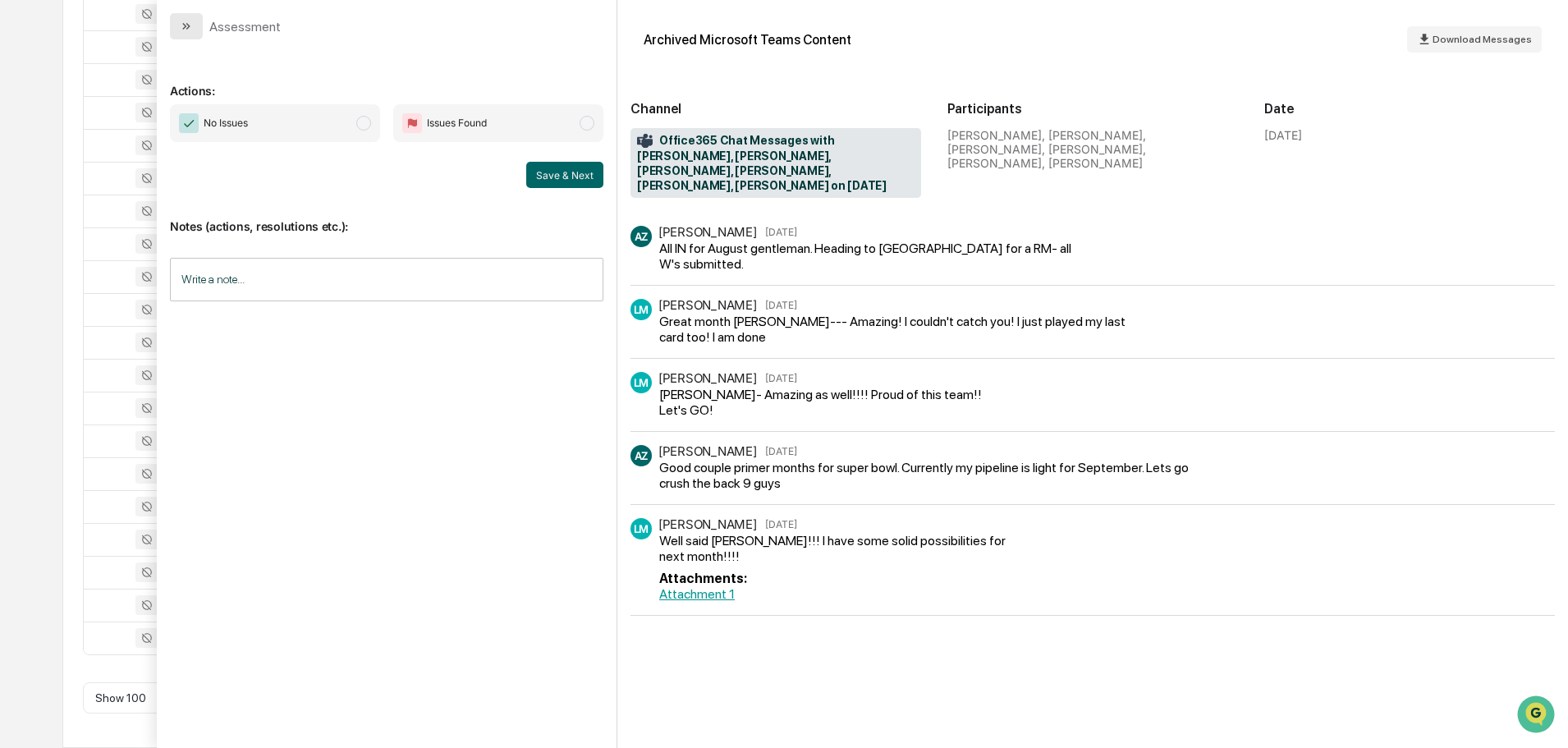
click at [194, 23] on button "modal" at bounding box center [186, 25] width 33 height 26
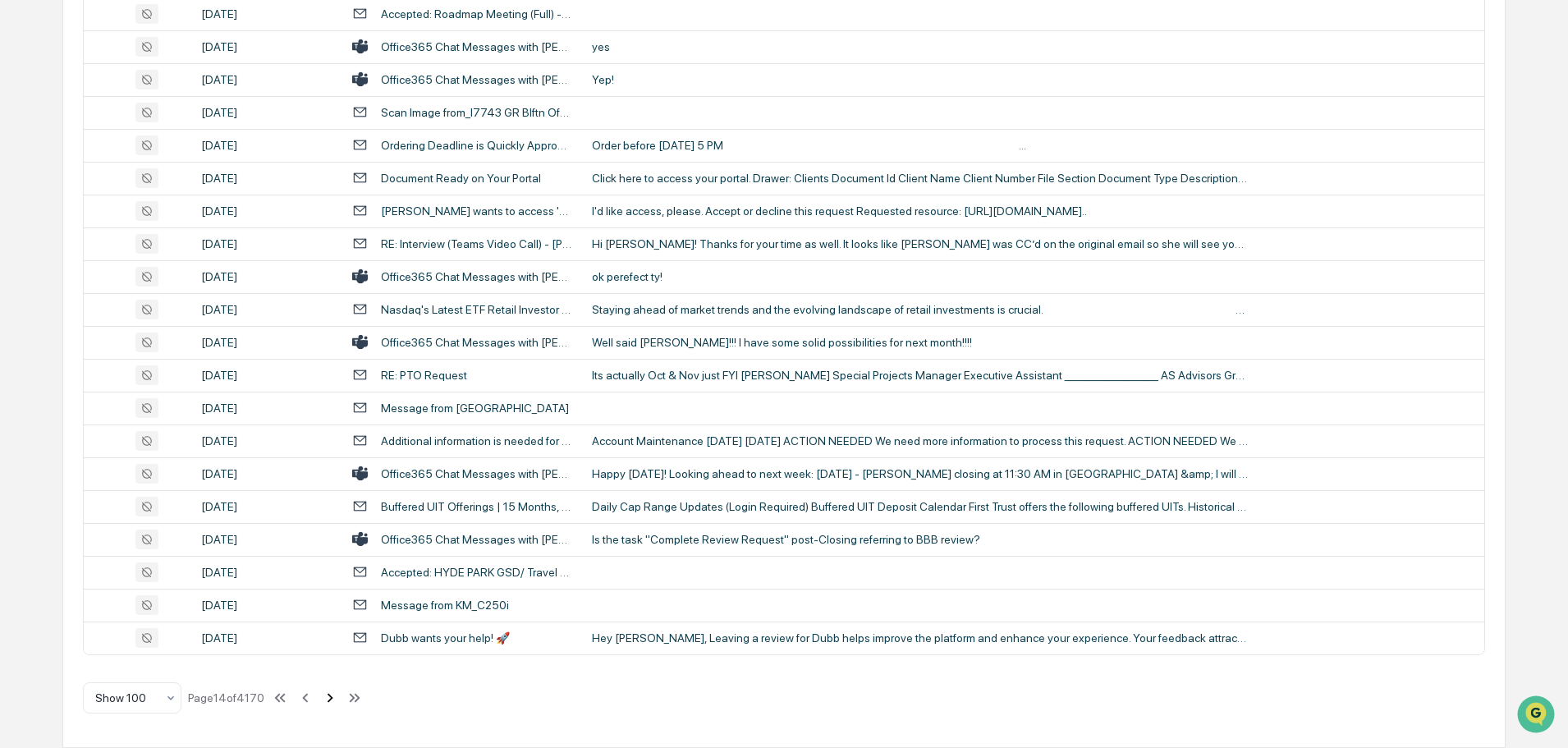
click at [329, 696] on icon at bounding box center [330, 698] width 18 height 18
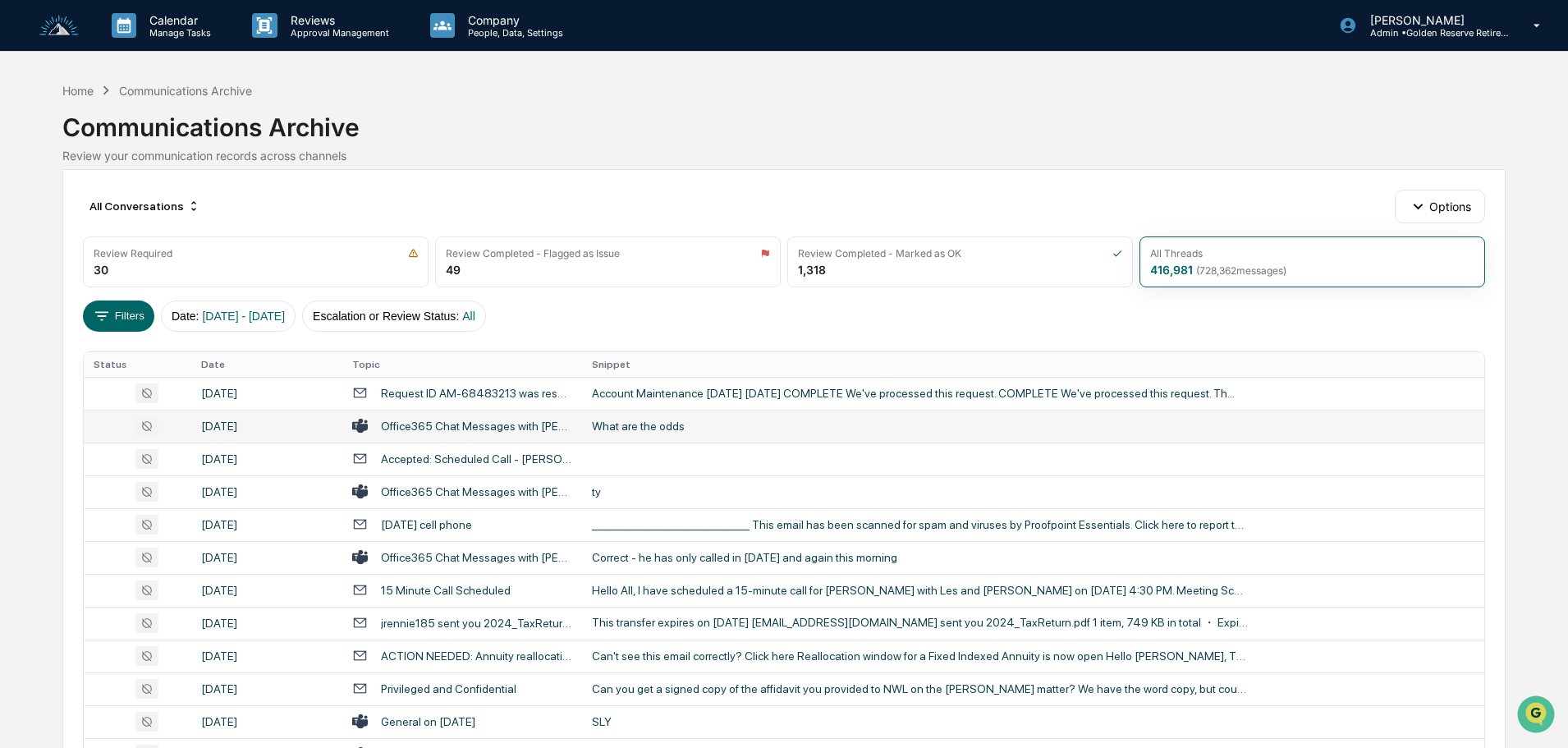
click at [670, 425] on div "What are the odds" at bounding box center [920, 426] width 657 height 13
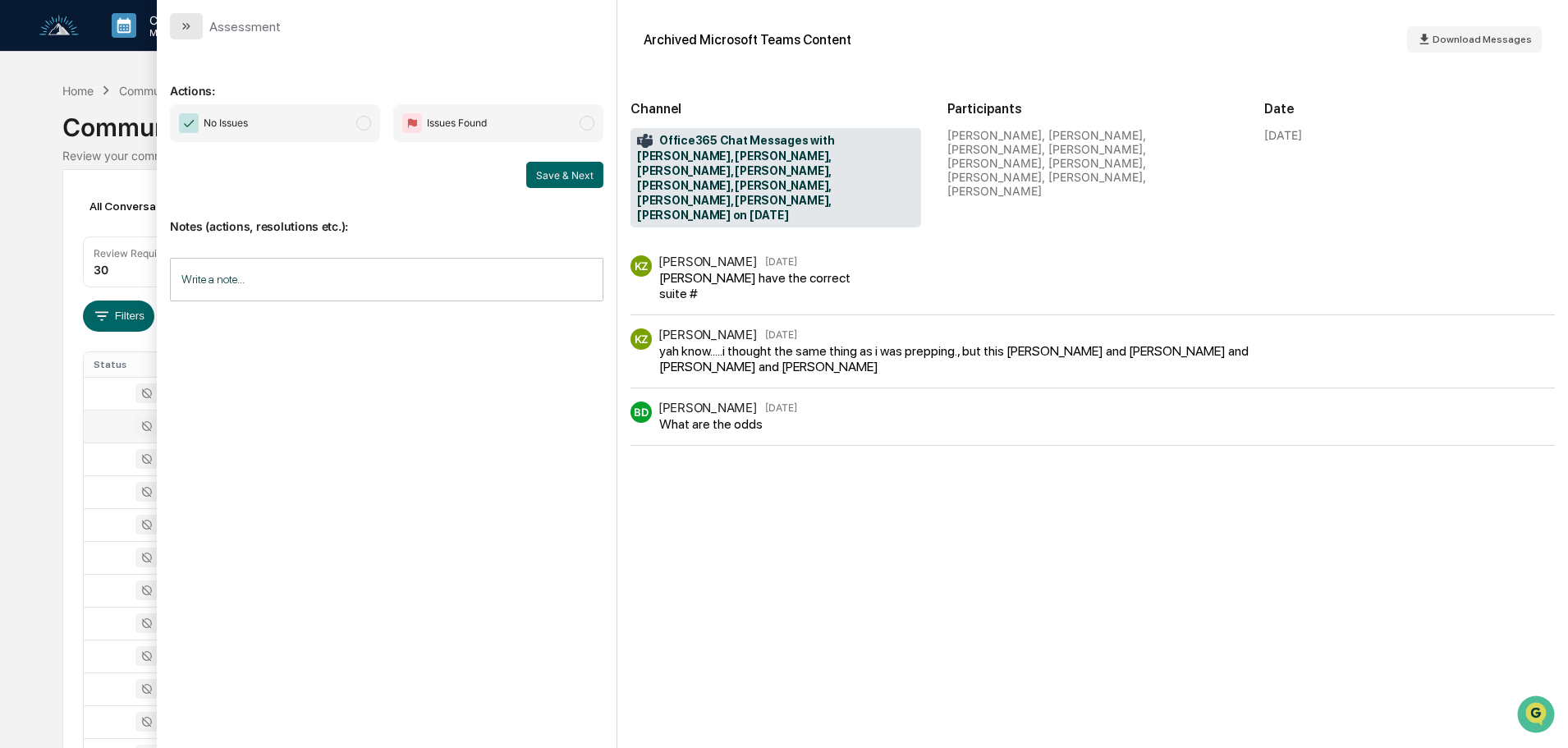
click at [185, 25] on icon "modal" at bounding box center [184, 25] width 5 height 6
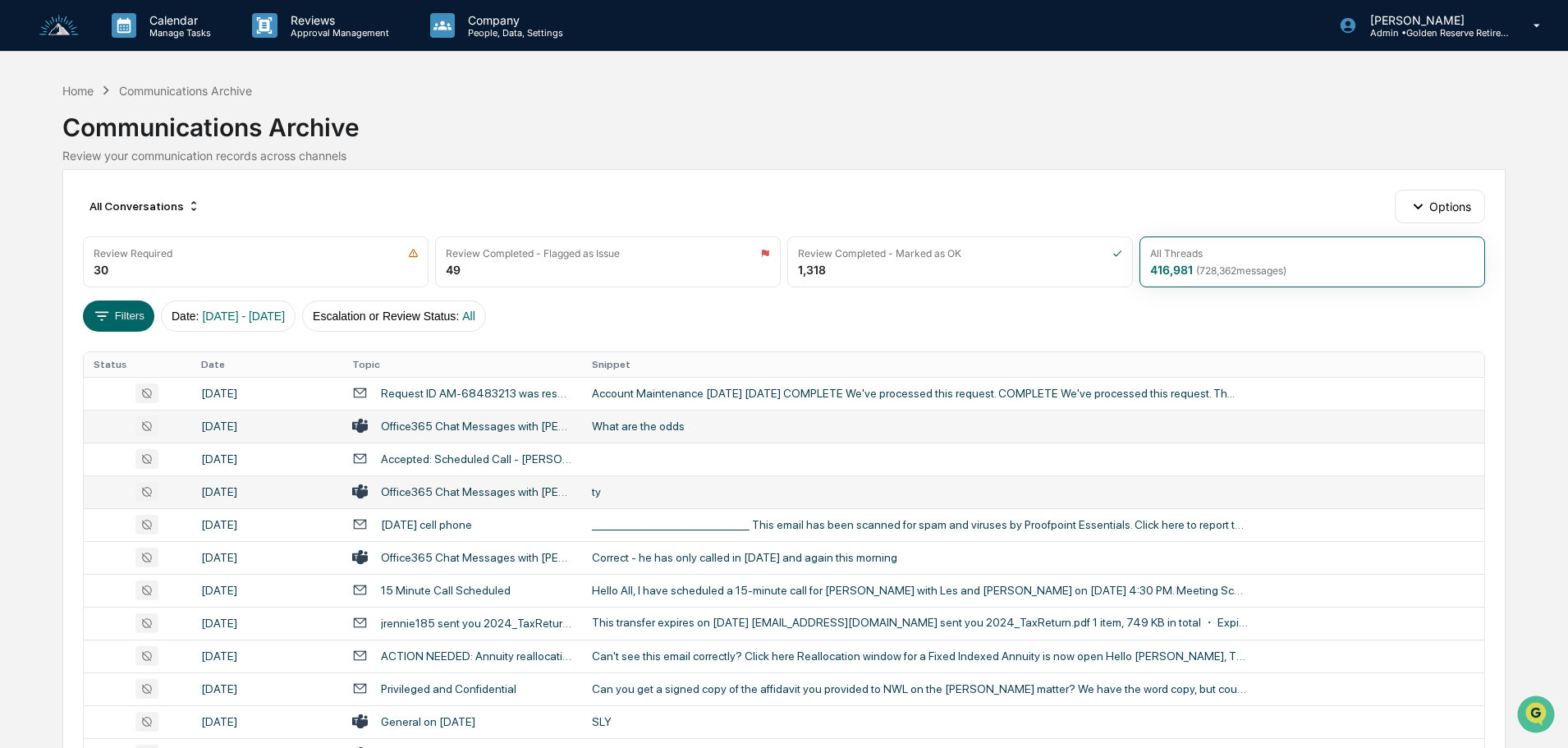
click at [627, 485] on div "ty" at bounding box center [920, 492] width 657 height 13
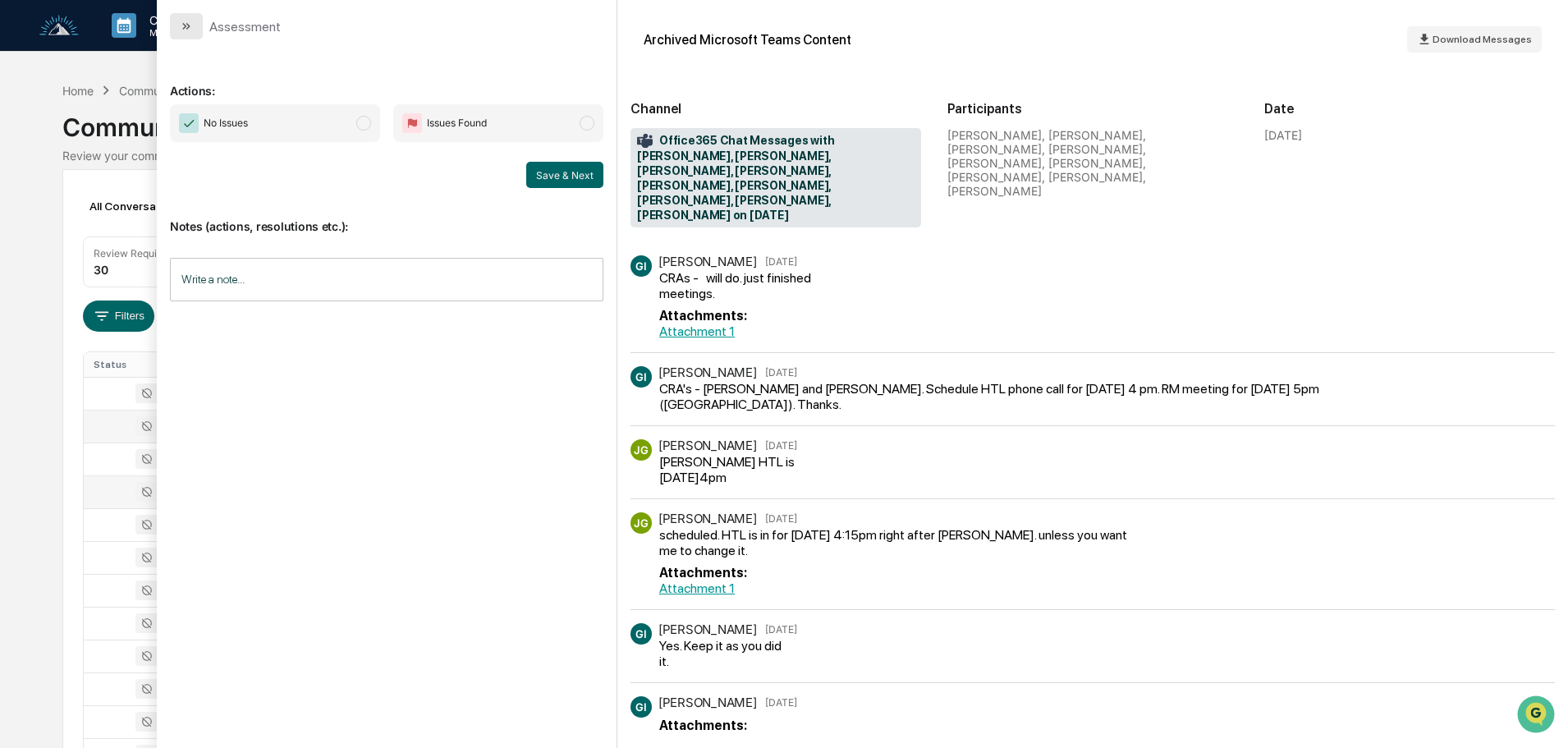
click at [184, 26] on icon "modal" at bounding box center [186, 26] width 13 height 13
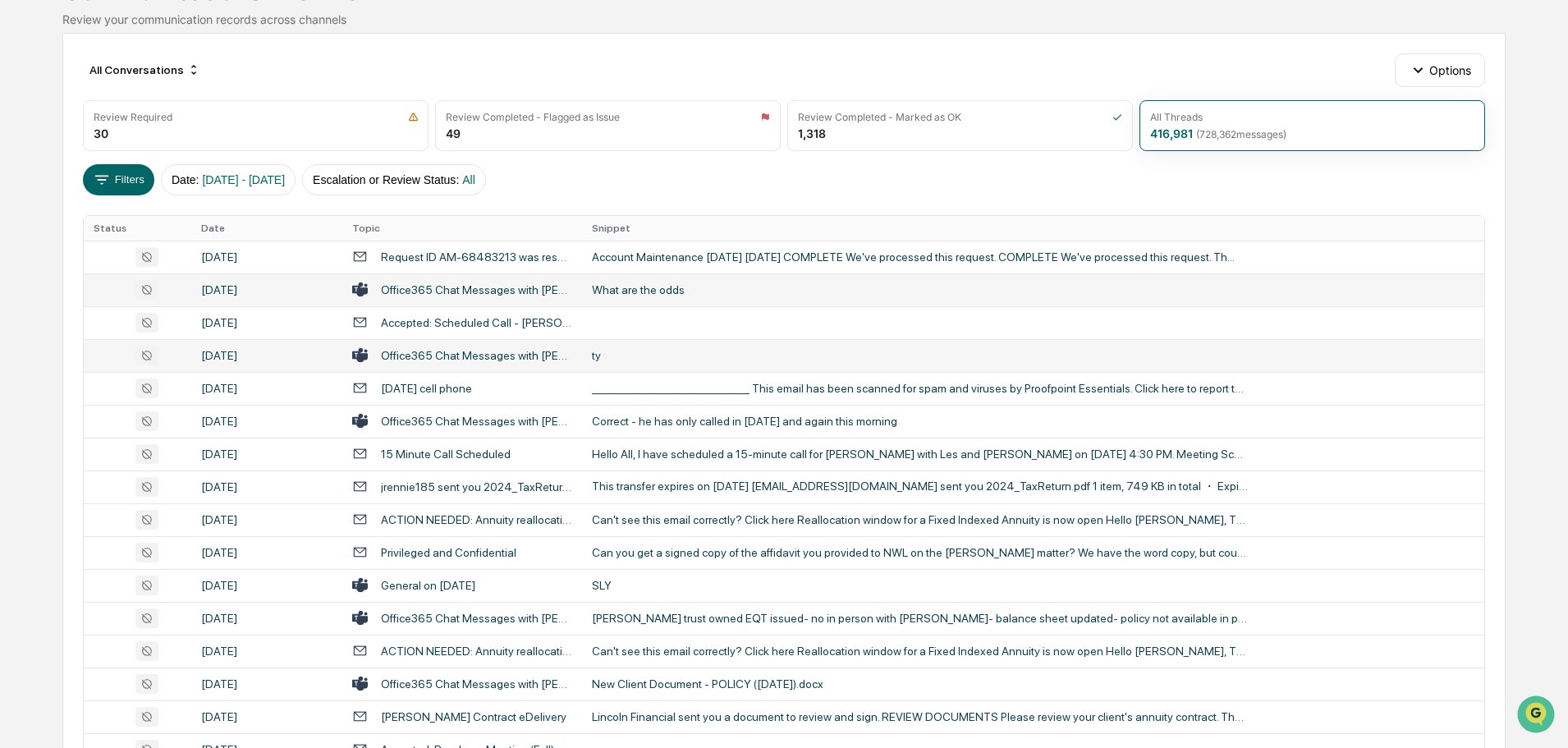
scroll to position [165, 0]
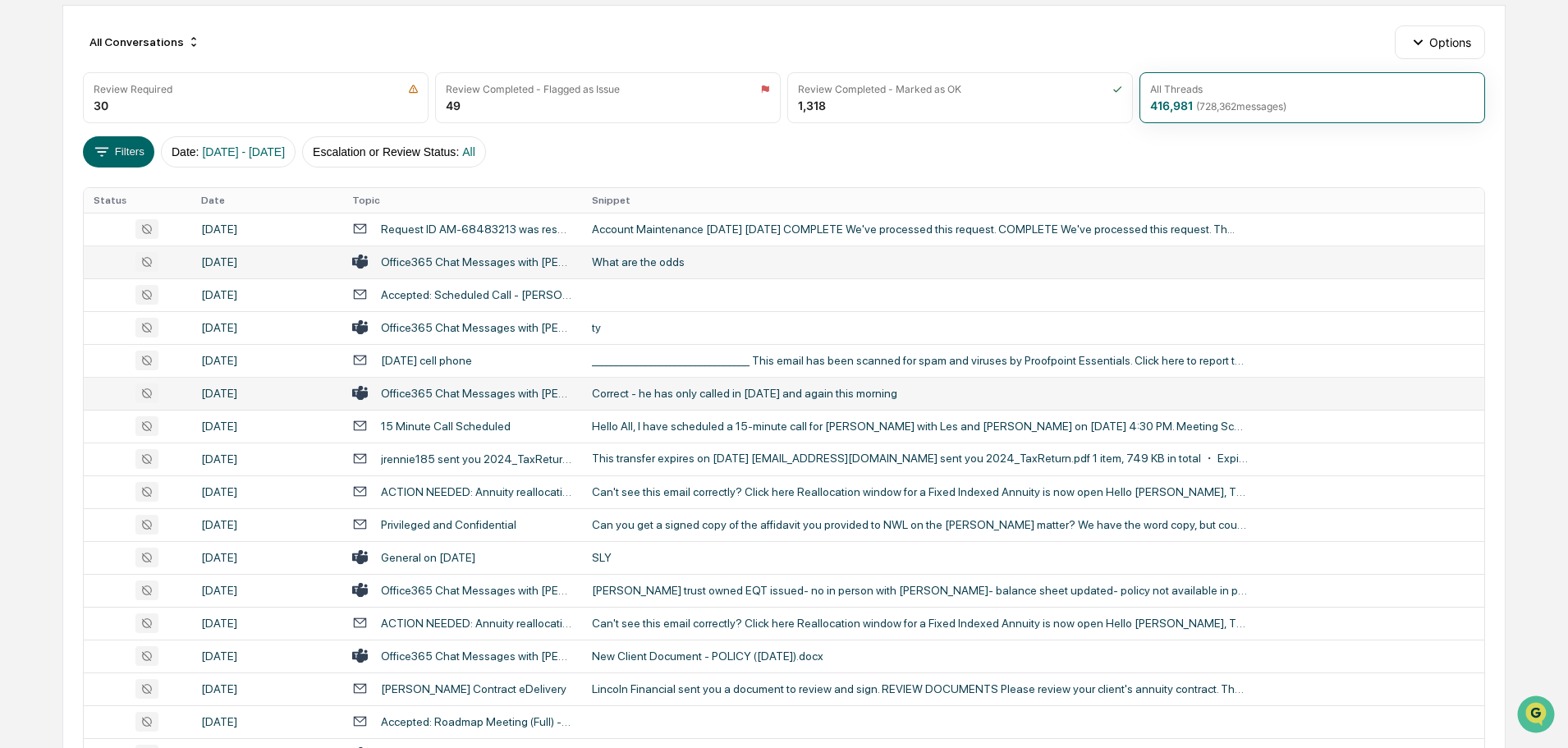
click at [630, 392] on div "Correct - he has only called in [DATE] and again this morning" at bounding box center [920, 394] width 657 height 13
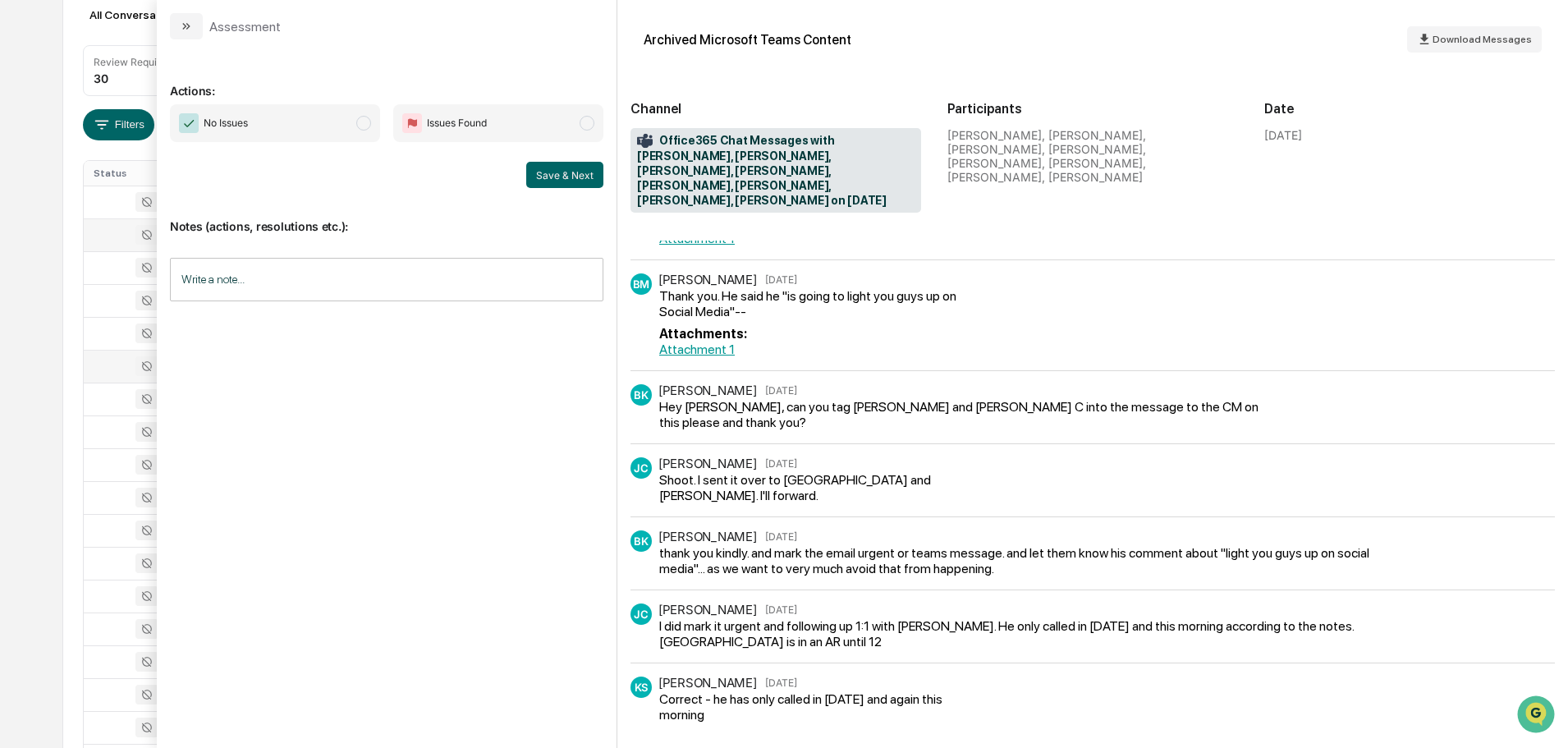
scroll to position [165, 0]
click at [193, 24] on button "modal" at bounding box center [186, 25] width 33 height 26
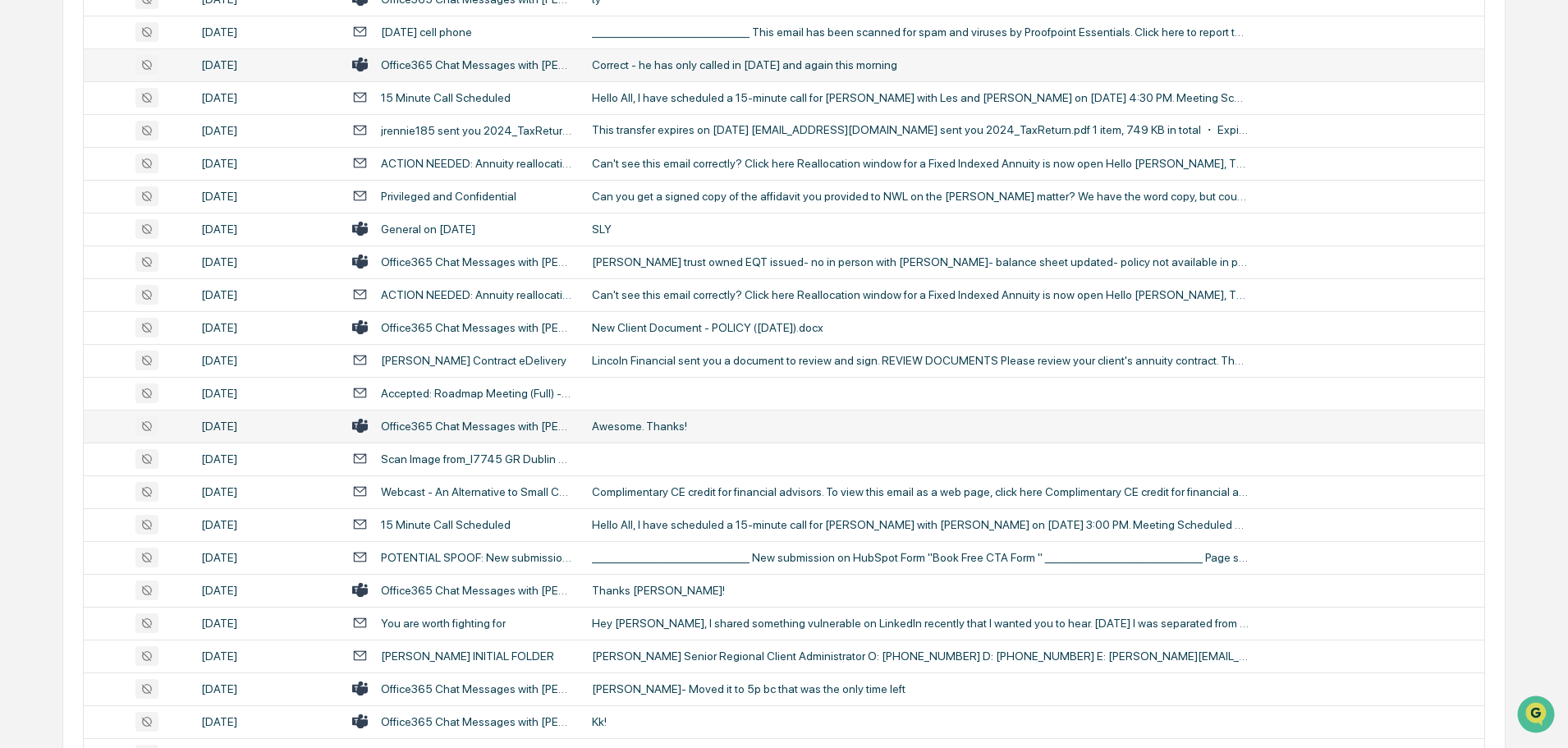
scroll to position [575, 0]
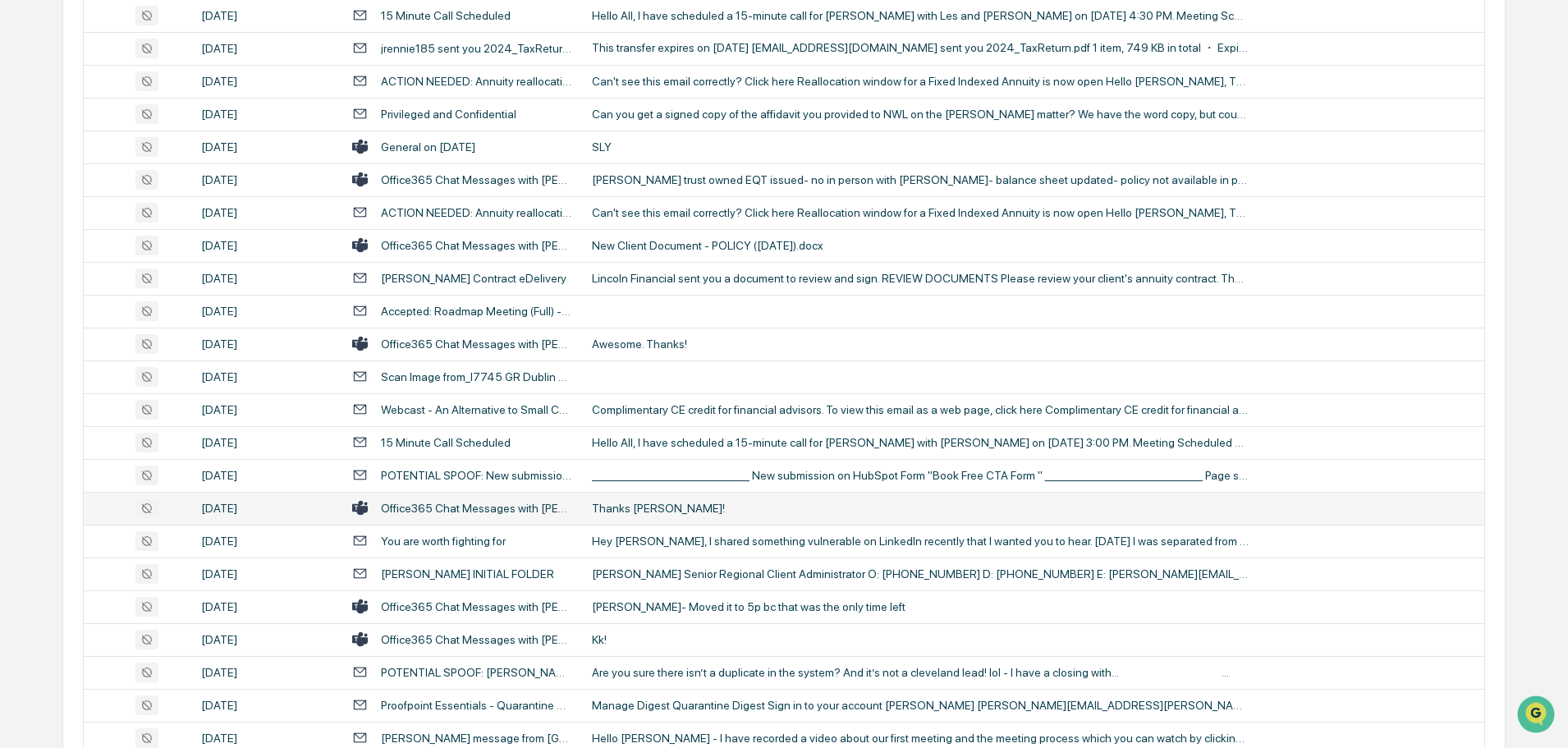
click at [633, 505] on div "Thanks [PERSON_NAME]!" at bounding box center [920, 508] width 657 height 13
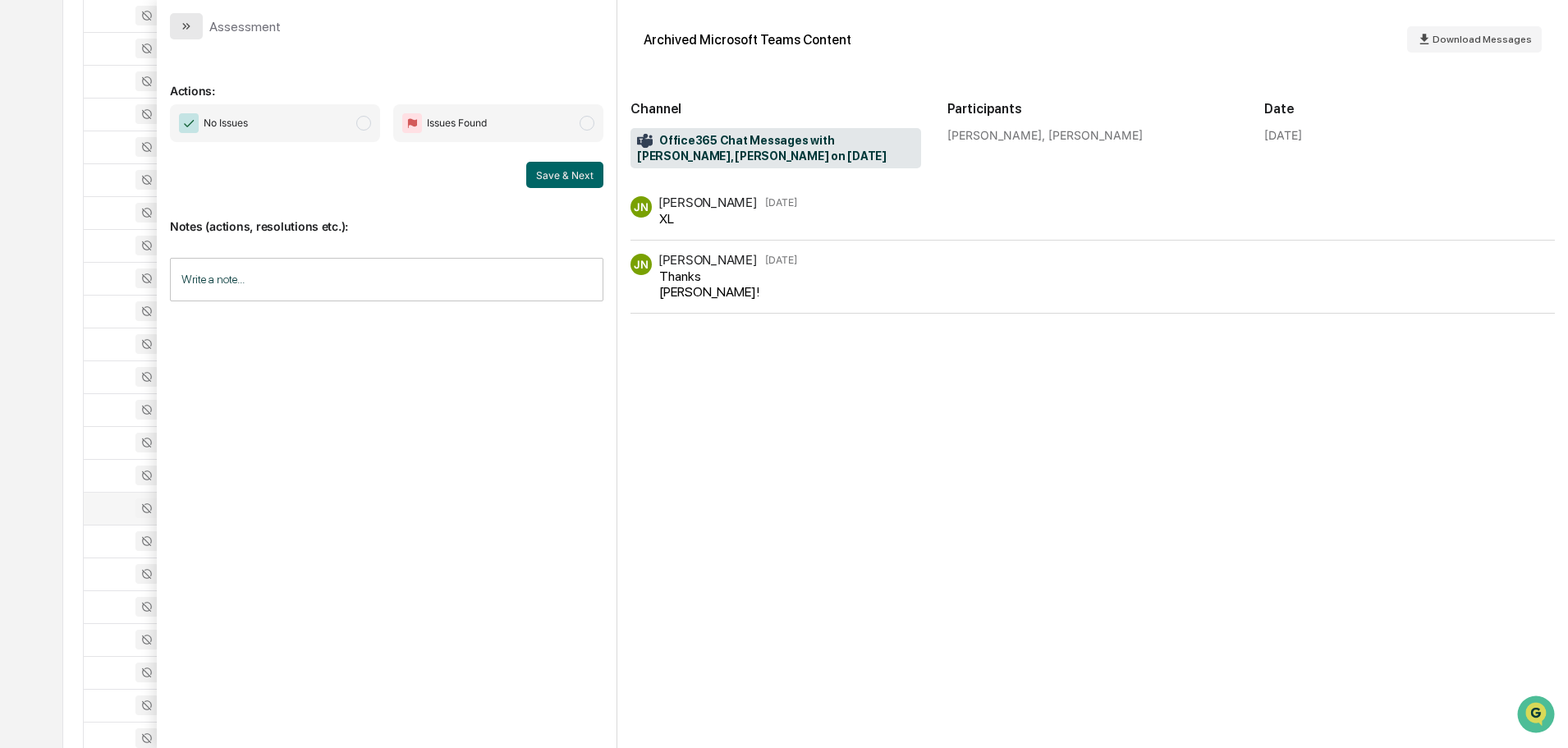
click at [179, 22] on button "modal" at bounding box center [186, 25] width 33 height 26
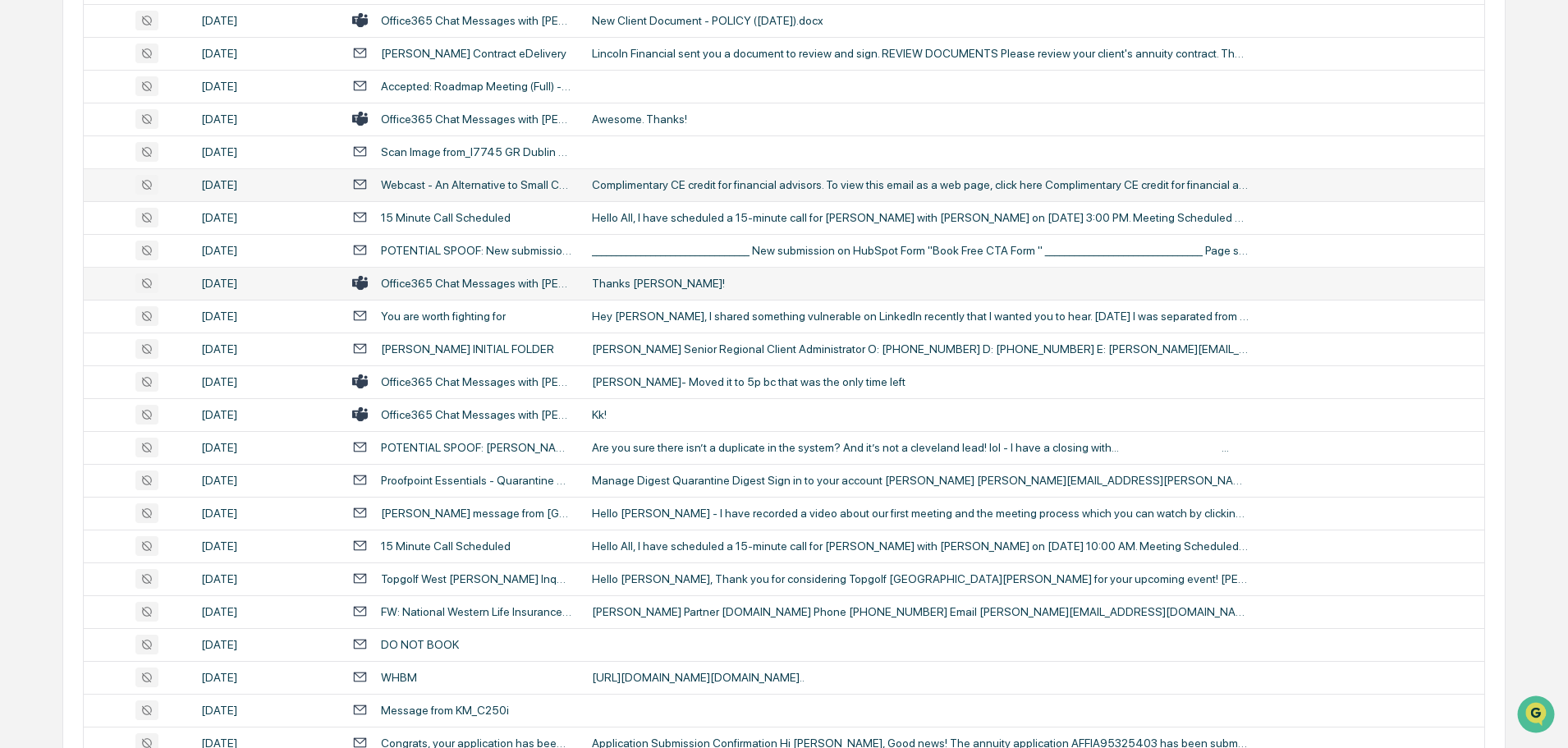
scroll to position [822, 0]
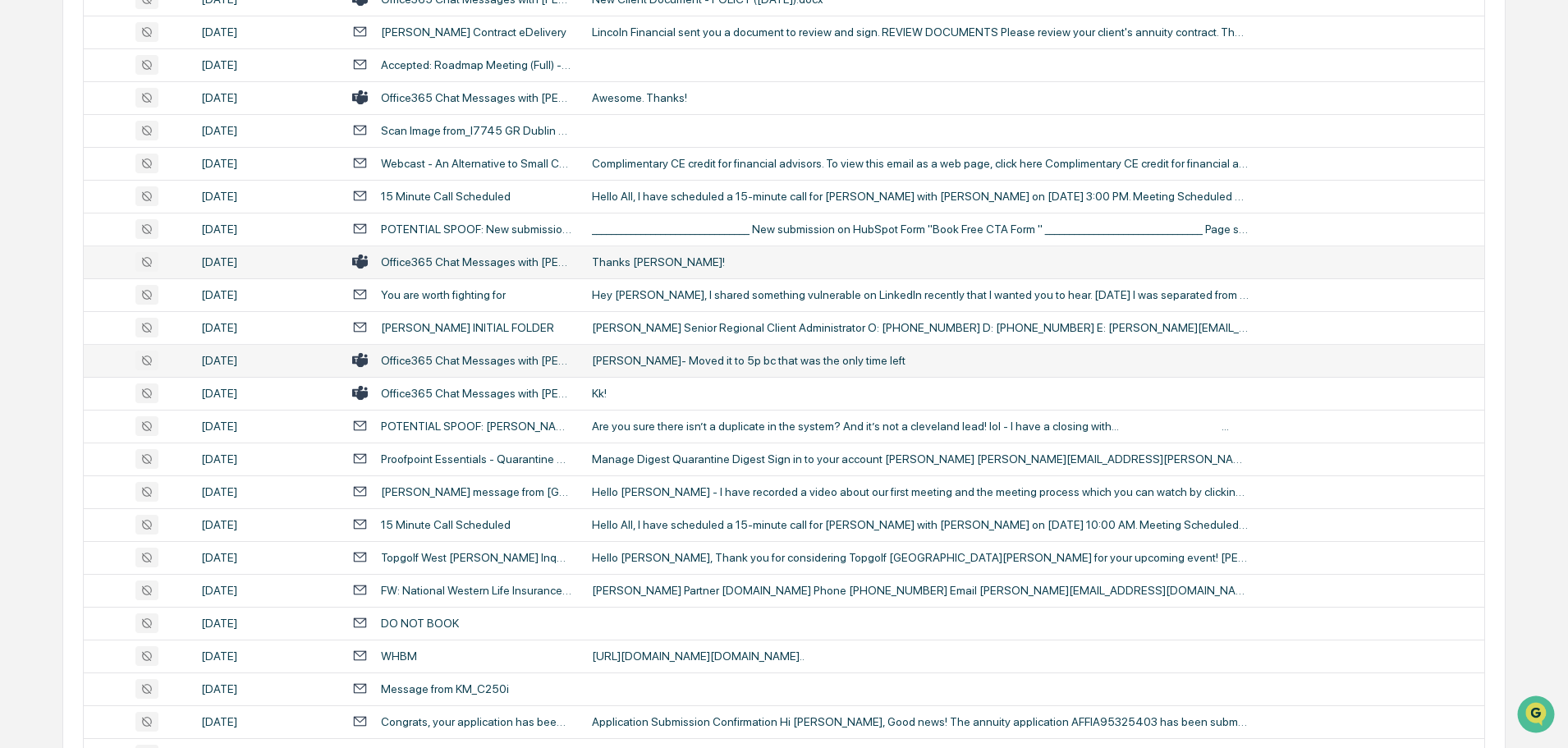
click at [677, 364] on div "[PERSON_NAME]- Moved it to 5p bc that was the only time left" at bounding box center [920, 361] width 657 height 13
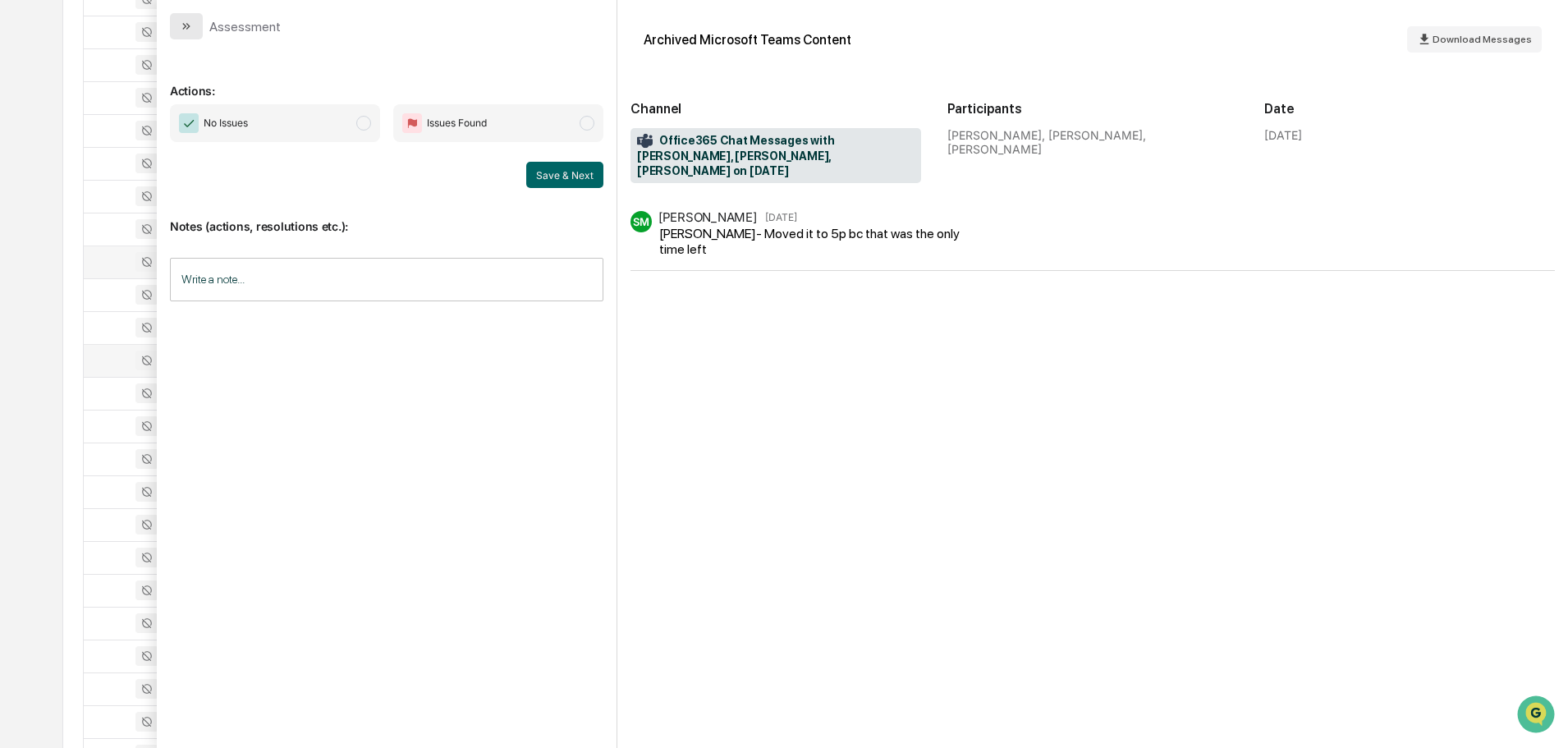
click at [183, 23] on icon "modal" at bounding box center [186, 26] width 13 height 13
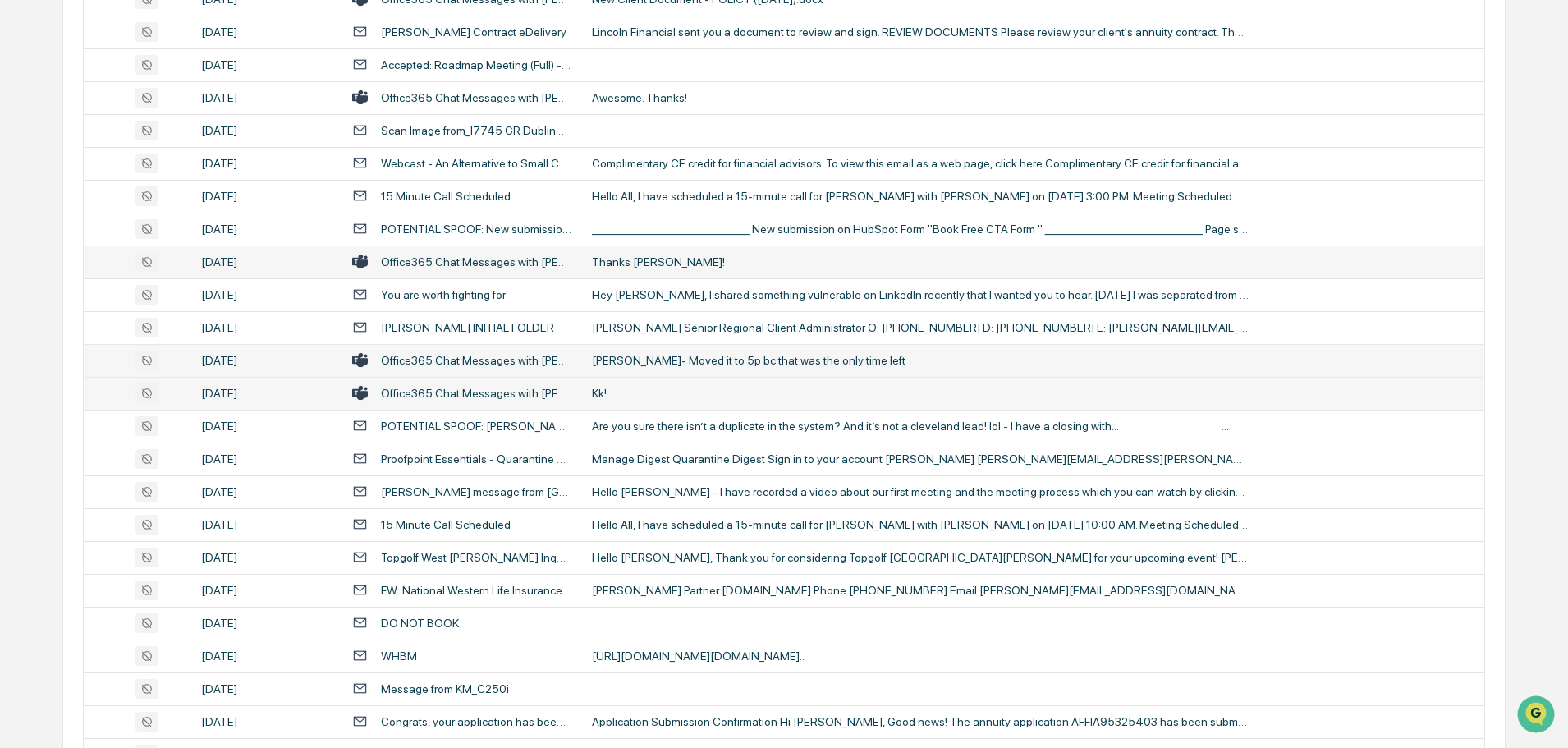
click at [670, 387] on div "Kk!" at bounding box center [920, 394] width 657 height 13
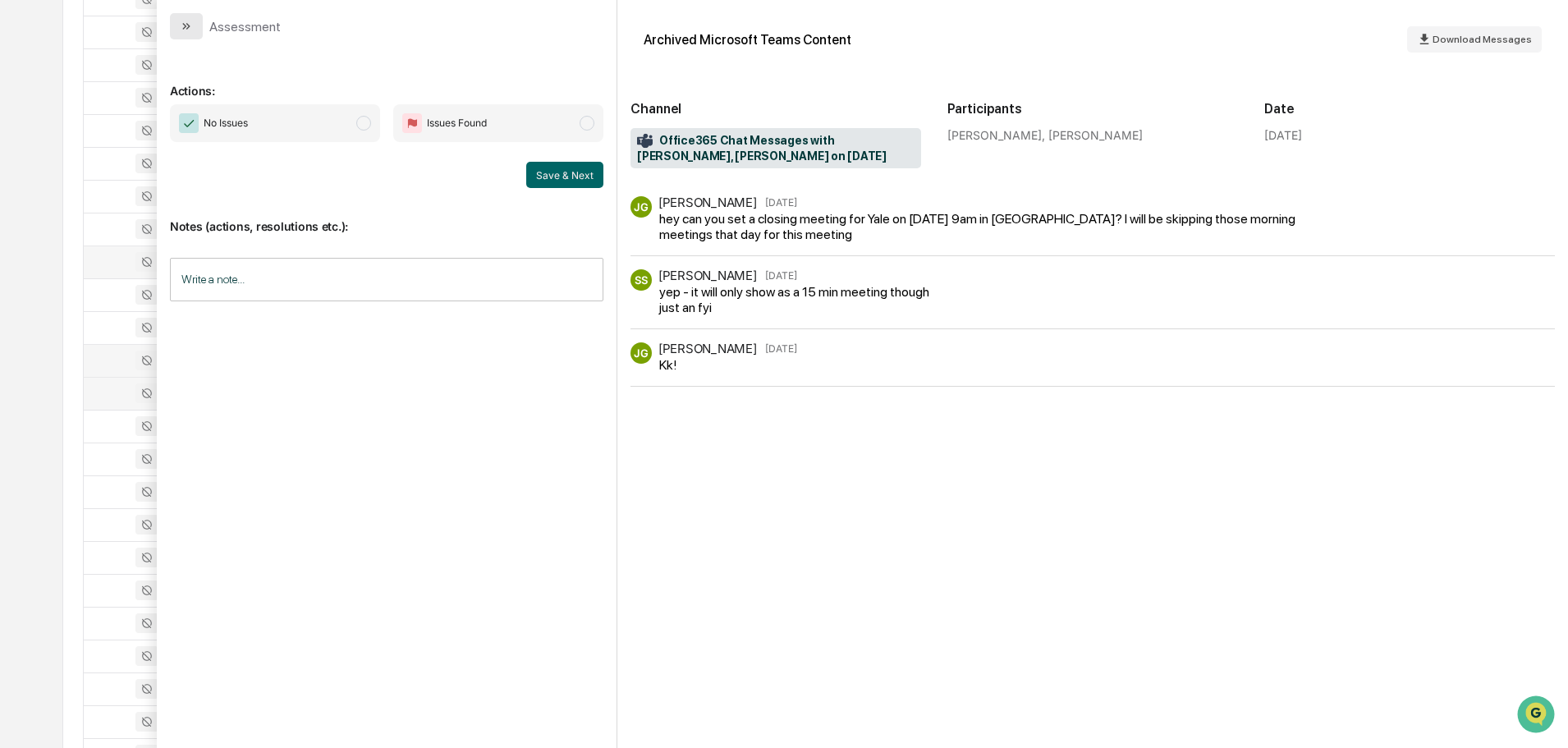
click at [184, 34] on button "modal" at bounding box center [186, 25] width 33 height 26
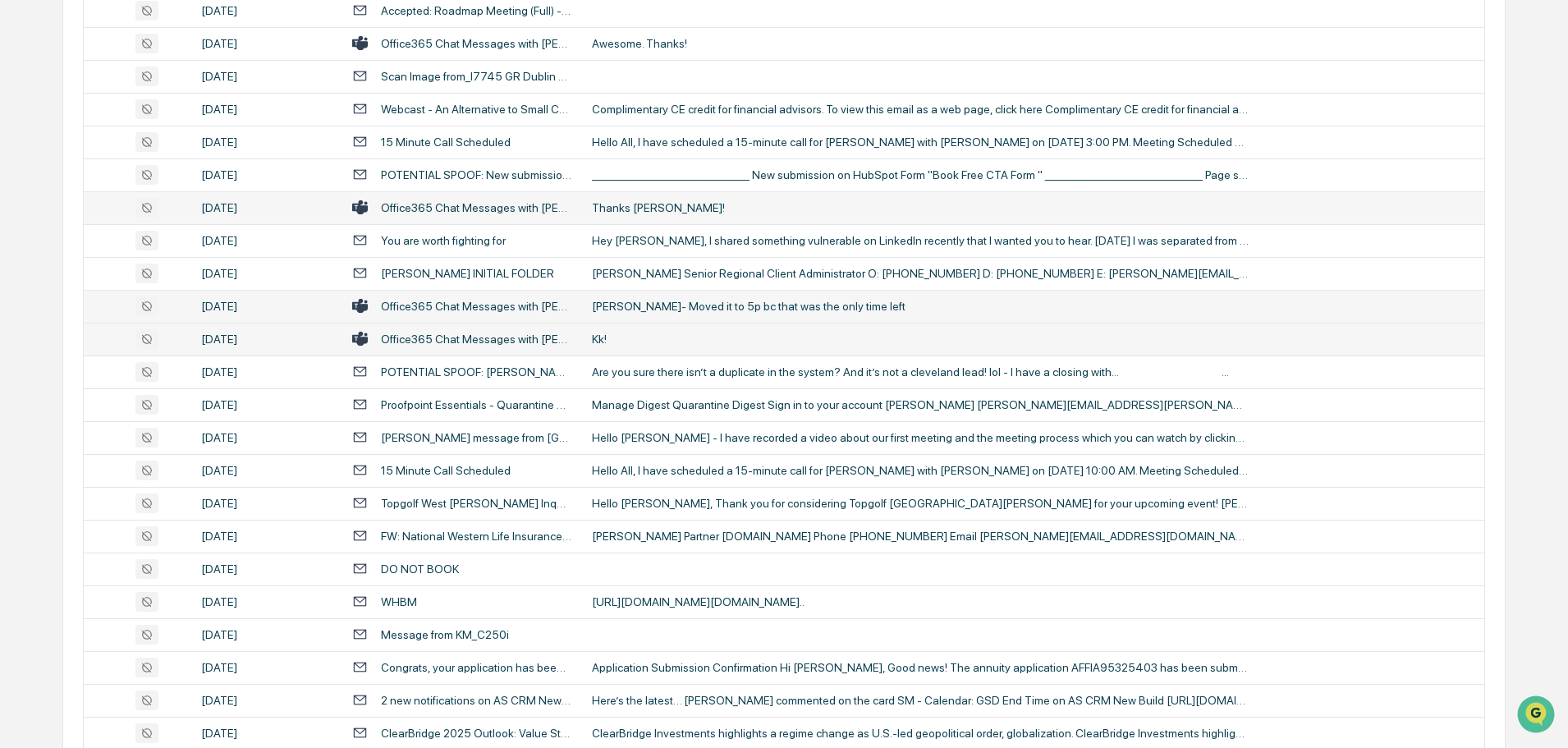
scroll to position [903, 0]
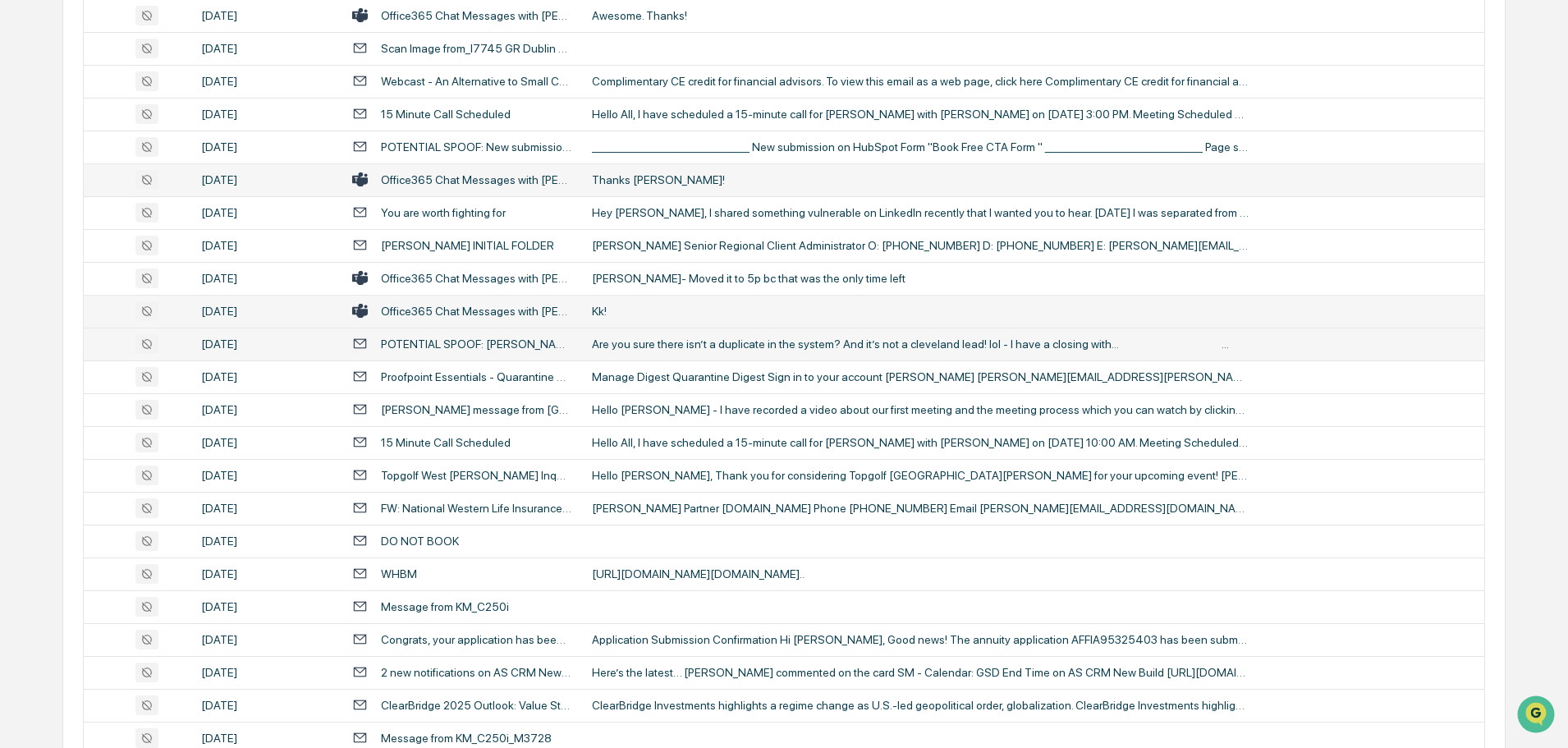
click at [668, 344] on div "Are you sure there isn’t a duplicate in the system? And it’s not a cleveland le…" at bounding box center [920, 344] width 657 height 13
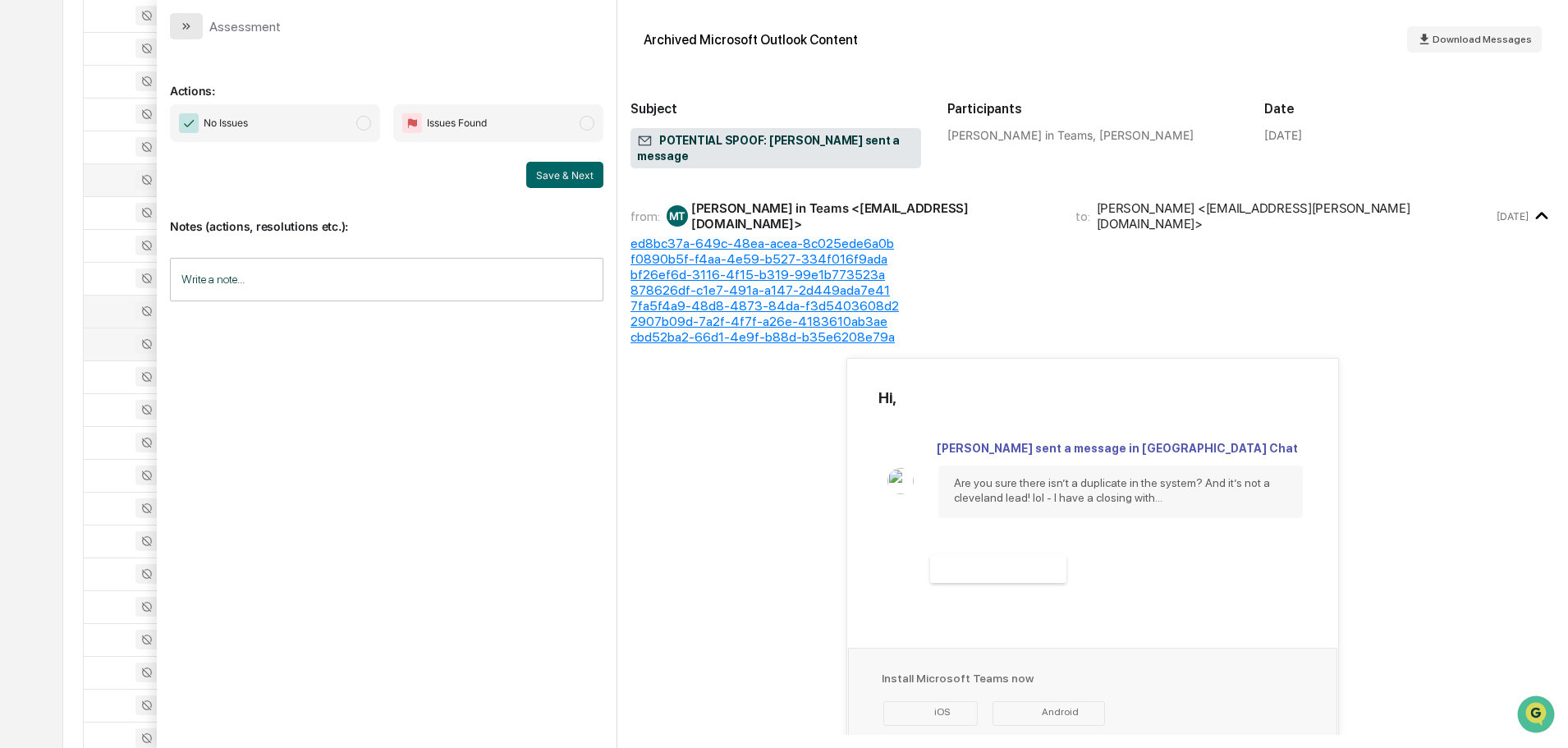
click at [193, 25] on button "modal" at bounding box center [186, 25] width 33 height 26
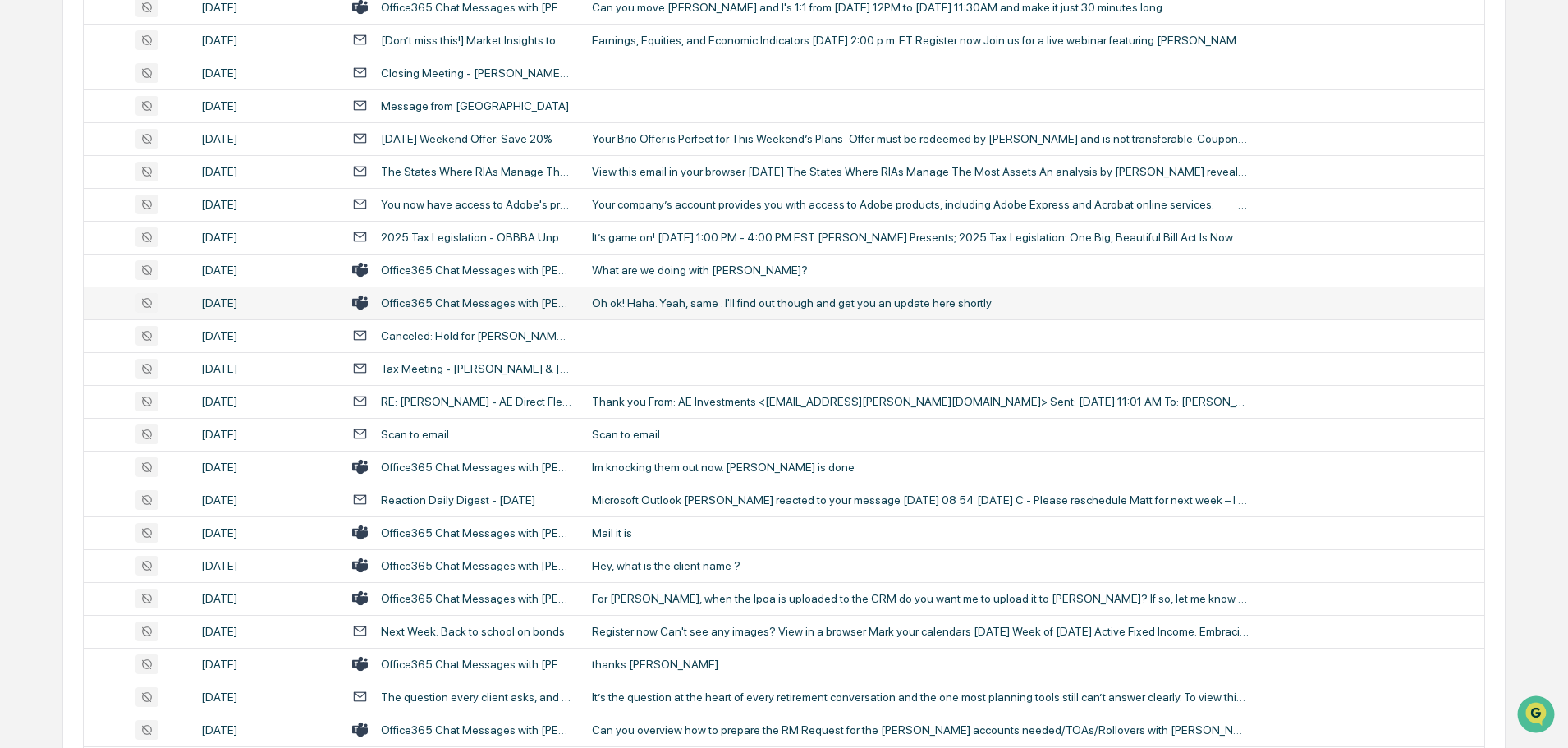
scroll to position [2054, 0]
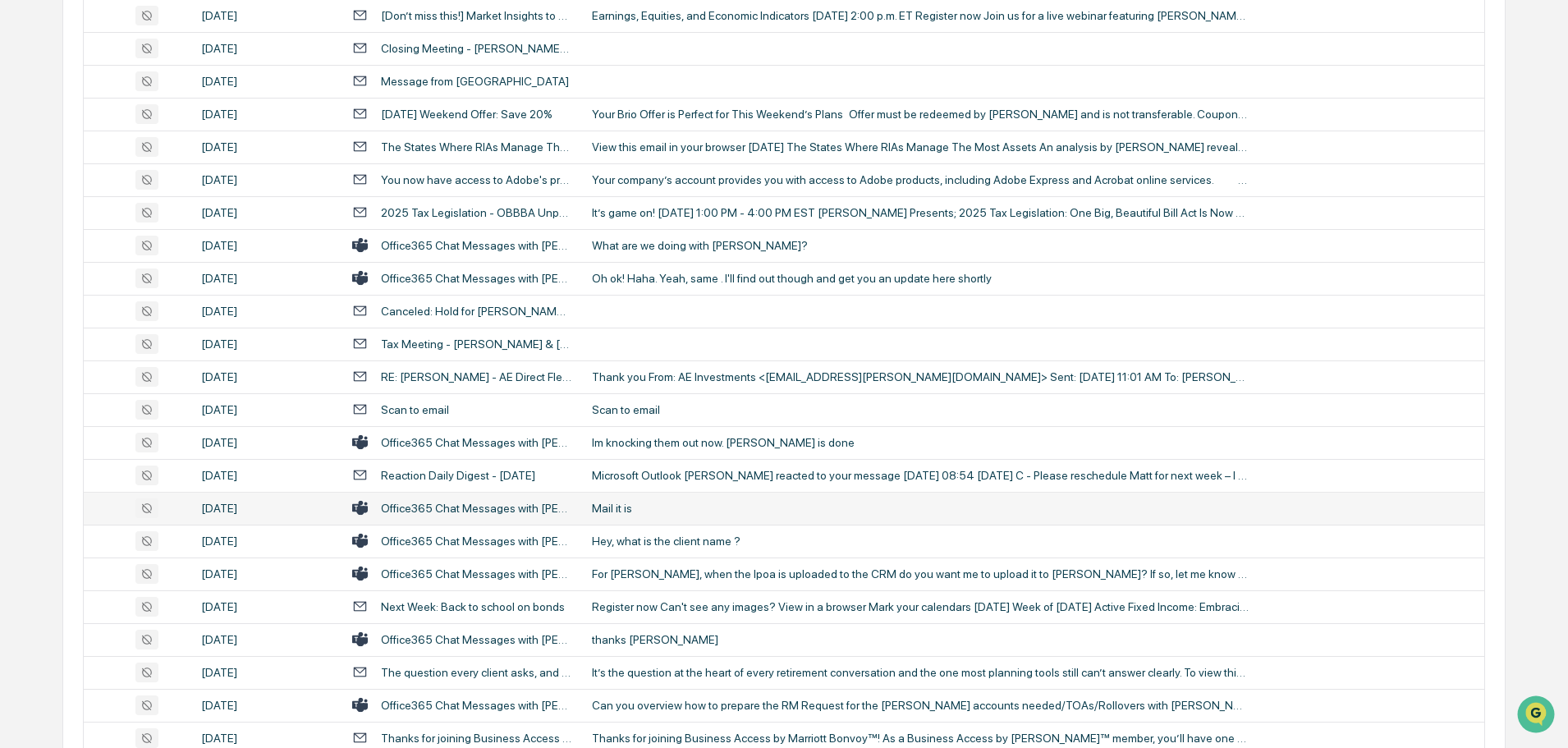
click at [637, 507] on div "Mail it is" at bounding box center [920, 508] width 657 height 13
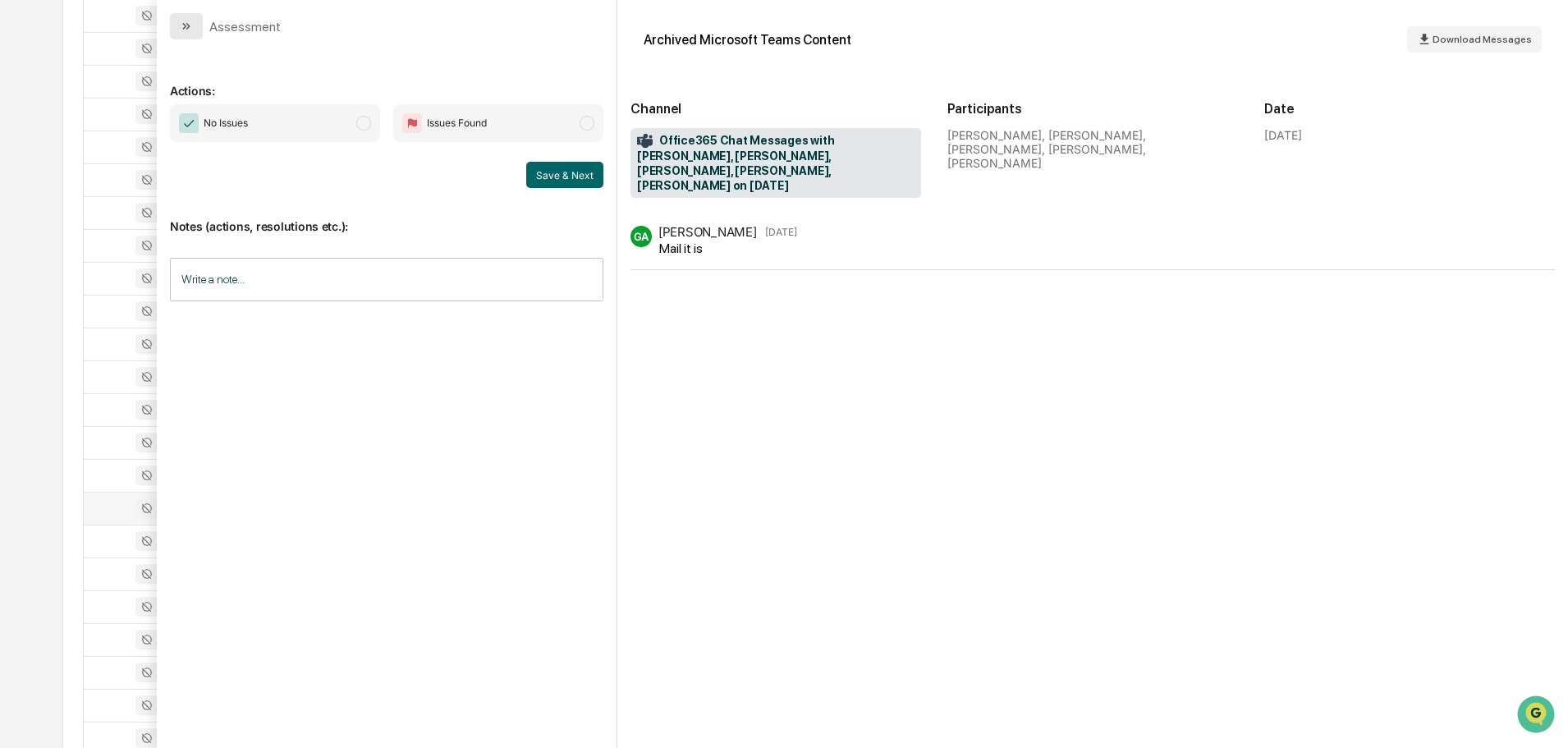
click at [184, 30] on icon "modal" at bounding box center [186, 26] width 13 height 13
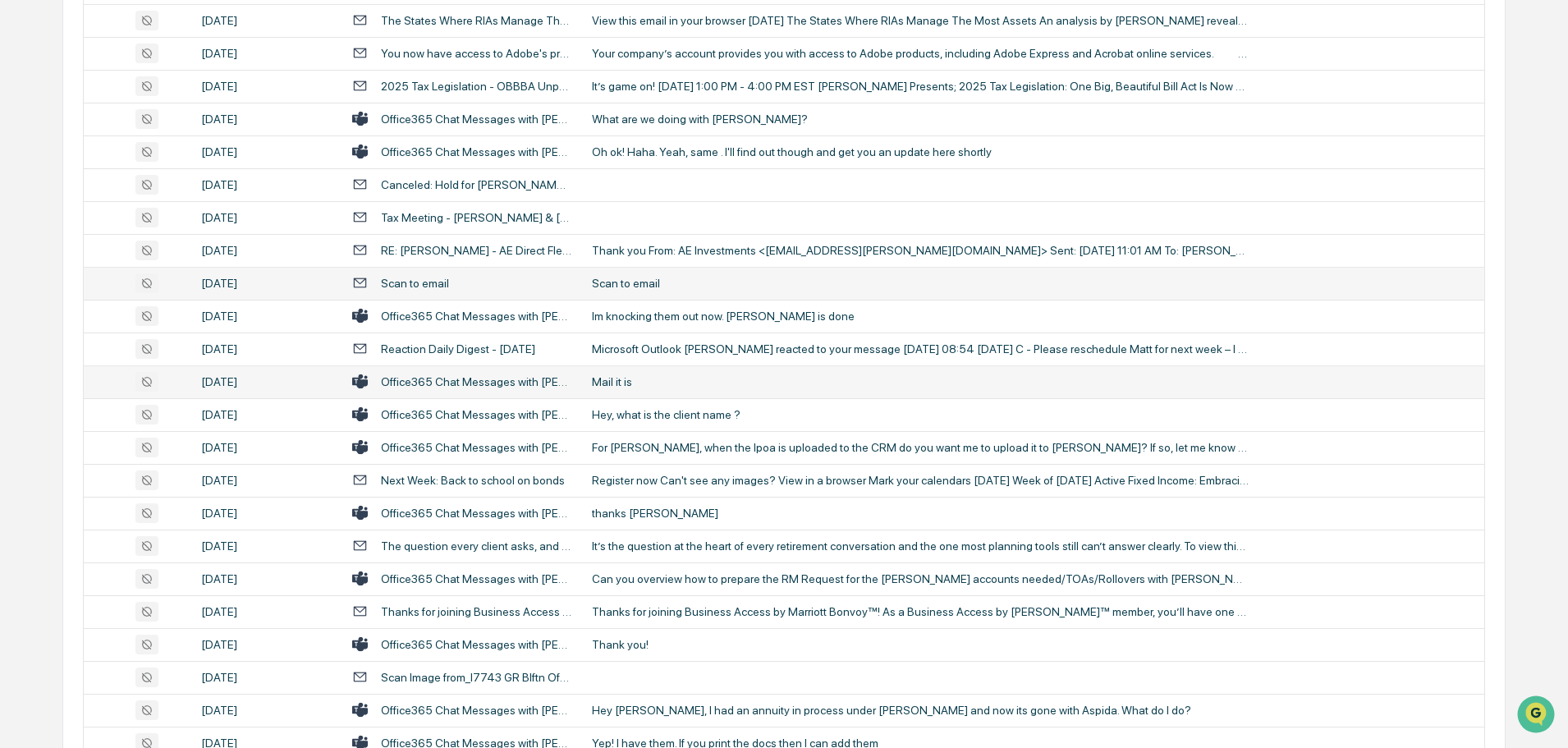
scroll to position [2219, 0]
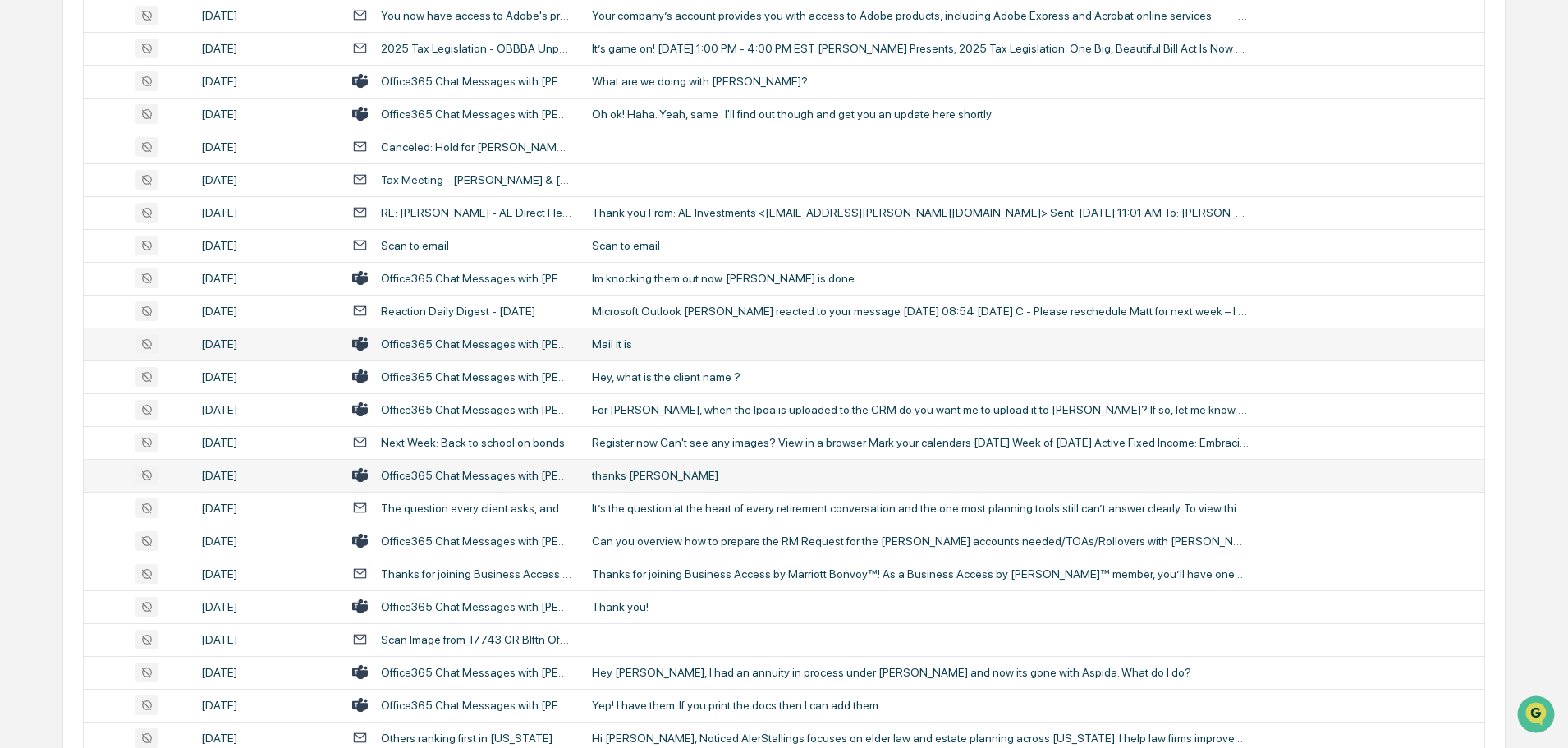
click at [632, 472] on div "thanks [PERSON_NAME]" at bounding box center [920, 475] width 657 height 13
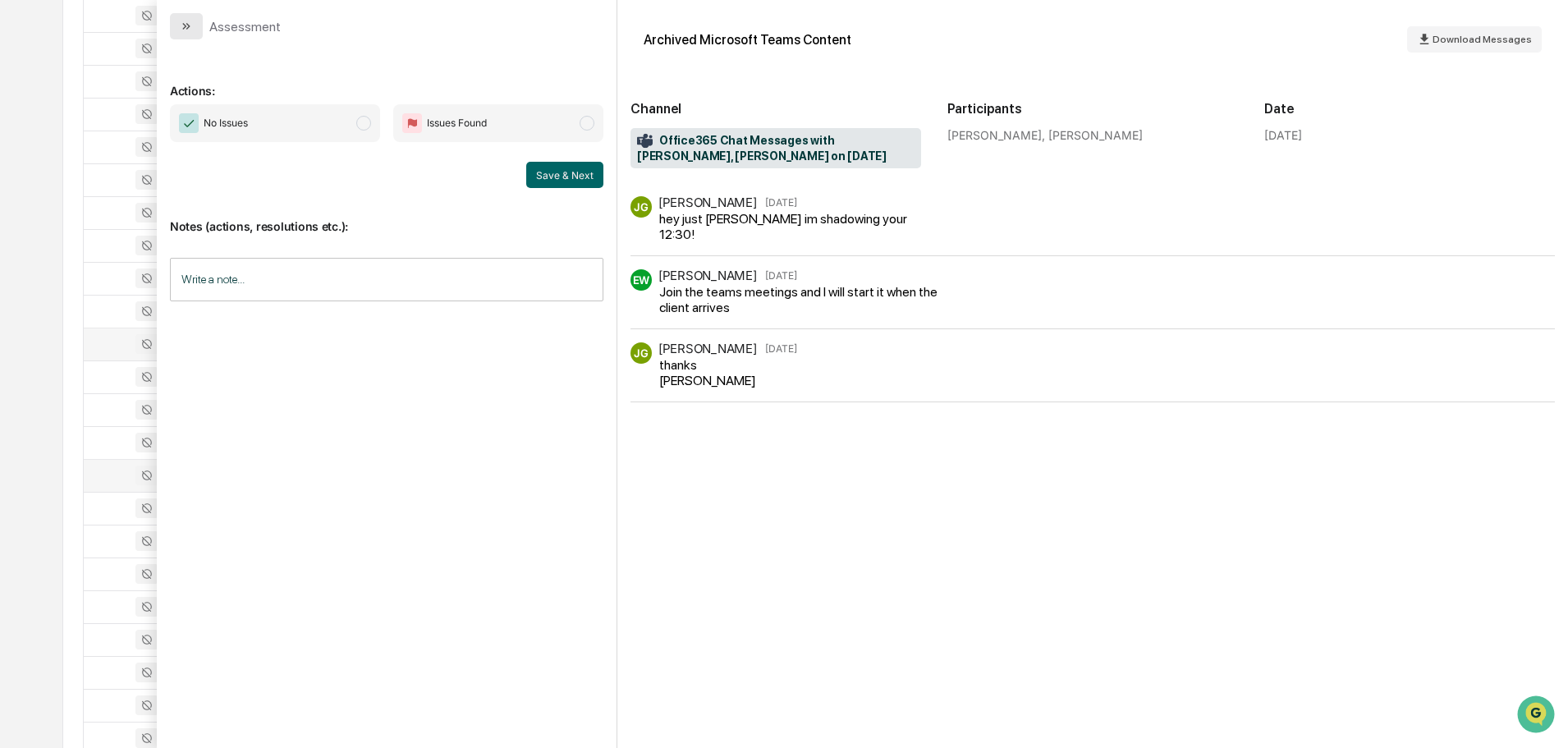
click at [184, 26] on icon "modal" at bounding box center [186, 26] width 13 height 13
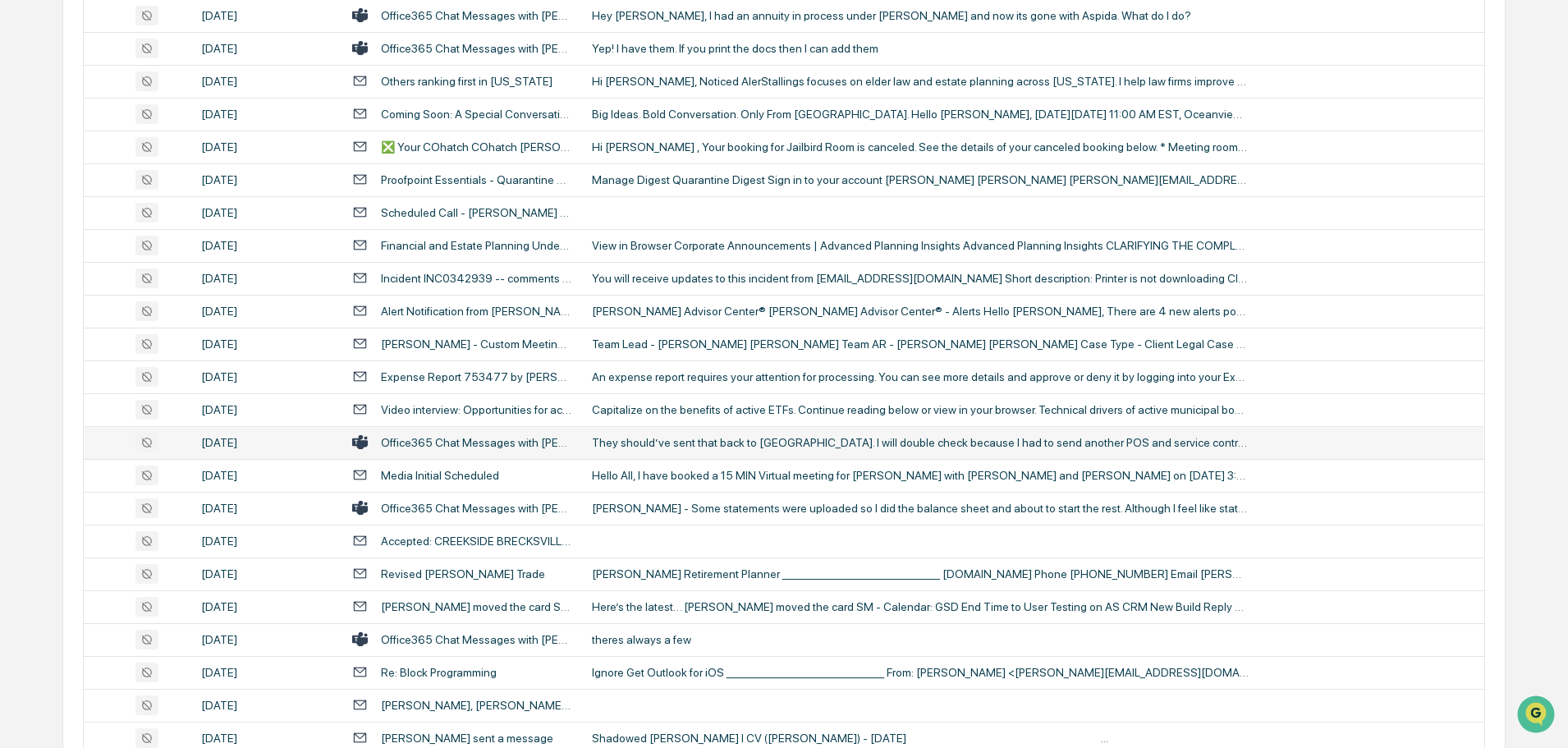
scroll to position [2957, 0]
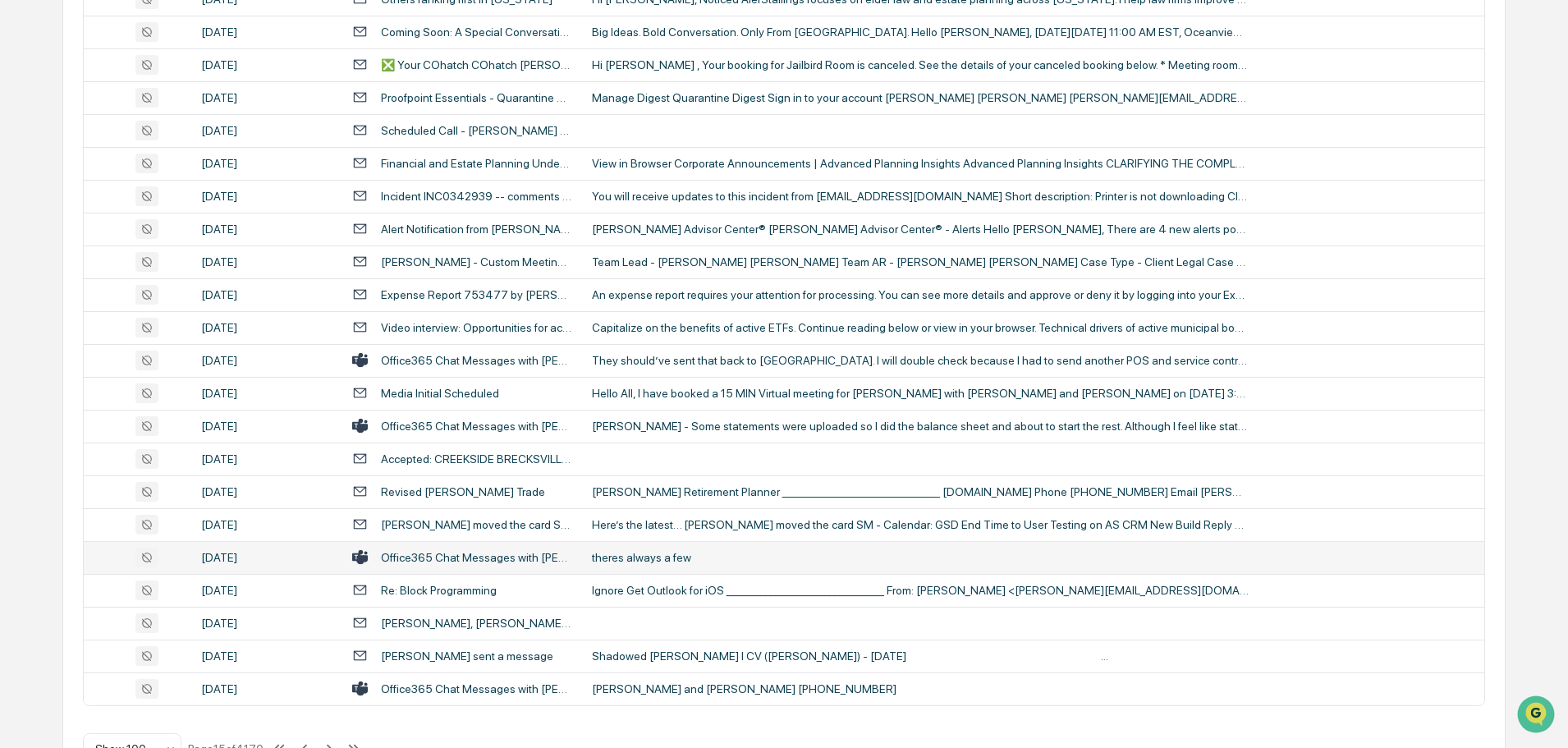
click at [630, 558] on div "theres always a few" at bounding box center [920, 558] width 657 height 13
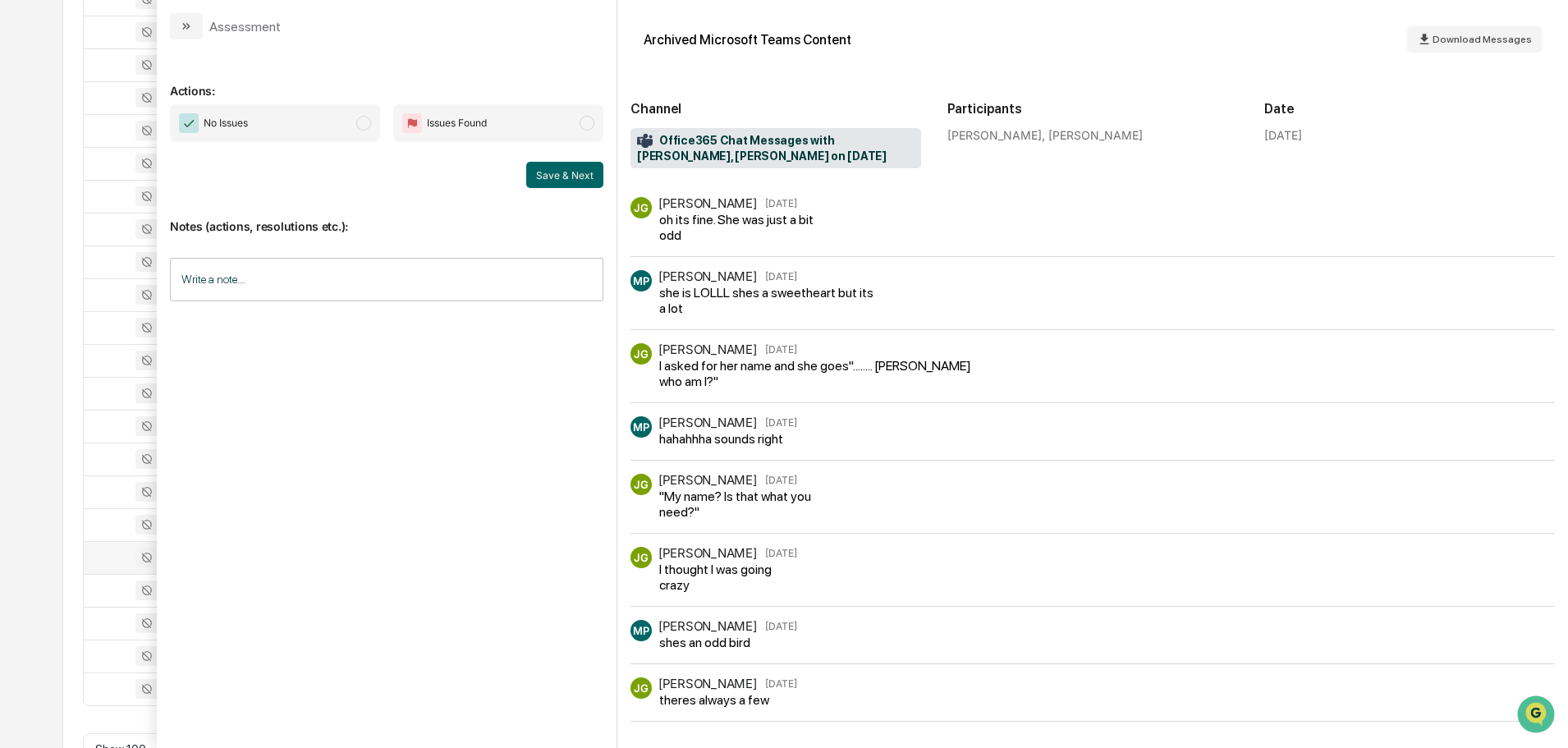
scroll to position [349, 0]
click at [194, 31] on button "modal" at bounding box center [186, 25] width 33 height 26
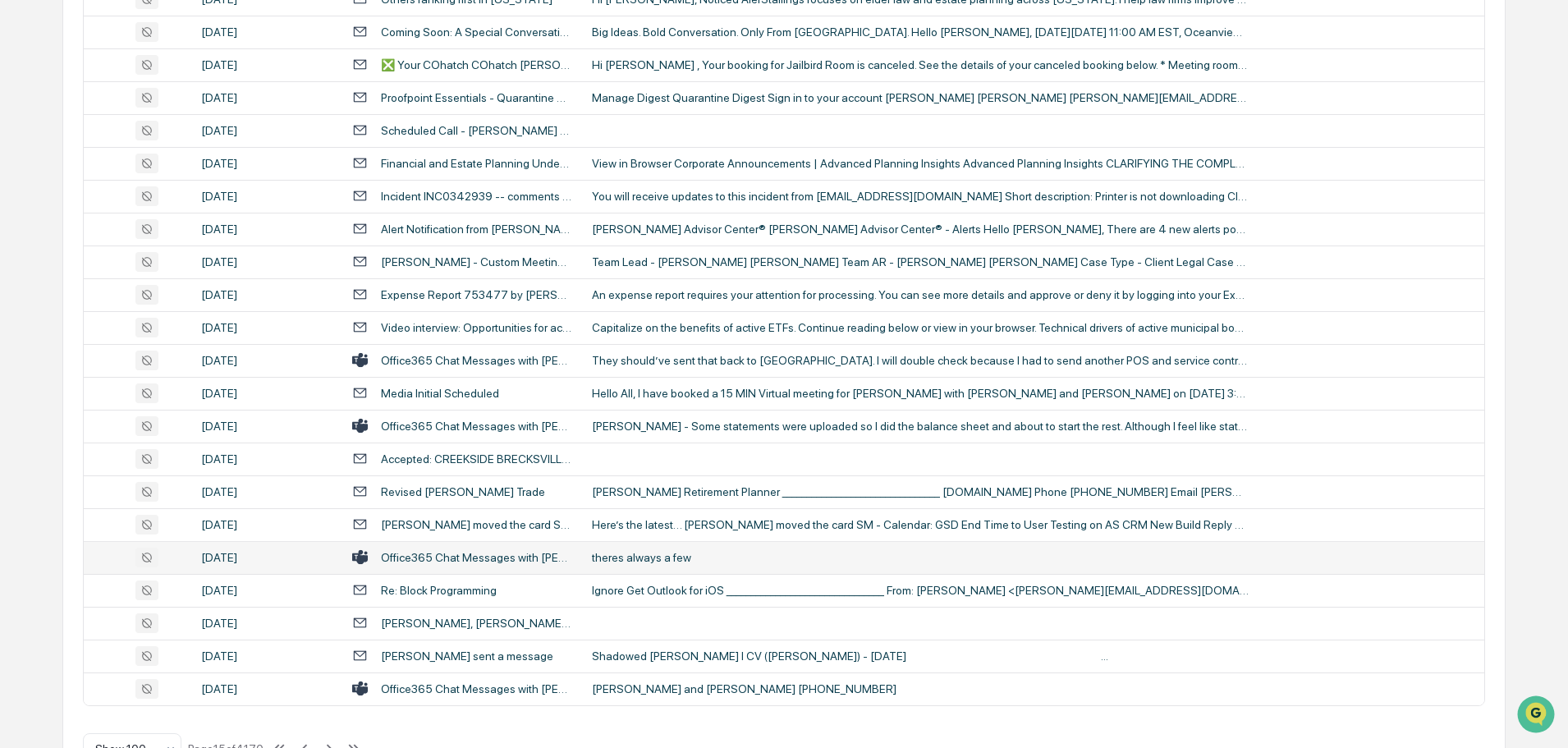
scroll to position [3008, 0]
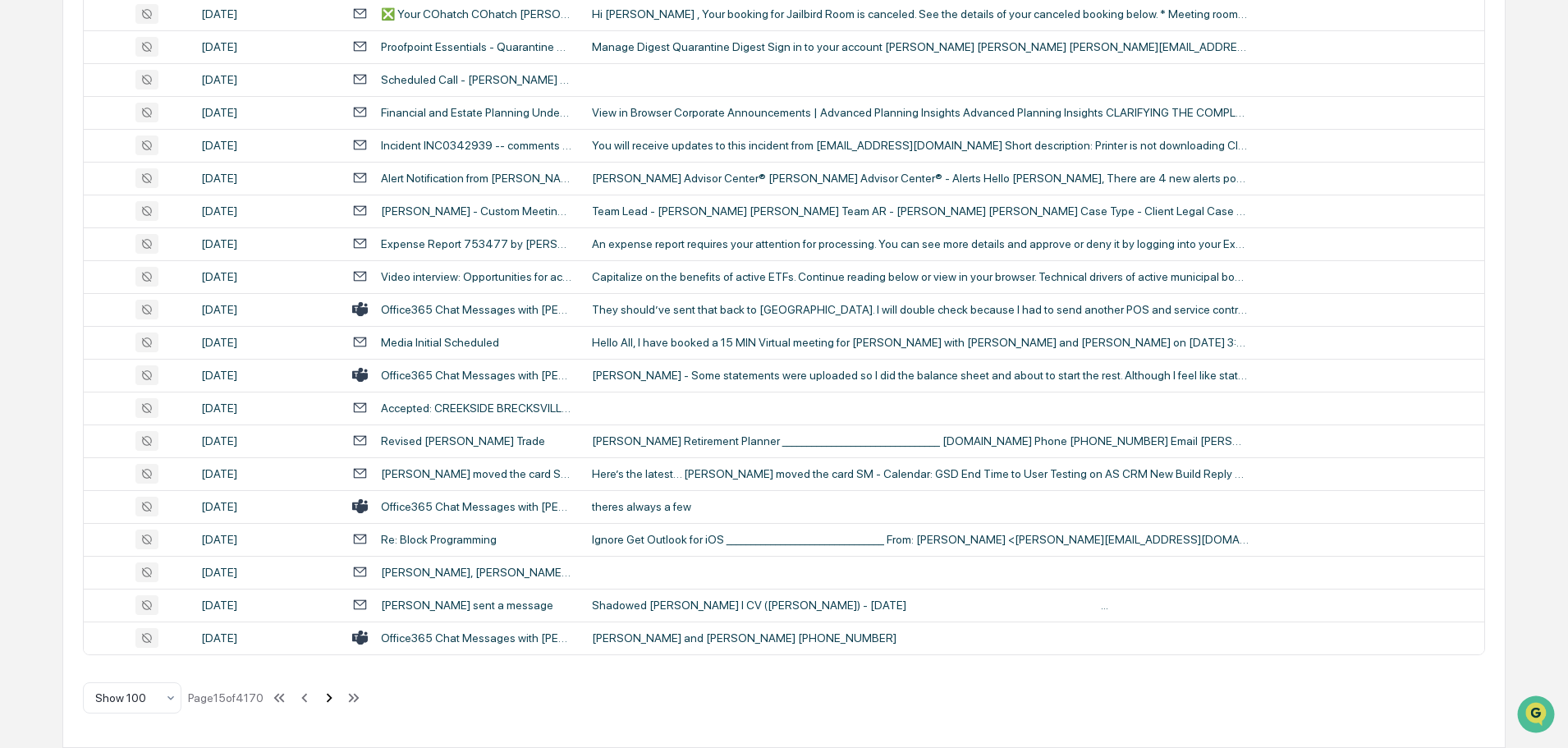
click at [329, 695] on icon at bounding box center [330, 698] width 18 height 18
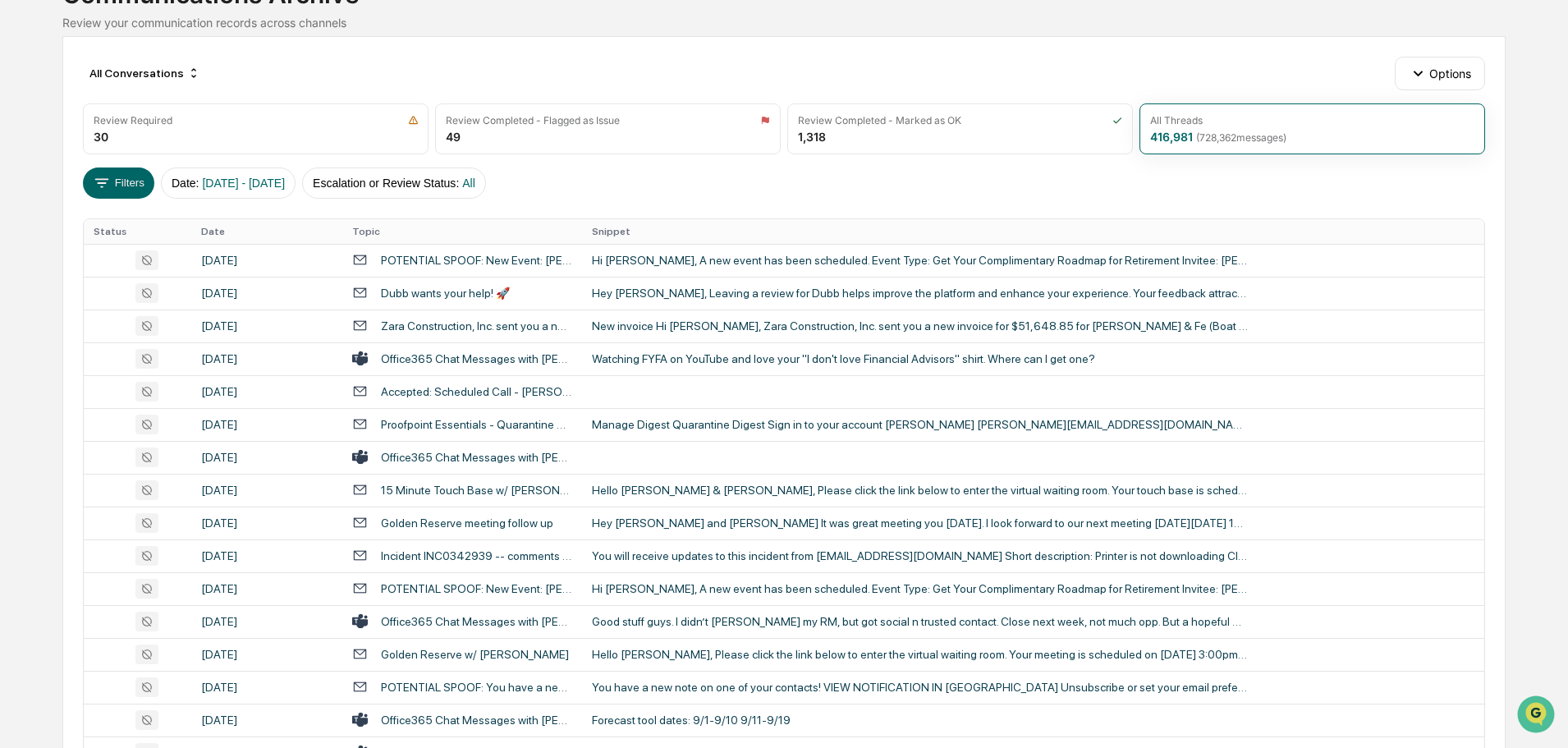
scroll to position [0, 0]
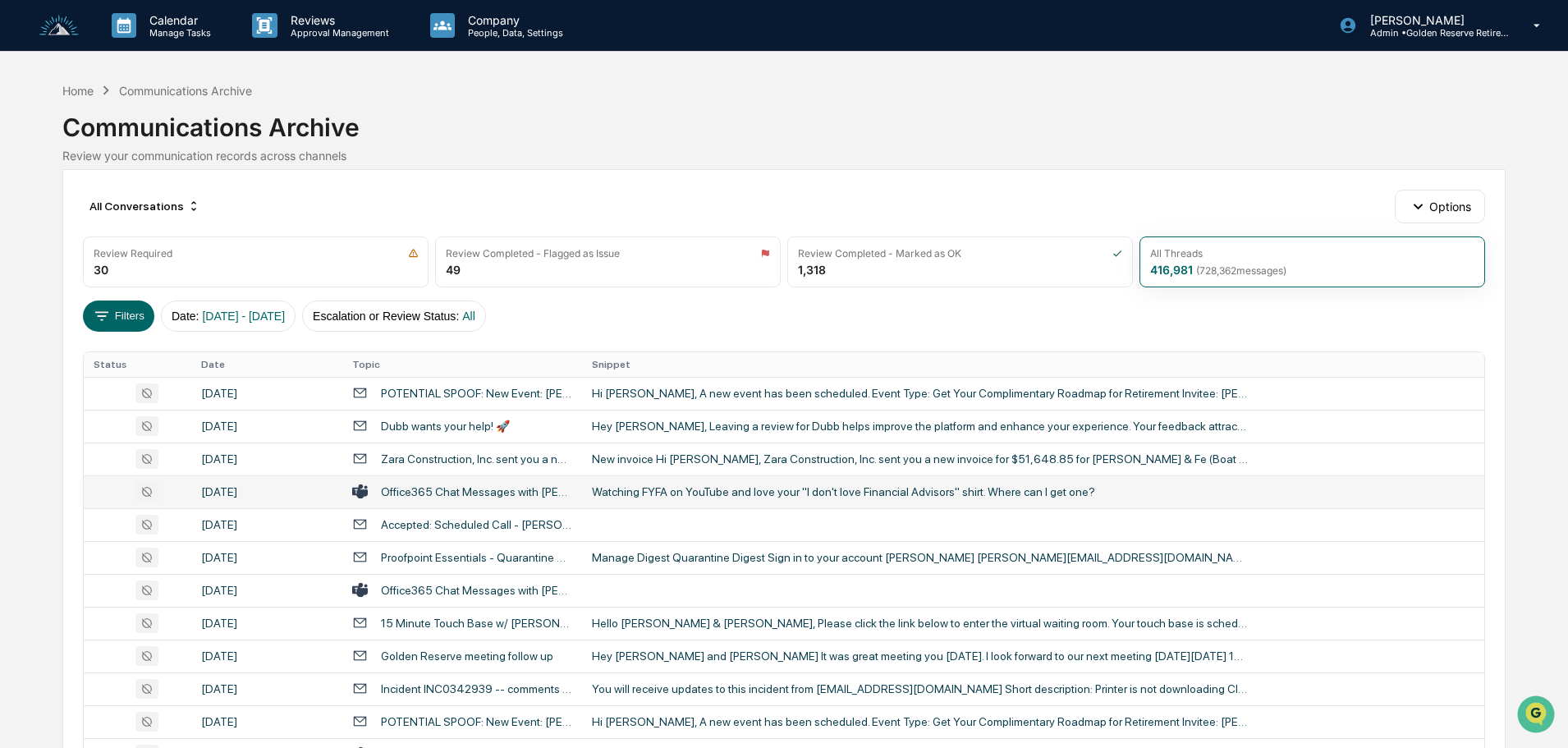
click at [670, 492] on div "Watching FYFA on YouTube and love your "I don't love Financial Advisors" shirt.…" at bounding box center [920, 492] width 657 height 13
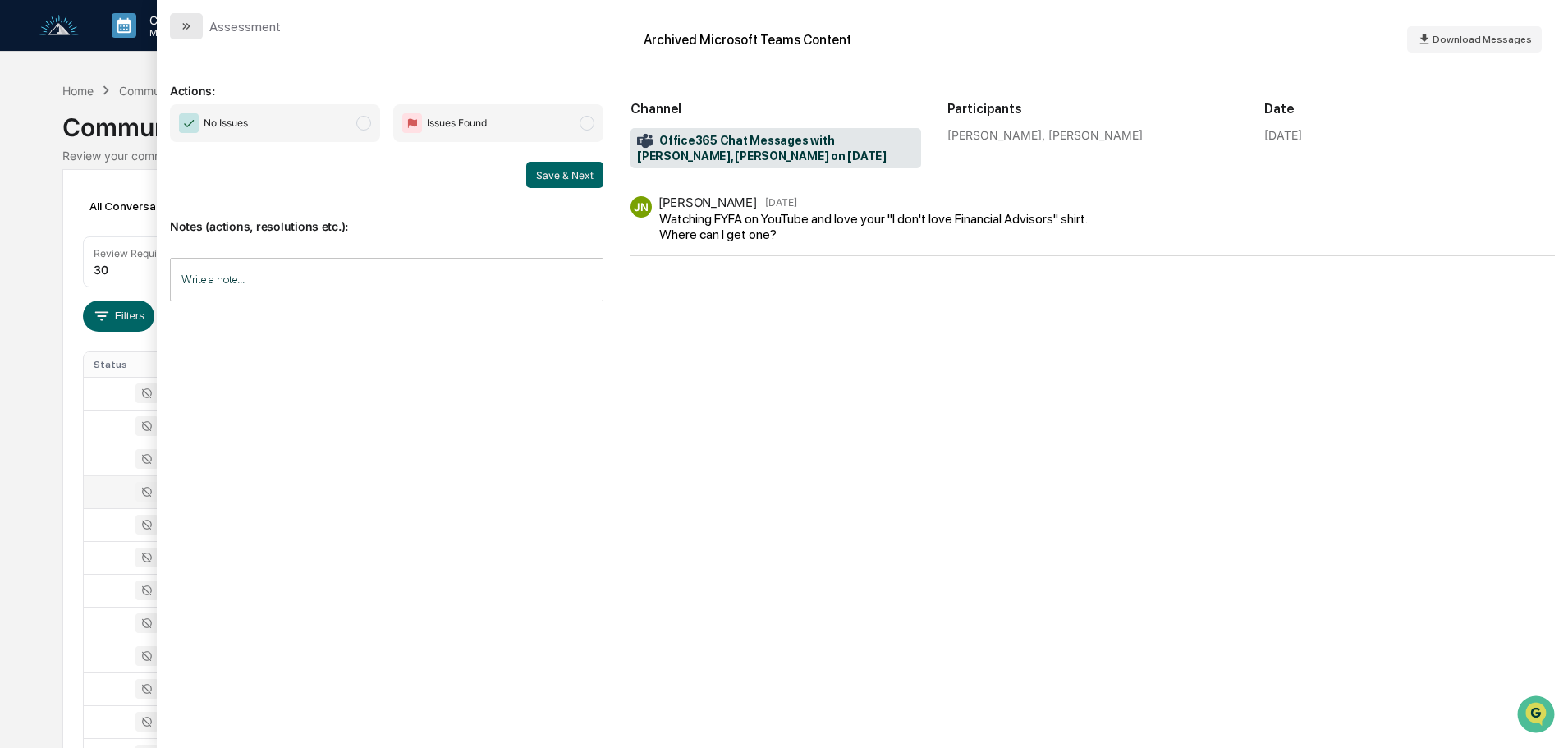
click at [192, 26] on icon "modal" at bounding box center [186, 26] width 13 height 13
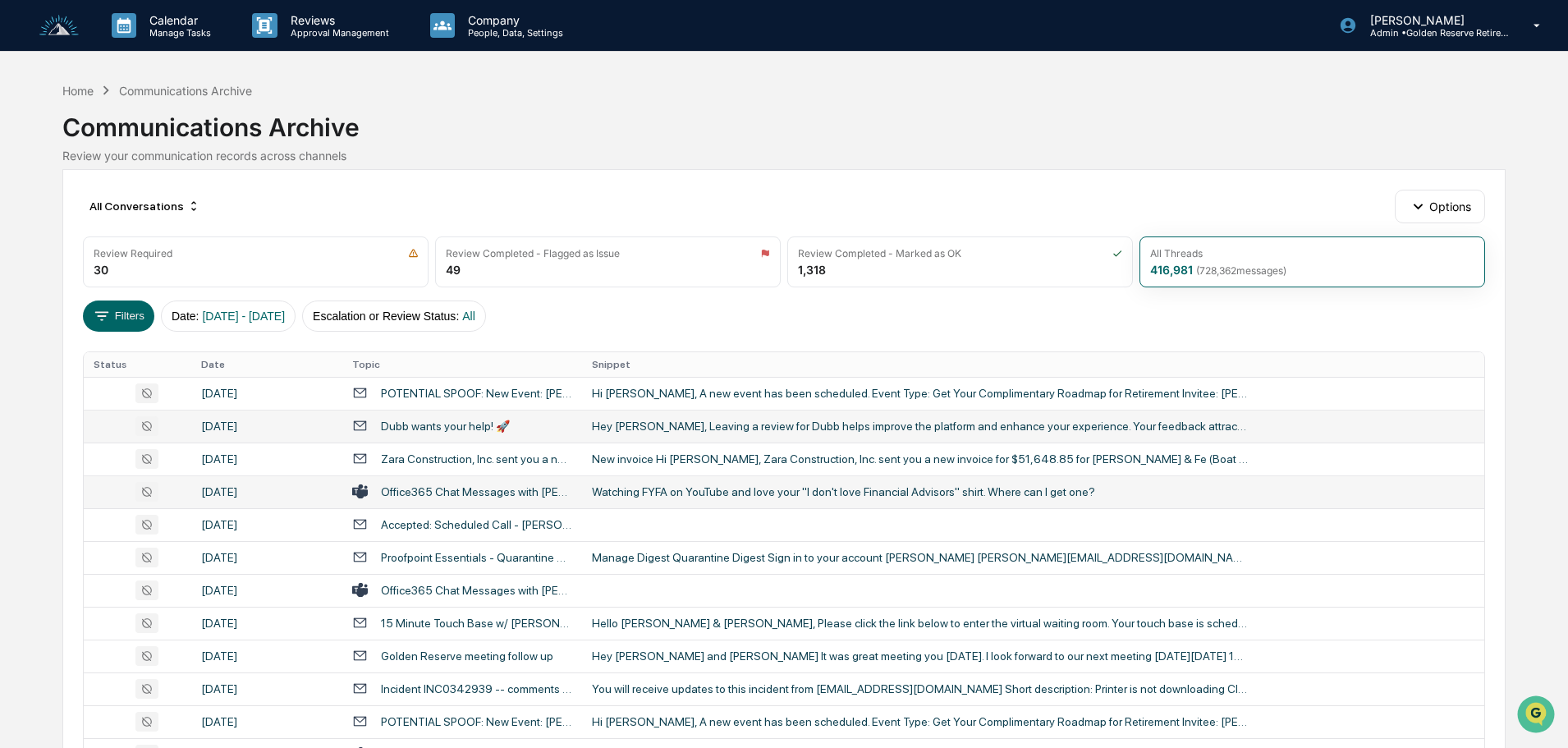
scroll to position [82, 0]
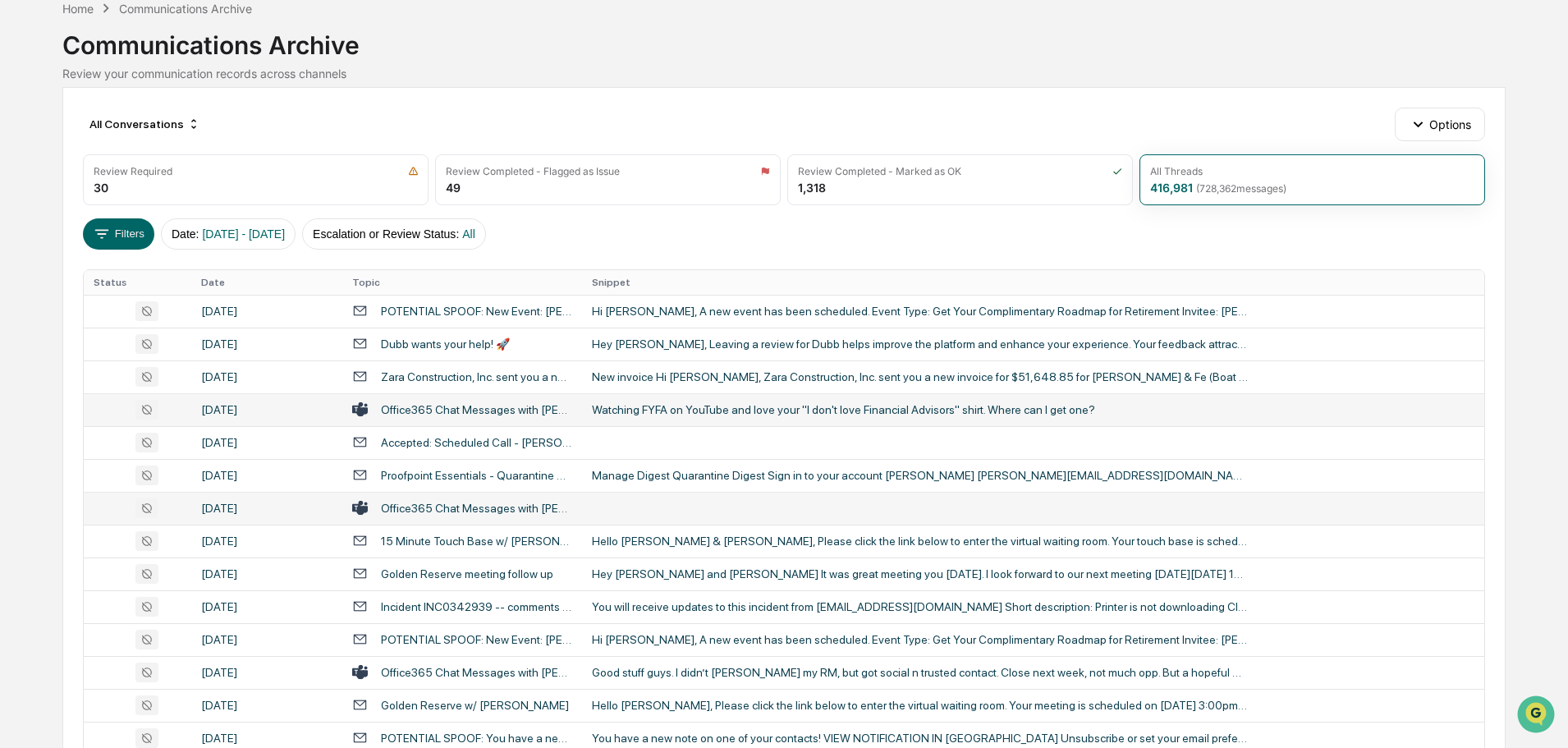
click at [655, 505] on td at bounding box center [1033, 508] width 902 height 33
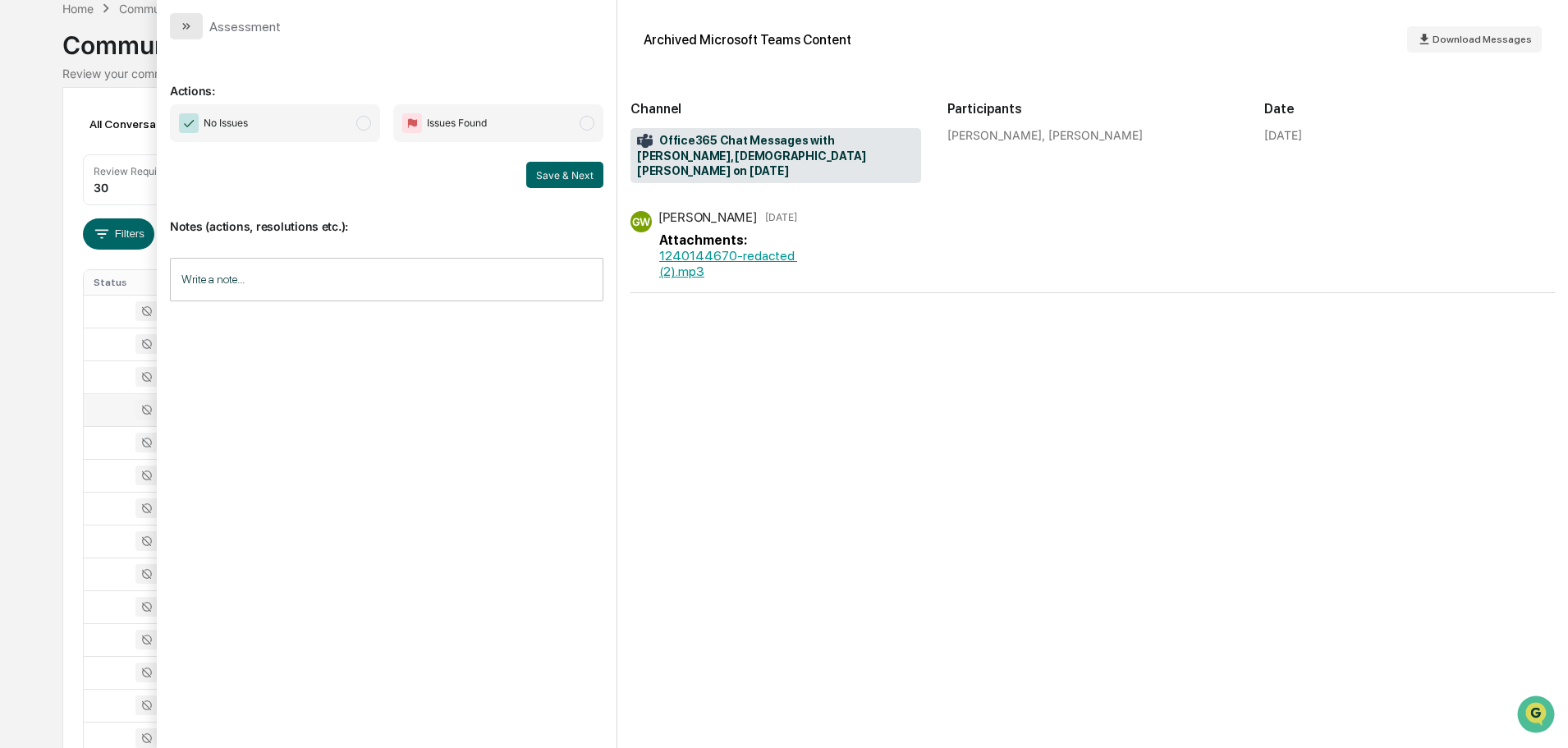
click at [199, 23] on button "modal" at bounding box center [186, 25] width 33 height 26
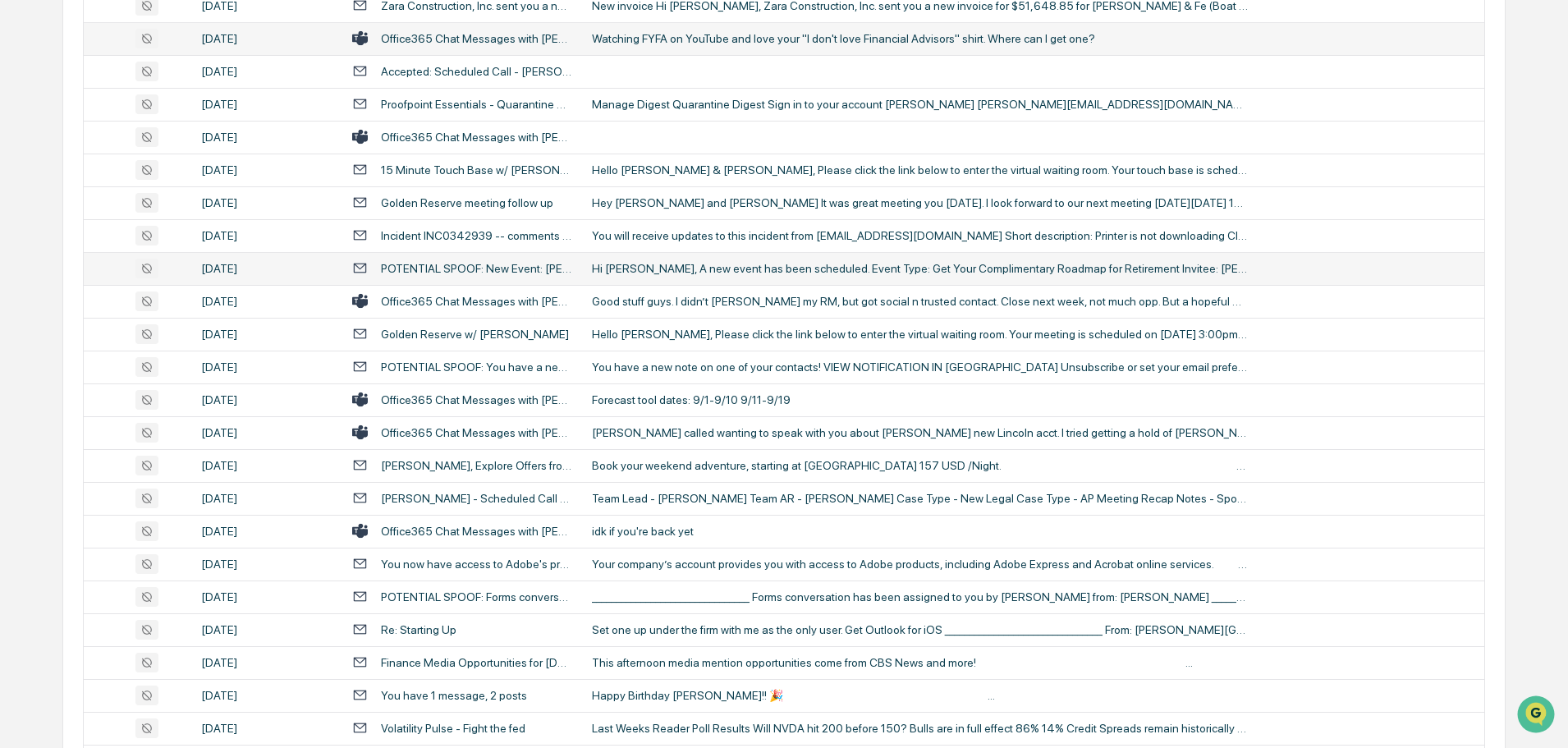
scroll to position [493, 0]
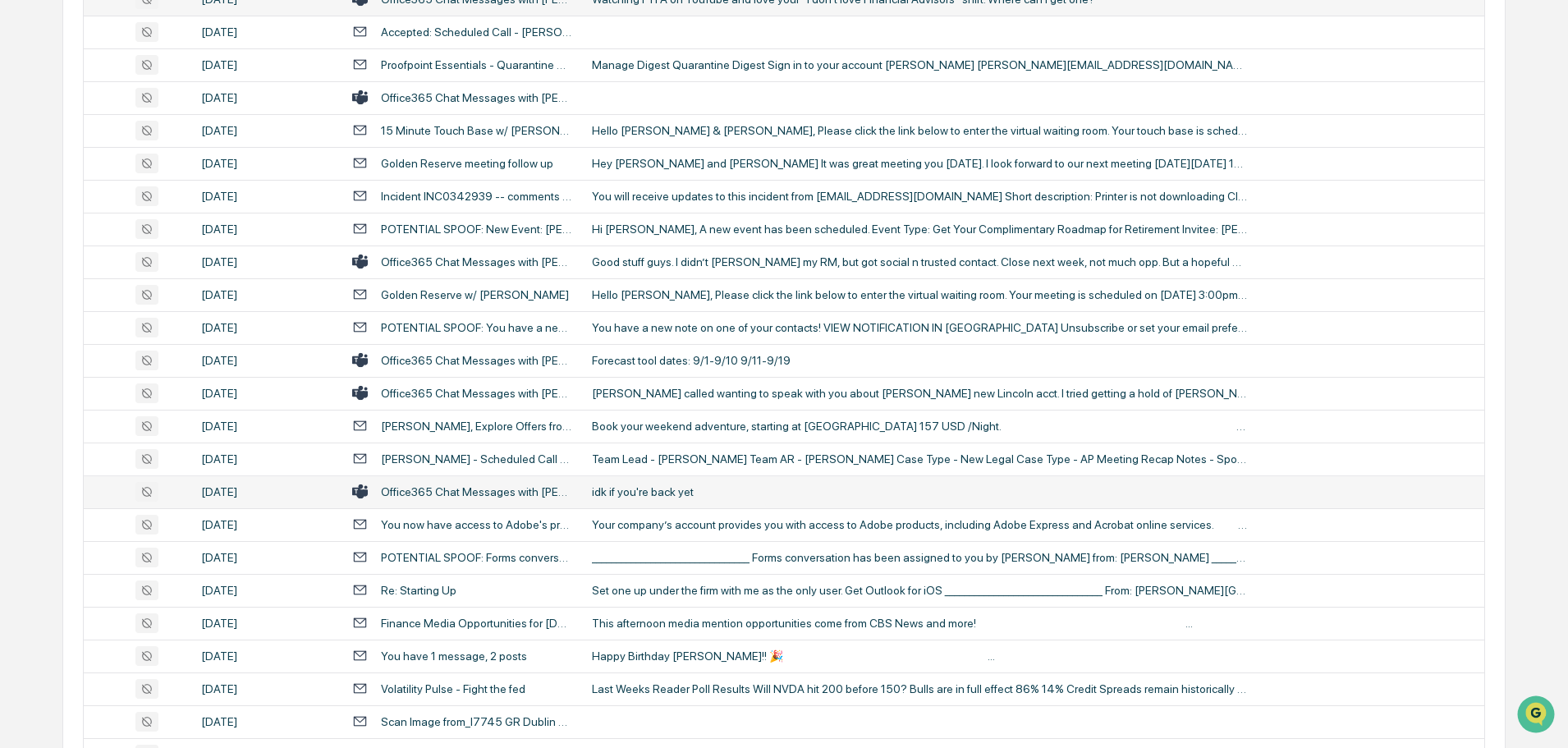
click at [639, 497] on div "idk if you're back yet" at bounding box center [920, 492] width 657 height 13
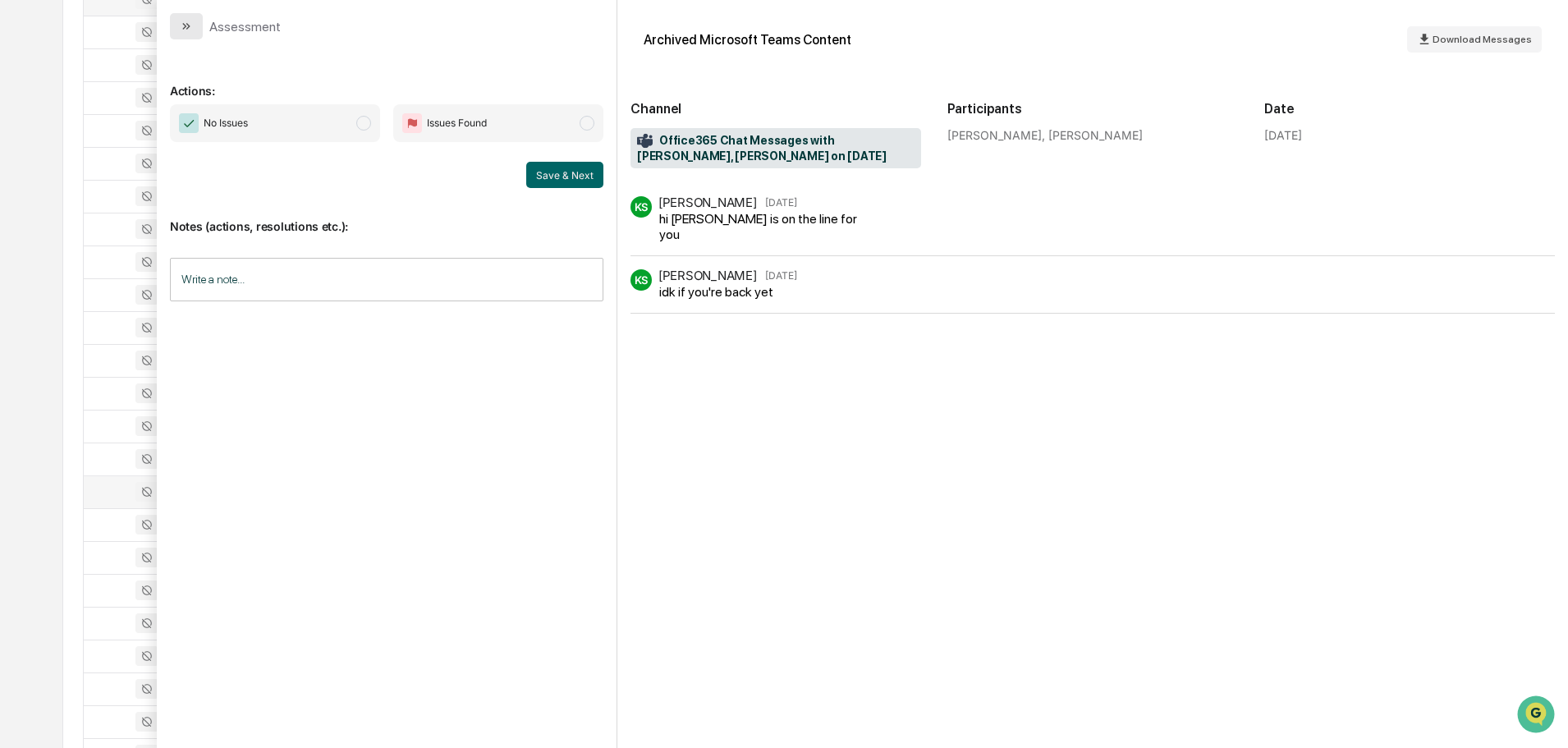
click at [183, 26] on icon "modal" at bounding box center [186, 26] width 13 height 13
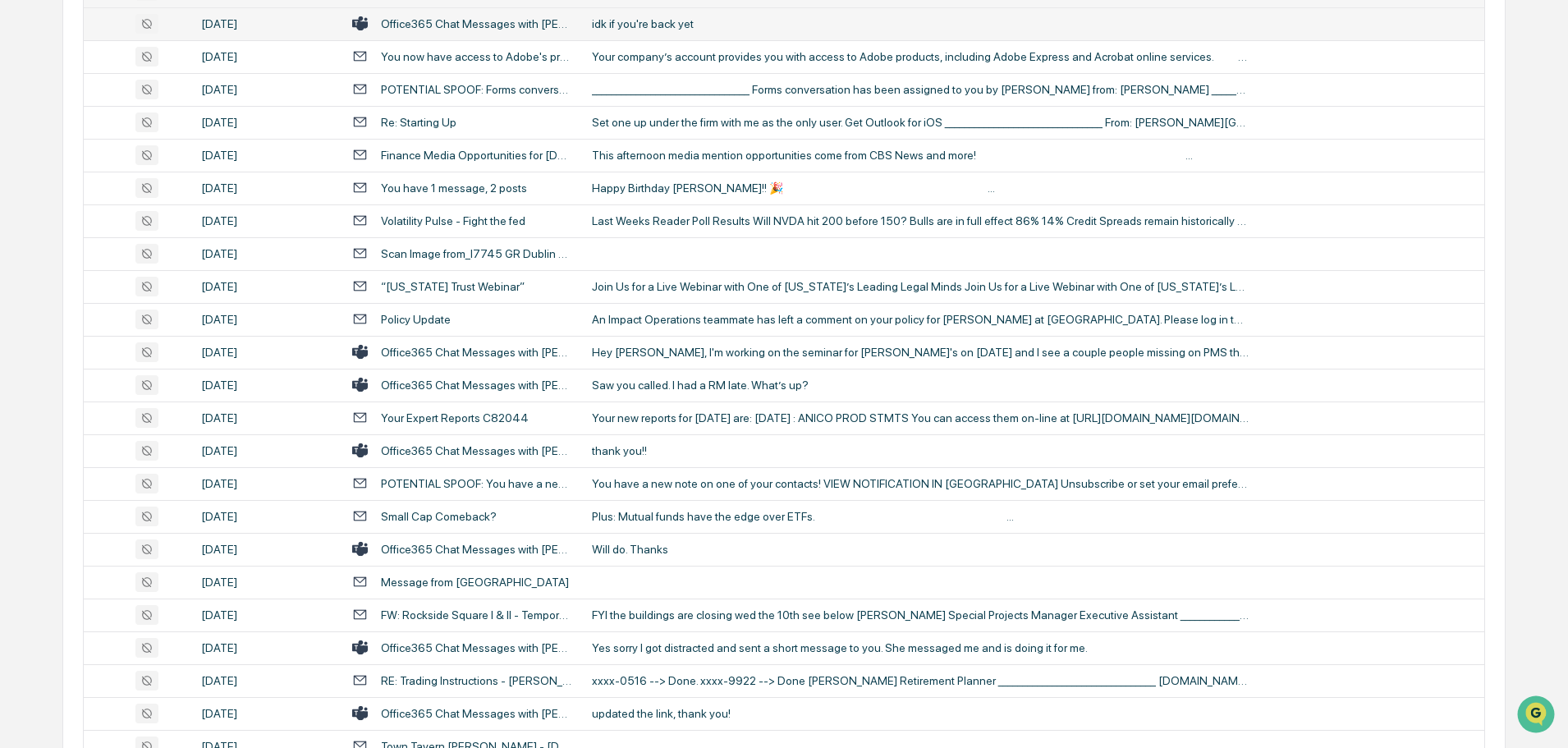
scroll to position [986, 0]
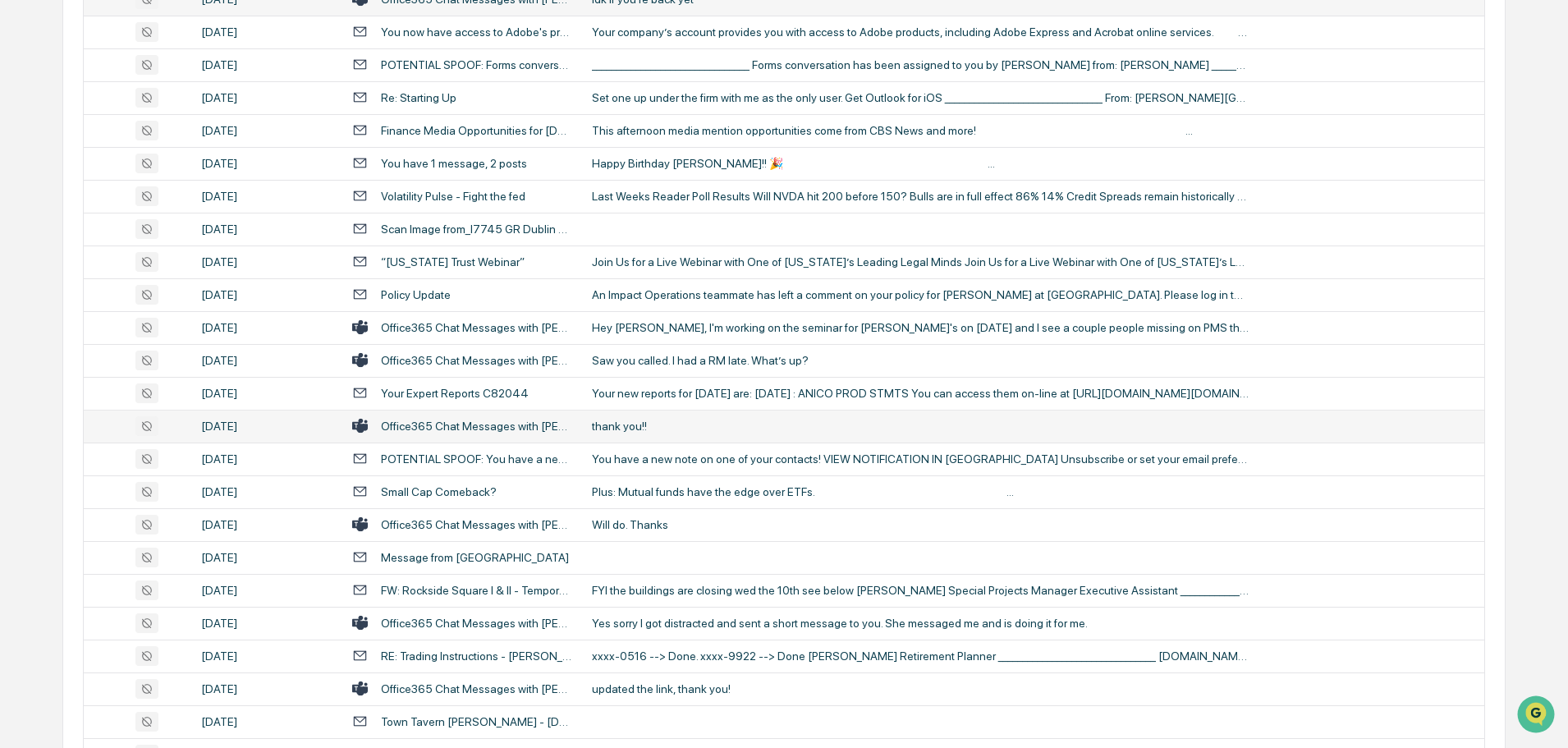
click at [649, 425] on div "thank you!!" at bounding box center [920, 426] width 657 height 13
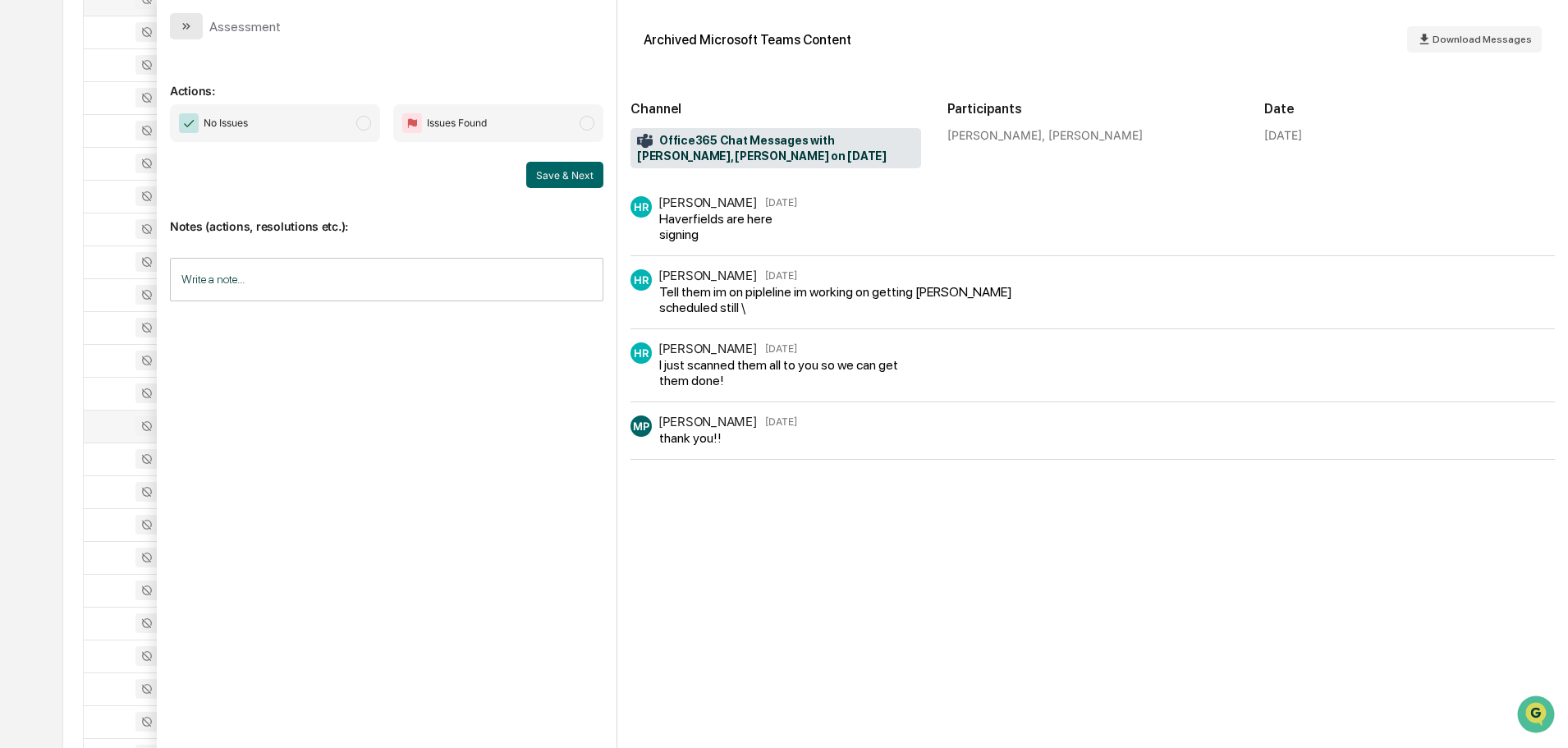
click at [188, 30] on icon "modal" at bounding box center [186, 26] width 13 height 13
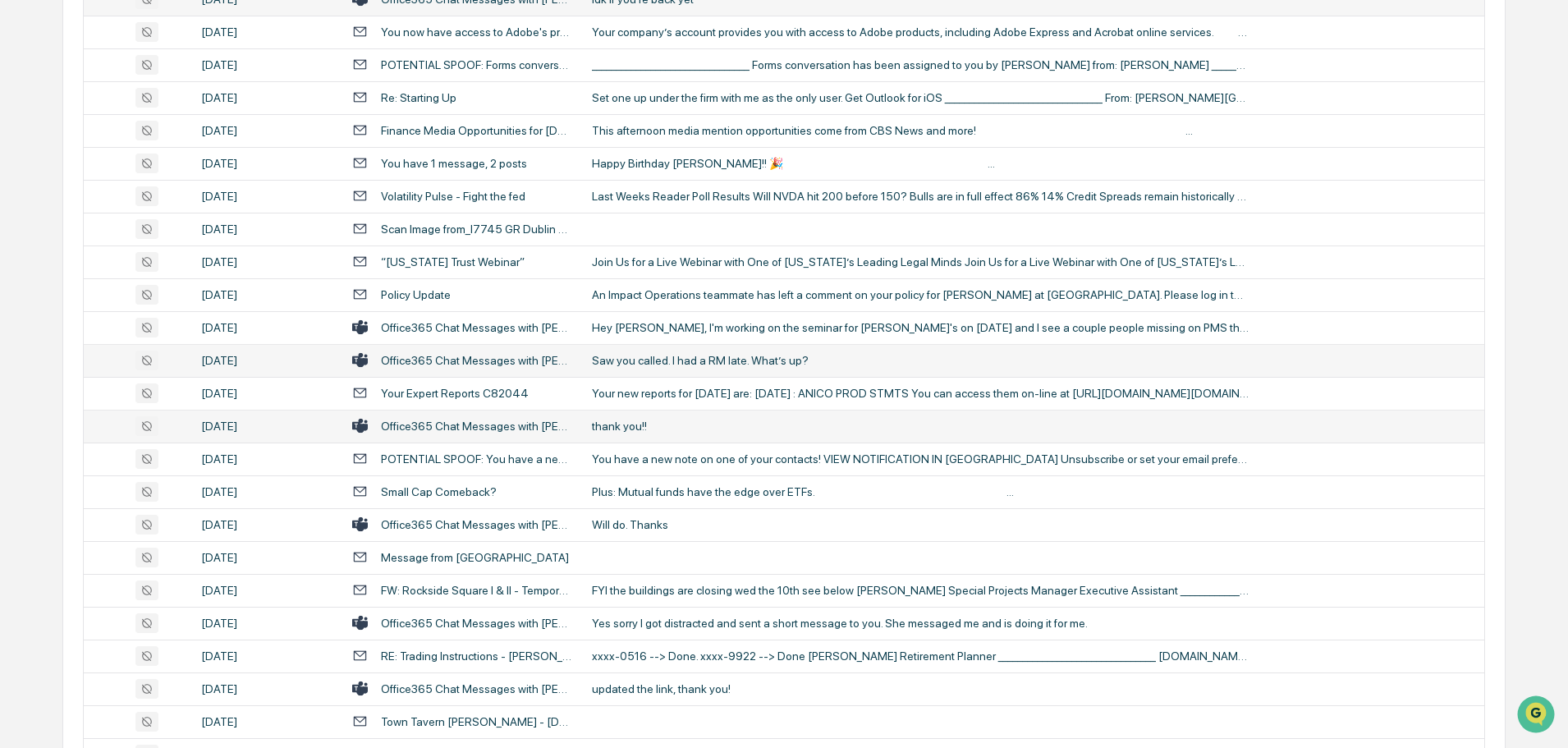
scroll to position [1068, 0]
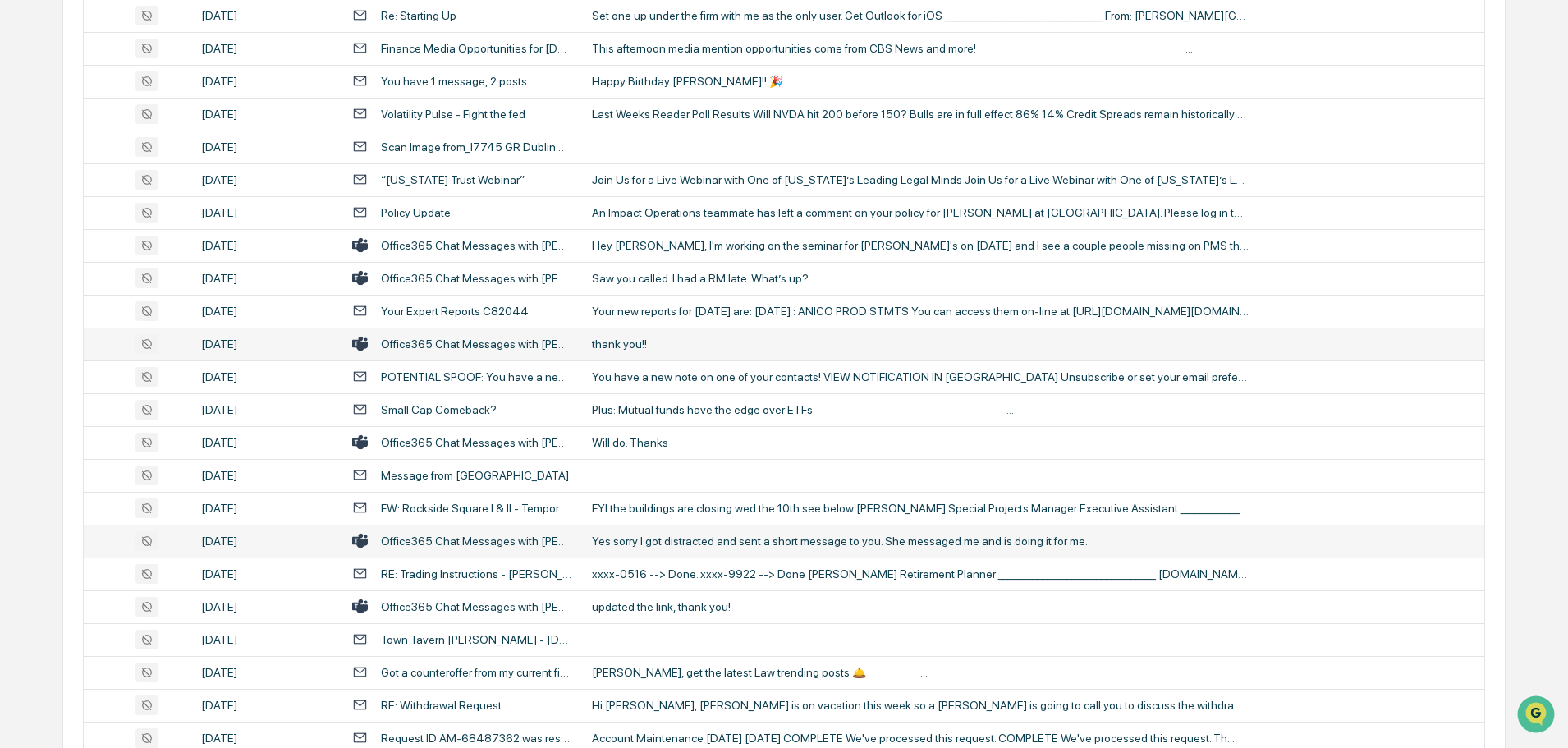
click at [629, 550] on td "Yes sorry I got distracted and sent a short message to you. She messaged me and…" at bounding box center [1033, 542] width 902 height 33
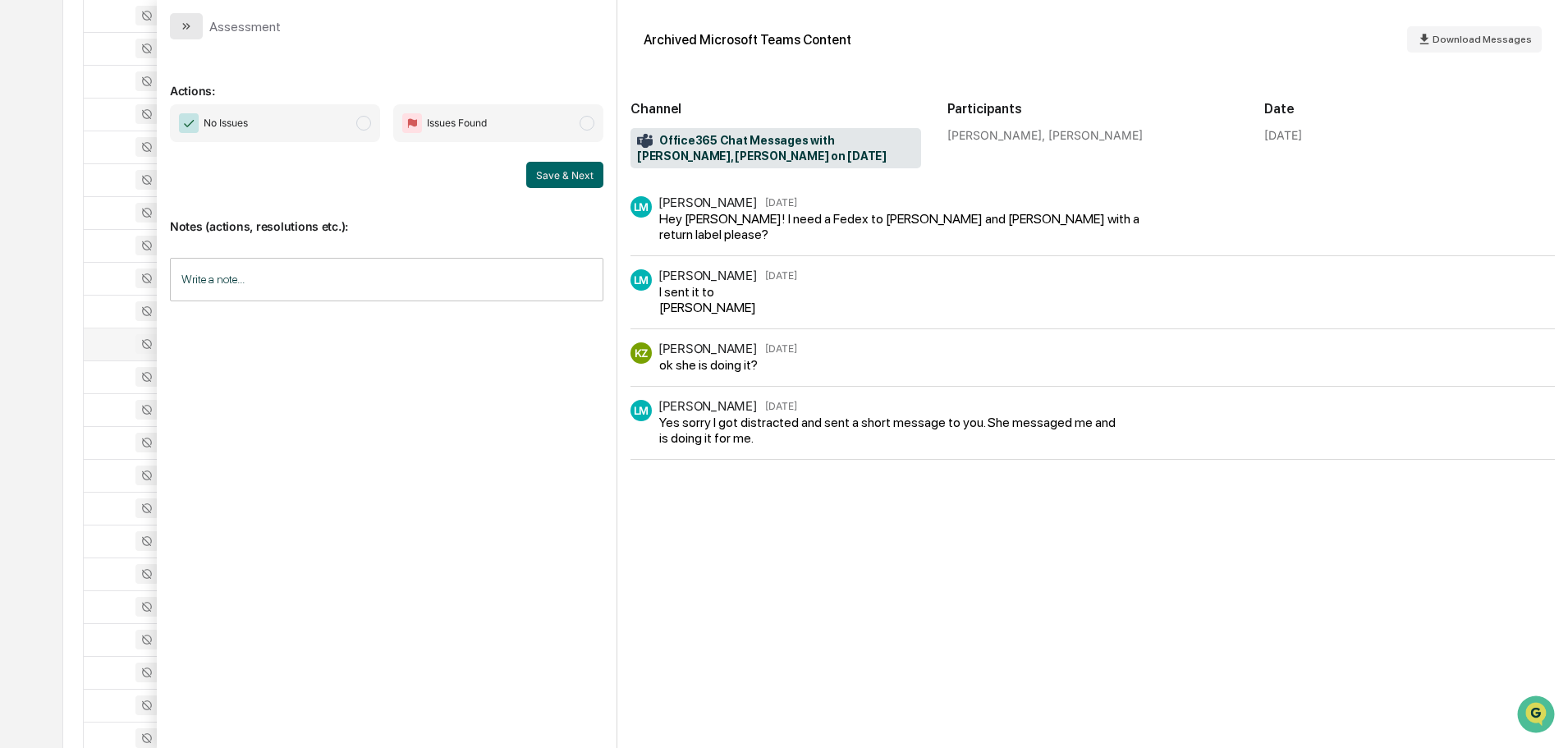
click at [187, 37] on button "modal" at bounding box center [186, 25] width 33 height 26
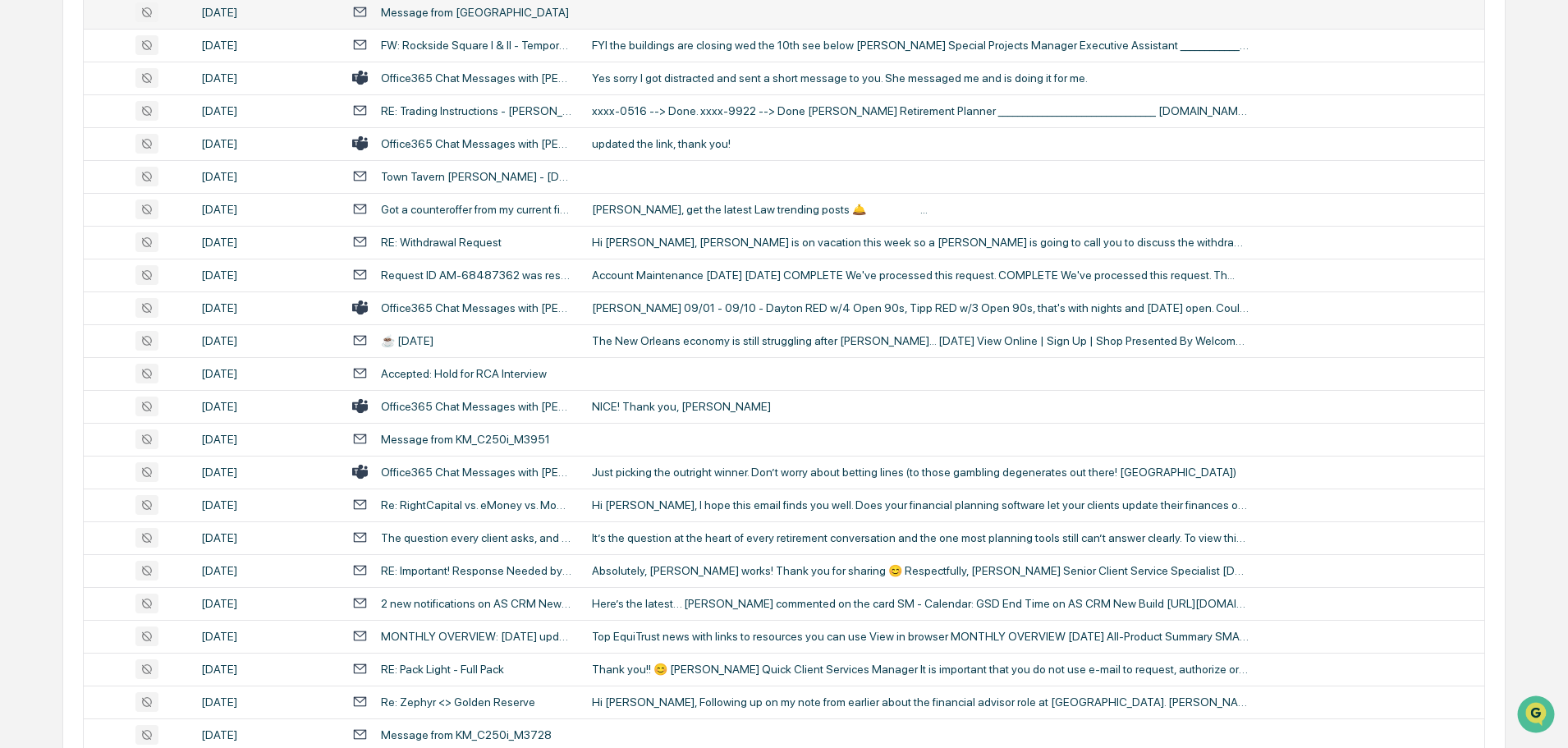
scroll to position [1561, 0]
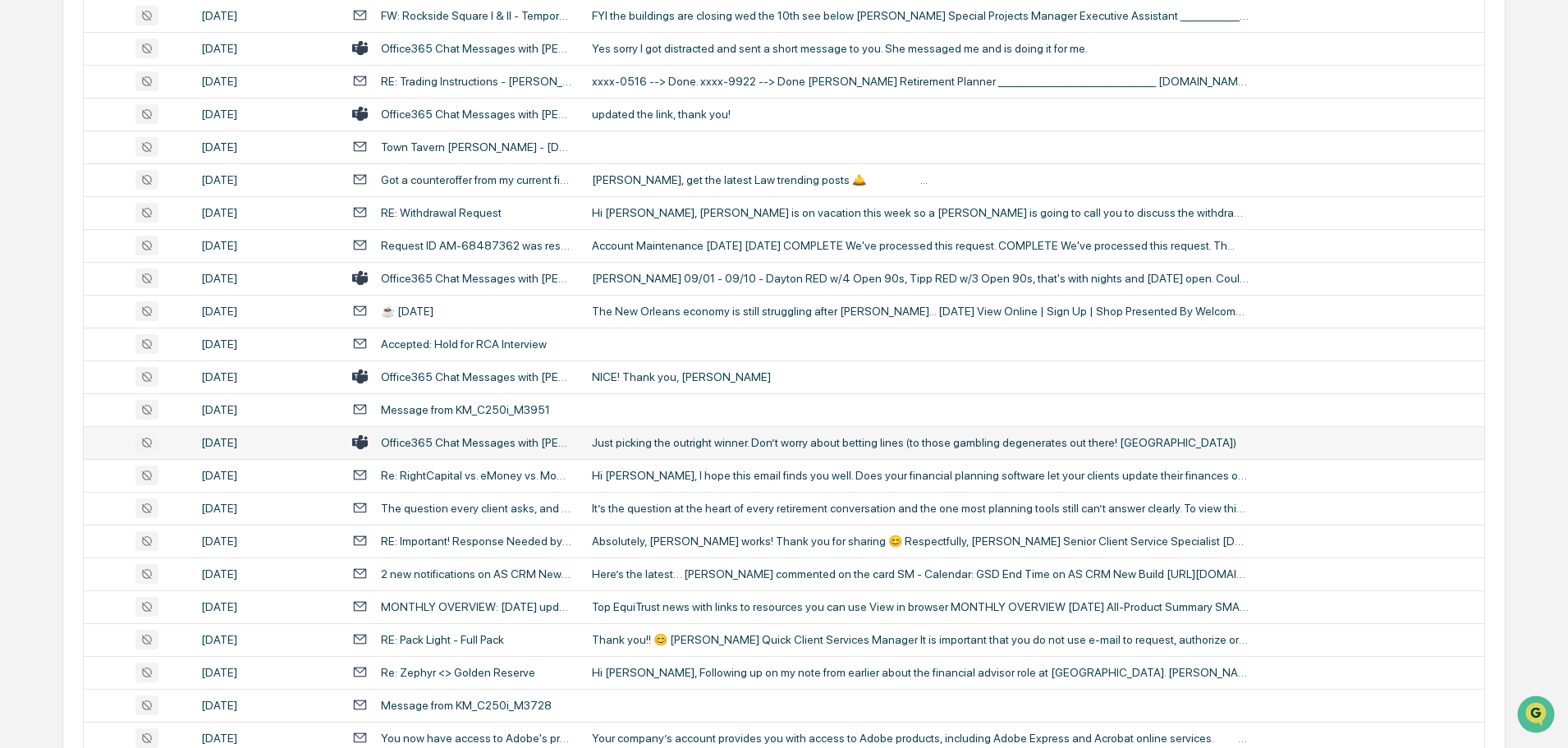
click at [670, 444] on div "Just picking the outright winner. Don’t worry about betting lines (to those gam…" at bounding box center [920, 443] width 657 height 13
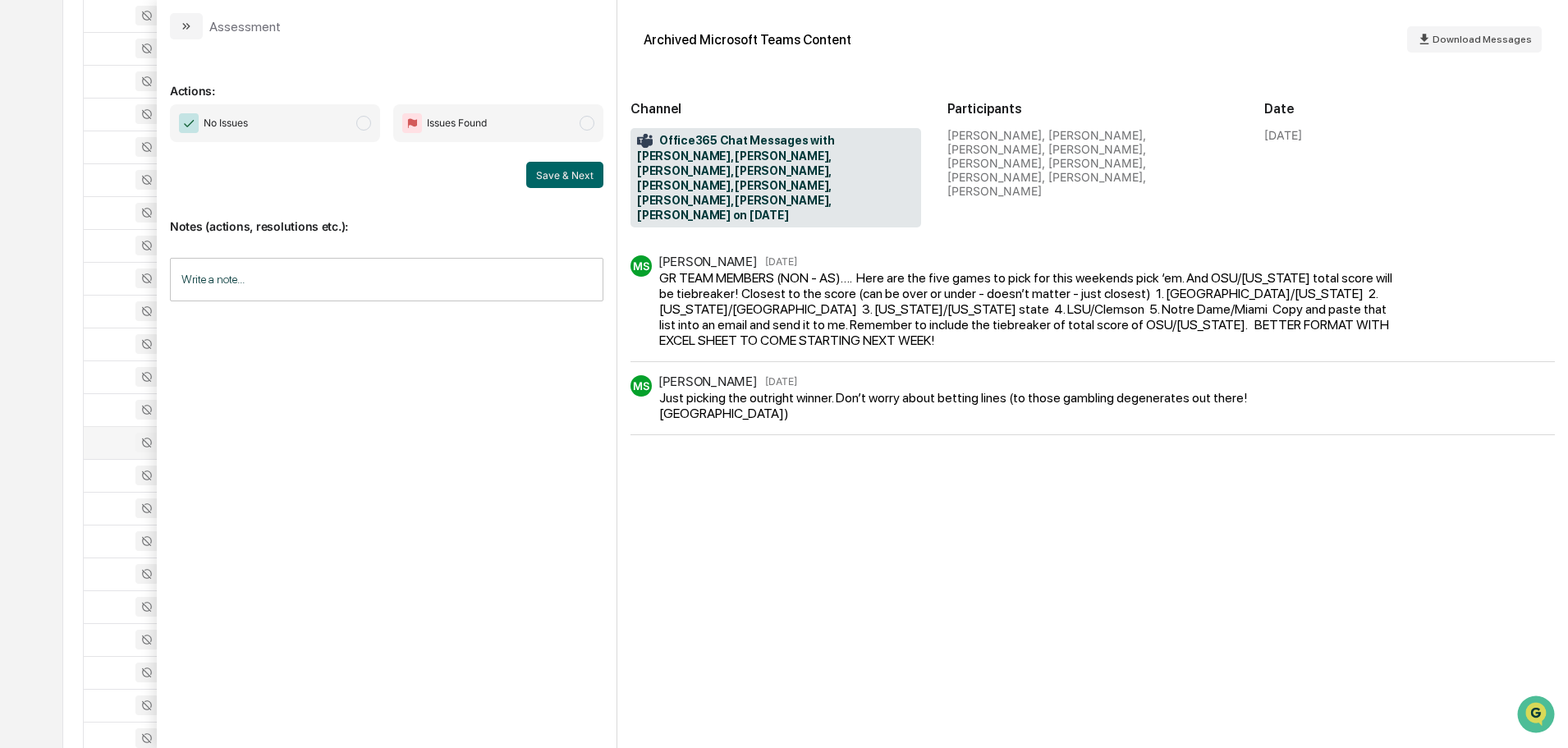
drag, startPoint x: 176, startPoint y: 25, endPoint x: 187, endPoint y: 30, distance: 12.1
click at [176, 25] on button "modal" at bounding box center [186, 25] width 33 height 26
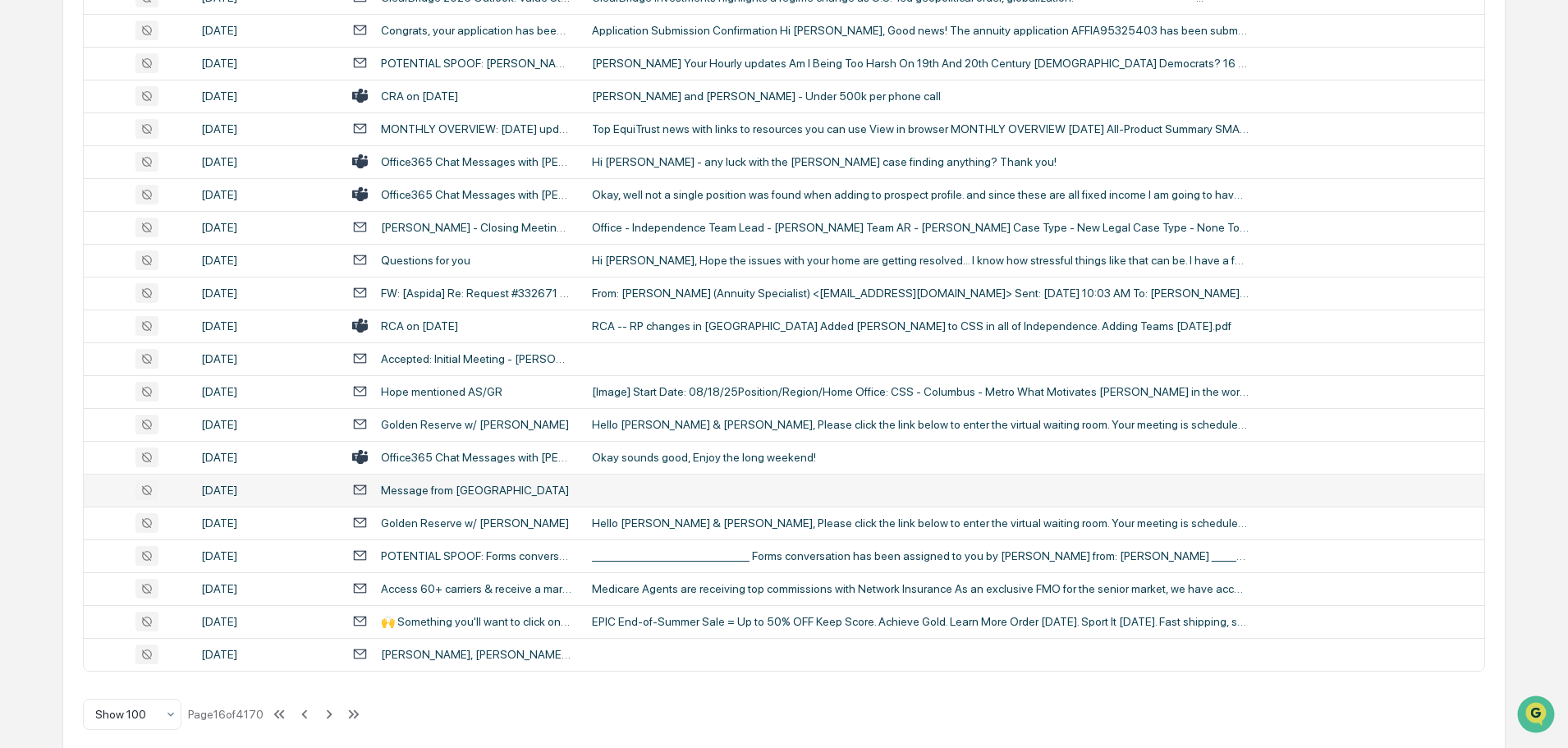
scroll to position [3008, 0]
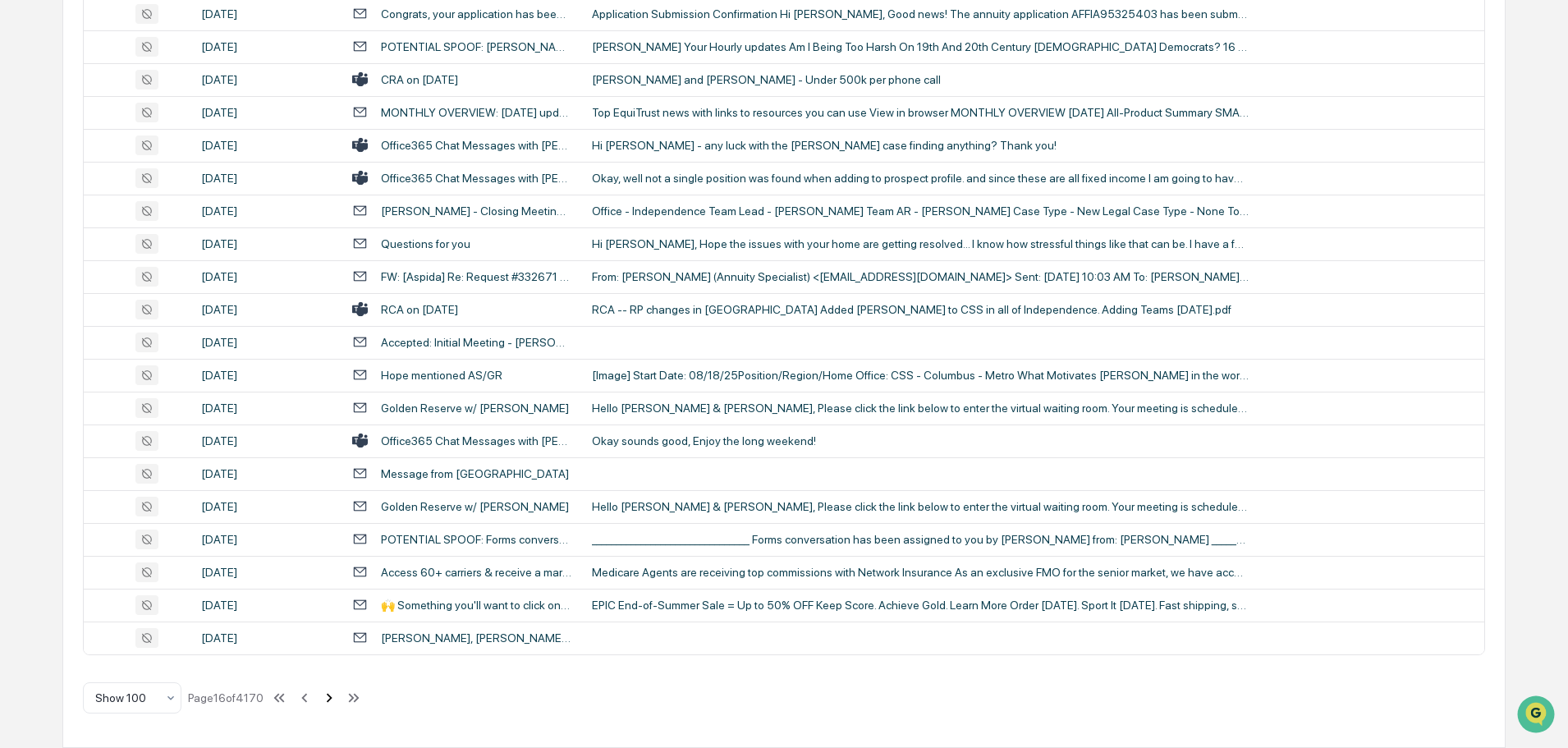
click at [331, 701] on icon at bounding box center [330, 698] width 5 height 9
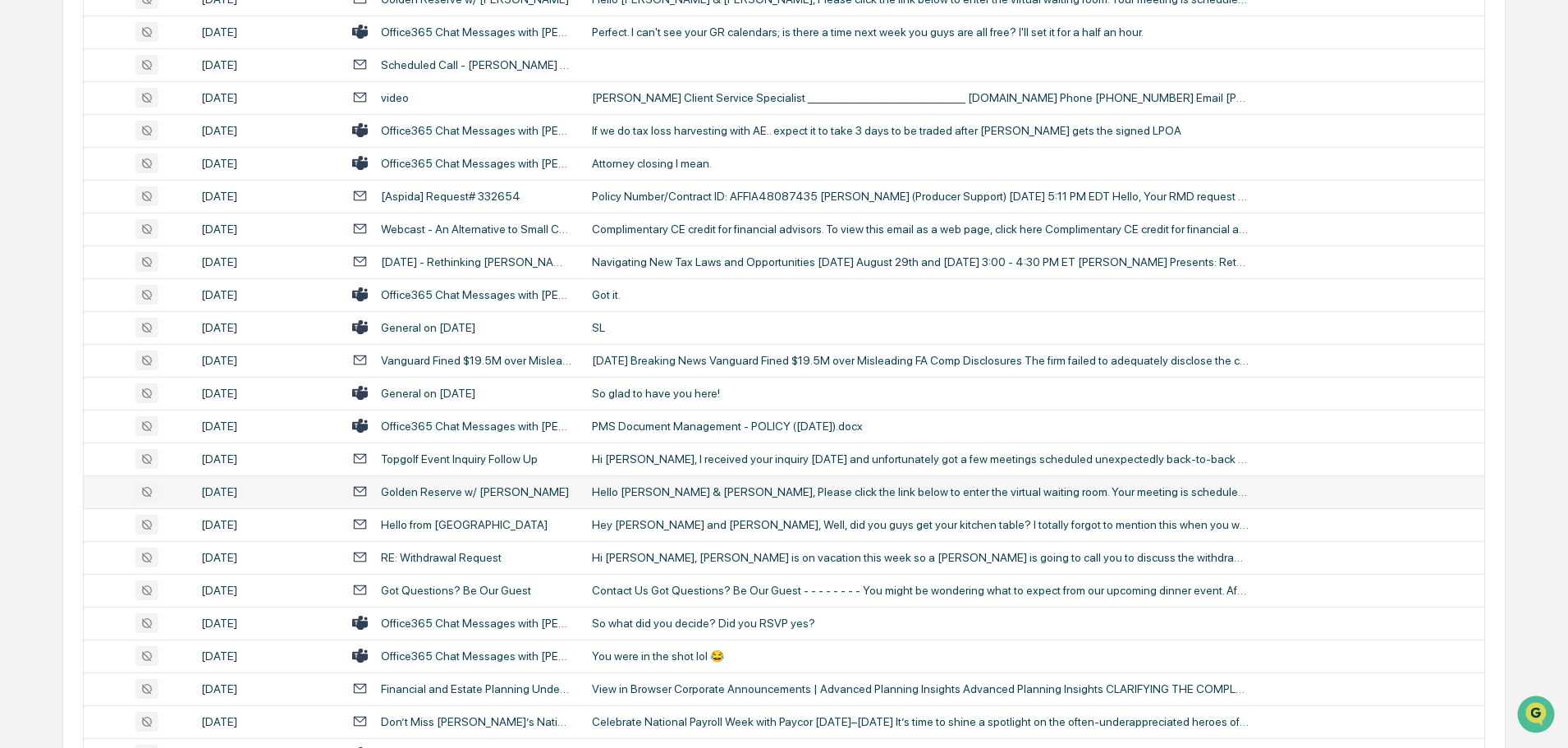
scroll to position [903, 0]
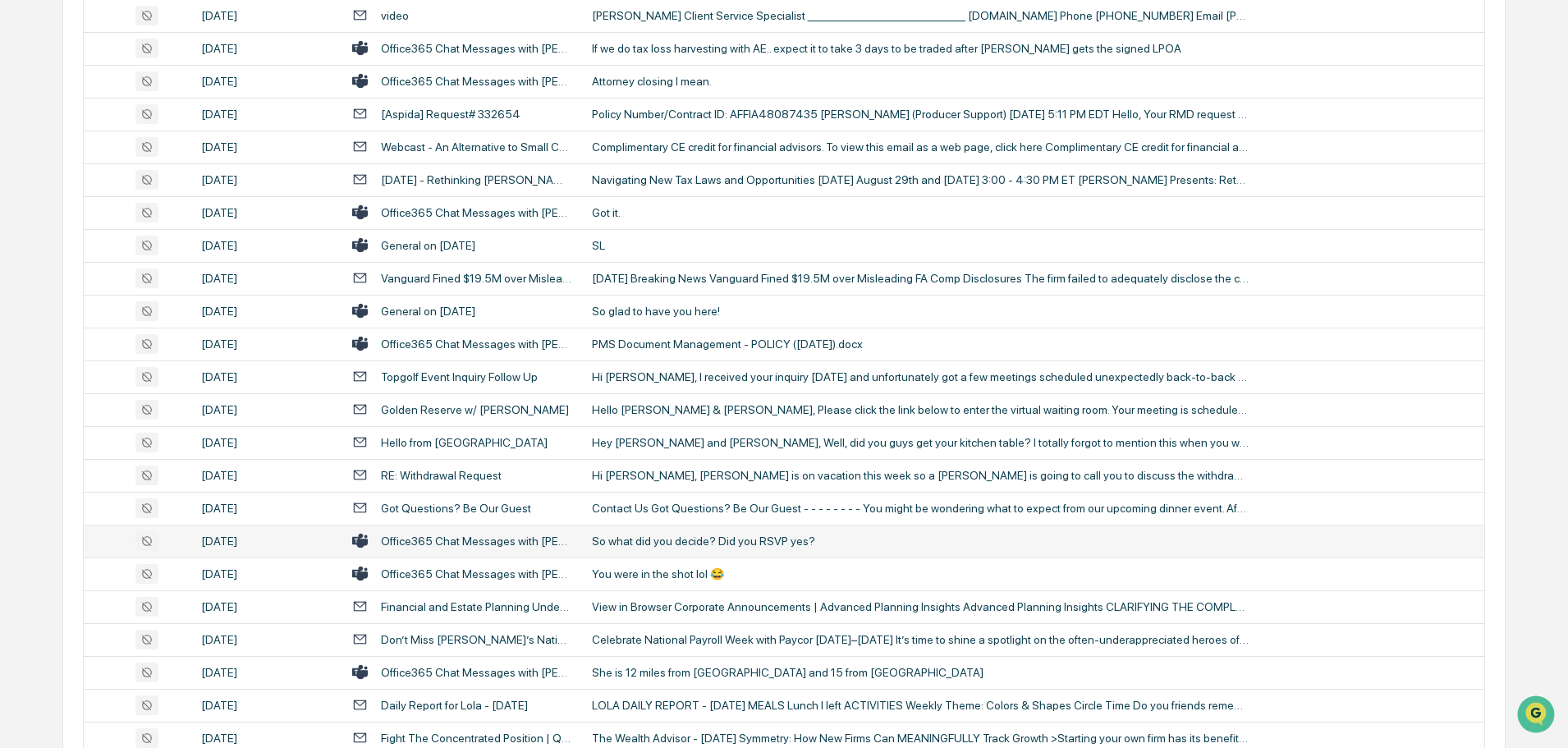
click at [654, 535] on div "So what did you decide? Did you RSVP yes?" at bounding box center [920, 541] width 657 height 13
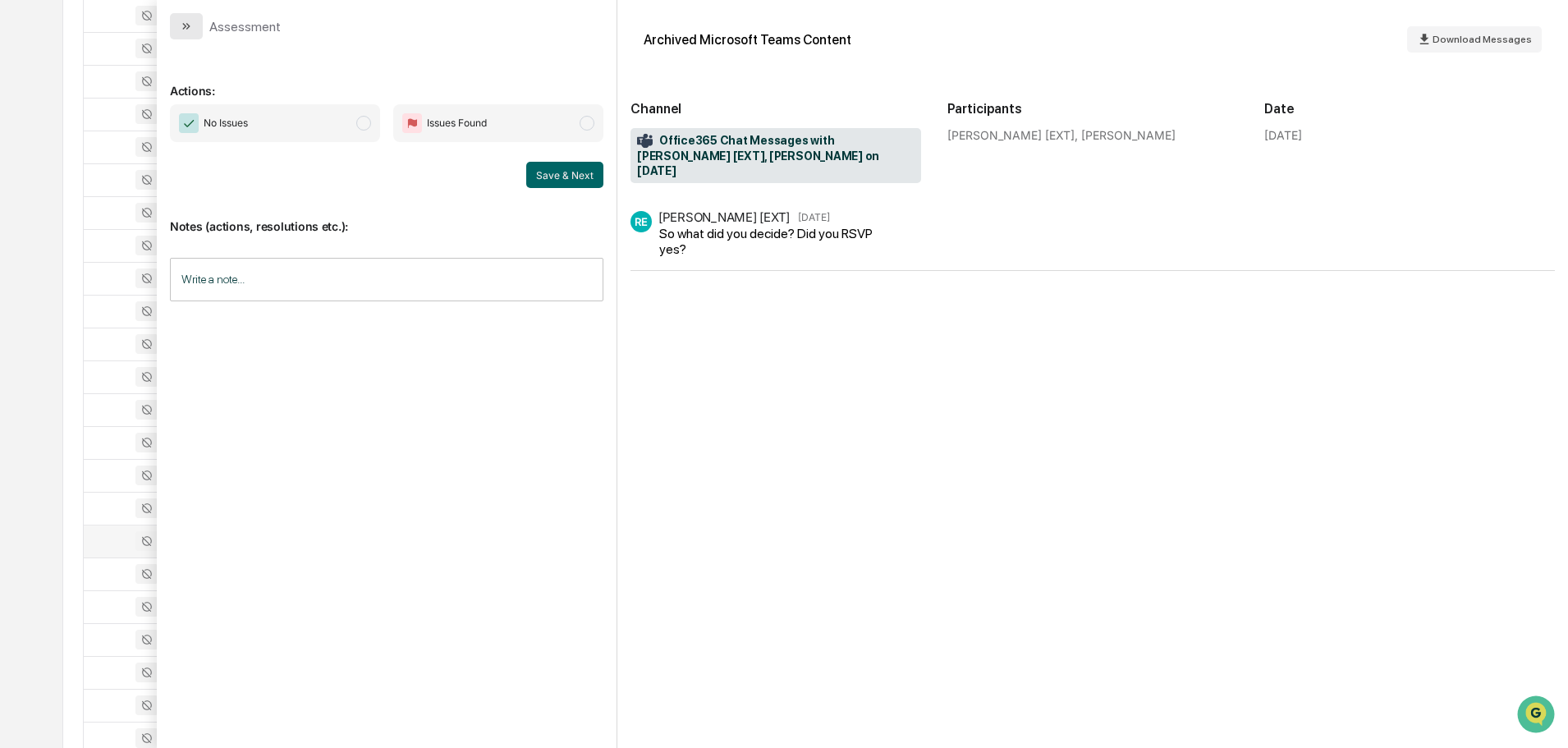
click at [193, 23] on icon "modal" at bounding box center [186, 26] width 13 height 13
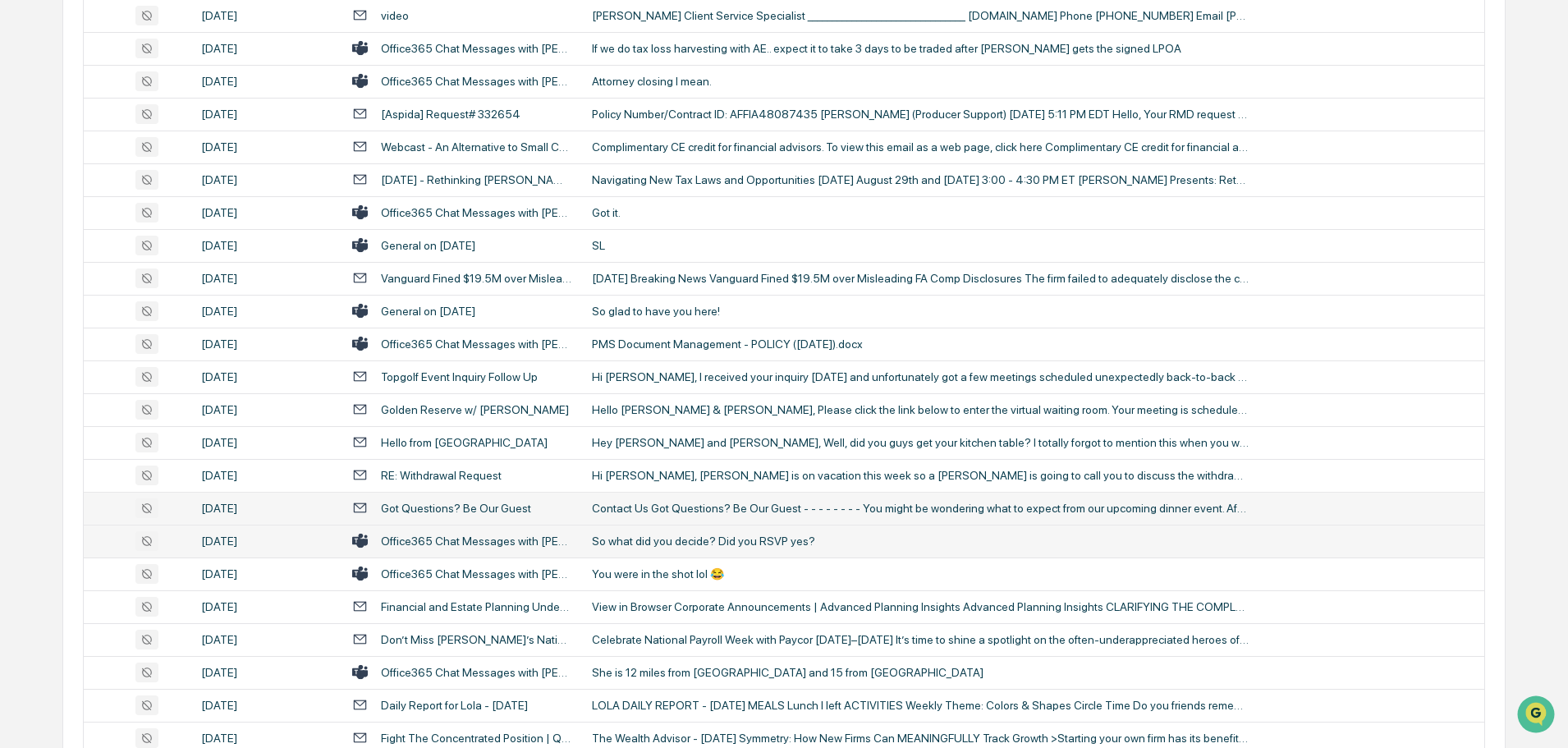
scroll to position [986, 0]
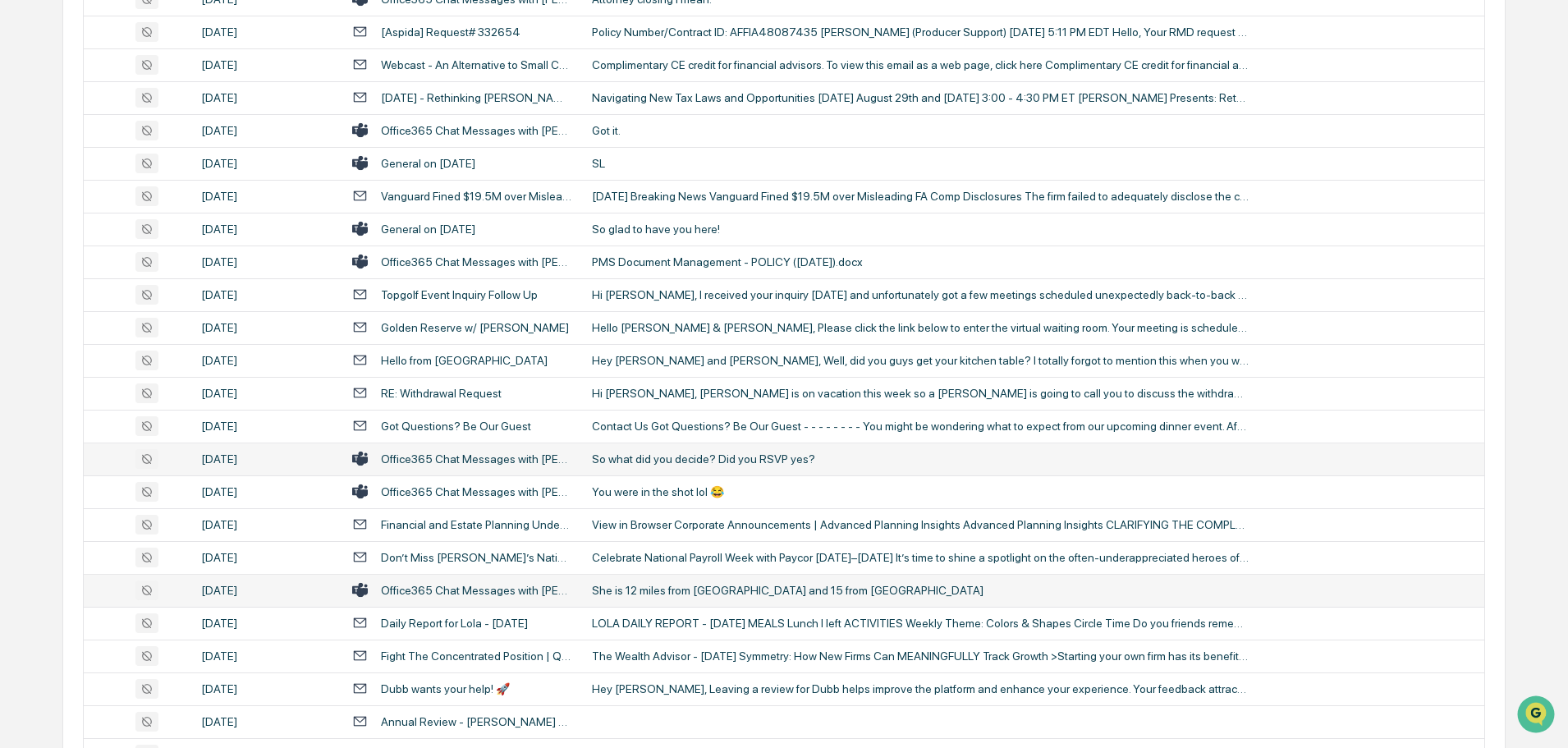
click at [668, 585] on div "She is 12 miles from [GEOGRAPHIC_DATA] and 15 from [GEOGRAPHIC_DATA]" at bounding box center [920, 591] width 657 height 13
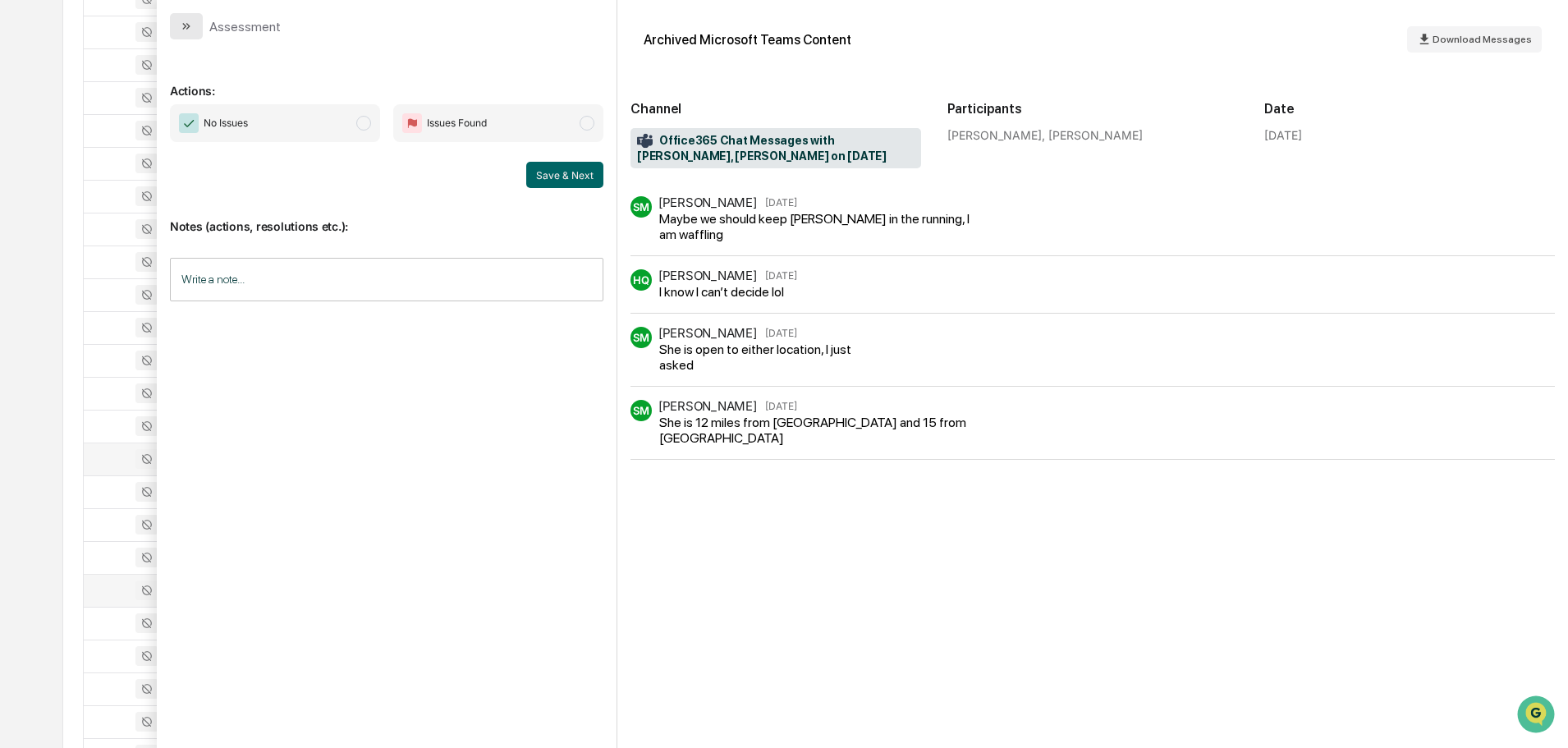
click at [195, 26] on button "modal" at bounding box center [186, 25] width 33 height 26
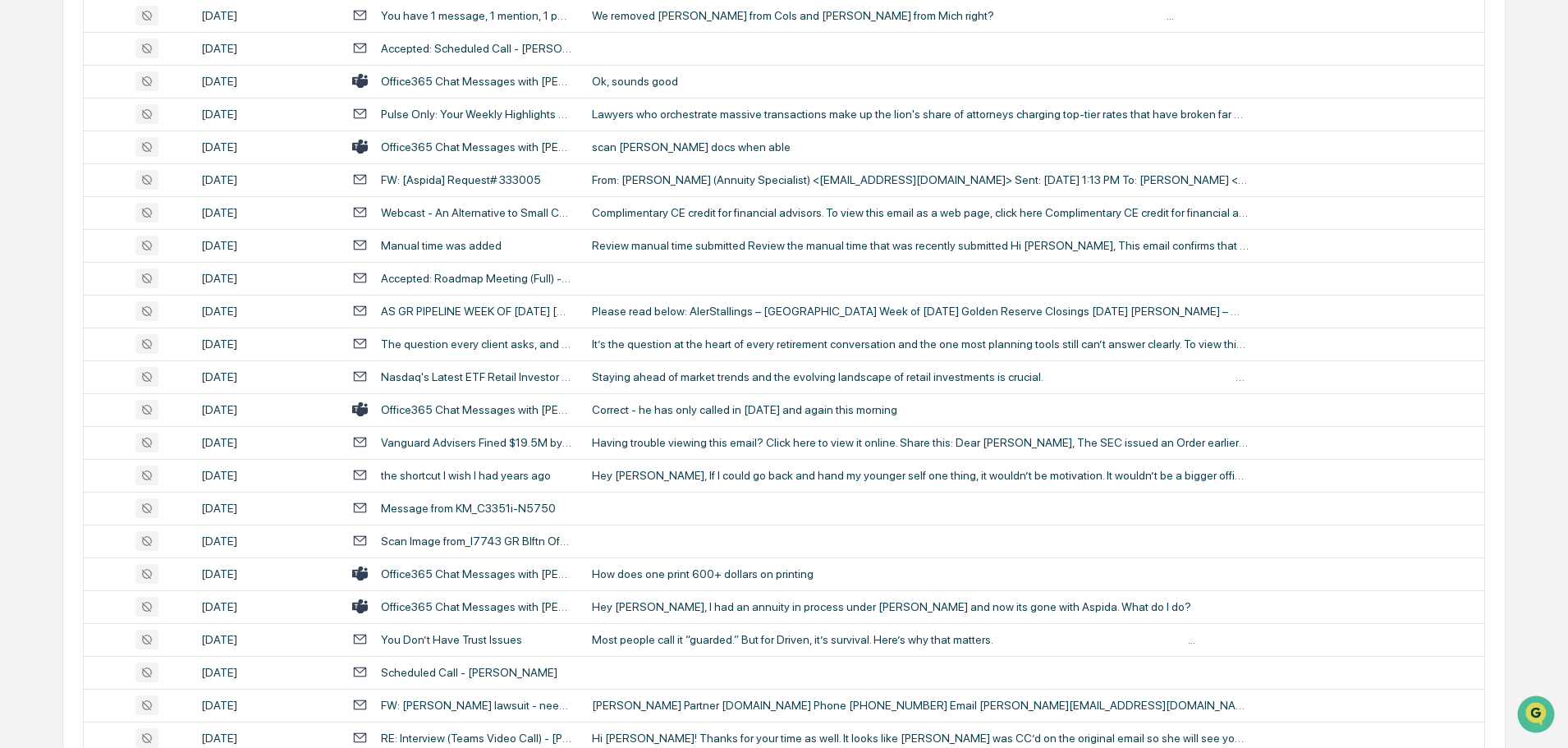
scroll to position [1808, 0]
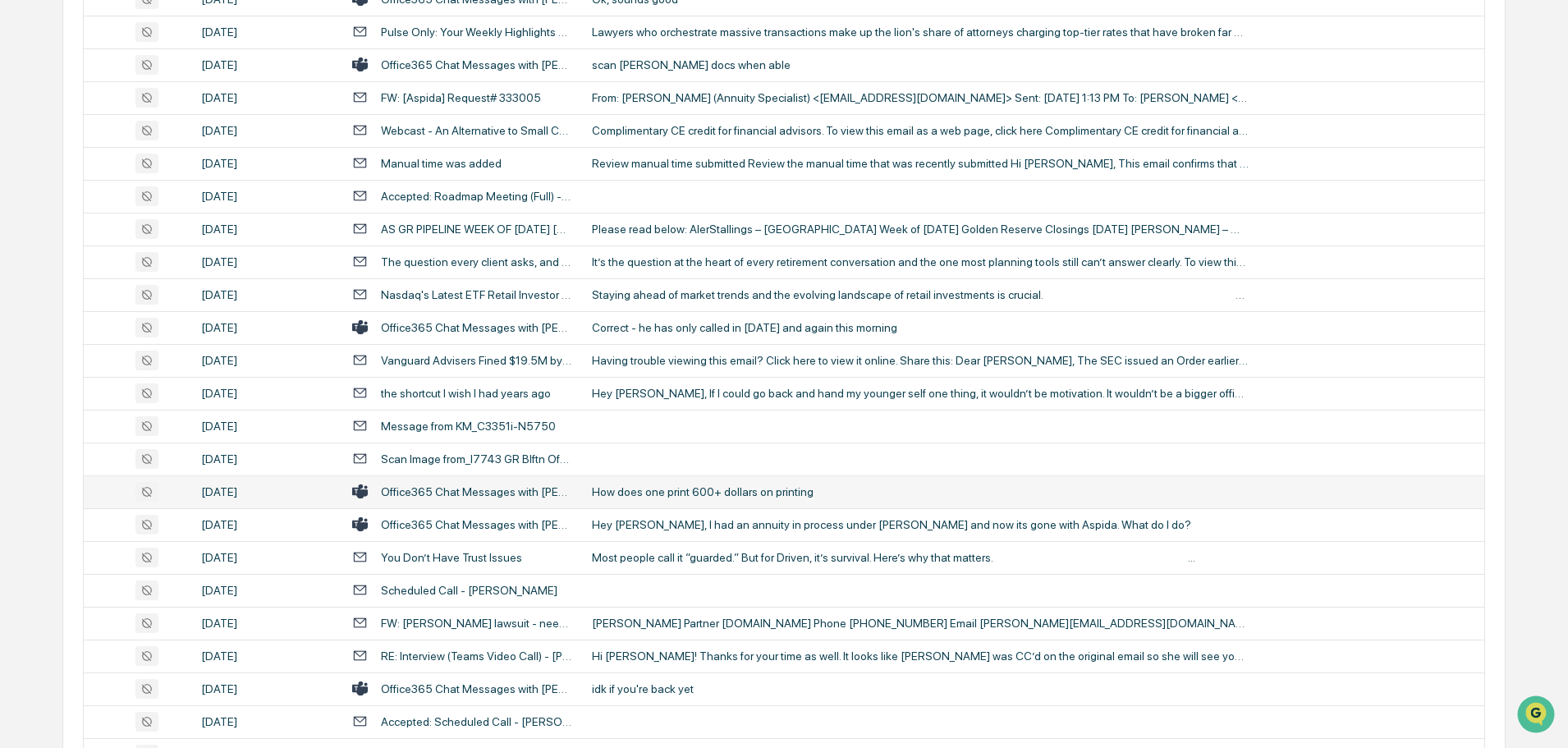
click at [674, 485] on div "How does one print 600+ dollars on printing" at bounding box center [920, 492] width 657 height 13
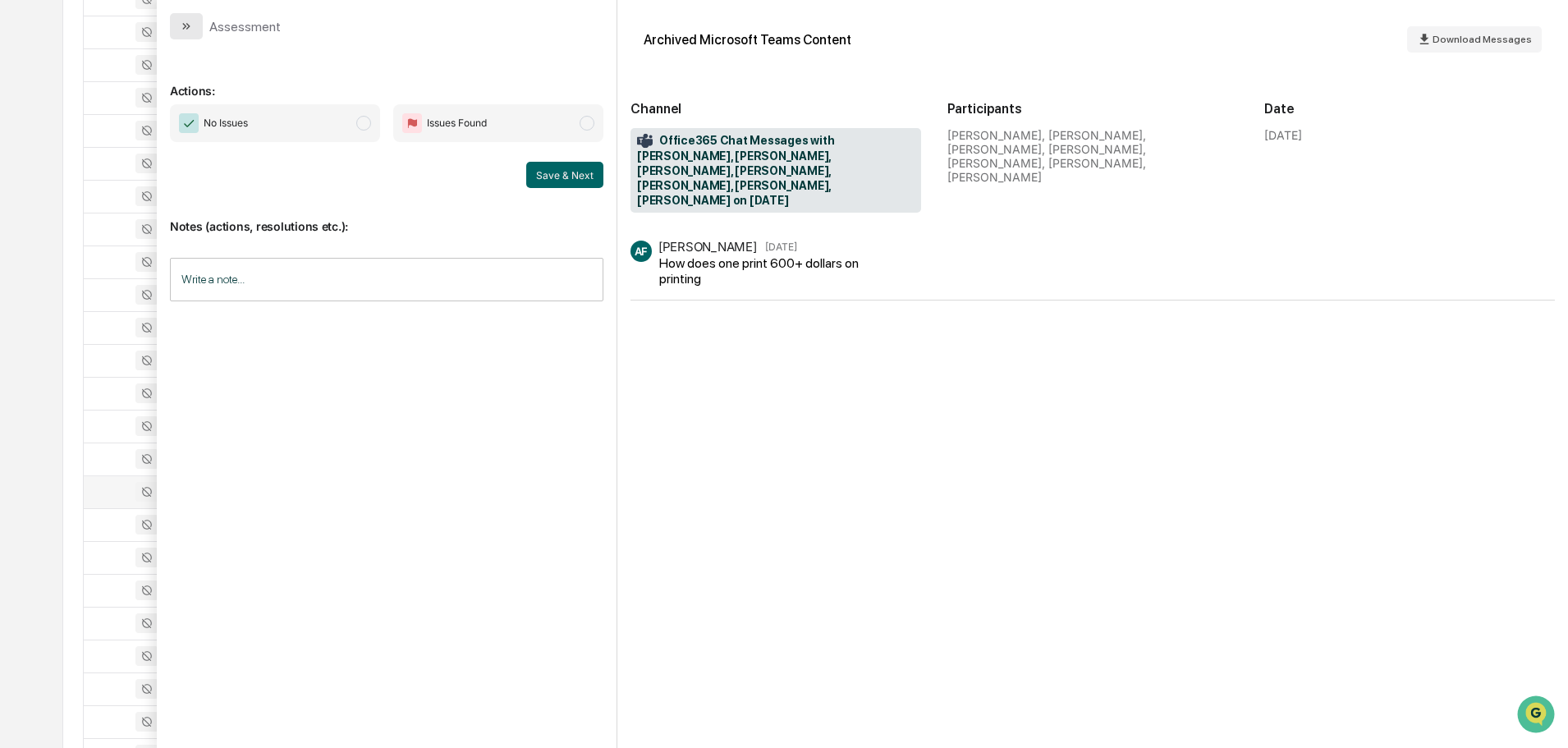
click at [191, 29] on icon "modal" at bounding box center [186, 26] width 13 height 13
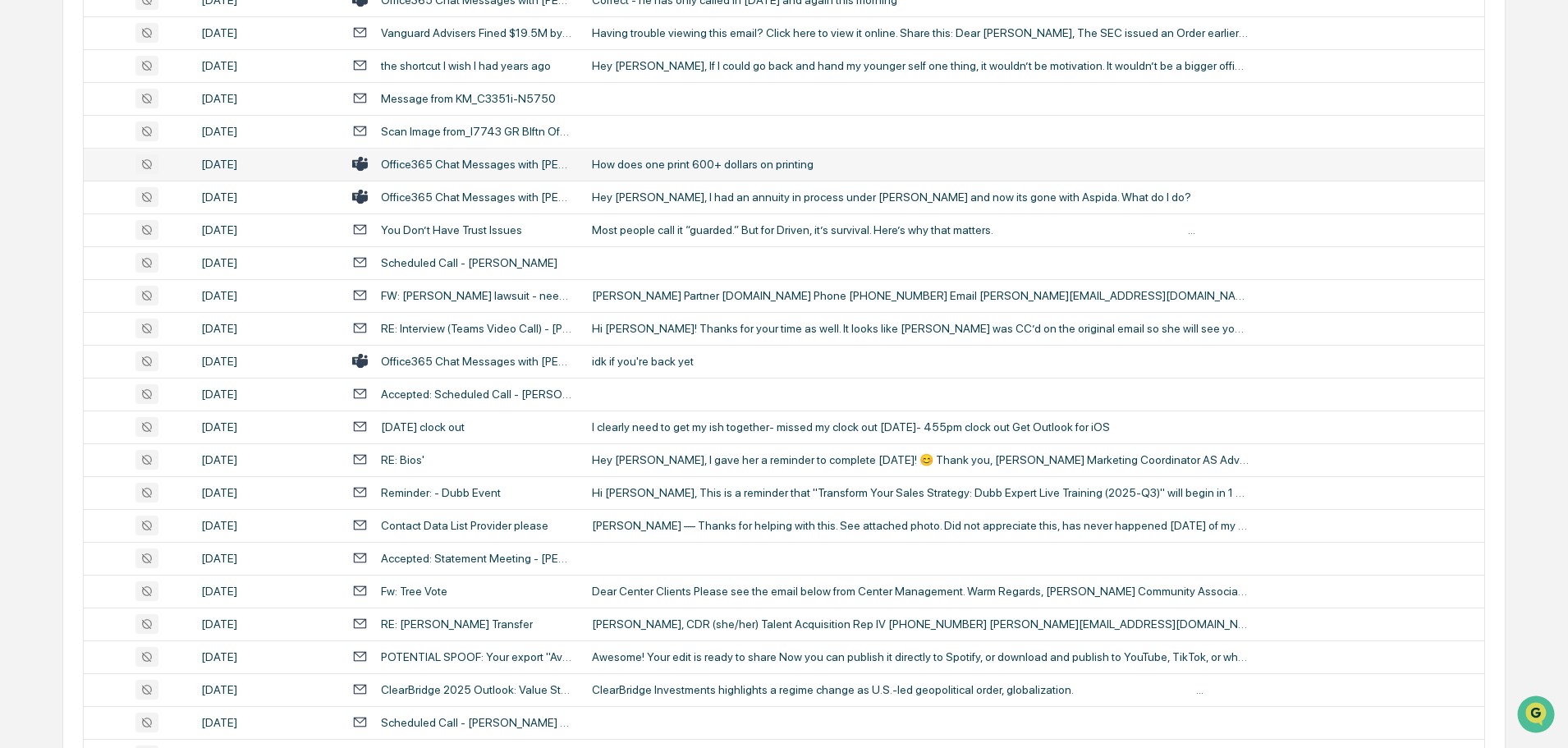
scroll to position [2136, 0]
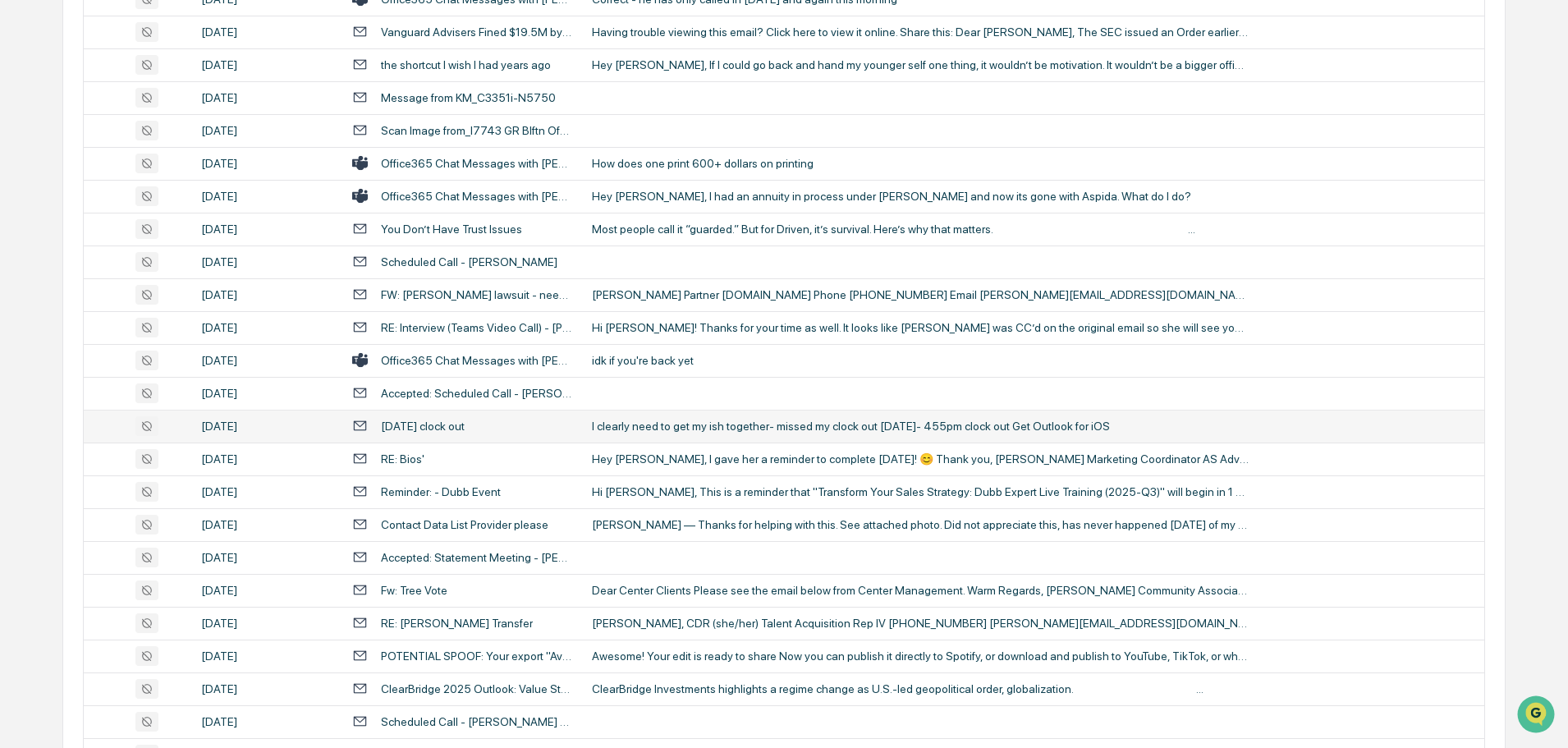
click at [662, 434] on td "I clearly need to get my ish together- missed my clock out [DATE]- 455pm clock …" at bounding box center [1033, 426] width 902 height 33
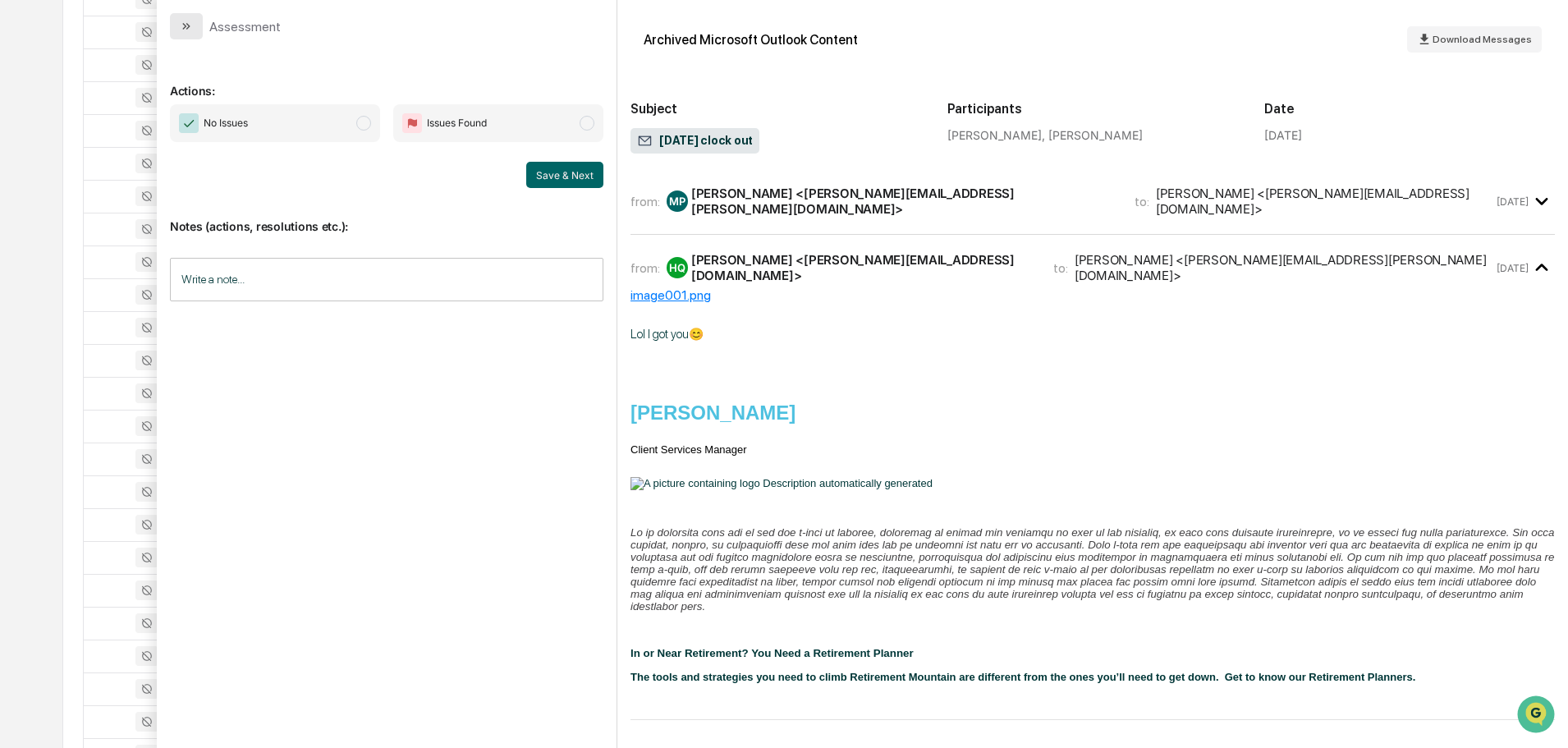
click at [177, 14] on button "modal" at bounding box center [186, 25] width 33 height 26
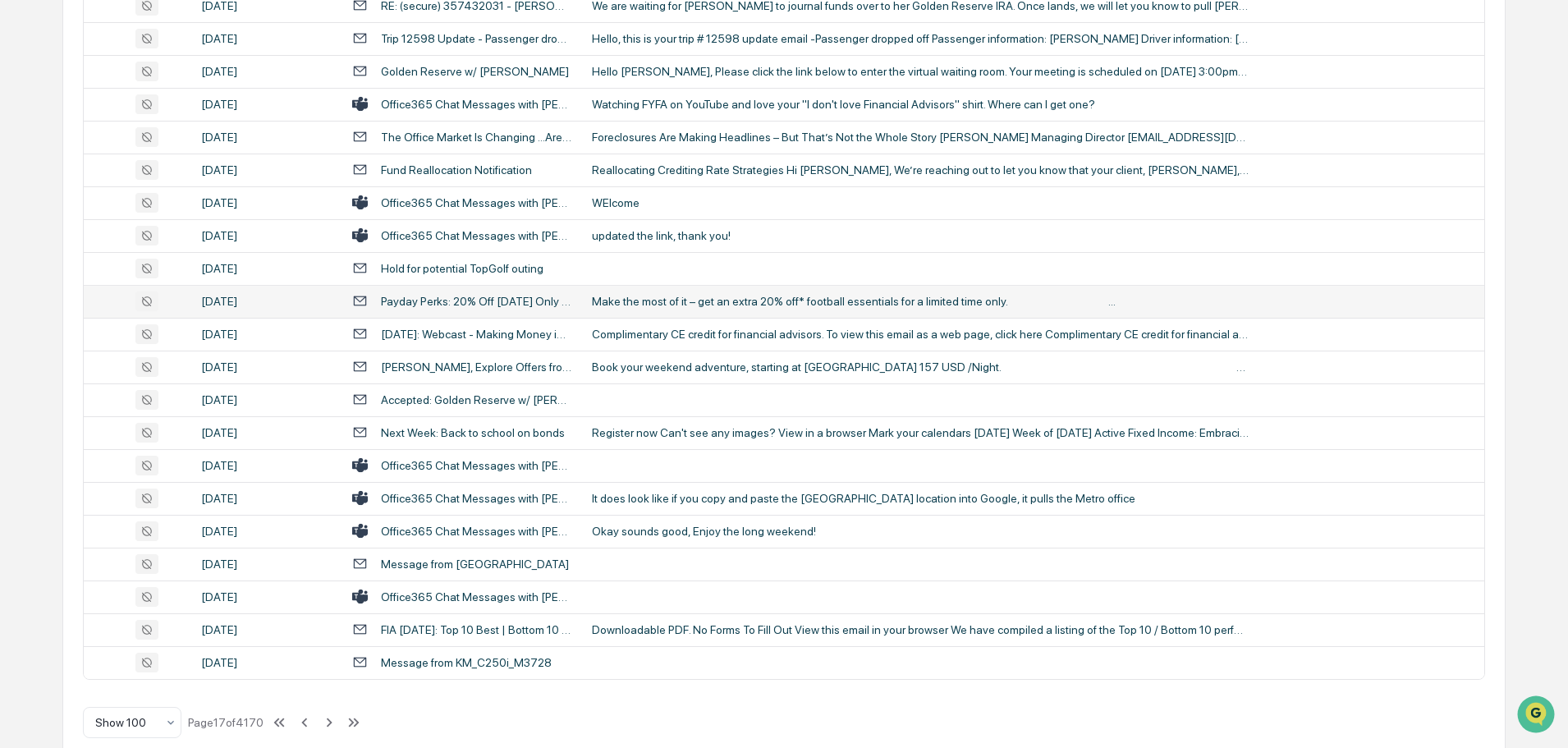
scroll to position [3008, 0]
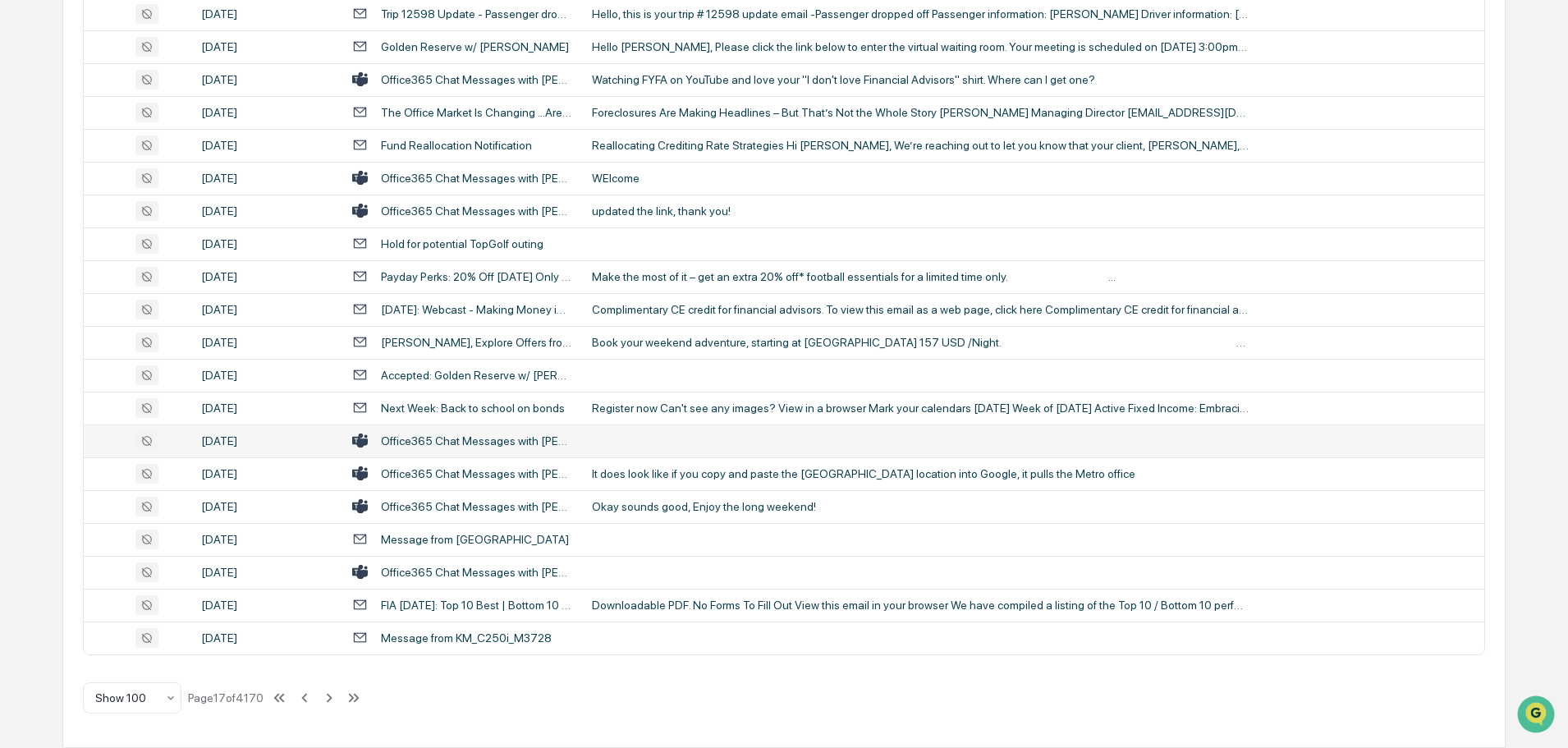
click at [660, 435] on td at bounding box center [1033, 441] width 902 height 33
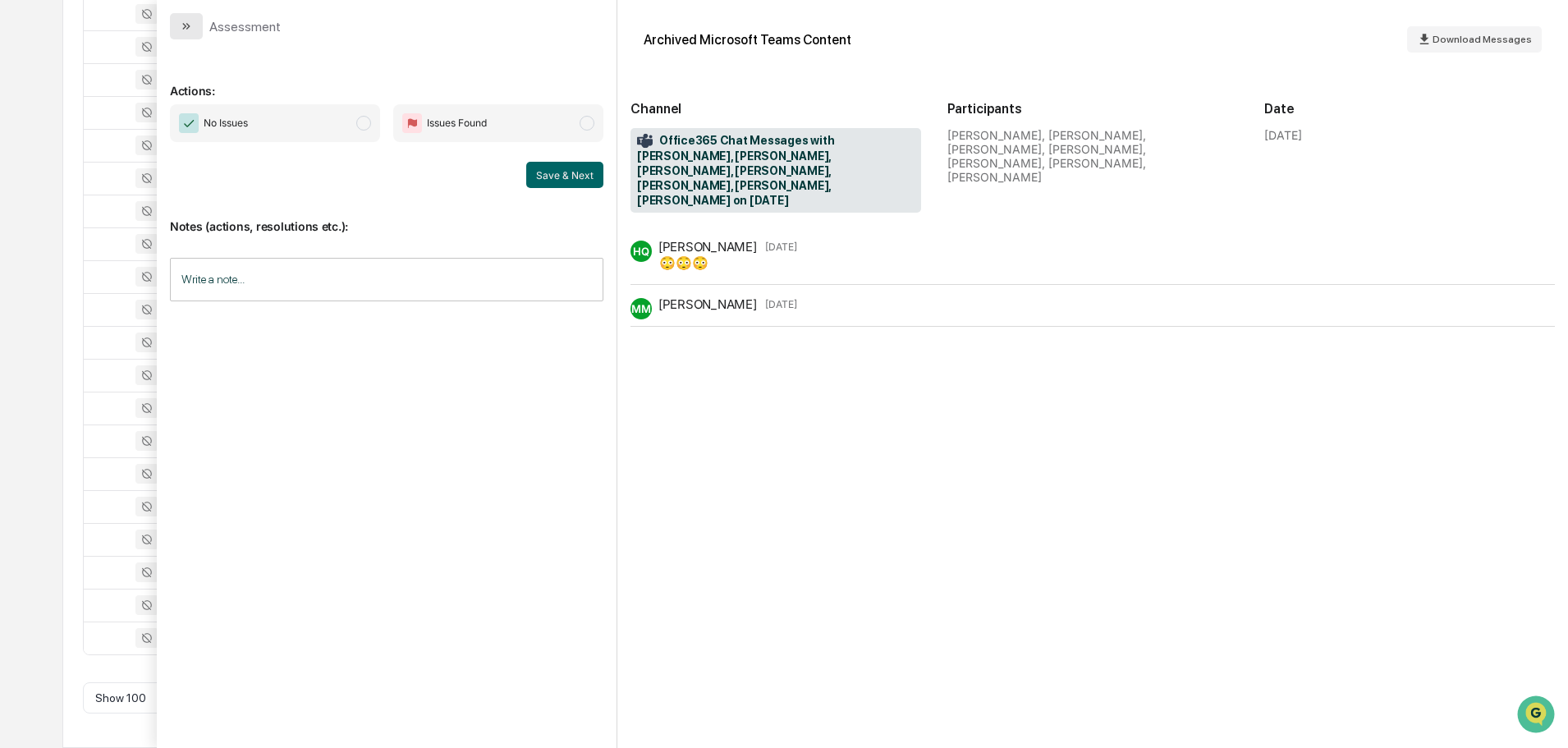
click at [184, 25] on icon "modal" at bounding box center [184, 25] width 5 height 6
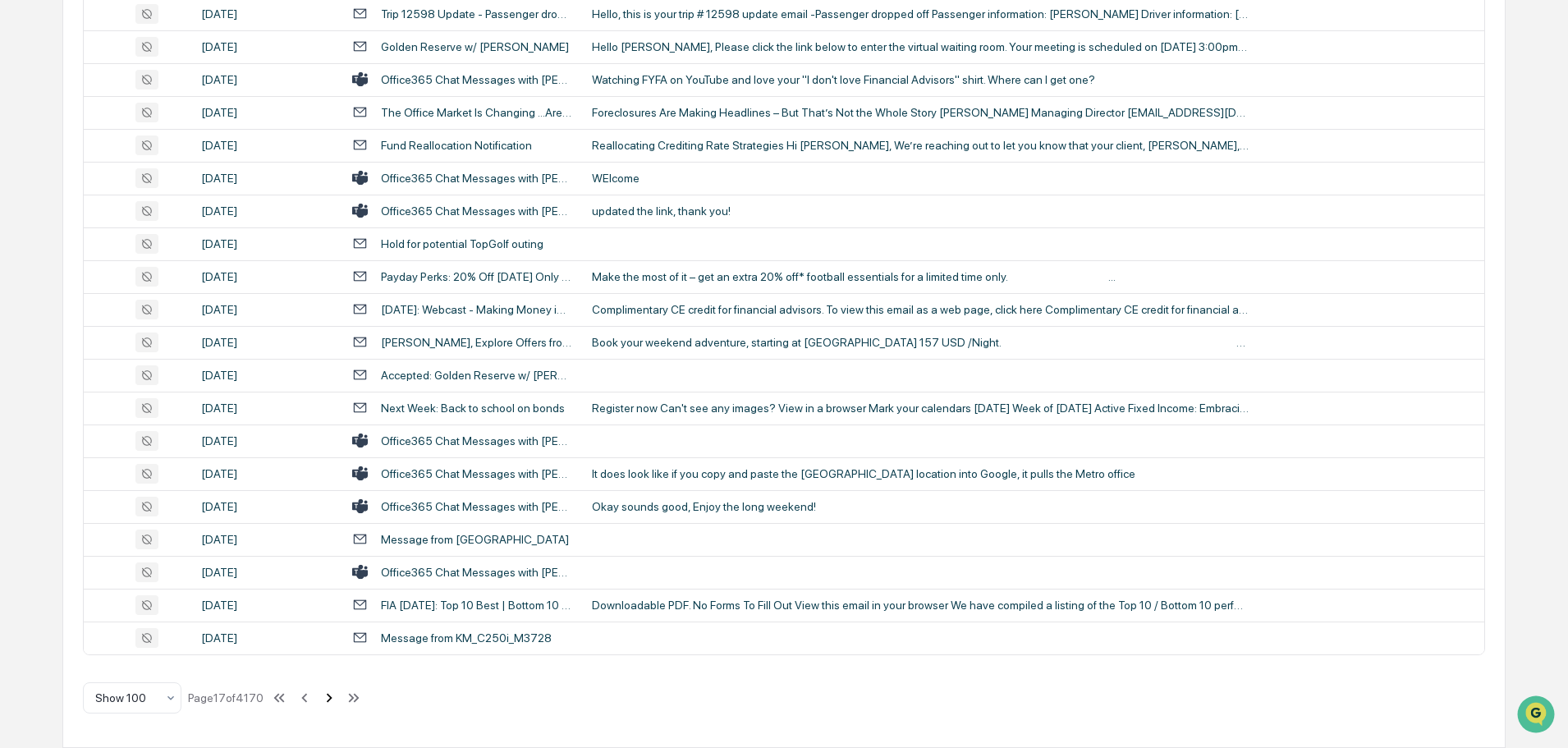
click at [332, 702] on icon at bounding box center [330, 698] width 18 height 18
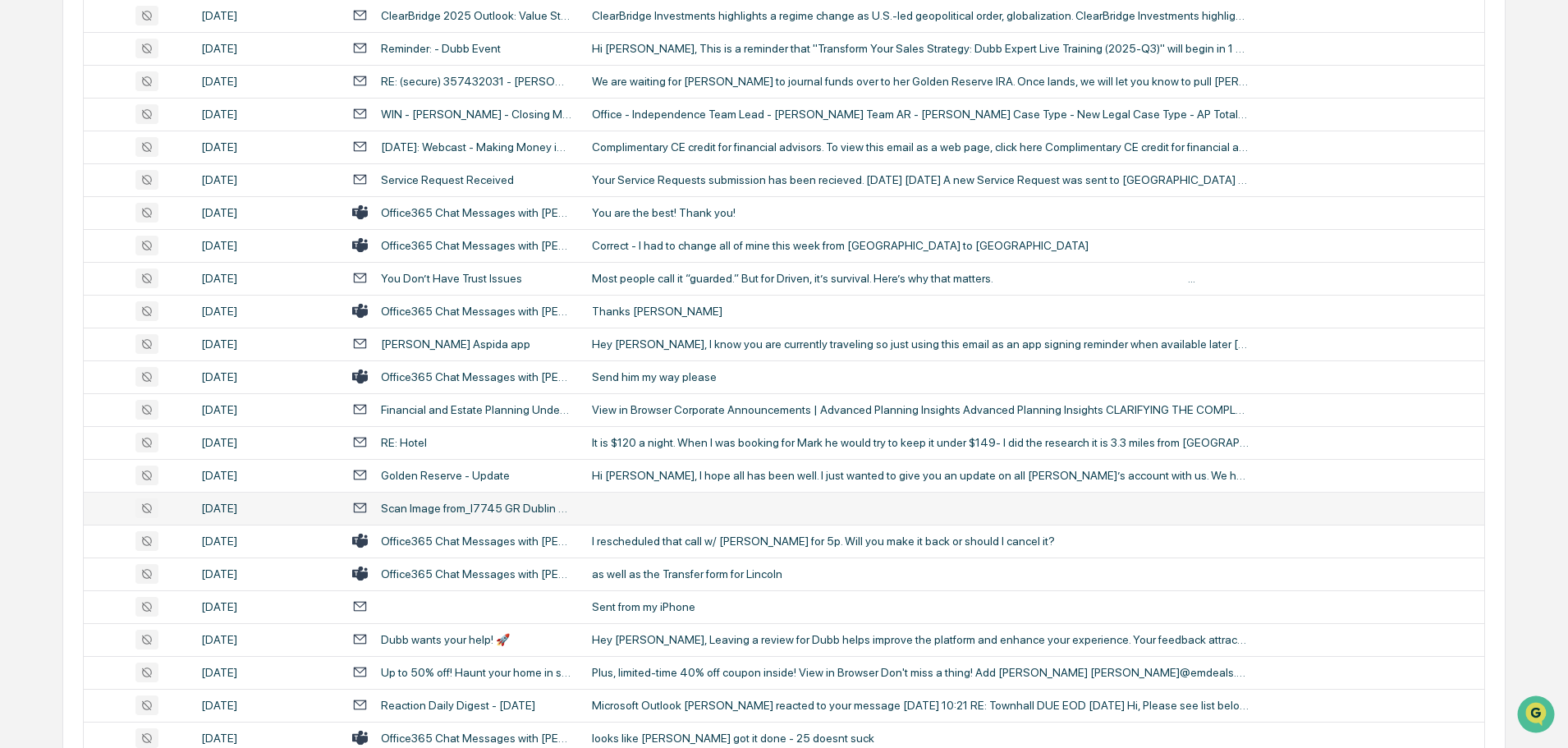
scroll to position [1150, 0]
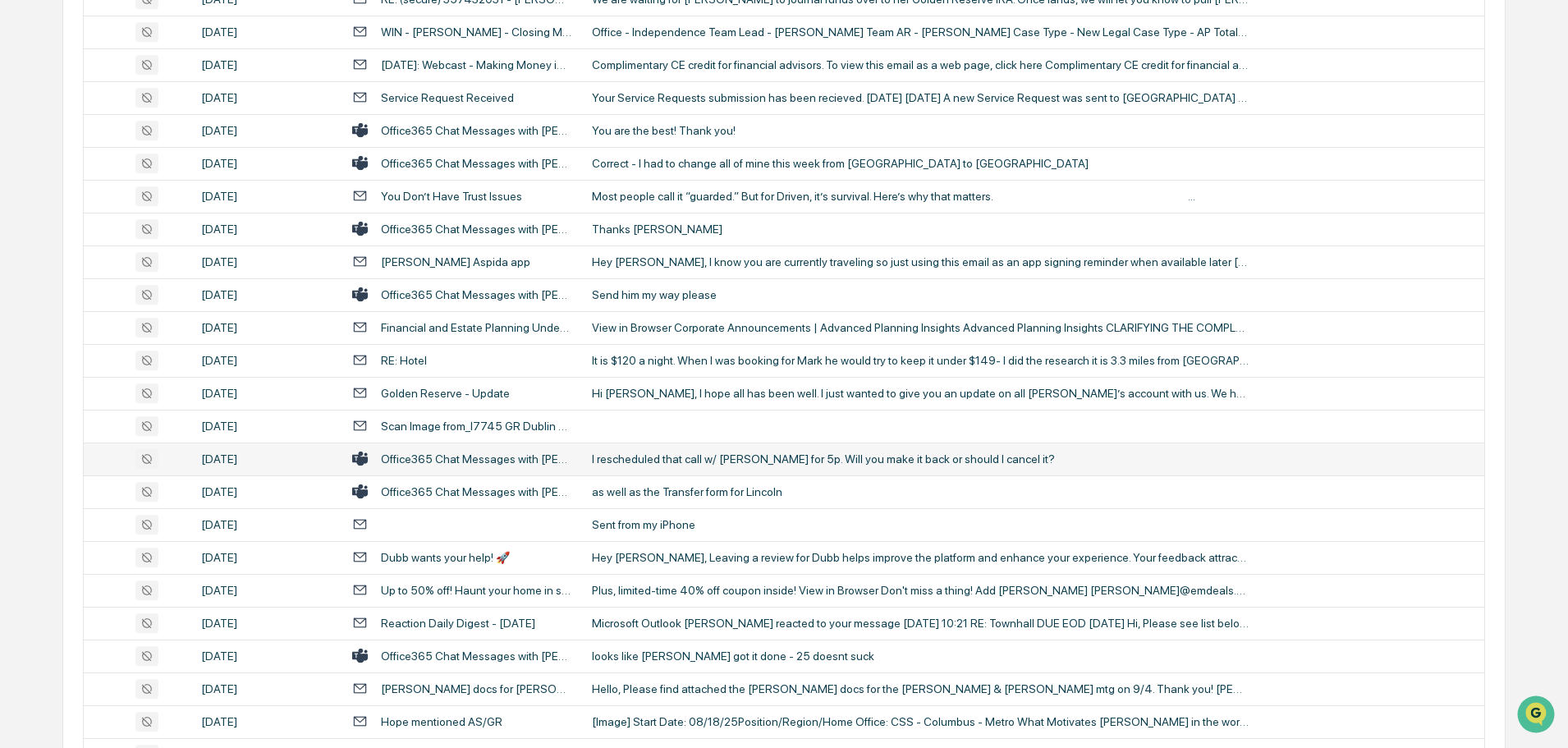
click at [672, 451] on td "I rescheduled that call w/ [PERSON_NAME] for 5p. Will you make it back or shoul…" at bounding box center [1033, 459] width 902 height 33
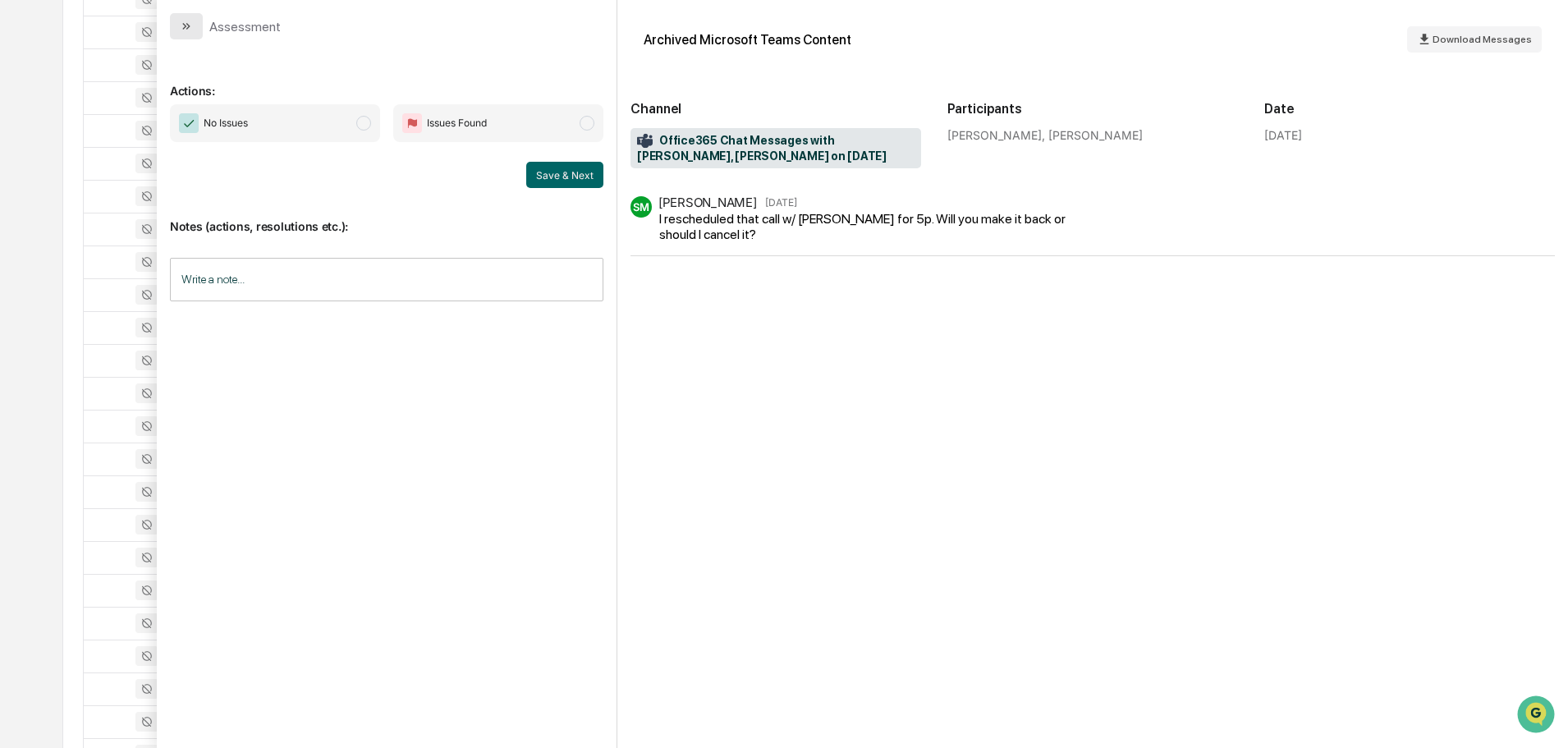
click at [186, 31] on icon "modal" at bounding box center [186, 26] width 13 height 13
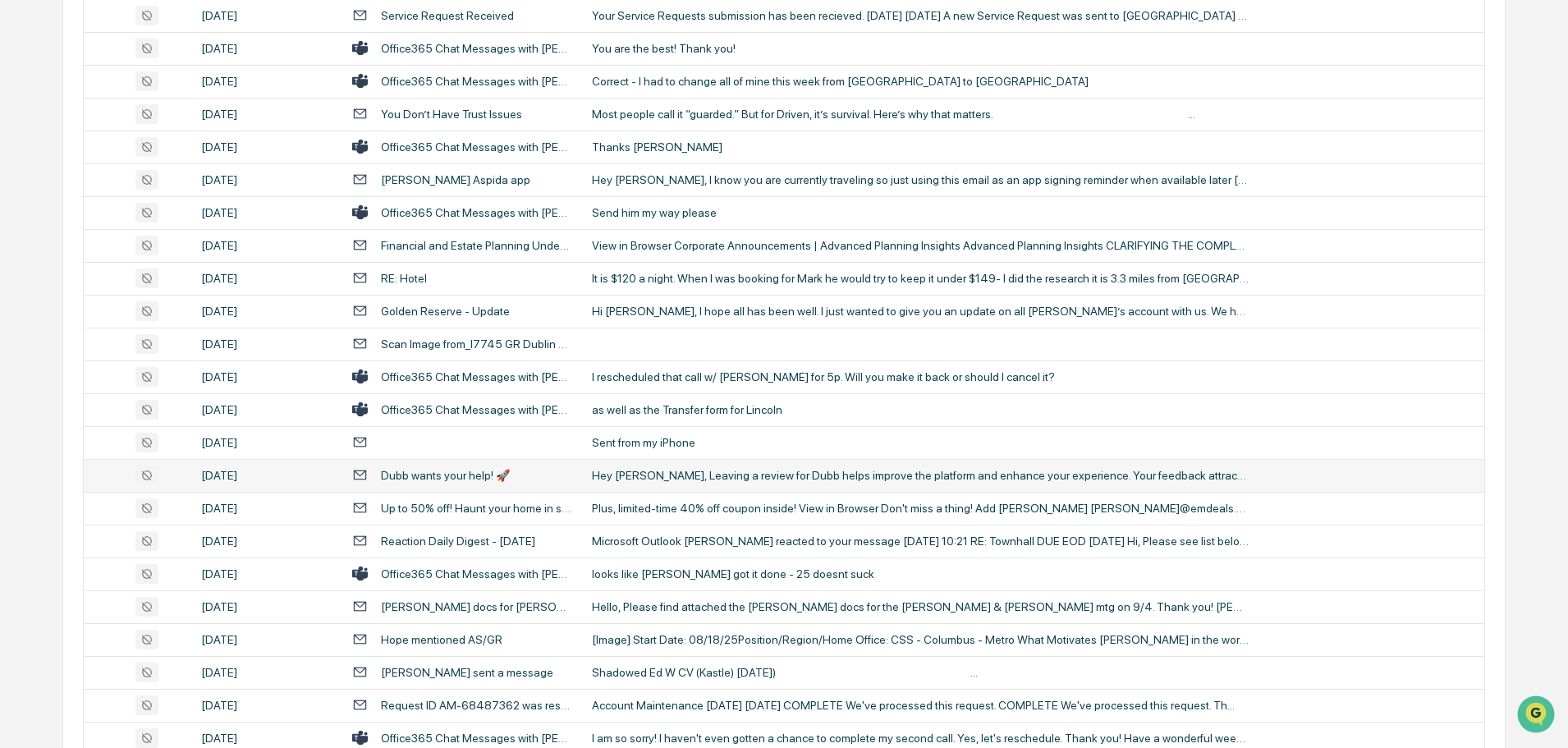
scroll to position [1314, 0]
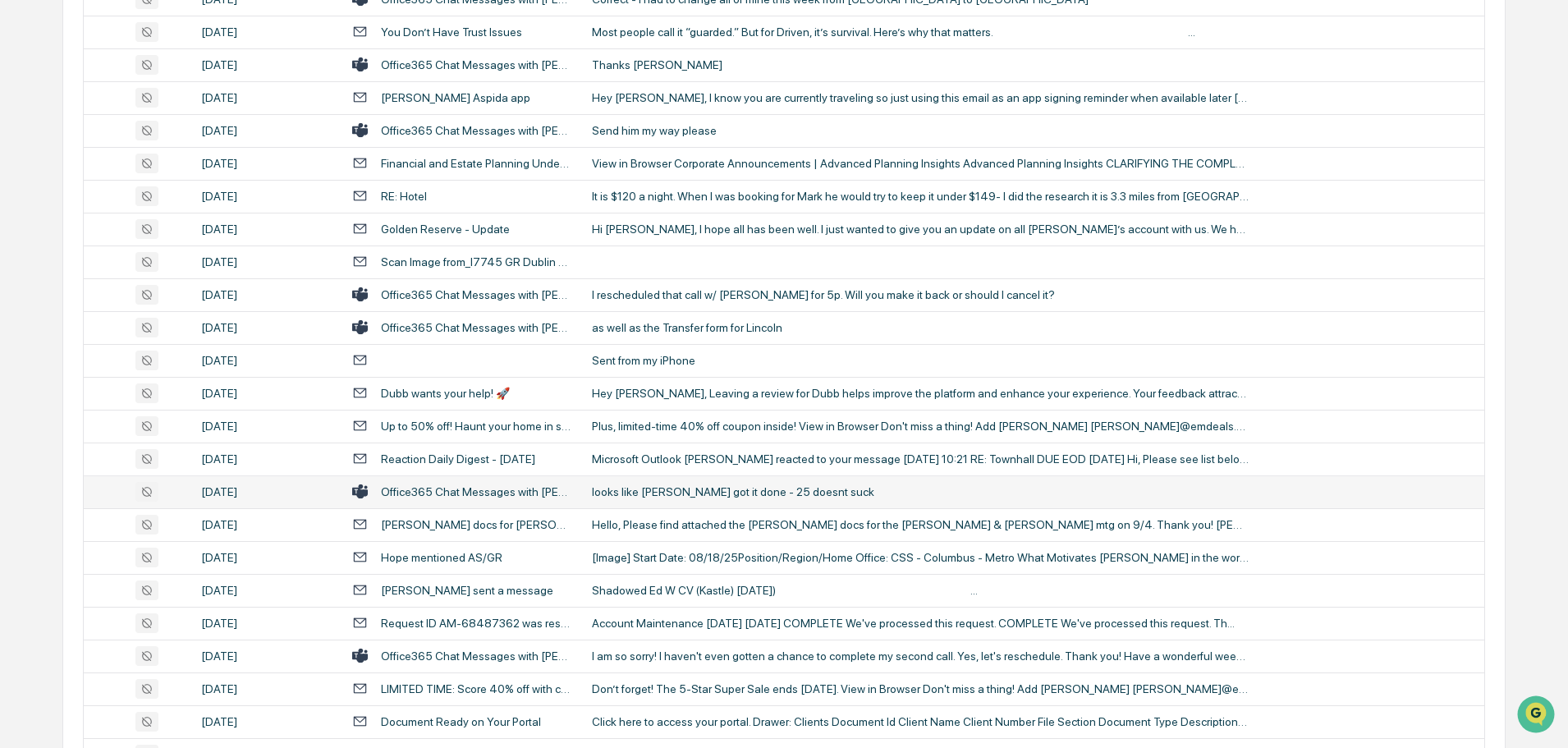
click at [654, 491] on div "looks like [PERSON_NAME] got it done - 25 doesnt suck" at bounding box center [920, 492] width 657 height 13
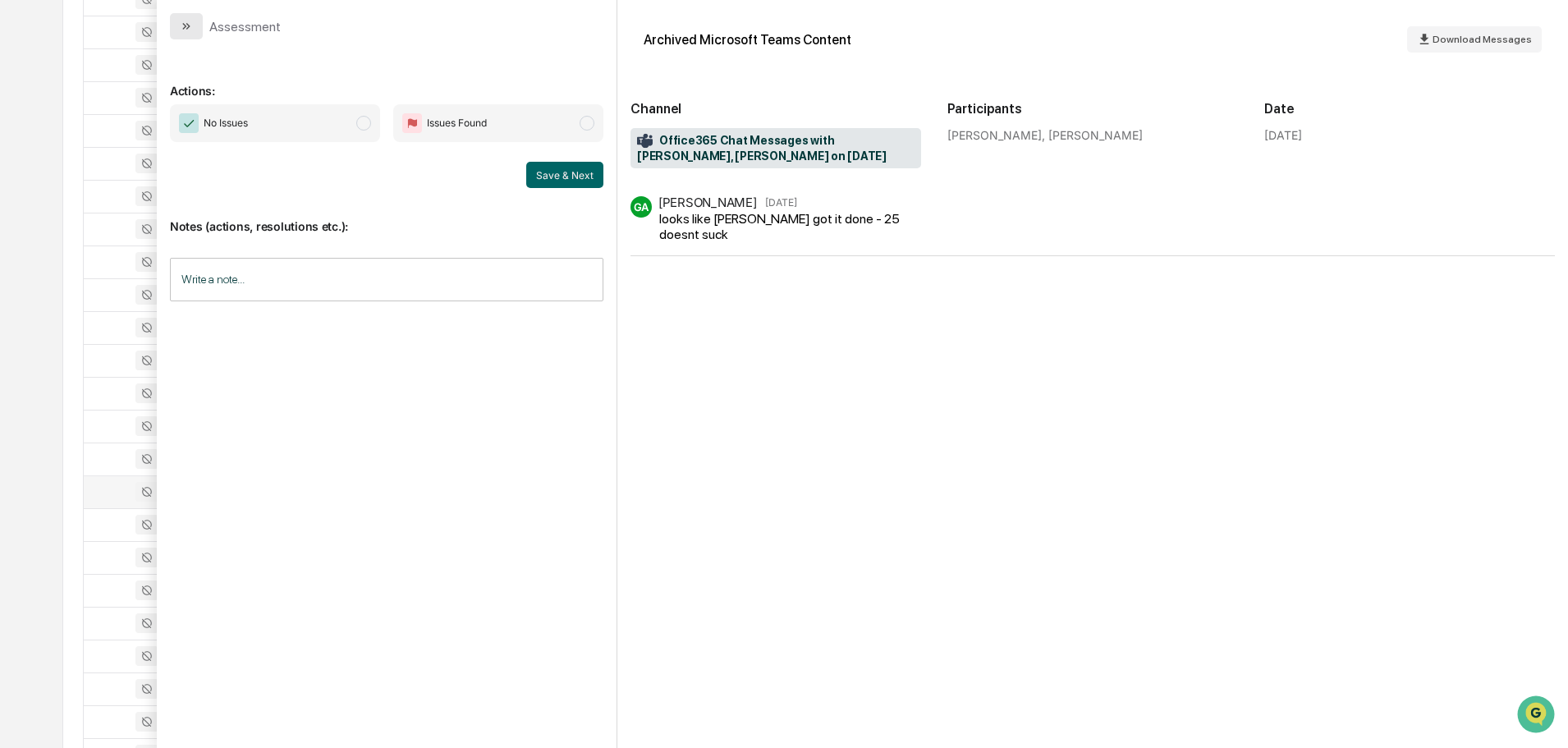
click at [195, 24] on button "modal" at bounding box center [186, 25] width 33 height 26
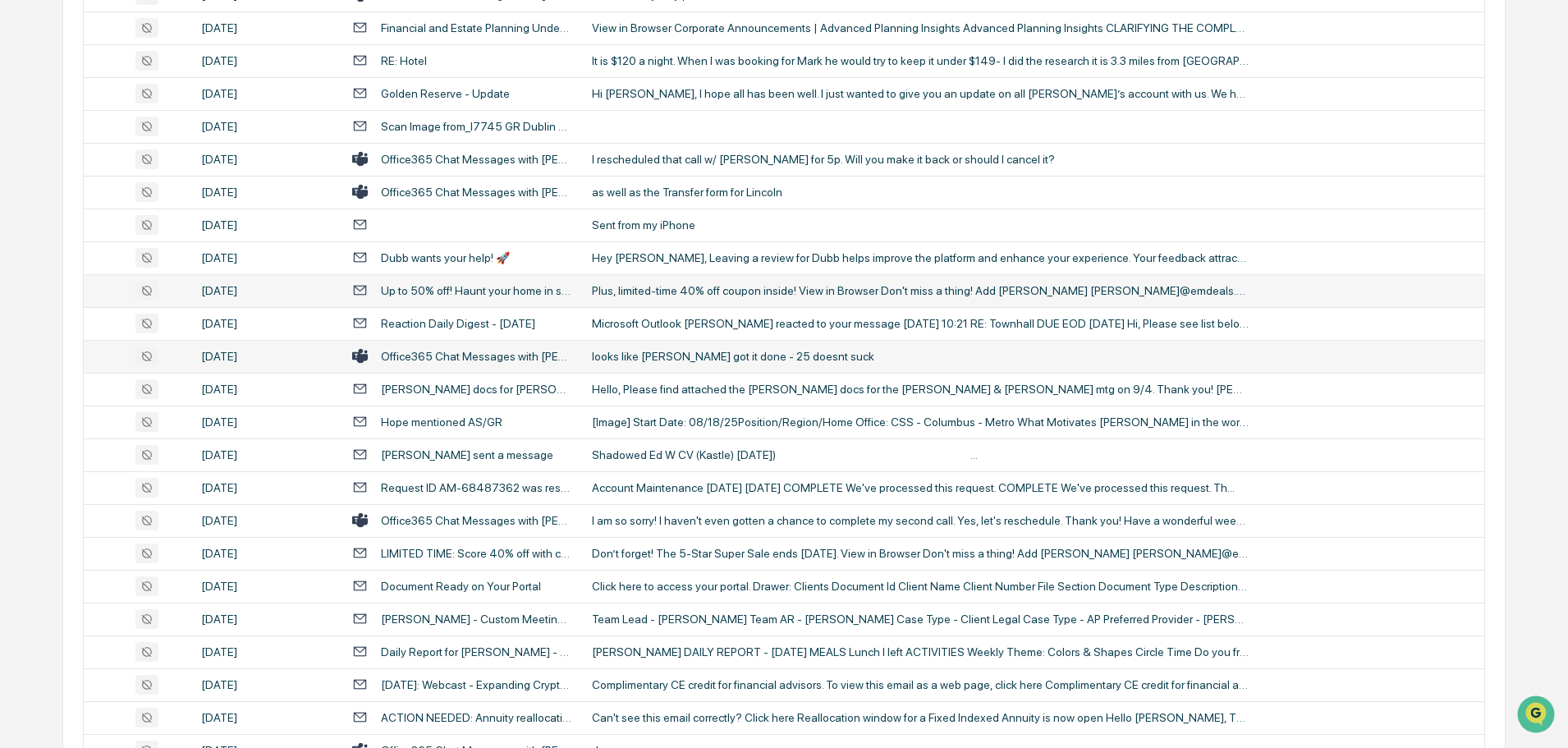
scroll to position [1479, 0]
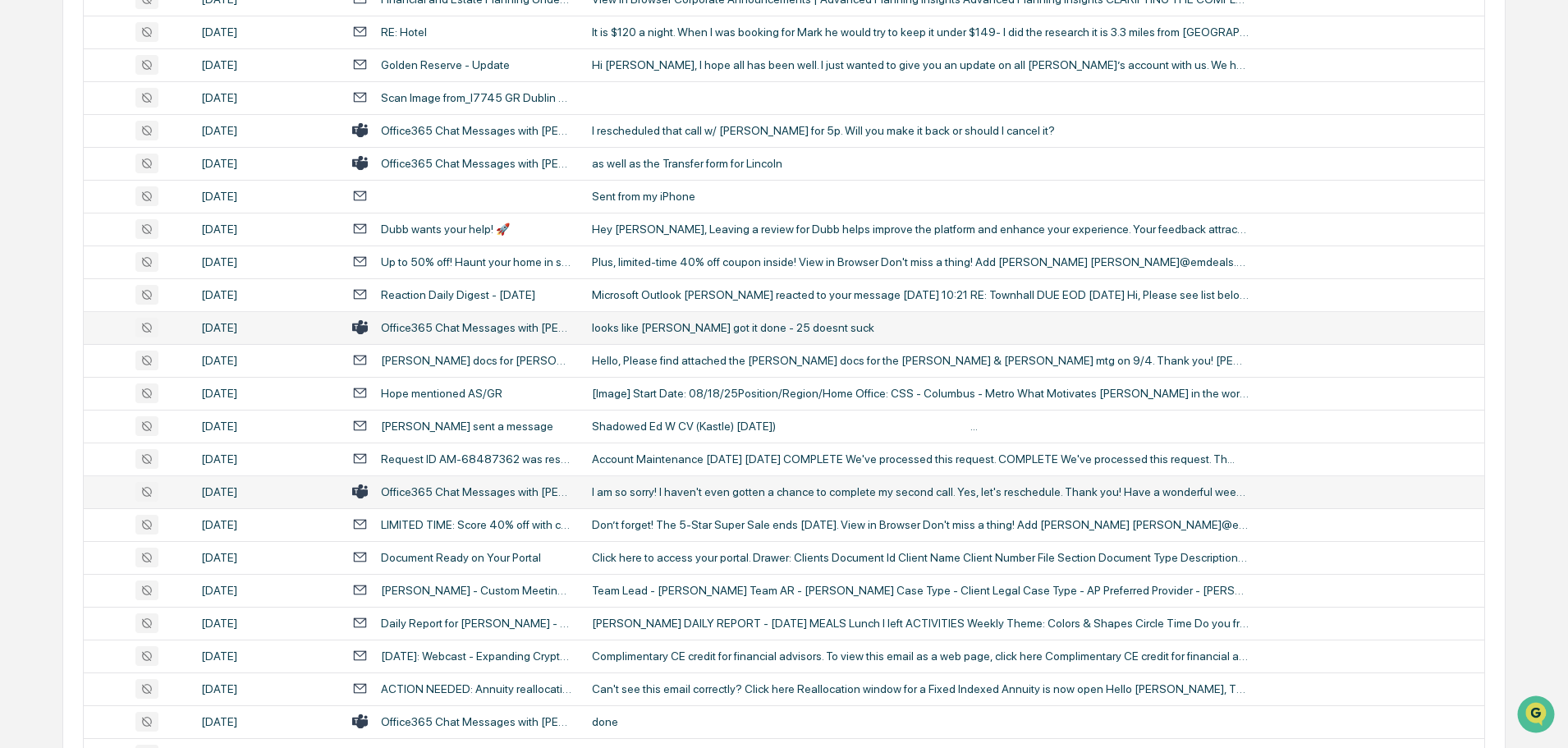
click at [660, 494] on div "I am so sorry! I haven't even gotten a chance to complete my second call. Yes, …" at bounding box center [920, 492] width 657 height 13
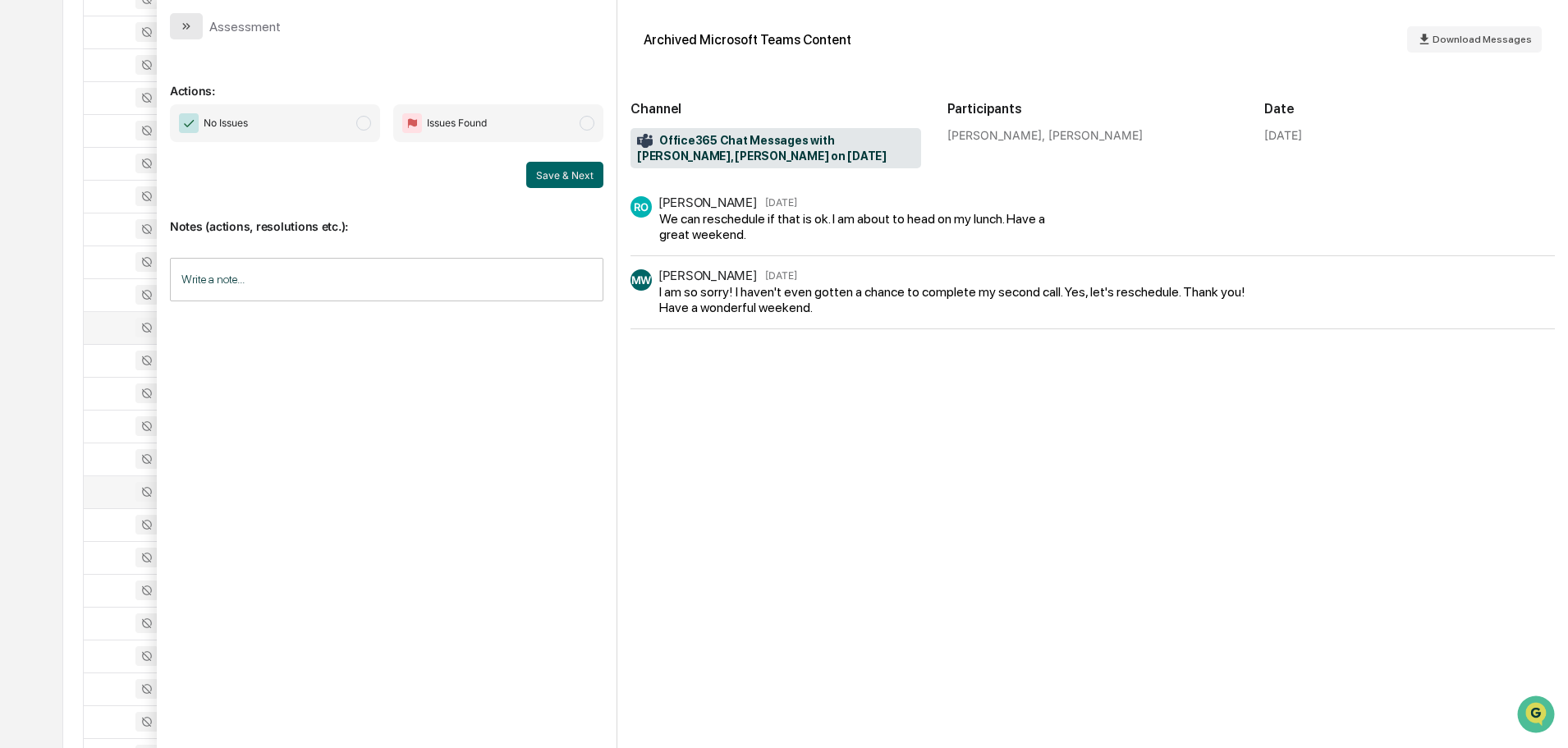
click at [188, 33] on button "modal" at bounding box center [186, 25] width 33 height 26
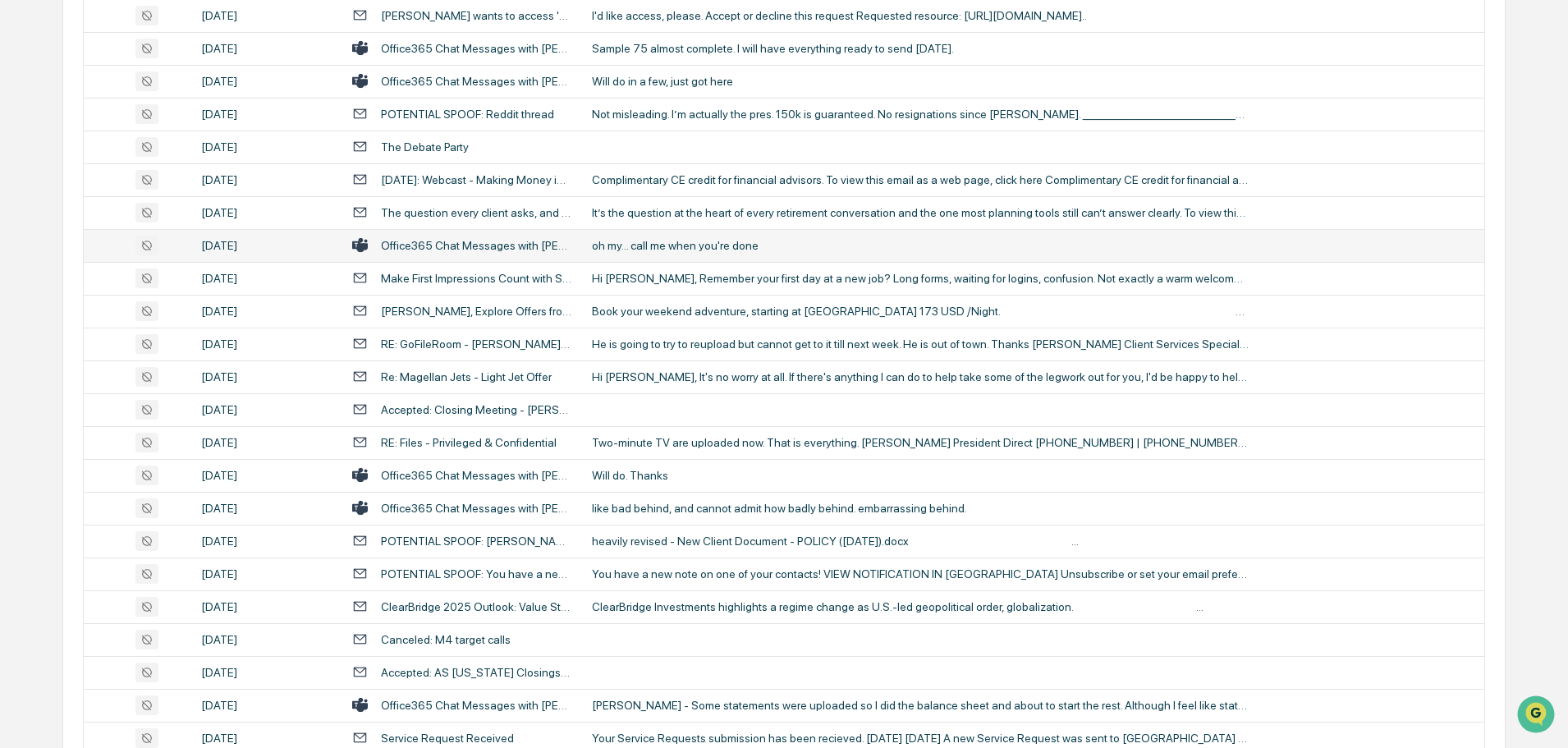
scroll to position [2300, 0]
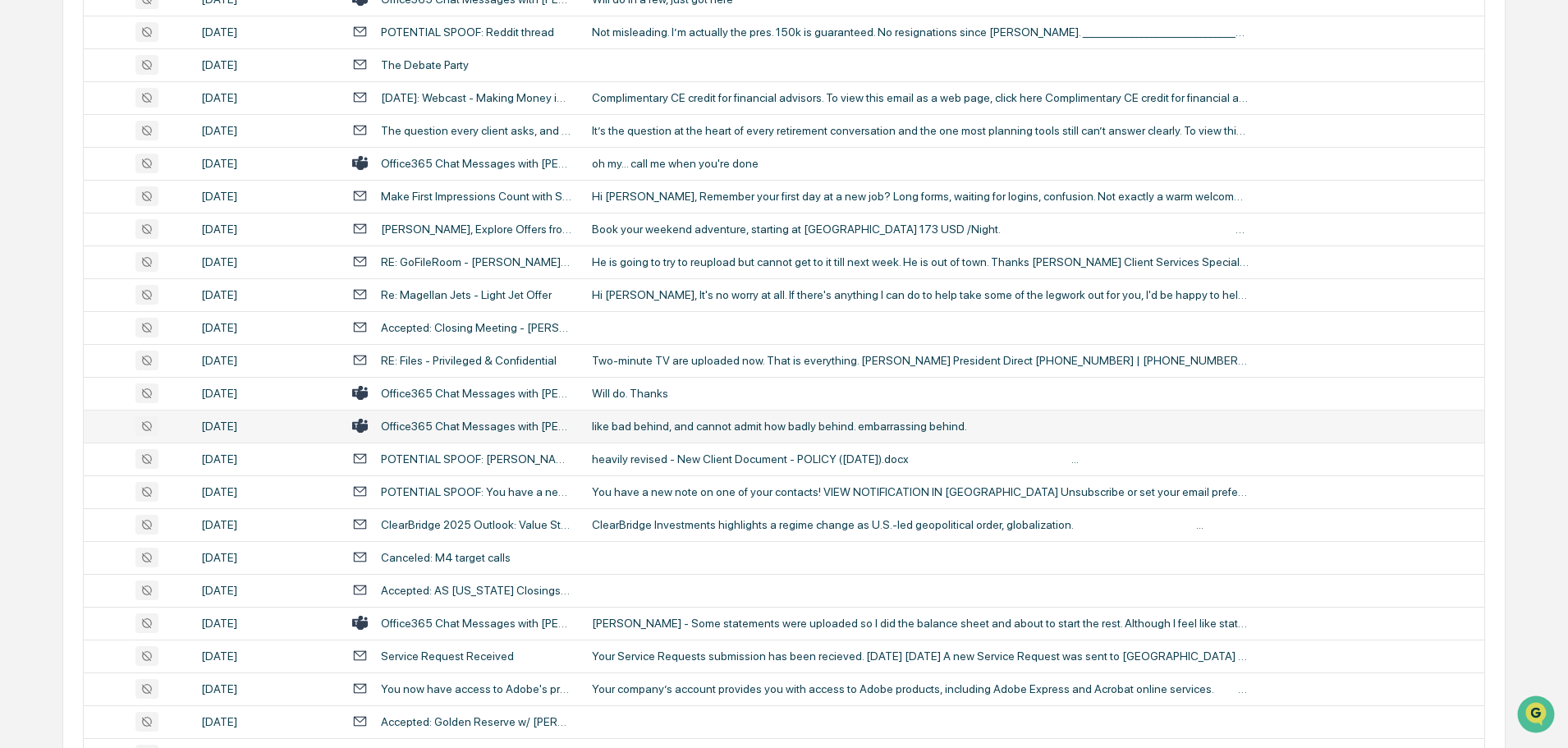
click at [679, 421] on div "like bad behind, and cannot admit how badly behind. embarrassing behind." at bounding box center [920, 426] width 657 height 13
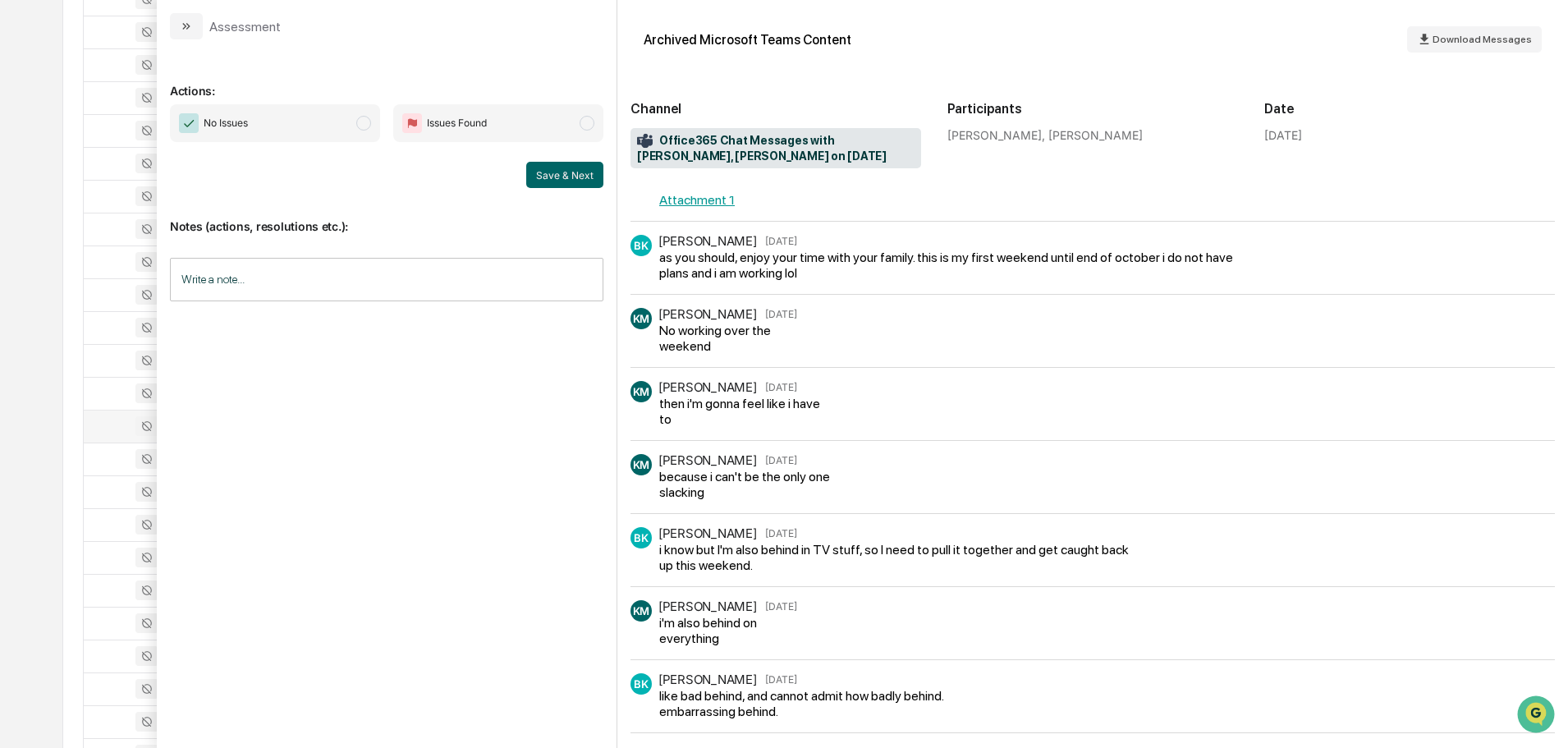
scroll to position [1922, 0]
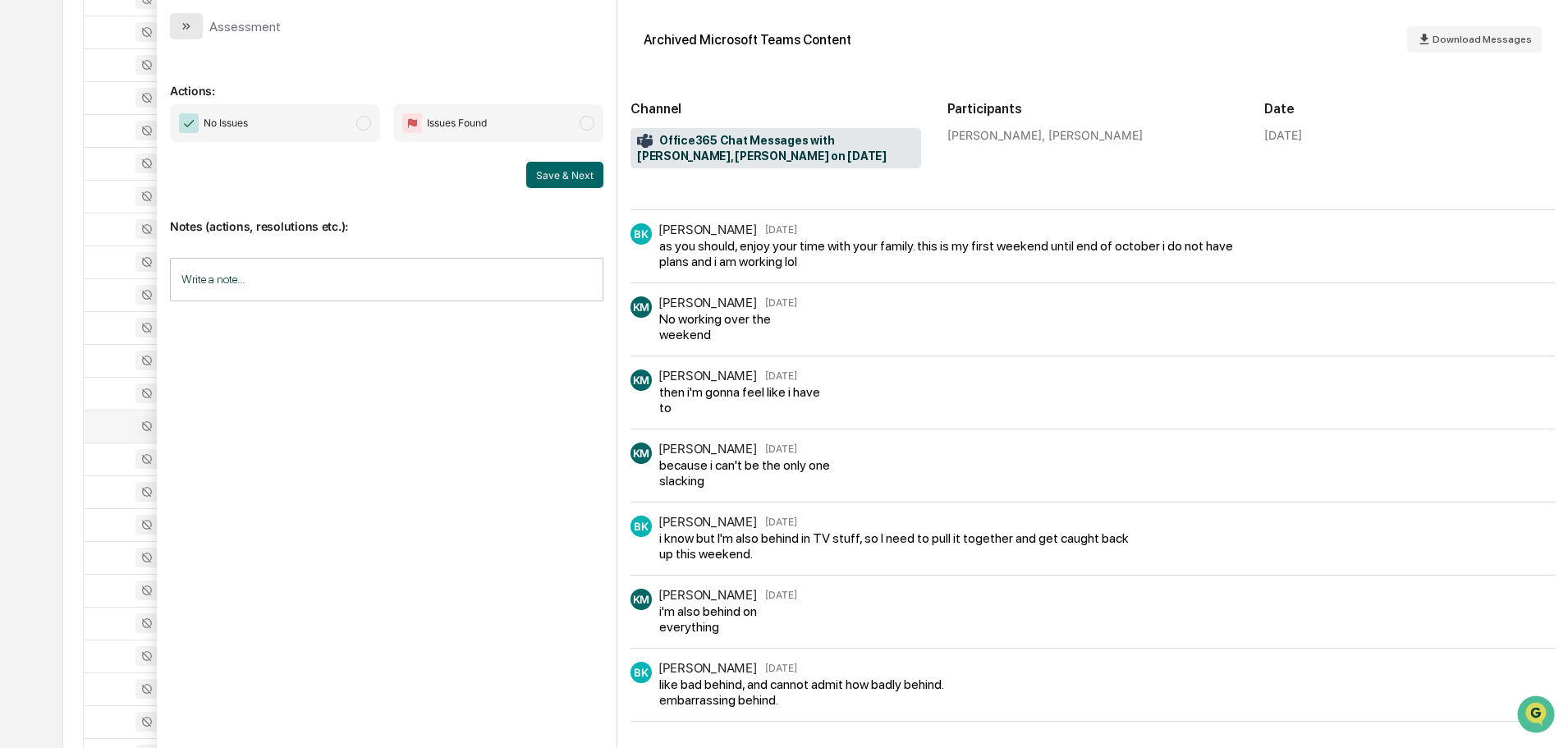
click at [190, 19] on button "modal" at bounding box center [186, 25] width 33 height 26
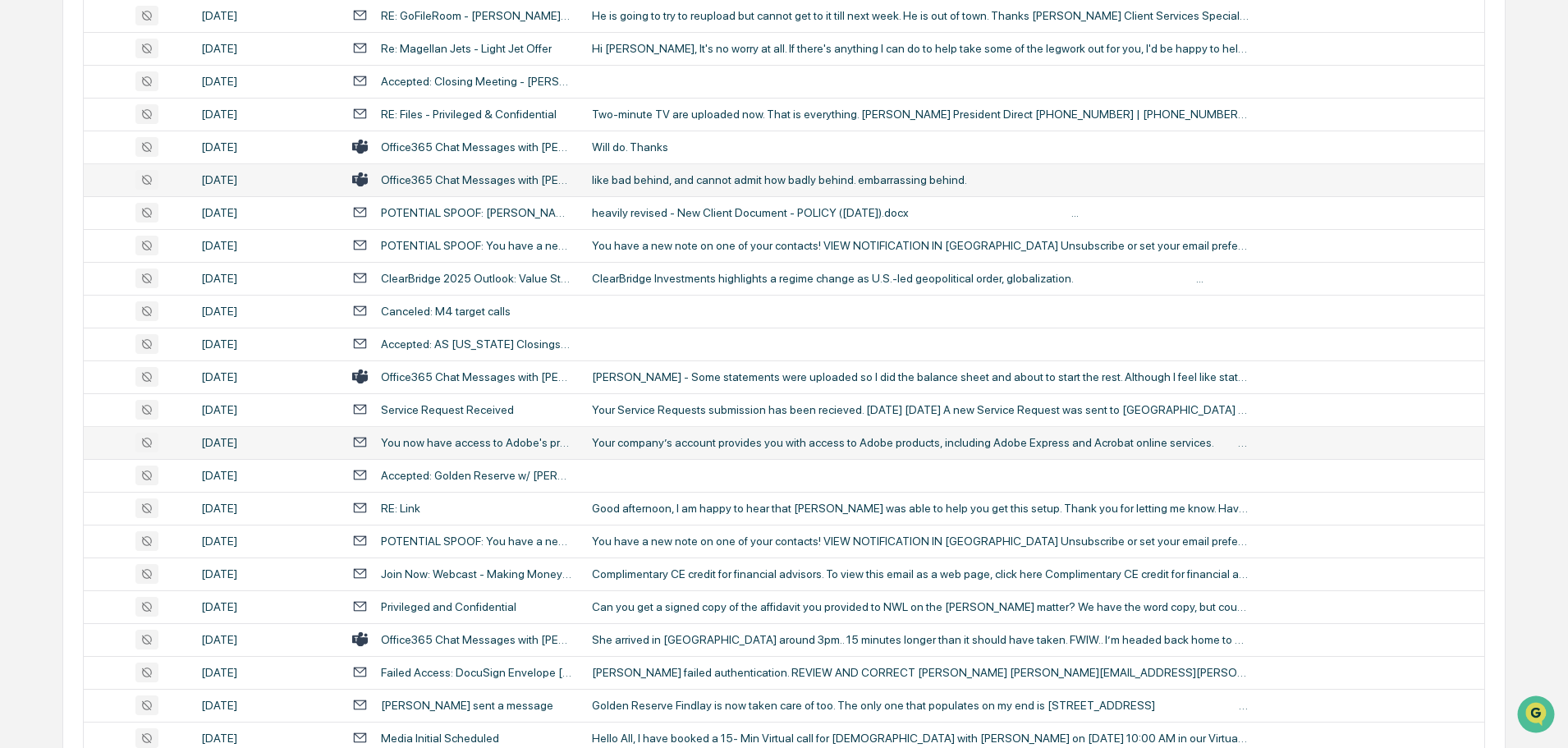
scroll to position [2628, 0]
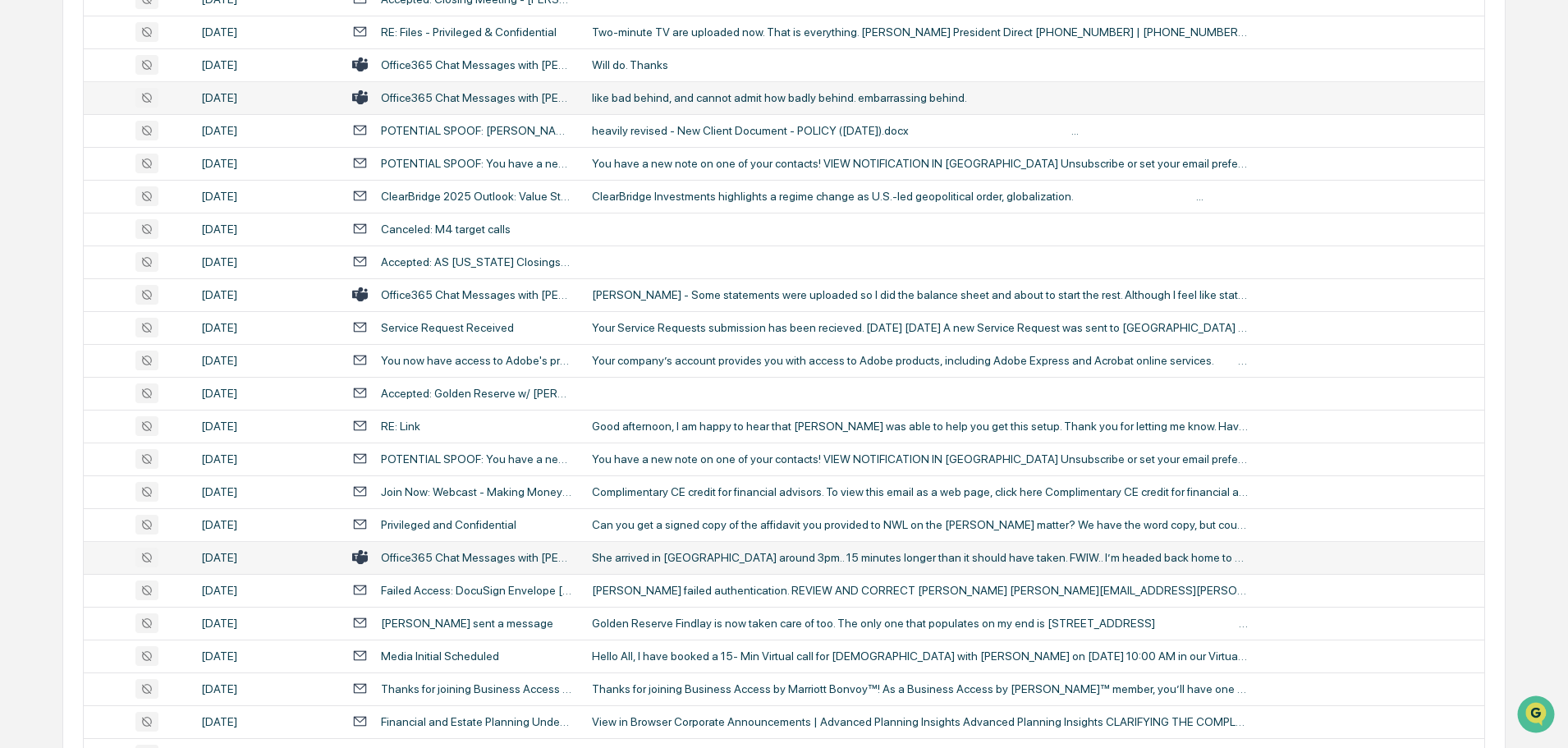
click at [670, 549] on td "She arrived in [GEOGRAPHIC_DATA] around 3pm.. 15 minutes longer than it should …" at bounding box center [1033, 558] width 902 height 33
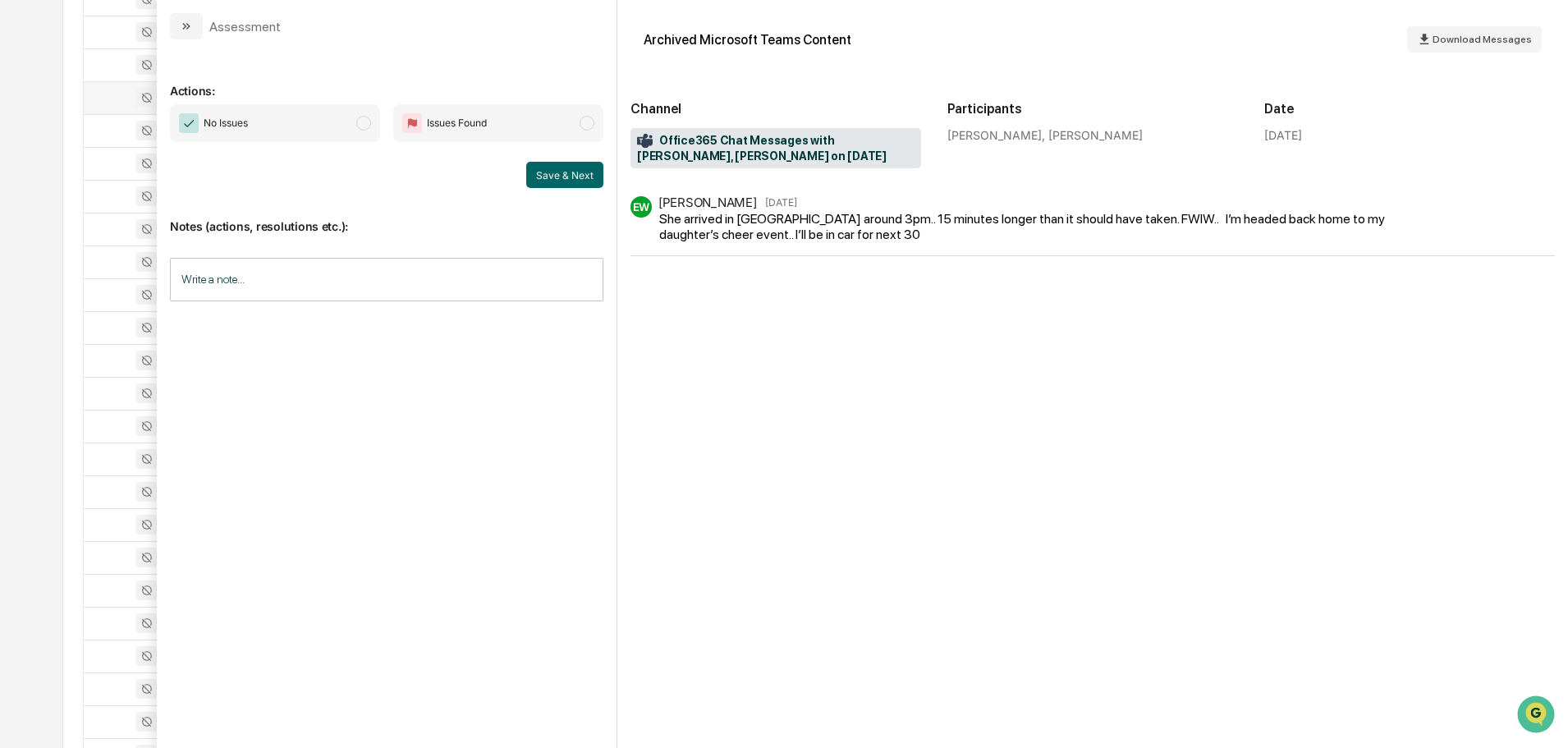
click at [188, 22] on icon "modal" at bounding box center [186, 26] width 13 height 13
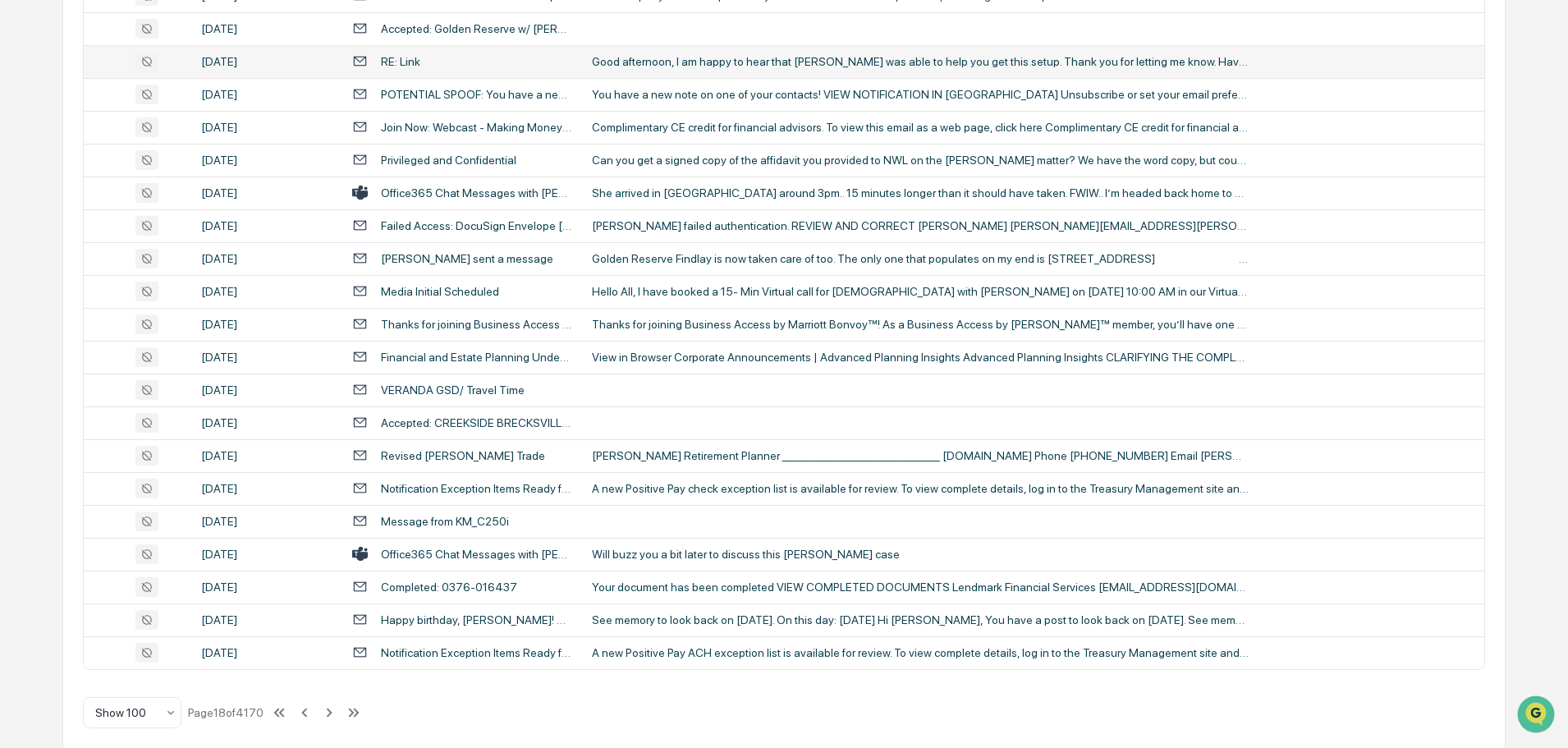
scroll to position [3008, 0]
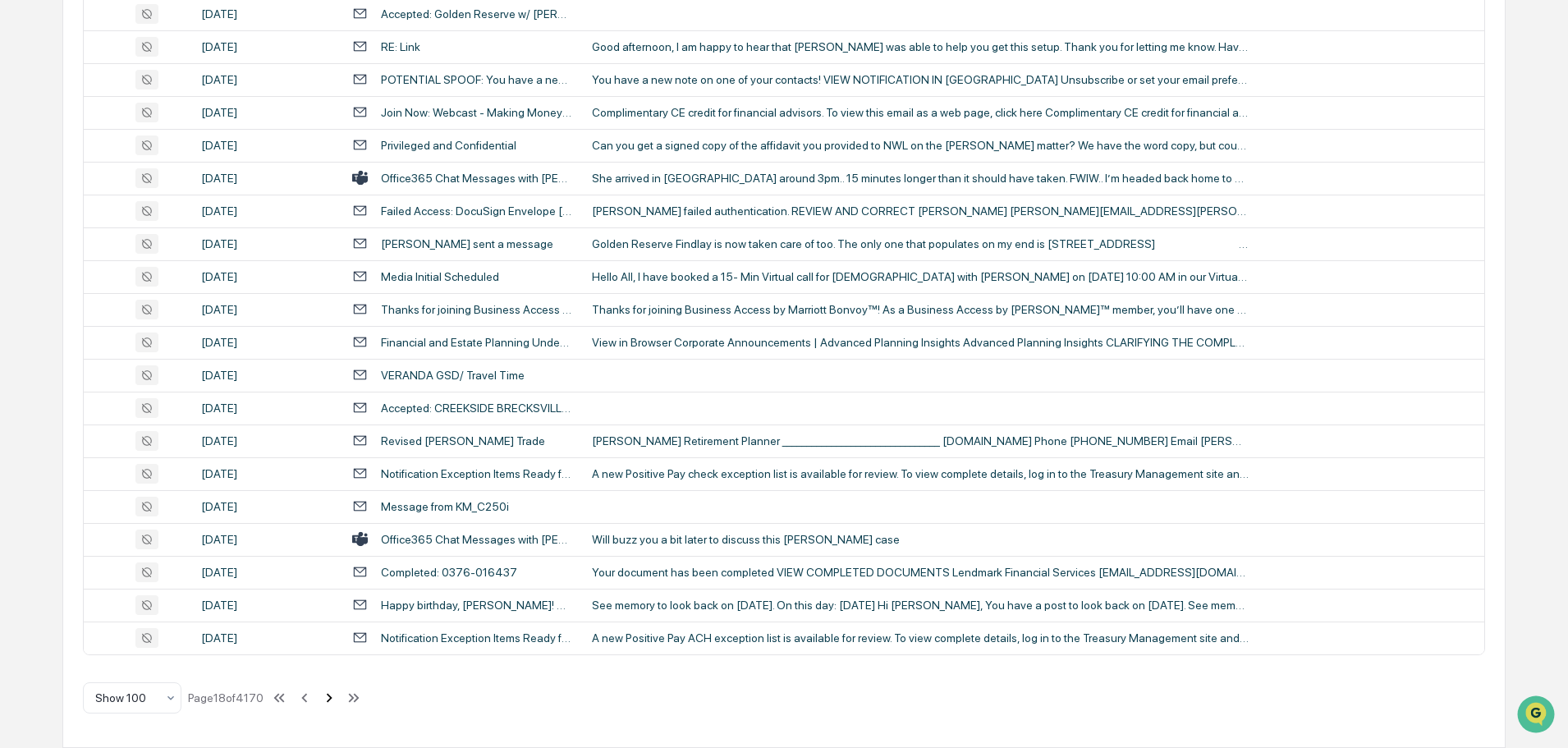
click at [333, 703] on icon at bounding box center [330, 698] width 18 height 18
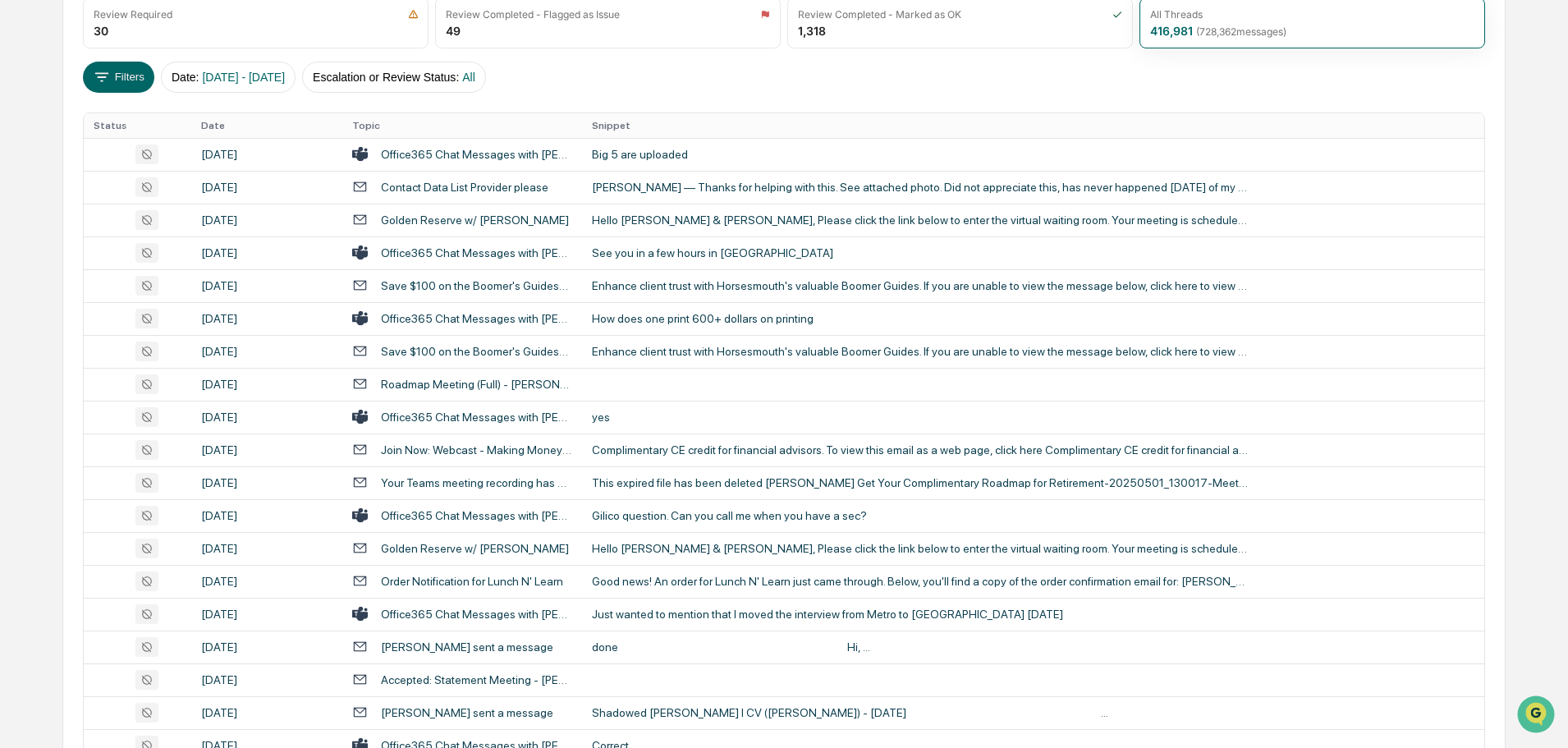
scroll to position [246, 0]
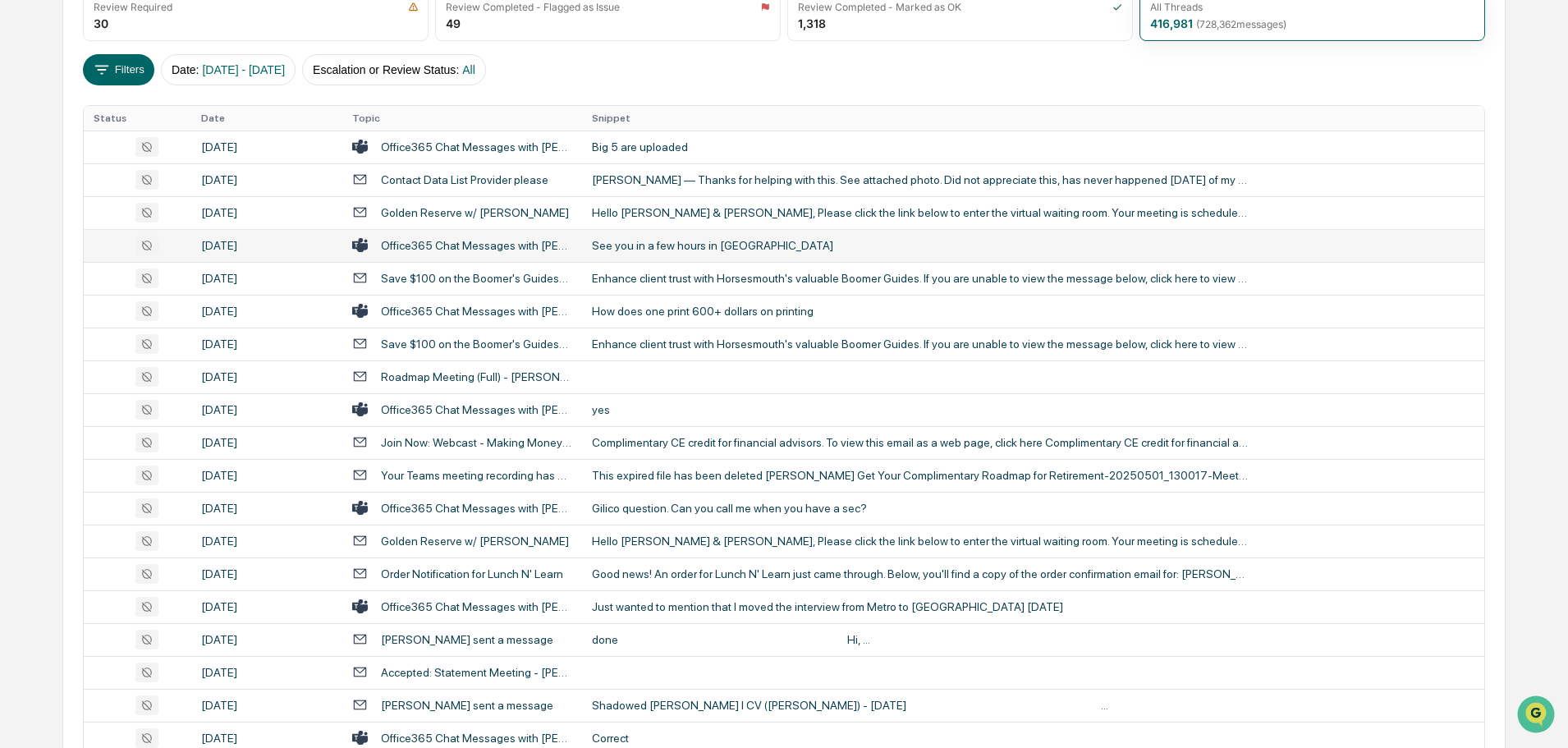
click at [628, 246] on div "See you in a few hours in [GEOGRAPHIC_DATA]" at bounding box center [920, 245] width 657 height 13
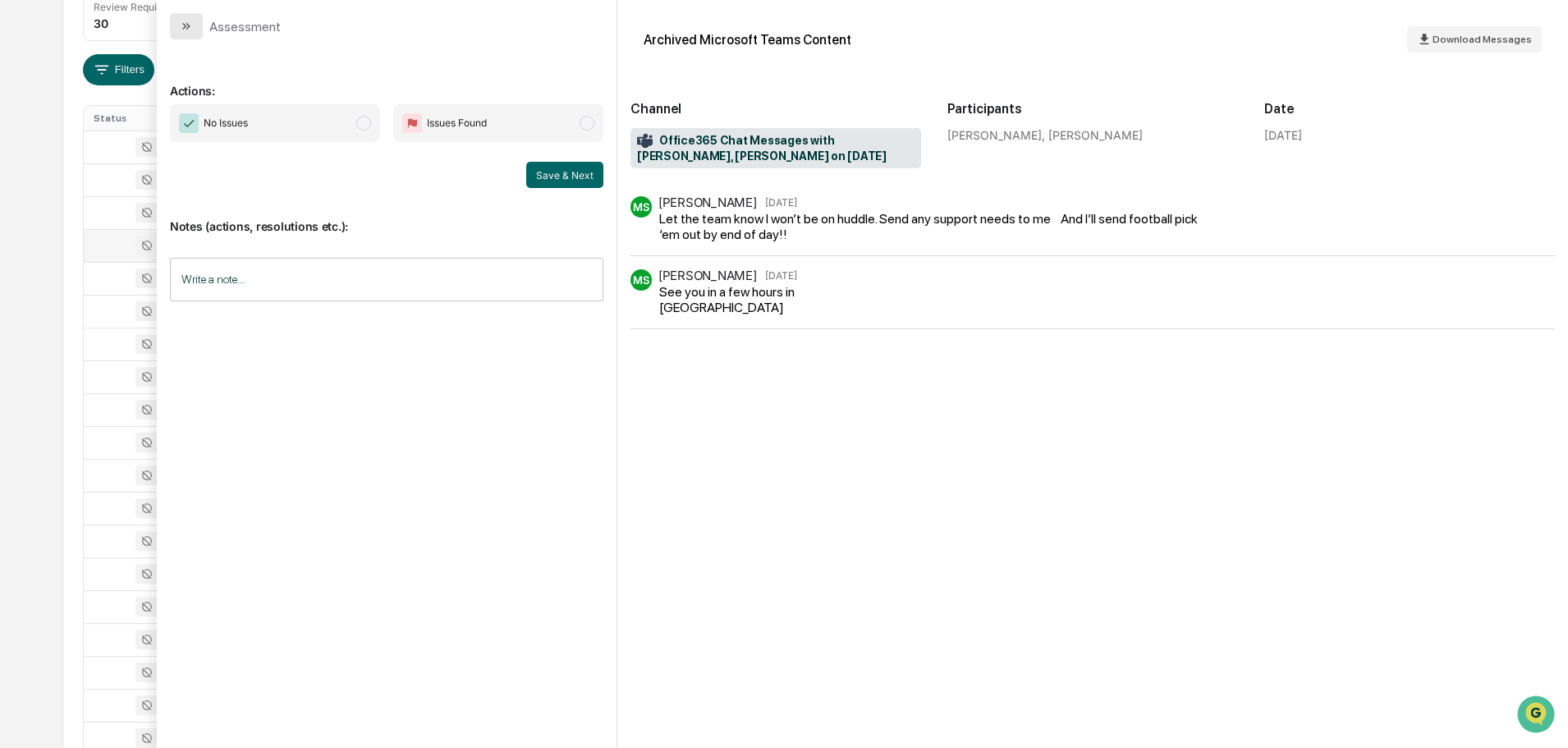
click at [196, 26] on button "modal" at bounding box center [186, 25] width 33 height 26
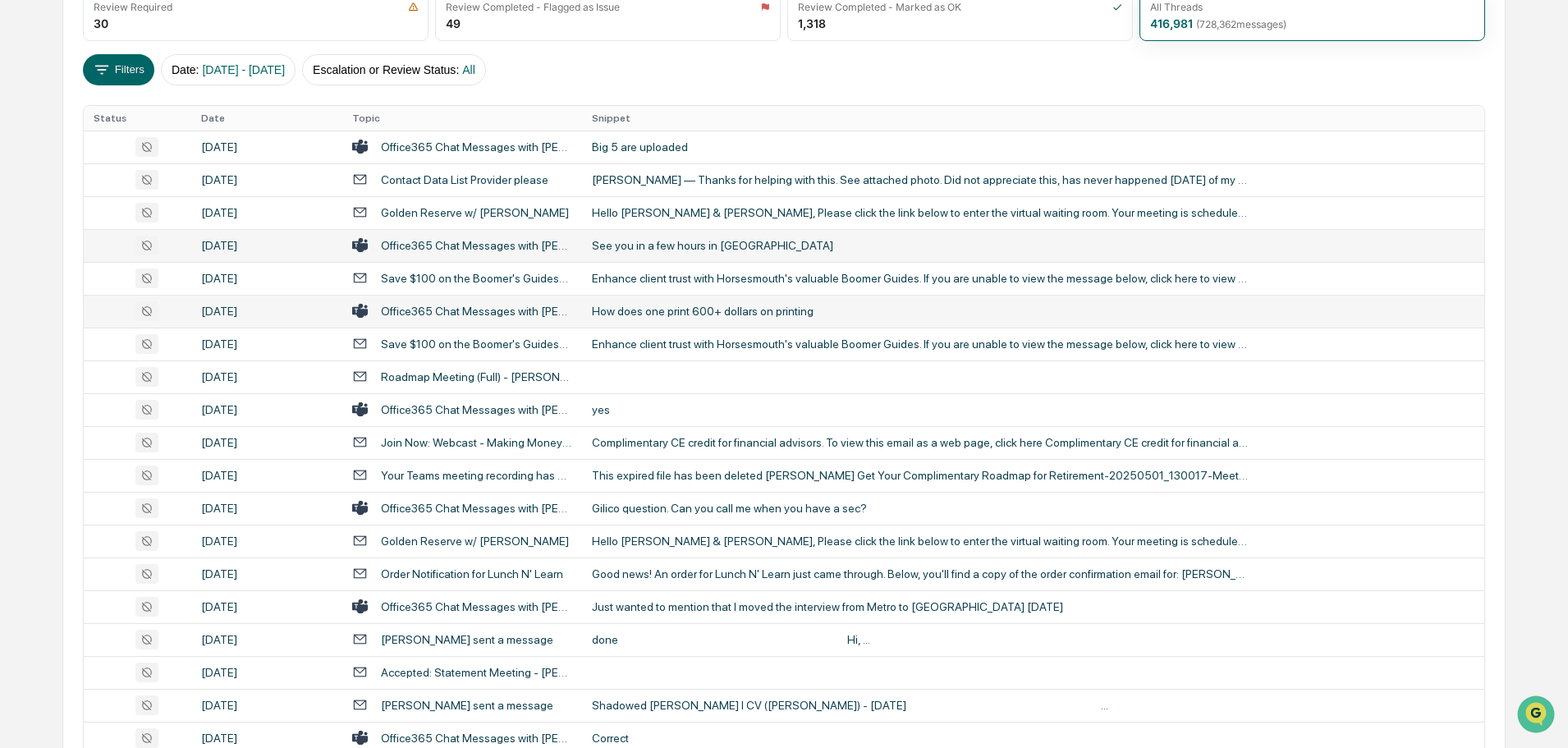
click at [689, 311] on div "How does one print 600+ dollars on printing" at bounding box center [920, 311] width 657 height 13
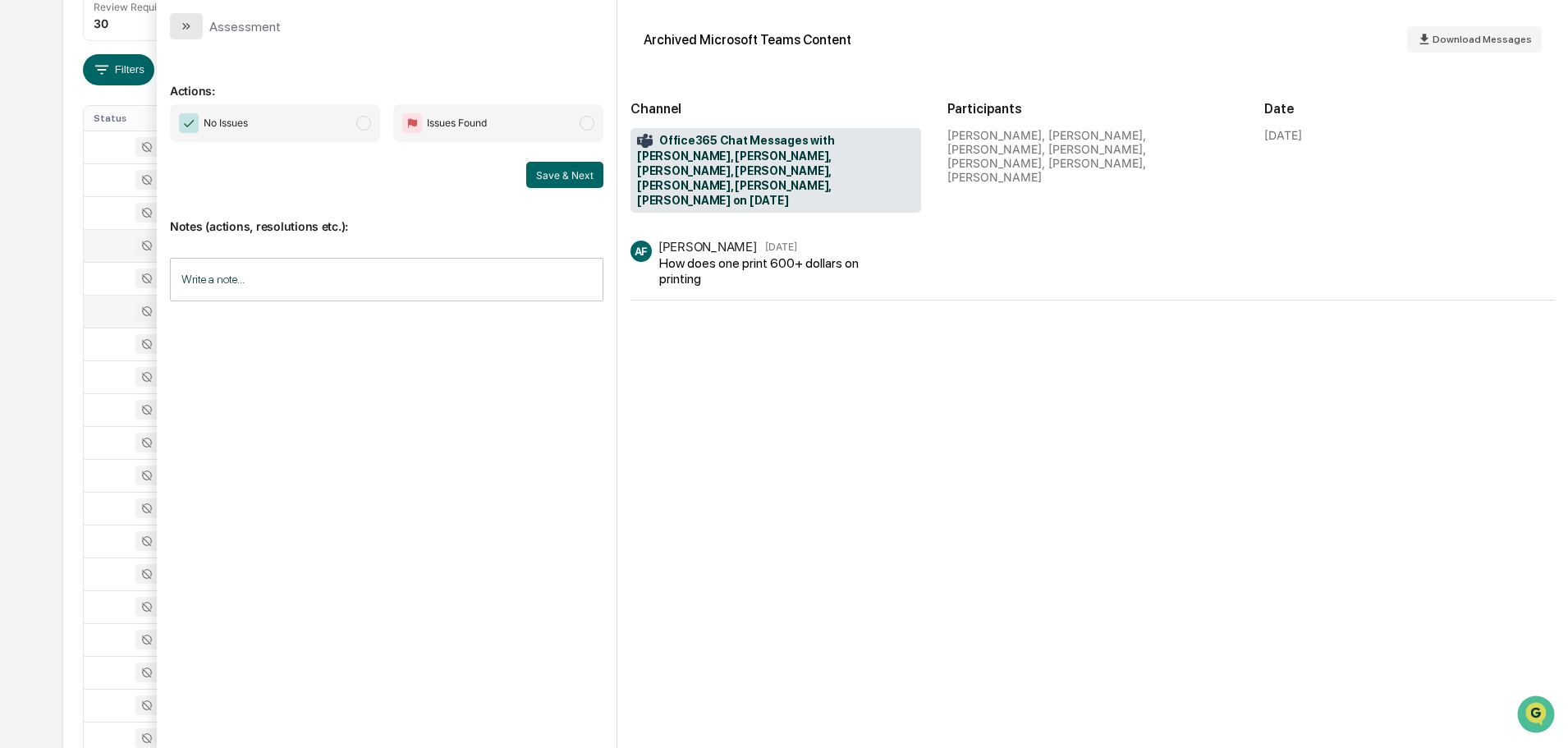
click at [184, 28] on icon "modal" at bounding box center [184, 25] width 5 height 6
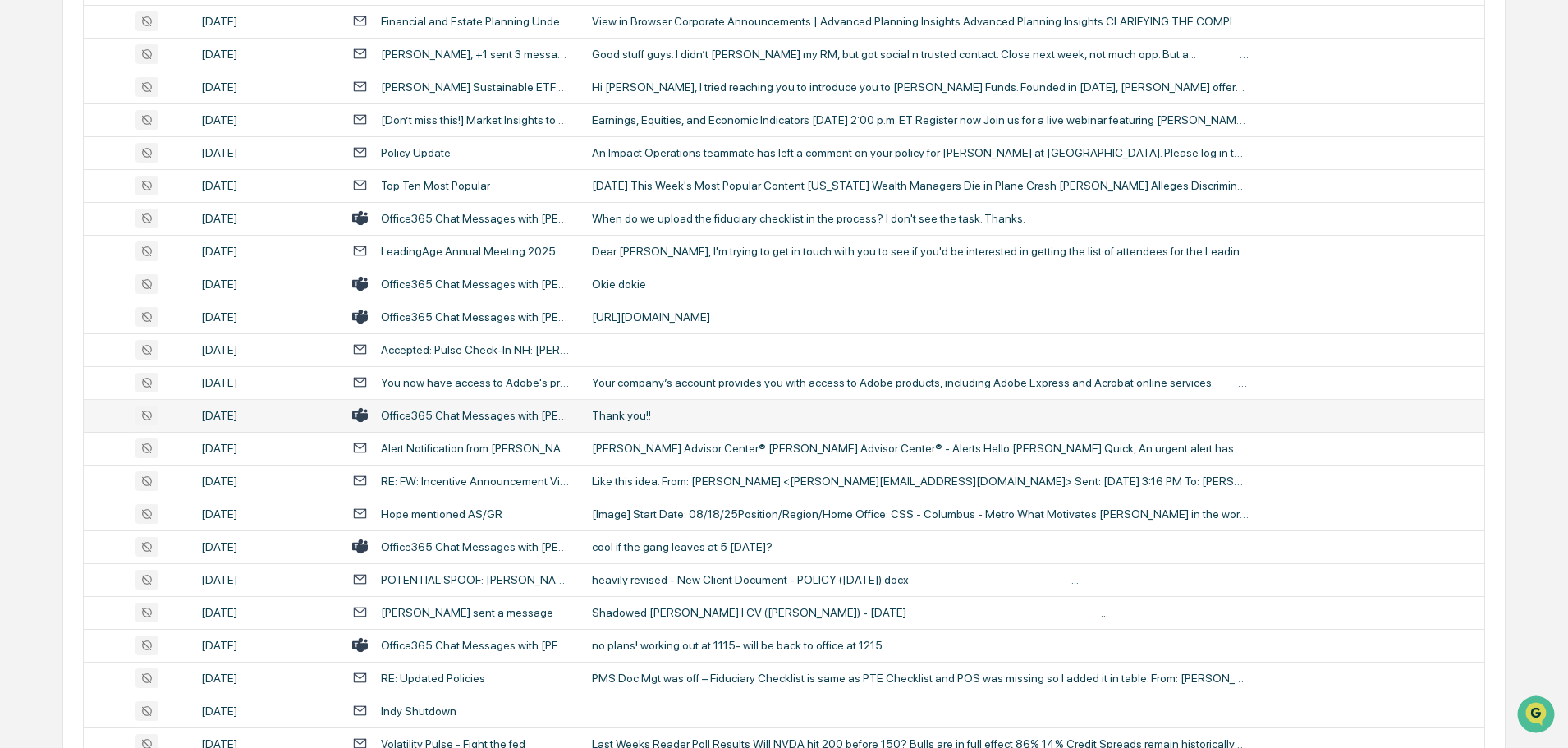
scroll to position [1561, 0]
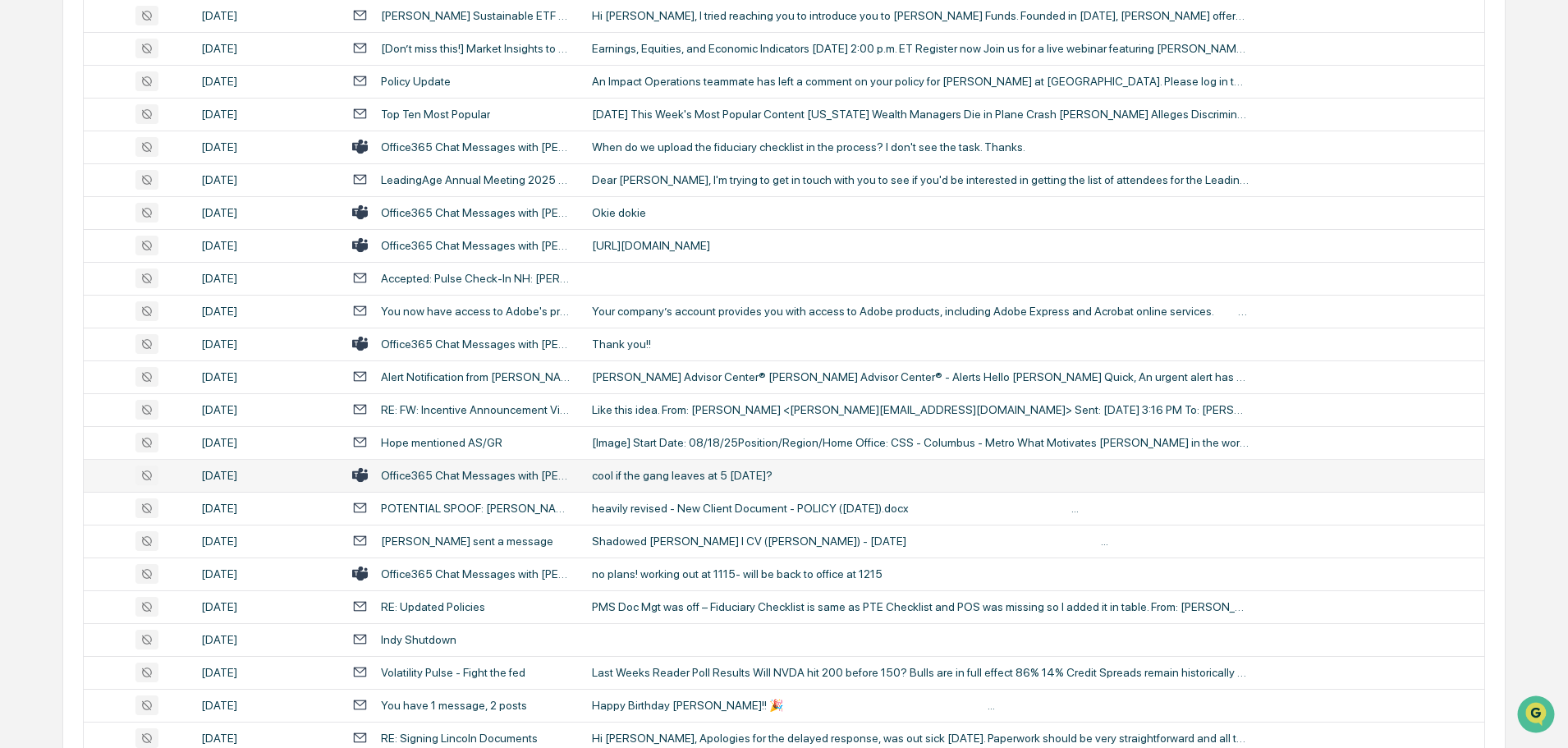
click at [712, 473] on div "cool if the gang leaves at 5 [DATE]?" at bounding box center [920, 475] width 657 height 13
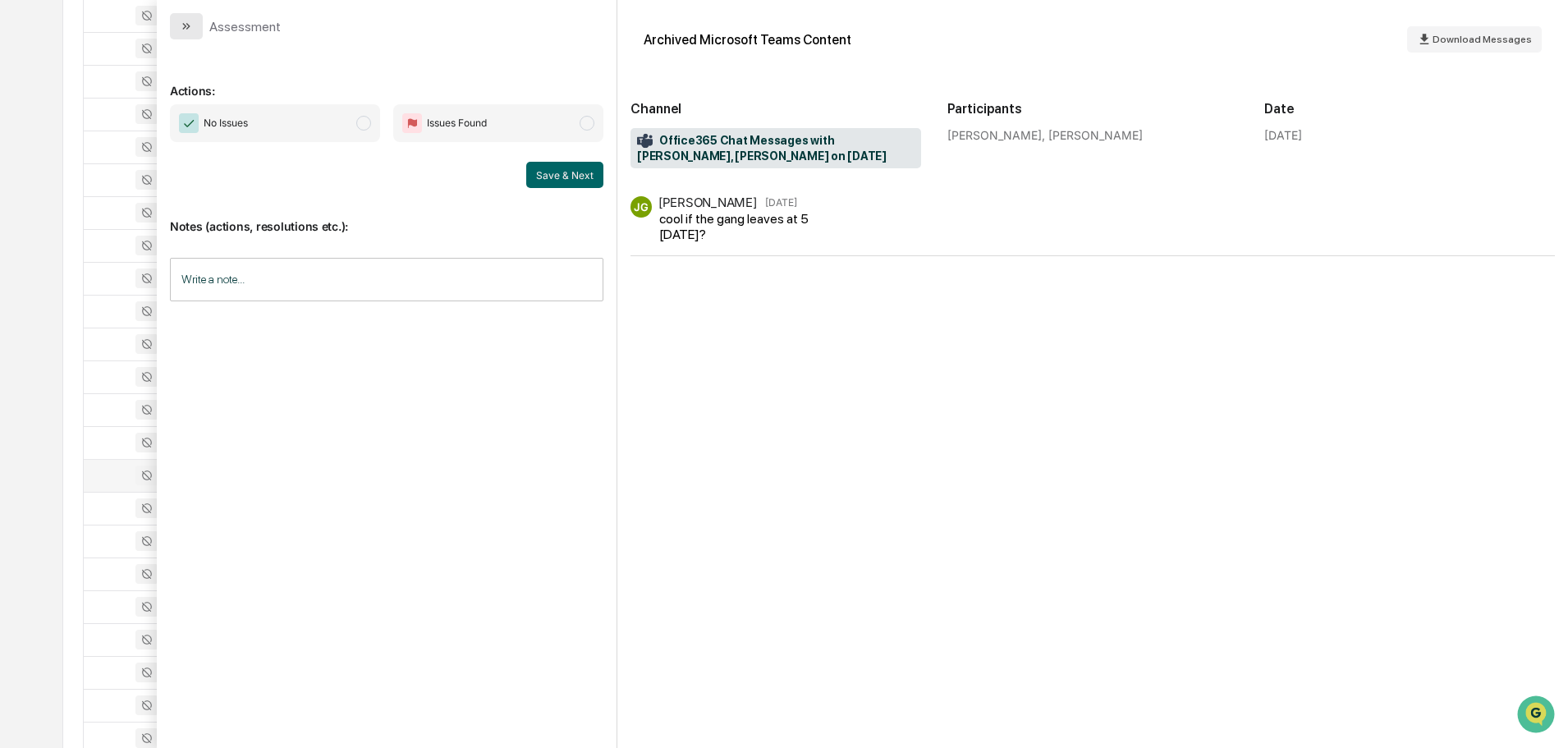
click at [190, 30] on icon "modal" at bounding box center [186, 26] width 13 height 13
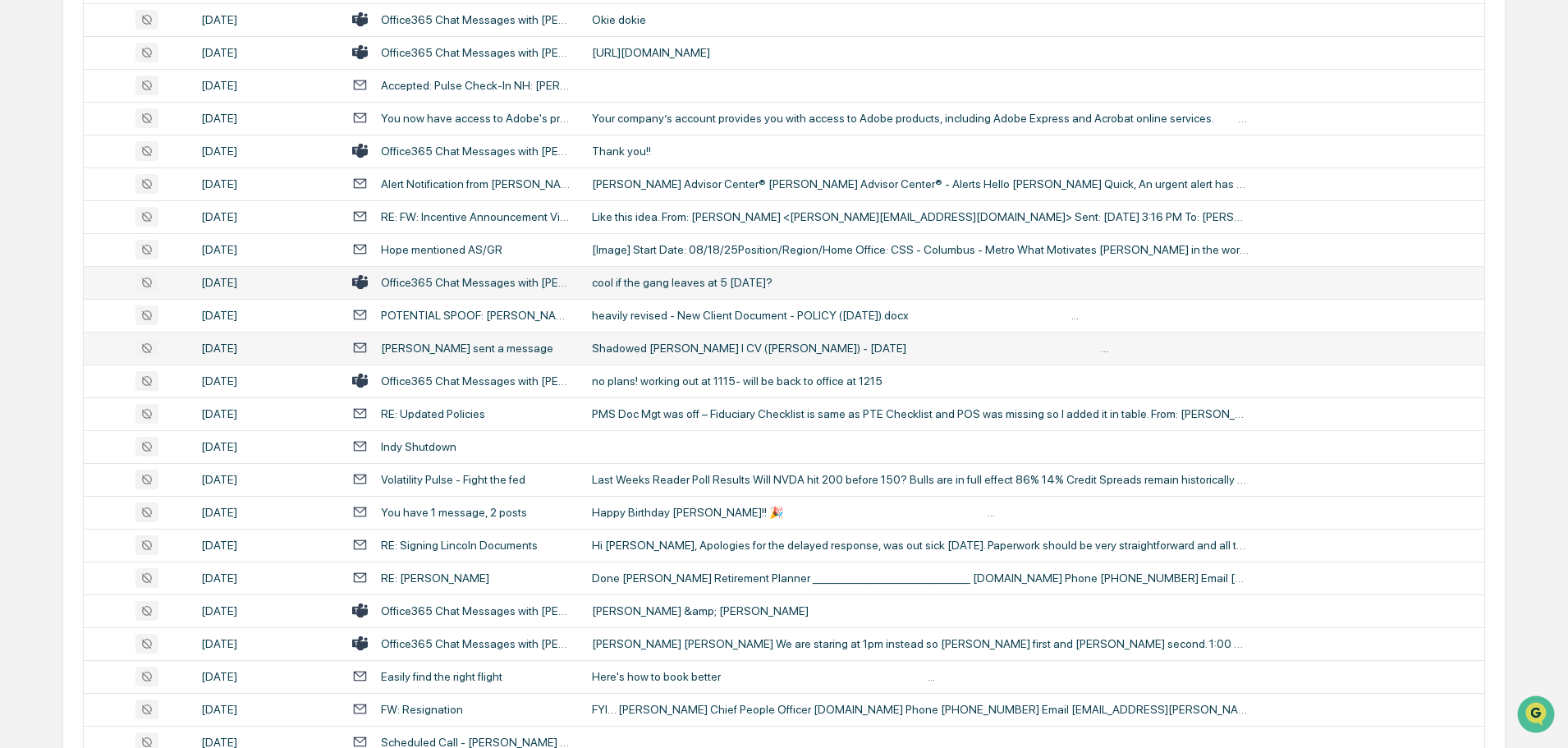
scroll to position [1725, 0]
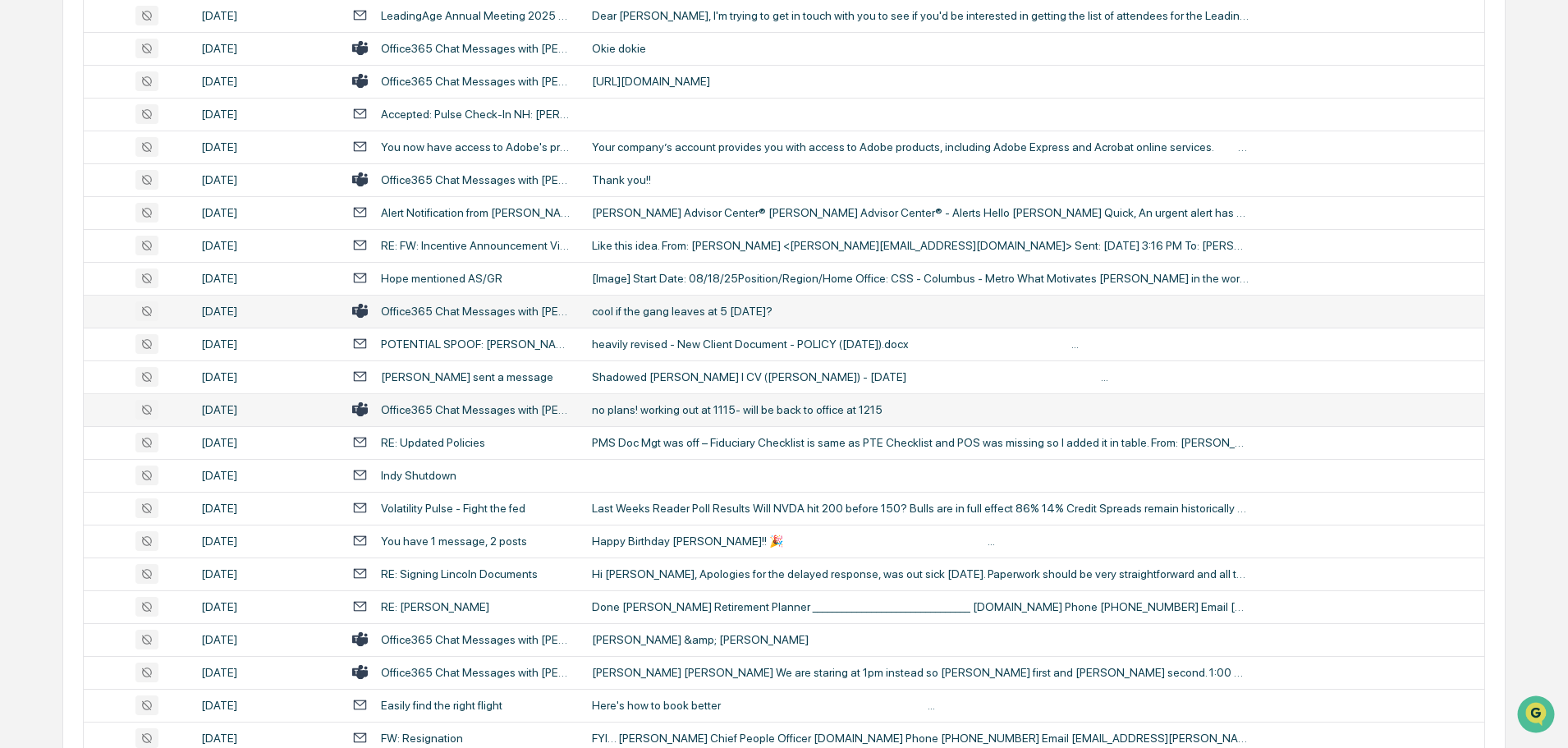
click at [735, 414] on div "no plans! working out at 1115- will be back to office at 1215" at bounding box center [920, 410] width 657 height 13
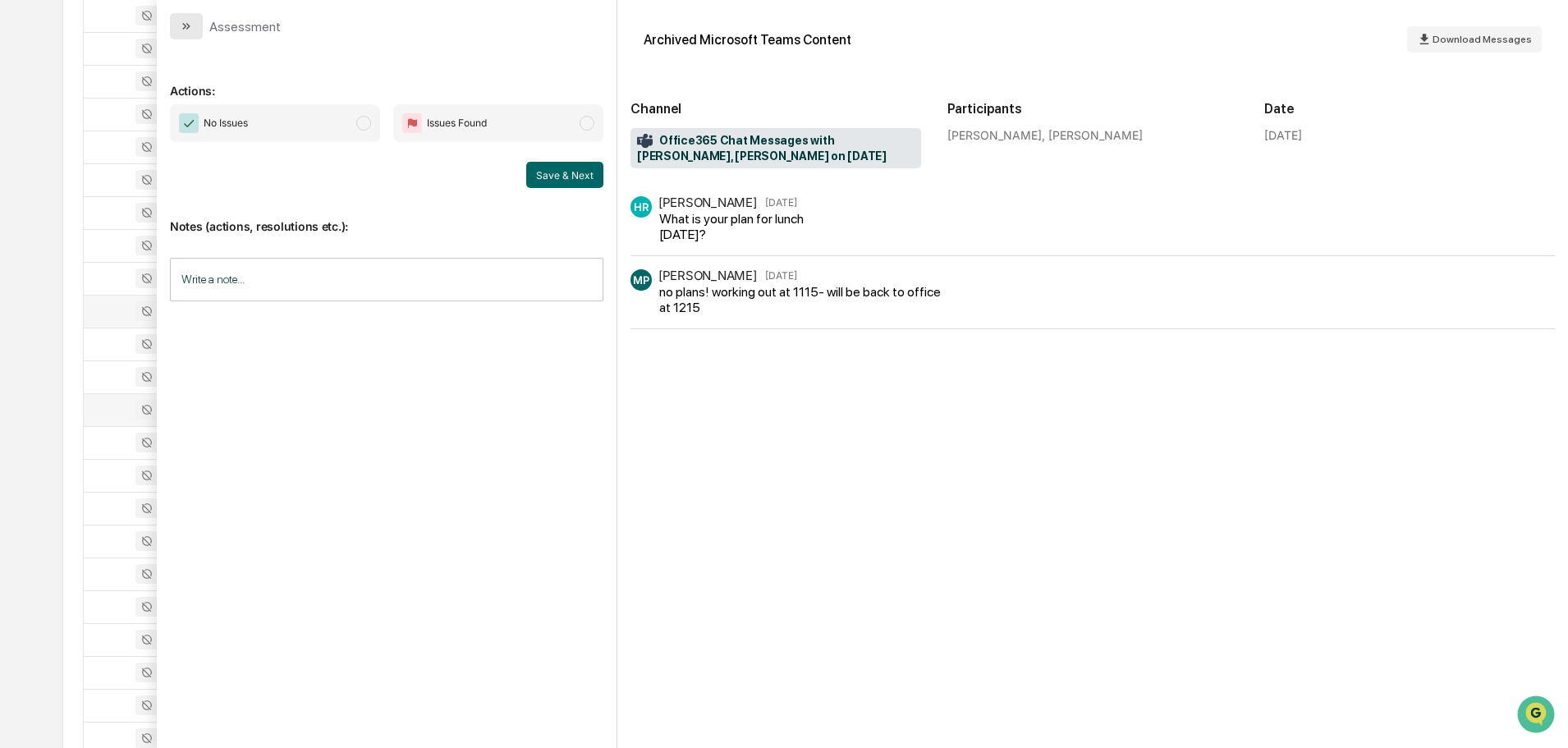
click at [189, 30] on icon "modal" at bounding box center [186, 26] width 13 height 13
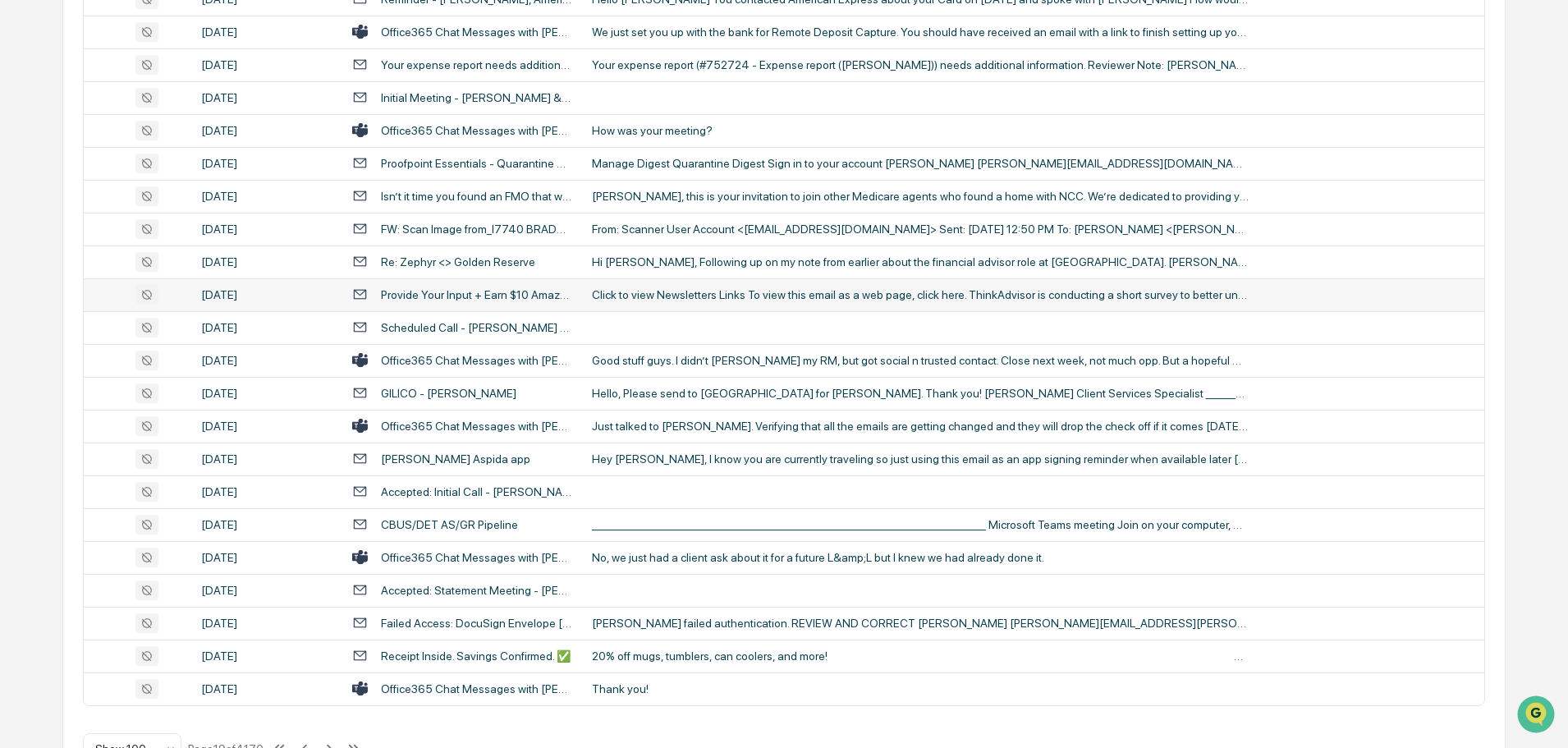
scroll to position [3008, 0]
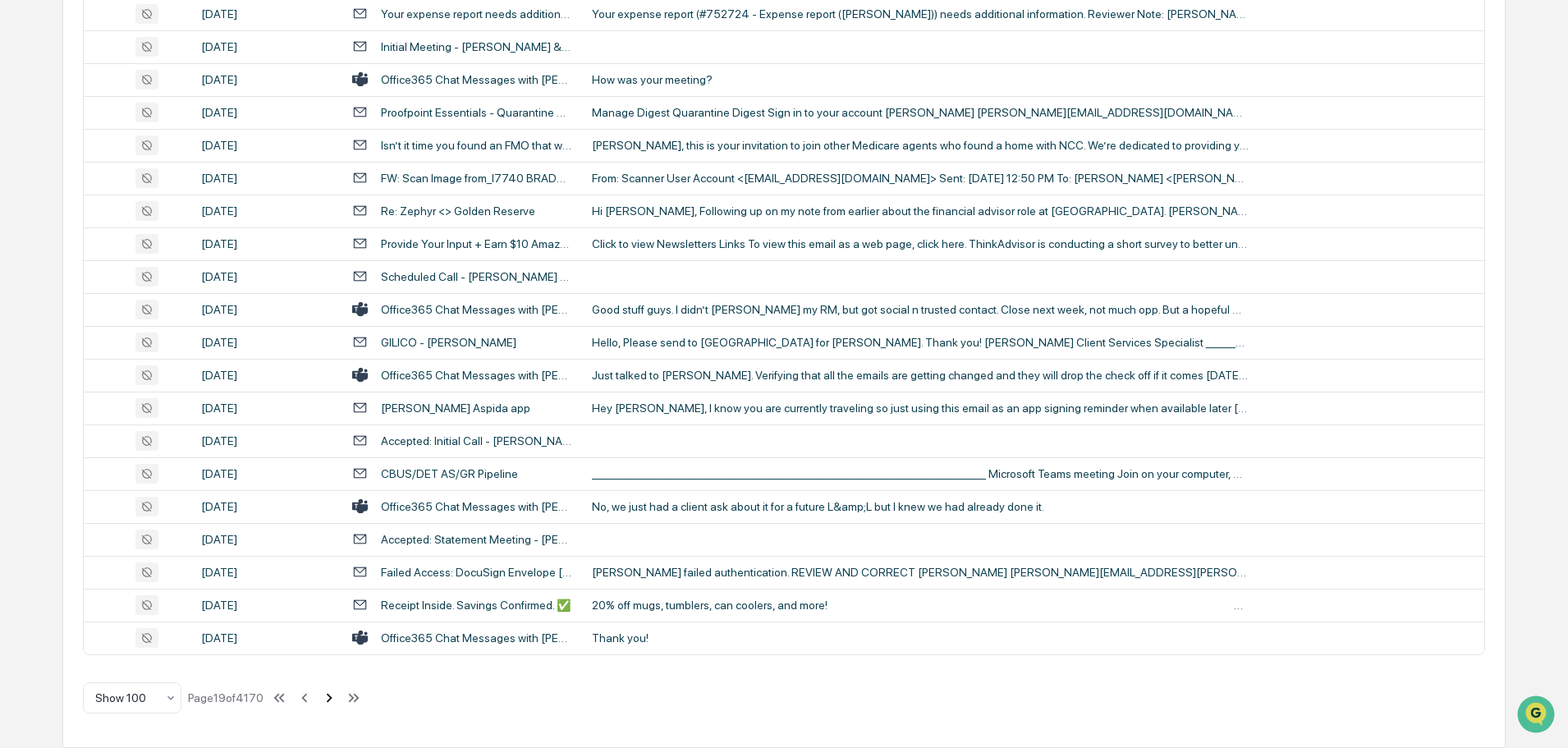
click at [334, 699] on icon at bounding box center [330, 698] width 18 height 18
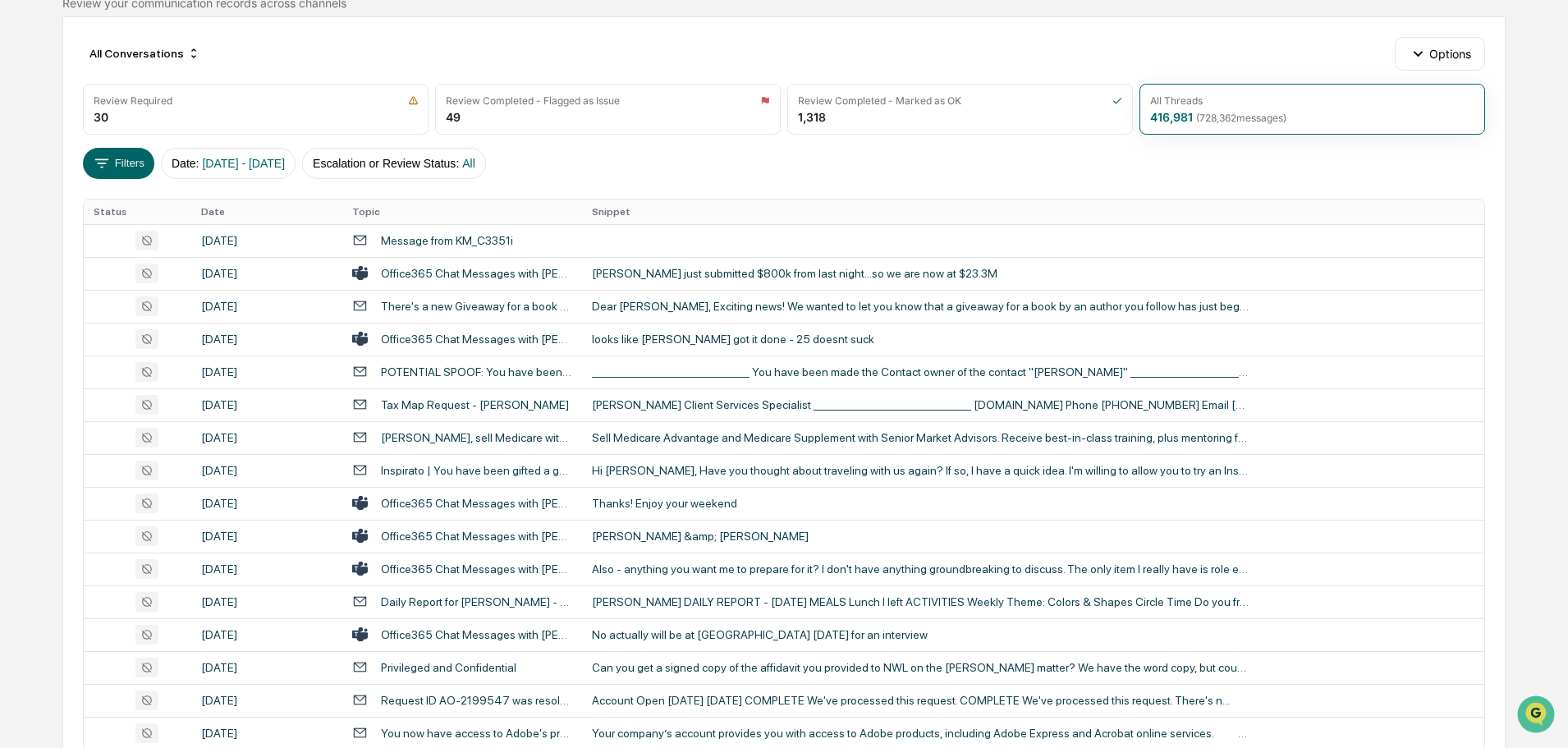
scroll to position [165, 0]
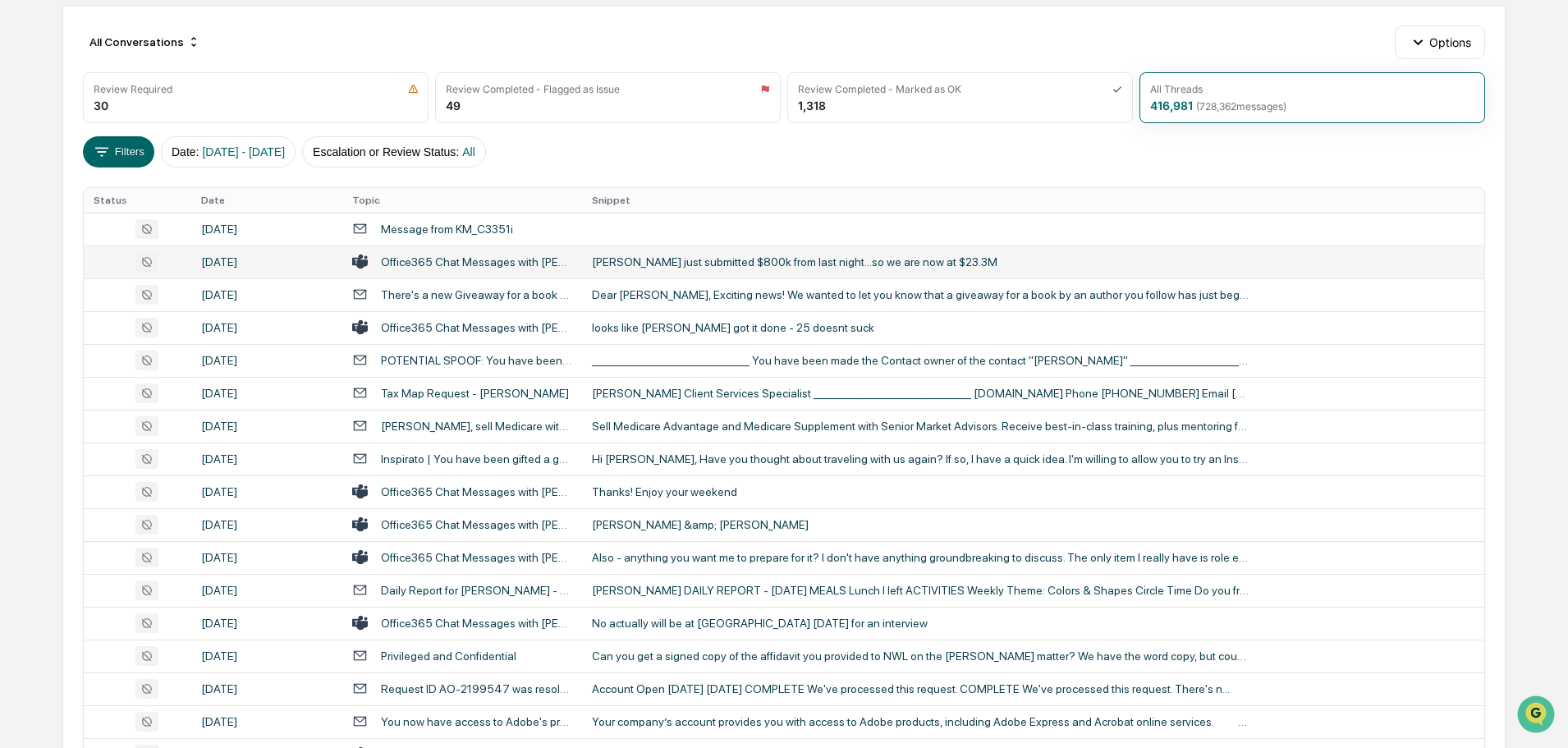
click at [660, 261] on div "[PERSON_NAME] just submitted $800k from last night...so we are now at $23.3M" at bounding box center [920, 262] width 657 height 13
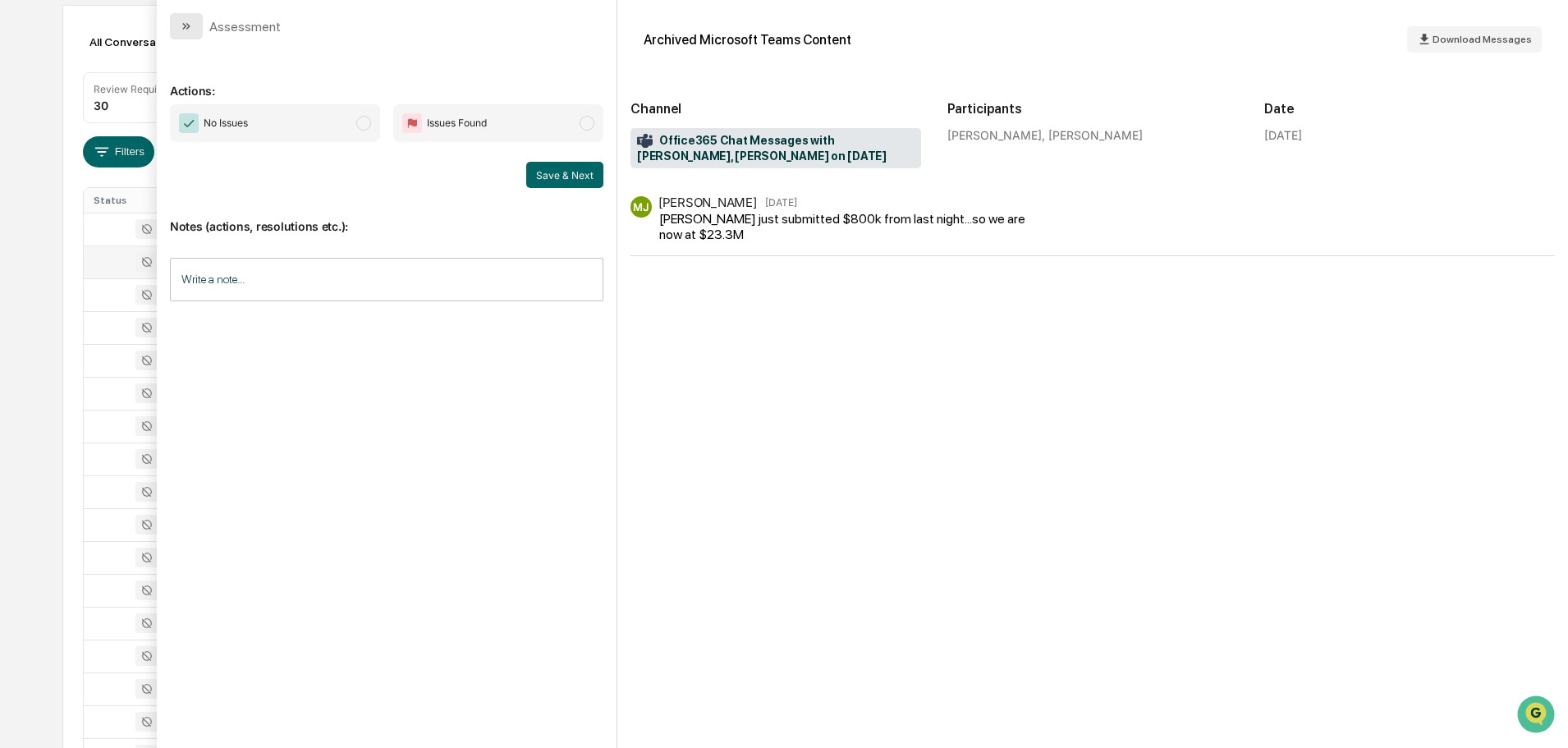
click at [183, 15] on button "modal" at bounding box center [186, 25] width 33 height 26
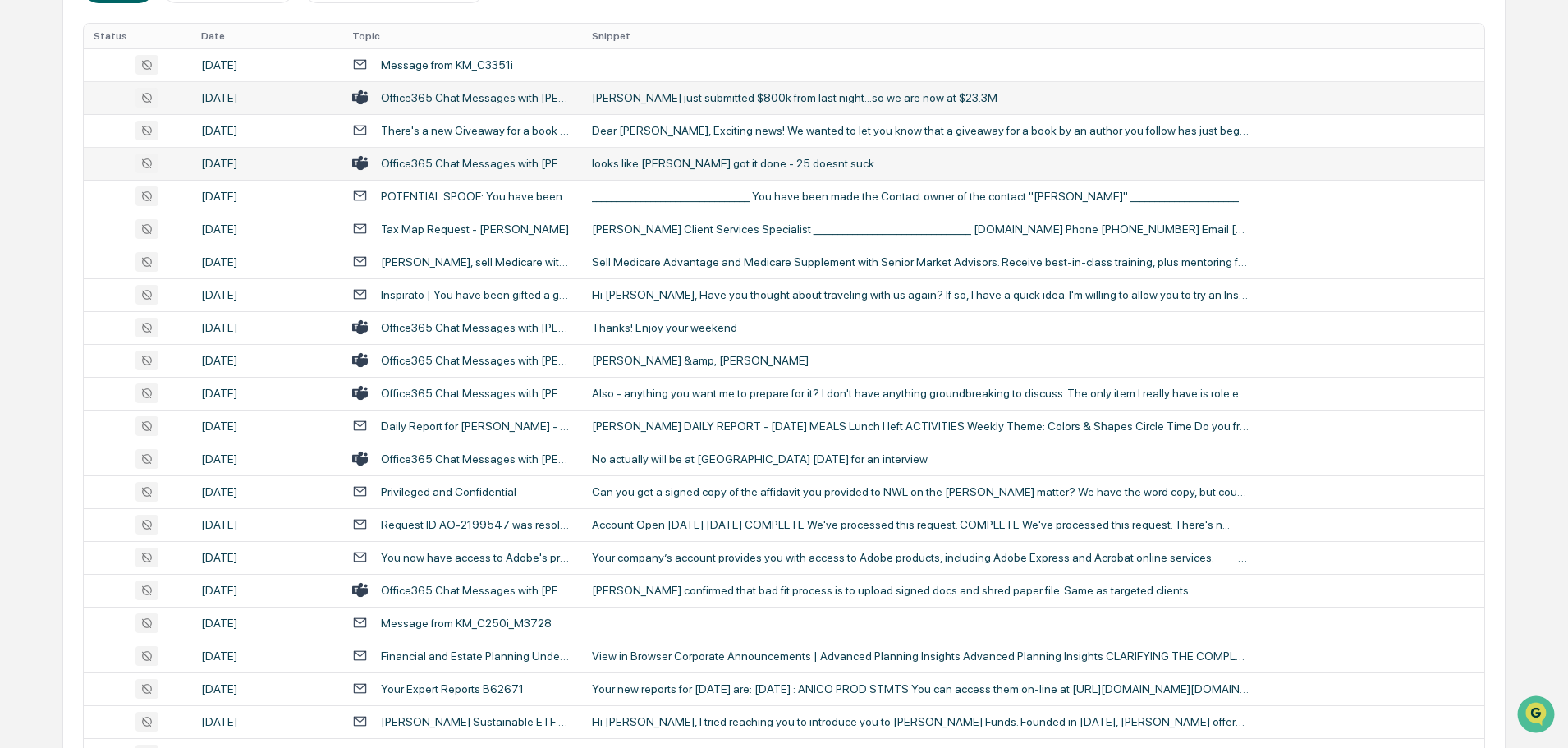
scroll to position [411, 0]
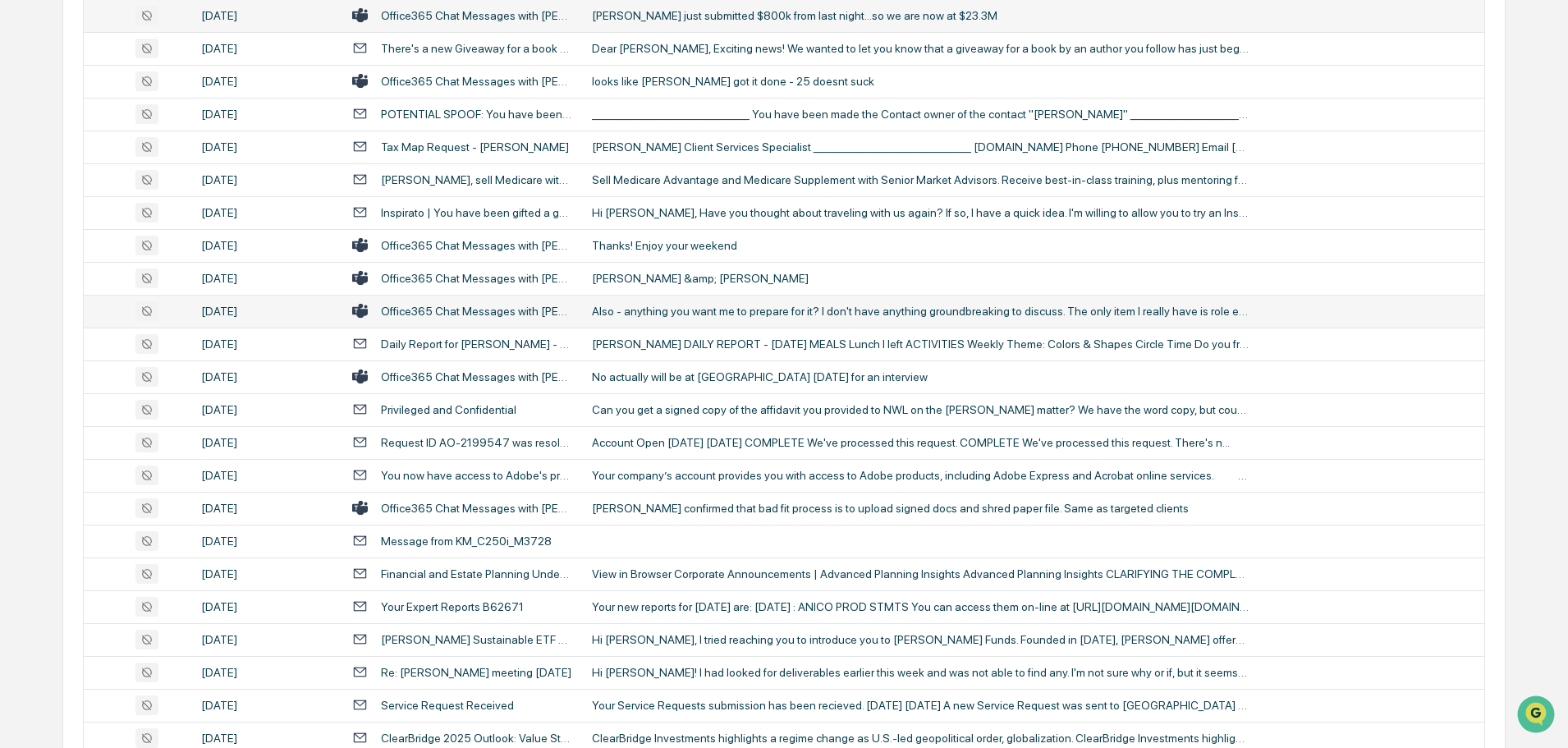
click at [665, 315] on div "Also - anything you want me to prepare for it? I don't have anything groundbrea…" at bounding box center [920, 311] width 657 height 13
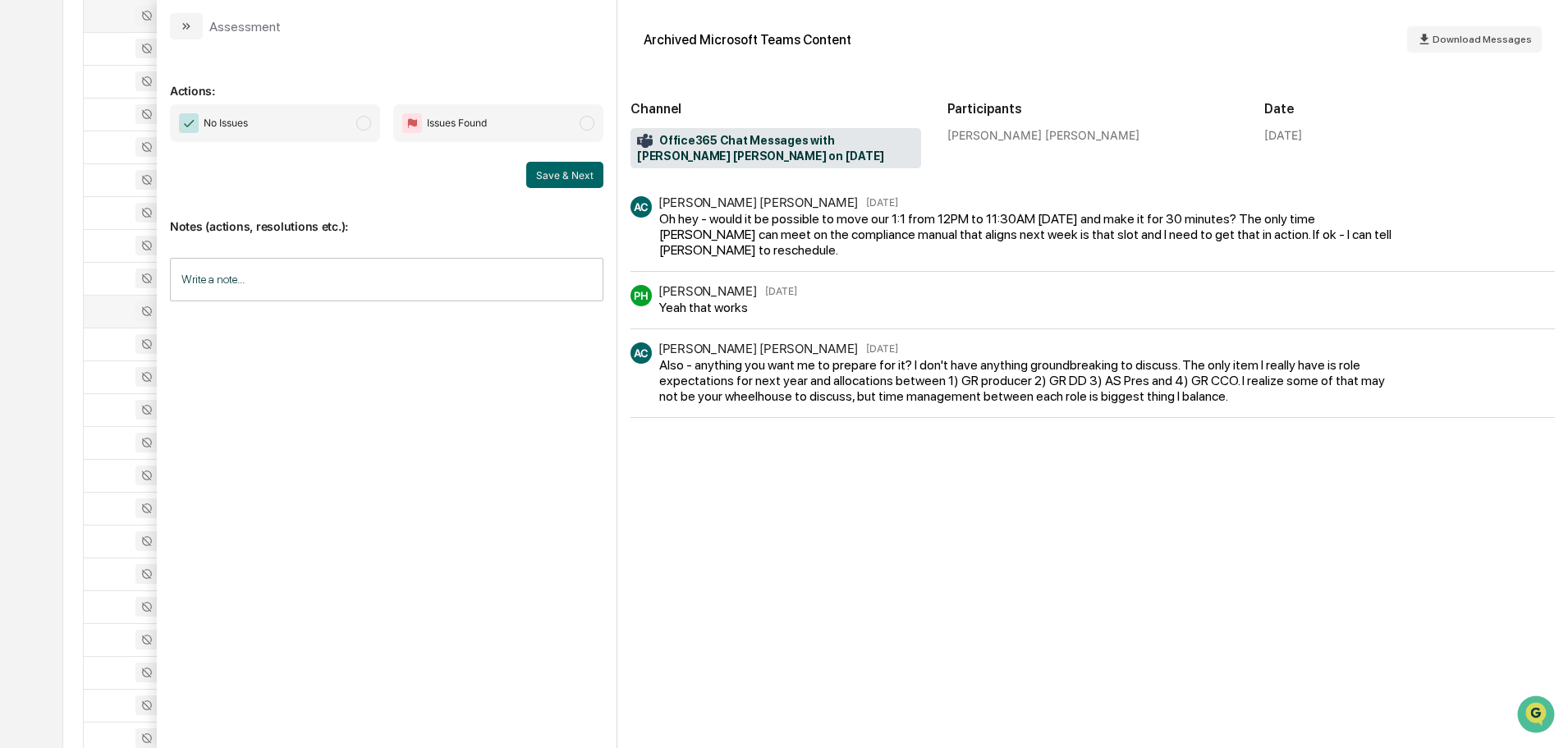
click at [187, 25] on icon "modal" at bounding box center [188, 25] width 5 height 6
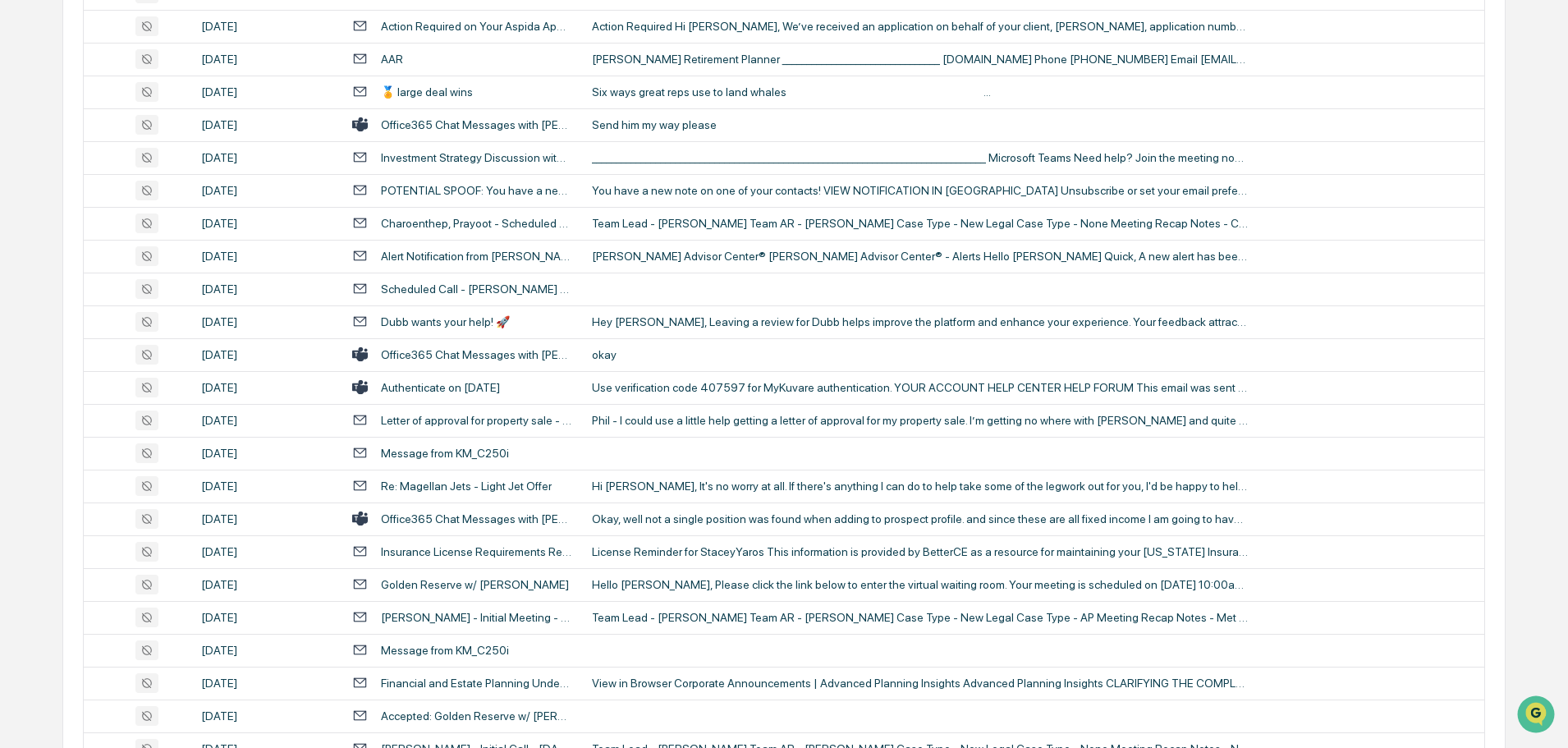
scroll to position [1808, 0]
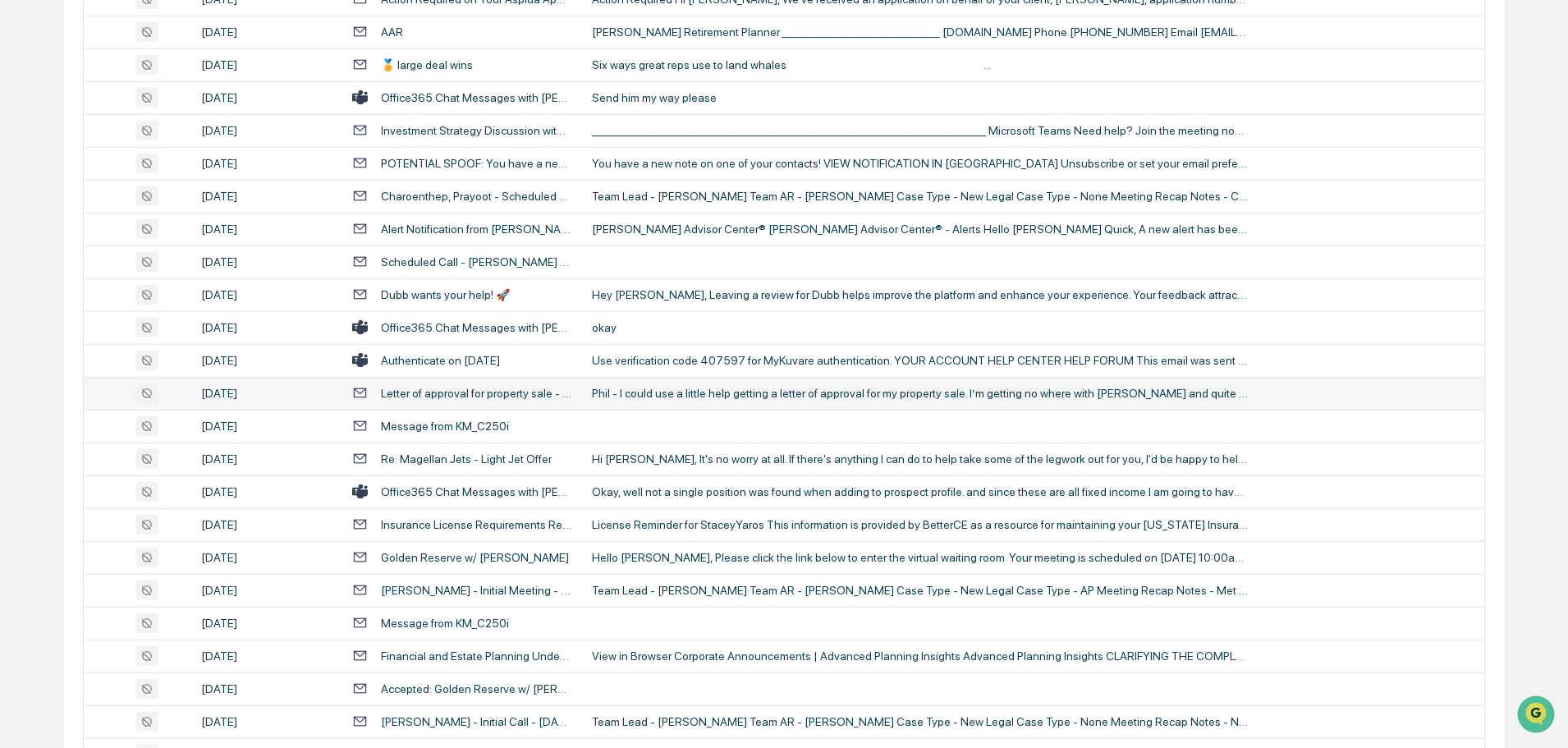
click at [690, 400] on td "Phil - I could use a little help getting a letter of approval for my property s…" at bounding box center [1033, 394] width 902 height 33
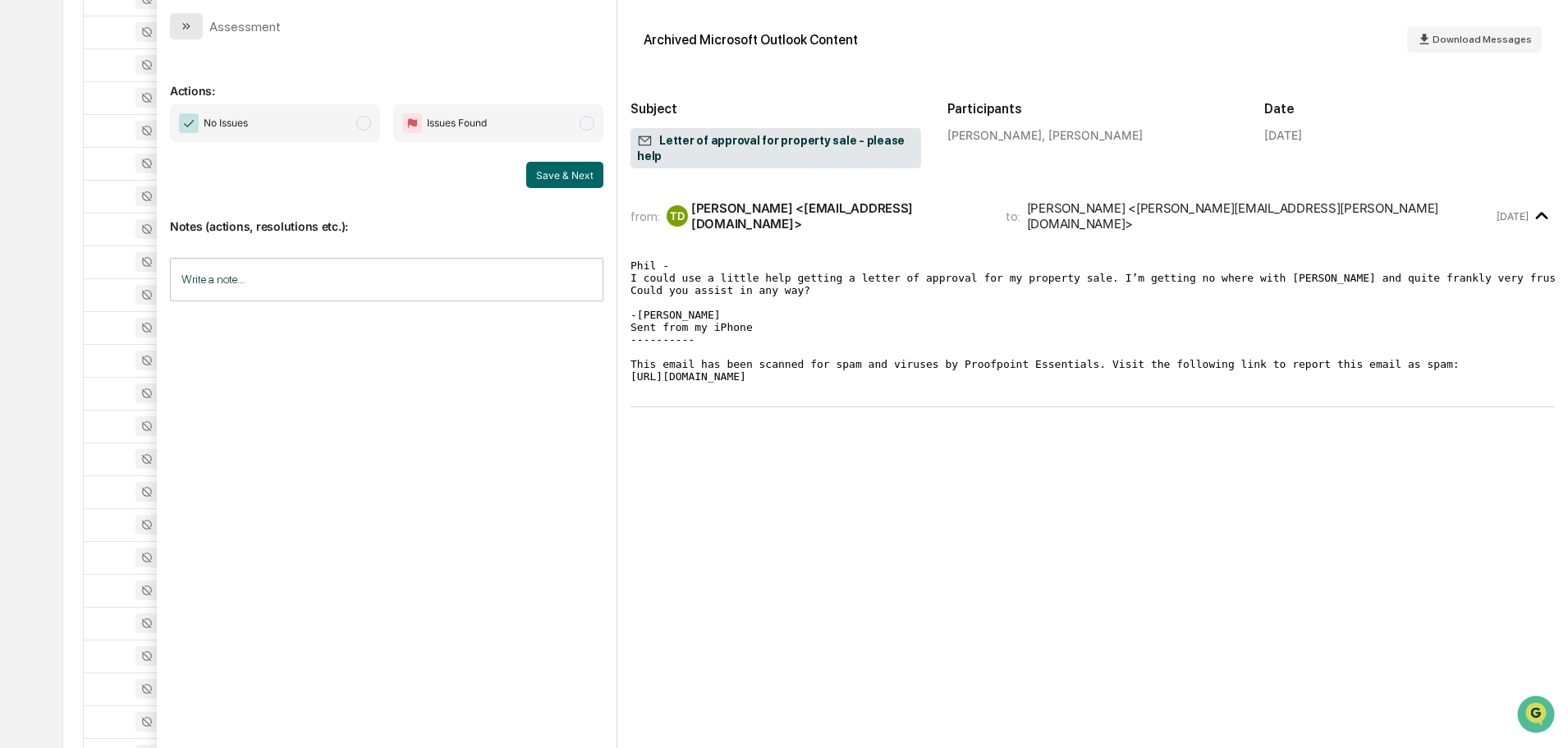
click at [194, 25] on button "modal" at bounding box center [186, 25] width 33 height 26
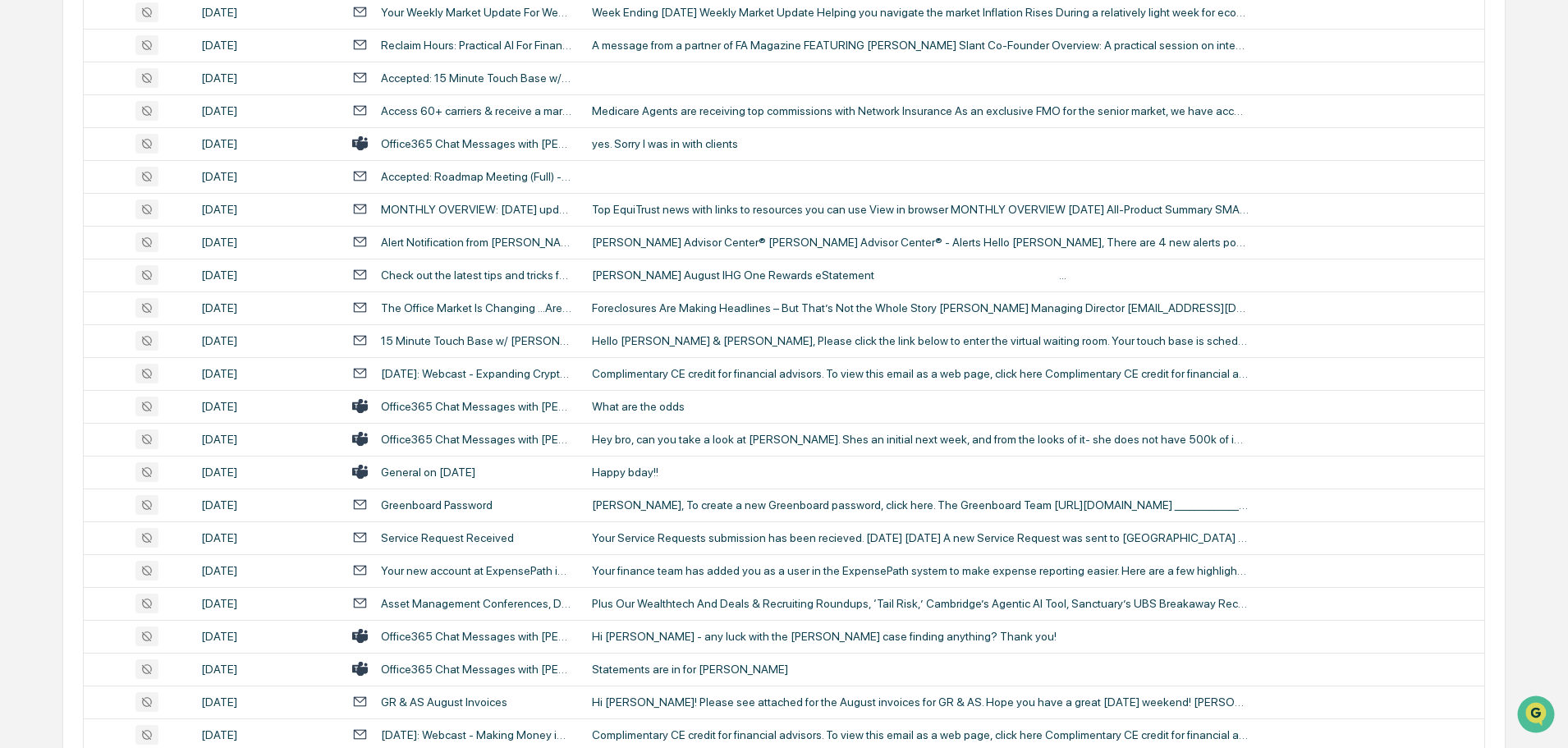
scroll to position [2876, 0]
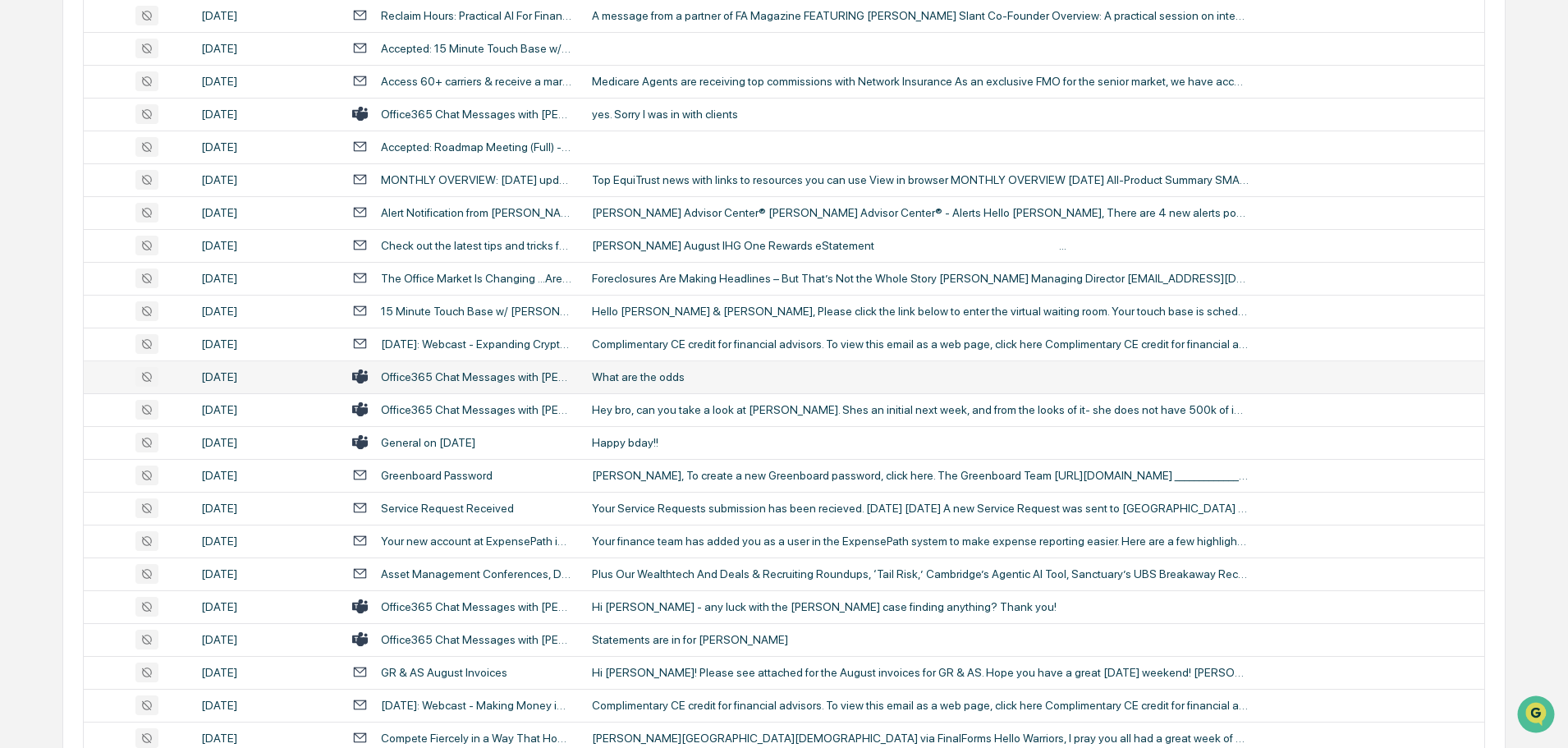
click at [673, 376] on div "What are the odds" at bounding box center [920, 377] width 657 height 13
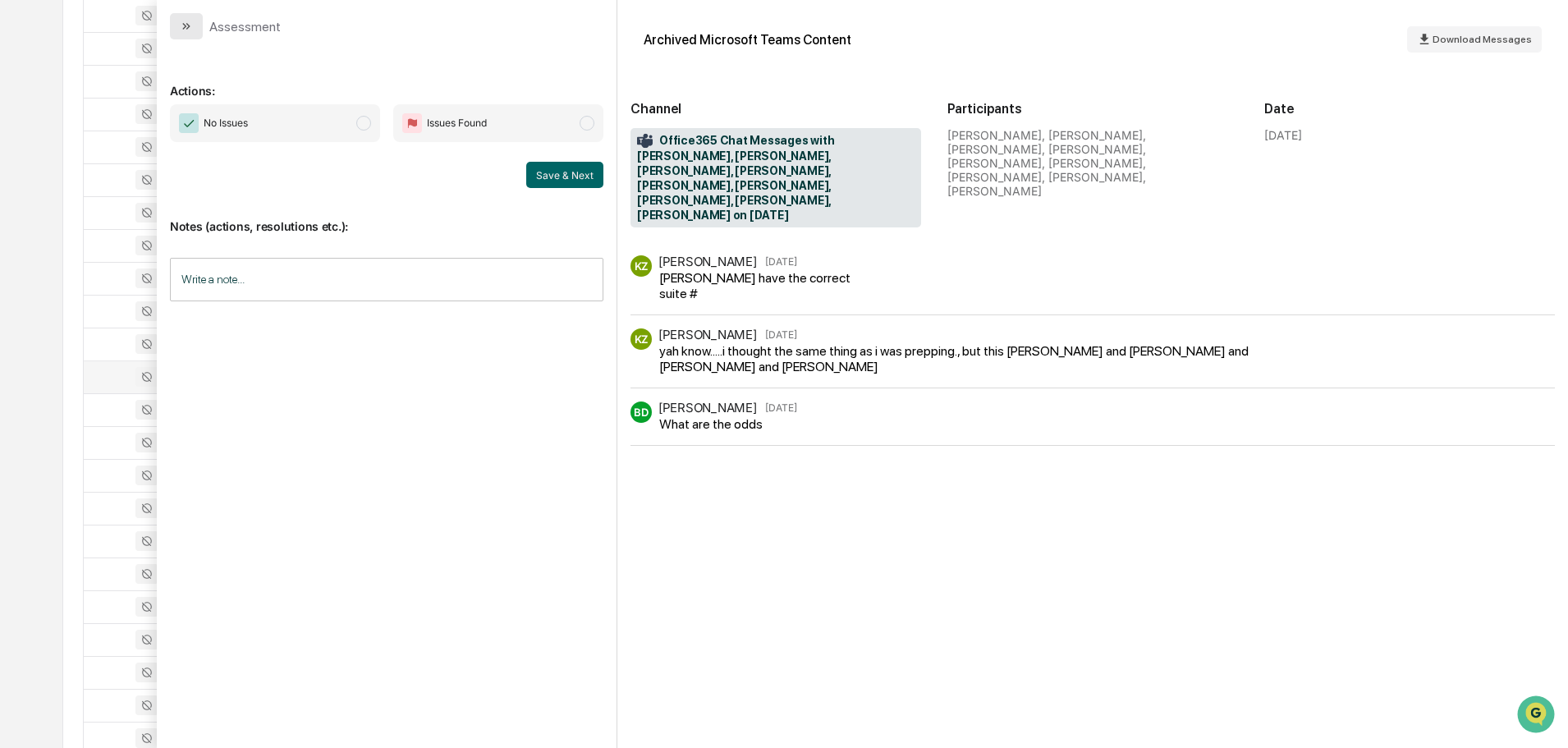
click at [185, 29] on icon "modal" at bounding box center [186, 26] width 13 height 13
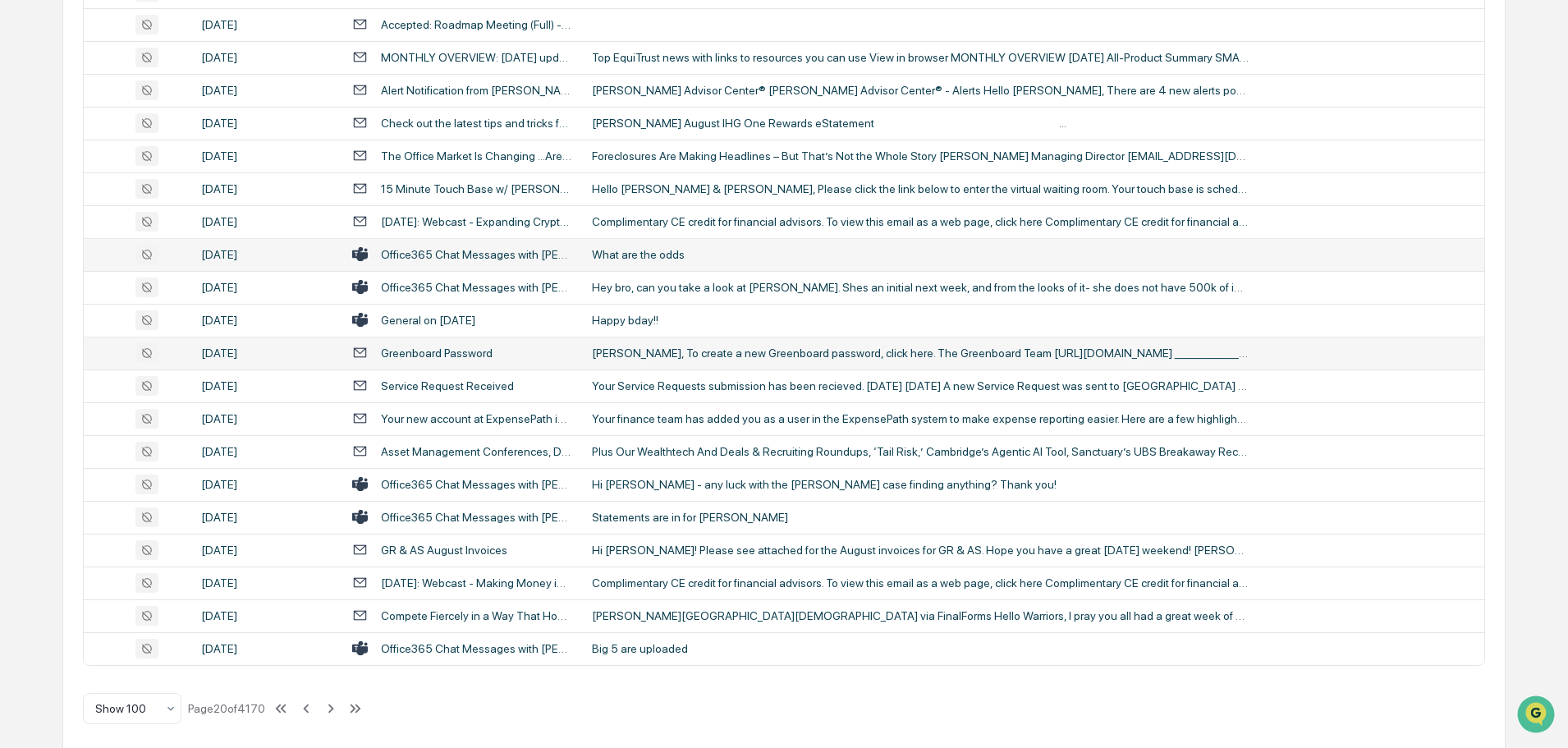
scroll to position [3008, 0]
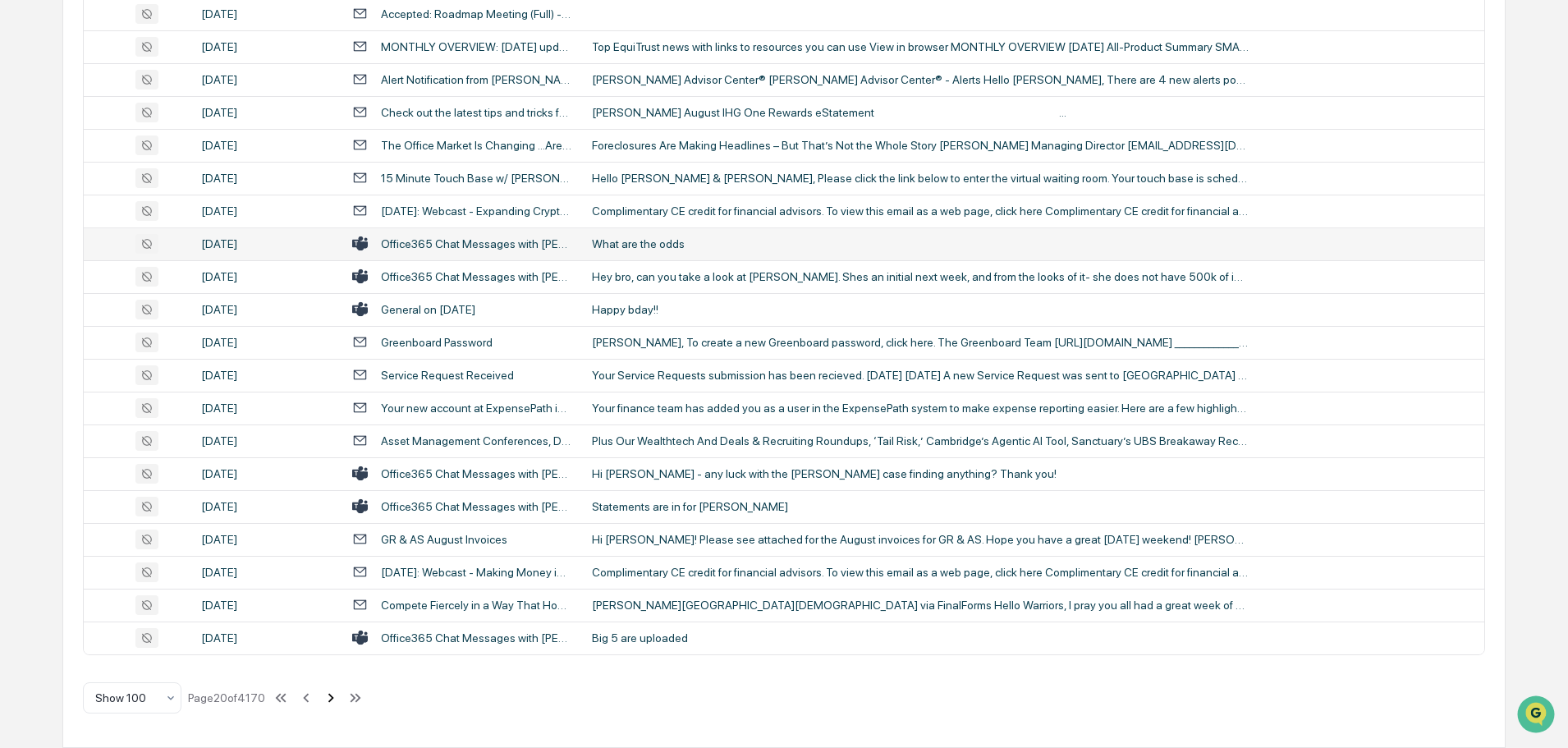
click at [332, 697] on icon at bounding box center [331, 698] width 18 height 18
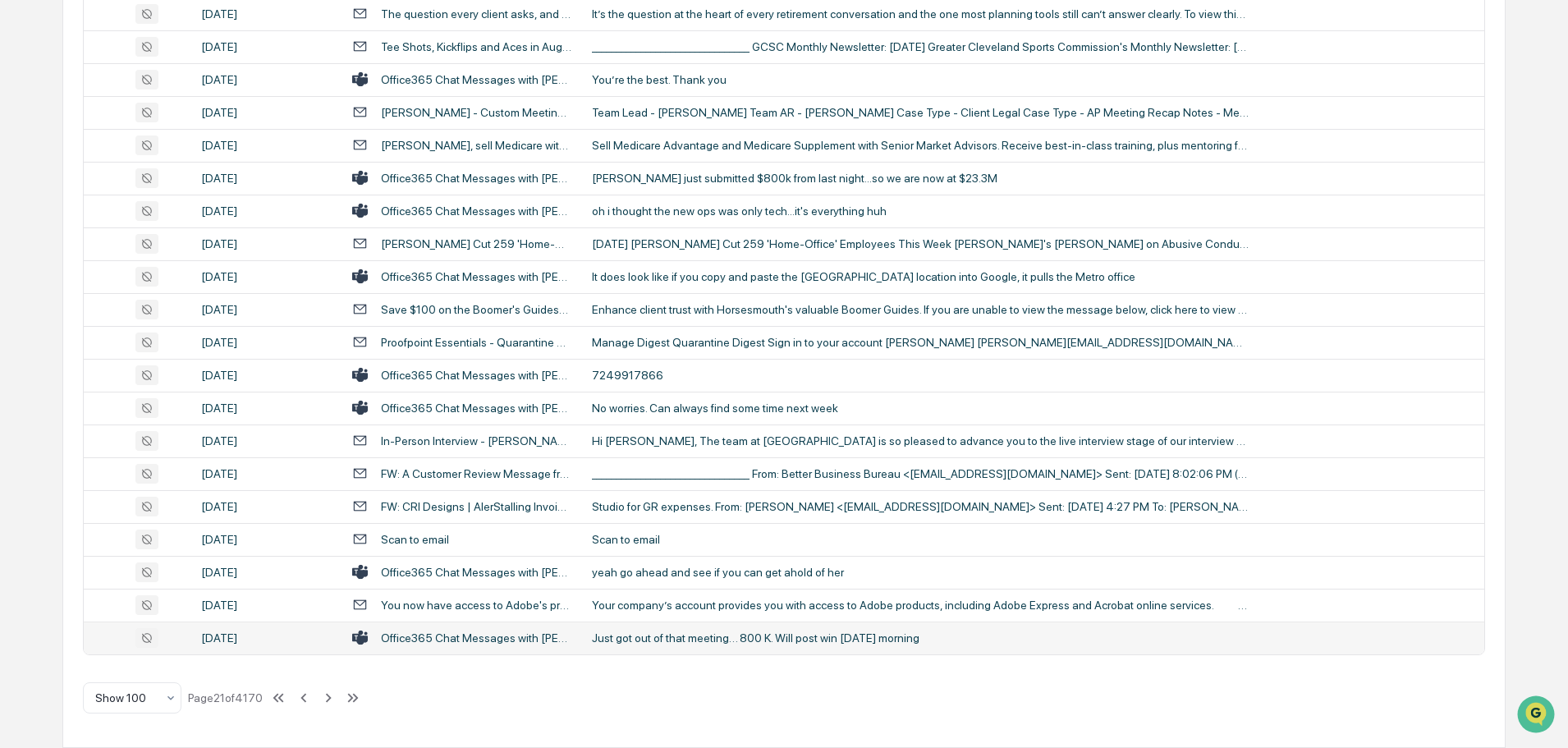
click at [701, 645] on td "Just got out of that meeting… 800 K. Will post win [DATE] morning" at bounding box center [1033, 638] width 902 height 33
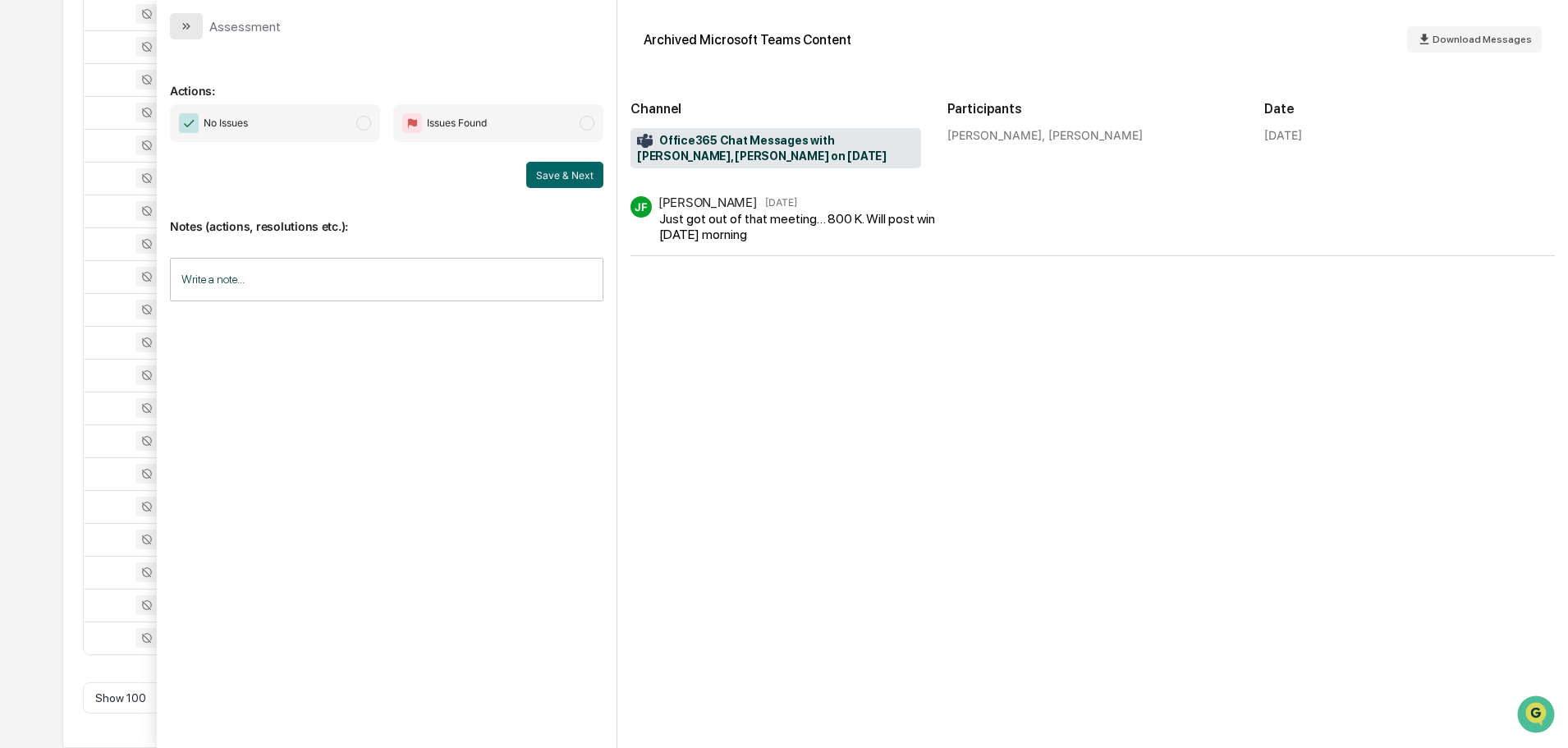
click at [198, 28] on button "modal" at bounding box center [186, 25] width 33 height 26
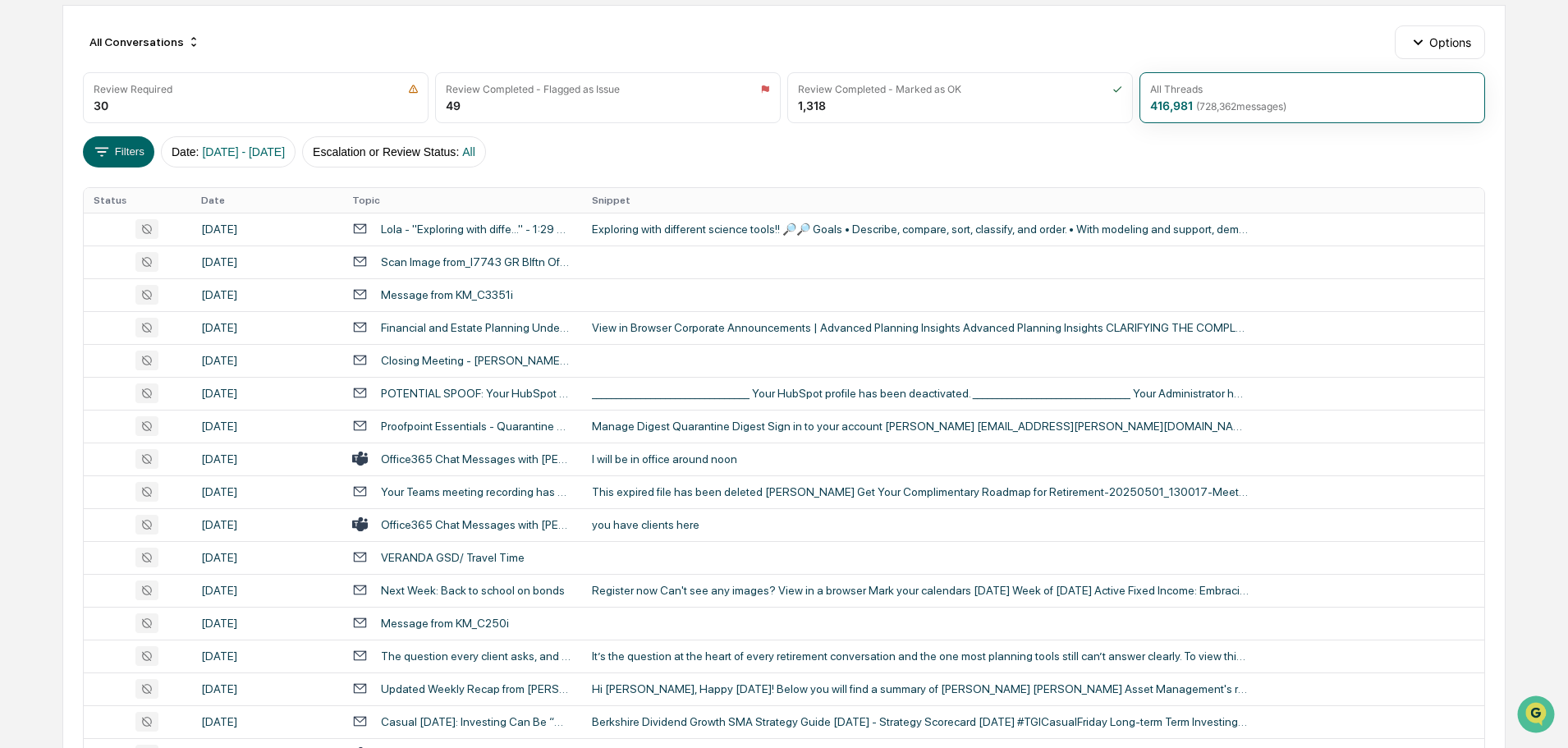
scroll to position [246, 0]
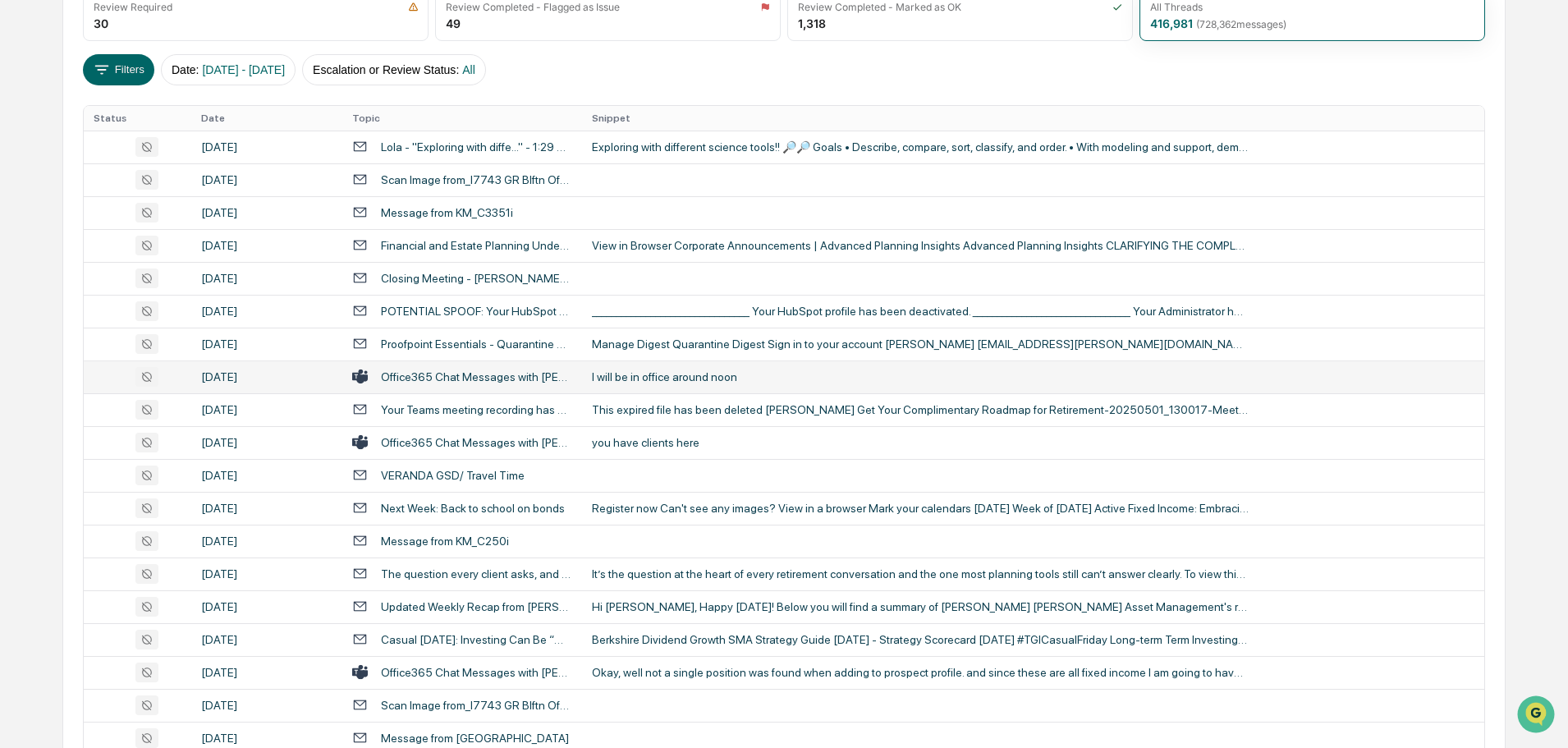
click at [688, 377] on div "I will be in office around noon" at bounding box center [920, 377] width 657 height 13
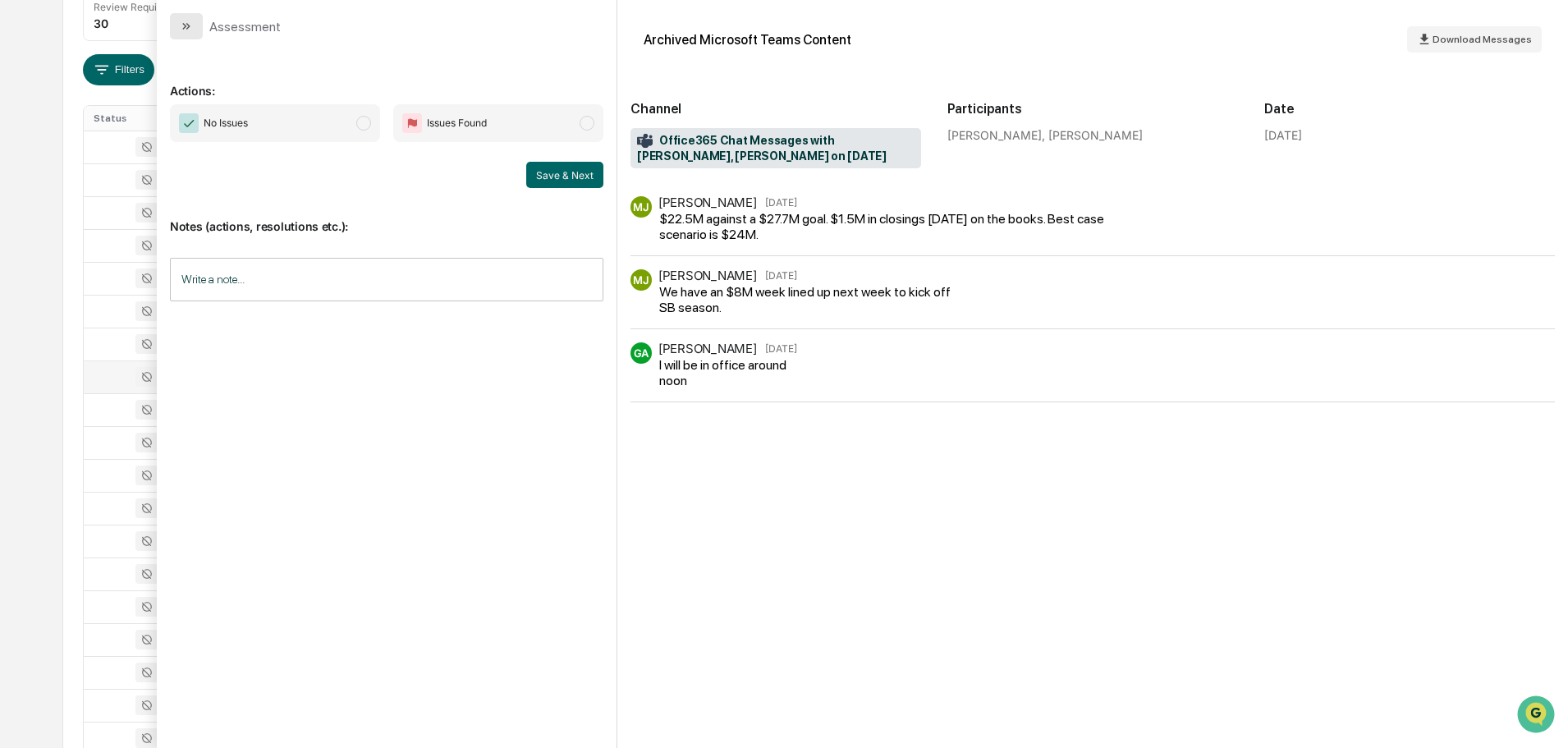
click at [193, 26] on button "modal" at bounding box center [186, 25] width 33 height 26
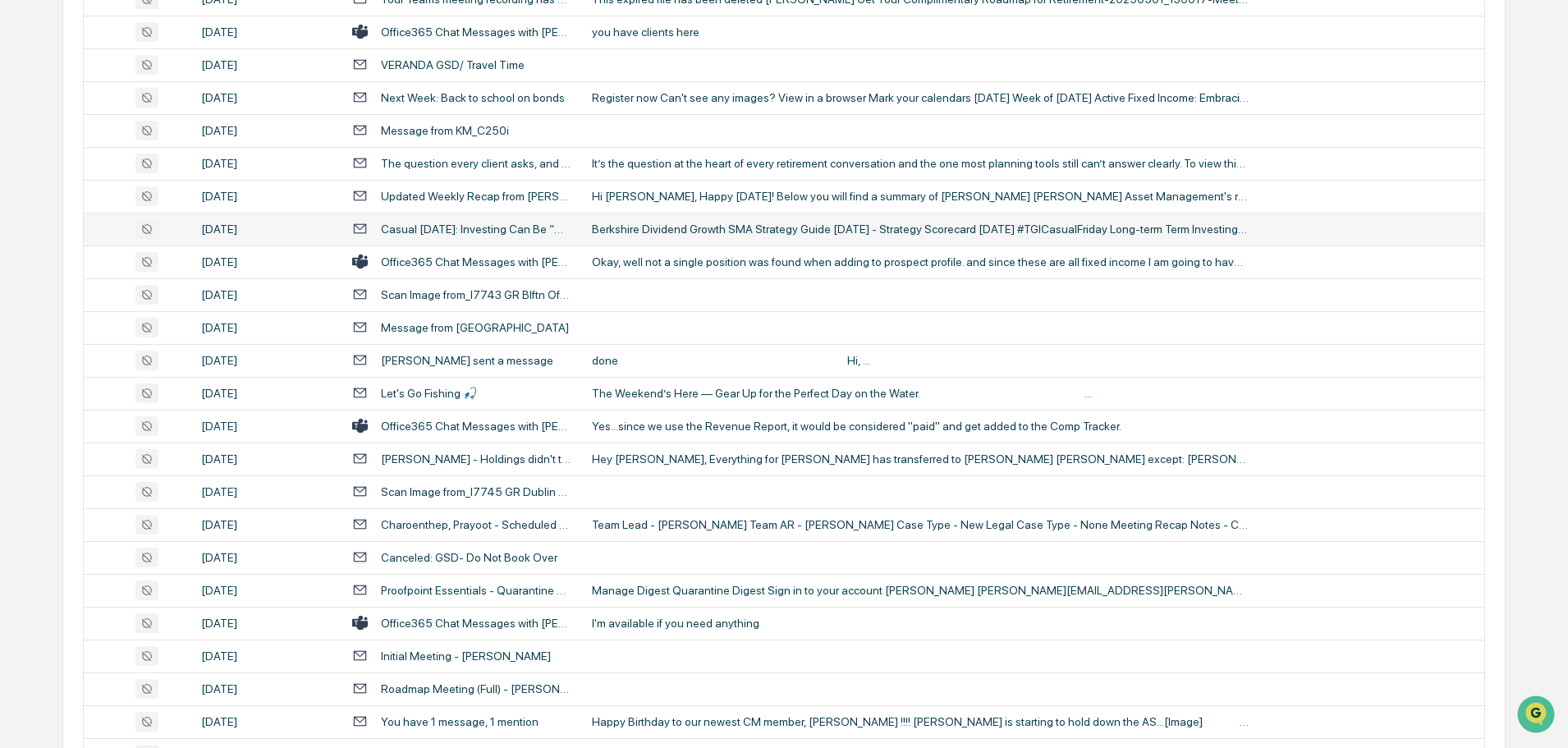
scroll to position [740, 0]
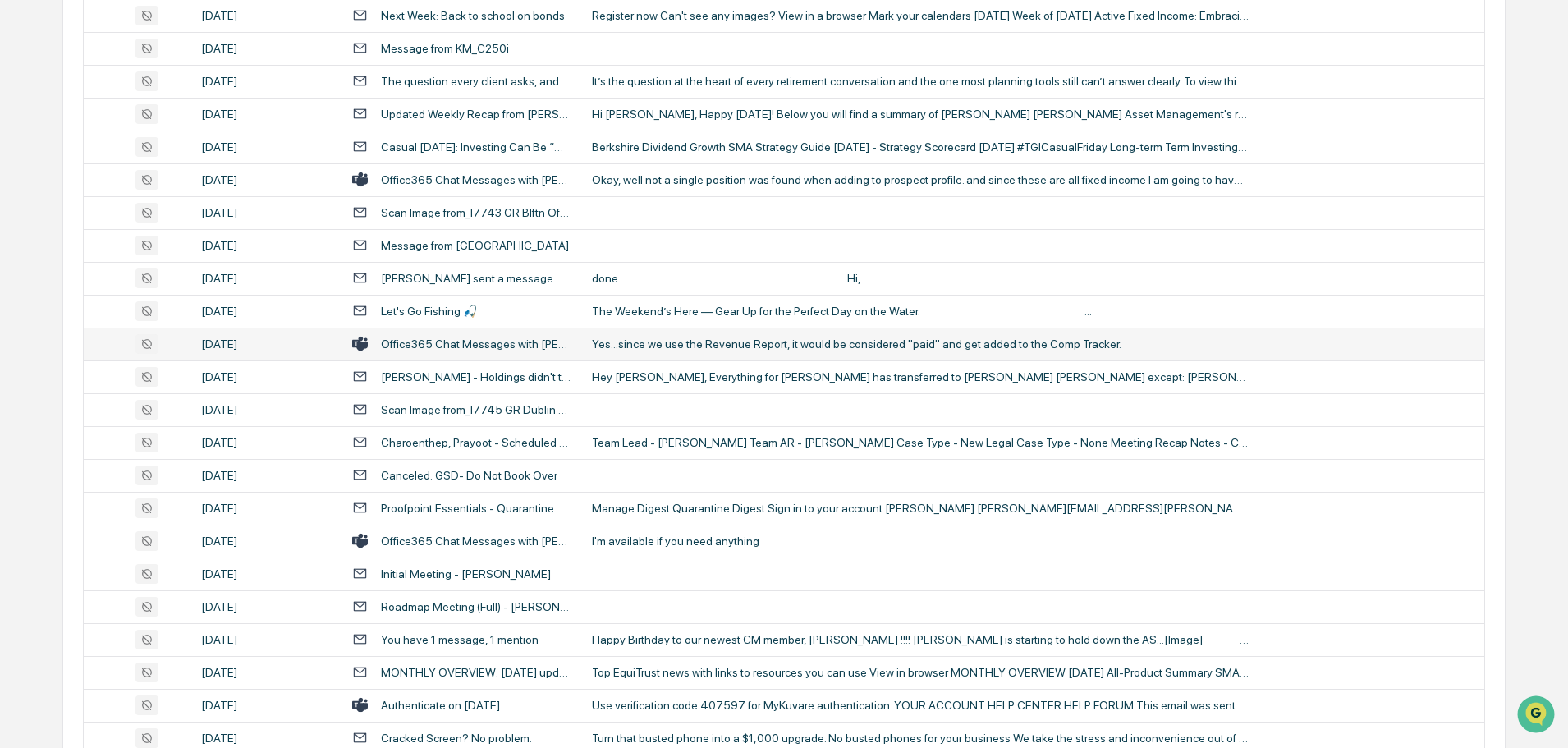
click at [680, 348] on div "Yes...since we use the Revenue Report, it would be considered "paid" and get ad…" at bounding box center [920, 344] width 657 height 13
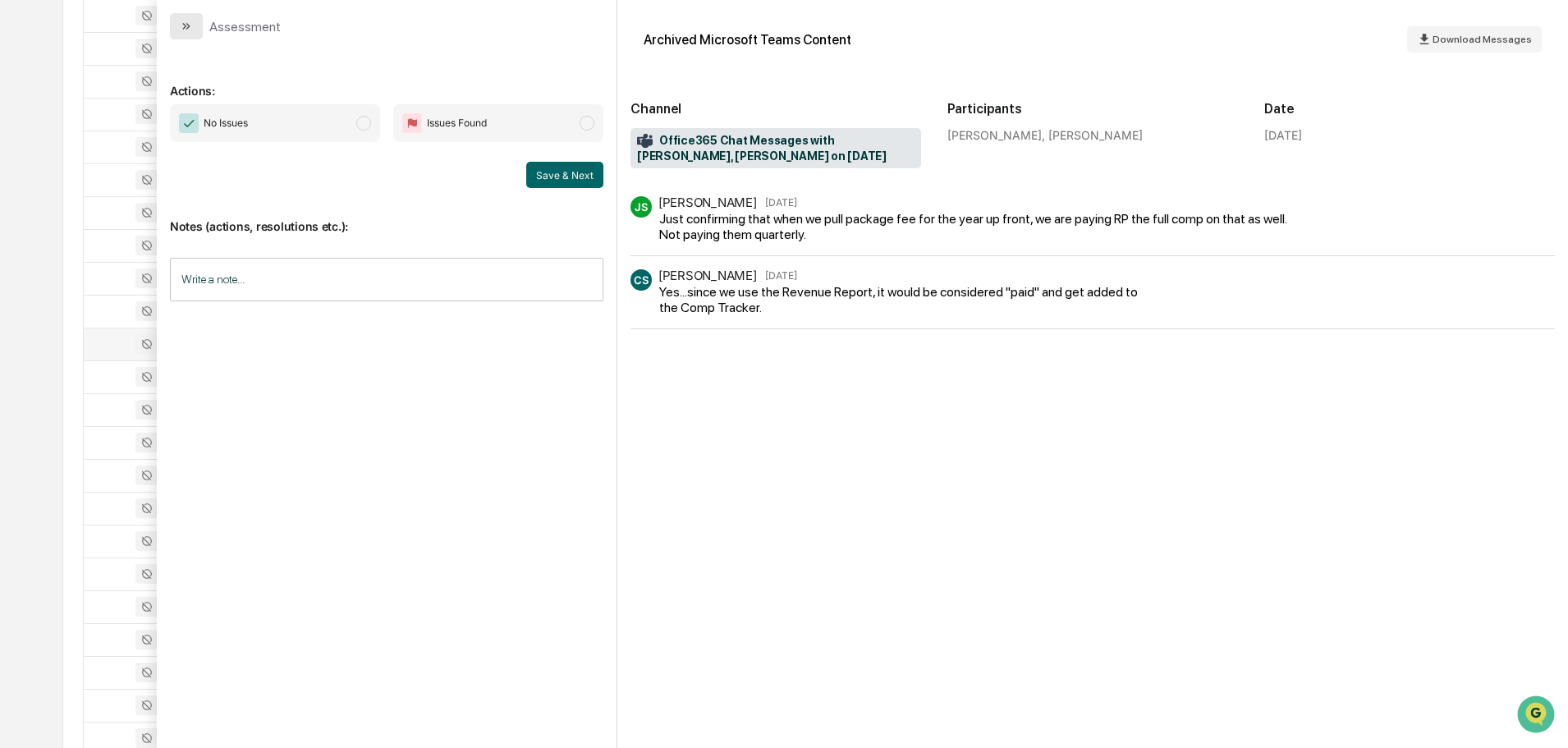
click at [192, 25] on icon "modal" at bounding box center [186, 26] width 13 height 13
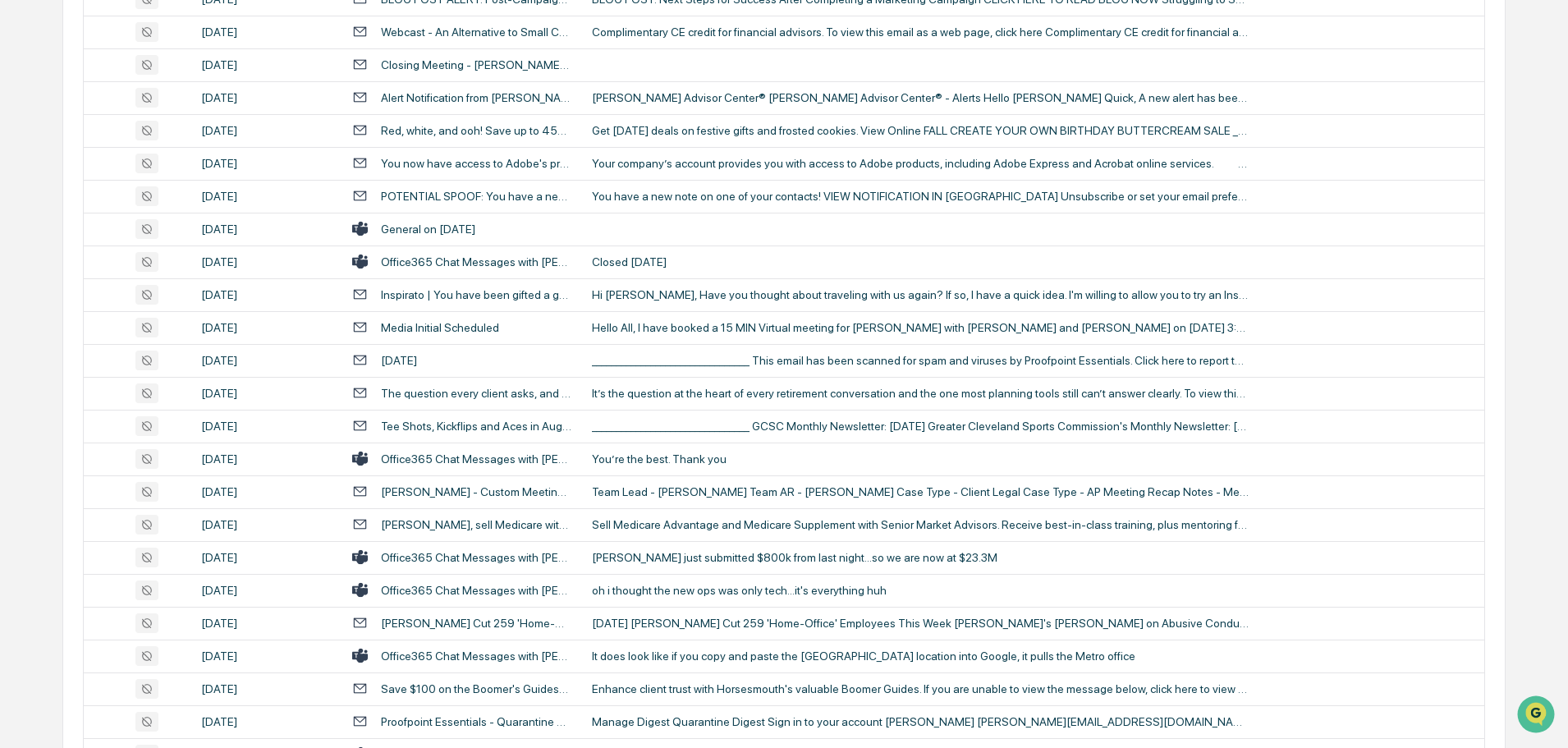
scroll to position [2711, 0]
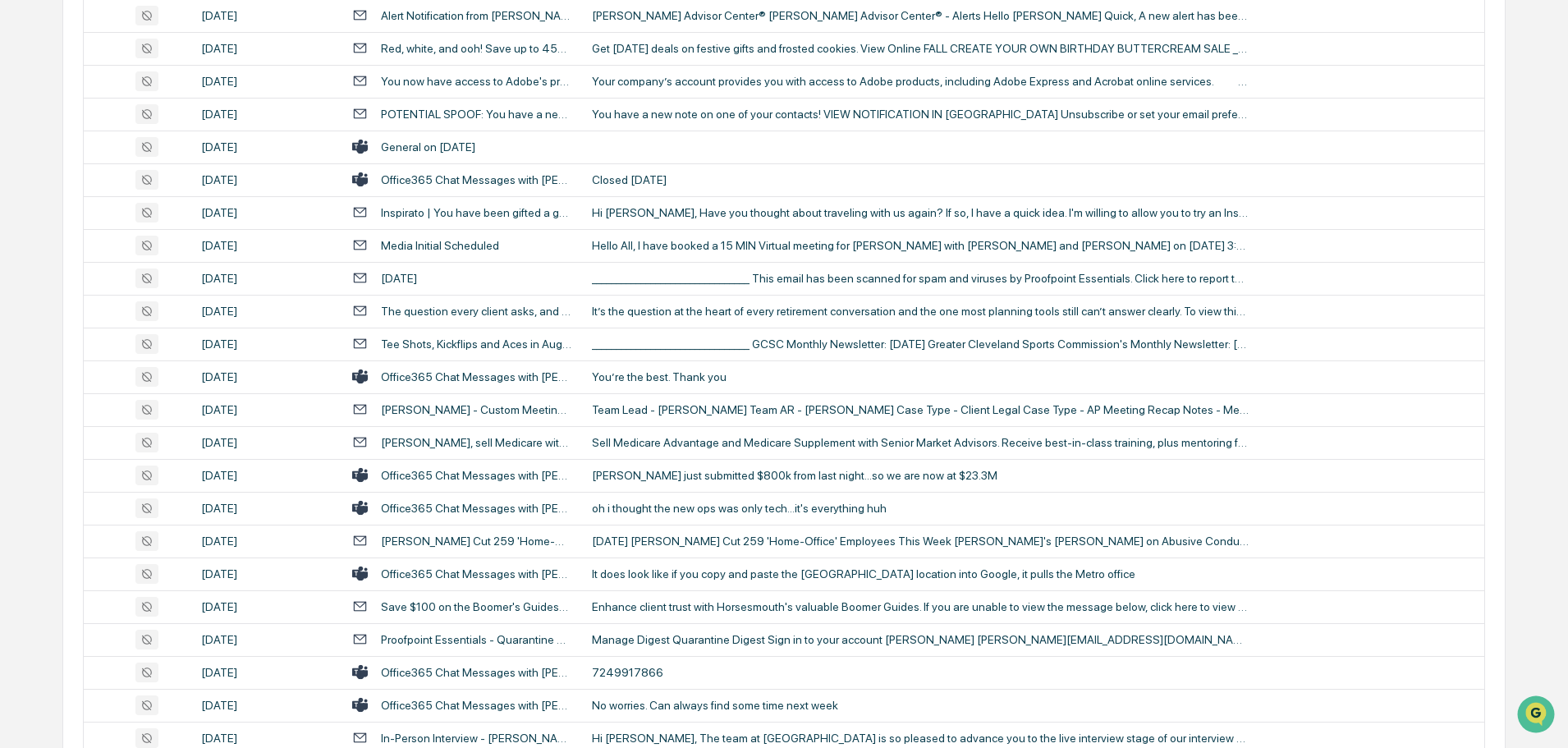
click at [700, 378] on div "You’re the best. Thank you" at bounding box center [920, 377] width 657 height 13
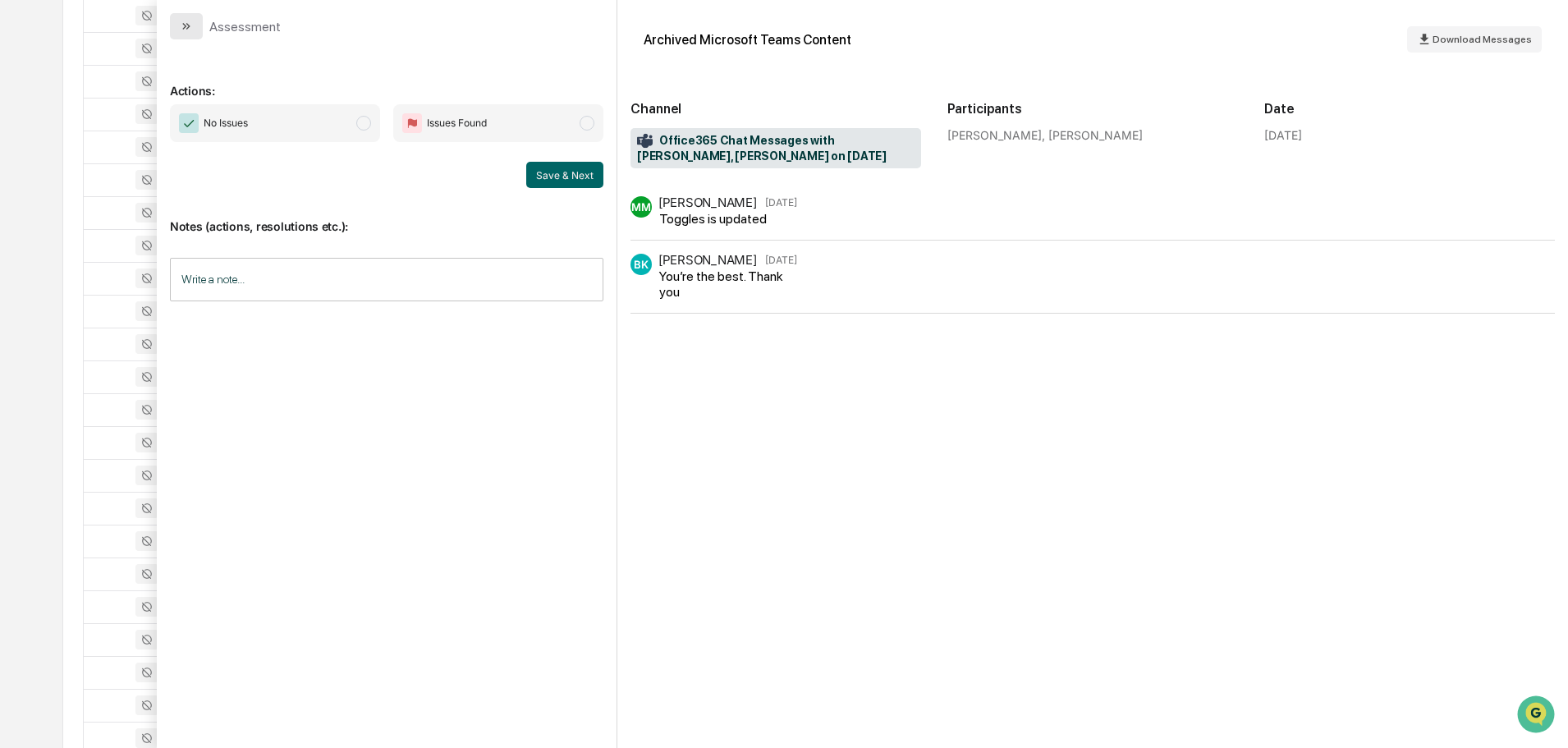
click at [184, 19] on button "modal" at bounding box center [186, 25] width 33 height 26
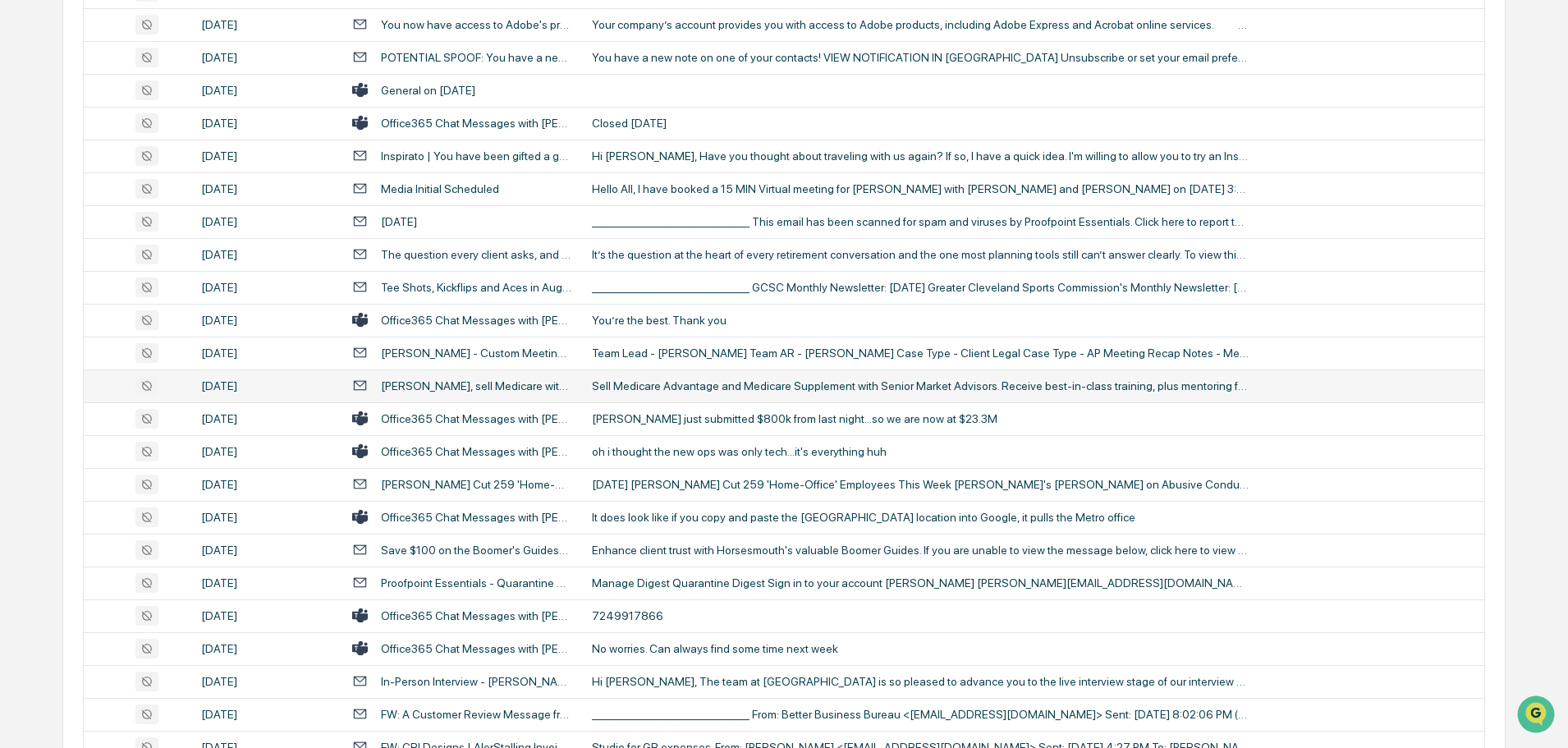
scroll to position [2793, 0]
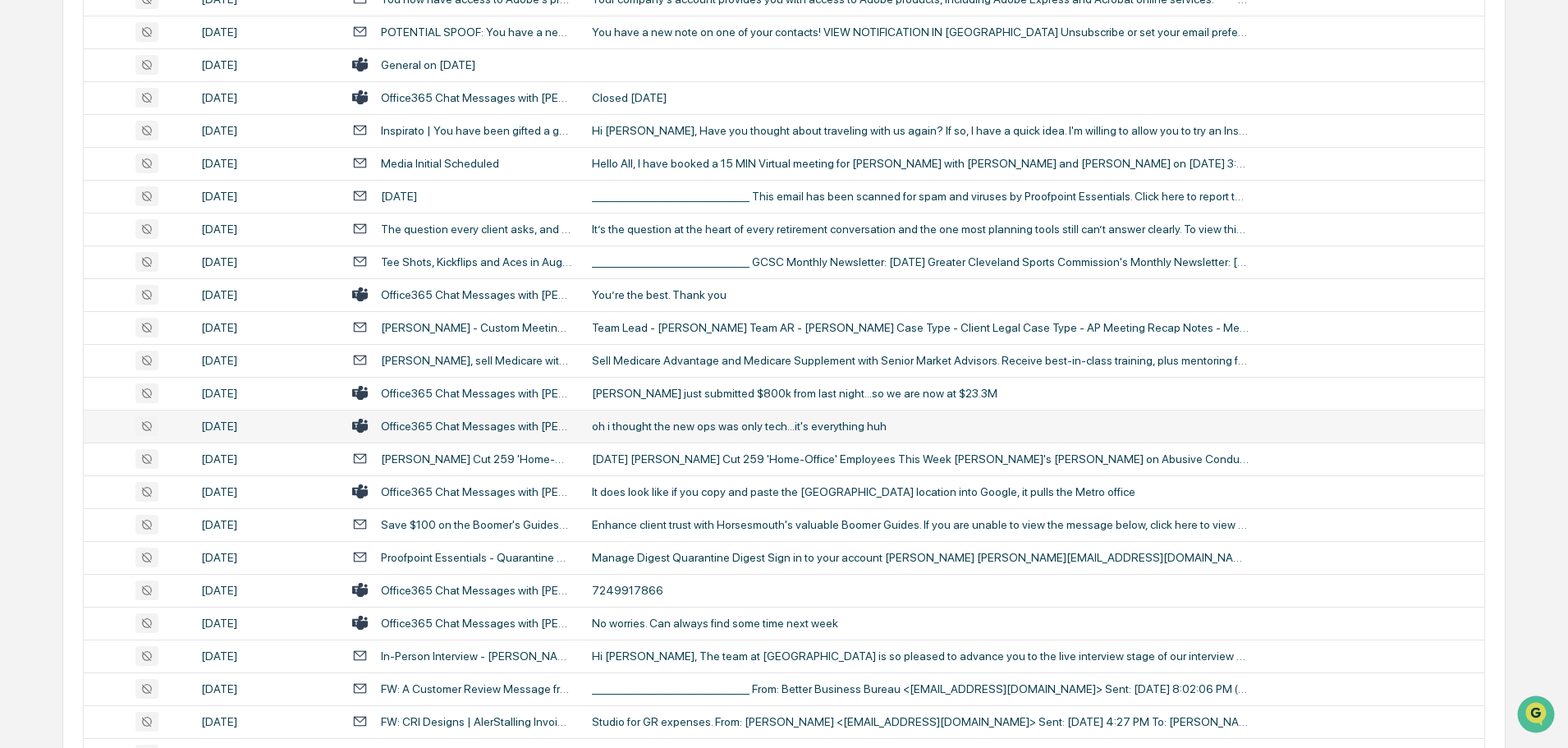
click at [722, 418] on td "oh i thought the new ops was only tech...it's everything huh" at bounding box center [1033, 426] width 902 height 33
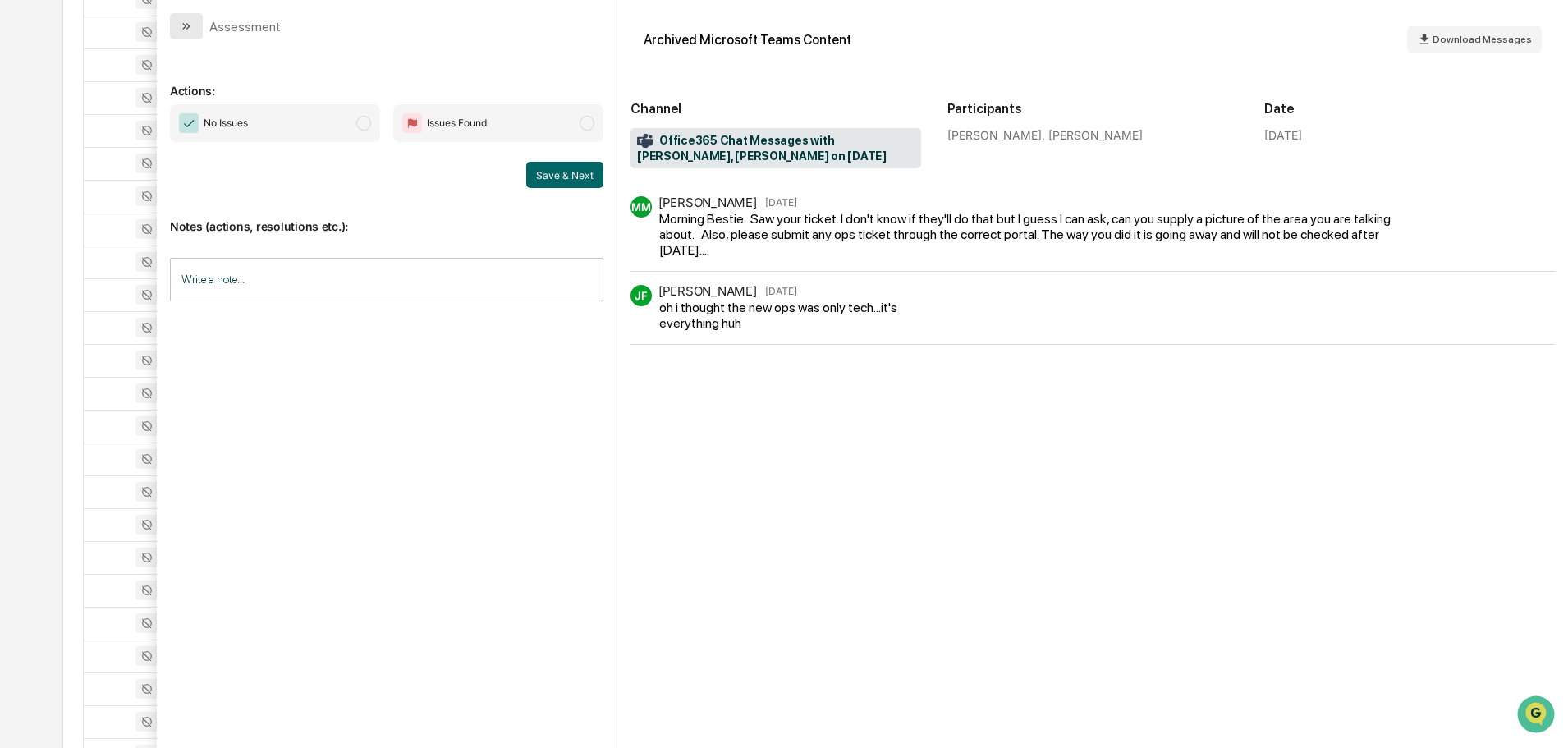
click at [181, 34] on button "modal" at bounding box center [186, 25] width 33 height 26
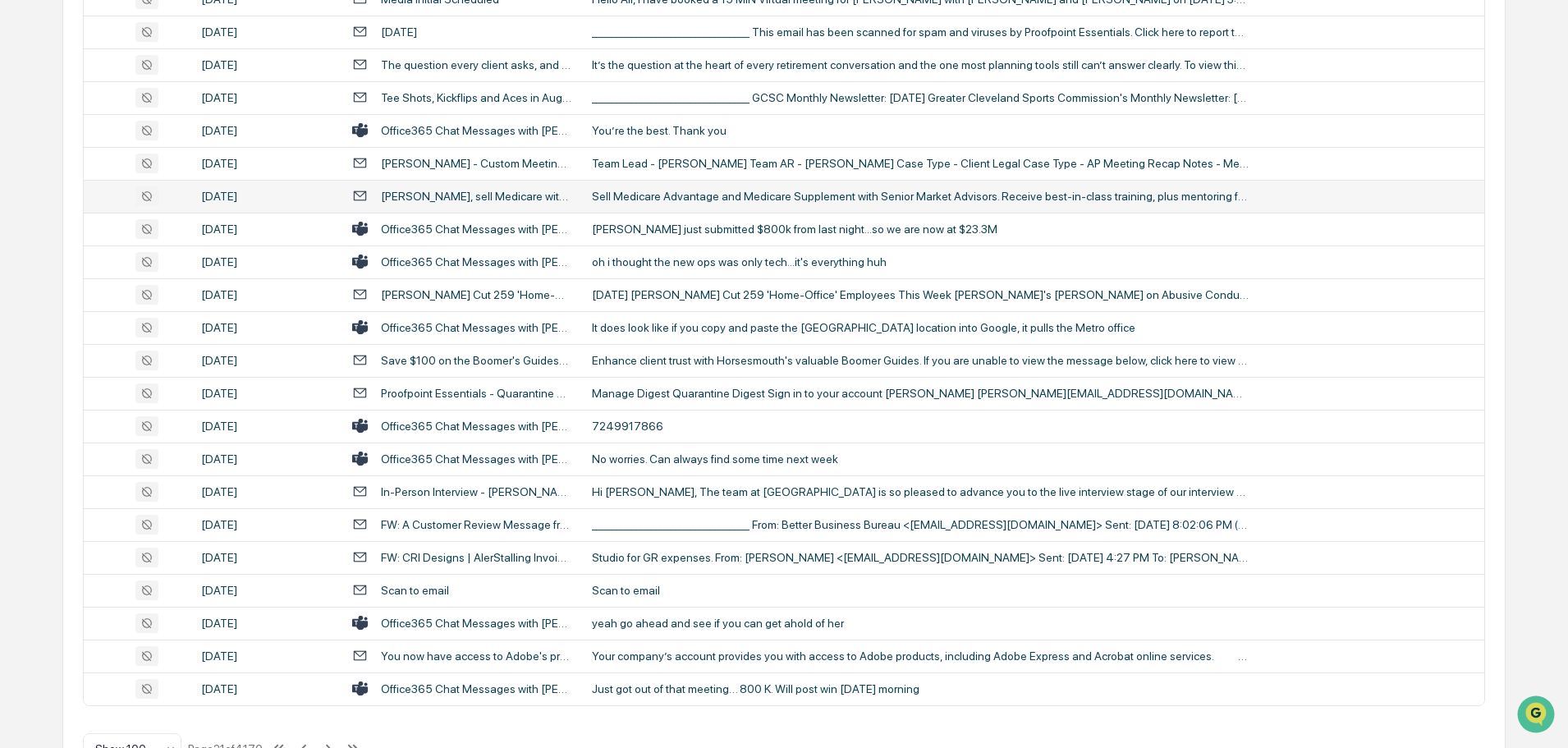
scroll to position [3008, 0]
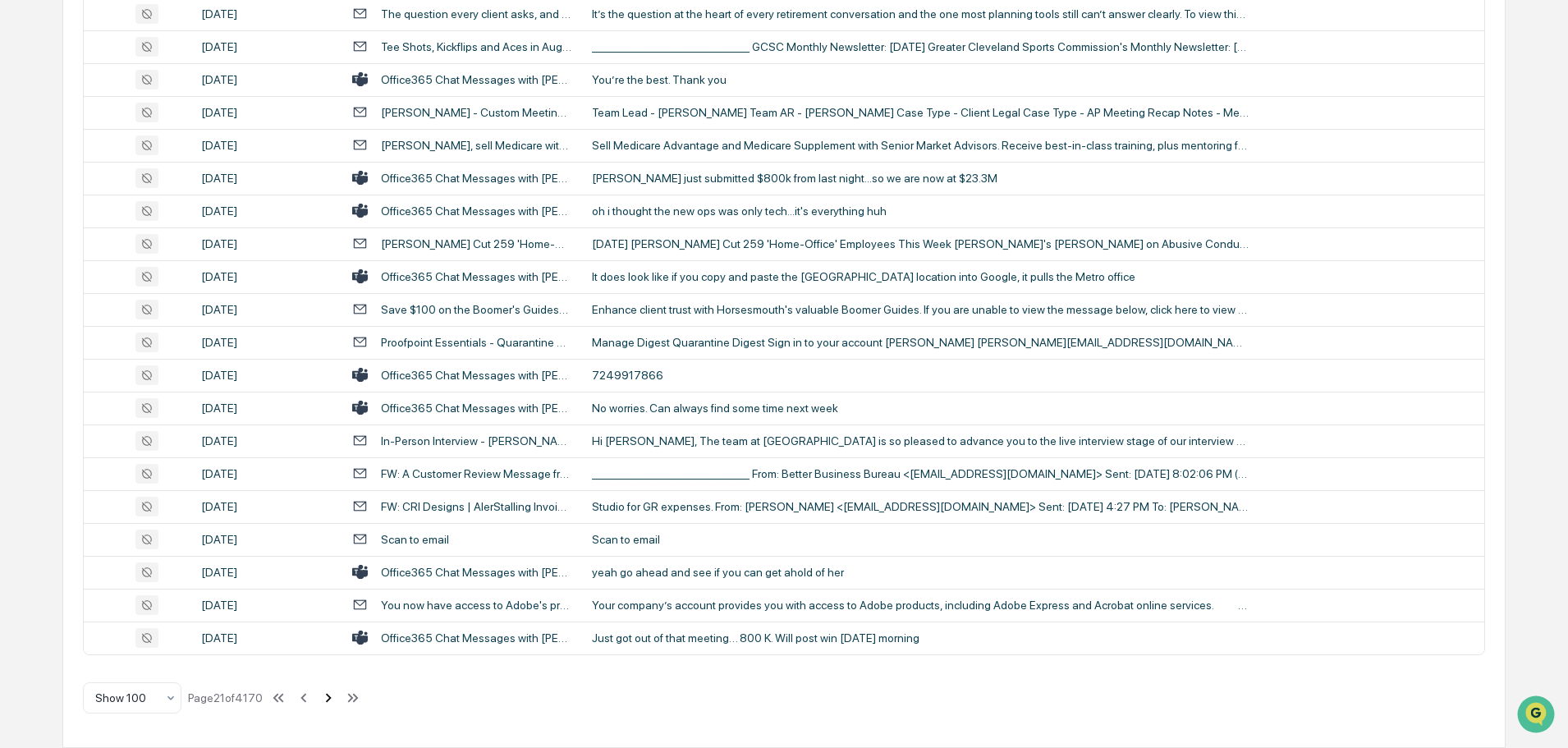
click at [330, 700] on icon at bounding box center [329, 698] width 18 height 18
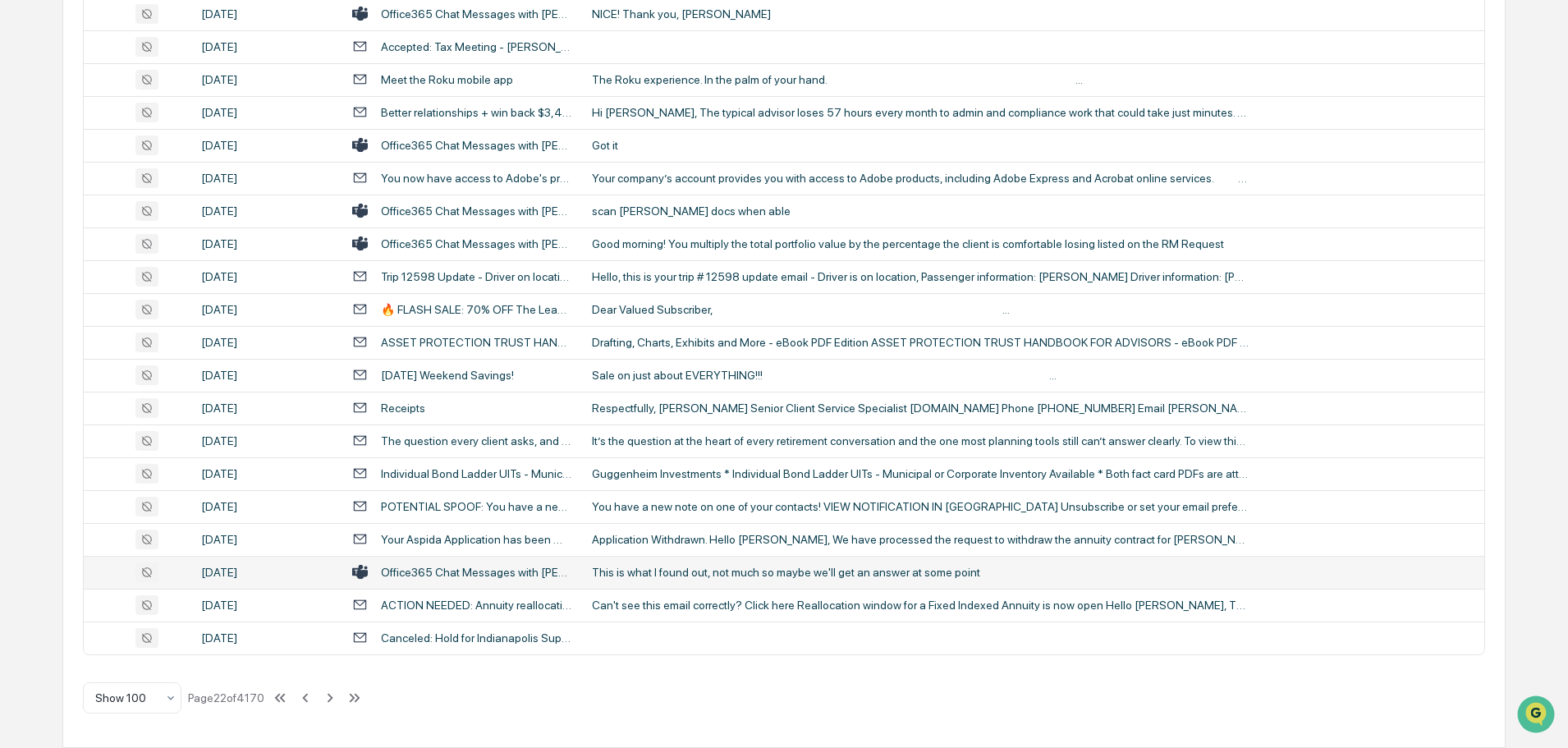
click at [664, 574] on div "This is what I found out, not much so maybe we'll get an answer at some point" at bounding box center [920, 573] width 657 height 13
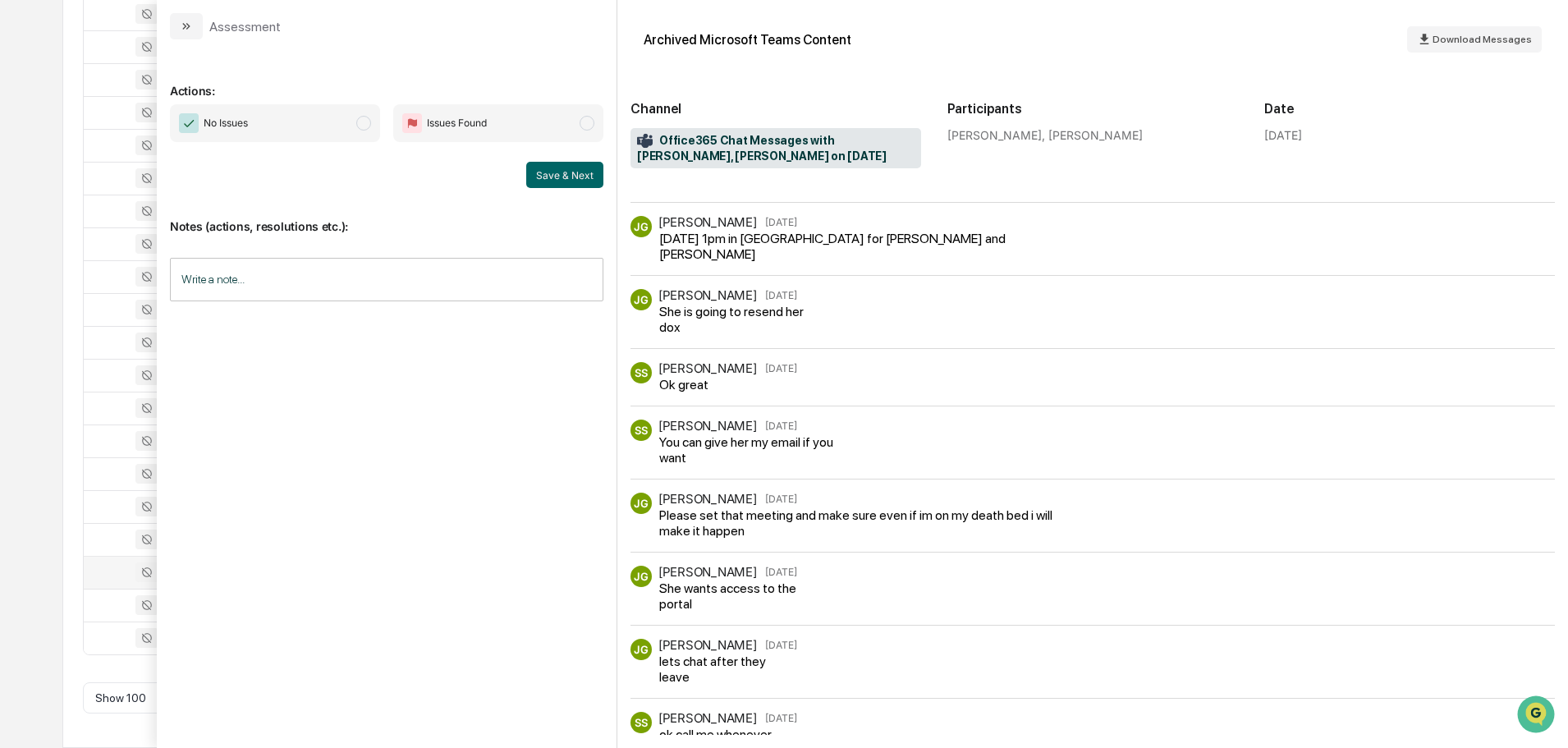
scroll to position [161, 0]
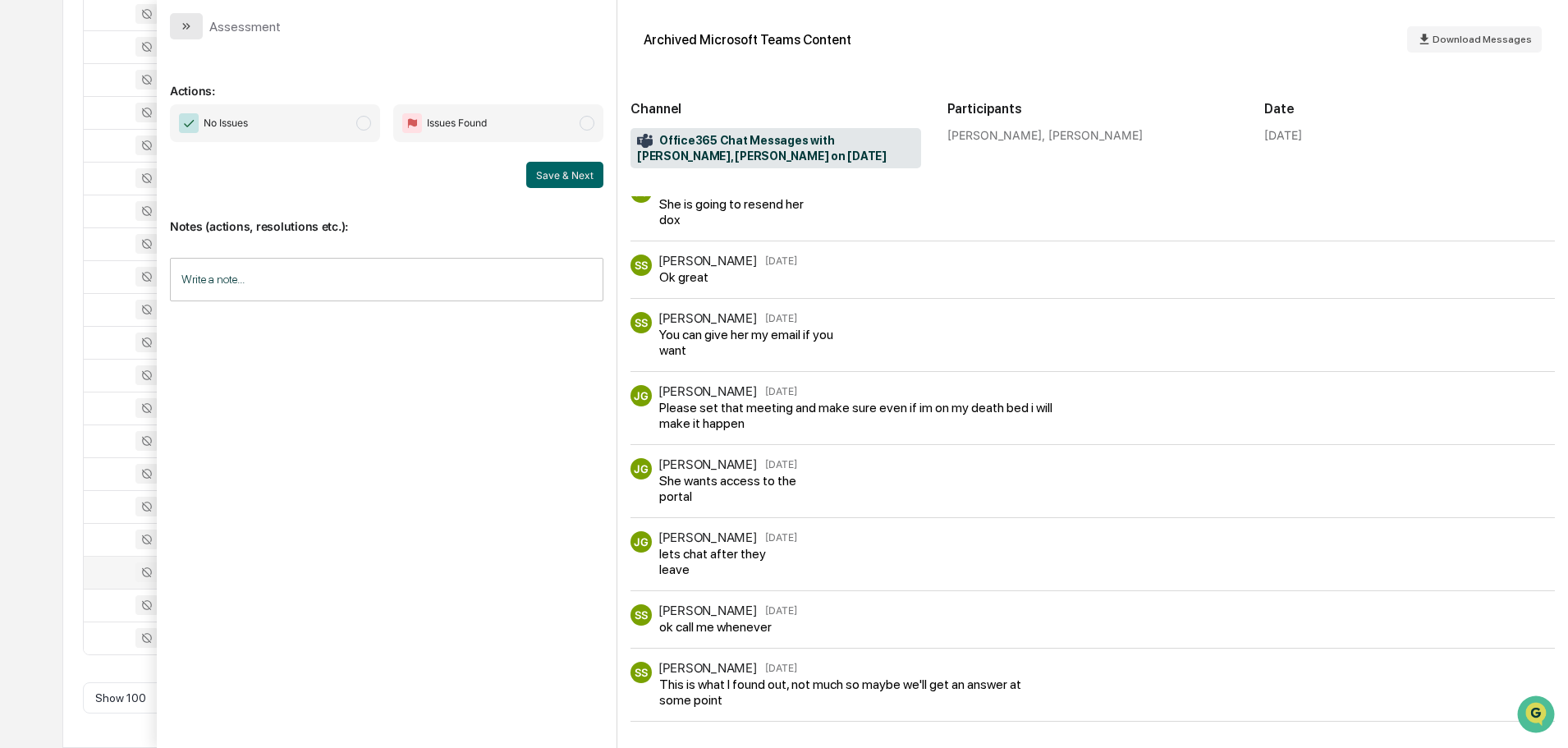
click at [193, 22] on button "modal" at bounding box center [186, 25] width 33 height 26
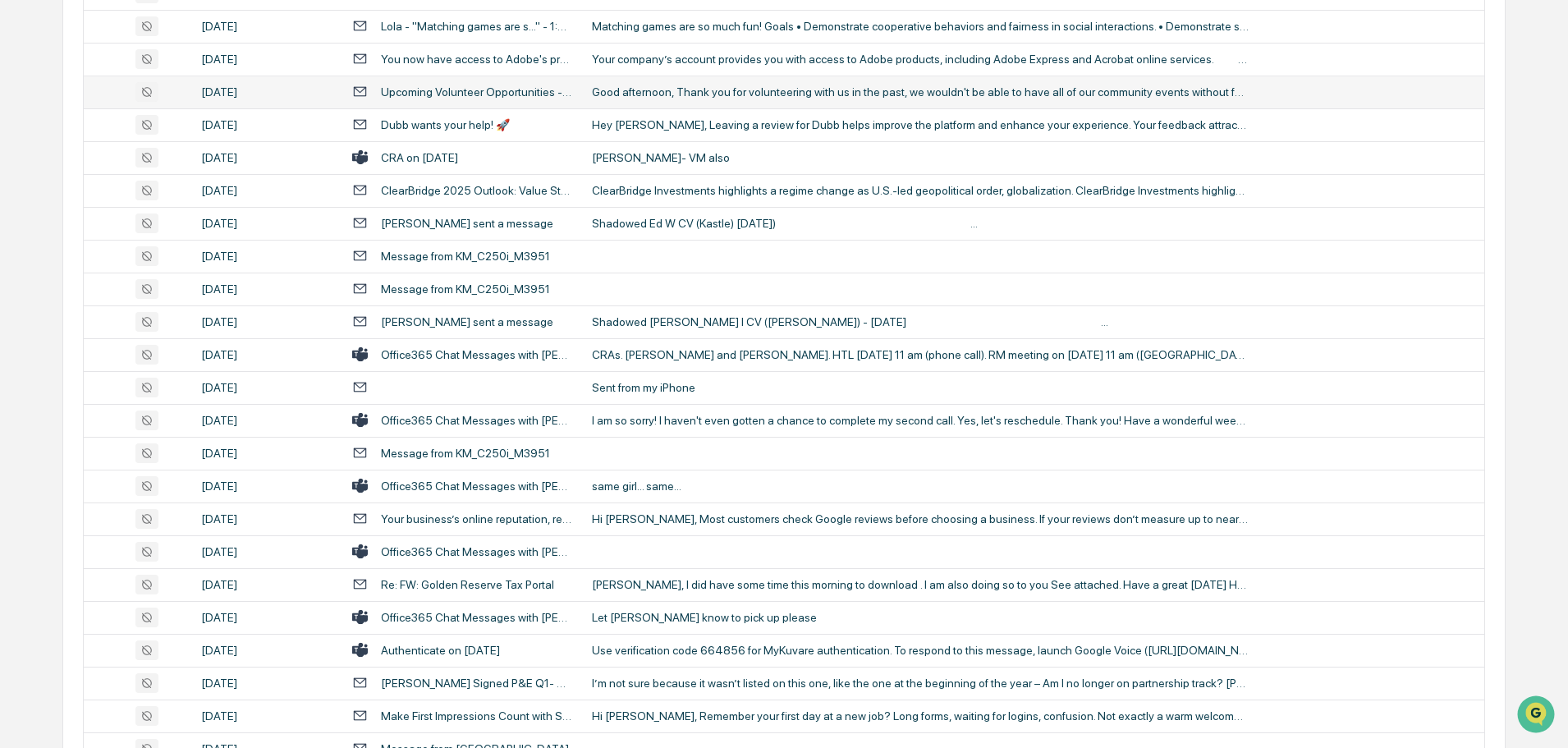
scroll to position [493, 0]
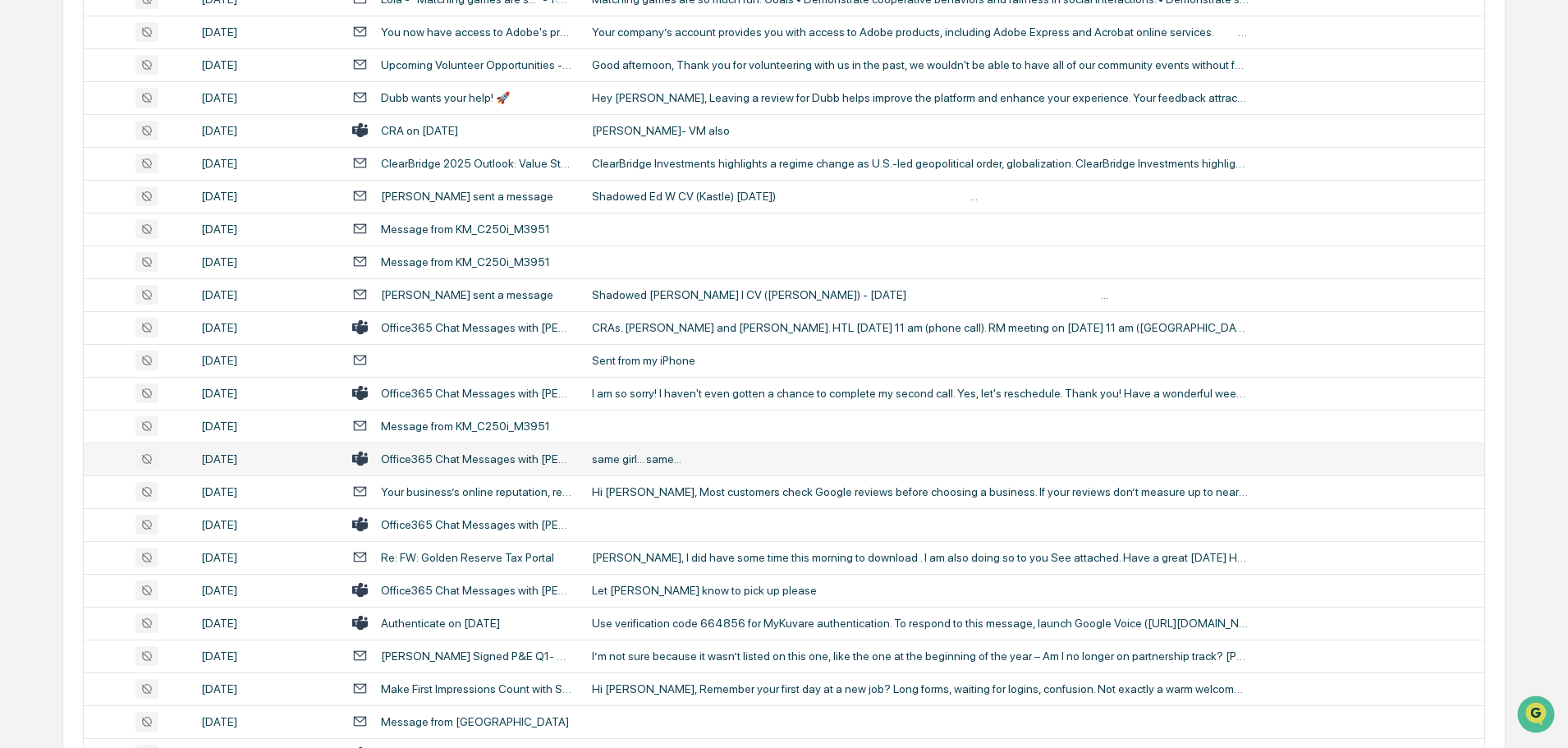
click at [641, 453] on div "same girl... same..." at bounding box center [920, 459] width 657 height 13
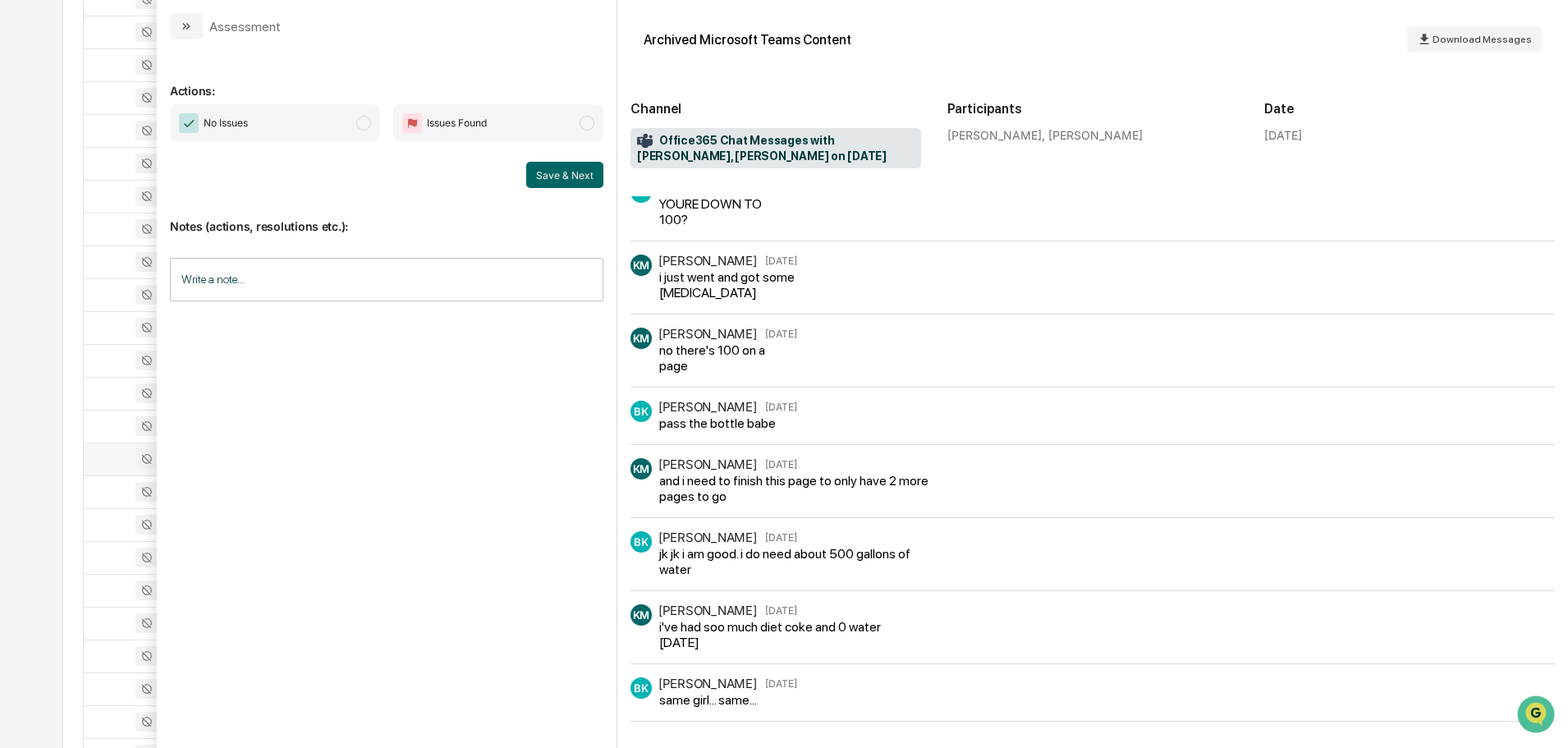
scroll to position [575, 0]
click at [193, 24] on button "modal" at bounding box center [186, 25] width 33 height 26
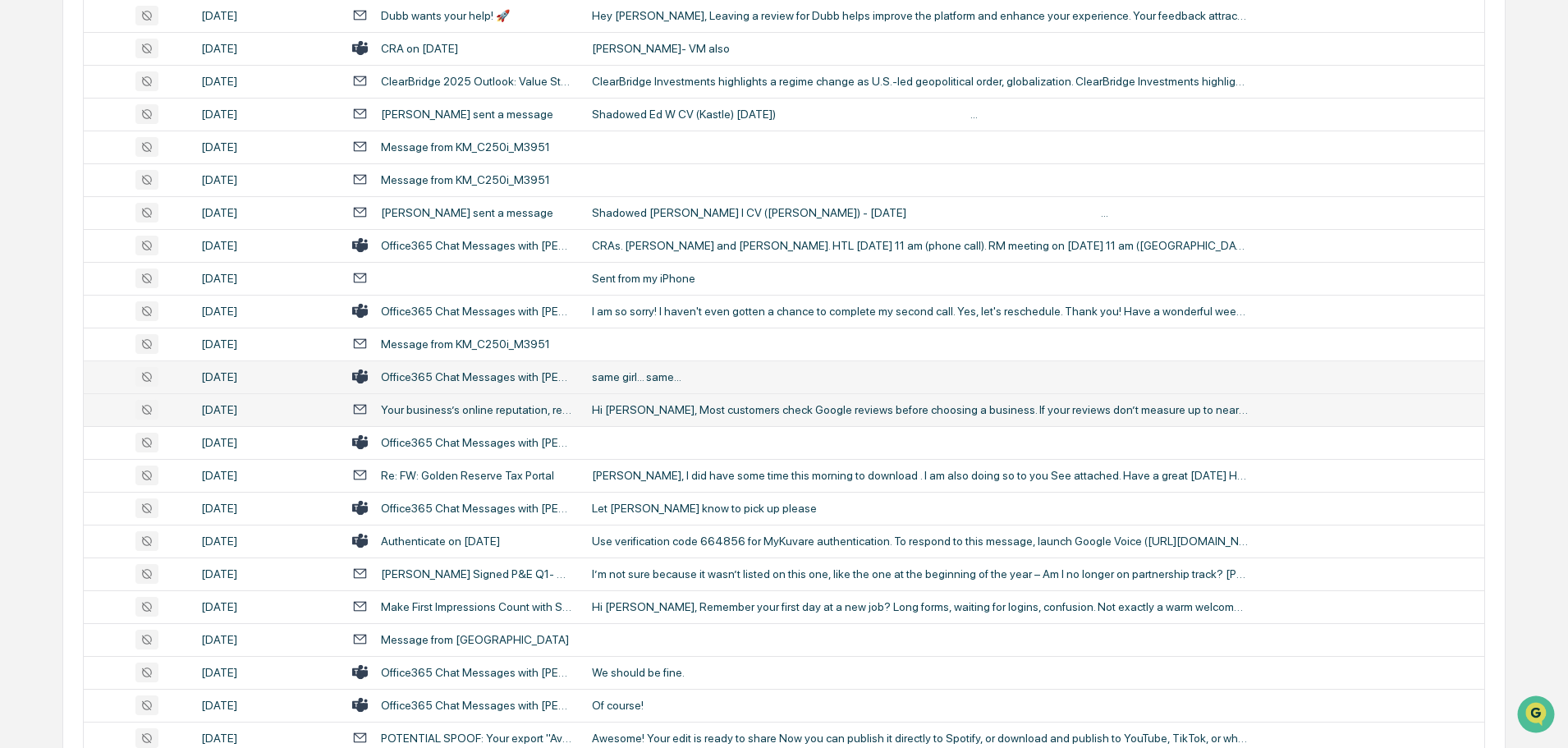
scroll to position [657, 0]
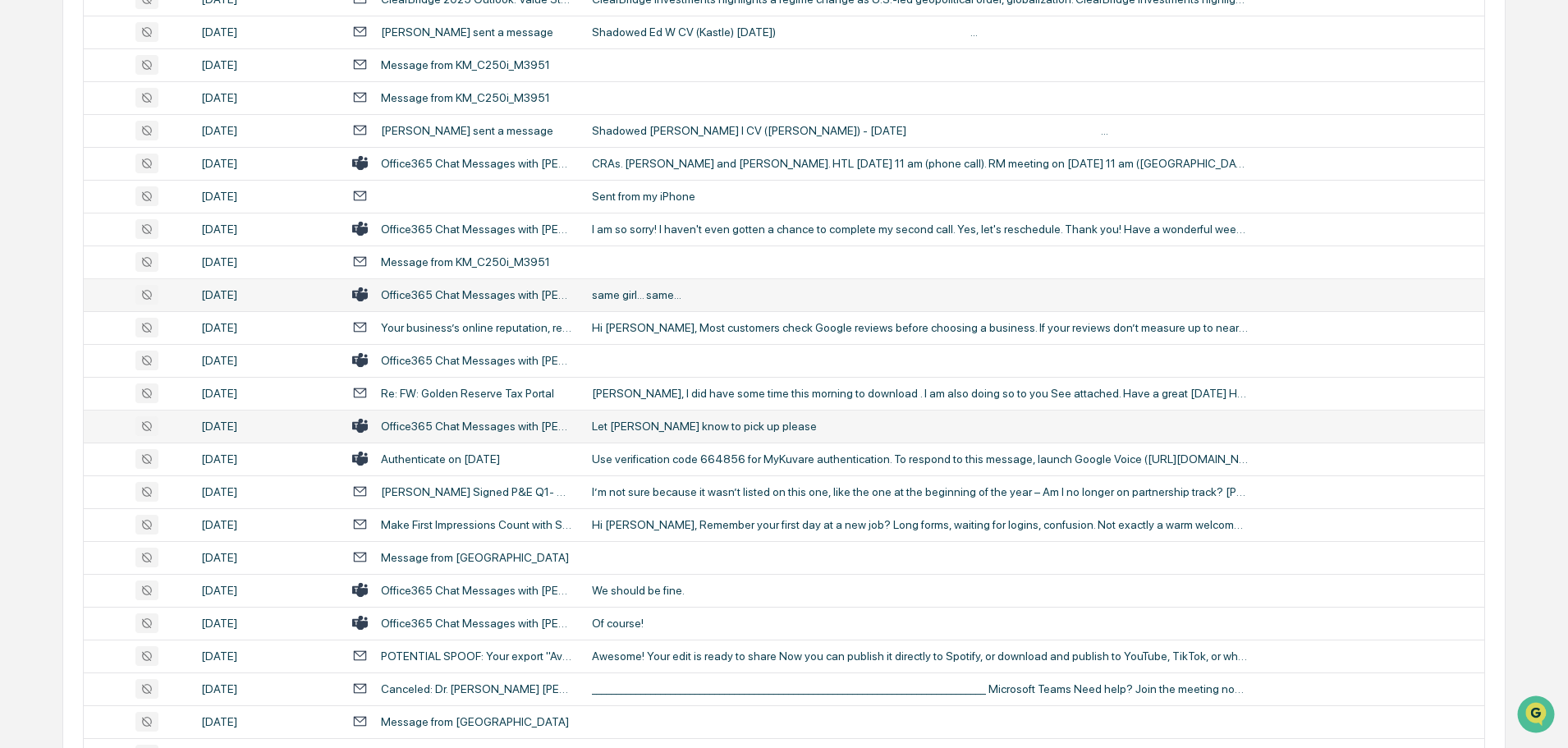
click at [668, 427] on div "Let [PERSON_NAME] know to pick up please" at bounding box center [920, 426] width 657 height 13
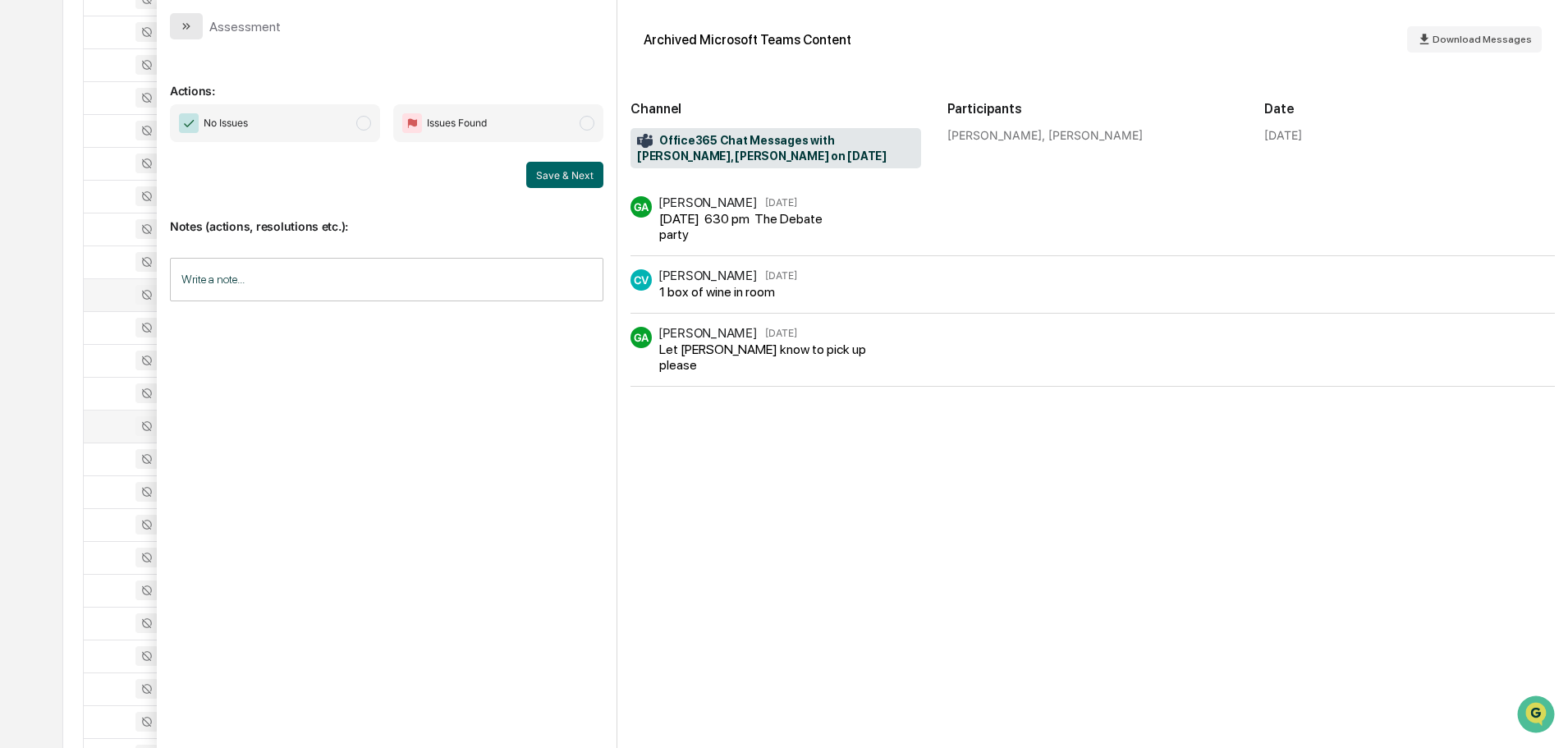
click at [198, 23] on button "modal" at bounding box center [186, 25] width 33 height 26
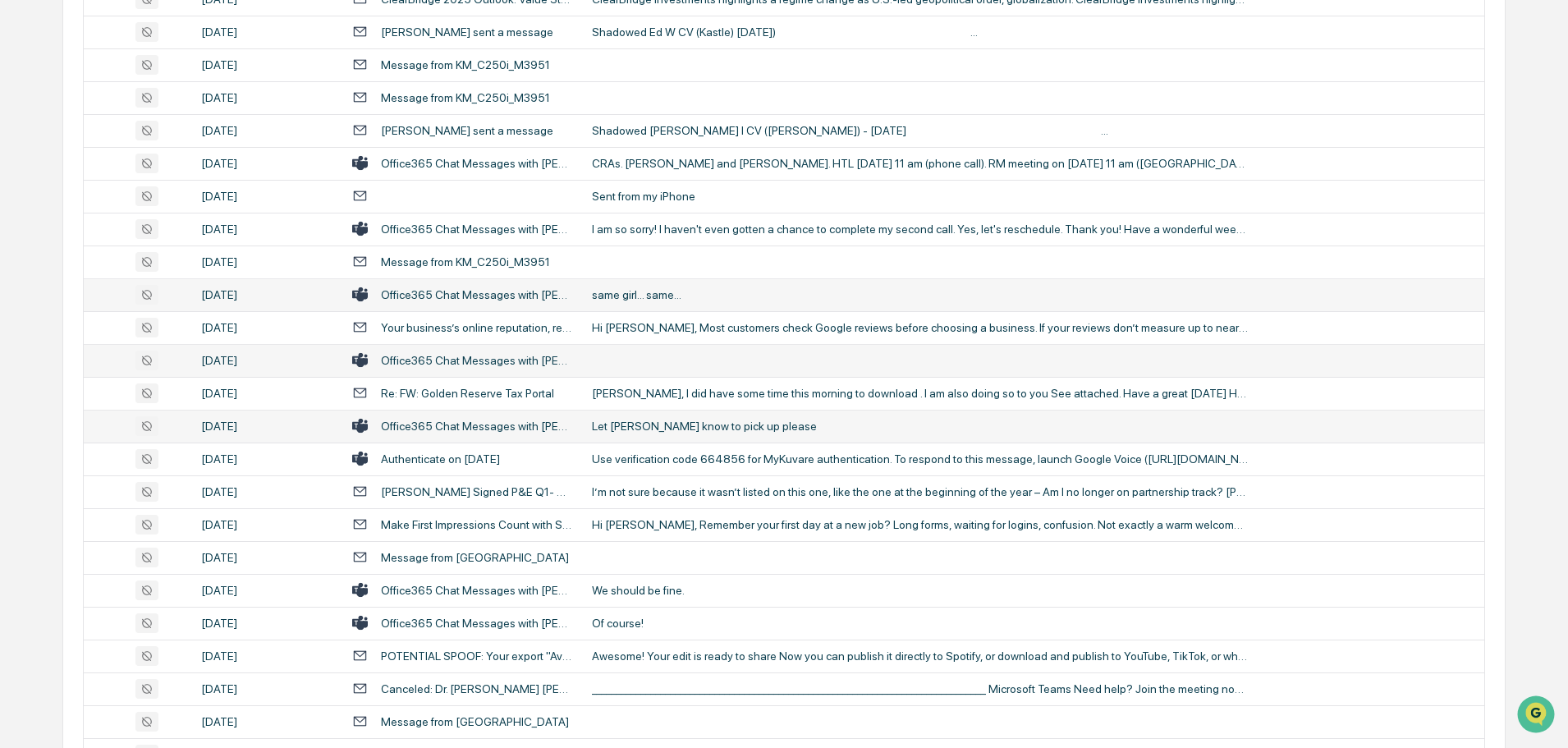
click at [718, 363] on td at bounding box center [1033, 361] width 902 height 33
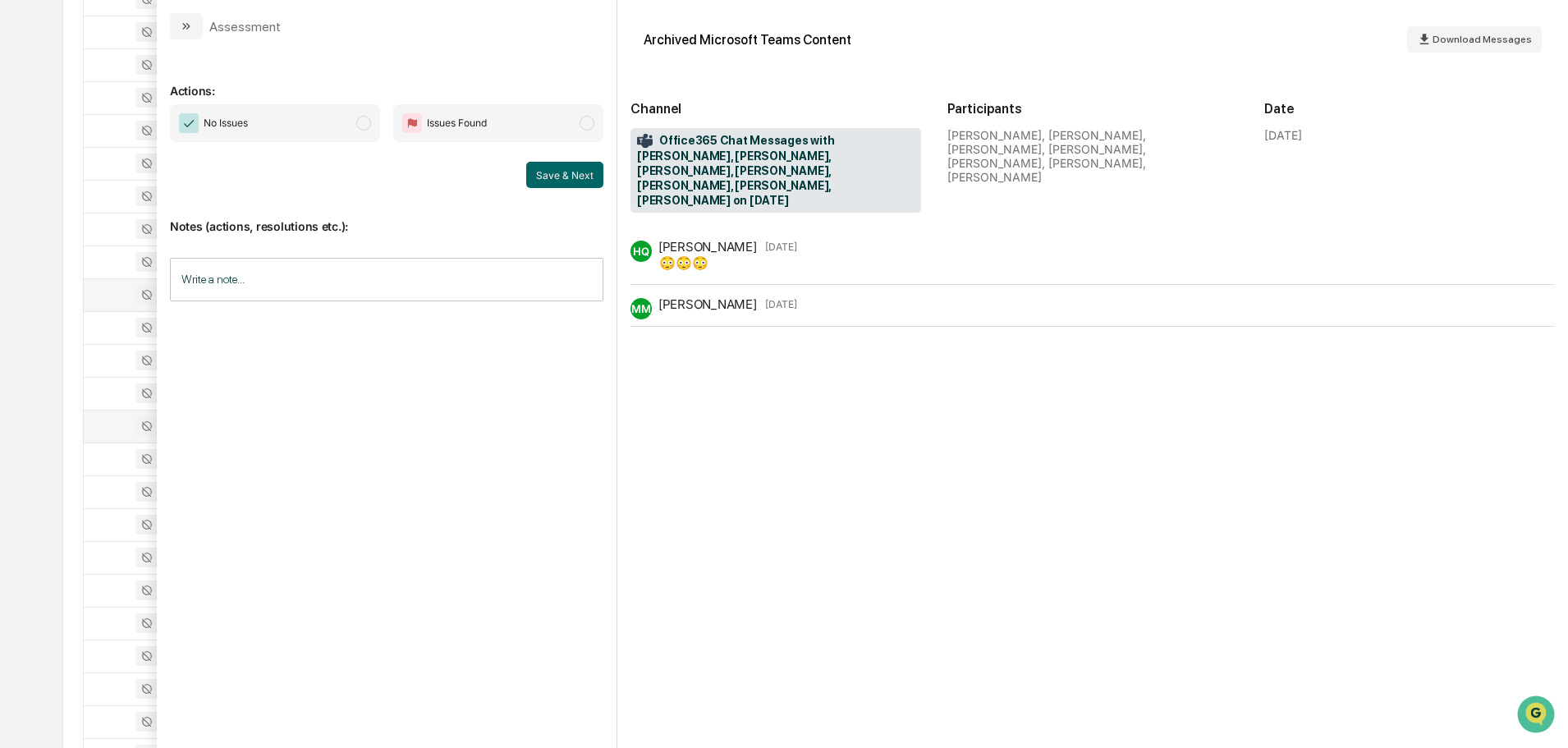
drag, startPoint x: 195, startPoint y: 29, endPoint x: 230, endPoint y: 47, distance: 39.4
click at [195, 28] on button "modal" at bounding box center [186, 25] width 33 height 26
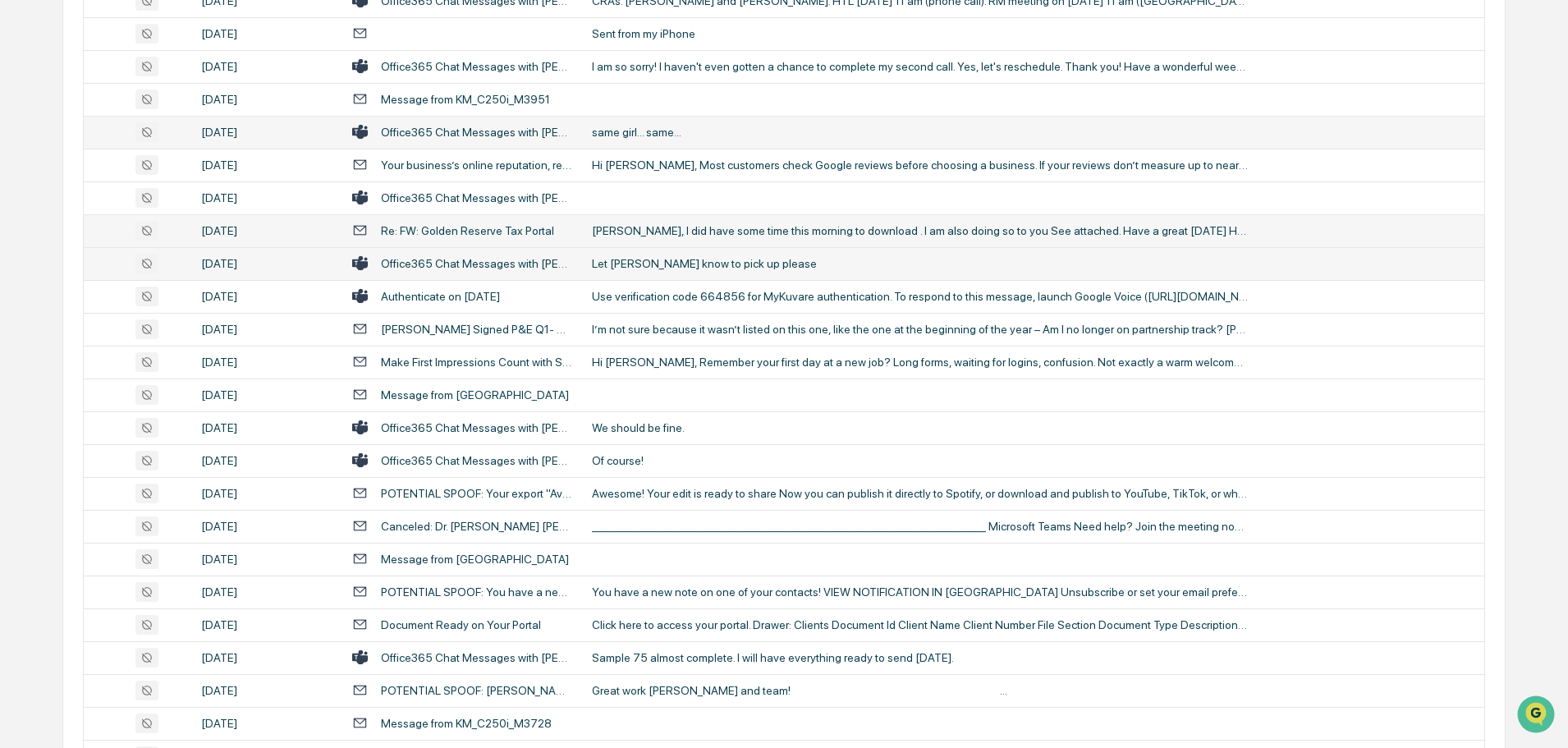
scroll to position [822, 0]
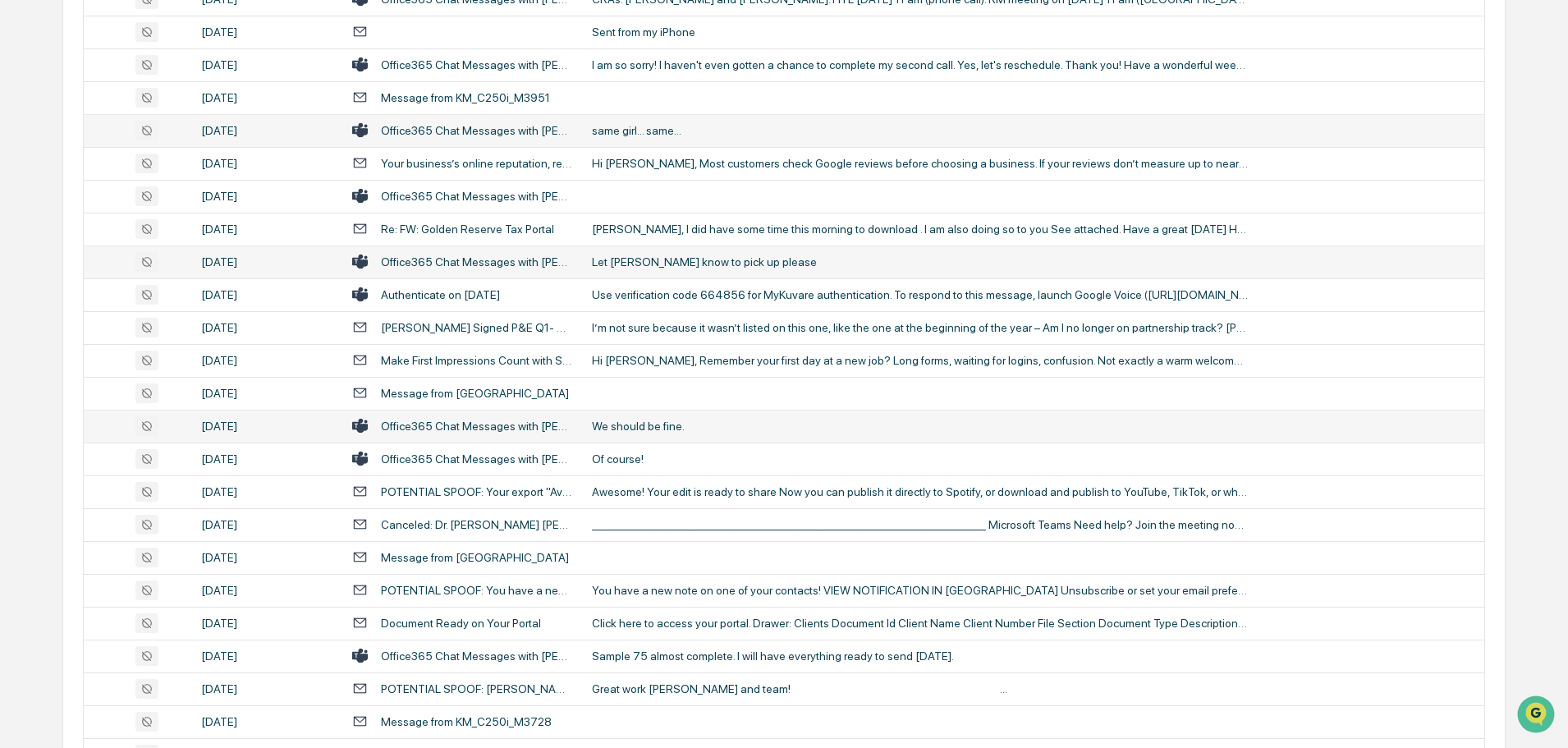
click at [654, 424] on div "We should be fine." at bounding box center [920, 426] width 657 height 13
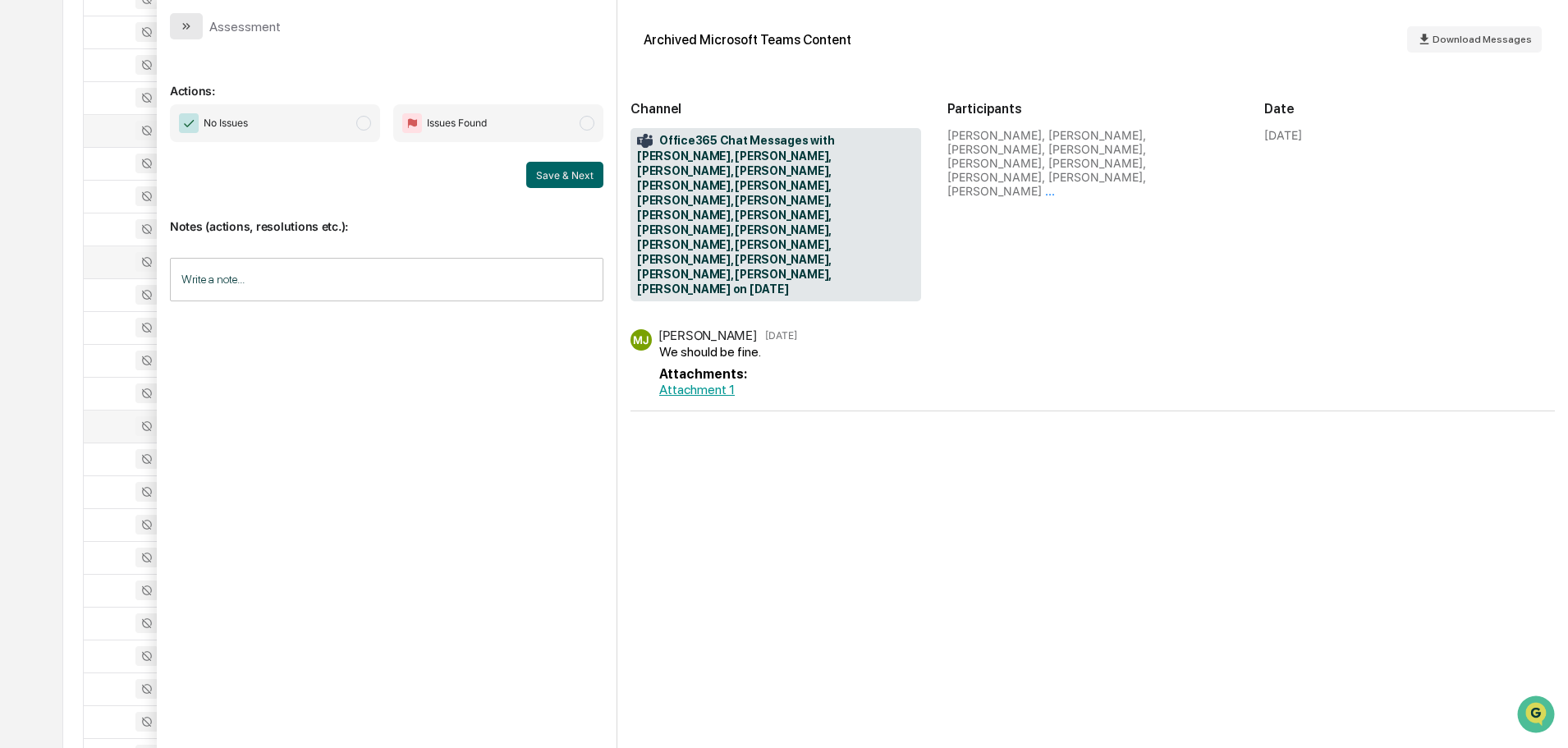
click at [190, 28] on icon "modal" at bounding box center [186, 26] width 13 height 13
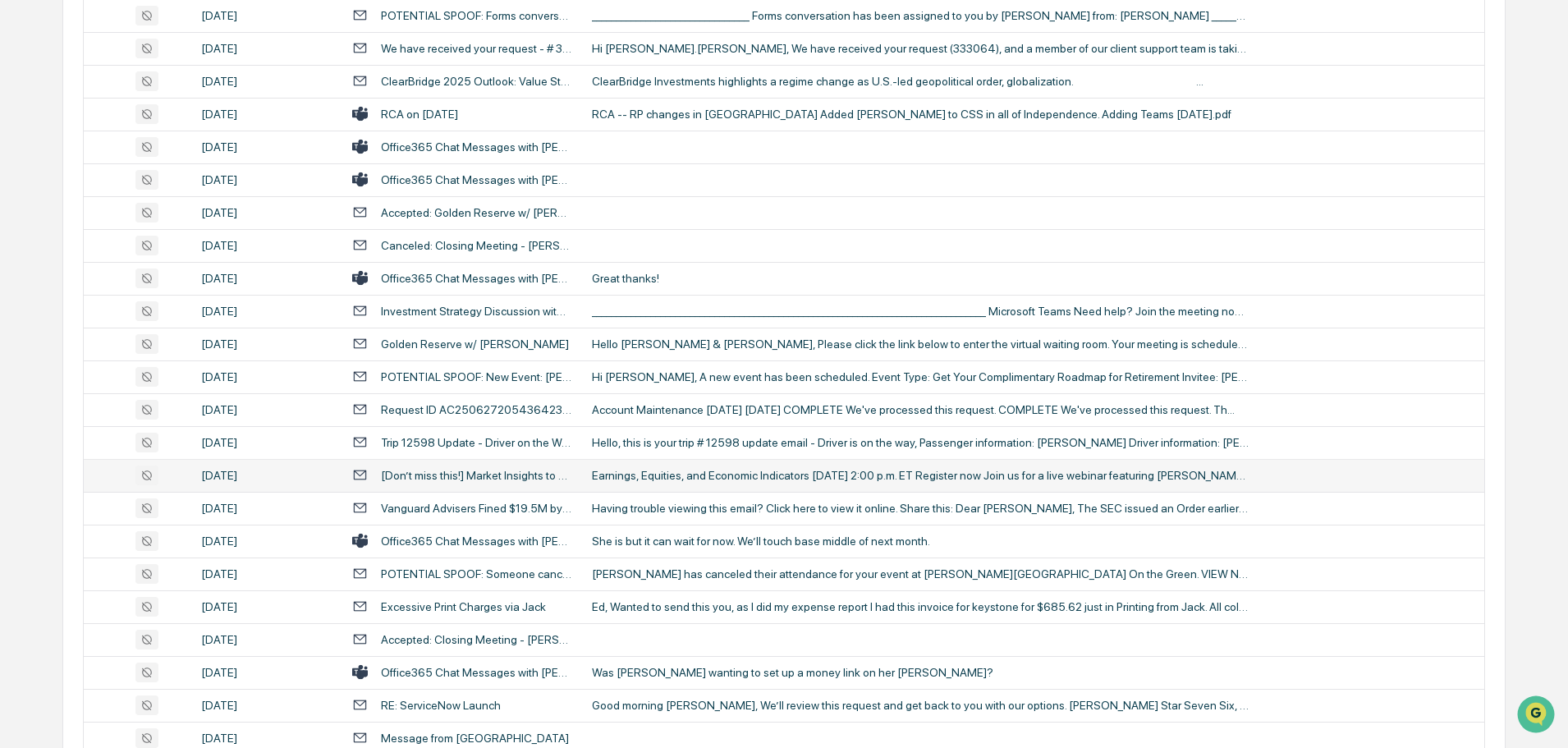
scroll to position [1643, 0]
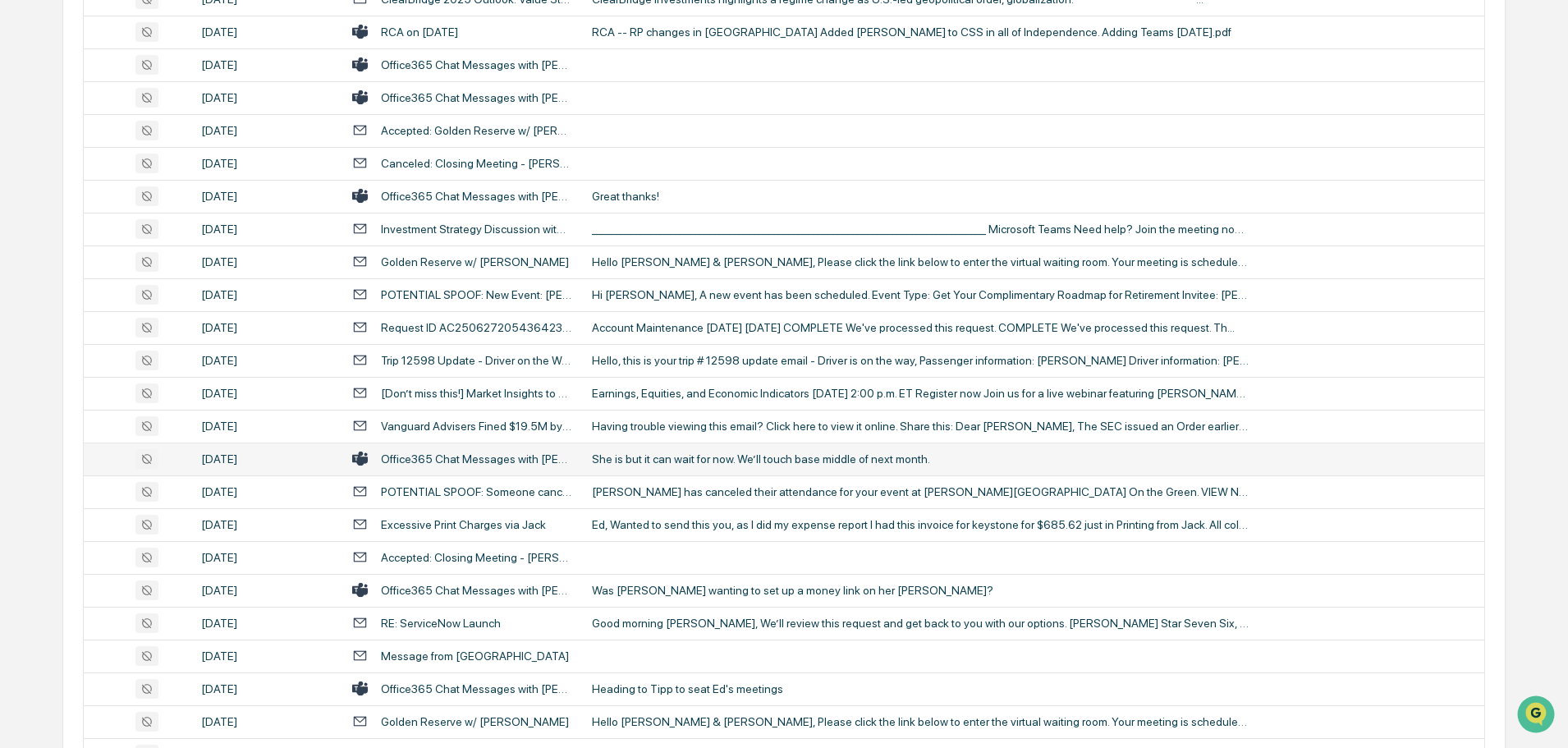
click at [694, 459] on div "She is but it can wait for now. We’ll touch base middle of next month." at bounding box center [920, 459] width 657 height 13
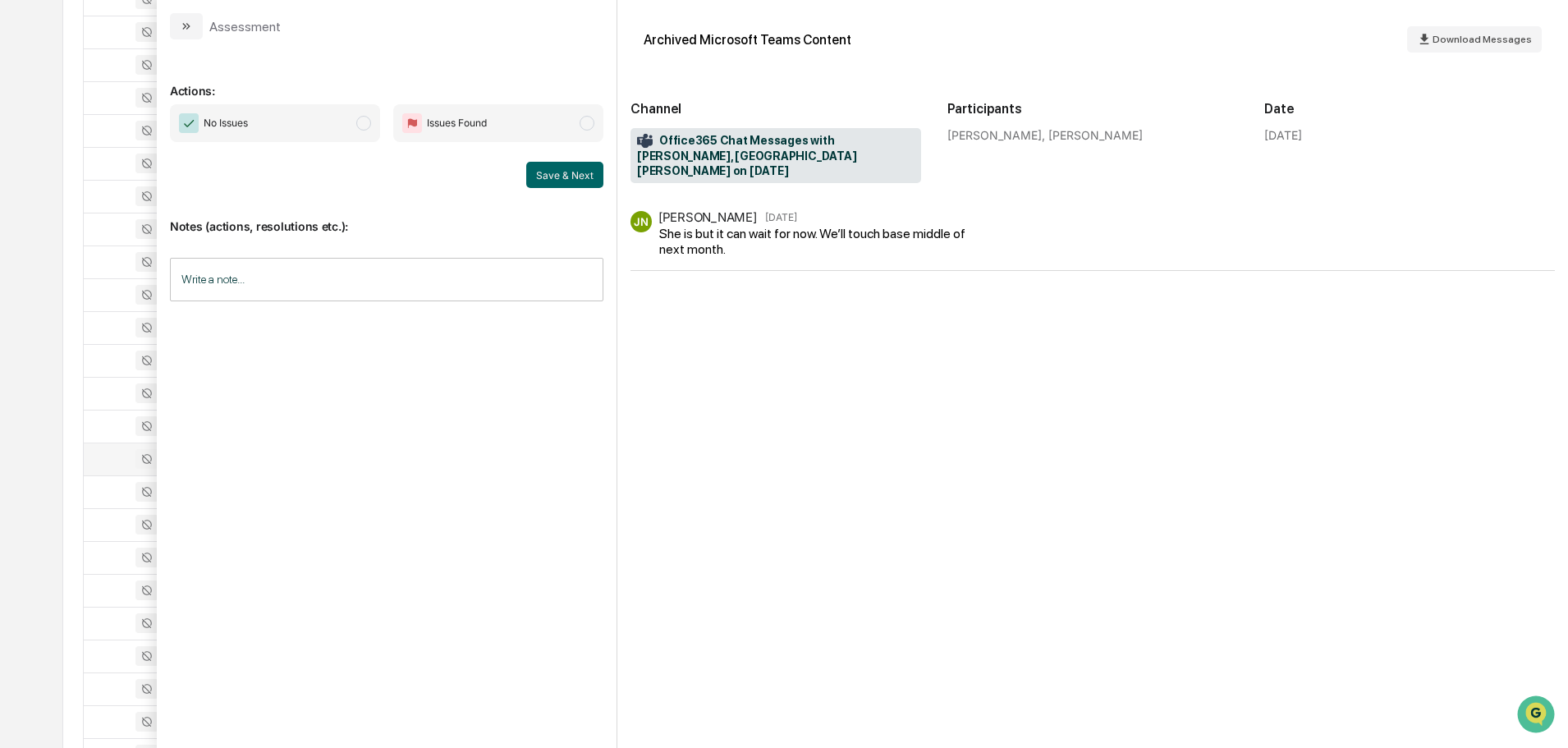
click at [193, 27] on icon "modal" at bounding box center [186, 26] width 13 height 13
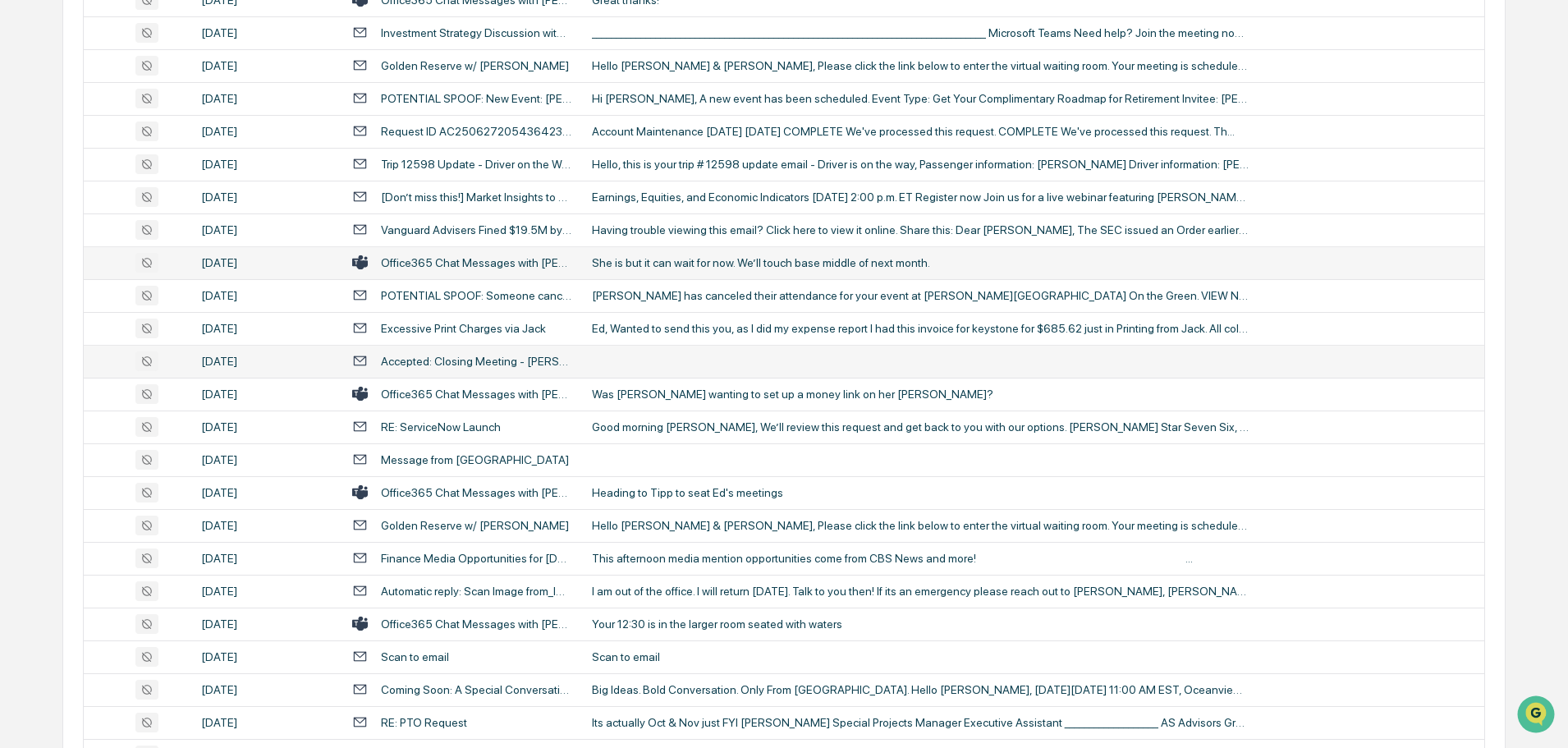
scroll to position [1890, 0]
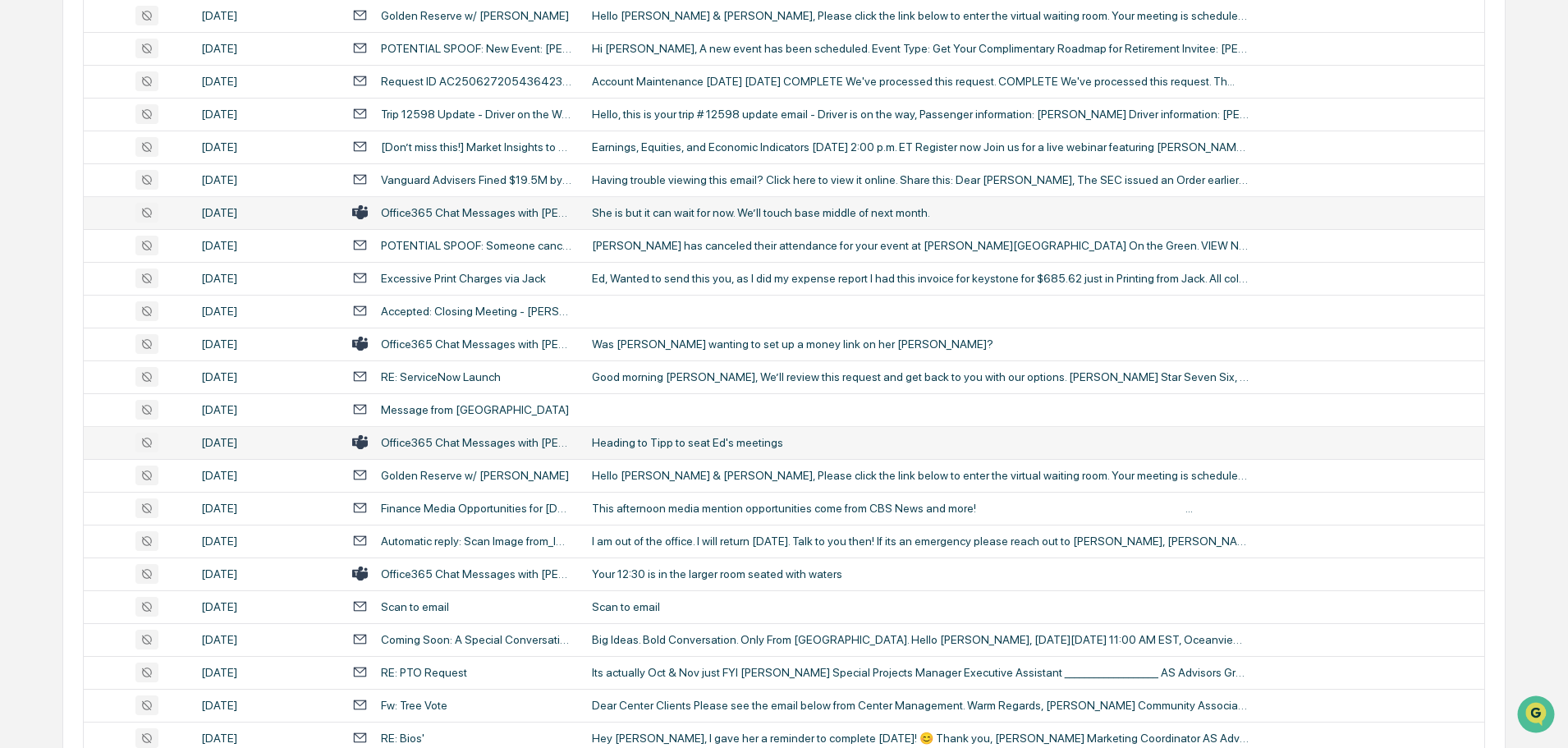
click at [719, 445] on div "Heading to Tipp to seat Ed's meetings" at bounding box center [920, 443] width 657 height 13
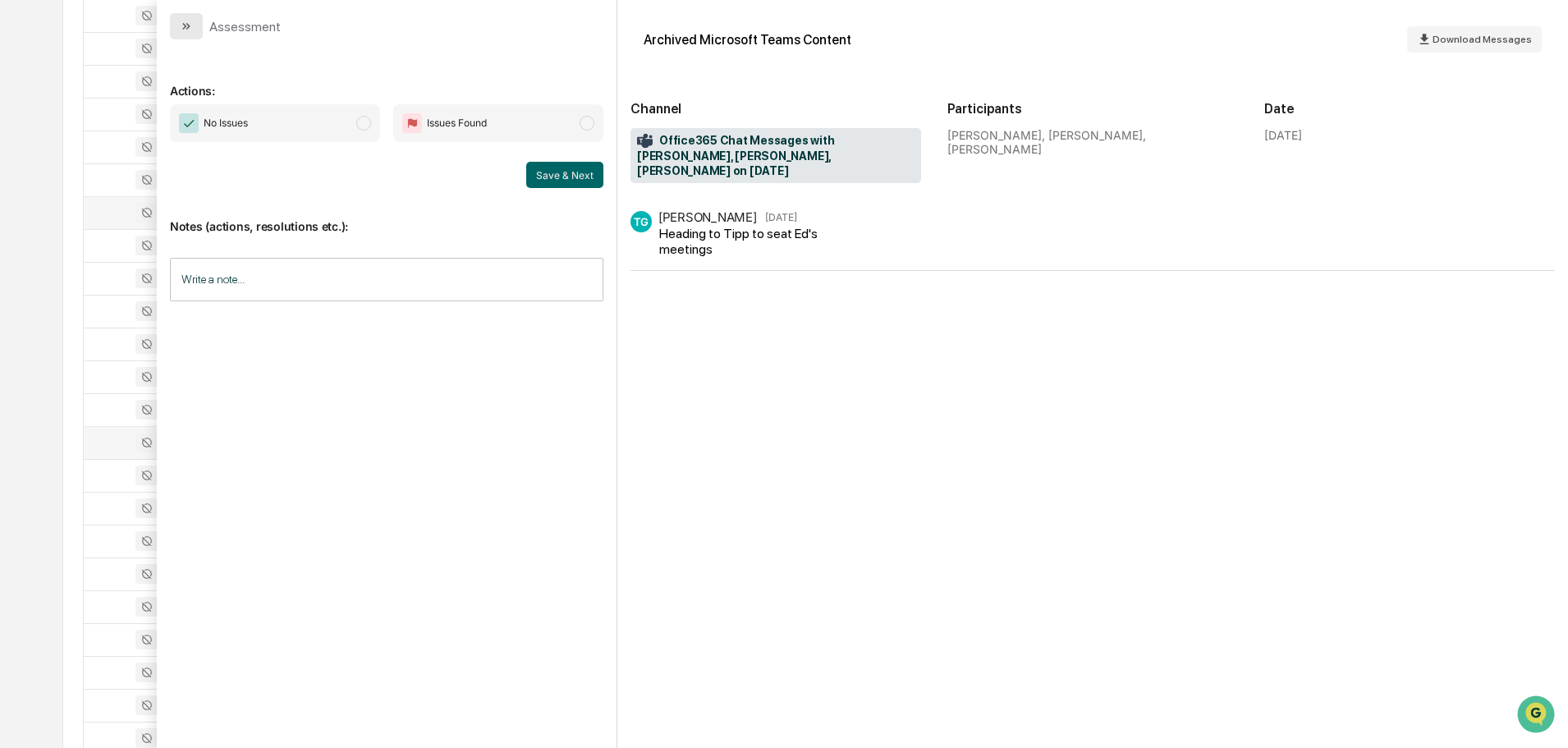
click at [190, 15] on button "modal" at bounding box center [186, 25] width 33 height 26
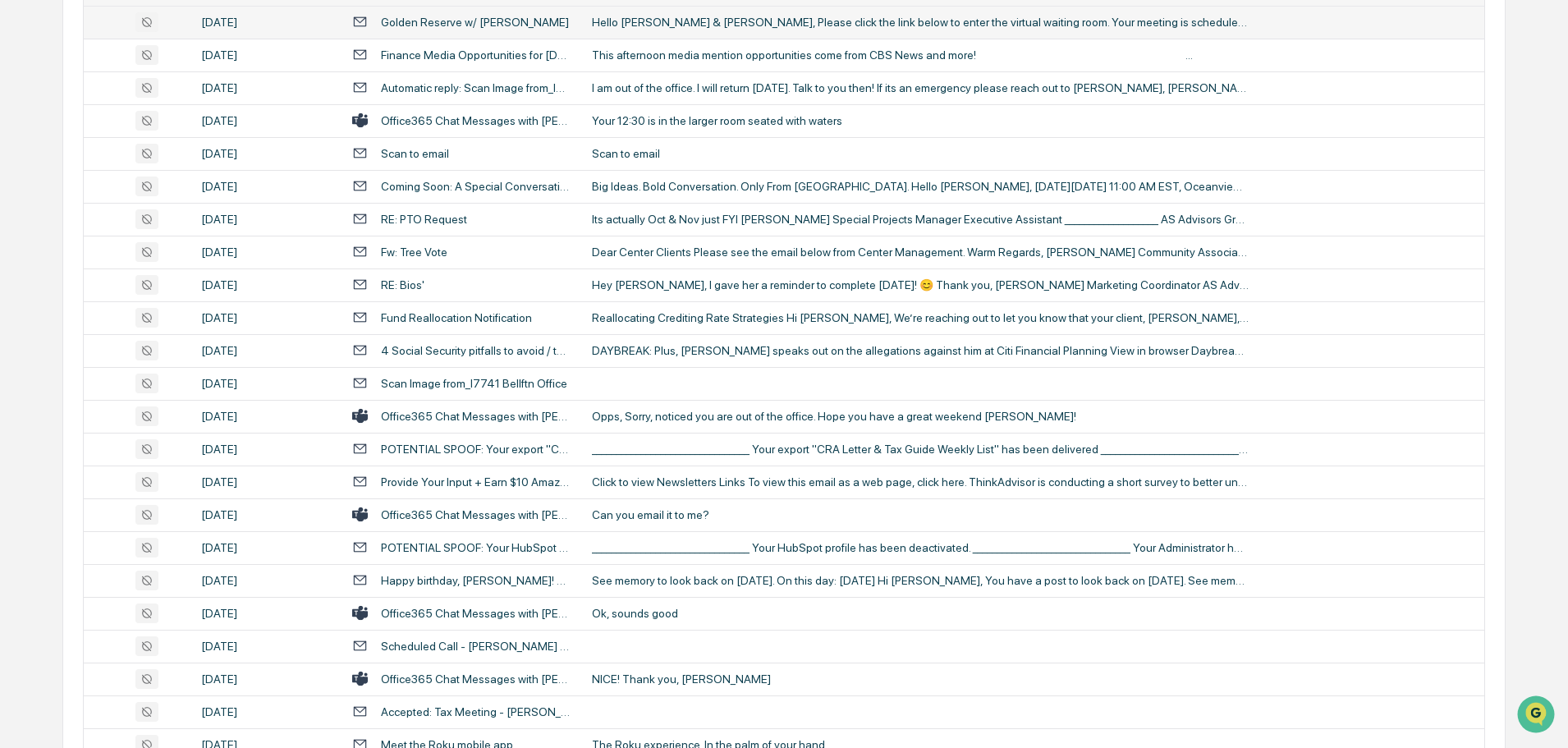
scroll to position [2382, 0]
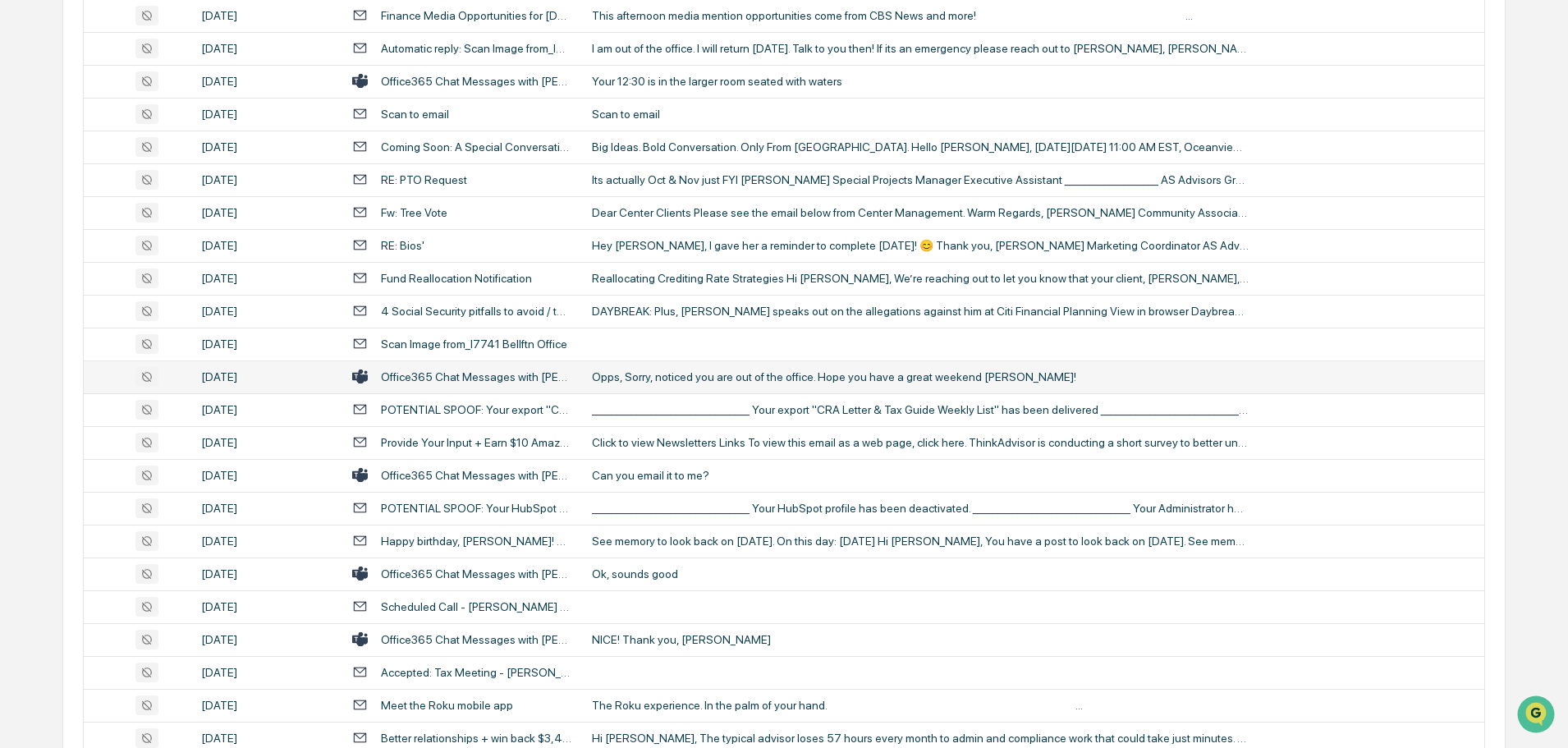
click at [705, 378] on div "Opps, Sorry, noticed you are out of the office. Hope you have a great weekend […" at bounding box center [920, 377] width 657 height 13
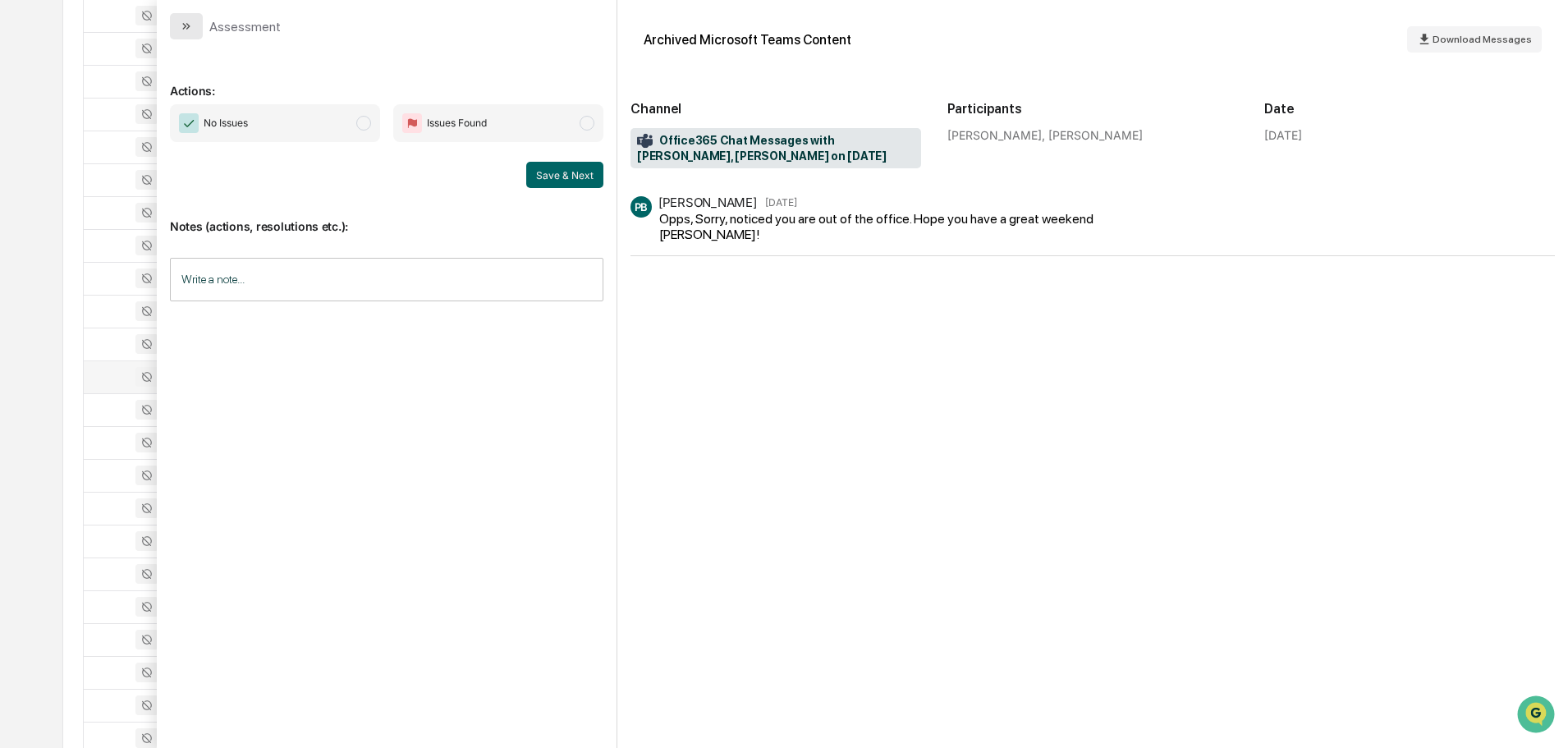
click at [184, 30] on icon "modal" at bounding box center [186, 26] width 13 height 13
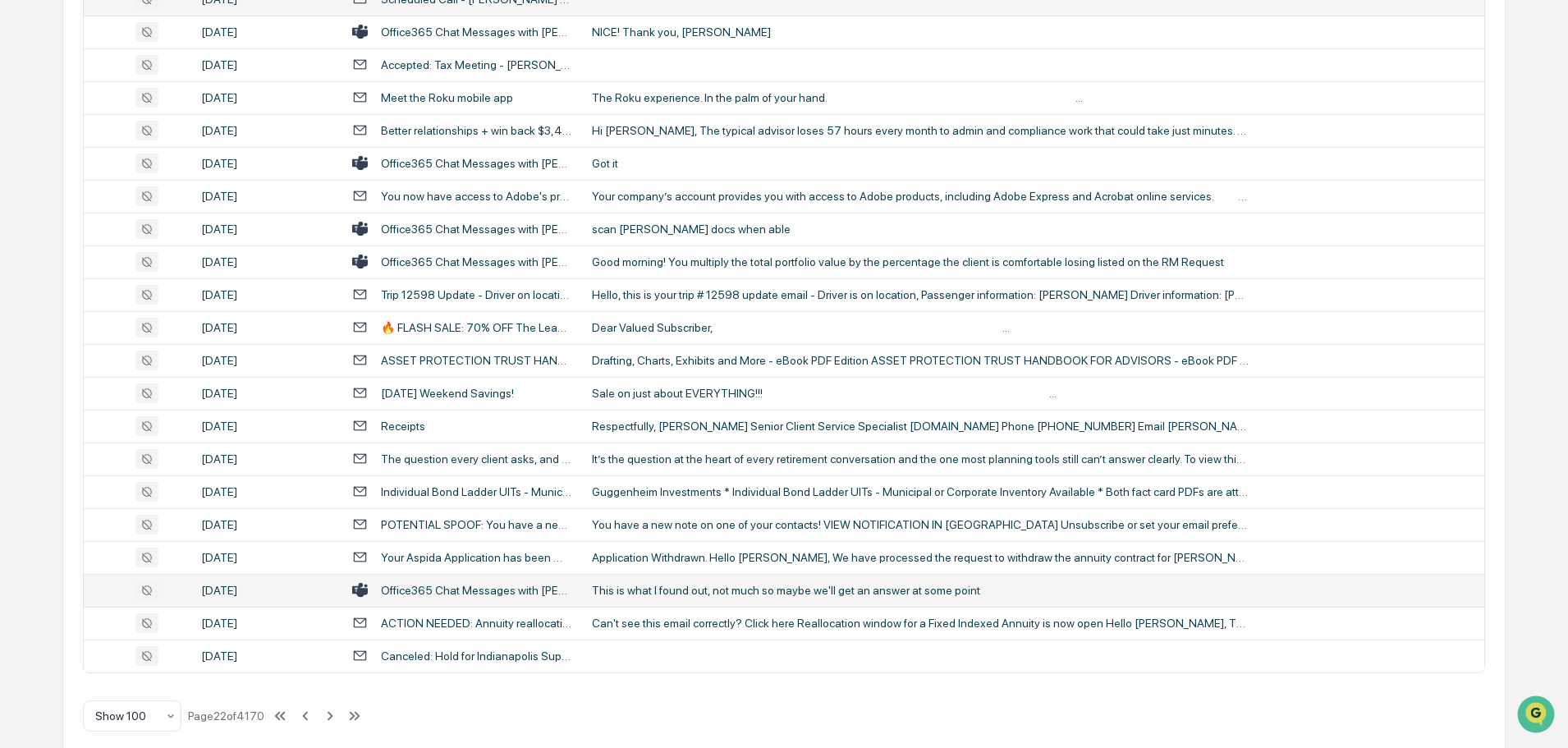
scroll to position [3008, 0]
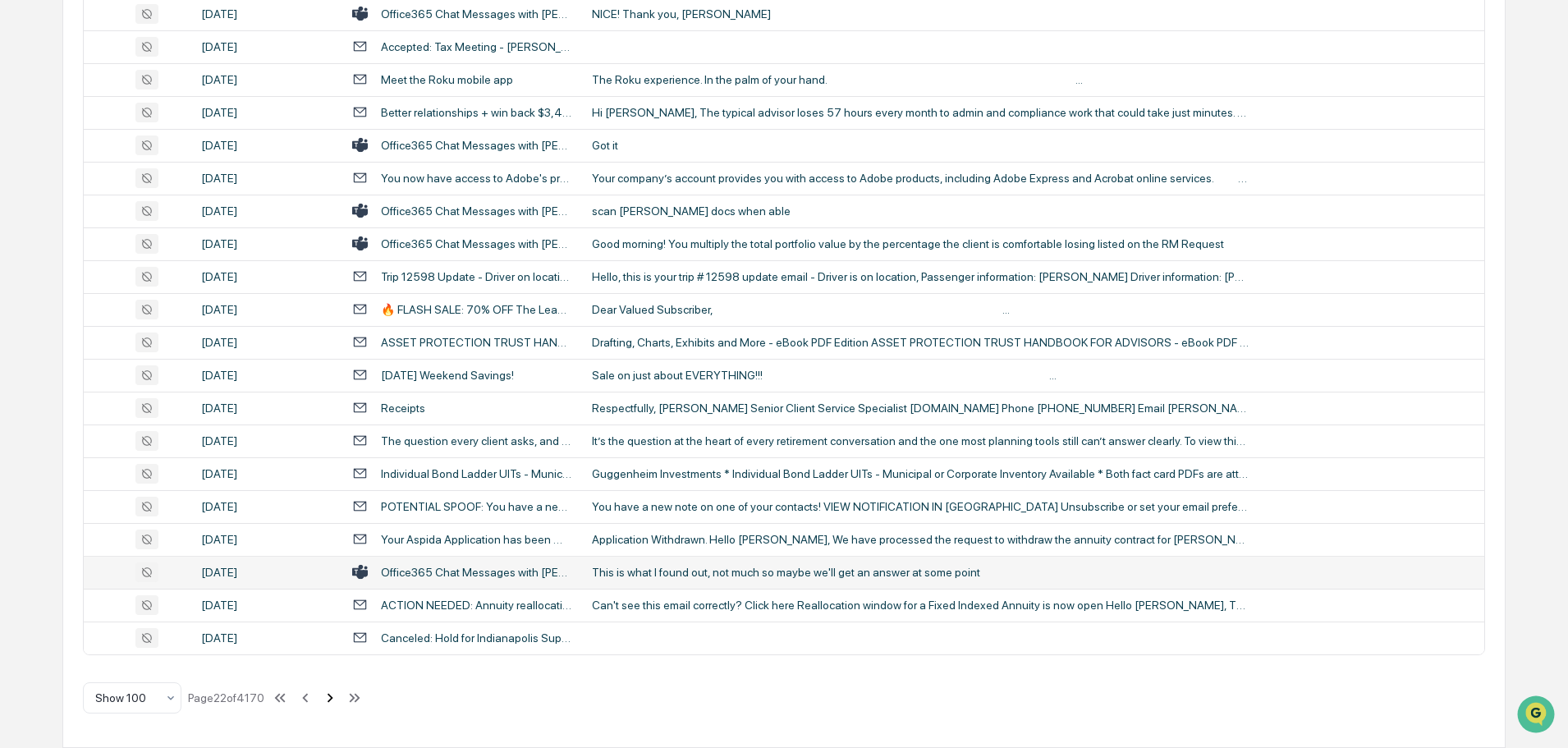
click at [329, 701] on icon at bounding box center [330, 698] width 18 height 18
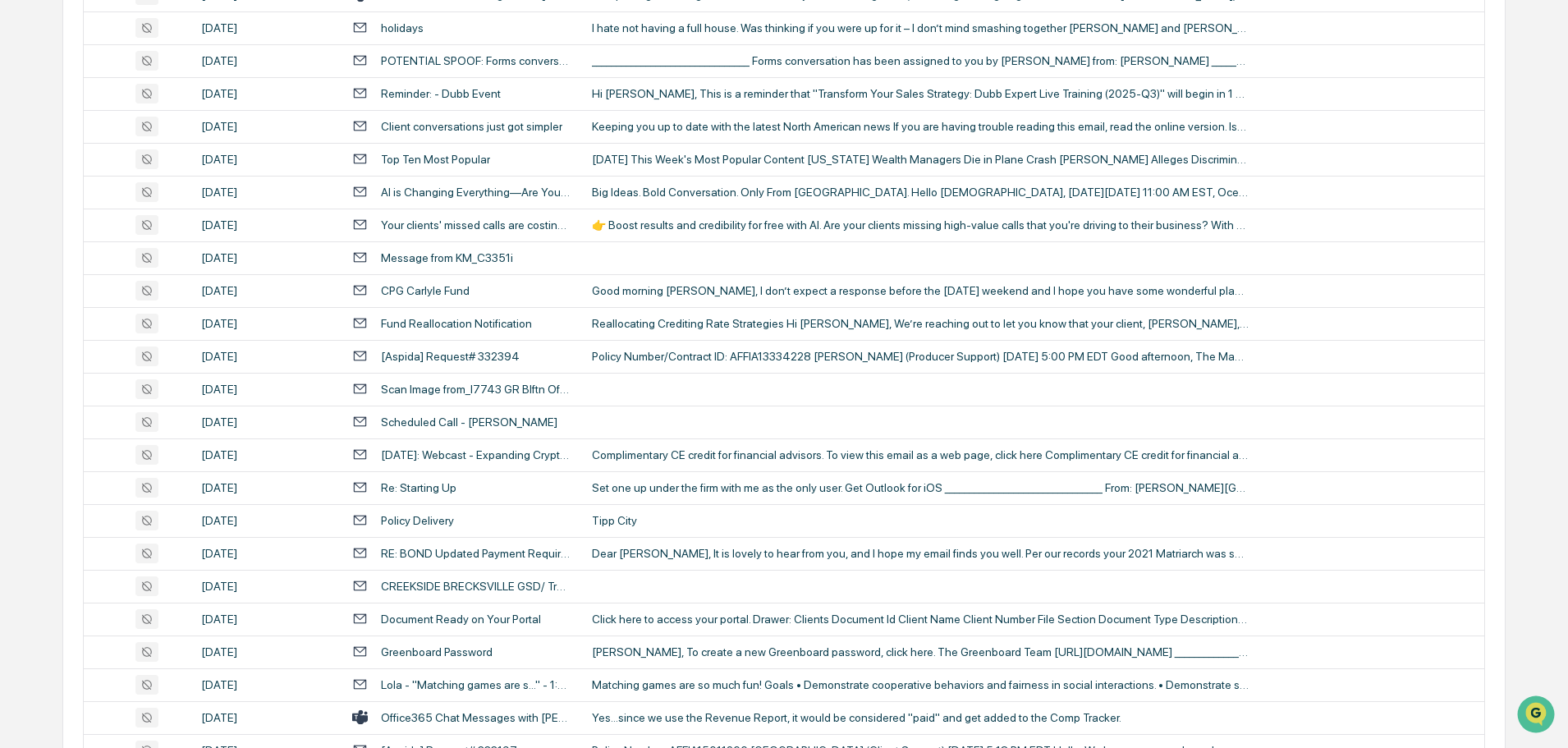
scroll to position [986, 0]
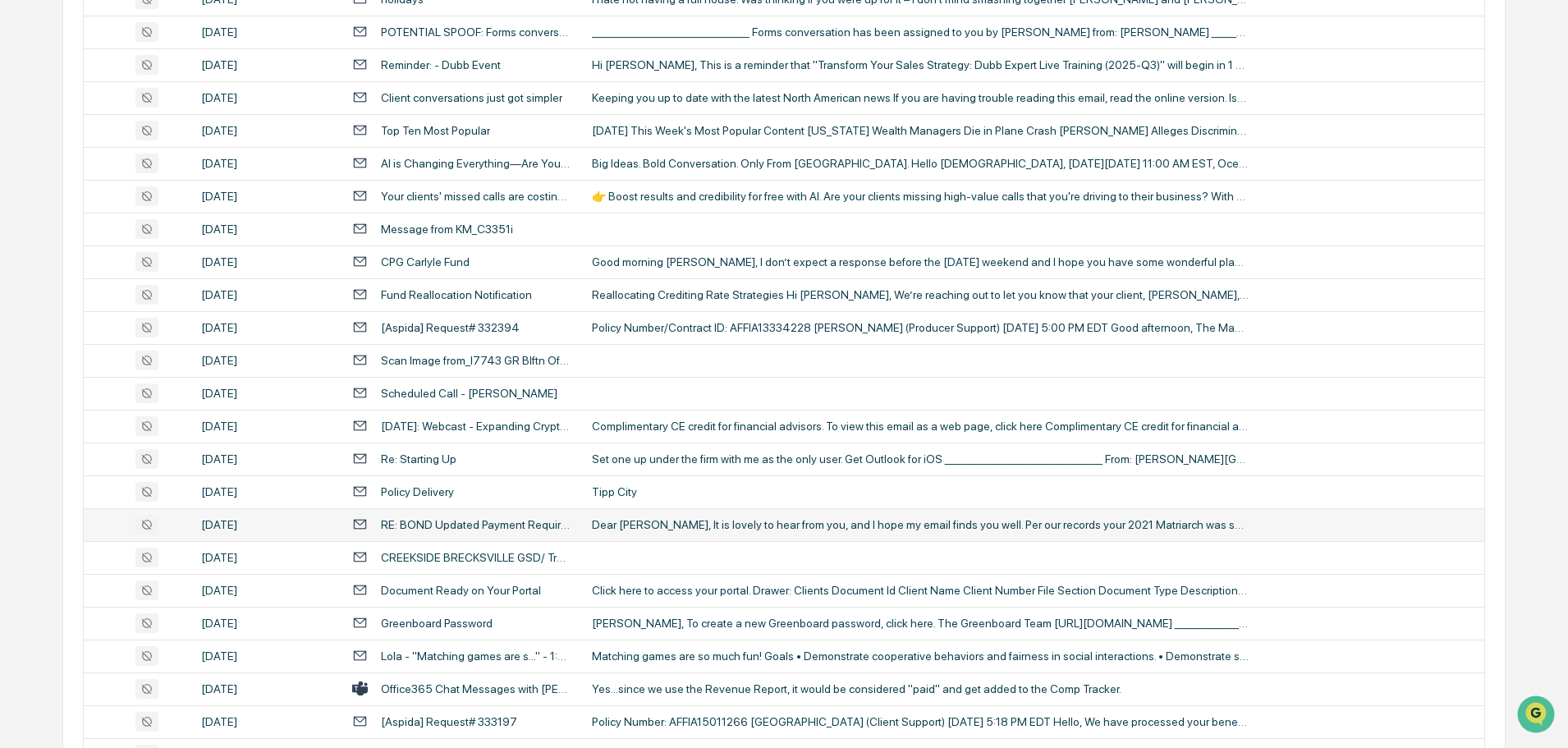
click at [697, 527] on div "Dear [PERSON_NAME], It is lovely to hear from you, and I hope my email finds yo…" at bounding box center [920, 524] width 657 height 13
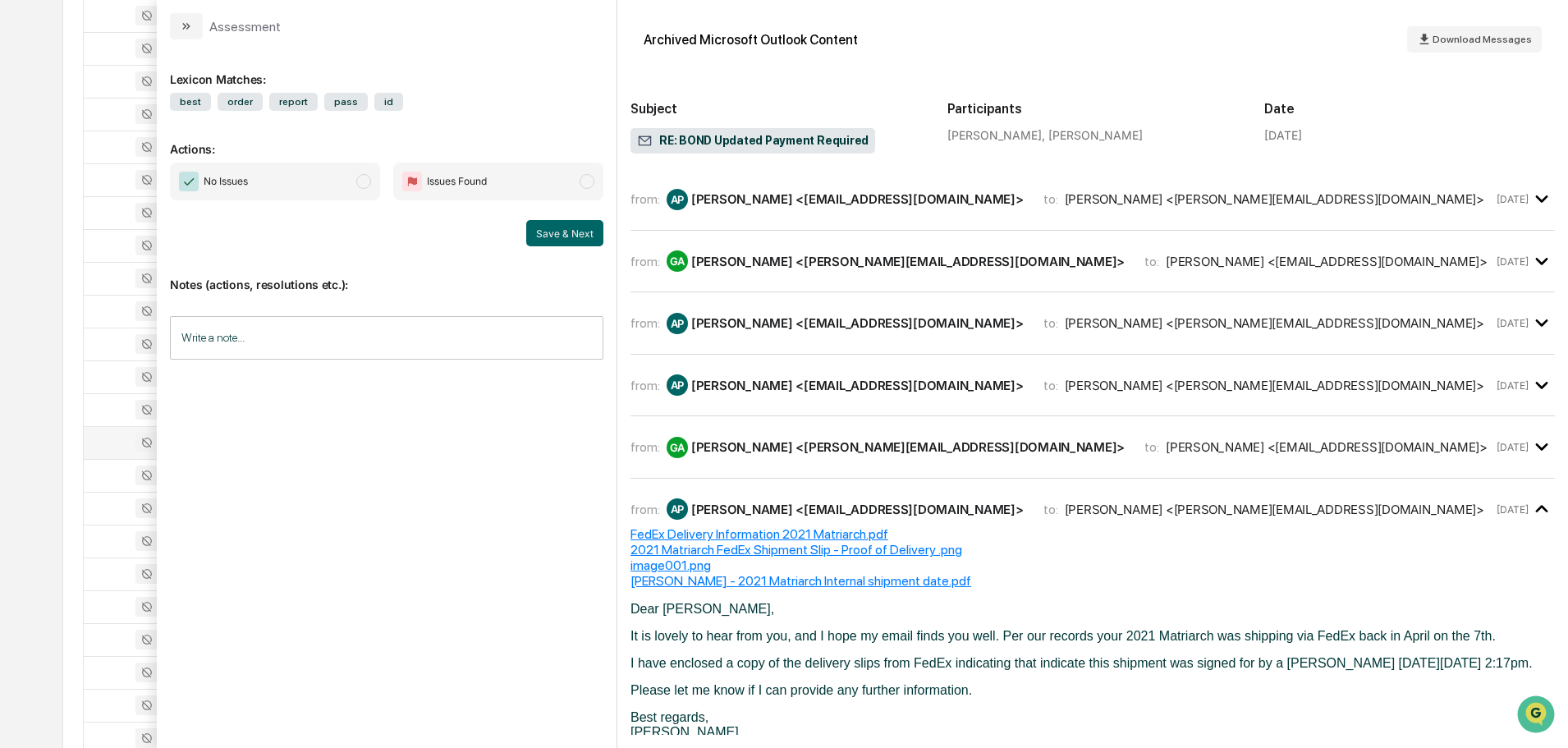
click at [199, 22] on button "modal" at bounding box center [186, 25] width 33 height 26
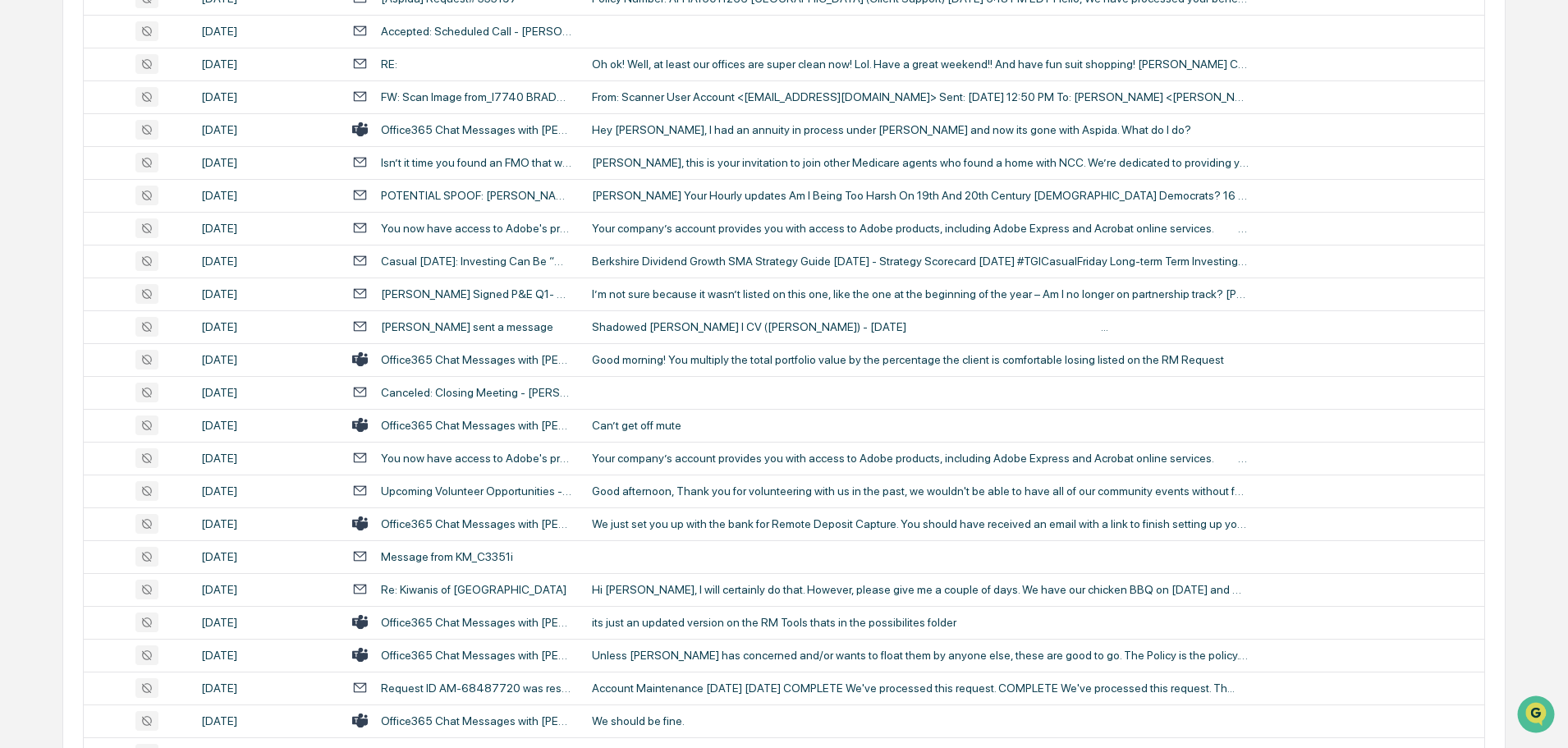
scroll to position [1725, 0]
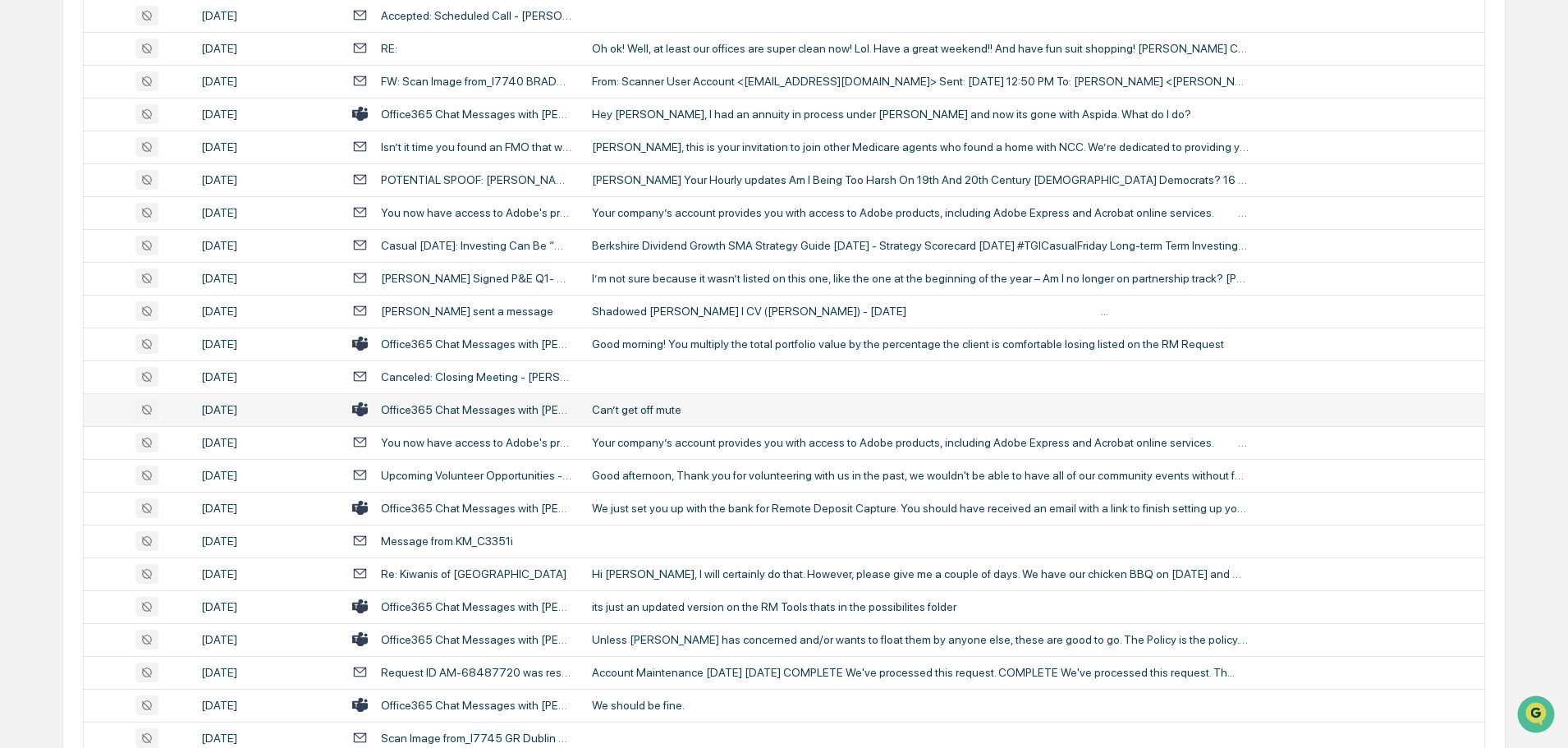
click at [661, 406] on div "Can’t get off mute" at bounding box center [920, 410] width 657 height 13
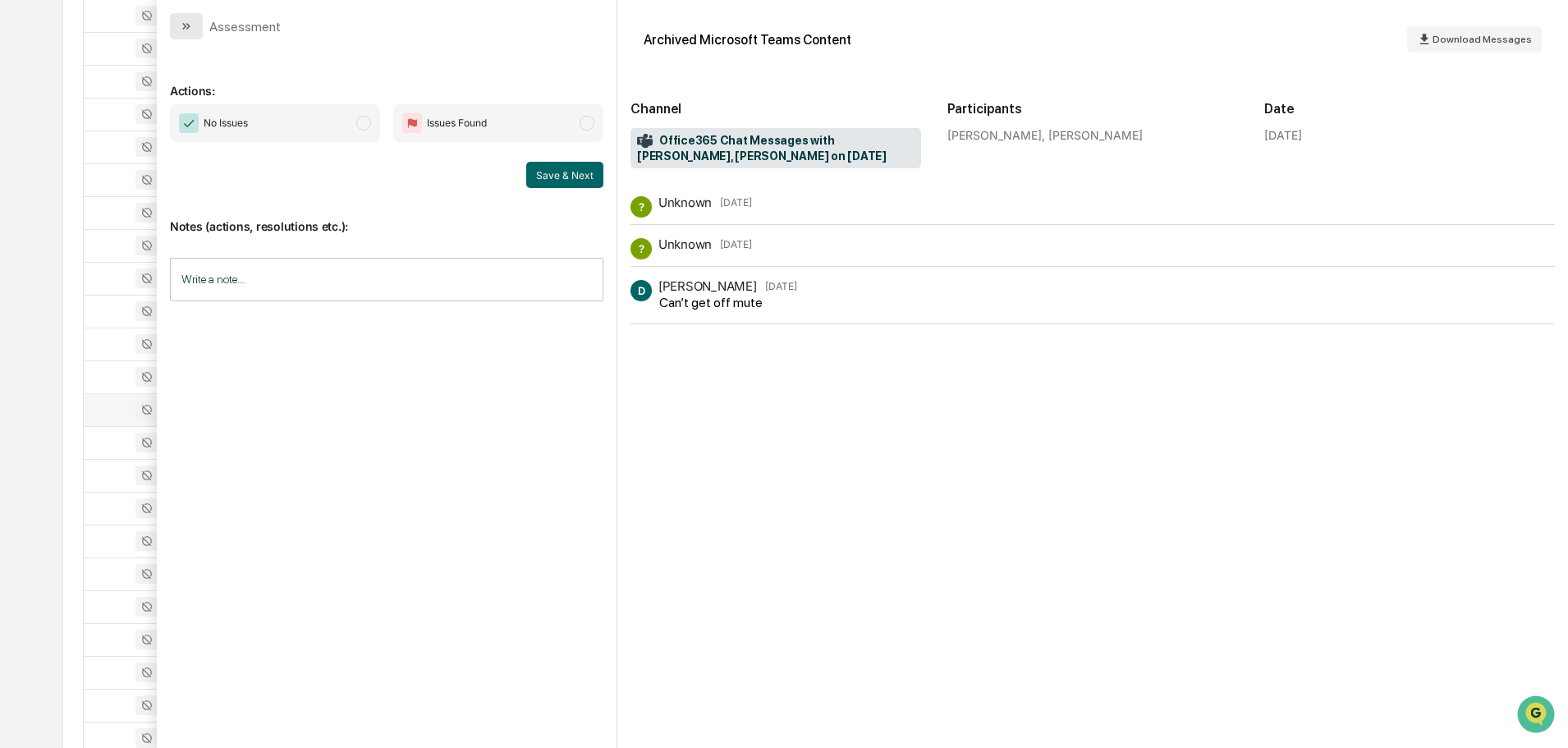
click at [192, 22] on icon "modal" at bounding box center [186, 26] width 13 height 13
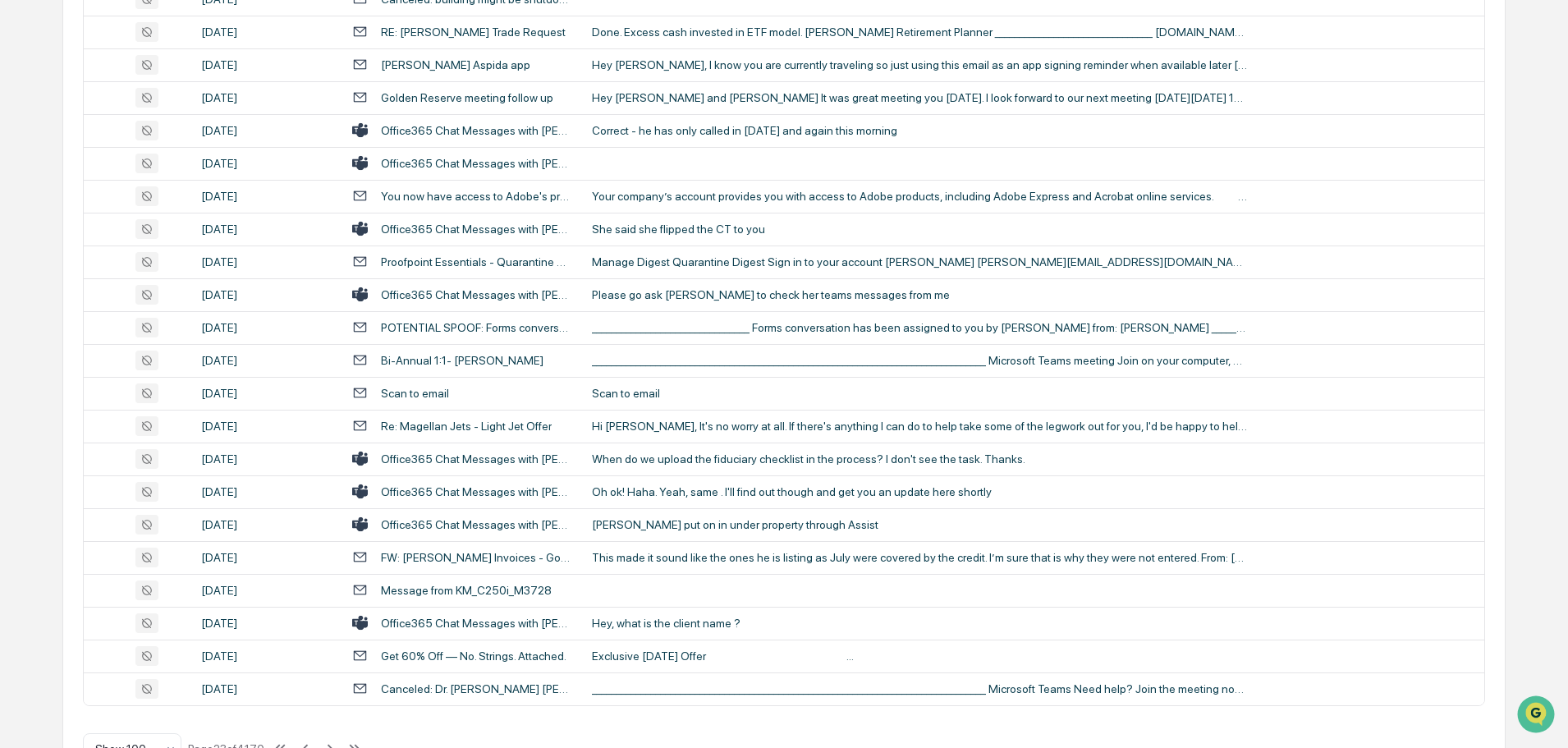
scroll to position [3008, 0]
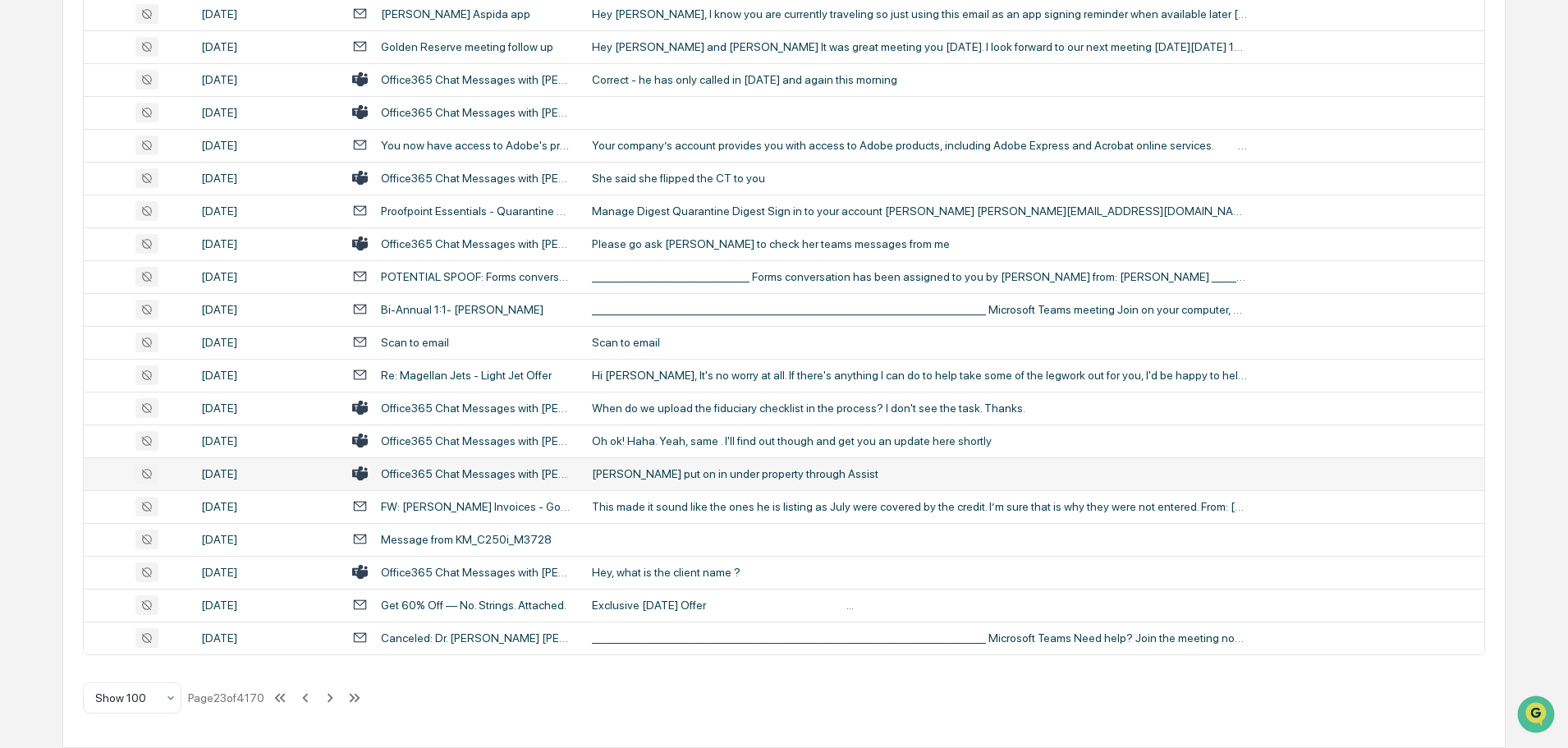
click at [660, 469] on div "[PERSON_NAME] put on in under property through Assist" at bounding box center [920, 474] width 657 height 13
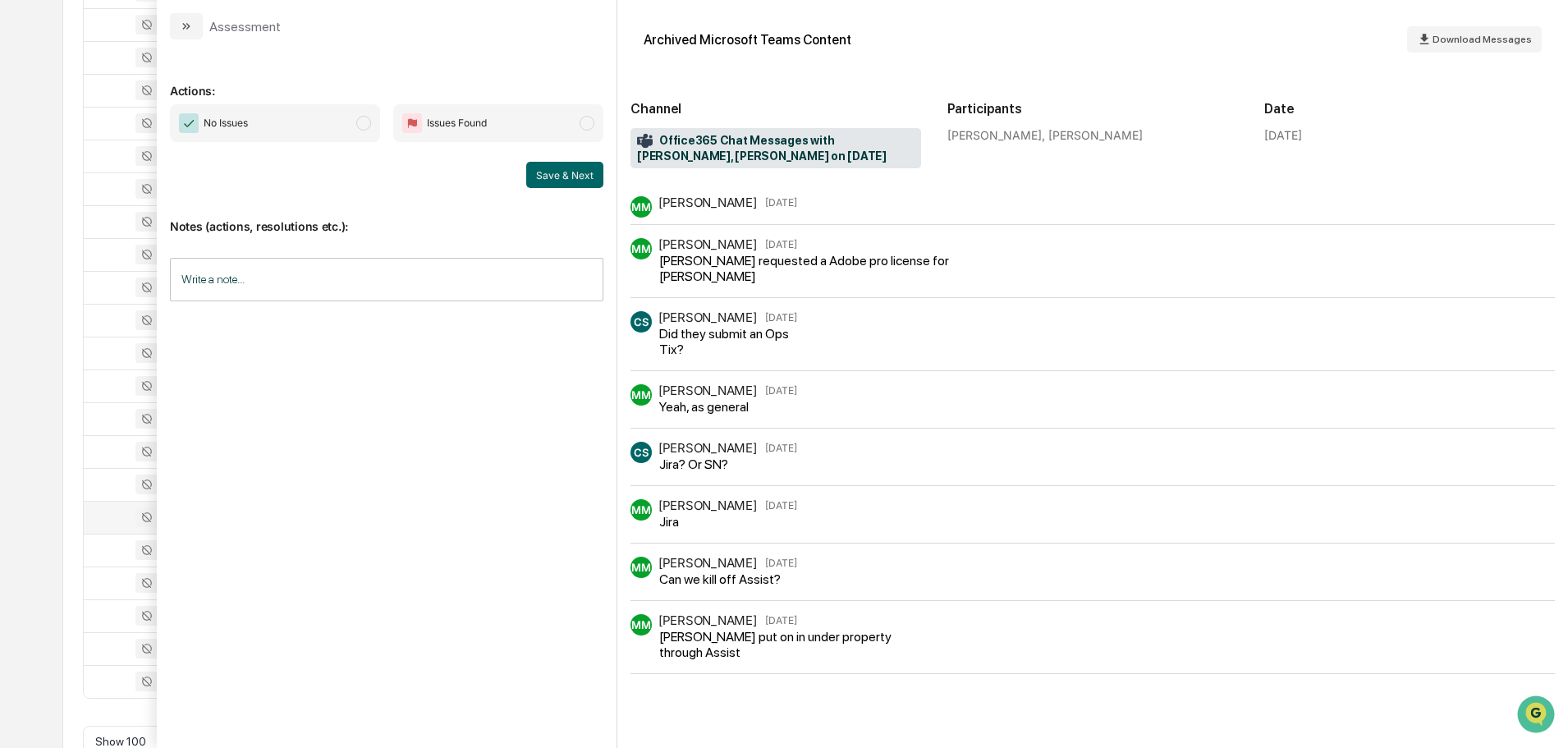
scroll to position [2927, 0]
click at [192, 32] on icon "modal" at bounding box center [186, 26] width 13 height 13
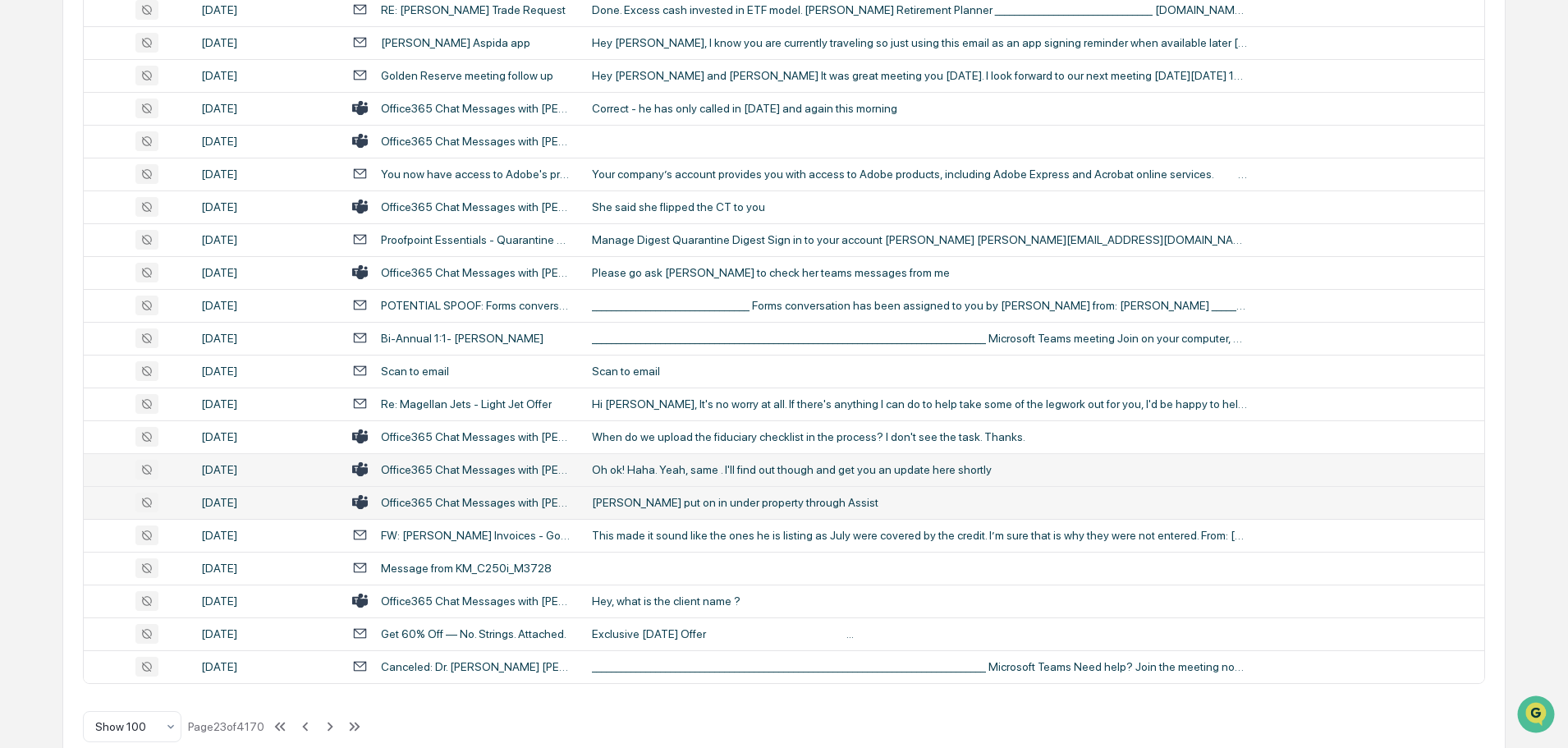
scroll to position [3008, 0]
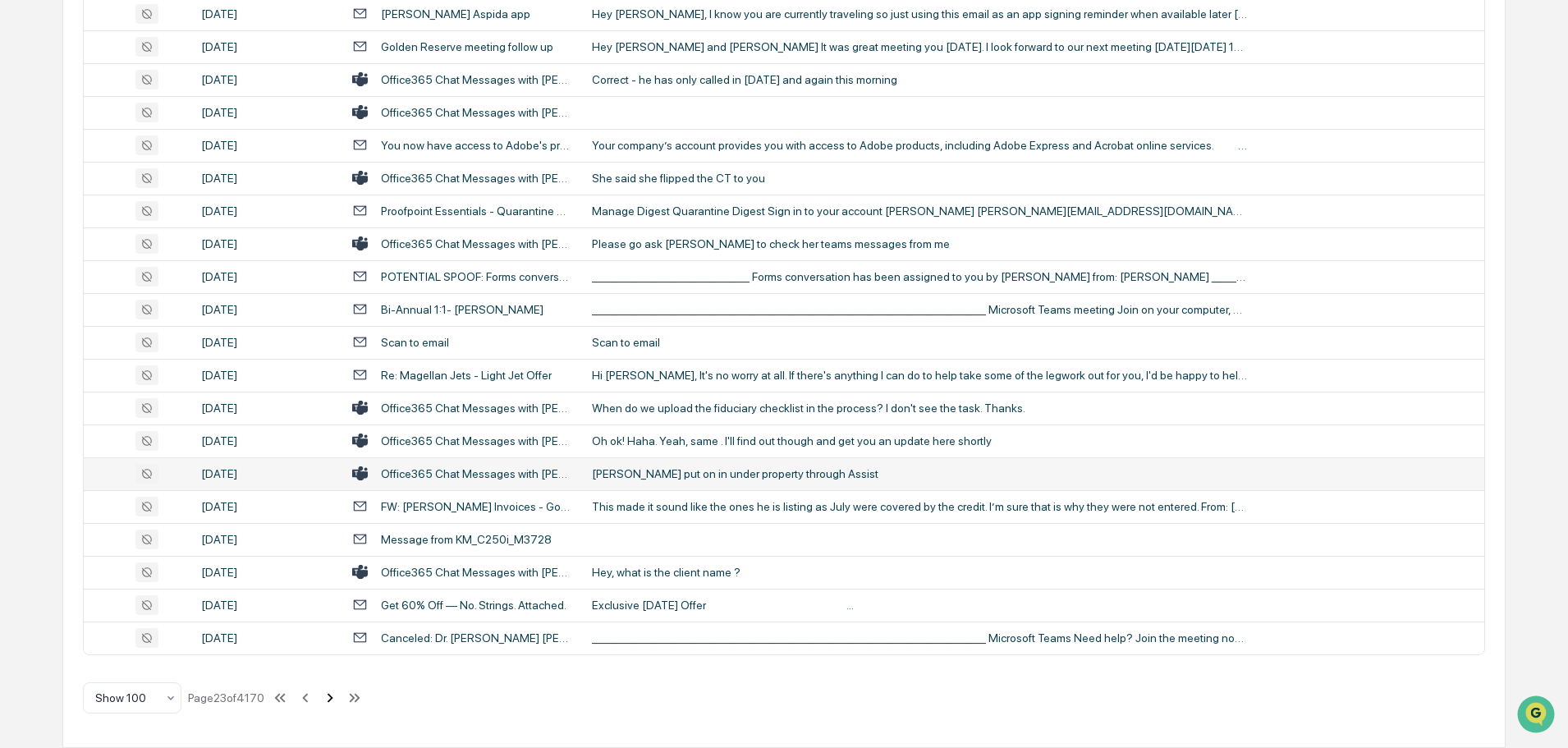
click at [330, 701] on icon at bounding box center [330, 698] width 18 height 18
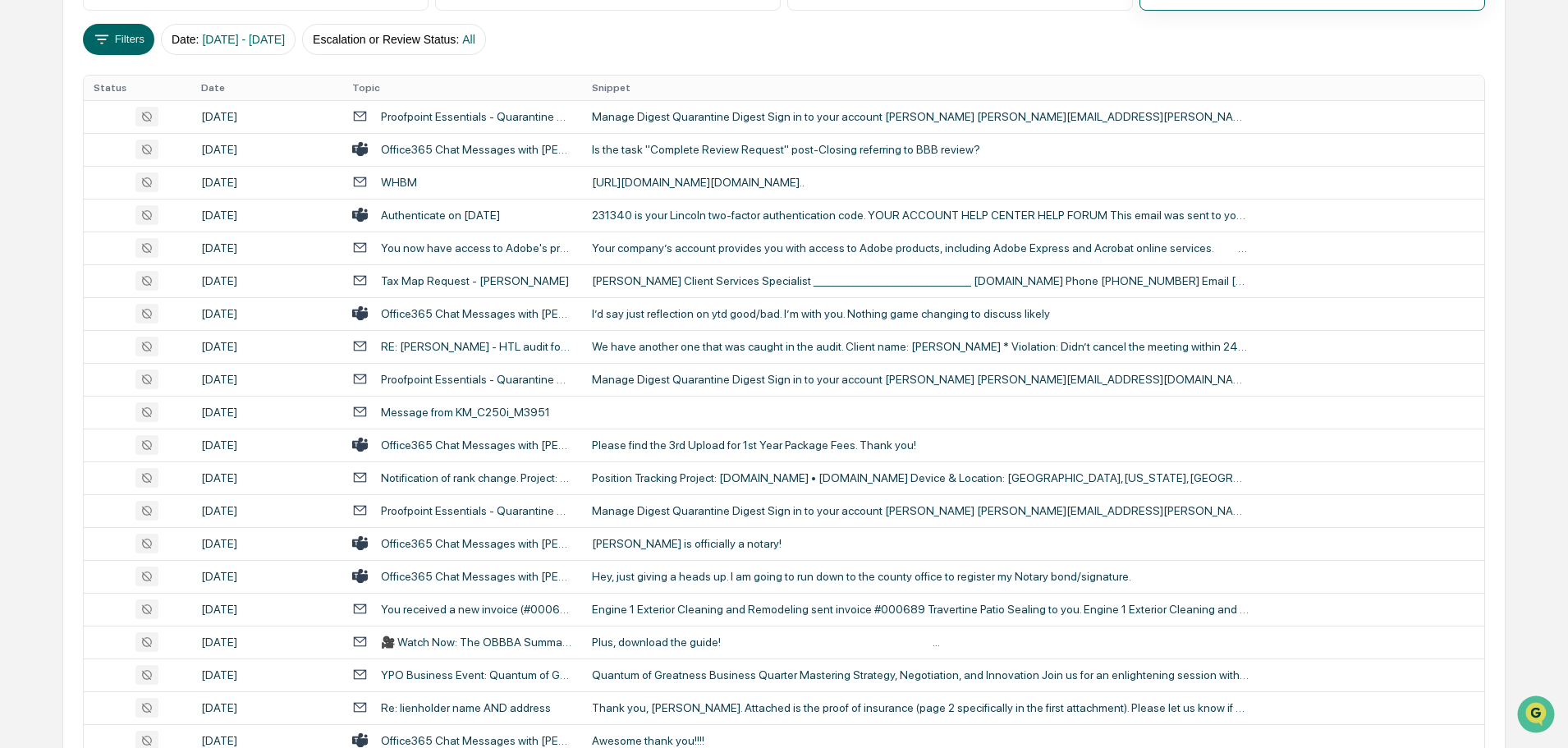
scroll to position [133, 0]
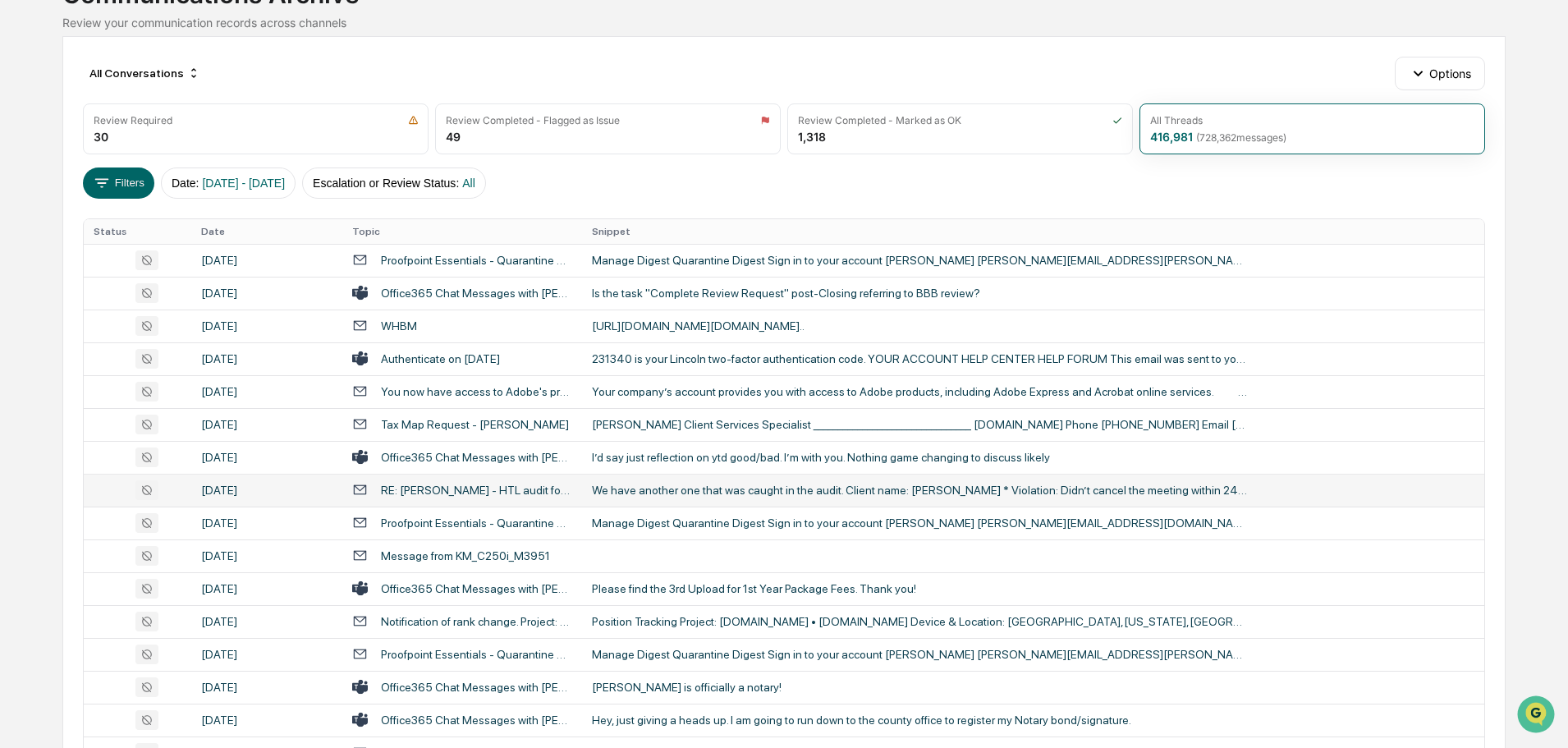
click at [670, 498] on td "We have another one that was caught in the audit. Client name: [PERSON_NAME] * …" at bounding box center [1033, 491] width 902 height 33
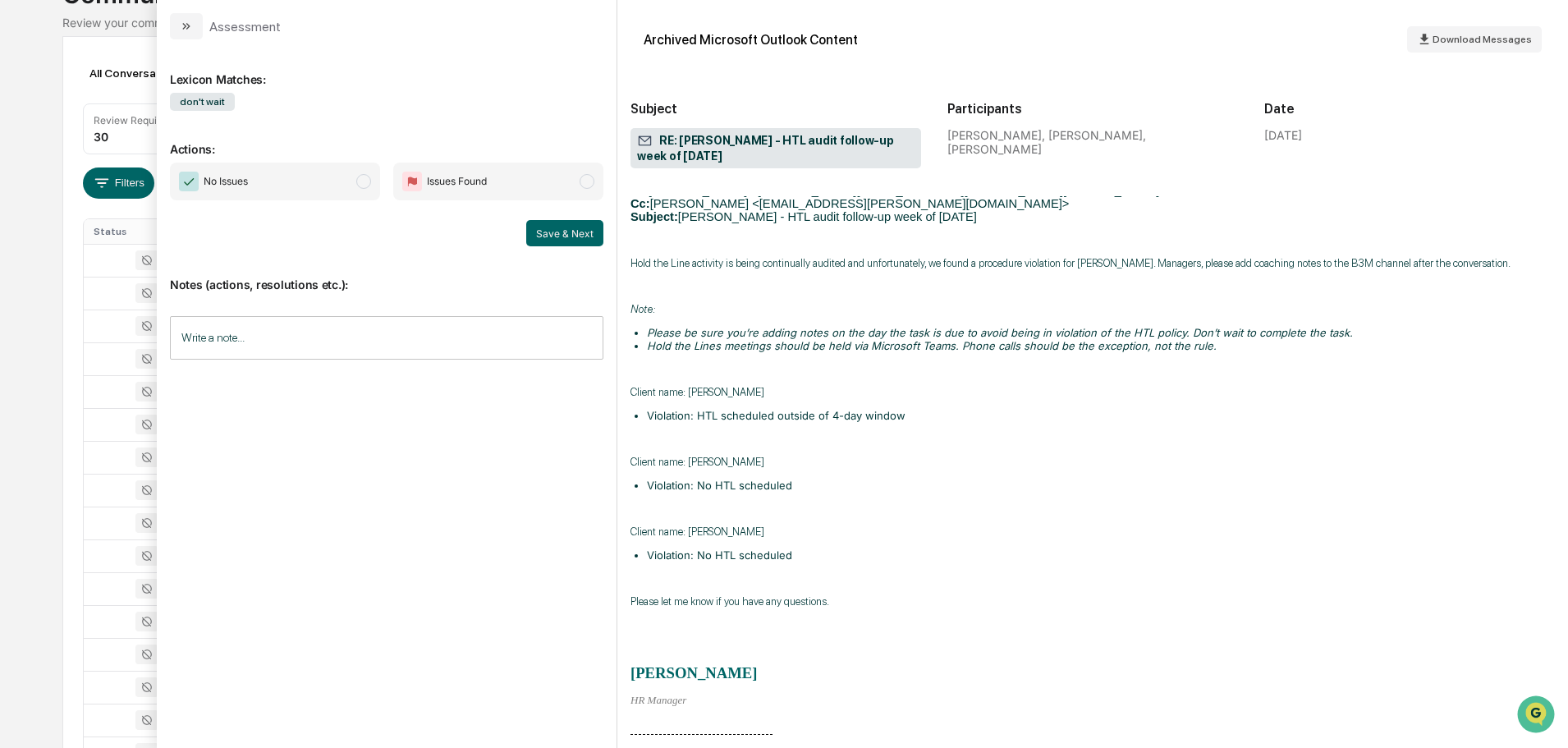
scroll to position [740, 0]
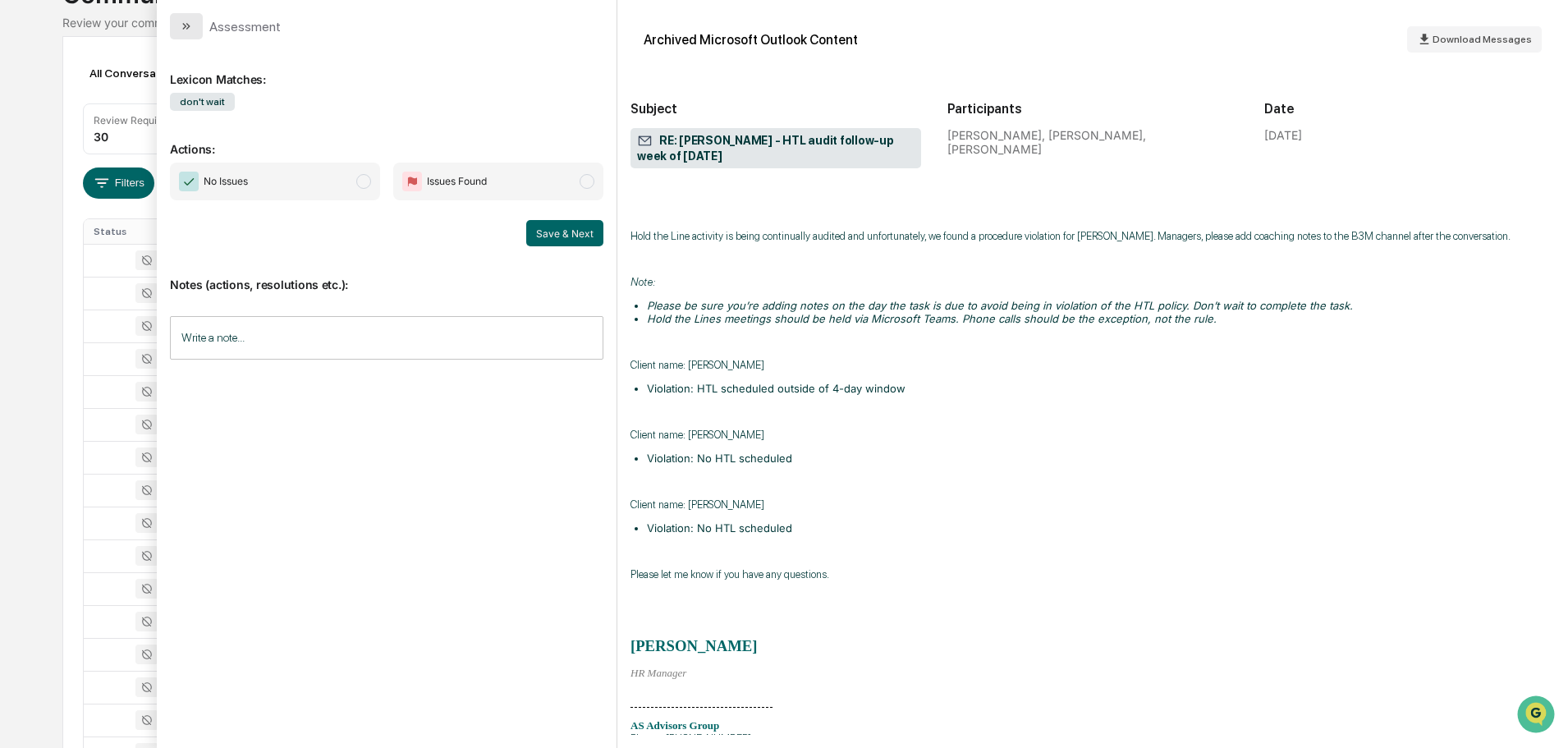
click at [186, 22] on icon "modal" at bounding box center [186, 26] width 13 height 13
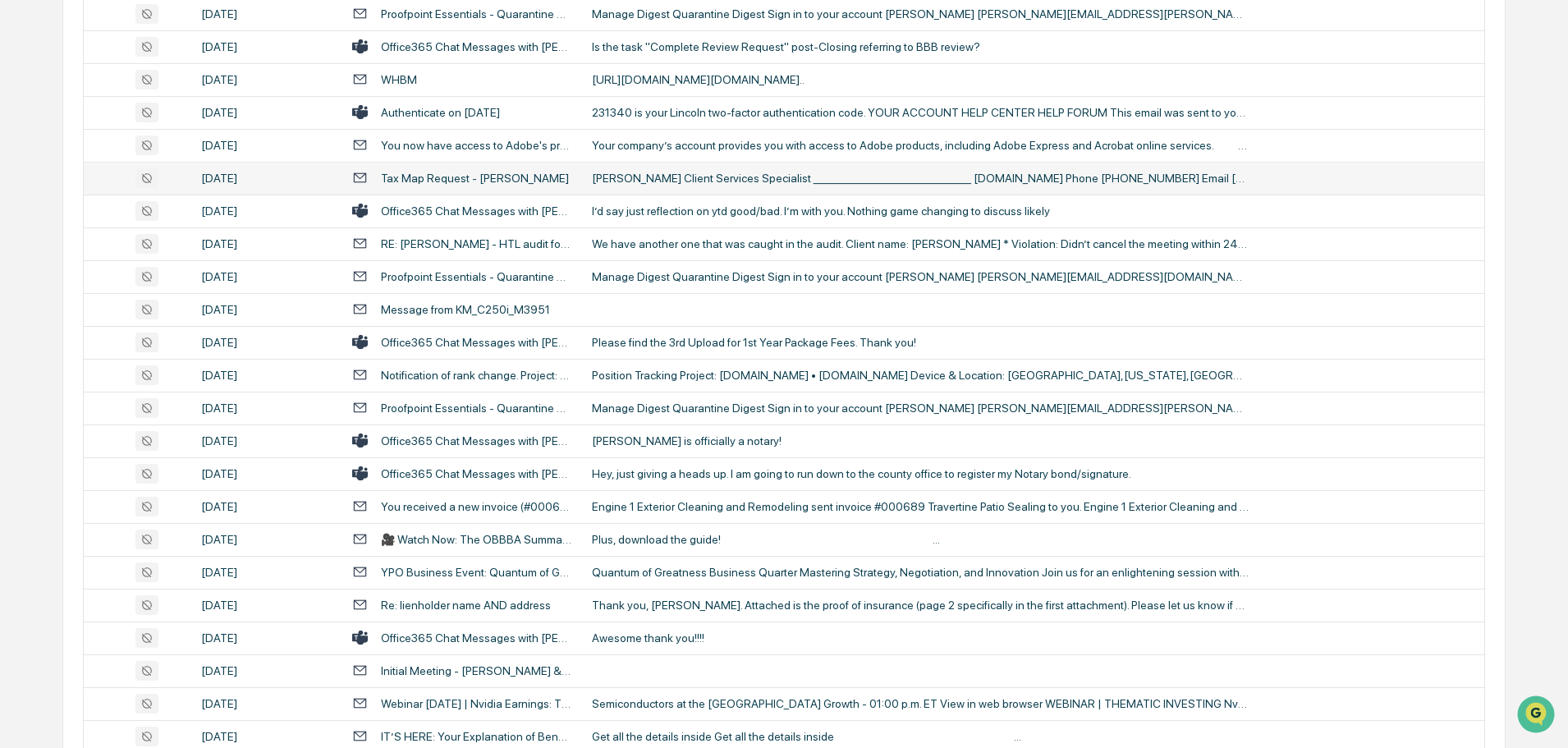
scroll to position [462, 0]
